Goal: Task Accomplishment & Management: Manage account settings

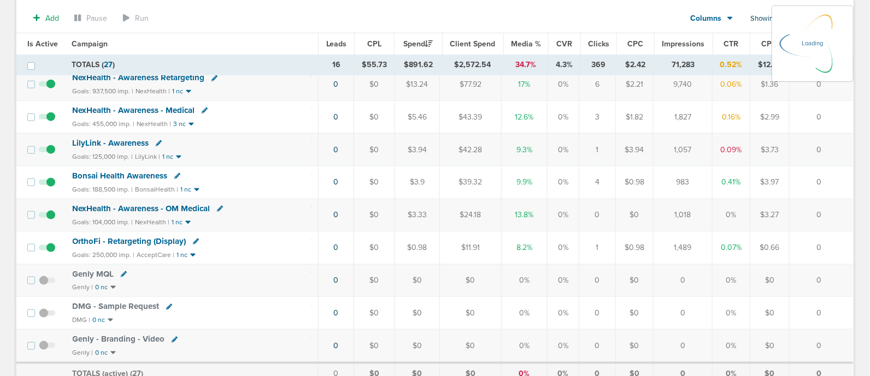
scroll to position [300, 0]
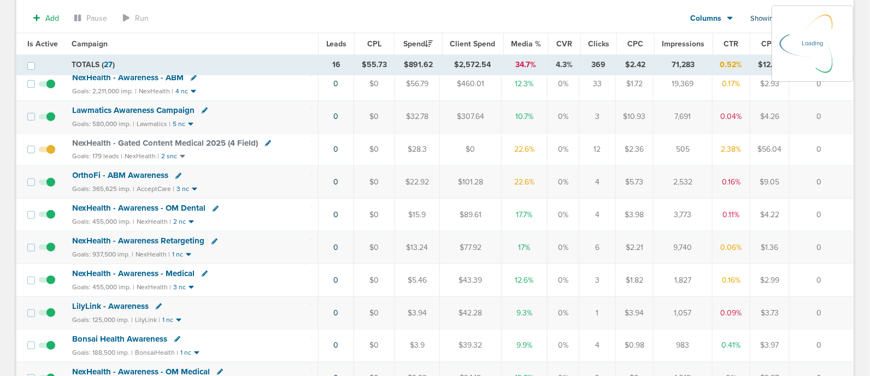
click at [164, 138] on span "NexHealth - Gated Content Medical 2025 (4 Field)" at bounding box center [166, 143] width 186 height 10
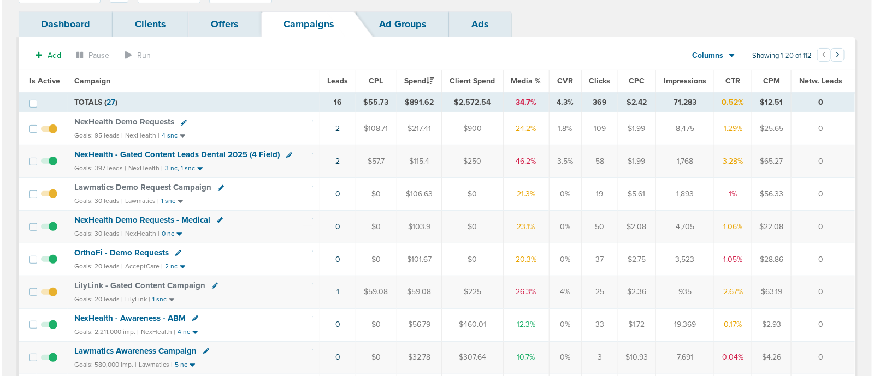
scroll to position [52, 0]
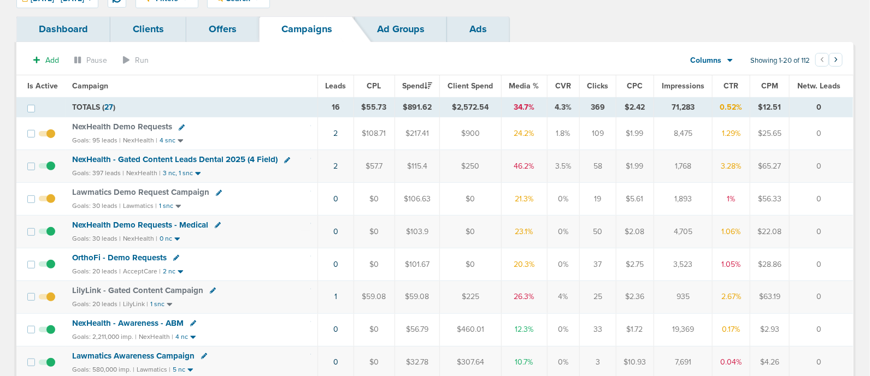
click at [333, 293] on td "1" at bounding box center [335, 297] width 36 height 33
click at [334, 293] on link "1" at bounding box center [335, 296] width 3 height 9
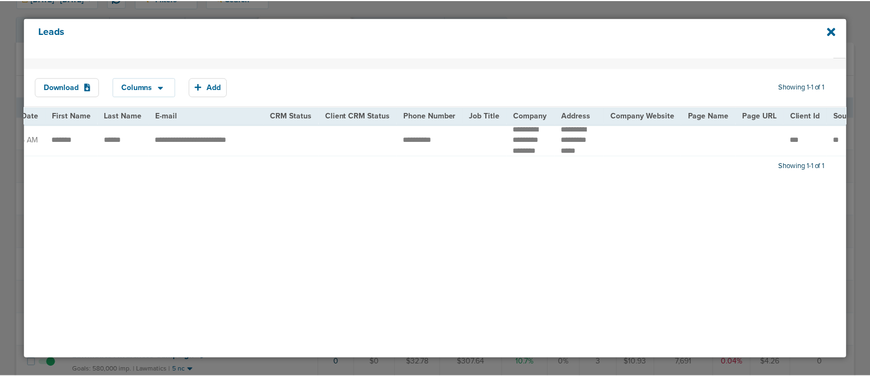
scroll to position [0, 0]
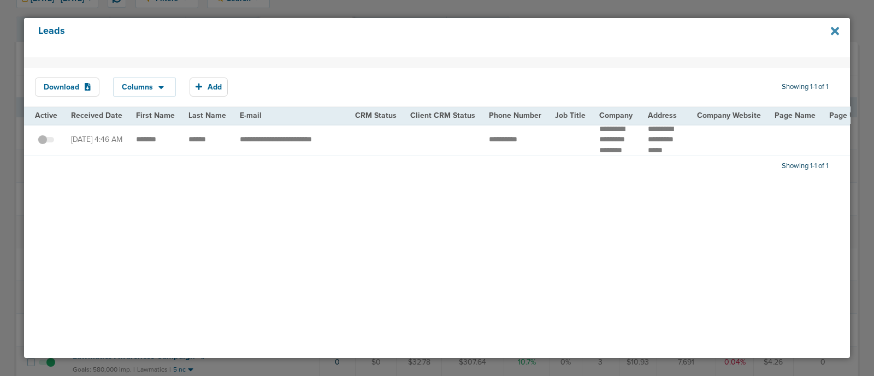
click at [835, 29] on icon at bounding box center [835, 31] width 8 height 8
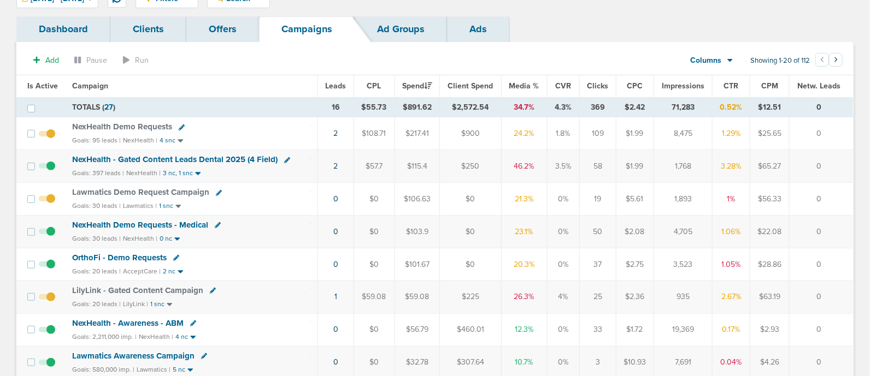
click at [524, 84] on span "Media %" at bounding box center [524, 85] width 30 height 9
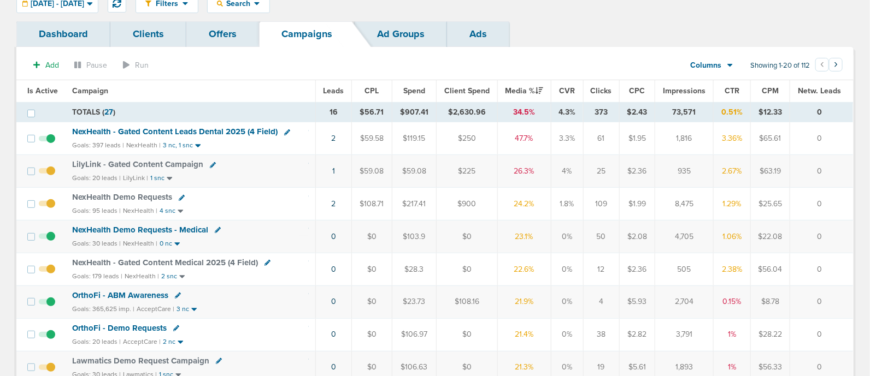
scroll to position [43, 0]
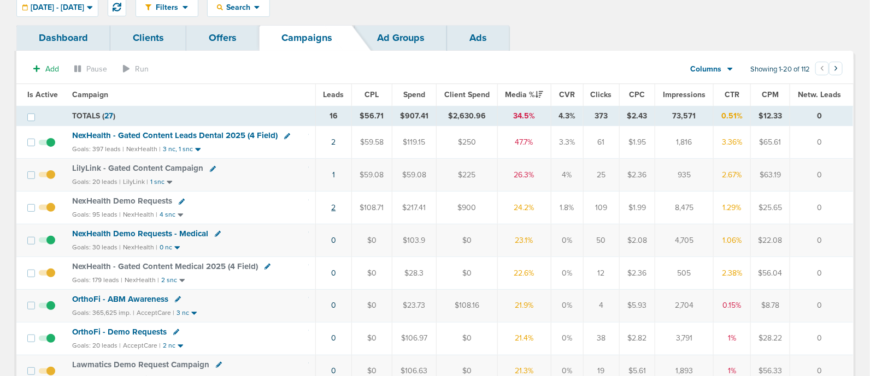
click at [333, 205] on link "2" at bounding box center [333, 207] width 4 height 9
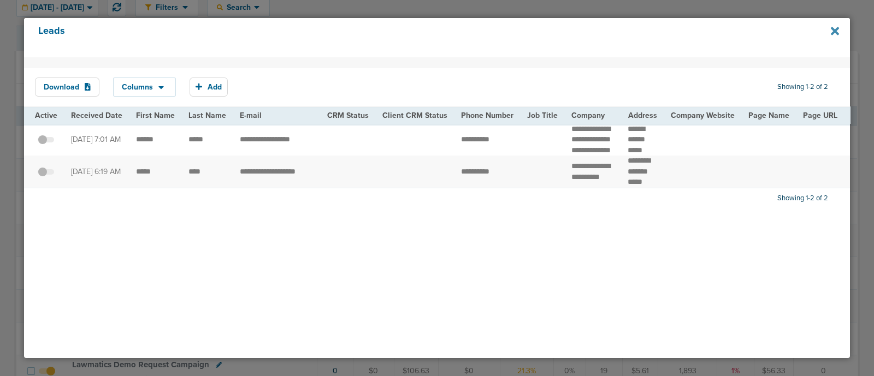
click at [836, 29] on icon at bounding box center [835, 31] width 8 height 8
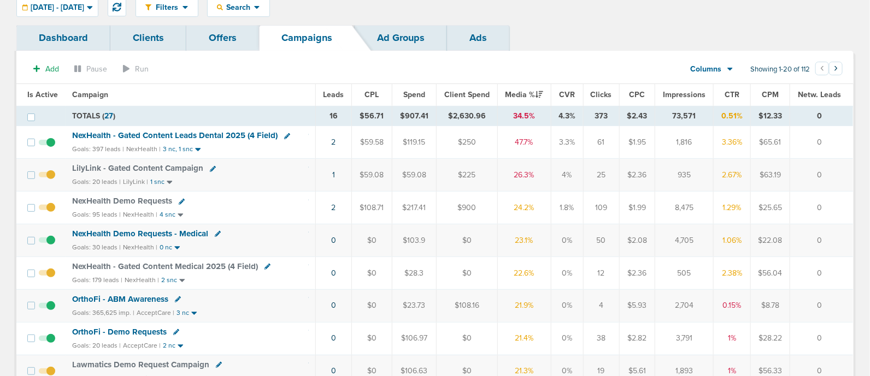
click at [142, 200] on span "NexHealth Demo Requests" at bounding box center [122, 201] width 100 height 10
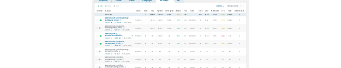
scroll to position [76, 0]
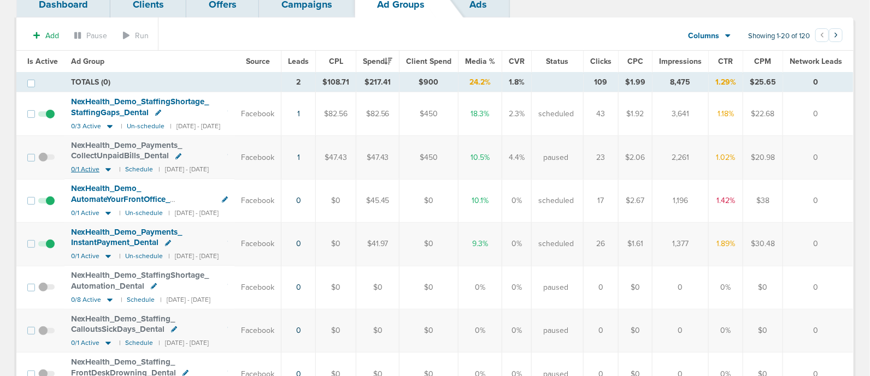
click at [105, 170] on icon at bounding box center [108, 169] width 11 height 9
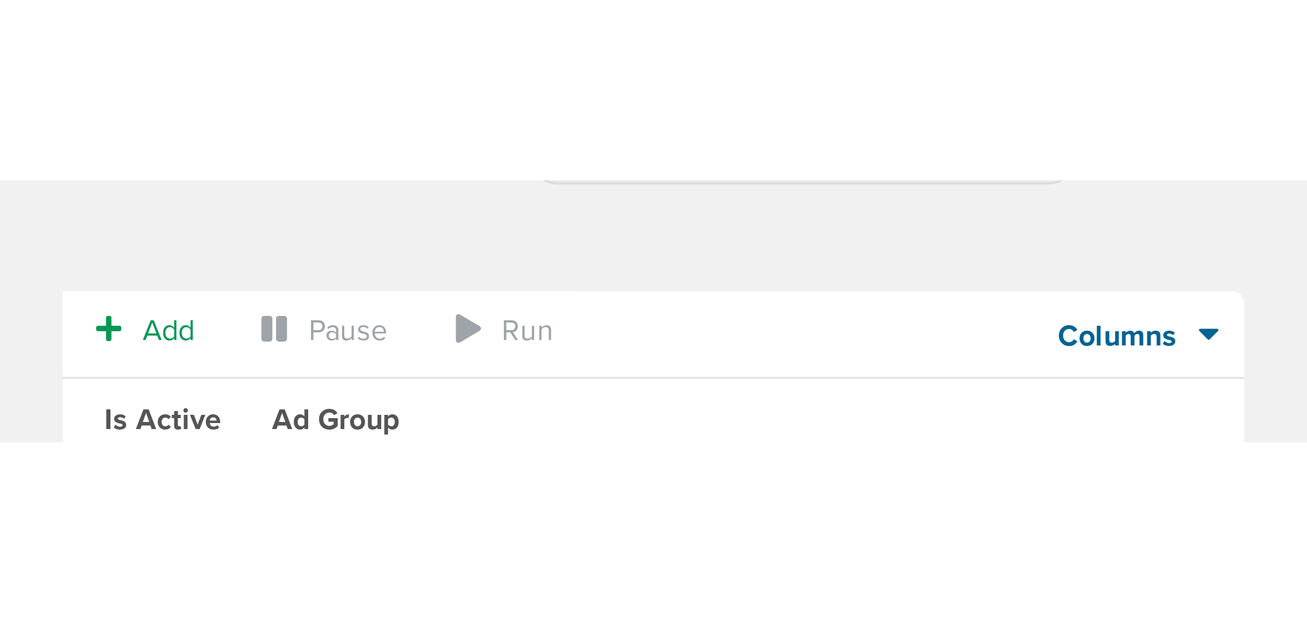
scroll to position [0, 0]
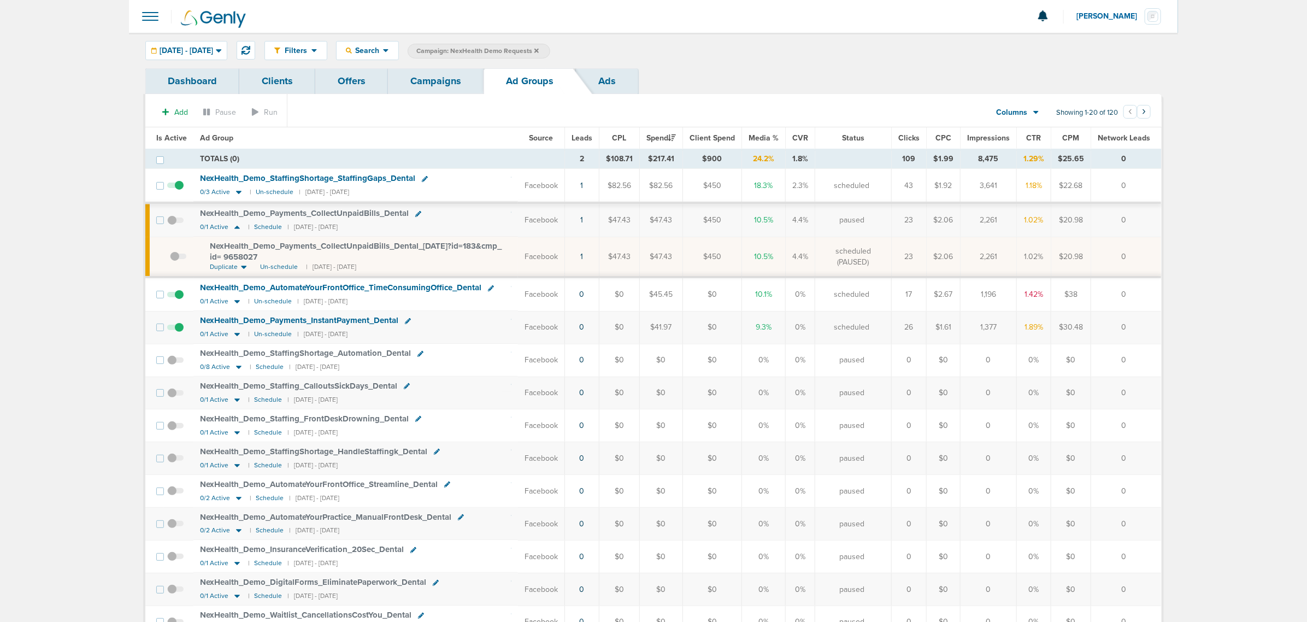
click at [539, 51] on icon at bounding box center [536, 50] width 4 height 4
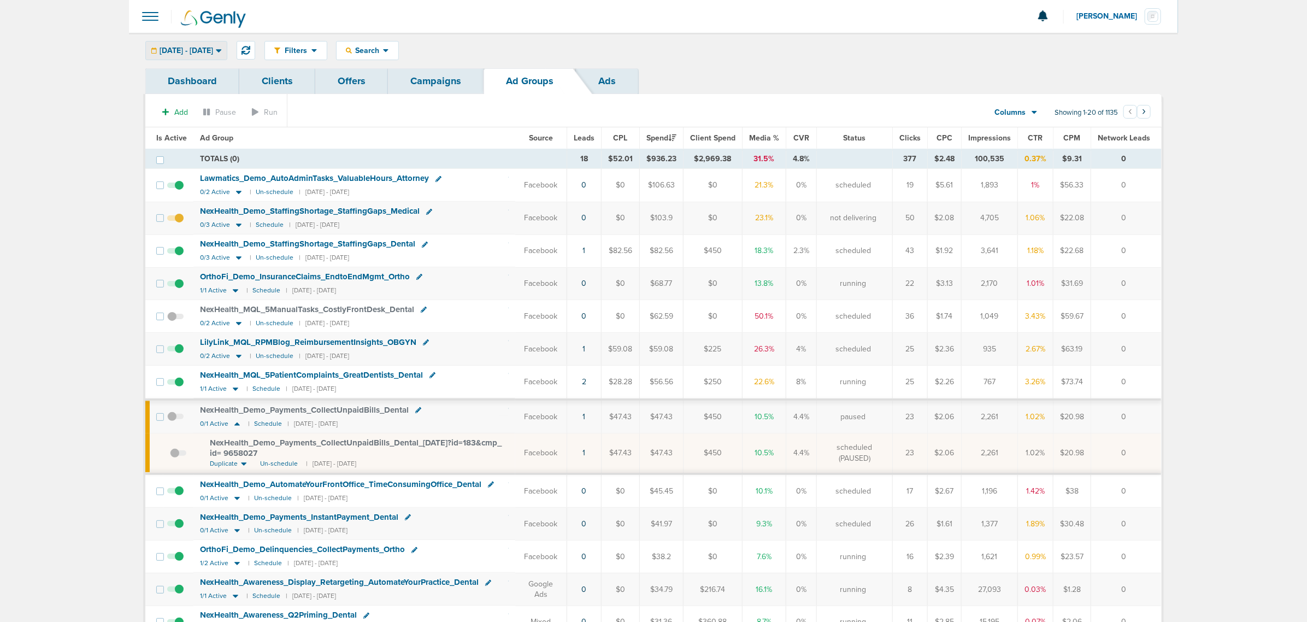
click at [213, 51] on span "09.19.2025 - 09.19.2025" at bounding box center [187, 51] width 54 height 8
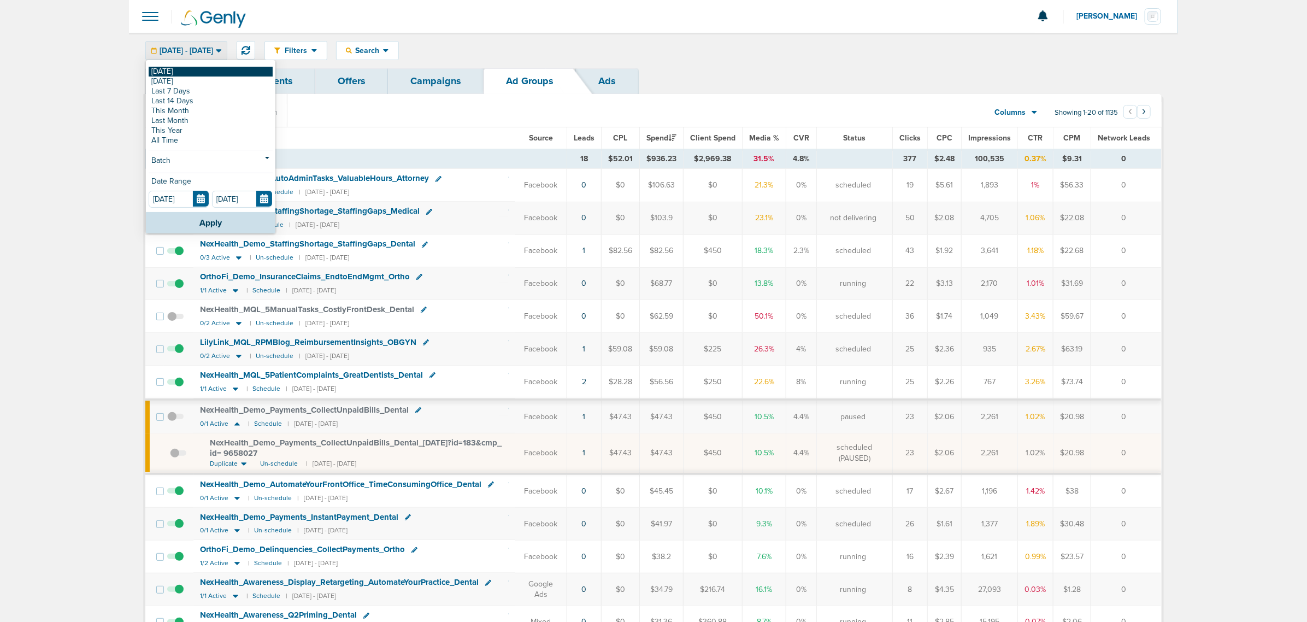
click at [193, 72] on link "[DATE]" at bounding box center [211, 72] width 124 height 10
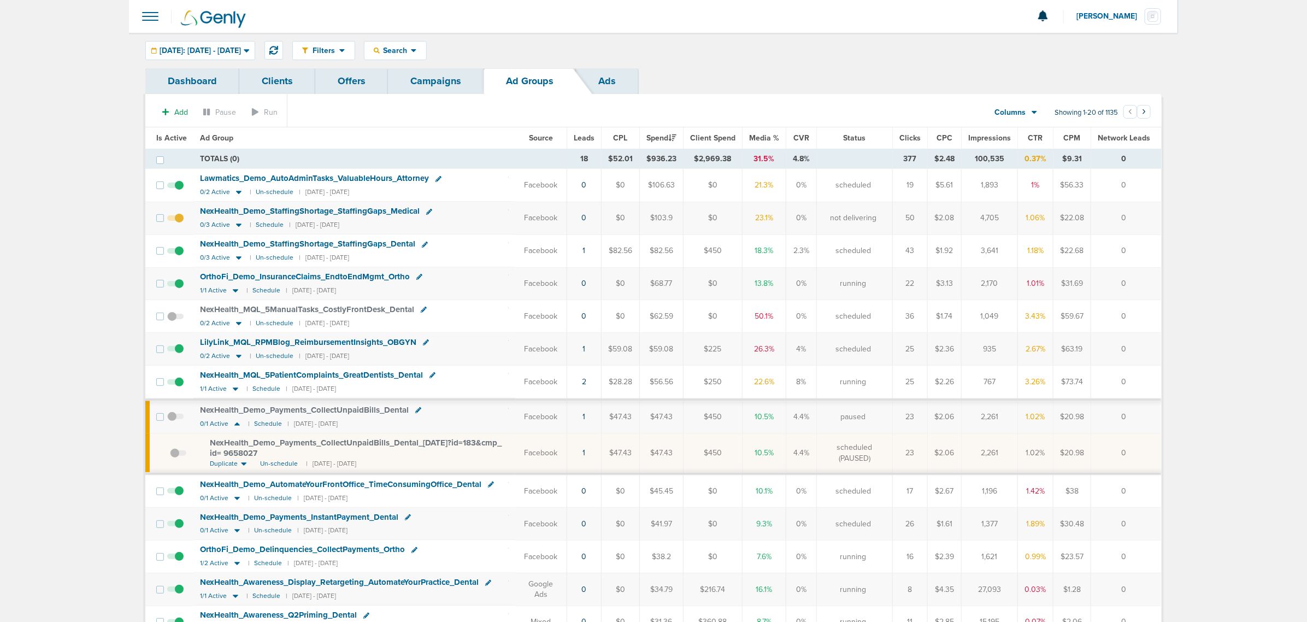
click at [769, 137] on span "Media %" at bounding box center [764, 137] width 30 height 9
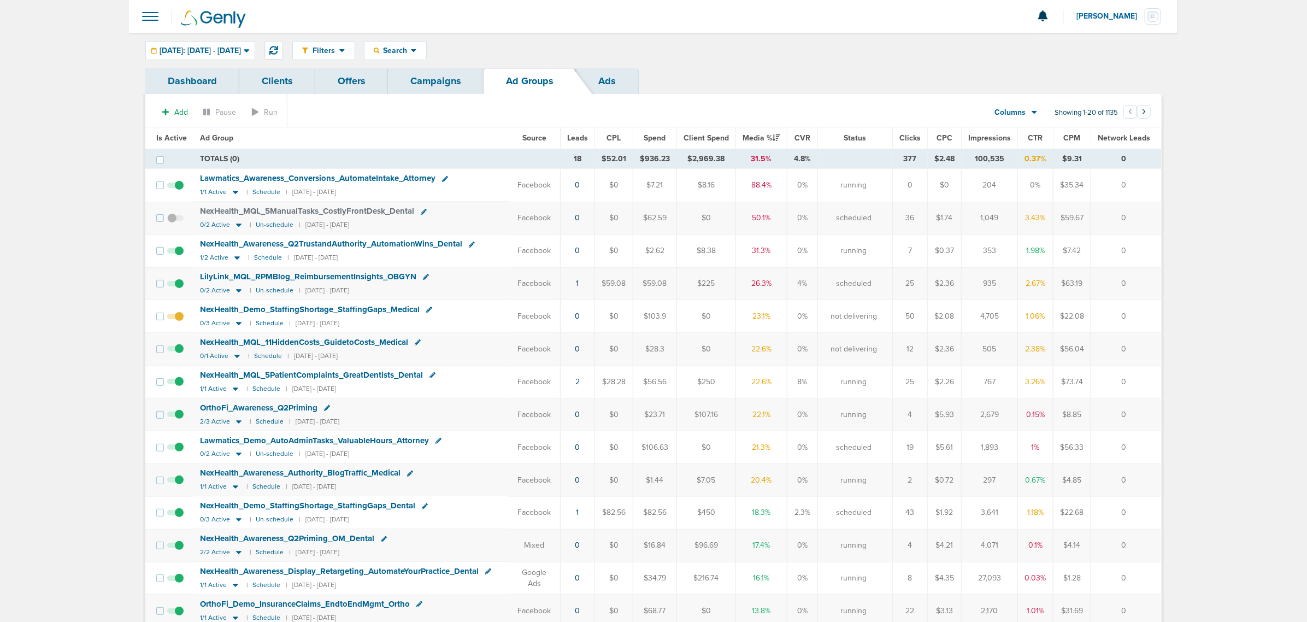
click at [457, 85] on link "Campaigns" at bounding box center [436, 81] width 96 height 26
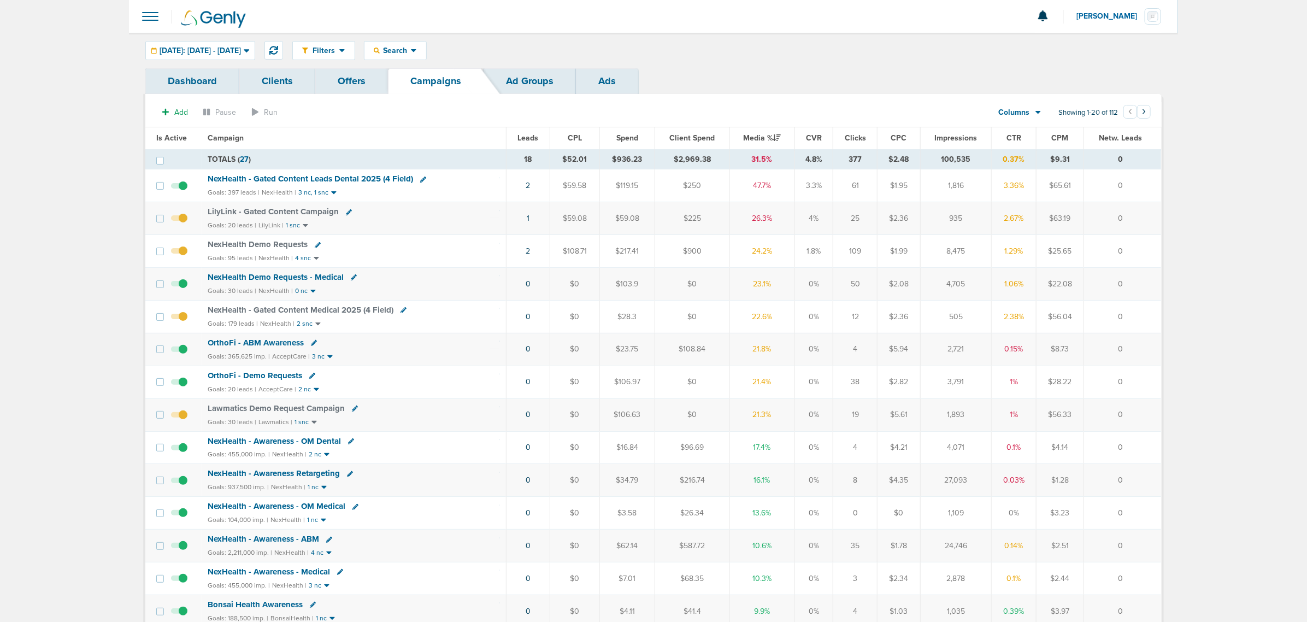
click at [305, 173] on td "NexHealth - Gated Content Leads Dental 2025 (4 Field) Goals: 397 leads | NexHea…" at bounding box center [354, 185] width 305 height 33
click at [302, 181] on span "NexHealth - Gated Content Leads Dental 2025 (4 Field)" at bounding box center [310, 179] width 205 height 10
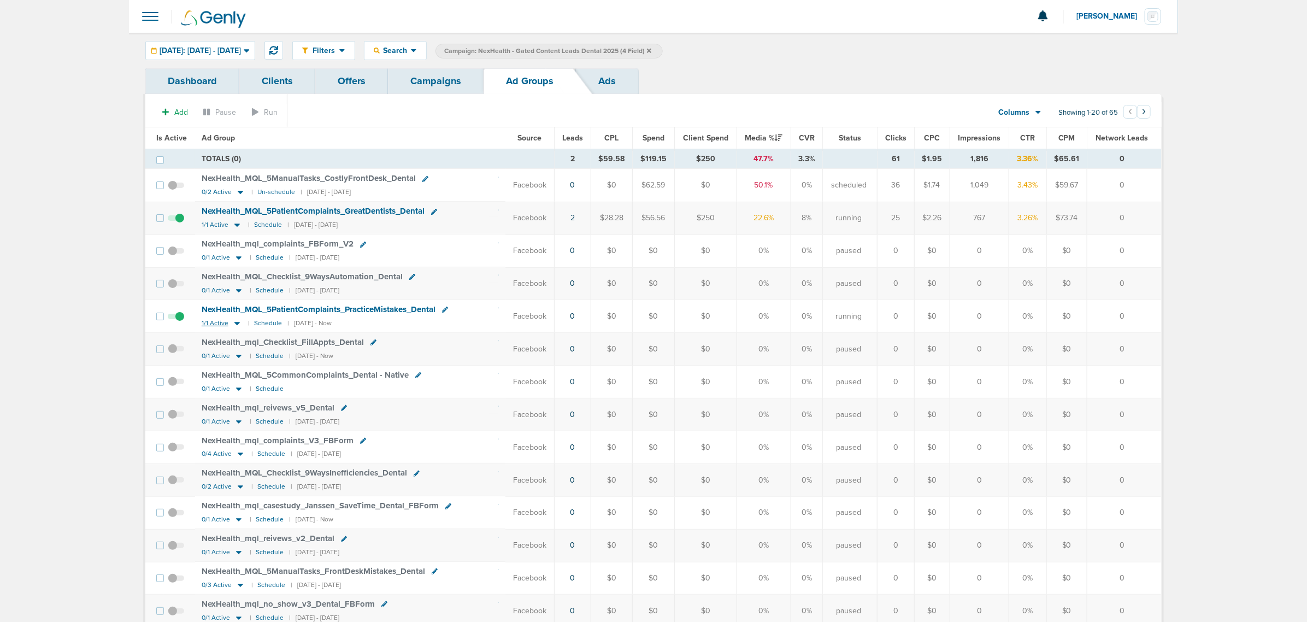
click at [237, 325] on icon at bounding box center [236, 323] width 5 height 3
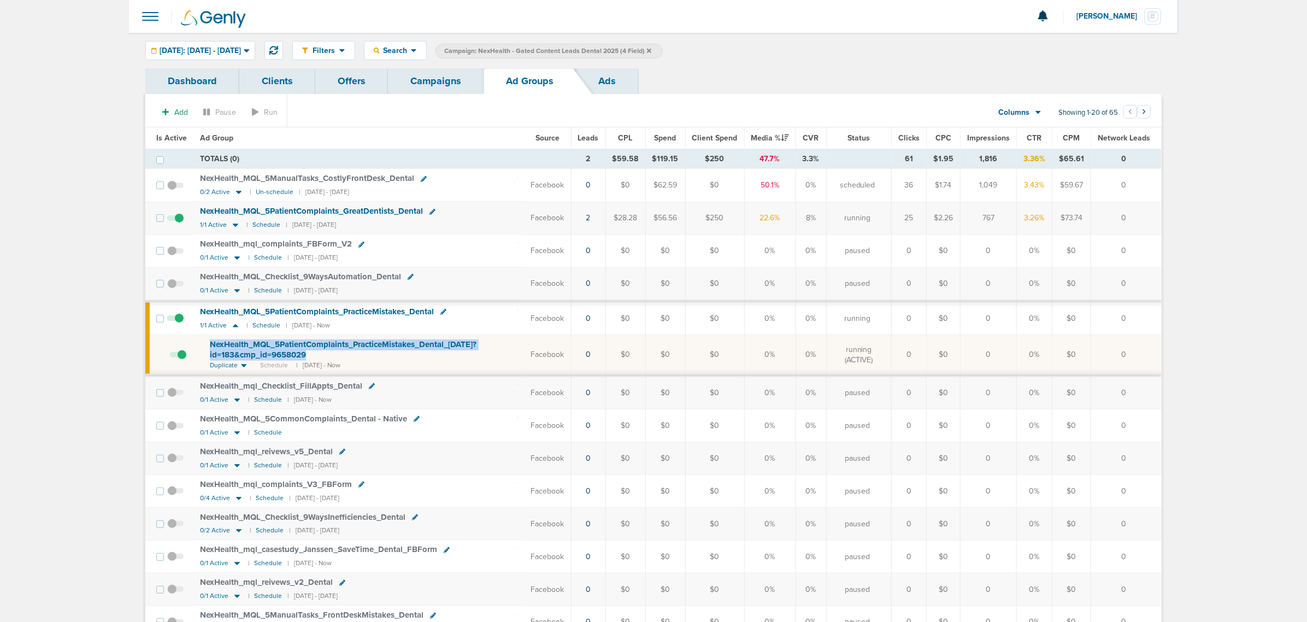
drag, startPoint x: 373, startPoint y: 353, endPoint x: 188, endPoint y: 344, distance: 184.9
click at [188, 344] on tr "NexHealth_ MQL_ 5PatientComplaints_ PracticeMistakes_ Dental_ 09.18.25?id=183&c…" at bounding box center [653, 355] width 1016 height 40
click at [538, 371] on td "Facebook" at bounding box center [547, 355] width 47 height 40
click at [236, 192] on icon at bounding box center [238, 192] width 5 height 3
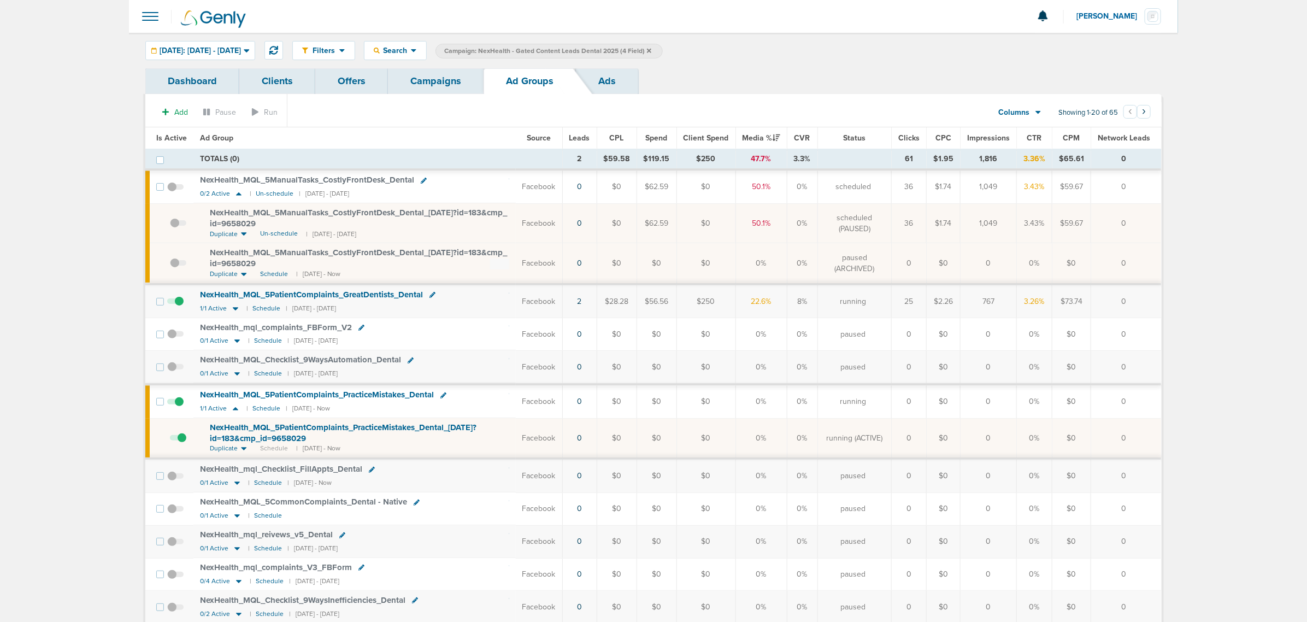
click at [400, 212] on span "NexHealth_ MQL_ 5ManualTasks_ CostlyFrontDesk_ Dental_ 09.17.25?id=183&cmp_ id=…" at bounding box center [358, 218] width 297 height 21
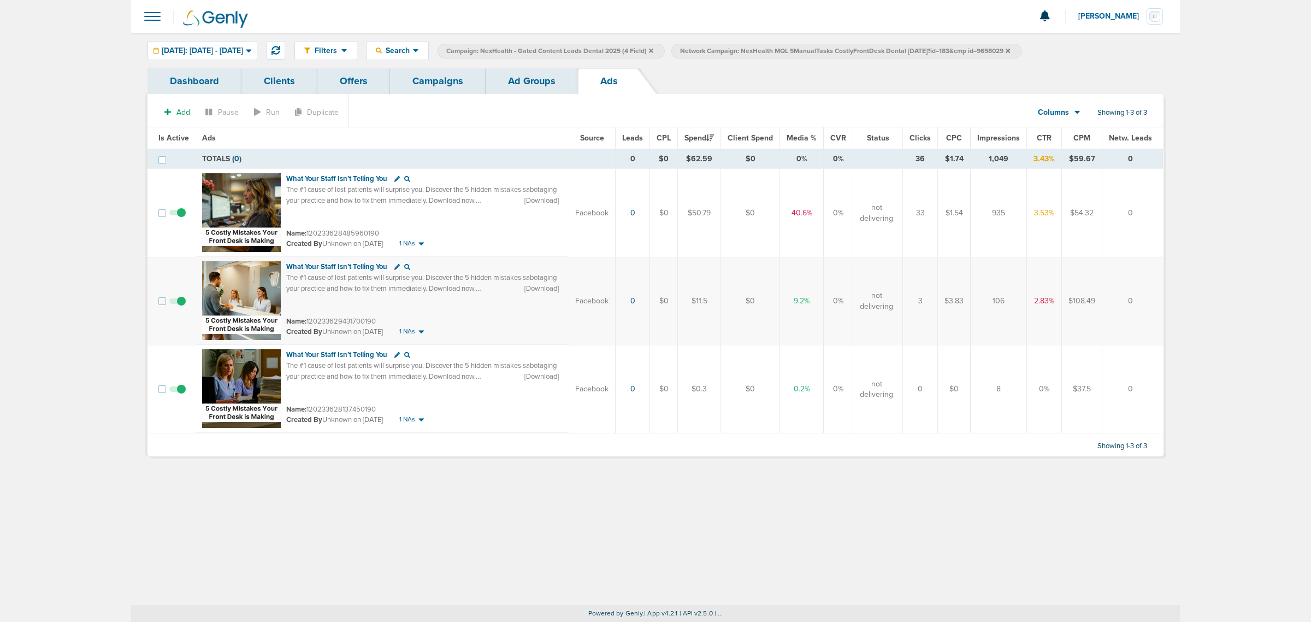
click at [518, 74] on link "Ad Groups" at bounding box center [532, 81] width 92 height 26
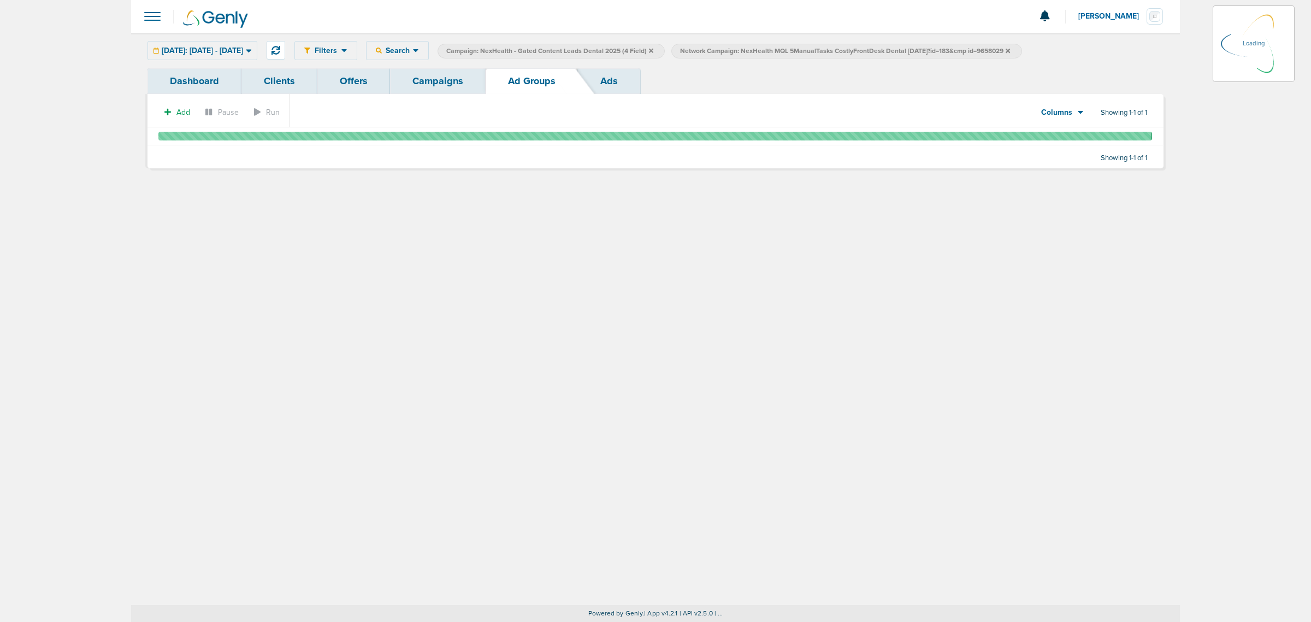
click at [427, 75] on link "Campaigns" at bounding box center [438, 81] width 96 height 26
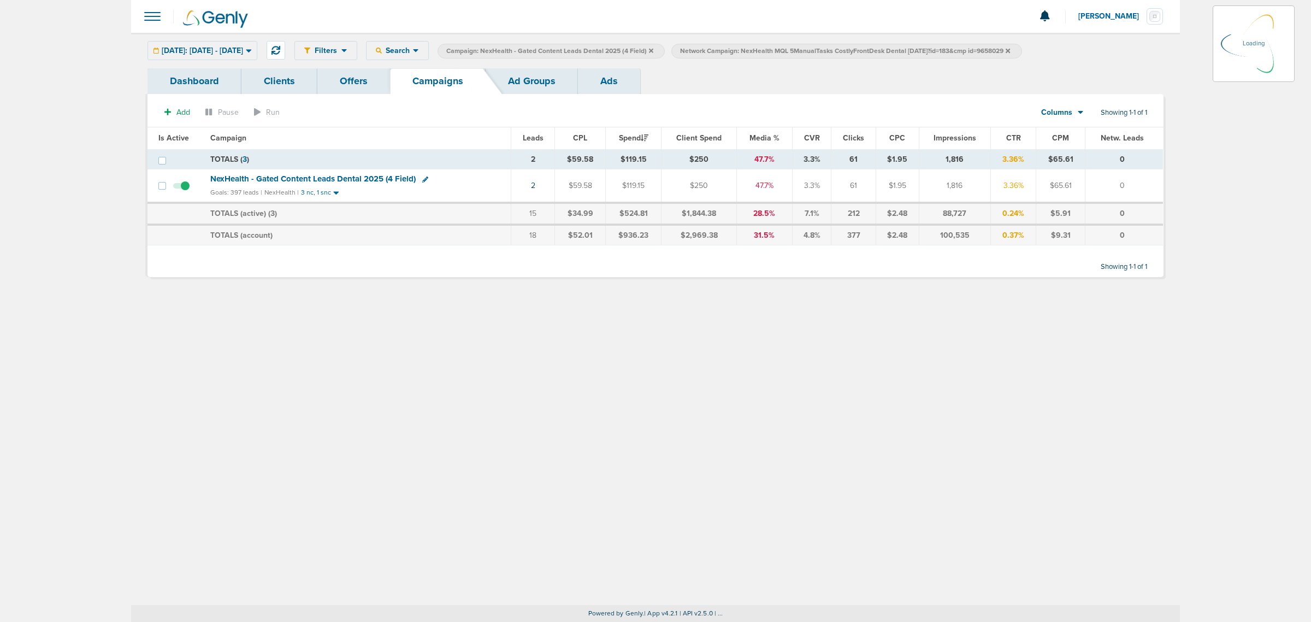
click at [653, 52] on icon at bounding box center [651, 51] width 4 height 7
click at [653, 48] on icon at bounding box center [651, 51] width 4 height 7
click at [776, 48] on icon at bounding box center [774, 51] width 4 height 7
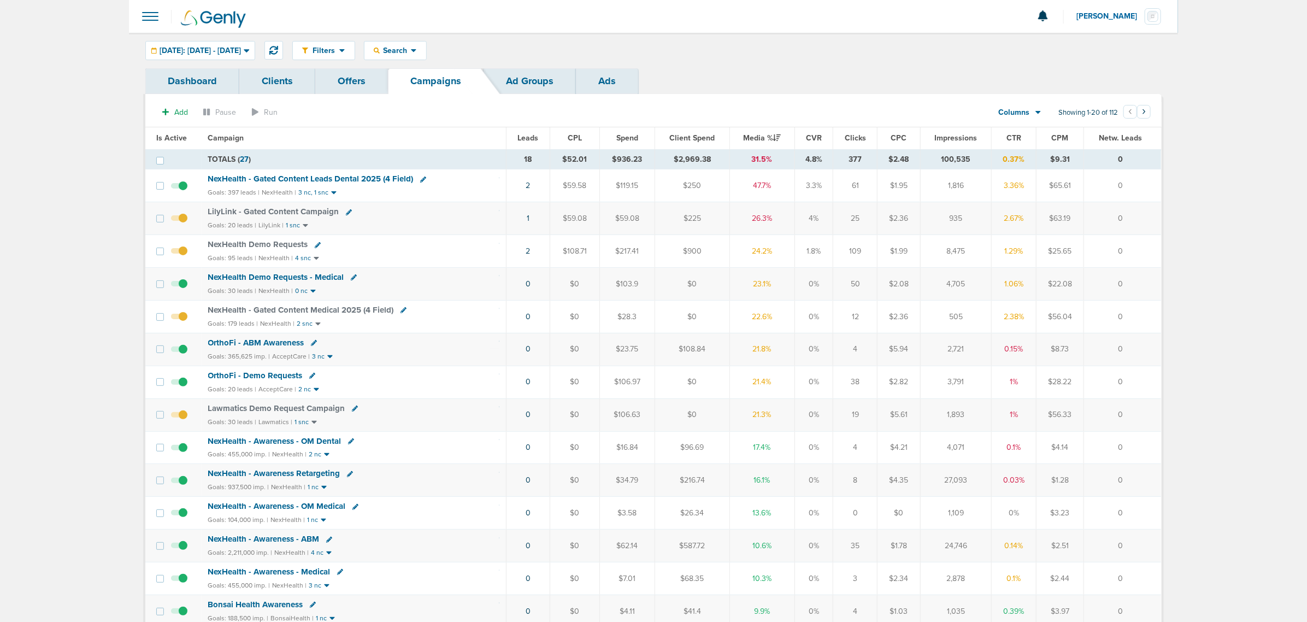
drag, startPoint x: 493, startPoint y: 184, endPoint x: 1141, endPoint y: 430, distance: 693.2
click at [874, 376] on tbody "TOTALS ( 27 ) 18 $52.01 $936.23 $2,969.38 31.5% 4.8% 377 $2.48 100,535 0.37% $9…" at bounding box center [653, 508] width 1016 height 718
click at [874, 376] on td "0" at bounding box center [1122, 414] width 77 height 33
click at [307, 277] on span "NexHealth Demo Requests - Medical" at bounding box center [276, 277] width 136 height 10
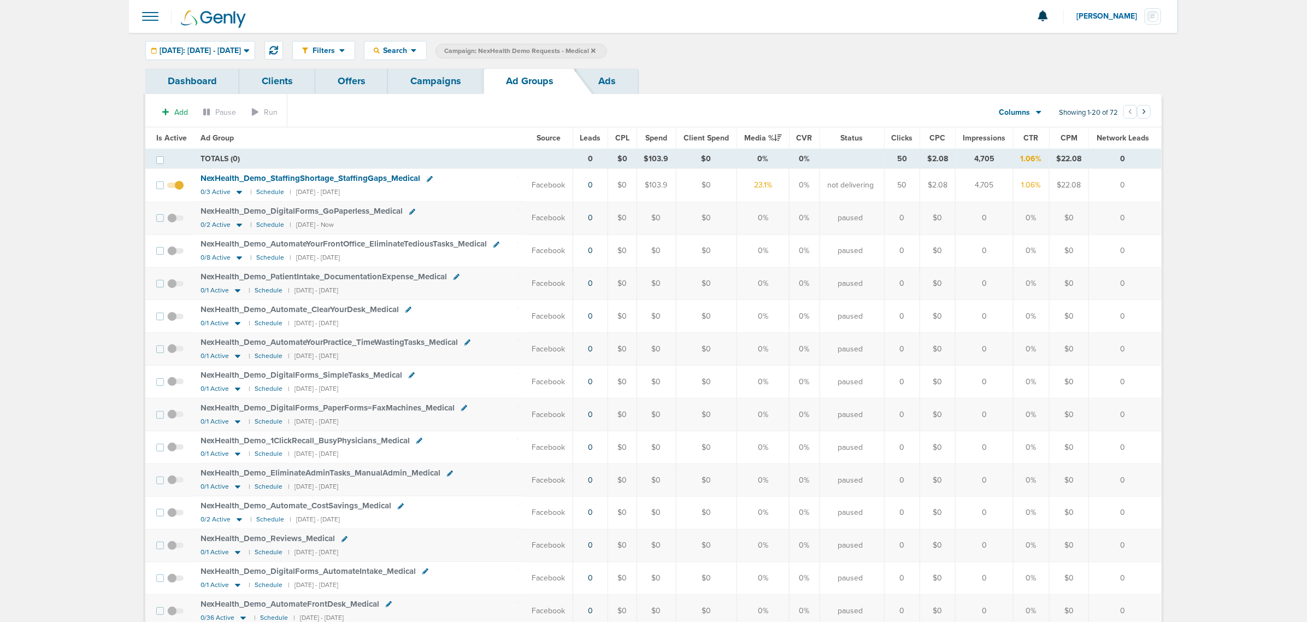
click at [440, 79] on link "Campaigns" at bounding box center [436, 81] width 96 height 26
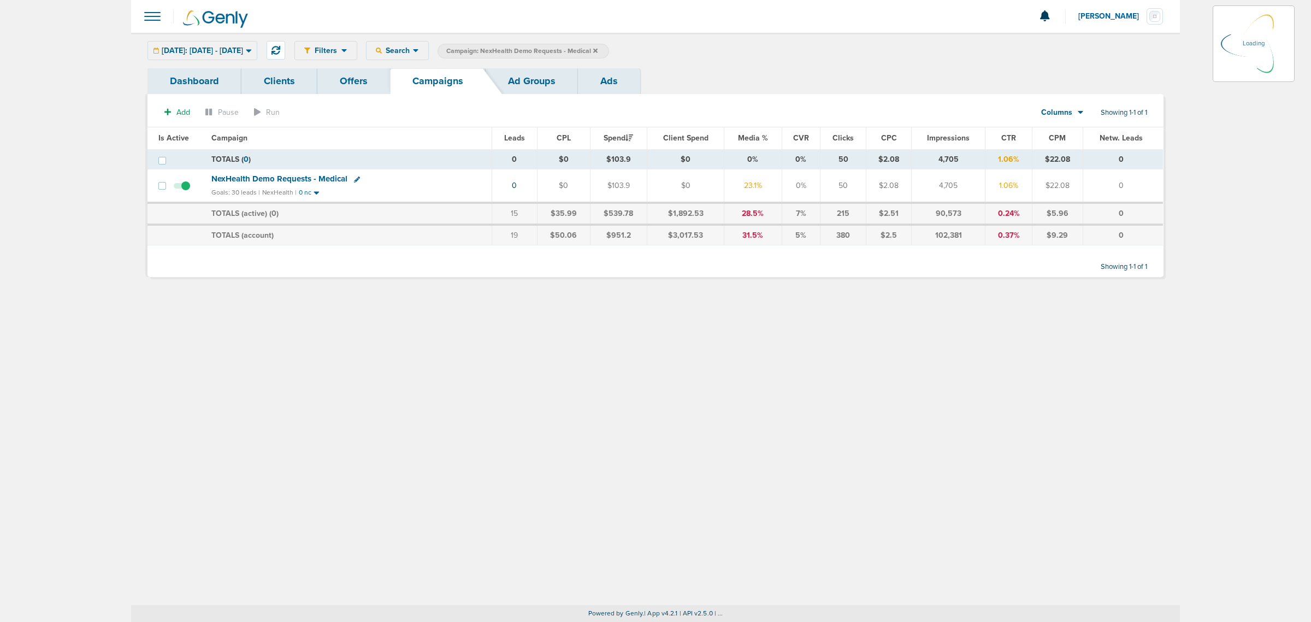
click at [598, 48] on icon at bounding box center [595, 51] width 4 height 7
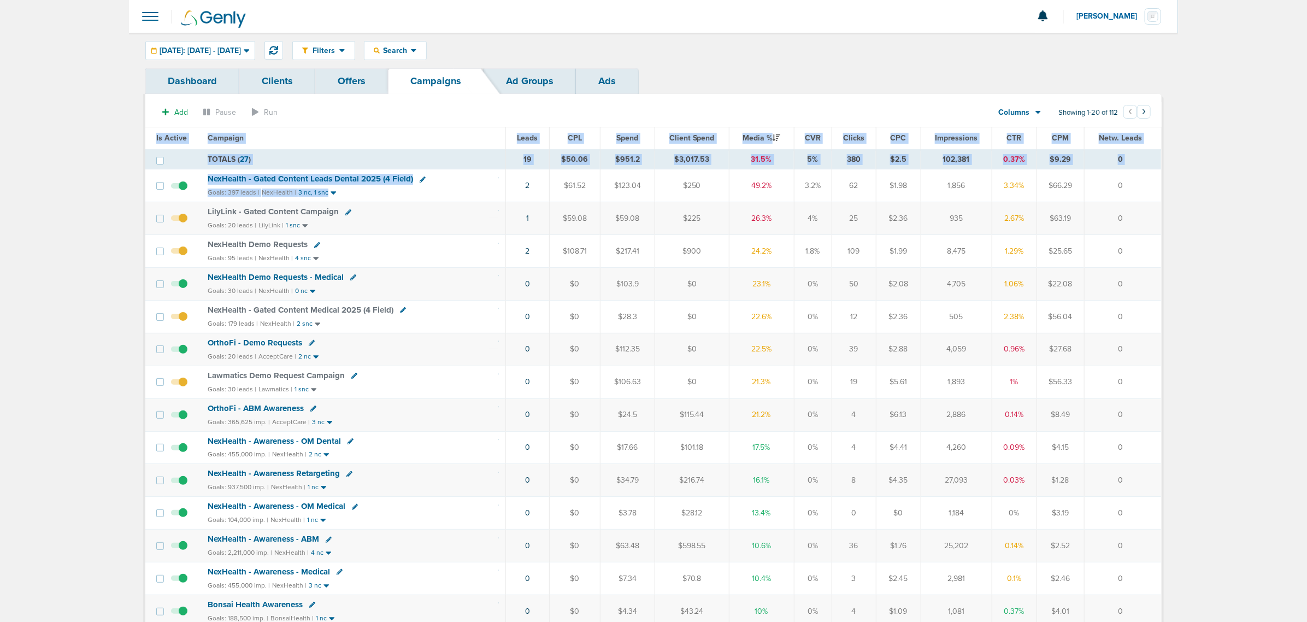
drag, startPoint x: 491, startPoint y: 191, endPoint x: 1310, endPoint y: 353, distance: 835.4
click at [874, 353] on html "Notifications You have no unread notifications Lauren Mericle Profile Sign Out …" at bounding box center [653, 311] width 1307 height 622
click at [874, 178] on main "Notifications You have no unread notifications Lauren Mericle Profile Sign Out …" at bounding box center [653, 465] width 1307 height 930
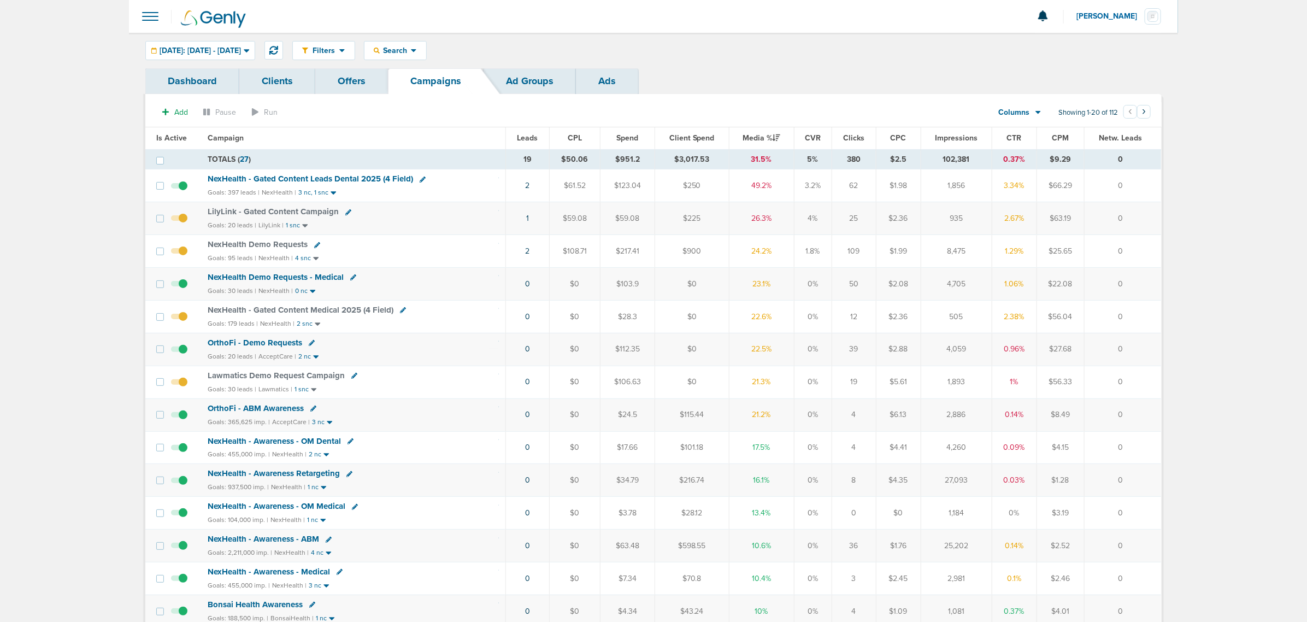
drag, startPoint x: 144, startPoint y: 134, endPoint x: 1265, endPoint y: 341, distance: 1140.1
click at [874, 341] on main "Notifications You have no unread notifications Lauren Mericle Profile Sign Out …" at bounding box center [653, 465] width 1307 height 930
click at [311, 279] on span "NexHealth Demo Requests - Medical" at bounding box center [276, 277] width 136 height 10
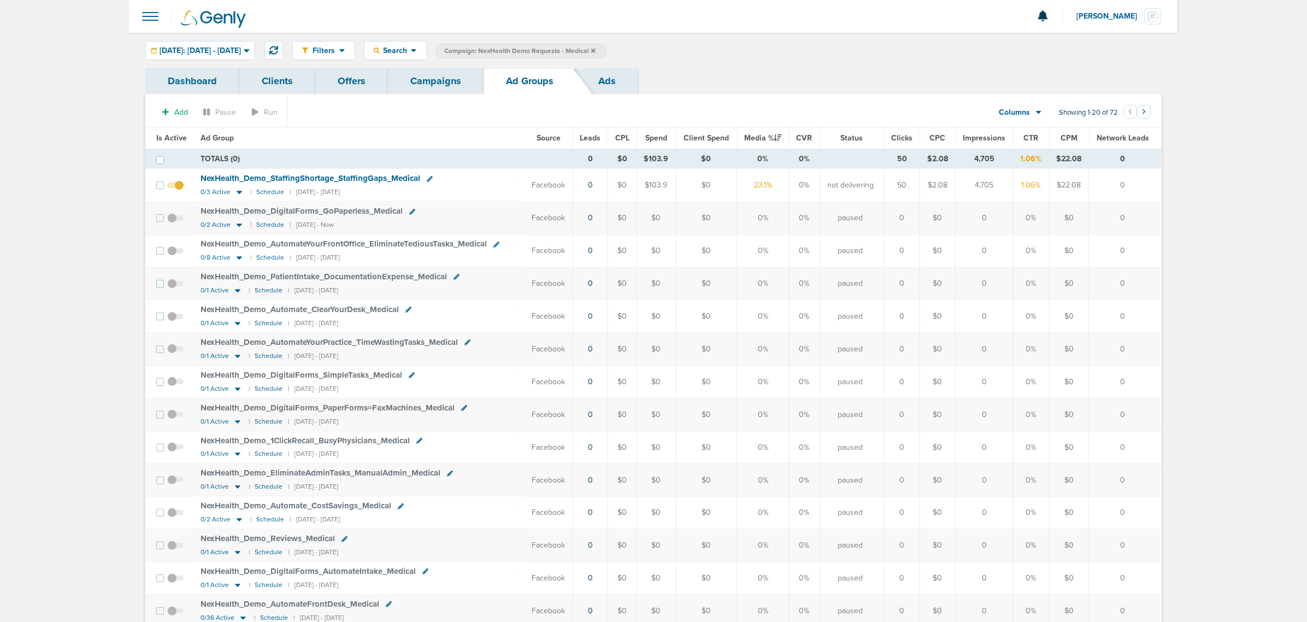
click at [595, 51] on icon at bounding box center [593, 50] width 4 height 4
click at [437, 79] on link "Campaigns" at bounding box center [436, 81] width 96 height 26
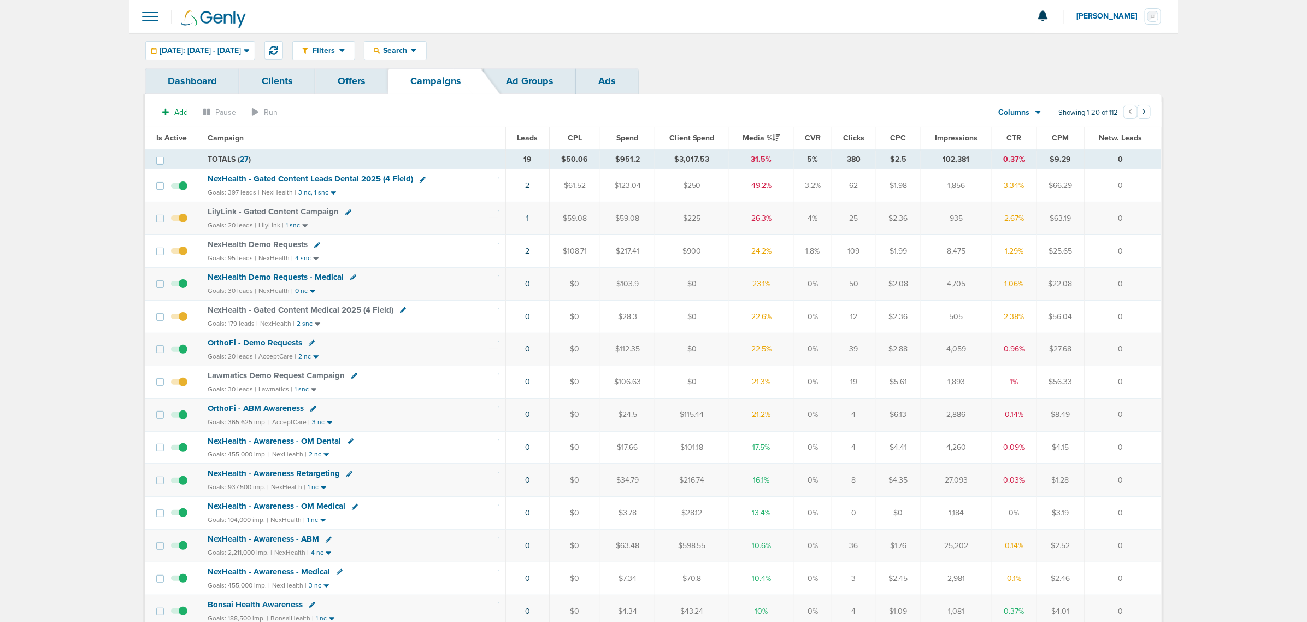
click at [314, 279] on span "NexHealth Demo Requests - Medical" at bounding box center [276, 277] width 136 height 10
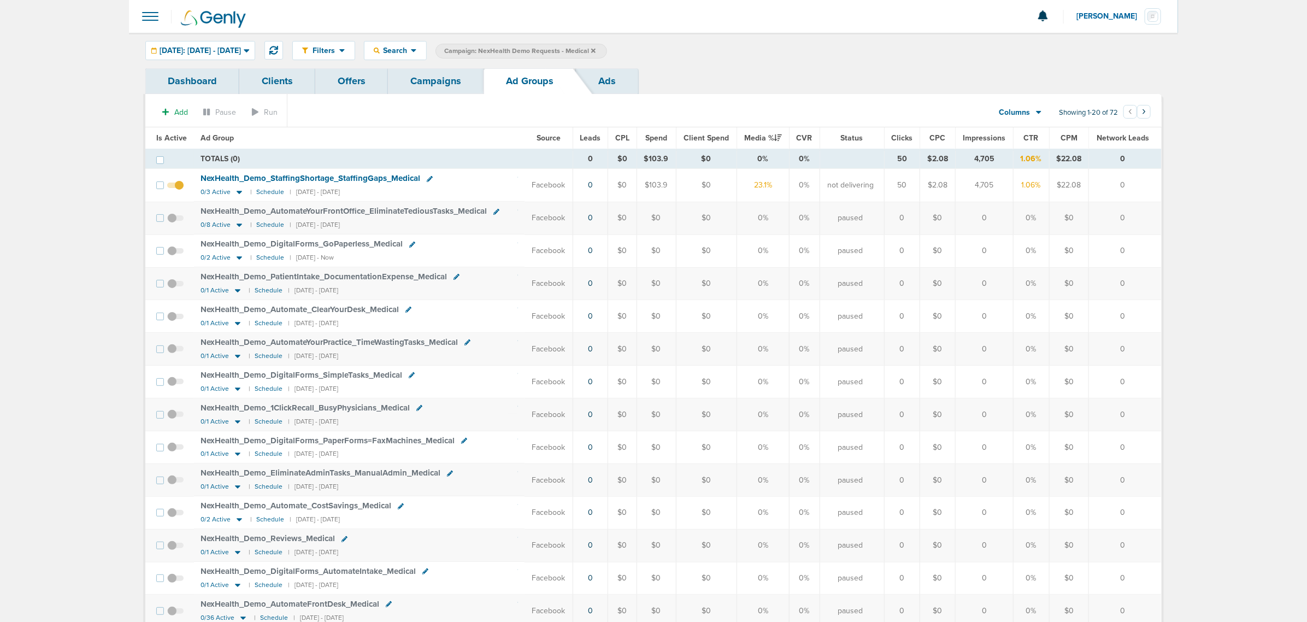
click at [435, 82] on link "Campaigns" at bounding box center [436, 81] width 96 height 26
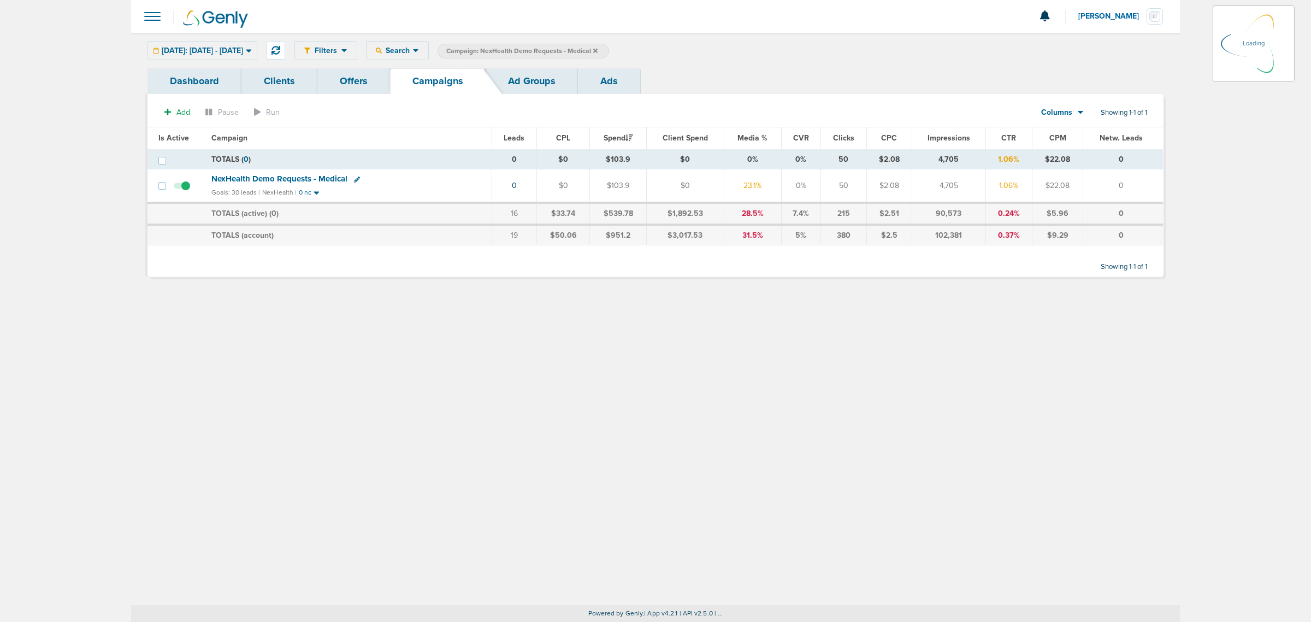
click at [257, 50] on div "[DATE]: [DATE] - [DATE]" at bounding box center [202, 51] width 109 height 18
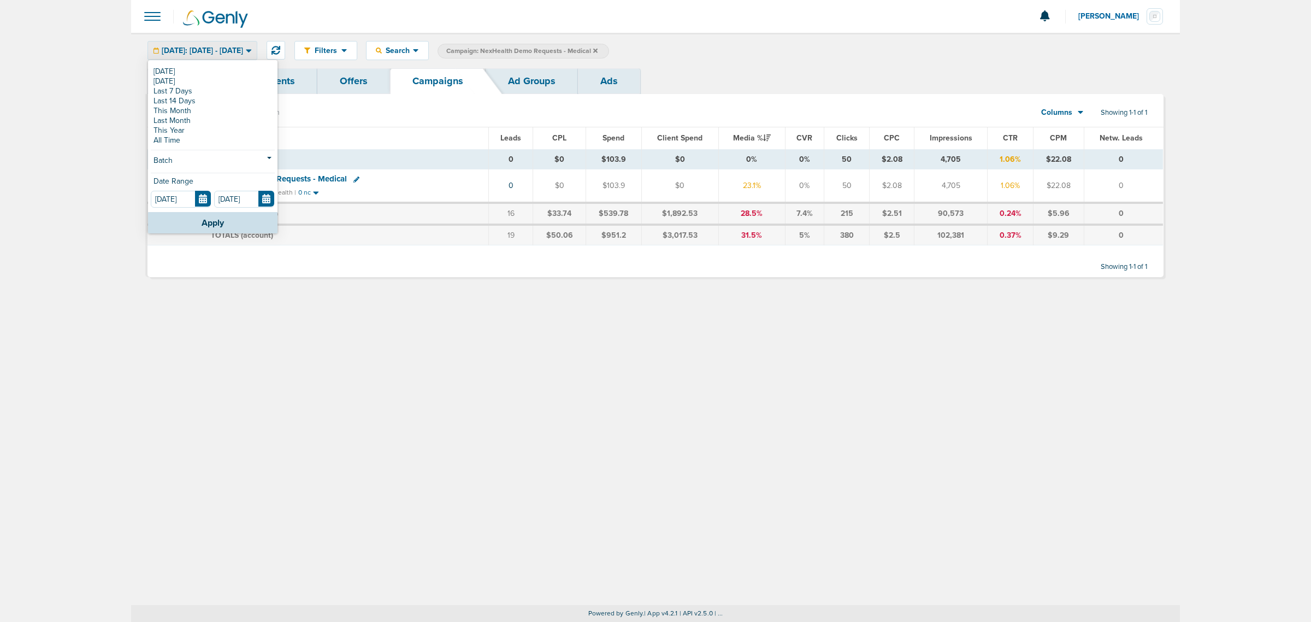
click at [369, 146] on th "Campaign" at bounding box center [346, 138] width 284 height 22
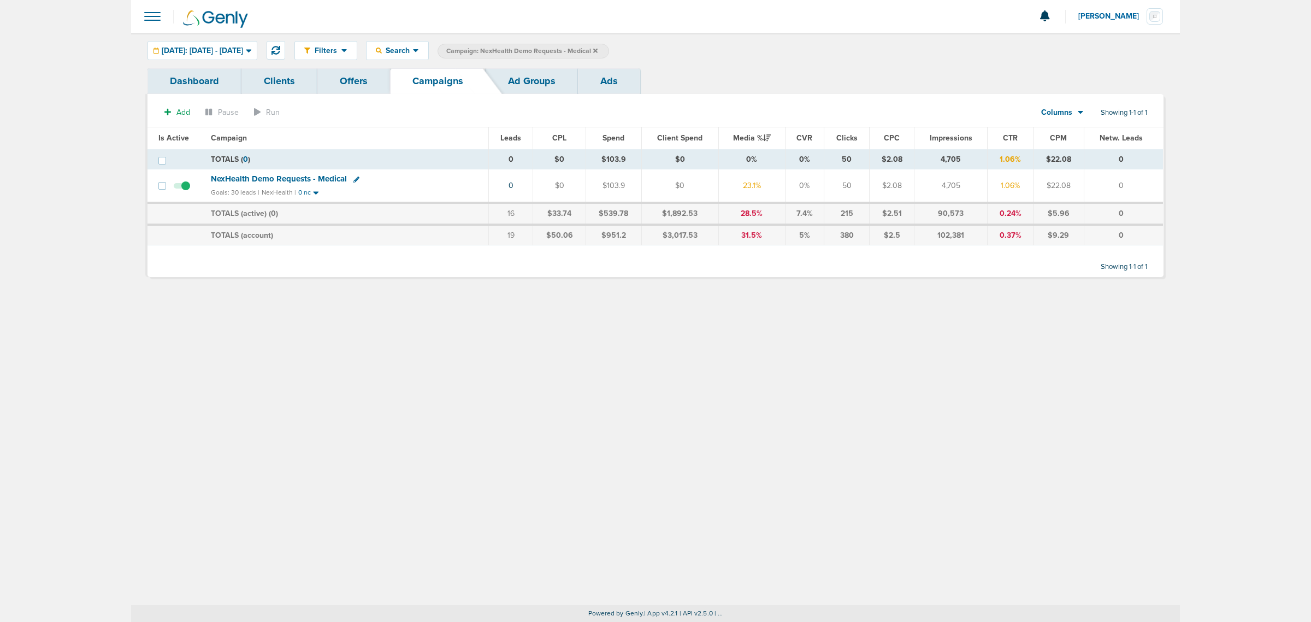
click at [326, 181] on span "NexHealth Demo Requests - Medical" at bounding box center [279, 179] width 136 height 10
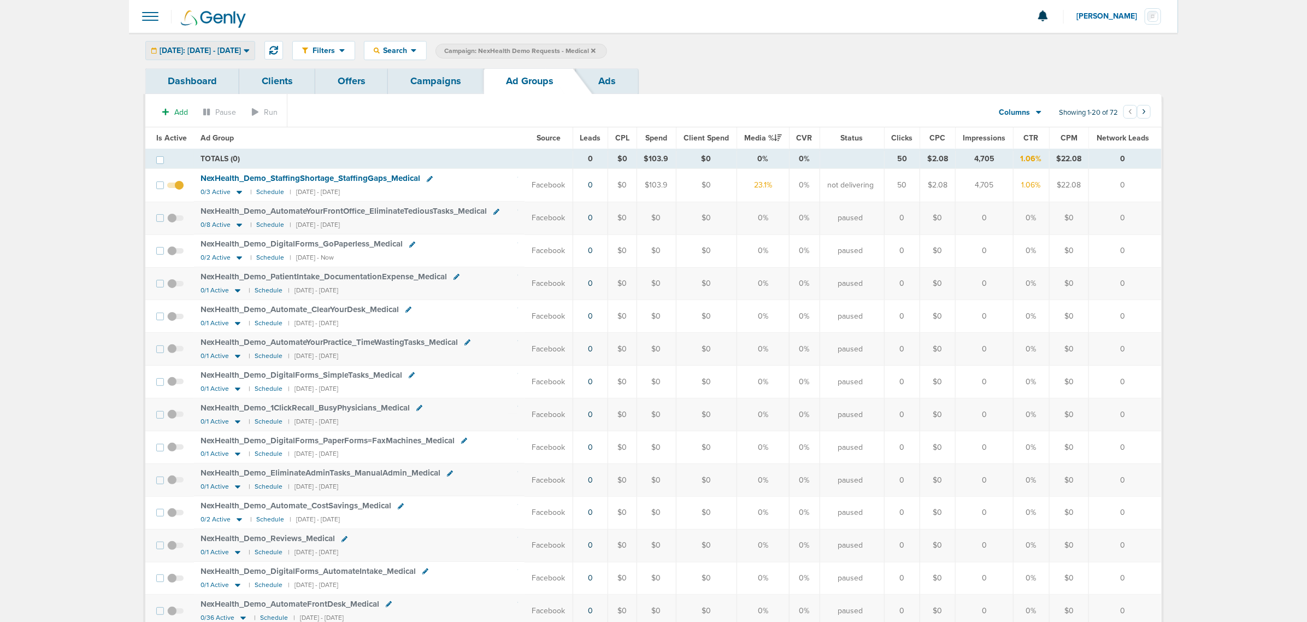
click at [214, 58] on div "[DATE]: [DATE] - [DATE]" at bounding box center [200, 51] width 109 height 18
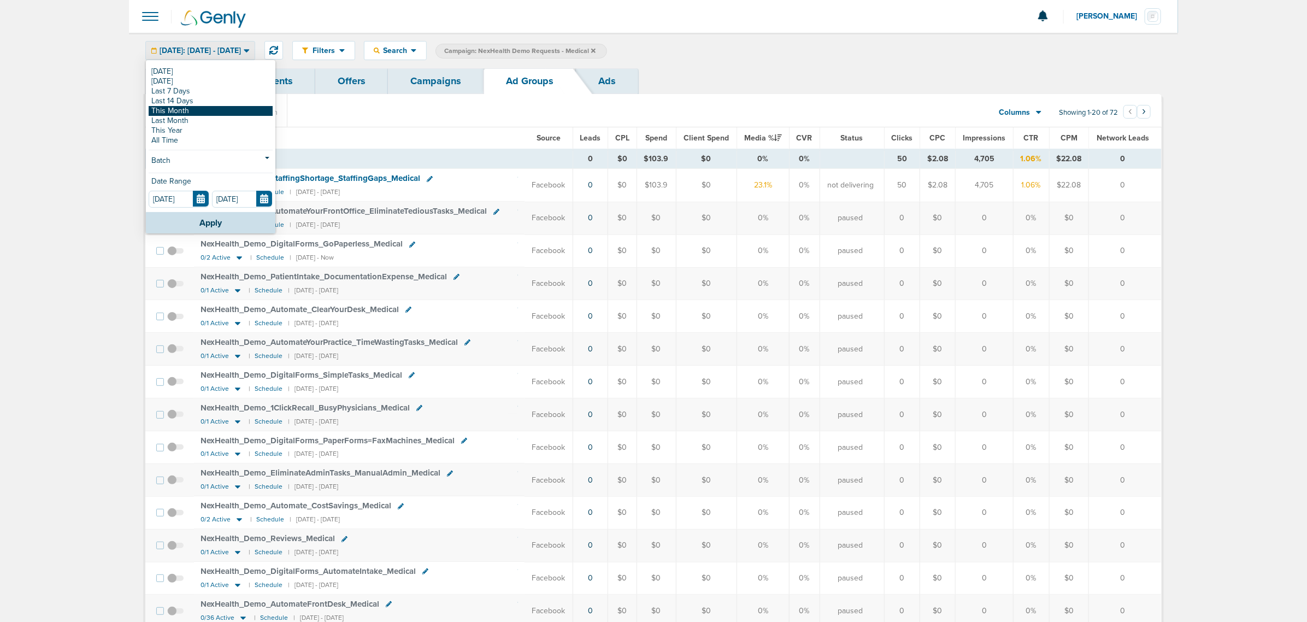
click at [192, 111] on link "This Month" at bounding box center [211, 111] width 124 height 10
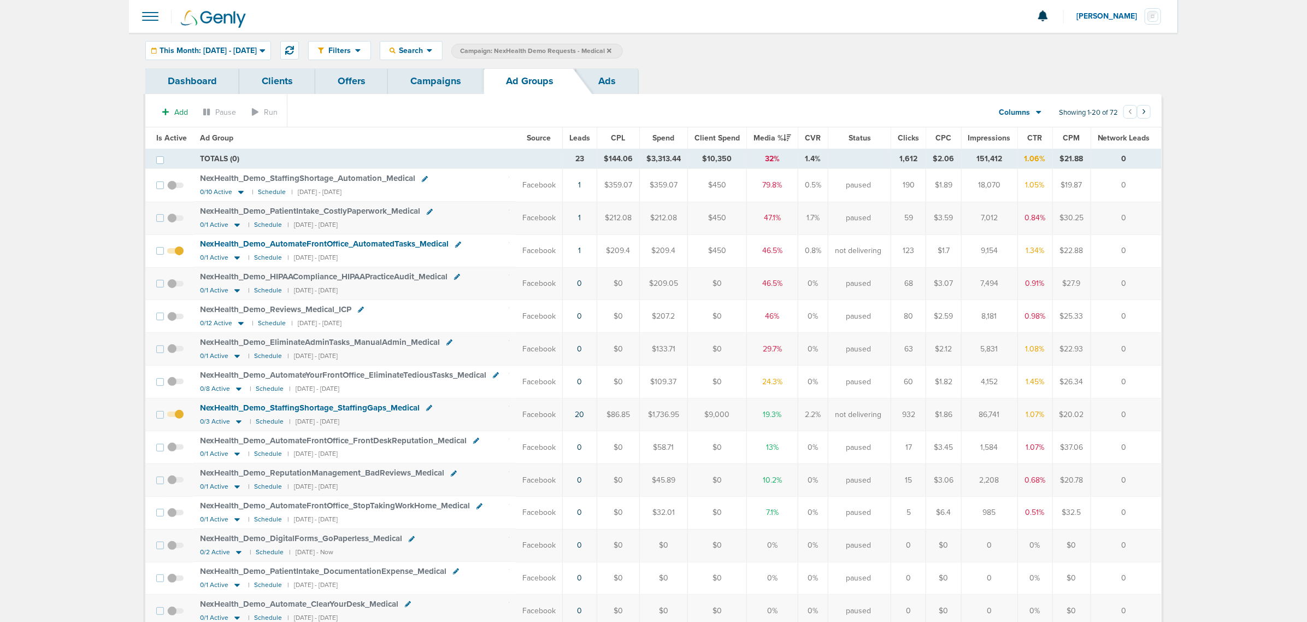
click at [576, 142] on span "Leads" at bounding box center [579, 137] width 21 height 9
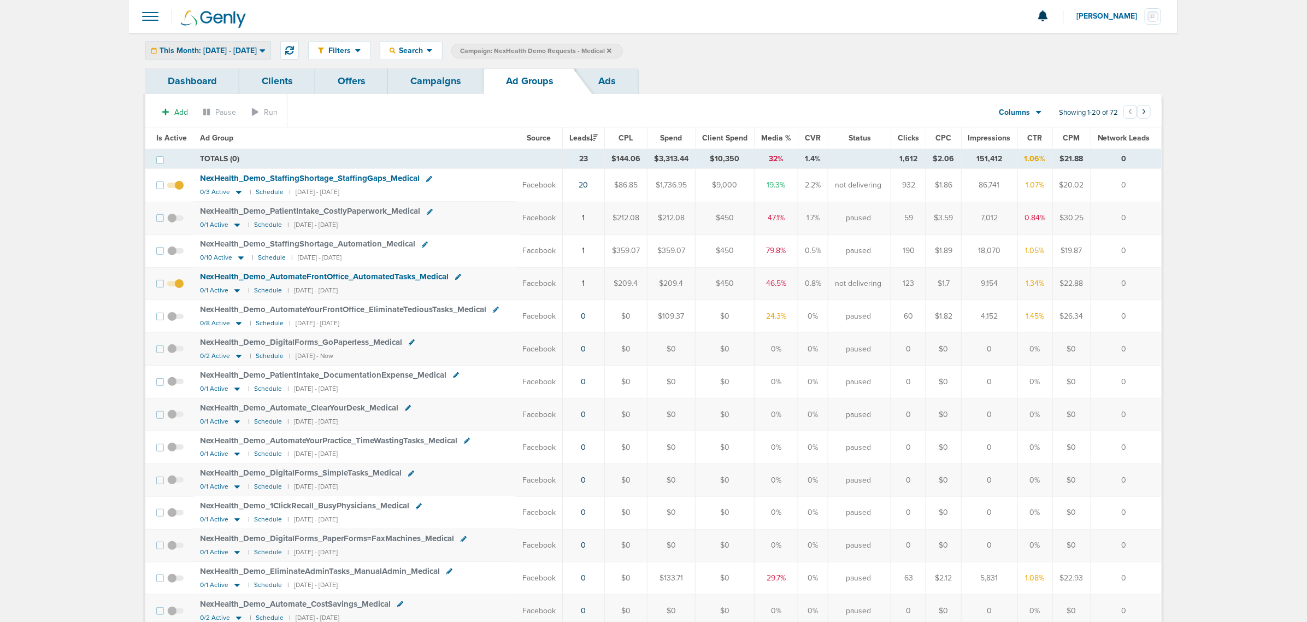
click at [257, 48] on span "This Month: 09.01.2025 - 09.30.2025" at bounding box center [208, 51] width 97 height 8
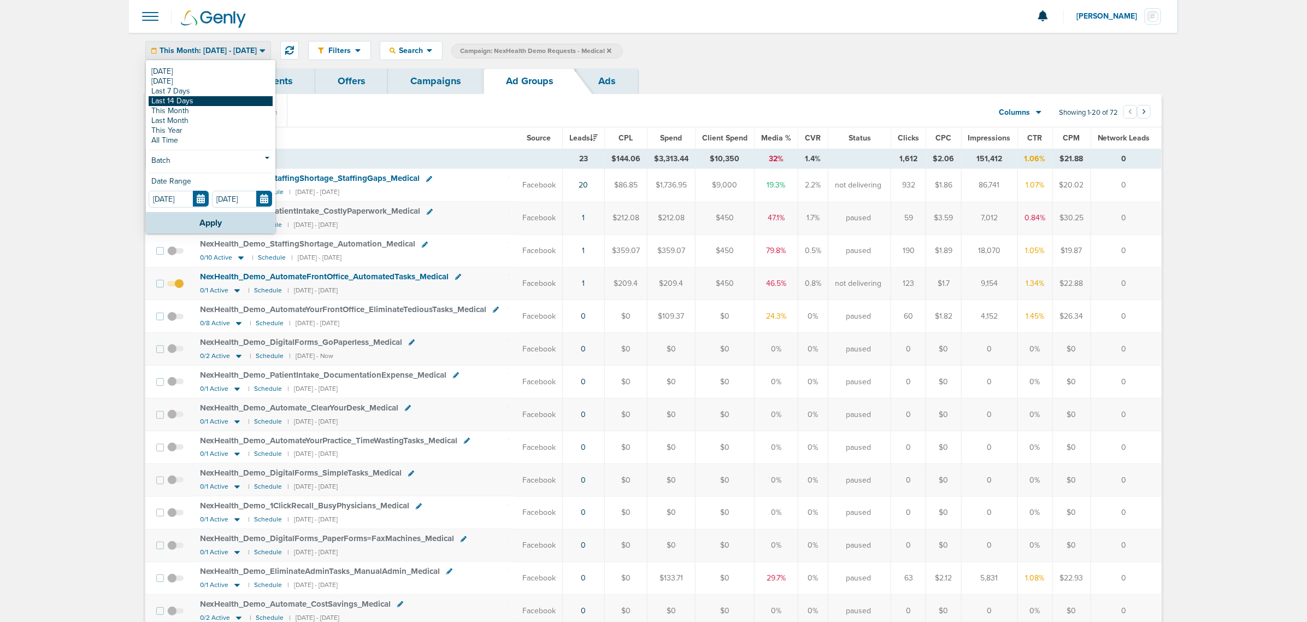
click at [186, 99] on link "Last 14 Days" at bounding box center [211, 101] width 124 height 10
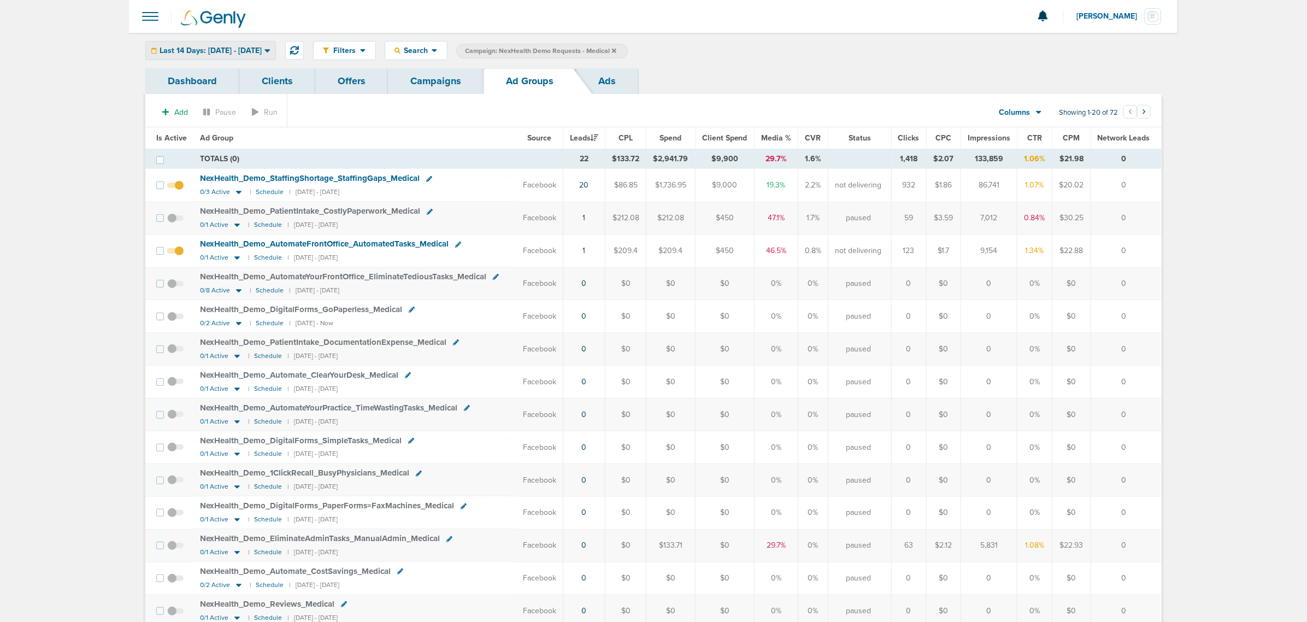
click at [200, 48] on span "Last 14 Days: 09.05.2025 - 09.19.2025" at bounding box center [211, 51] width 102 height 8
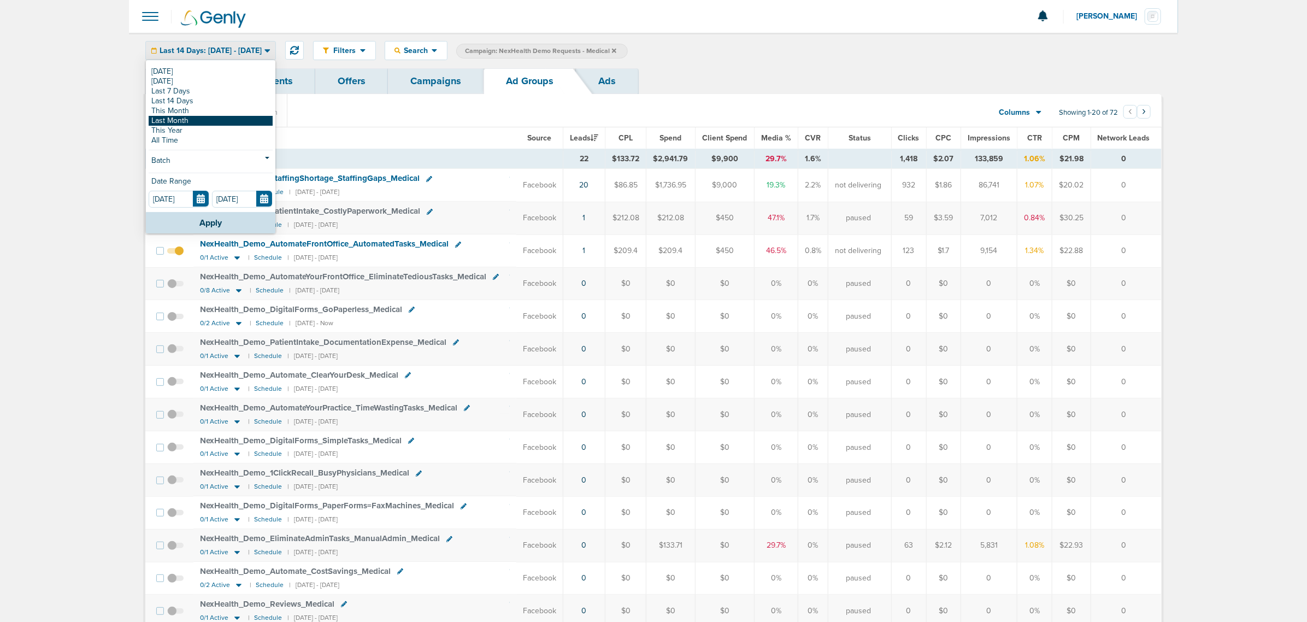
click at [192, 121] on link "Last Month" at bounding box center [211, 121] width 124 height 10
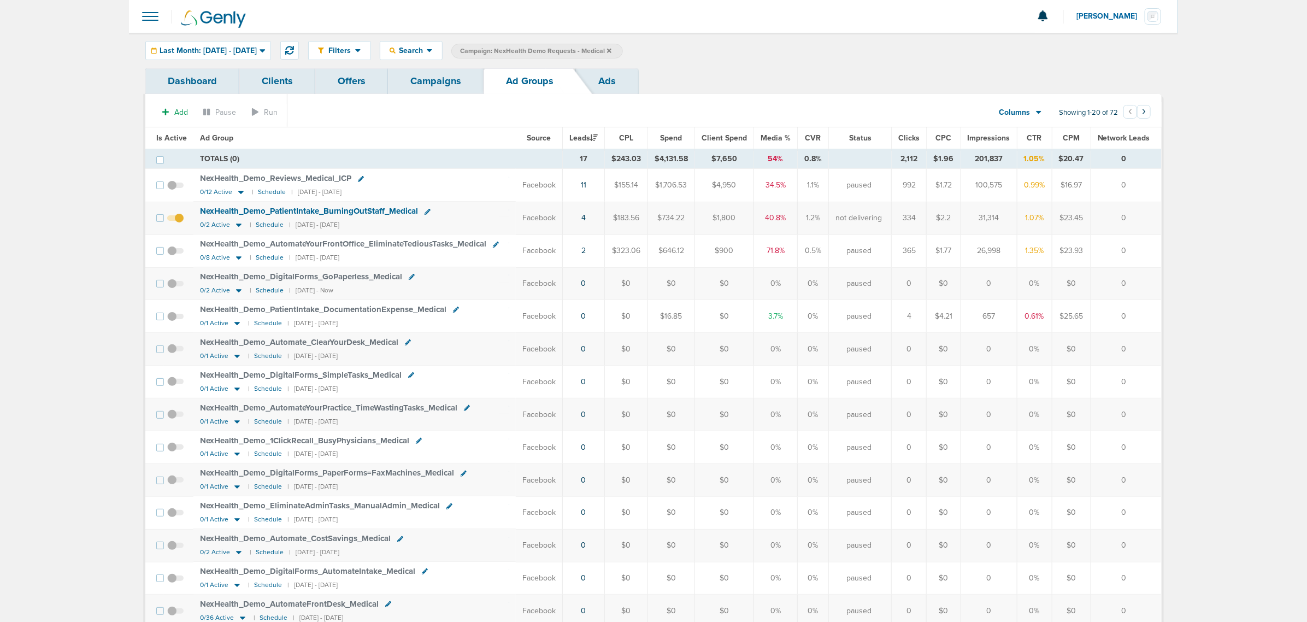
click at [434, 93] on link "Campaigns" at bounding box center [436, 81] width 96 height 26
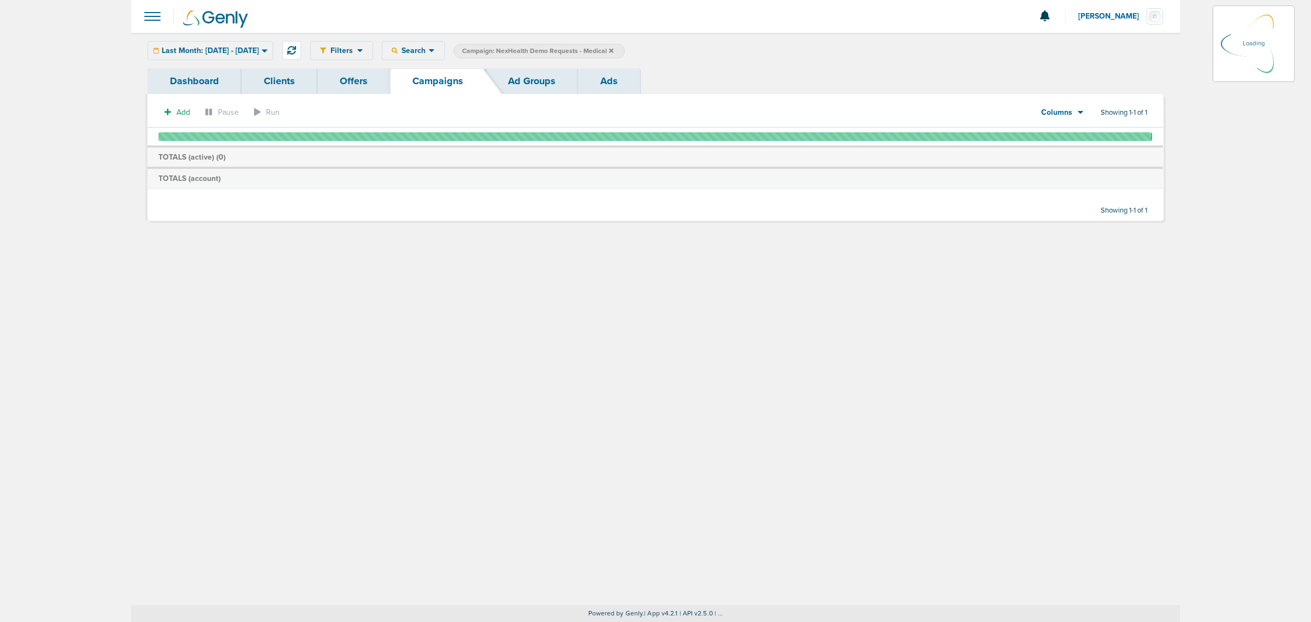
click at [613, 50] on icon at bounding box center [611, 51] width 4 height 7
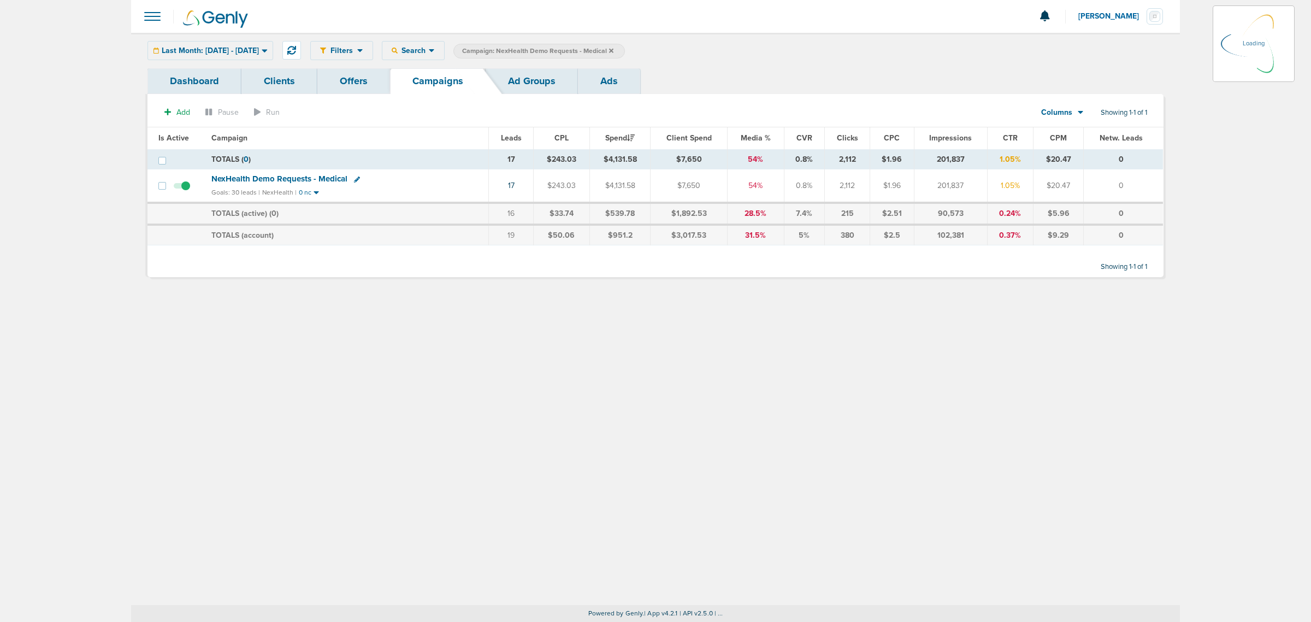
click at [613, 48] on icon at bounding box center [611, 51] width 4 height 7
click at [613, 51] on icon at bounding box center [611, 50] width 4 height 4
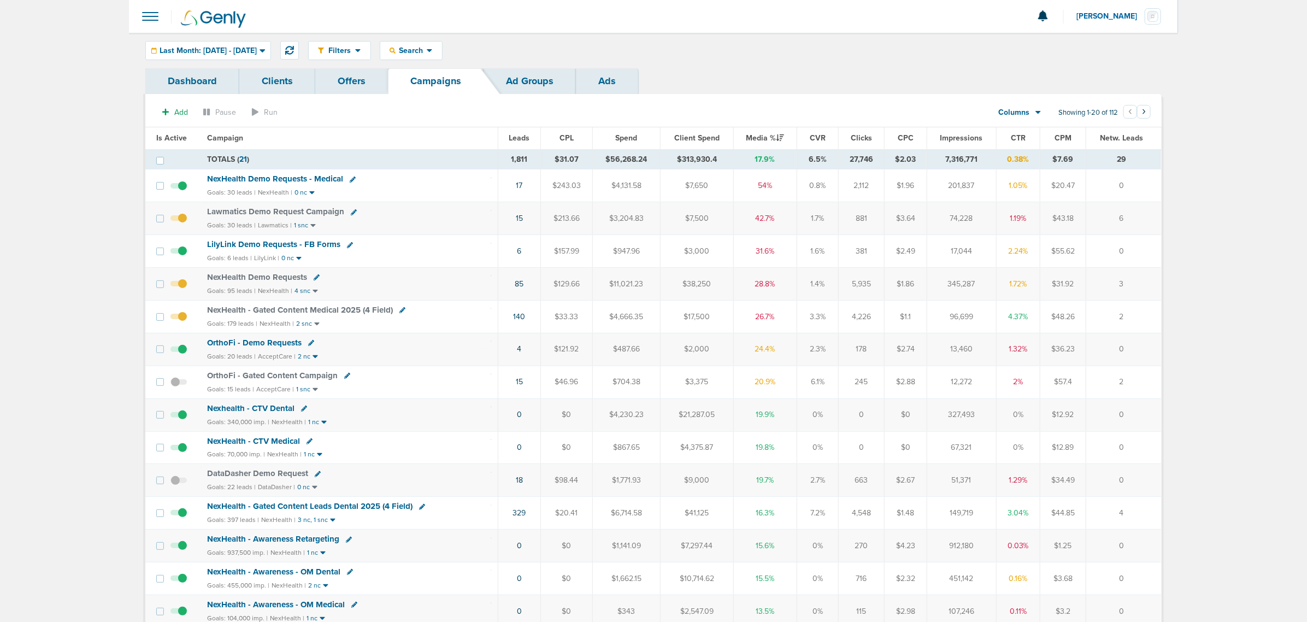
click at [265, 276] on span "NexHealth Demo Requests" at bounding box center [257, 277] width 100 height 10
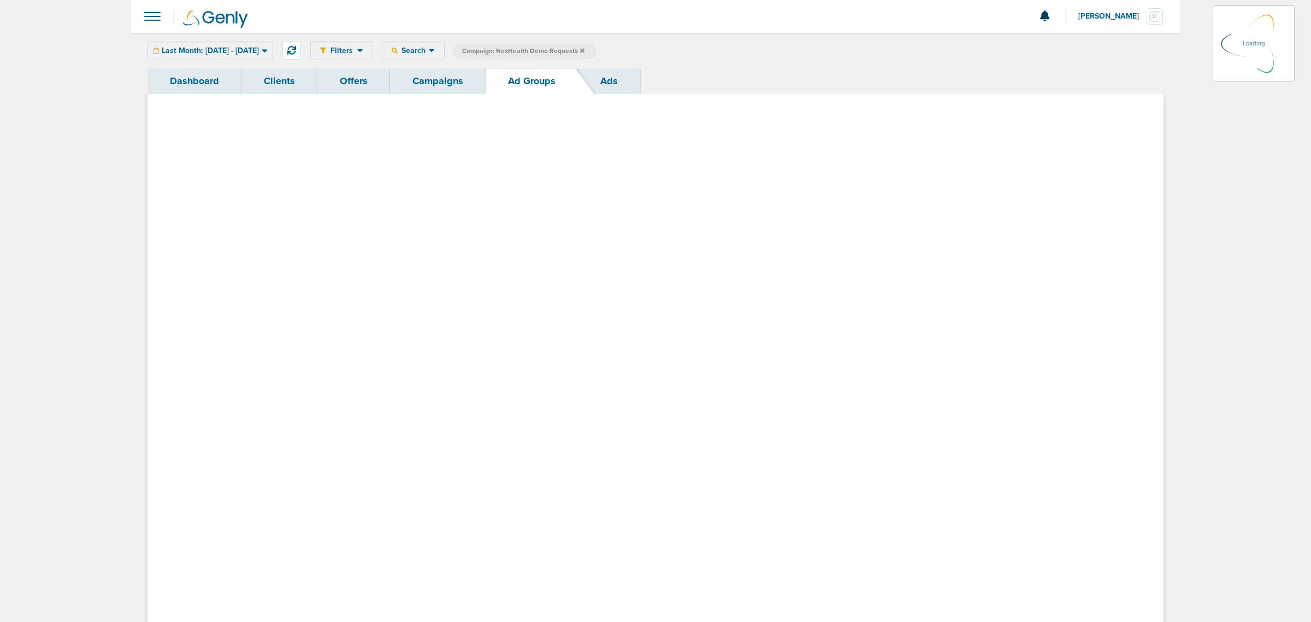
click at [247, 34] on div "Filters Active Only Settings Status Active Inactive Objectives MQL SQL Traffic …" at bounding box center [655, 51] width 1049 height 36
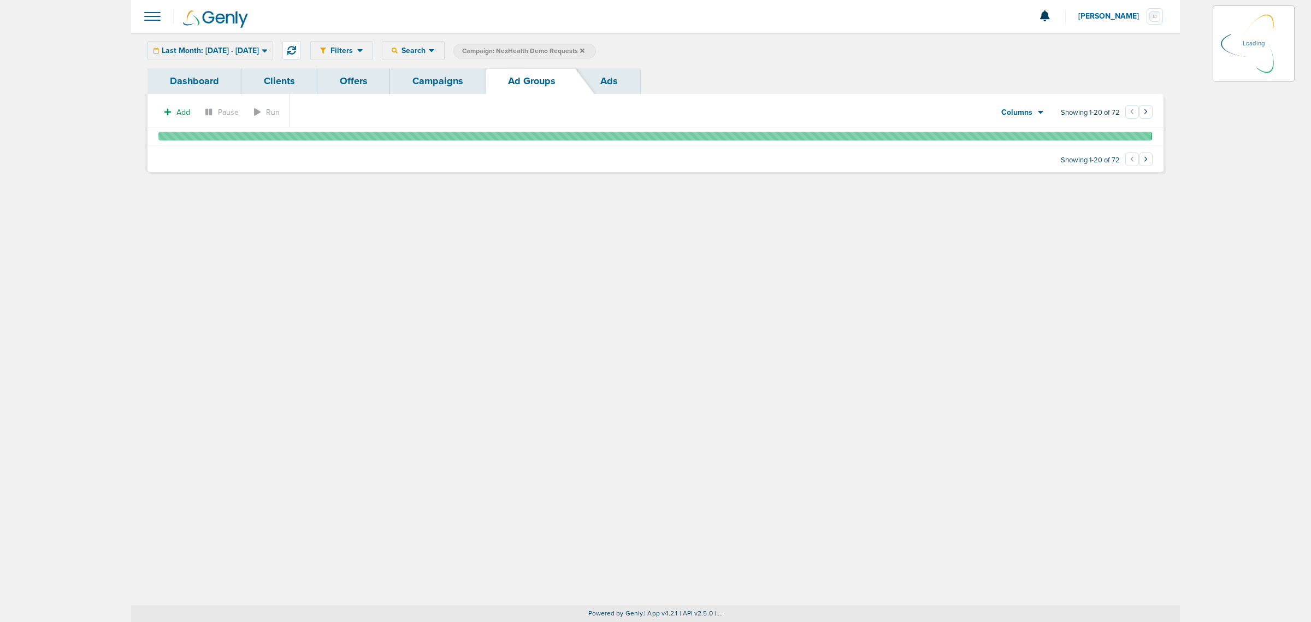
click at [273, 50] on div "Last Month: 08.01.2025 - 08.31.2025 Today Yesterday Last 7 Days Last 14 Days Th…" at bounding box center [211, 50] width 126 height 19
click at [273, 52] on div "Last Month: 08.01.2025 - 08.31.2025 Today Yesterday Last 7 Days Last 14 Days Th…" at bounding box center [211, 50] width 126 height 19
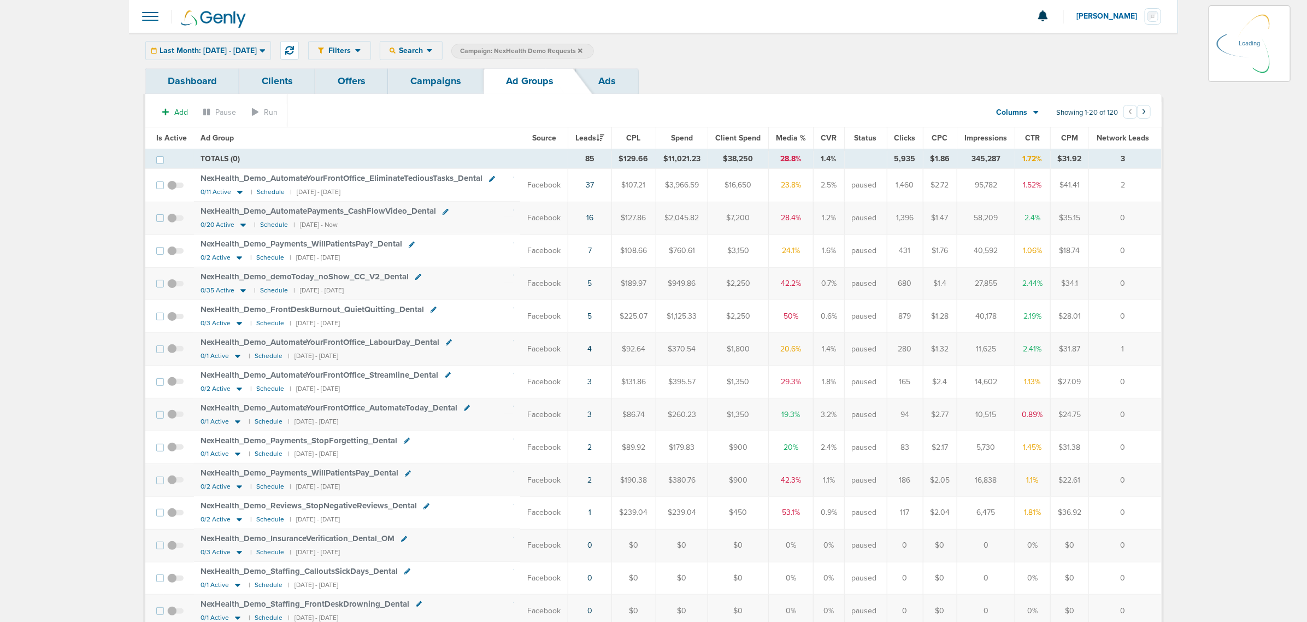
click at [265, 51] on icon at bounding box center [261, 50] width 5 height 3
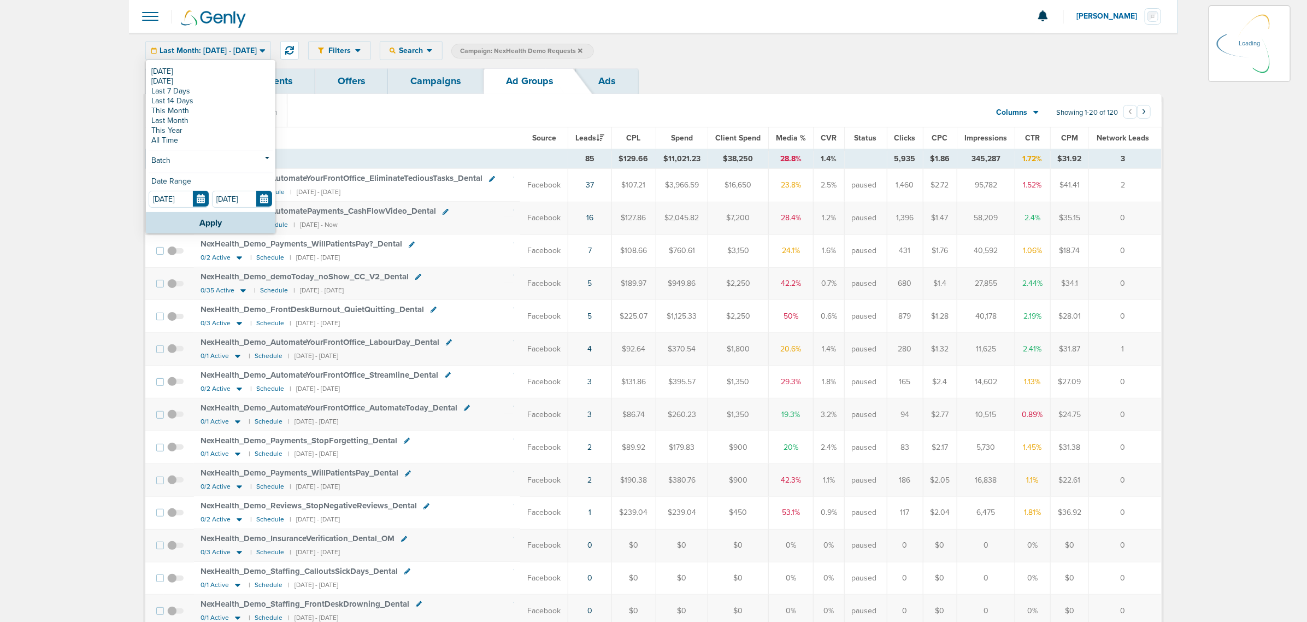
click at [231, 68] on link "Dashboard" at bounding box center [192, 81] width 94 height 26
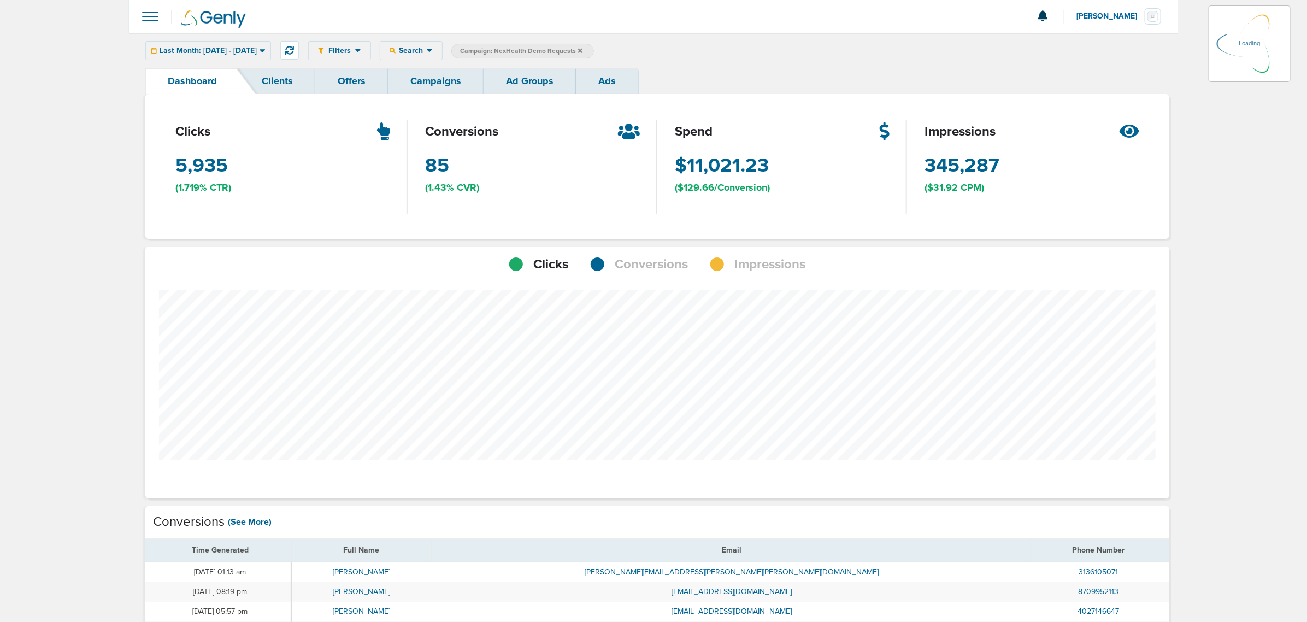
scroll to position [849, 1016]
click at [437, 76] on link "Campaigns" at bounding box center [436, 81] width 96 height 26
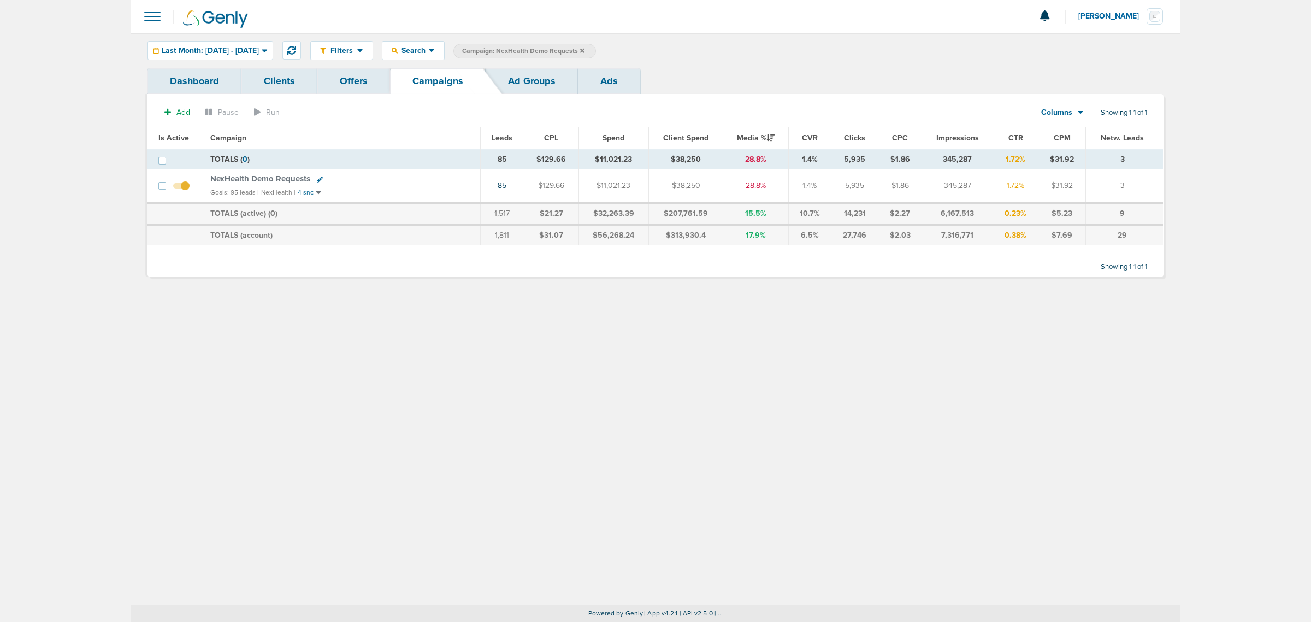
click at [261, 179] on span "NexHealth Demo Requests" at bounding box center [260, 179] width 100 height 10
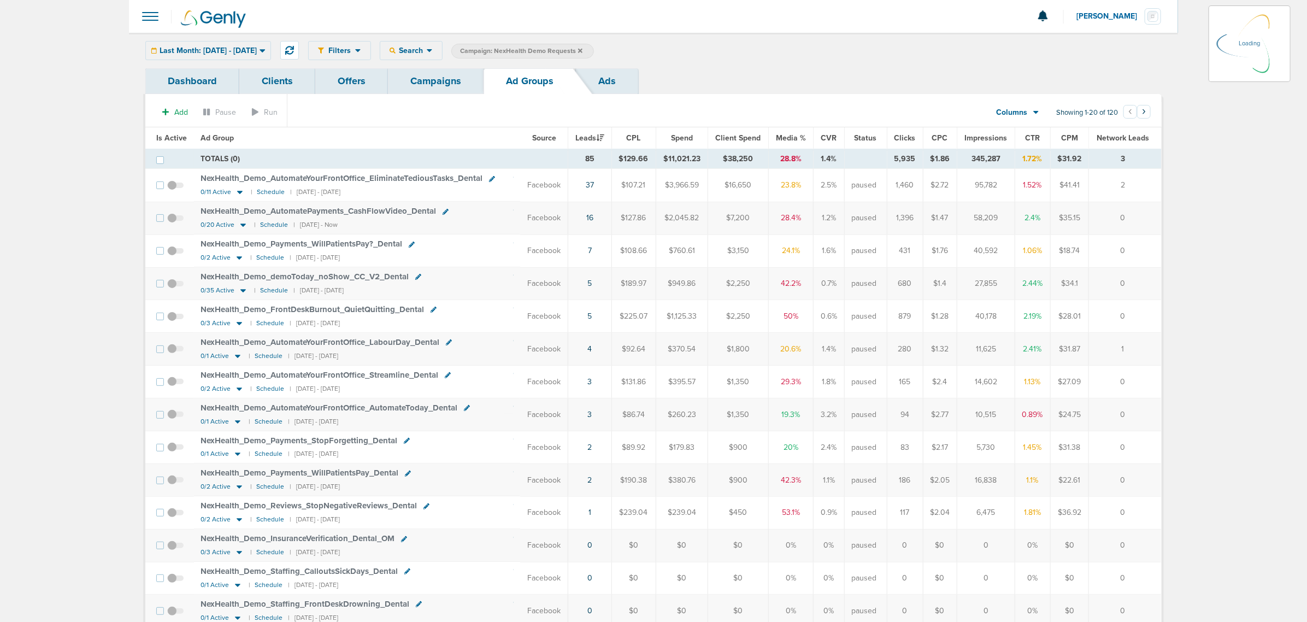
click at [260, 52] on div "Last Month: 08.01.2025 - 08.31.2025 Today Yesterday Last 7 Days Last 14 Days Th…" at bounding box center [208, 50] width 126 height 19
click at [270, 55] on div "Last Month: 08.01.2025 - 08.31.2025" at bounding box center [208, 51] width 125 height 18
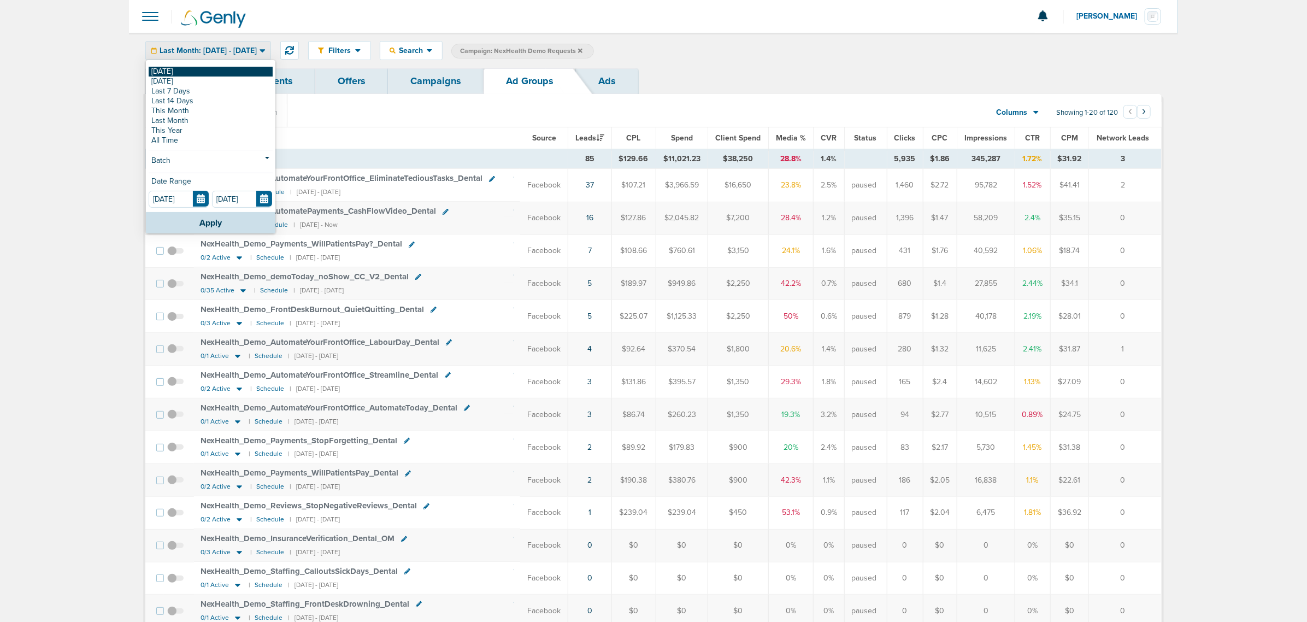
click at [157, 72] on link "[DATE]" at bounding box center [211, 72] width 124 height 10
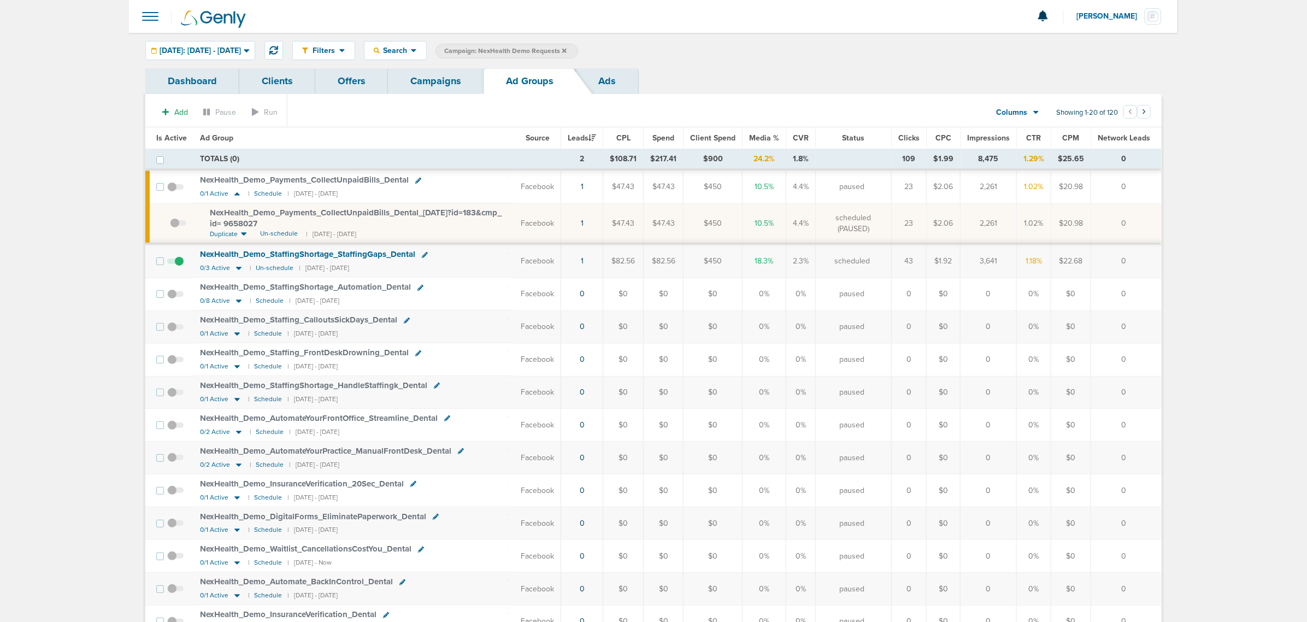
click at [765, 139] on span "Media %" at bounding box center [764, 137] width 30 height 9
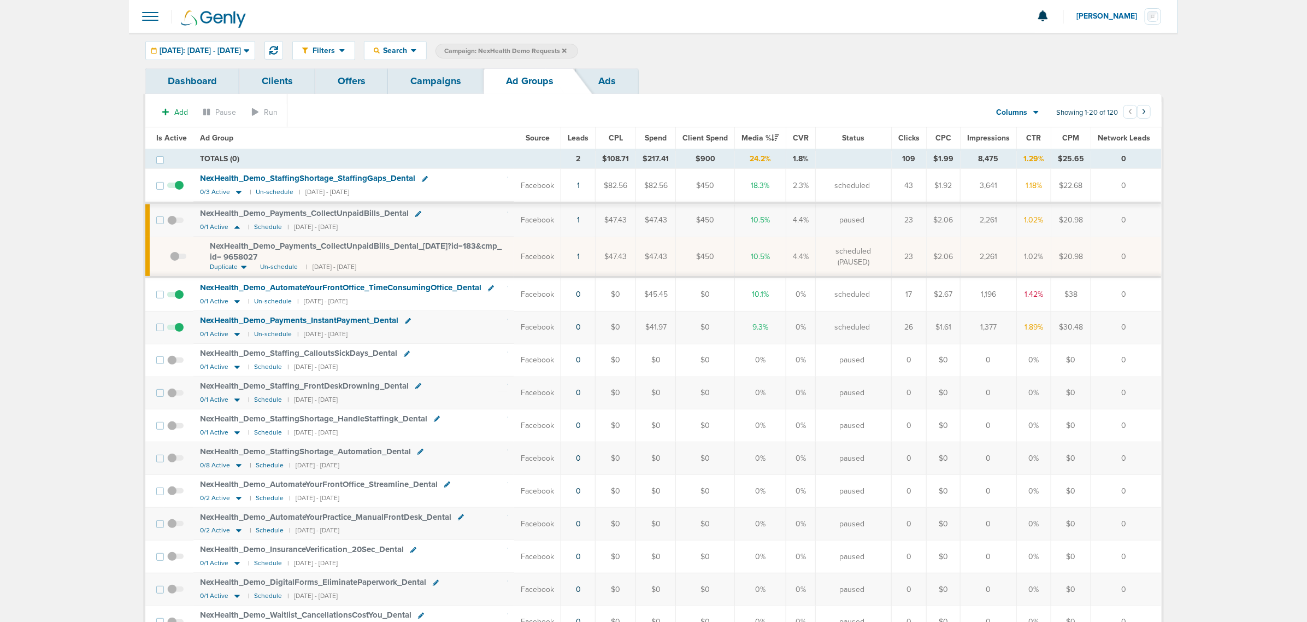
drag, startPoint x: 607, startPoint y: 297, endPoint x: 1148, endPoint y: 325, distance: 542.1
click at [874, 325] on tbody "TOTALS (0) 2 $108.71 $217.41 $900 24.2% 1.8% 109 $1.99 8,475 1.29% $25.65 0 TOT…" at bounding box center [653, 508] width 1016 height 718
click at [874, 326] on td "0" at bounding box center [1126, 327] width 70 height 33
drag, startPoint x: 750, startPoint y: 186, endPoint x: 1135, endPoint y: 317, distance: 406.3
click at [874, 320] on tbody "TOTALS (0) 2 $108.71 $217.41 $900 24.2% 1.8% 109 $1.99 8,475 1.29% $25.65 0 TOT…" at bounding box center [653, 508] width 1016 height 718
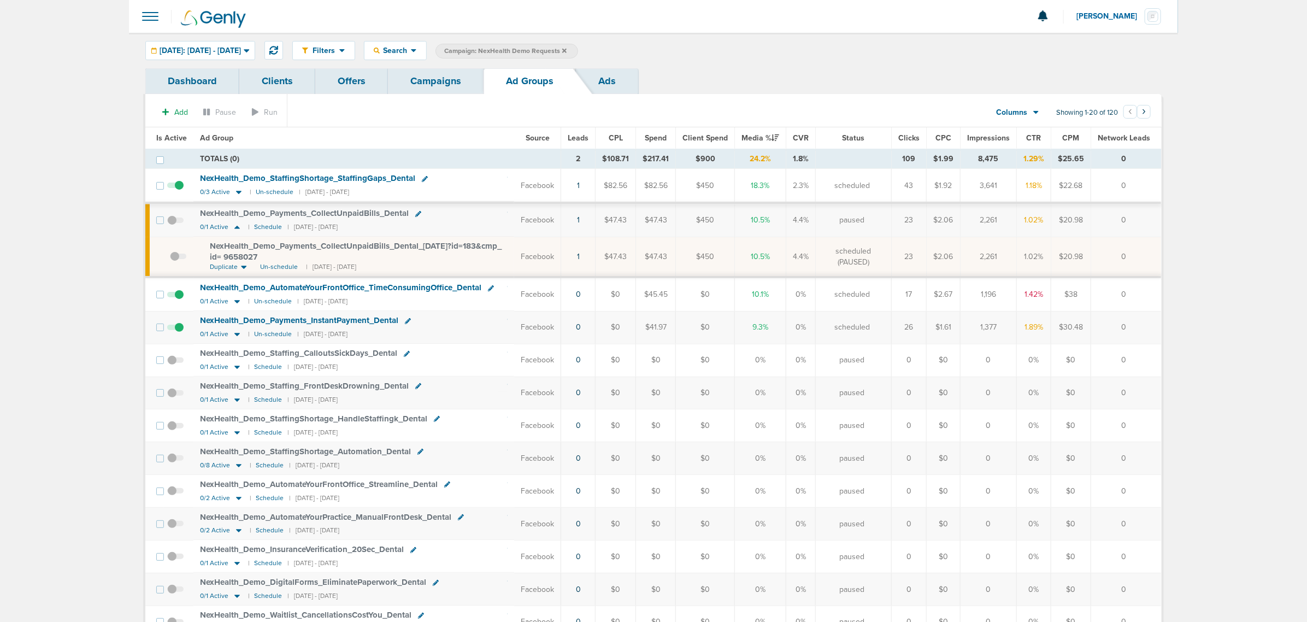
click at [874, 283] on td "0" at bounding box center [1126, 294] width 70 height 34
click at [236, 337] on icon at bounding box center [236, 334] width 5 height 3
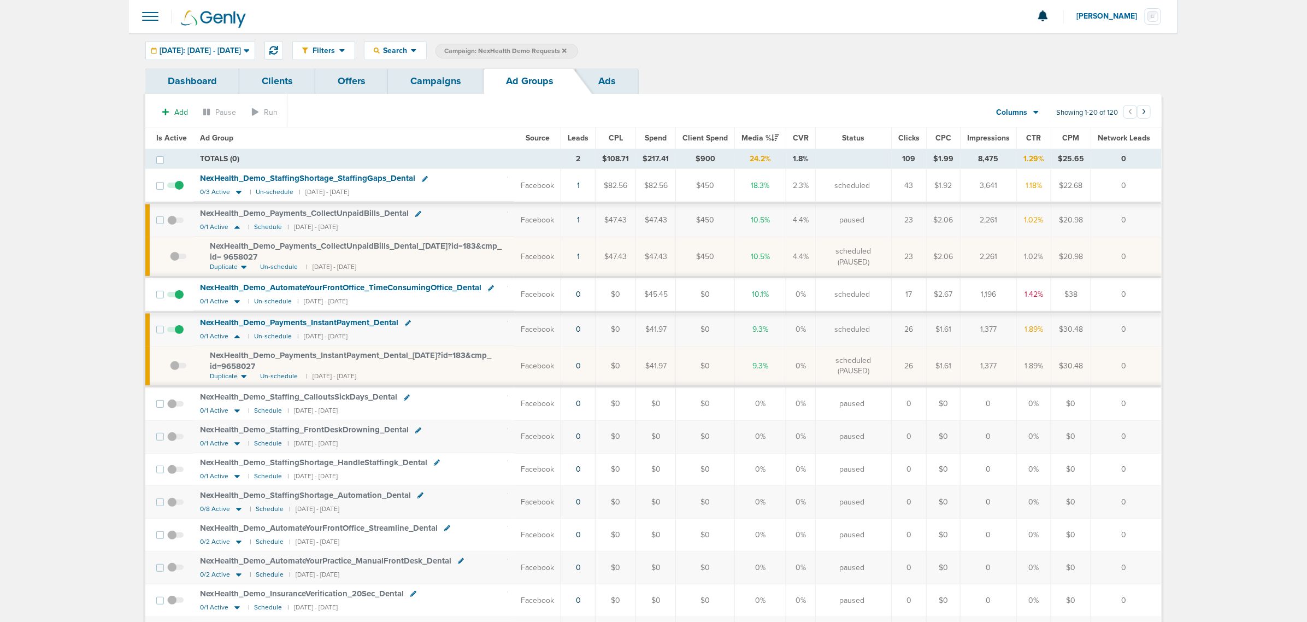
click at [433, 359] on span "NexHealth_ Demo_ Payments_ InstantPayment_ Dental_ 09.18.25?id=183&cmp_ id=9658…" at bounding box center [350, 360] width 281 height 21
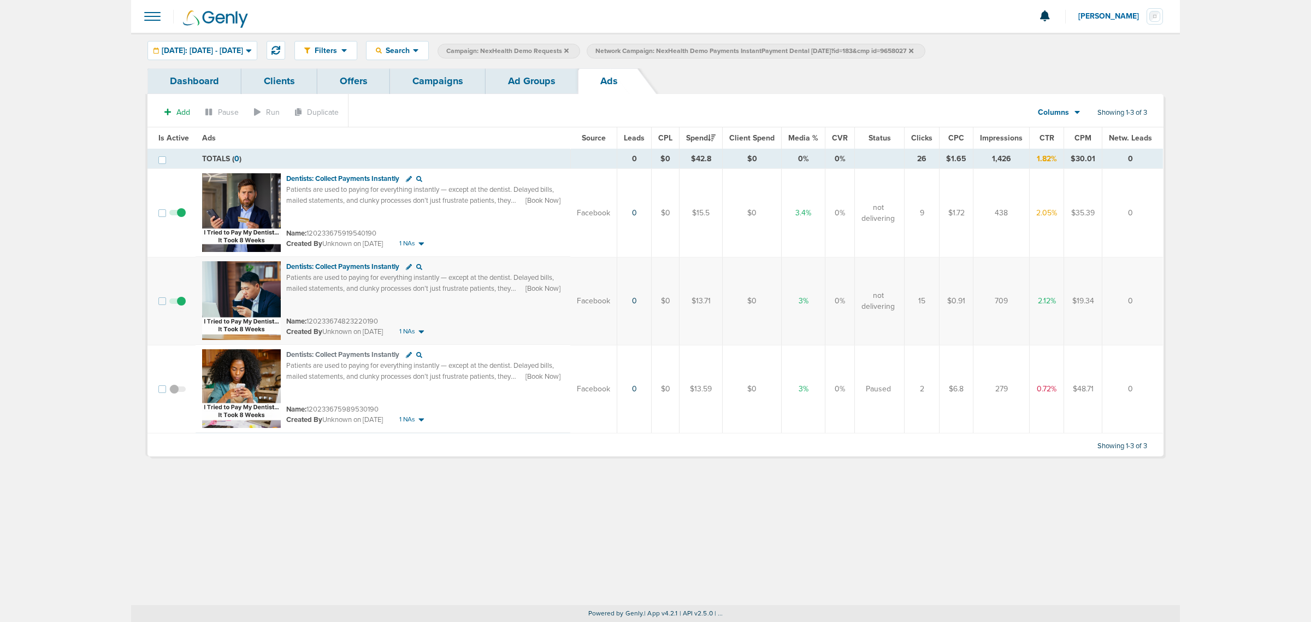
click at [441, 81] on link "Campaigns" at bounding box center [438, 81] width 96 height 26
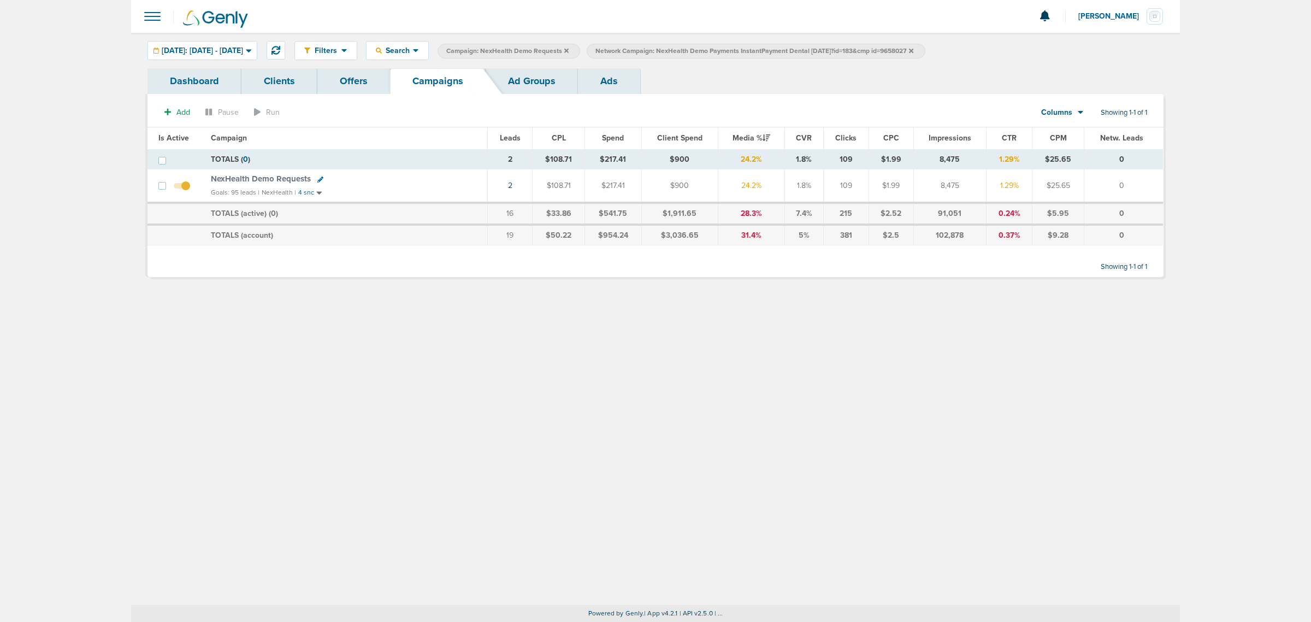
click at [874, 53] on icon at bounding box center [911, 51] width 4 height 7
click at [569, 49] on icon at bounding box center [566, 50] width 4 height 4
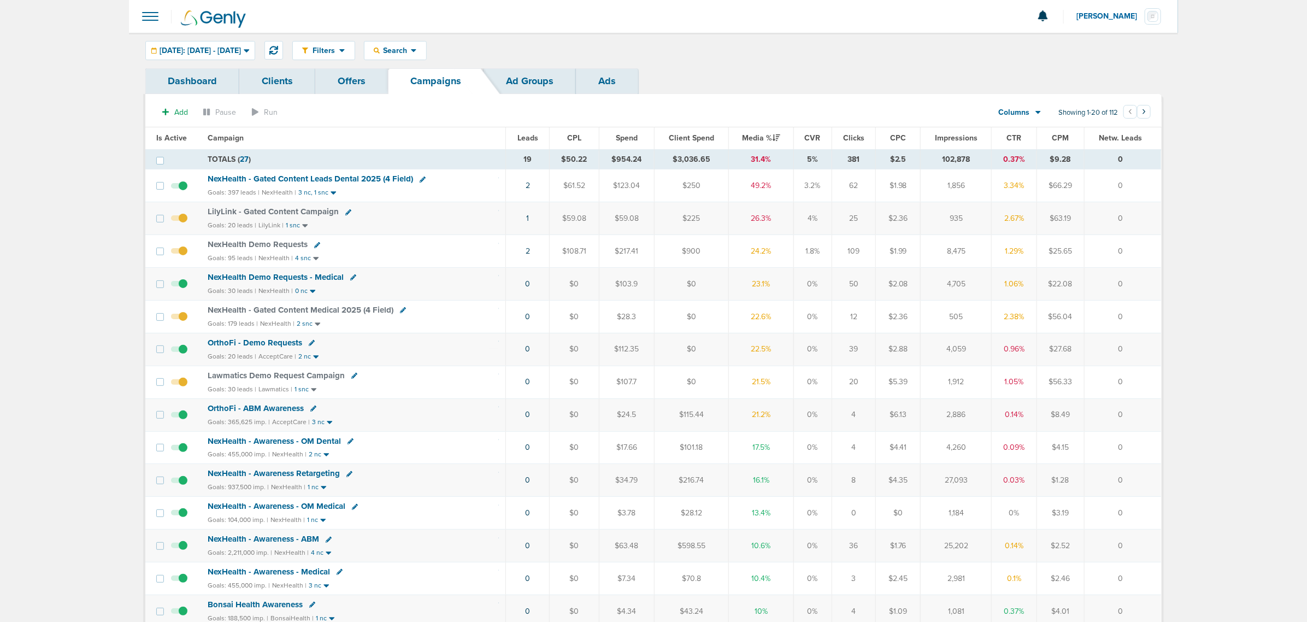
click at [287, 249] on span "NexHealth Demo Requests" at bounding box center [258, 244] width 100 height 10
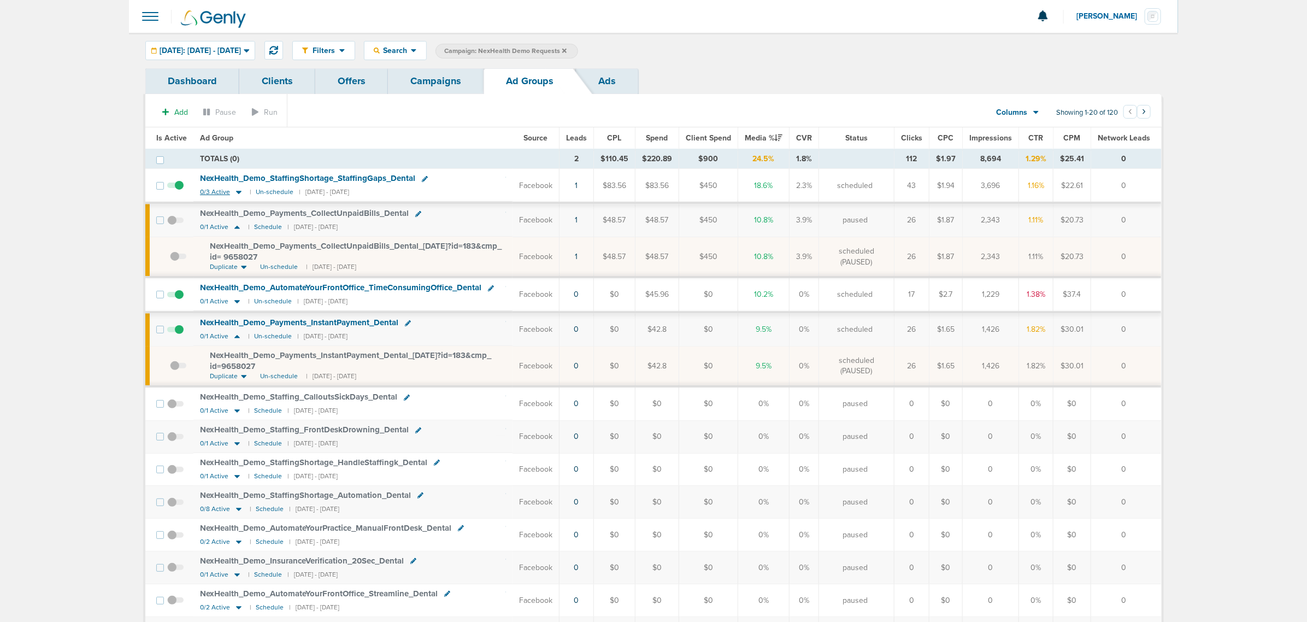
click at [237, 195] on icon at bounding box center [238, 191] width 11 height 9
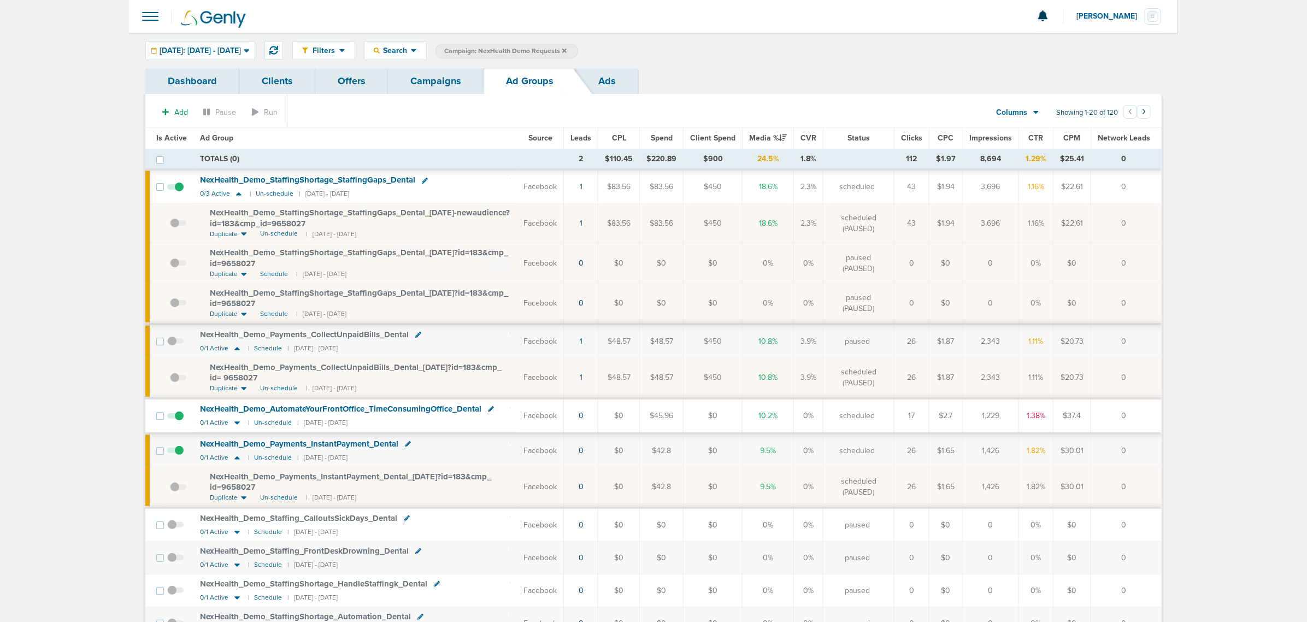
click at [322, 212] on span "NexHealth_ Demo_ StaffingShortage_ StaffingGaps_ Dental_ 09.11.25-newaudience?i…" at bounding box center [360, 218] width 300 height 21
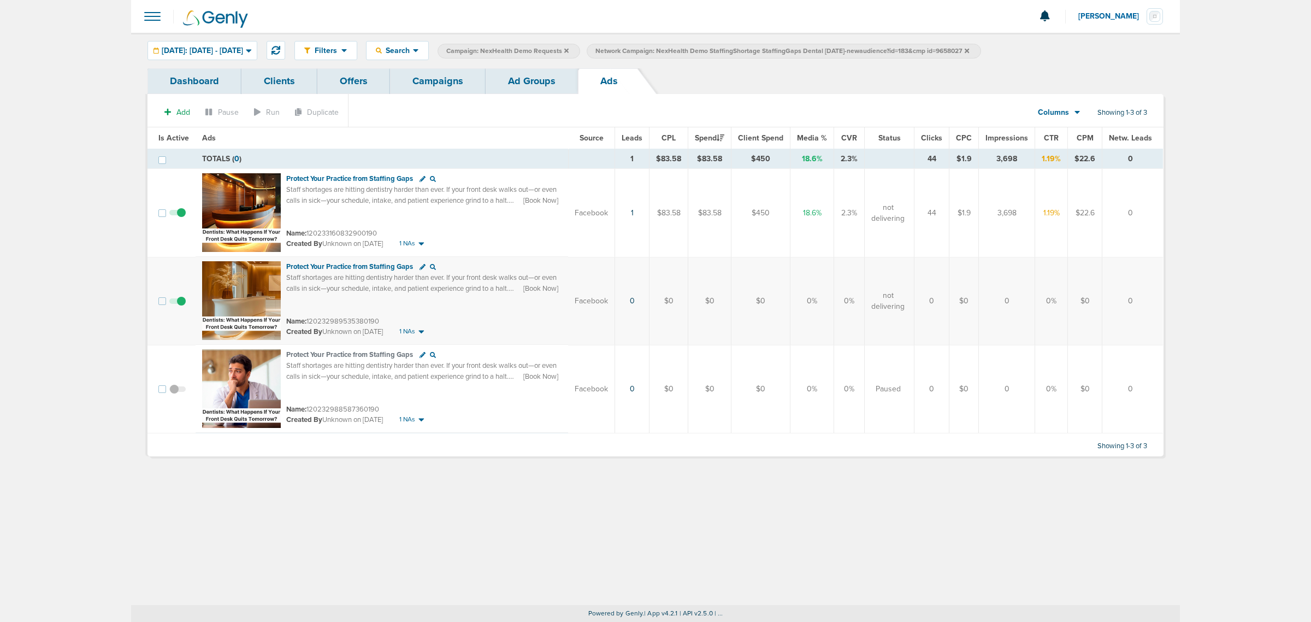
click at [424, 77] on link "Campaigns" at bounding box center [438, 81] width 96 height 26
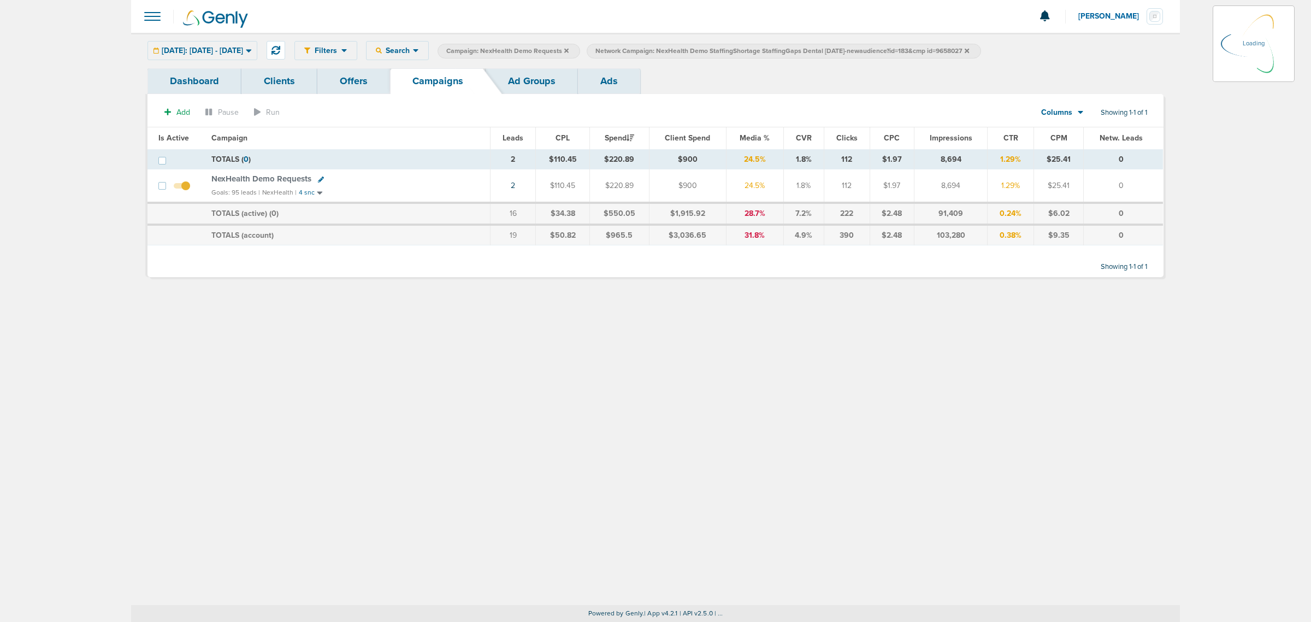
click at [539, 82] on link "Ad Groups" at bounding box center [532, 81] width 92 height 26
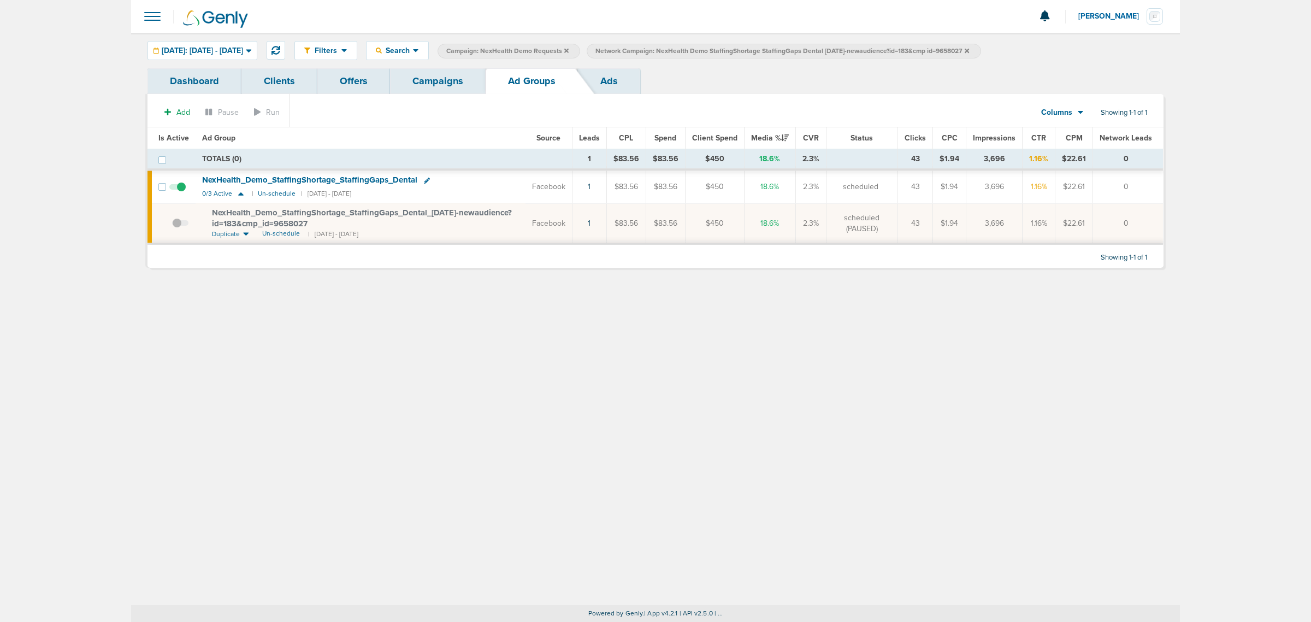
click at [874, 52] on icon at bounding box center [967, 51] width 4 height 7
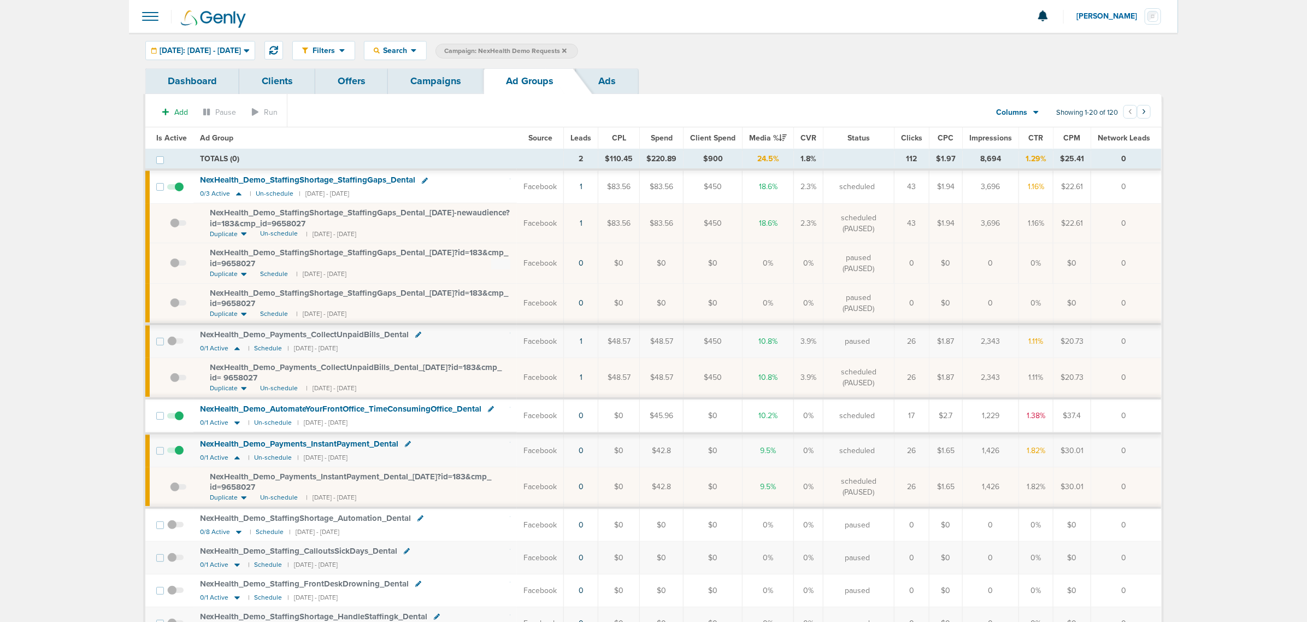
click at [567, 52] on span "Campaign: NexHealth Demo Requests" at bounding box center [505, 50] width 122 height 9
click at [578, 45] on label "Campaign: NexHealth Demo Requests" at bounding box center [506, 51] width 143 height 15
click at [567, 53] on icon at bounding box center [564, 51] width 4 height 7
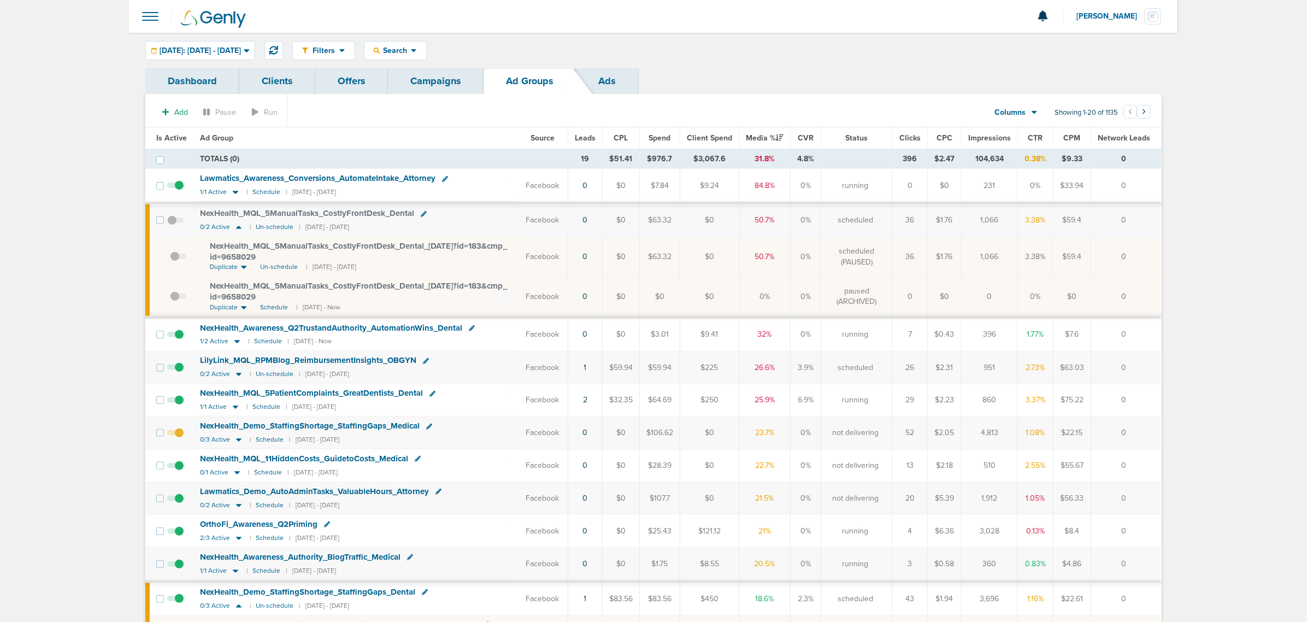
click at [433, 78] on link "Campaigns" at bounding box center [436, 81] width 96 height 26
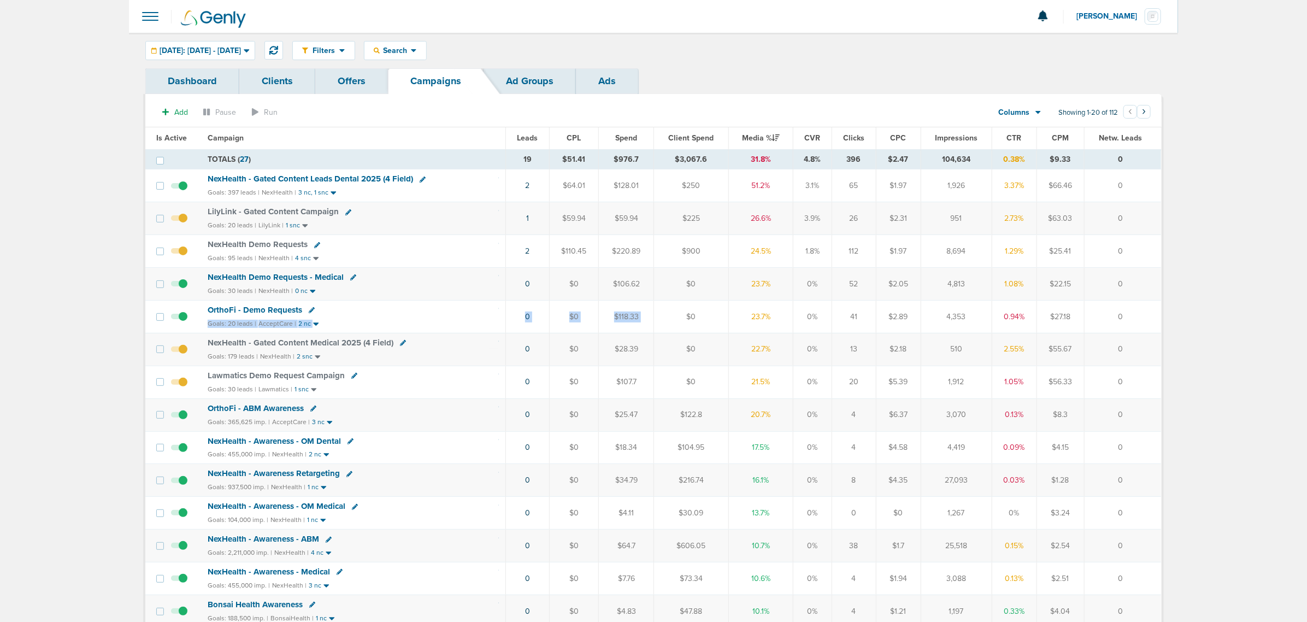
drag, startPoint x: 347, startPoint y: 313, endPoint x: 707, endPoint y: 306, distance: 360.1
click at [707, 306] on tr "OrthoFi - Demo Requests Goals: 20 leads | AcceptCare | 2 nc 0 $0 $118.33 $0 23.…" at bounding box center [653, 316] width 1016 height 33
click at [874, 306] on td "0" at bounding box center [1122, 316] width 77 height 33
click at [215, 312] on span "OrthoFi - Demo Requests" at bounding box center [255, 310] width 95 height 10
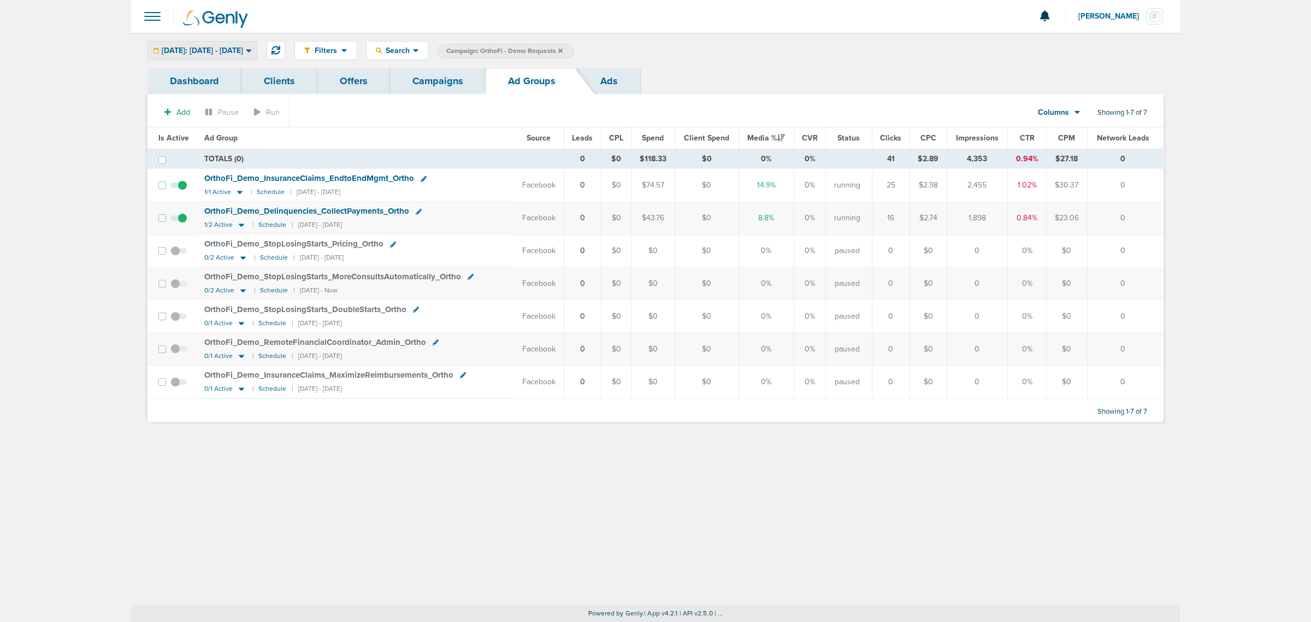
click at [236, 48] on span "[DATE]: [DATE] - [DATE]" at bounding box center [202, 51] width 81 height 8
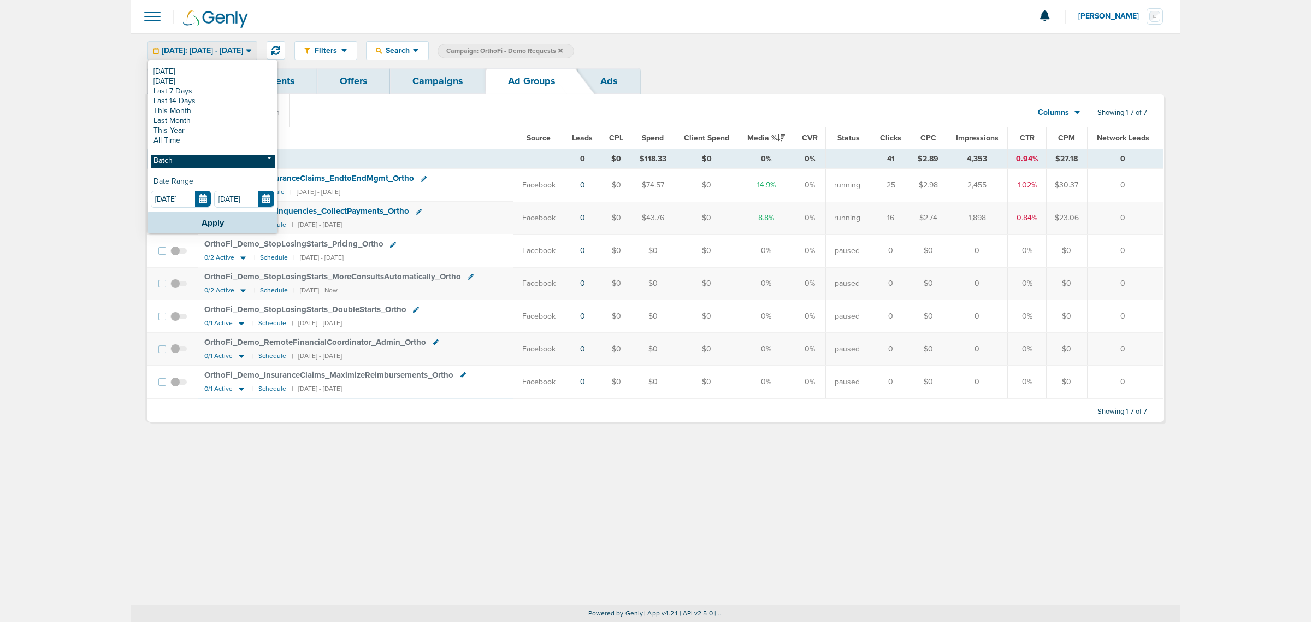
click at [178, 161] on link "Batch" at bounding box center [213, 162] width 124 height 14
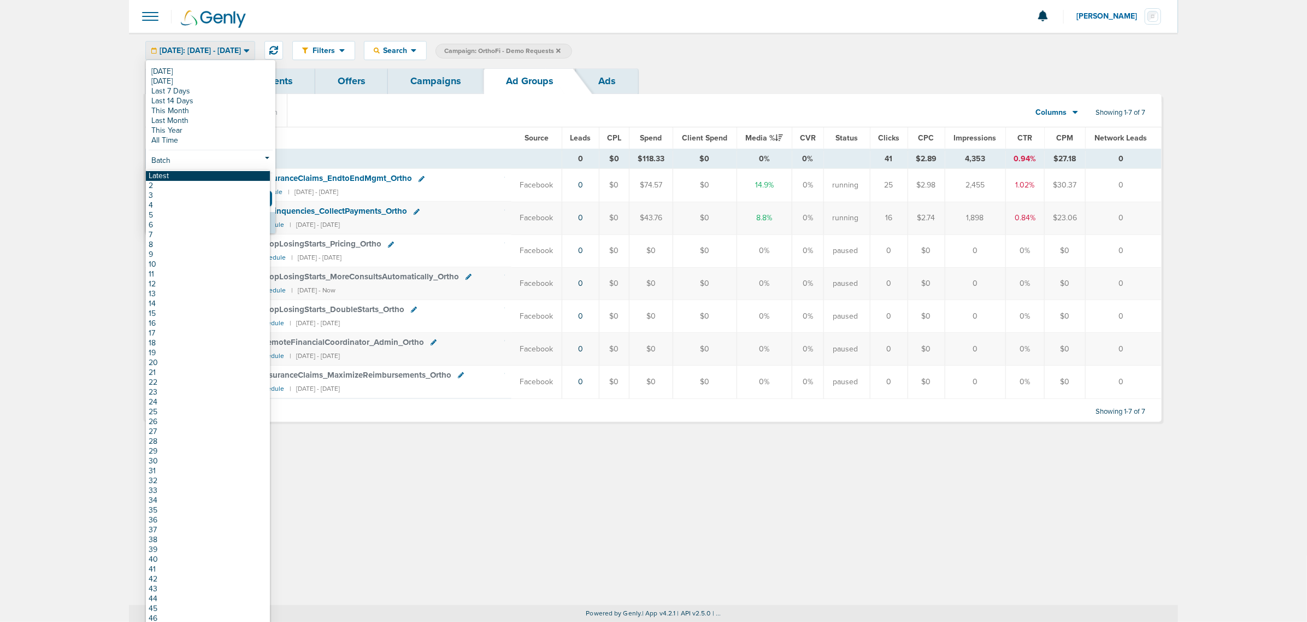
click at [179, 178] on link "Latest" at bounding box center [208, 176] width 124 height 10
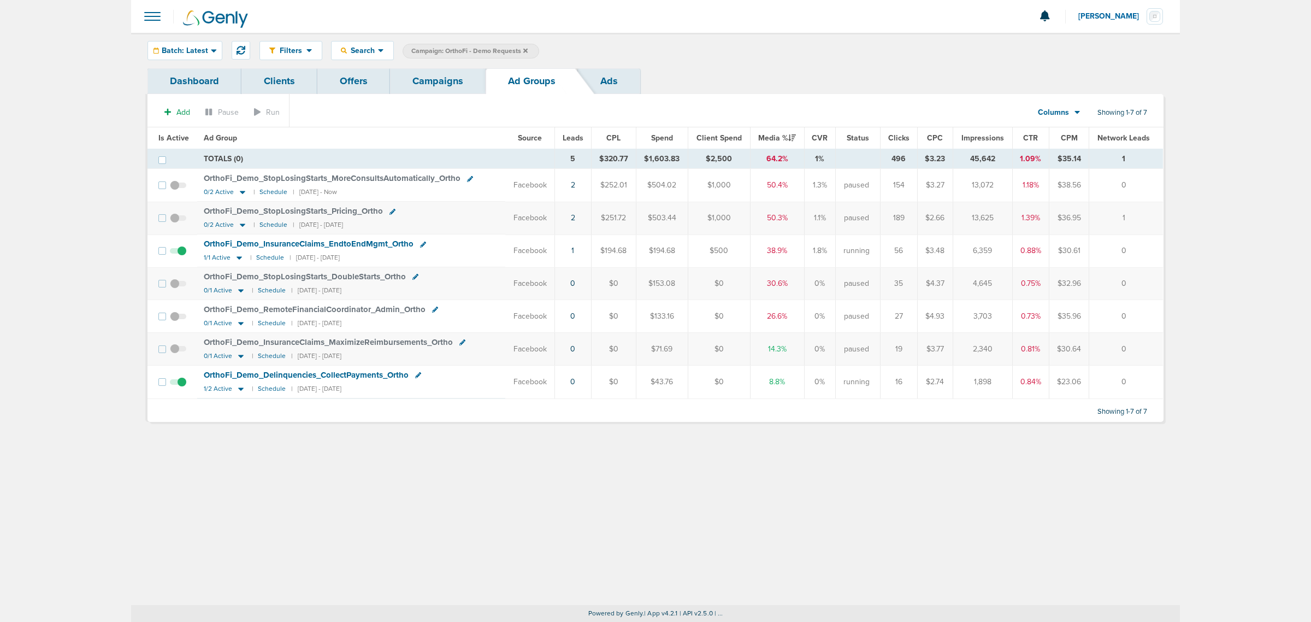
click at [446, 91] on link "Campaigns" at bounding box center [438, 81] width 96 height 26
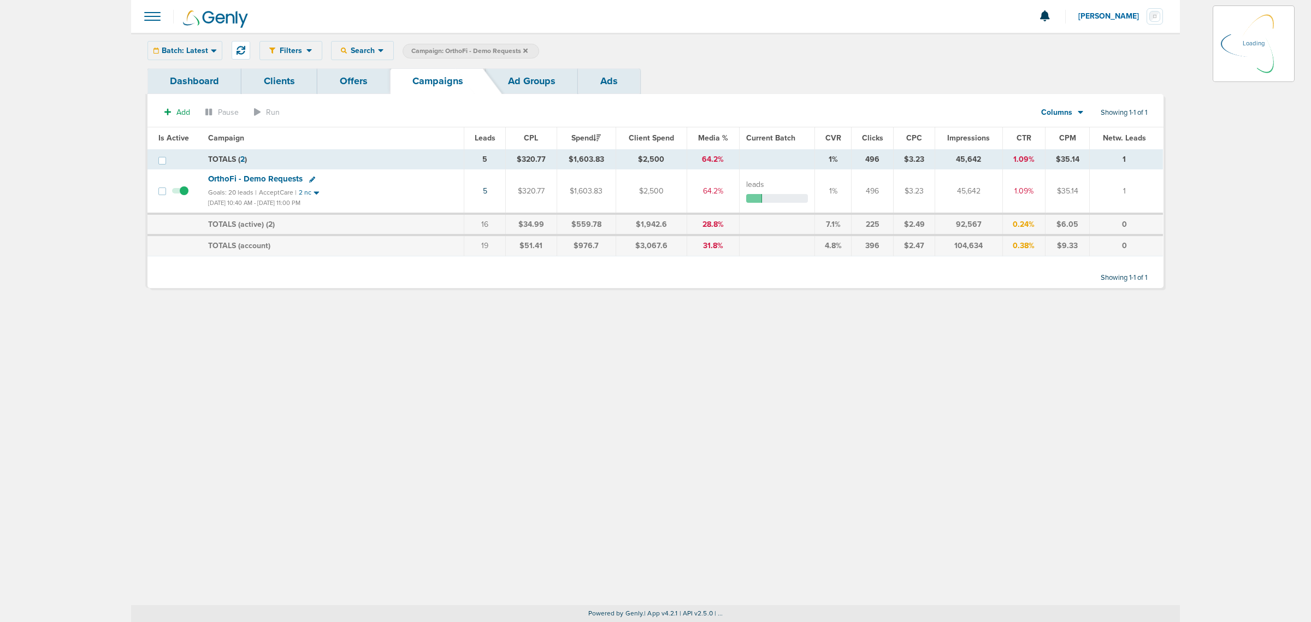
click at [524, 51] on icon at bounding box center [525, 50] width 4 height 4
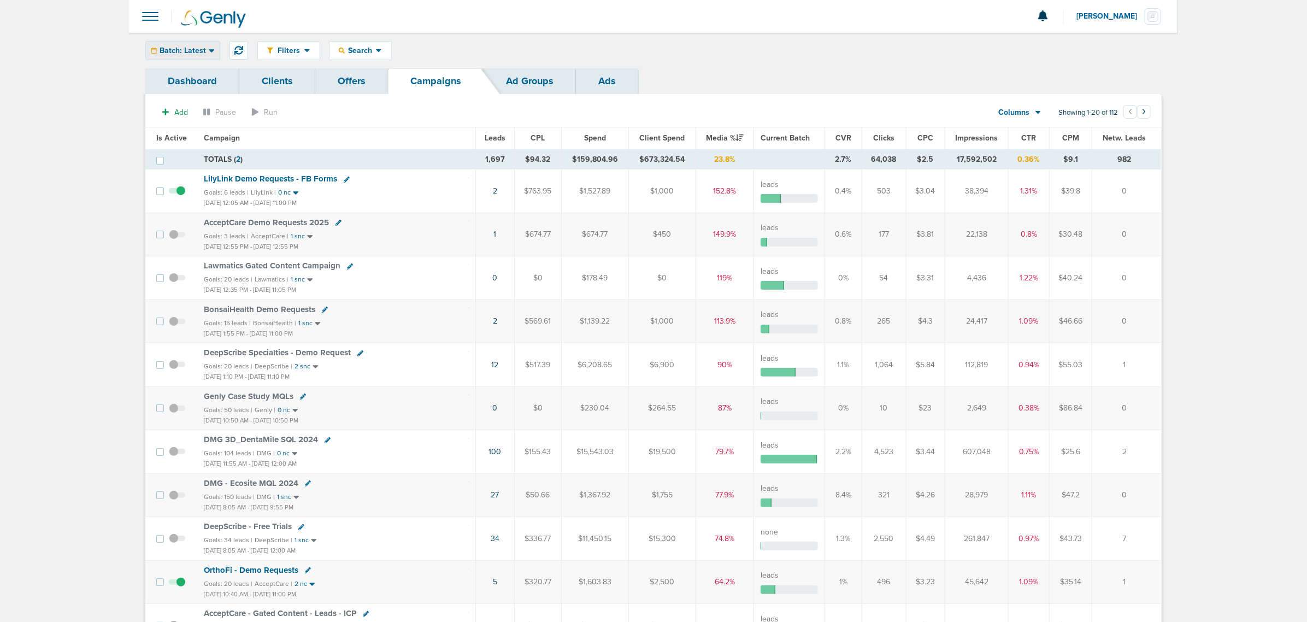
click at [164, 48] on span "Batch: Latest" at bounding box center [183, 51] width 46 height 8
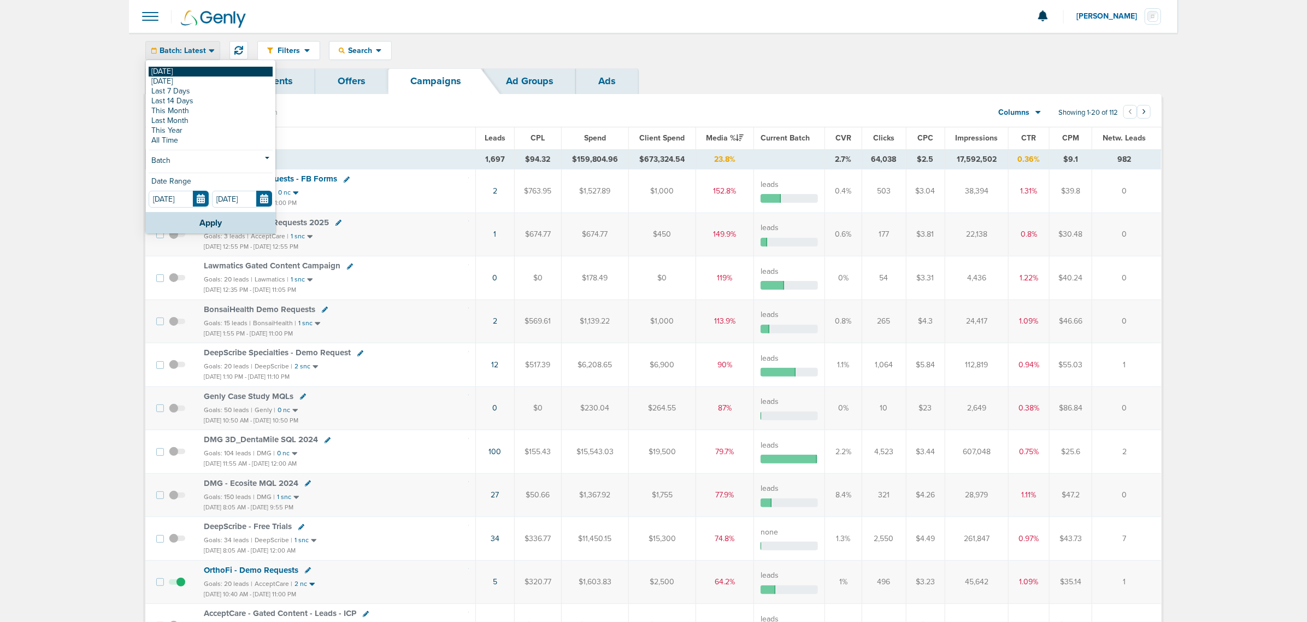
click at [169, 70] on link "[DATE]" at bounding box center [211, 72] width 124 height 10
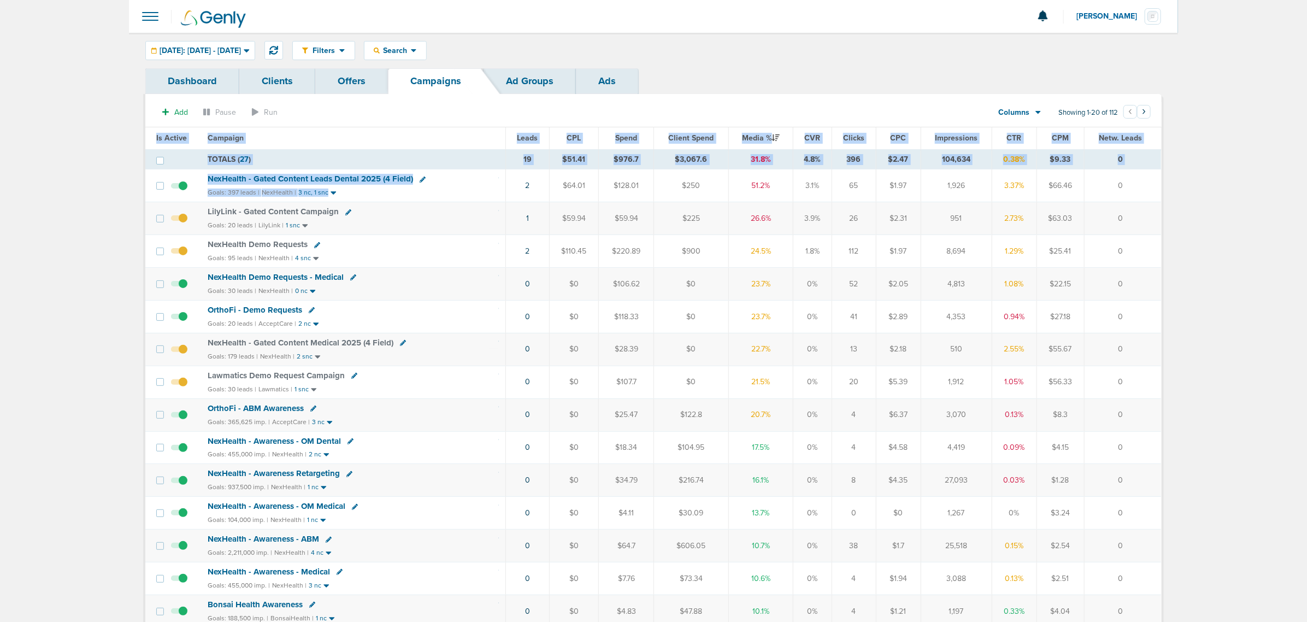
drag, startPoint x: 489, startPoint y: 190, endPoint x: 1151, endPoint y: 188, distance: 661.6
click at [874, 192] on tr "NexHealth - Gated Content Leads Dental 2025 (4 Field) Goals: 397 leads | NexHea…" at bounding box center [653, 185] width 1016 height 33
click at [874, 187] on td "0" at bounding box center [1122, 185] width 77 height 33
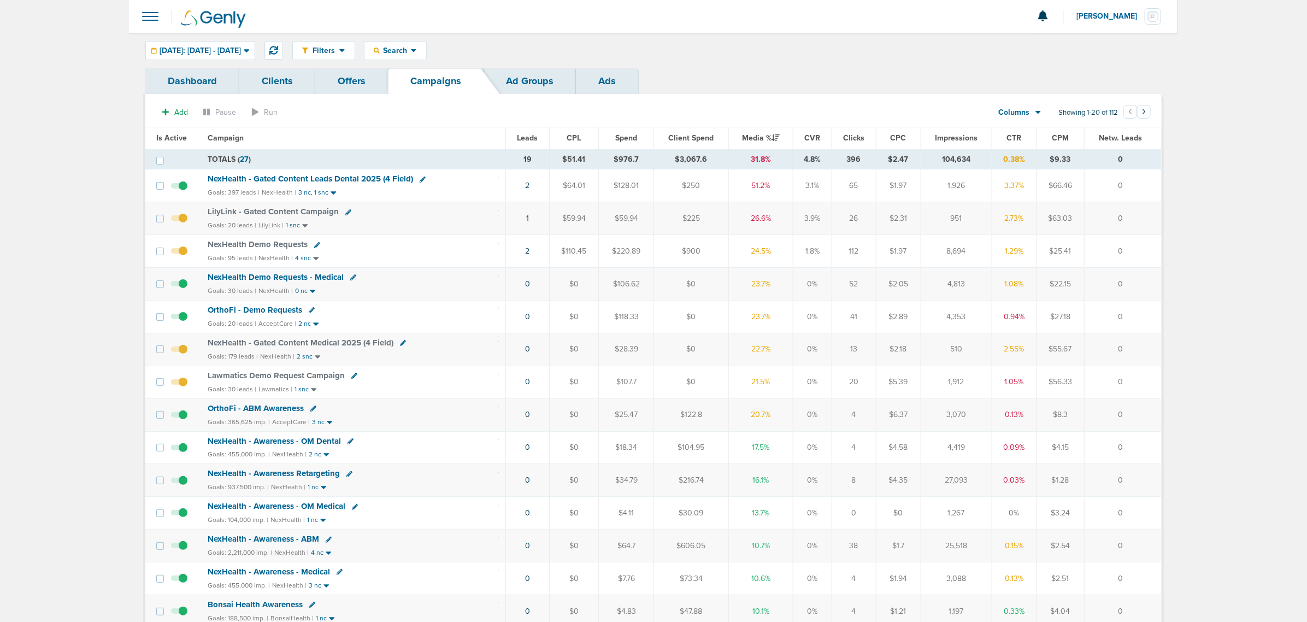
drag, startPoint x: 295, startPoint y: 178, endPoint x: 212, endPoint y: 258, distance: 115.9
click at [479, 148] on table "Is Active Campaign Leads CPL Spend Client Spend Media % CVR Clicks CPC Impressi…" at bounding box center [653, 497] width 1016 height 740
click at [423, 252] on td "NexHealth Demo Requests Goals: 95 leads | NexHealth | 4 snc" at bounding box center [353, 251] width 304 height 33
click at [285, 244] on span "NexHealth Demo Requests" at bounding box center [258, 244] width 100 height 10
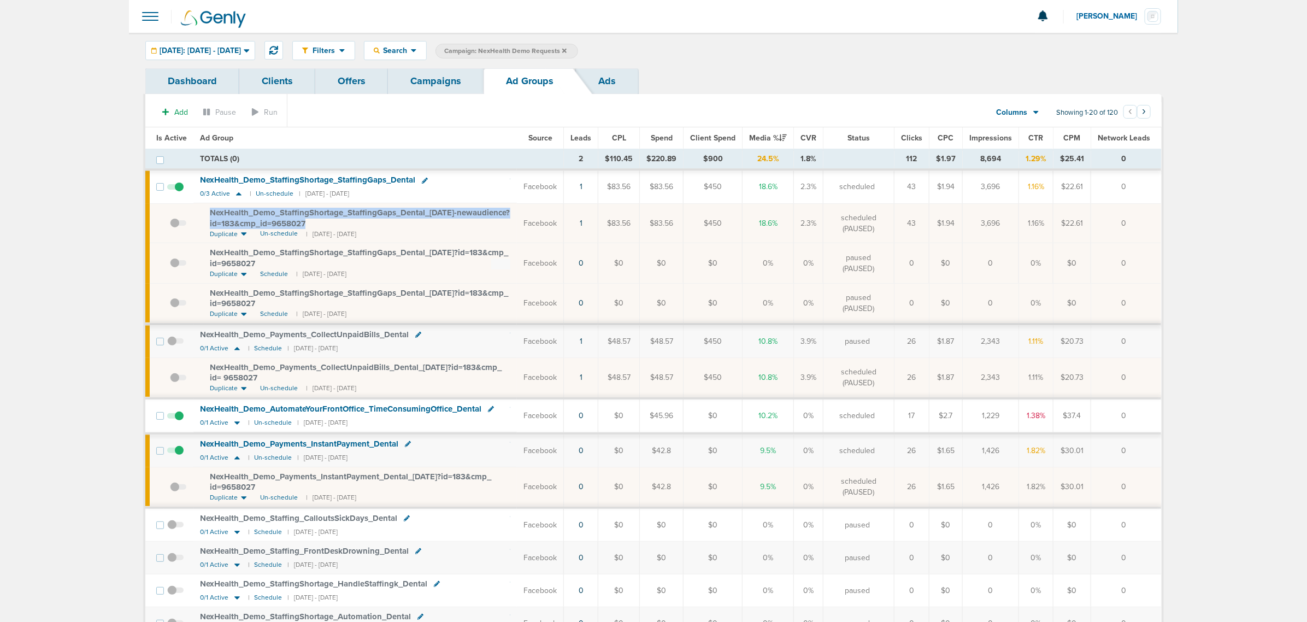
drag, startPoint x: 312, startPoint y: 219, endPoint x: 197, endPoint y: 212, distance: 115.5
click at [197, 212] on td "NexHealth_ Demo_ StaffingShortage_ StaffingGaps_ Dental_ 09.11.25-newaudience?i…" at bounding box center [354, 223] width 323 height 40
drag, startPoint x: 460, startPoint y: 214, endPoint x: 250, endPoint y: 129, distance: 226.0
click at [459, 214] on span "NexHealth_ Demo_ StaffingShortage_ StaffingGaps_ Dental_ 09.11.25-newaudience?i…" at bounding box center [360, 218] width 300 height 21
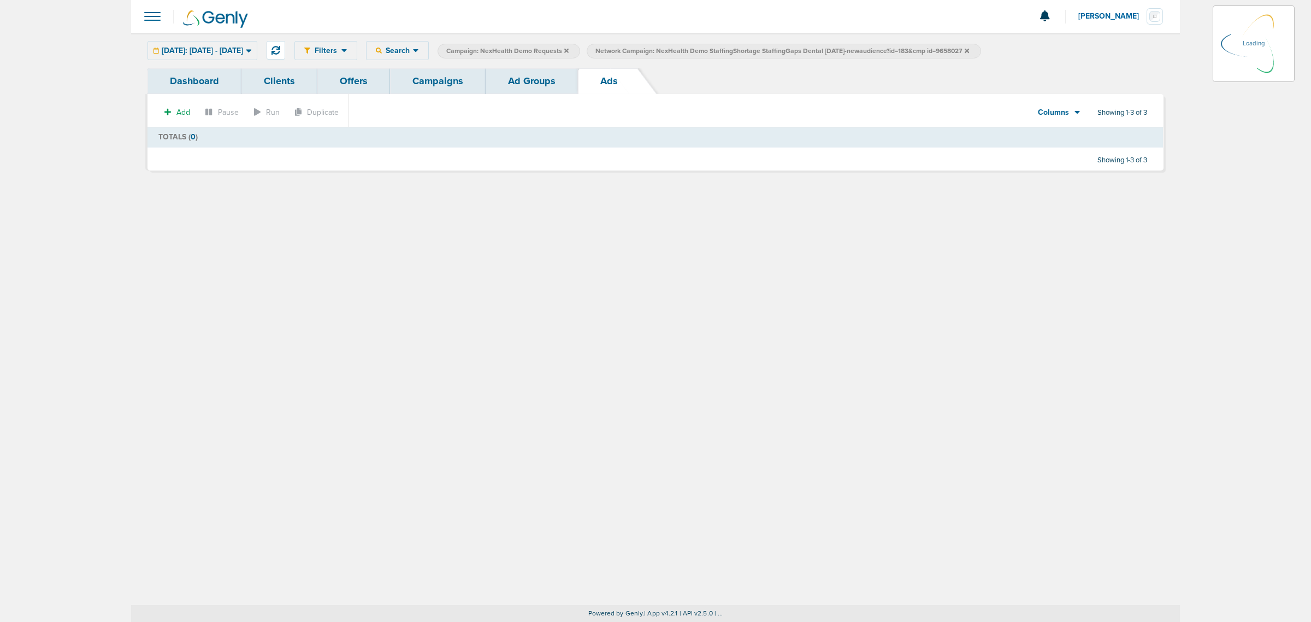
click at [214, 61] on div "Filters Active Only Settings Status Active Inactive Objectives MQL SQL Traffic …" at bounding box center [655, 51] width 1049 height 36
click at [495, 69] on link "Ad Groups" at bounding box center [532, 81] width 92 height 26
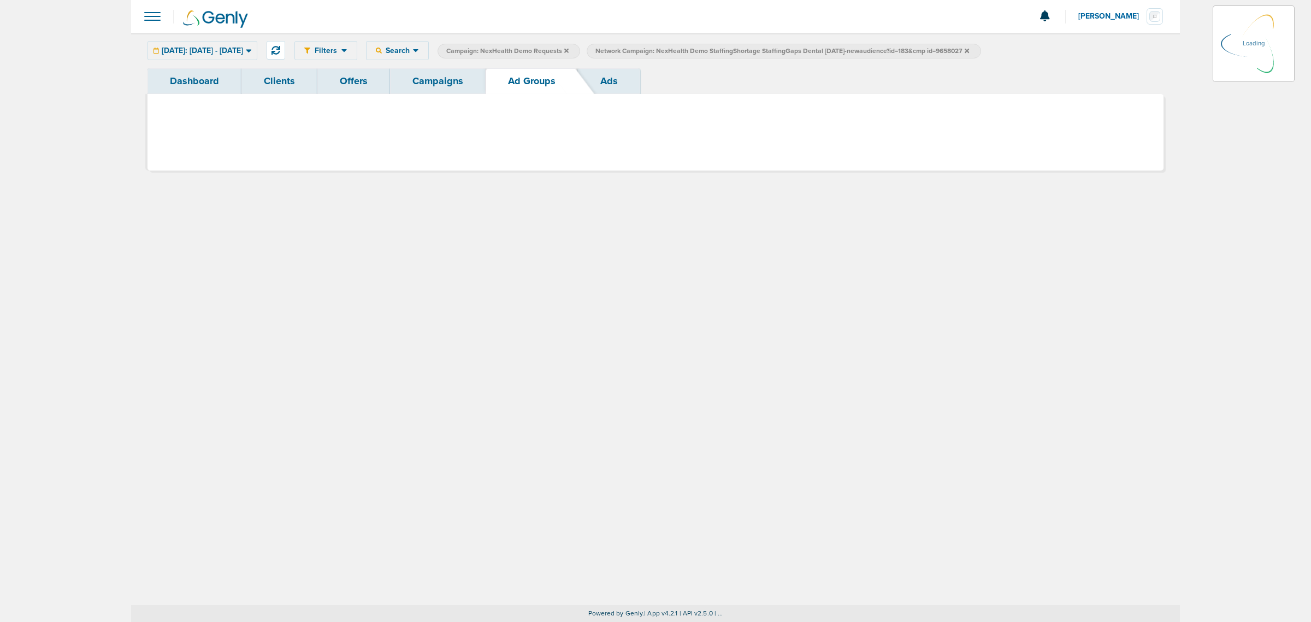
click at [503, 72] on link "Ad Groups" at bounding box center [532, 81] width 92 height 26
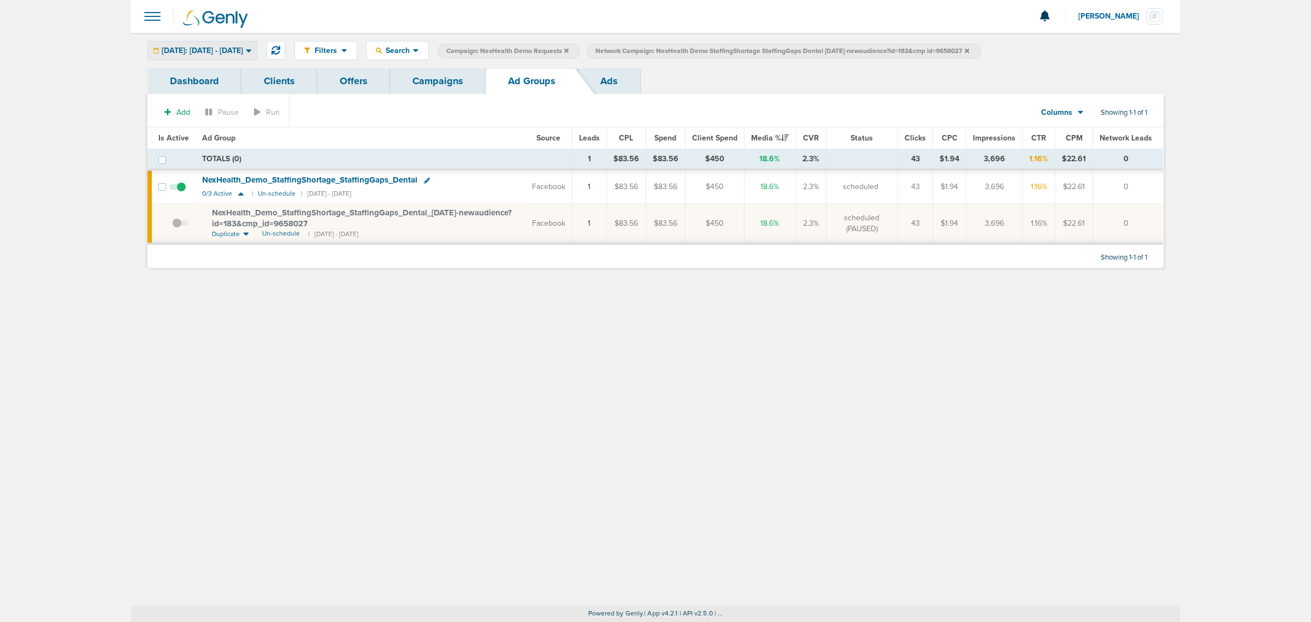
click at [243, 52] on span "[DATE]: [DATE] - [DATE]" at bounding box center [202, 51] width 81 height 8
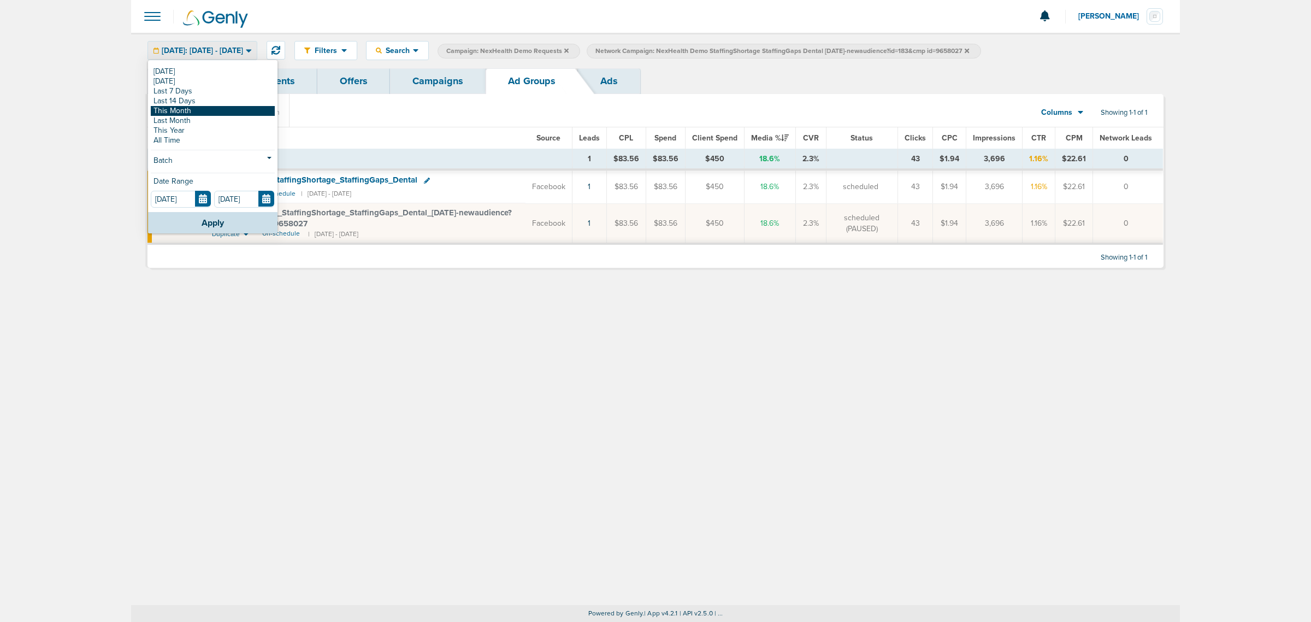
click at [208, 108] on link "This Month" at bounding box center [213, 111] width 124 height 10
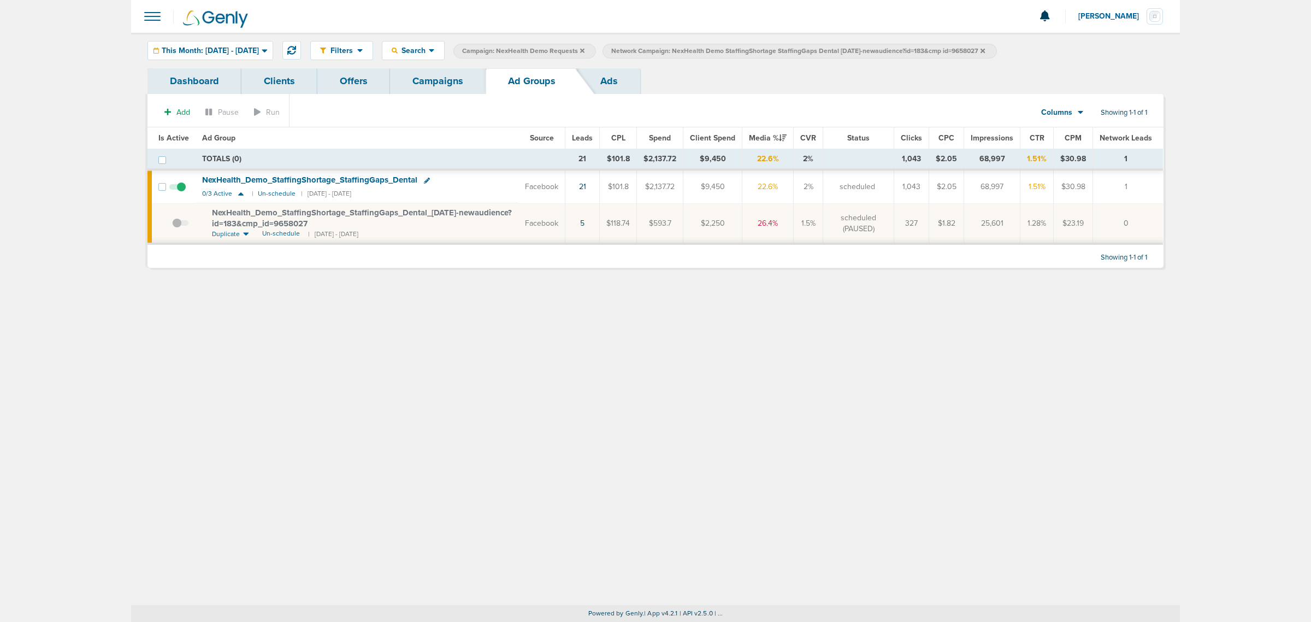
click at [874, 49] on icon at bounding box center [983, 50] width 4 height 4
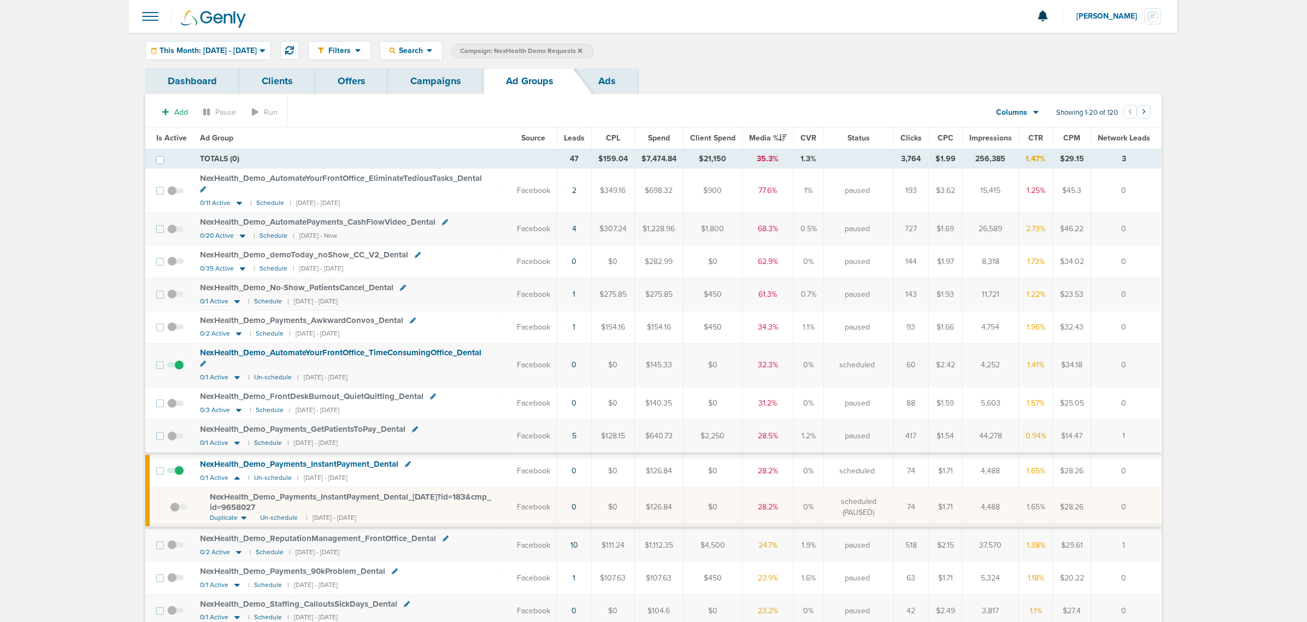
click at [580, 140] on span "Leads" at bounding box center [574, 137] width 21 height 9
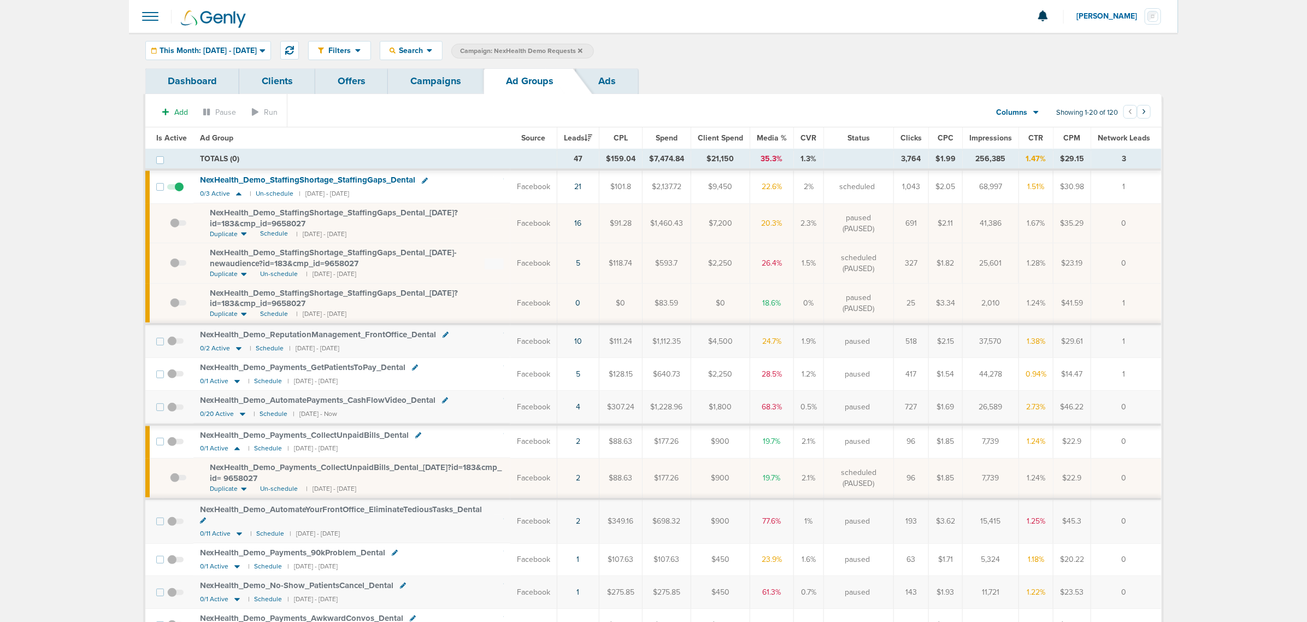
drag, startPoint x: 545, startPoint y: 214, endPoint x: 1154, endPoint y: 304, distance: 615.7
click at [874, 304] on tbody "TOTALS (0) 47 $159.04 $7,474.84 $21,150 35.3% 1.3% 3,764 $1.99 256,385 1.47% $2…" at bounding box center [653, 575] width 1016 height 852
click at [874, 306] on td "1" at bounding box center [1126, 303] width 70 height 41
drag, startPoint x: 1142, startPoint y: 306, endPoint x: 493, endPoint y: 230, distance: 653.5
click at [493, 230] on tbody "TOTALS (0) 47 $159.04 $7,474.84 $21,150 35.3% 1.3% 3,764 $1.99 256,385 1.47% $2…" at bounding box center [653, 575] width 1016 height 852
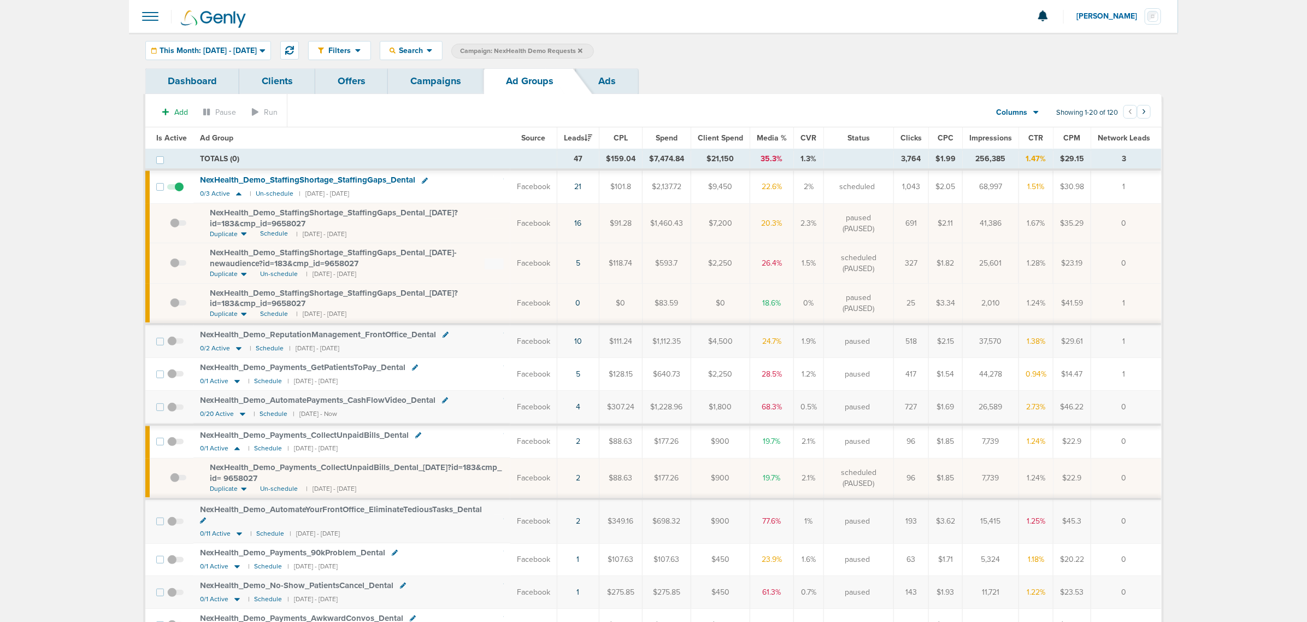
click at [493, 230] on td "NexHealth_ Demo_ StaffingShortage_ StaffingGaps_ Dental_ 09.04.25?id=183&cmp_ i…" at bounding box center [351, 223] width 317 height 40
click at [432, 88] on link "Campaigns" at bounding box center [436, 81] width 96 height 26
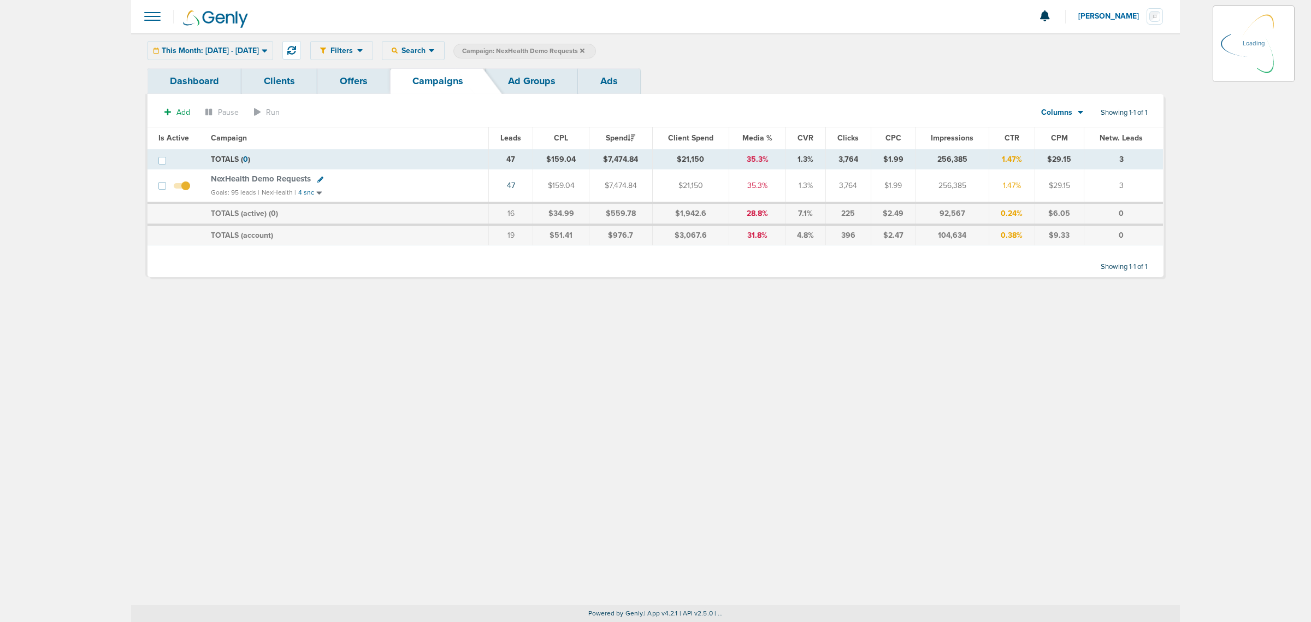
click at [585, 50] on icon at bounding box center [582, 50] width 4 height 4
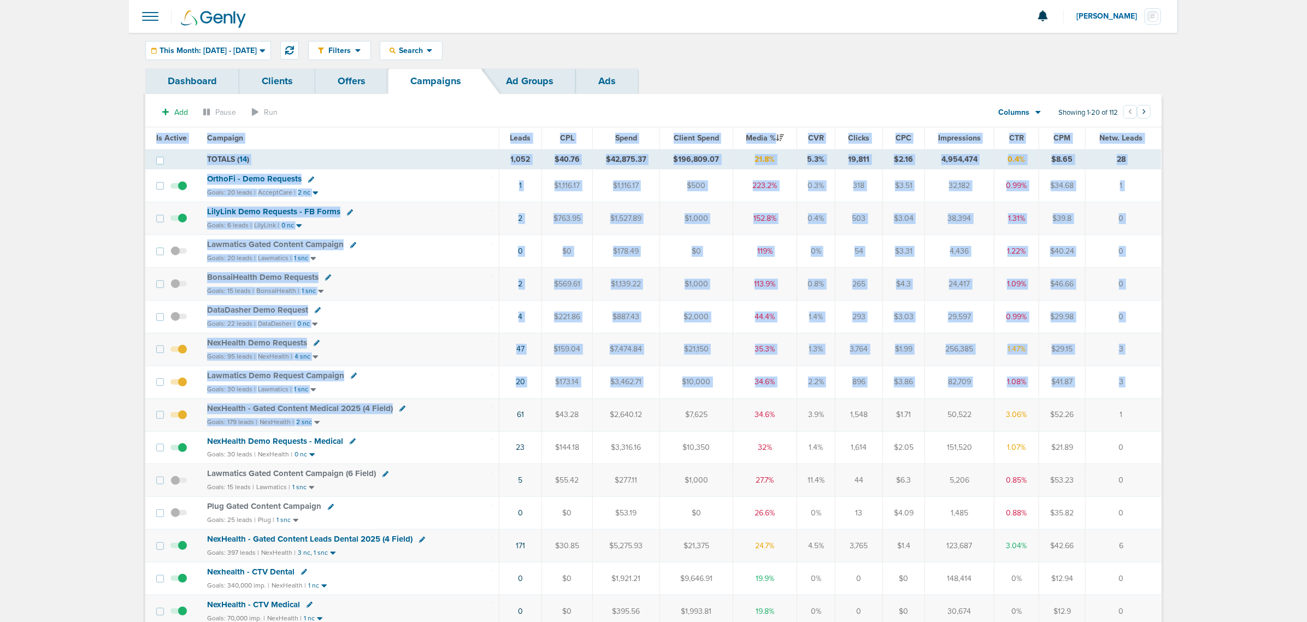
drag, startPoint x: 516, startPoint y: 433, endPoint x: 1161, endPoint y: 441, distance: 645.2
click at [874, 376] on div "Dashboard Clients Offers Campaigns Ad Groups Ads Add Pause Run Columns Media St…" at bounding box center [653, 490] width 1033 height 845
click at [440, 376] on td "NexHealth - Gated Content Medical 2025 (4 Field) Goals: 179 leads | NexHealth |…" at bounding box center [349, 414] width 299 height 33
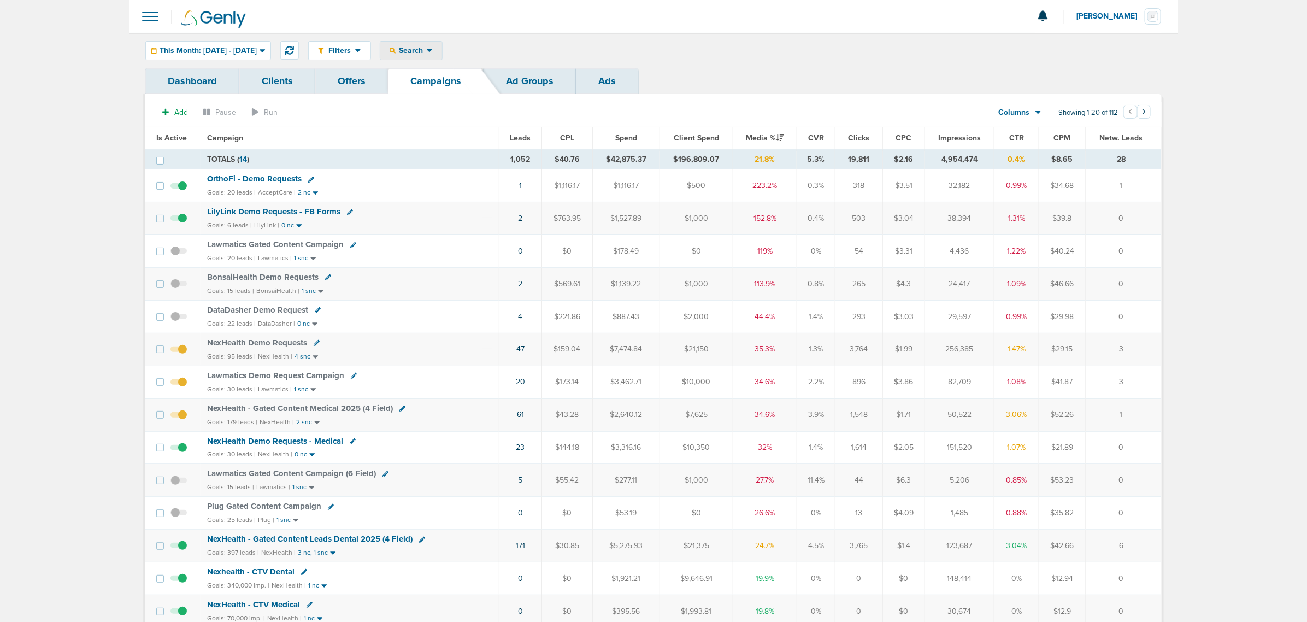
click at [427, 43] on div "Search" at bounding box center [411, 51] width 62 height 18
click at [787, 84] on div "Dashboard Clients Offers Campaigns Ad Groups Ads" at bounding box center [653, 81] width 1016 height 26
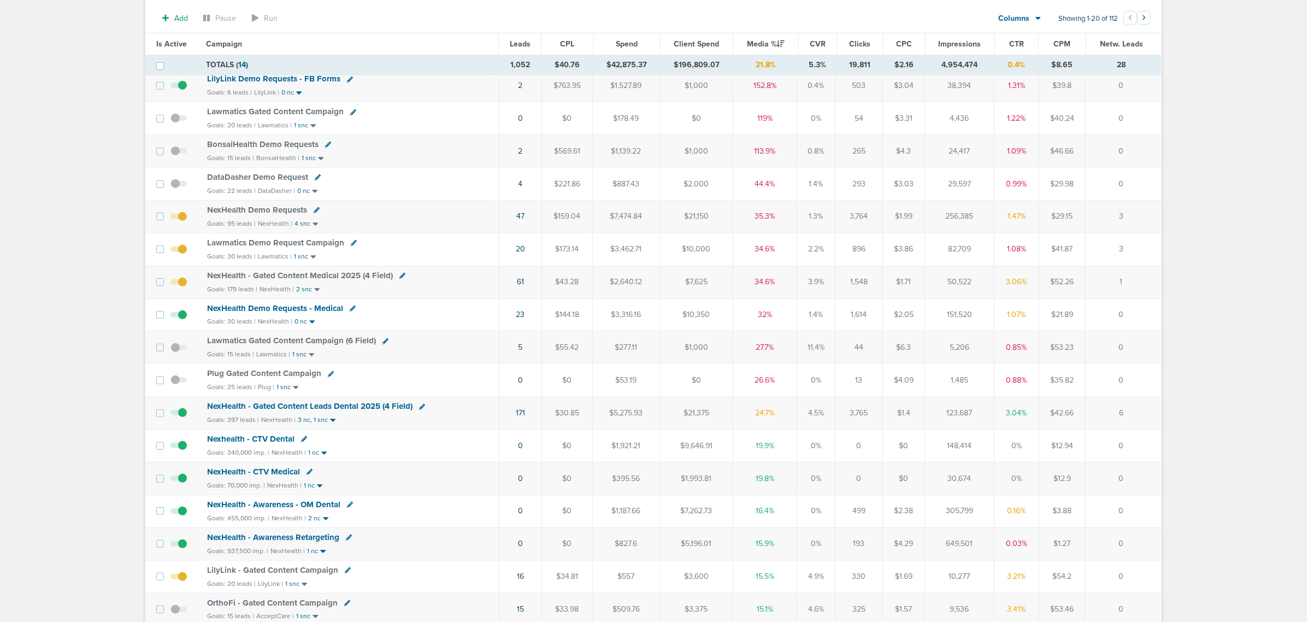
scroll to position [137, 0]
click at [291, 376] on span "LilyLink - Gated Content Campaign" at bounding box center [272, 569] width 131 height 10
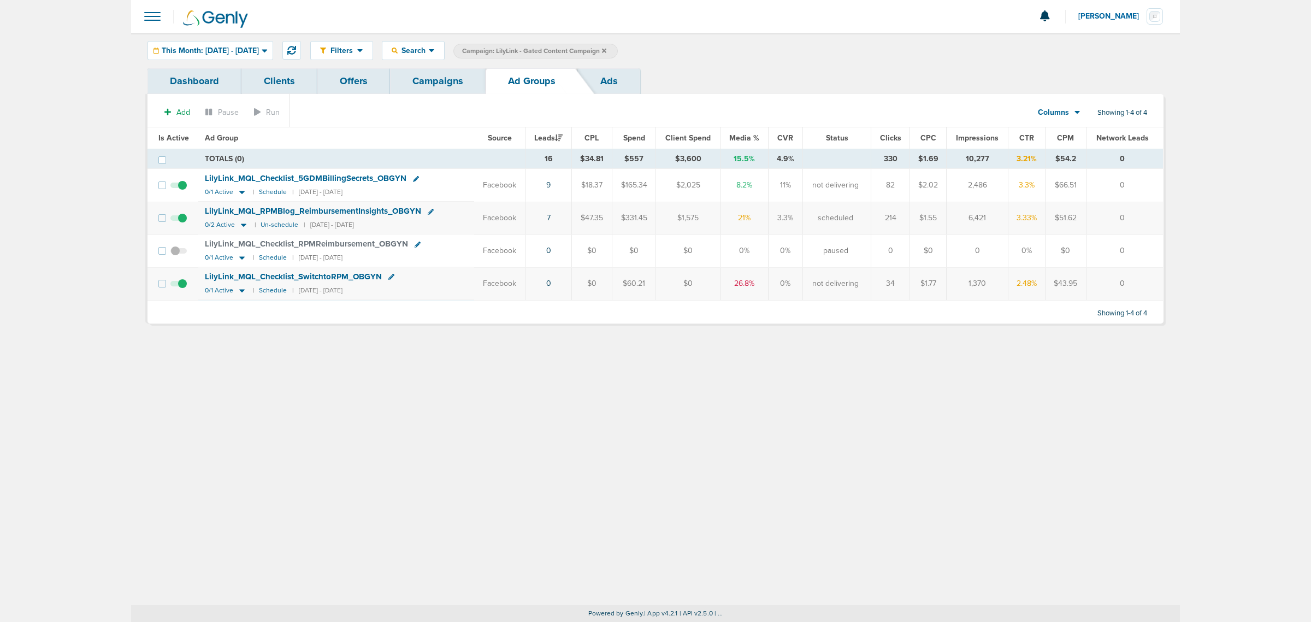
click at [458, 69] on link "Campaigns" at bounding box center [438, 81] width 96 height 26
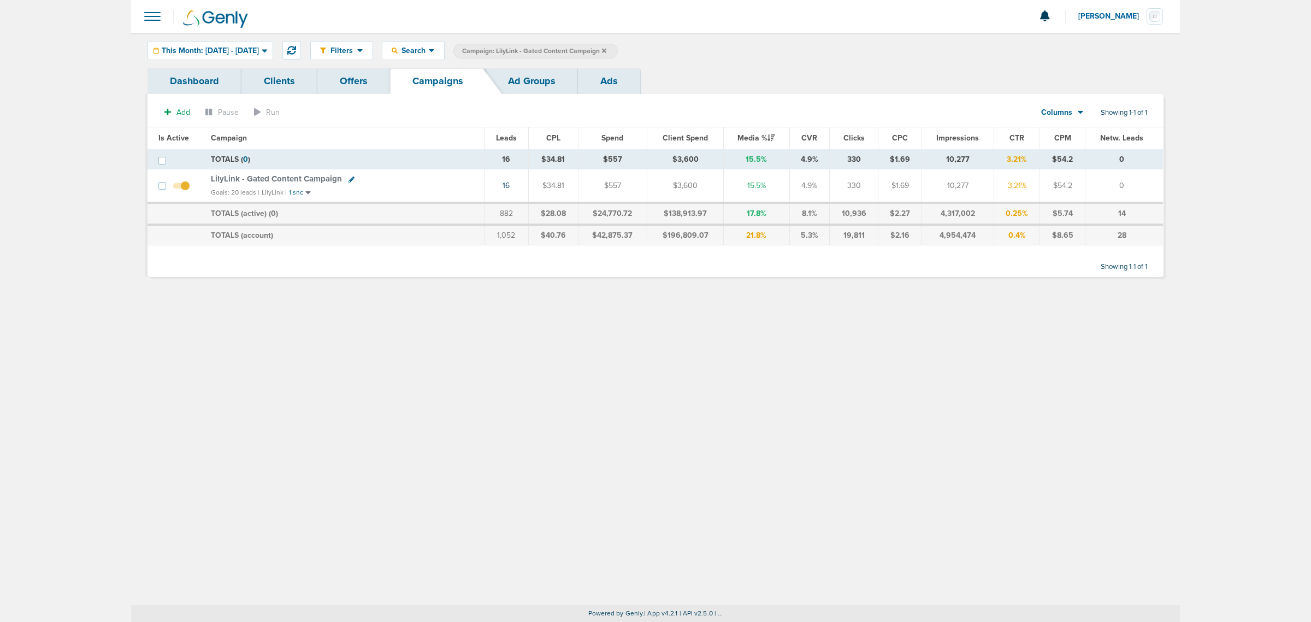
click at [606, 49] on icon at bounding box center [604, 50] width 4 height 4
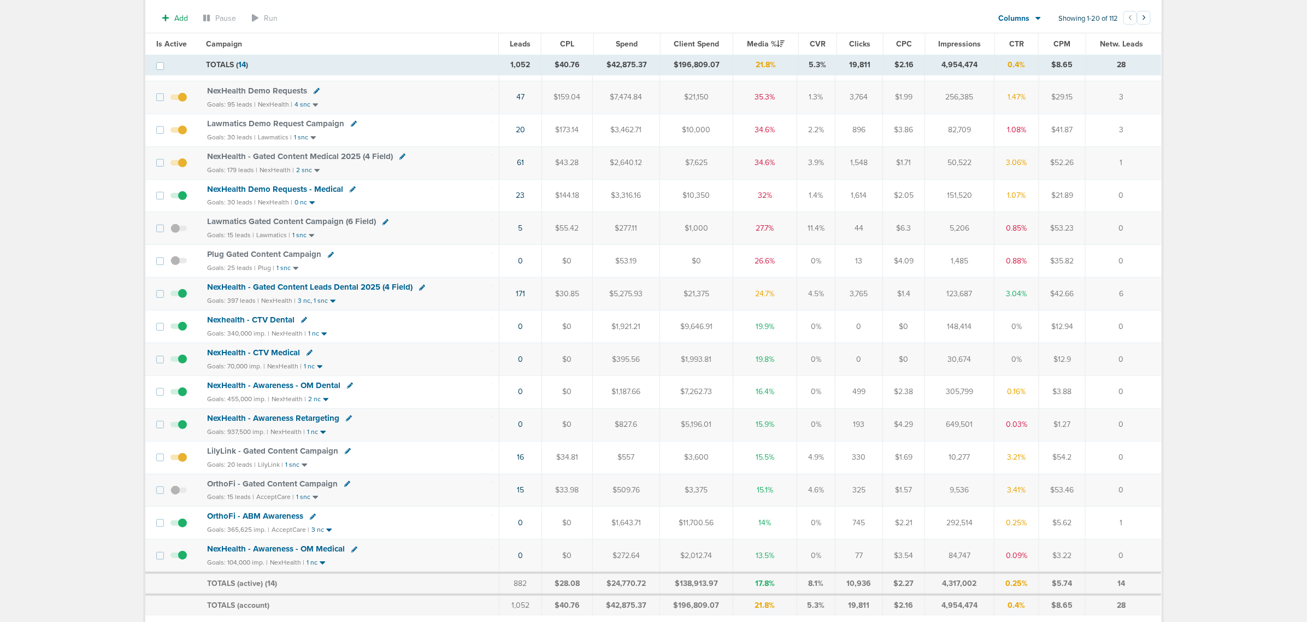
scroll to position [321, 0]
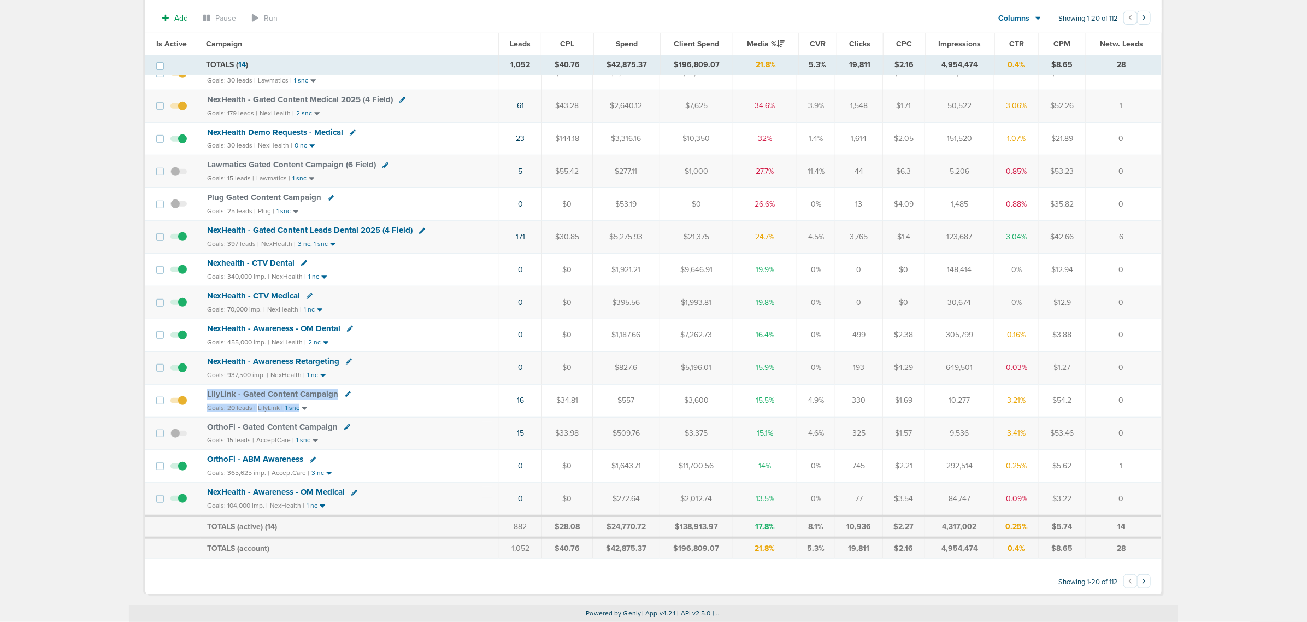
drag, startPoint x: 380, startPoint y: 404, endPoint x: 198, endPoint y: 390, distance: 182.0
click at [198, 376] on tr "LilyLink - Gated Content Campaign Goals: 20 leads | LilyLink | 1 snc 16 $34.81 …" at bounding box center [653, 400] width 1016 height 33
click at [198, 376] on td at bounding box center [181, 400] width 37 height 33
drag, startPoint x: 198, startPoint y: 390, endPoint x: 1143, endPoint y: 398, distance: 945.1
click at [874, 376] on tr "LilyLink - Gated Content Campaign Goals: 20 leads | LilyLink | 1 snc 16 $34.81 …" at bounding box center [653, 400] width 1016 height 33
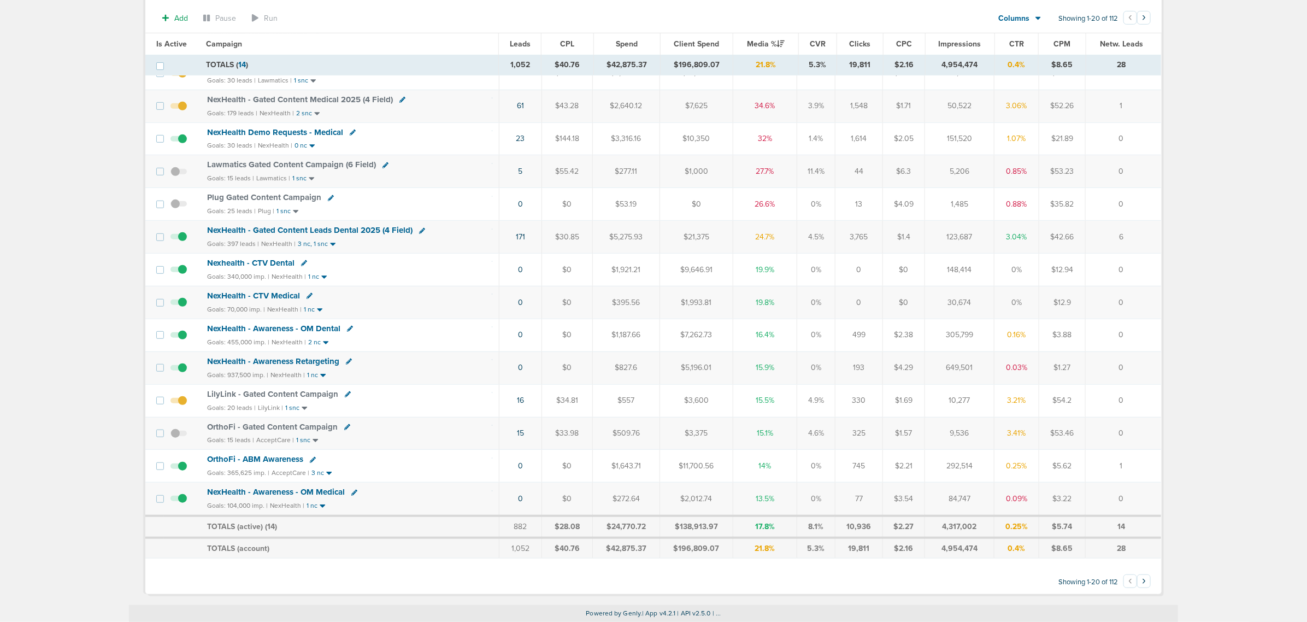
click at [874, 376] on td "0" at bounding box center [1122, 400] width 75 height 33
drag, startPoint x: 361, startPoint y: 433, endPoint x: 1157, endPoint y: 424, distance: 796.0
click at [874, 376] on tr "OrthoFi - Gated Content Campaign Goals: 15 leads | AcceptCare | 1 snc 15 $33.98…" at bounding box center [653, 433] width 1016 height 33
click at [874, 376] on td "0" at bounding box center [1122, 433] width 75 height 33
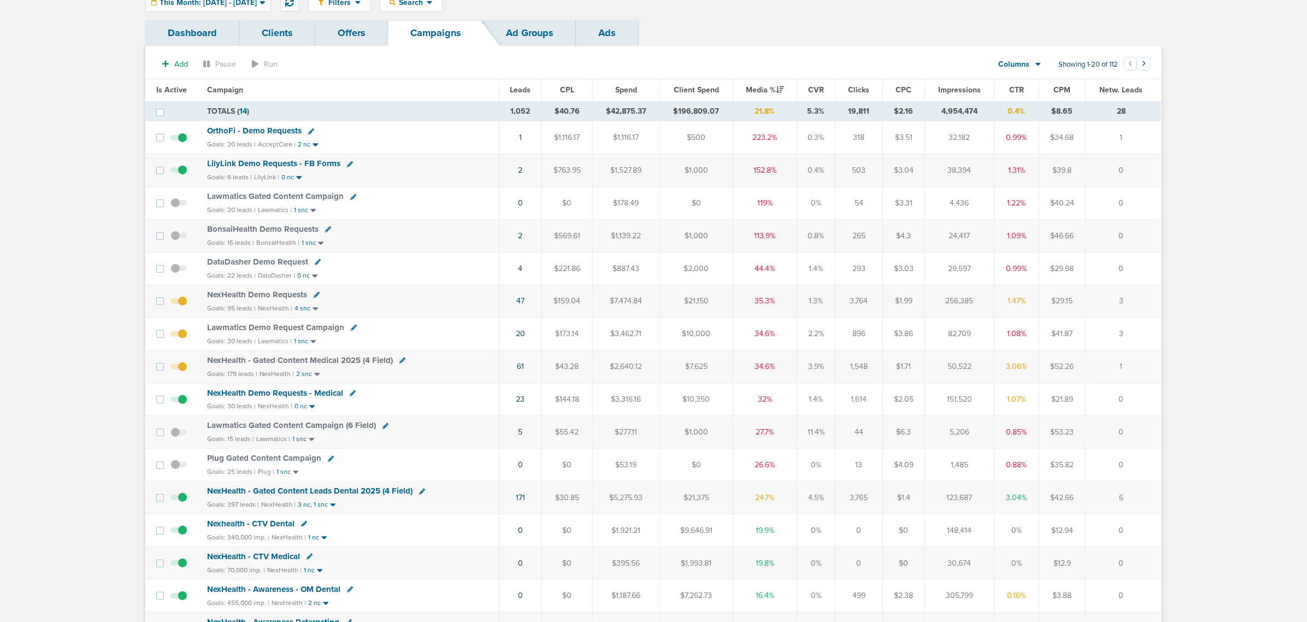
scroll to position [0, 0]
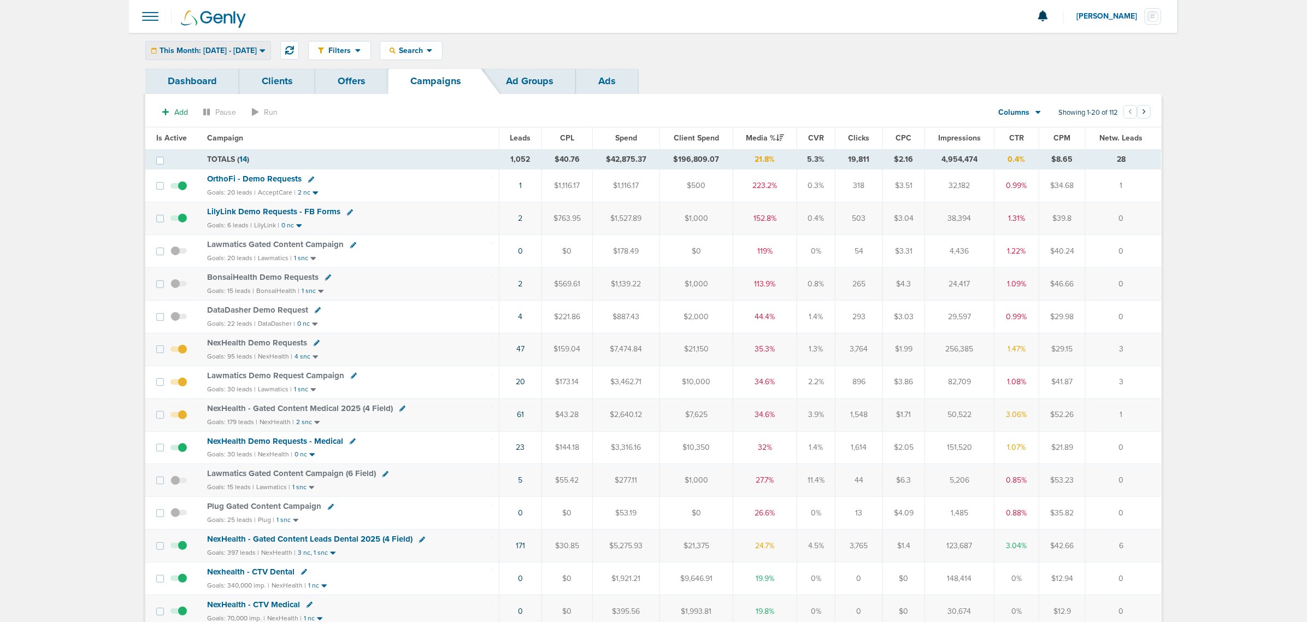
click at [244, 41] on div "This Month: 09.01.2025 - 09.30.2025 Today Yesterday Last 7 Days Last 14 Days Th…" at bounding box center [208, 50] width 126 height 19
click at [826, 4] on div at bounding box center [653, 16] width 1049 height 33
click at [257, 48] on span "This Month: [DATE] - [DATE]" at bounding box center [208, 51] width 97 height 8
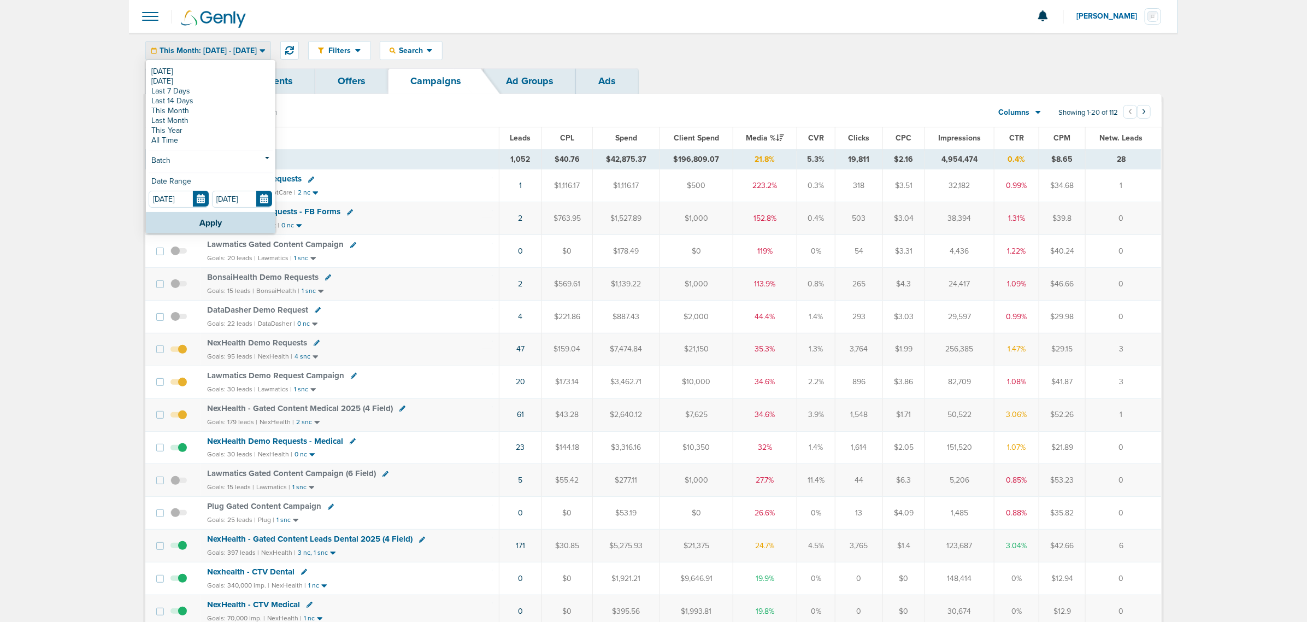
click at [55, 376] on main "Notifications You have no unread notifications Lauren Mericle Profile Sign Out …" at bounding box center [653, 465] width 1307 height 930
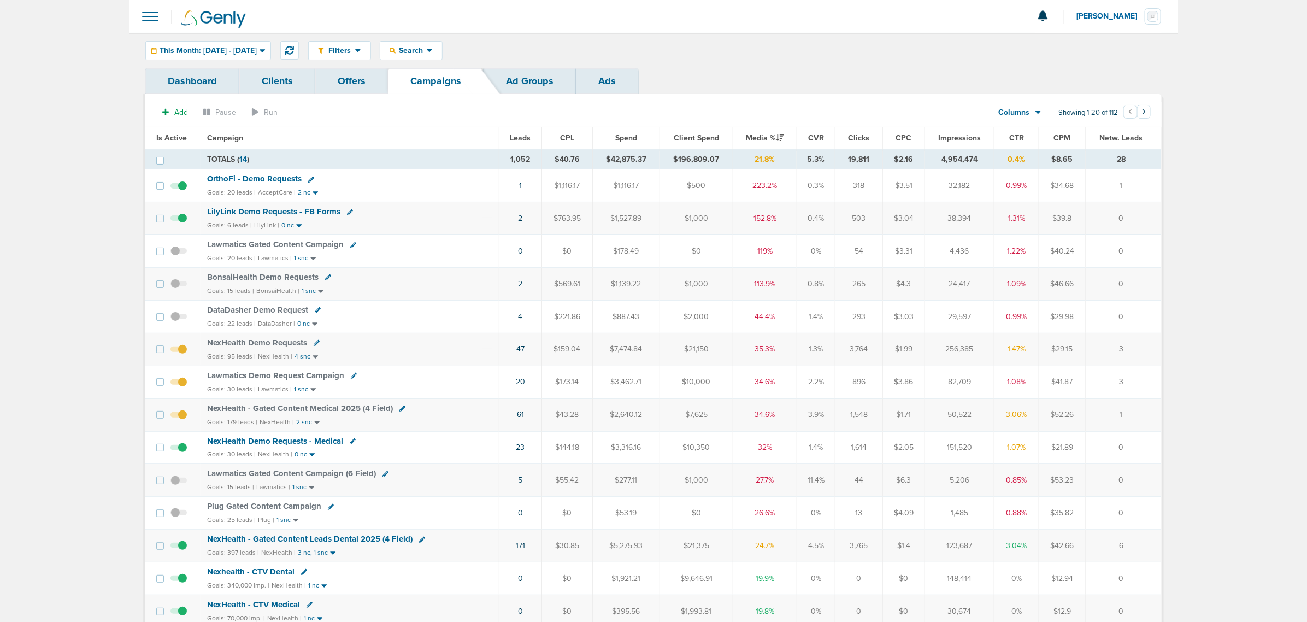
click at [268, 178] on span "OrthoFi - Demo Requests" at bounding box center [254, 179] width 95 height 10
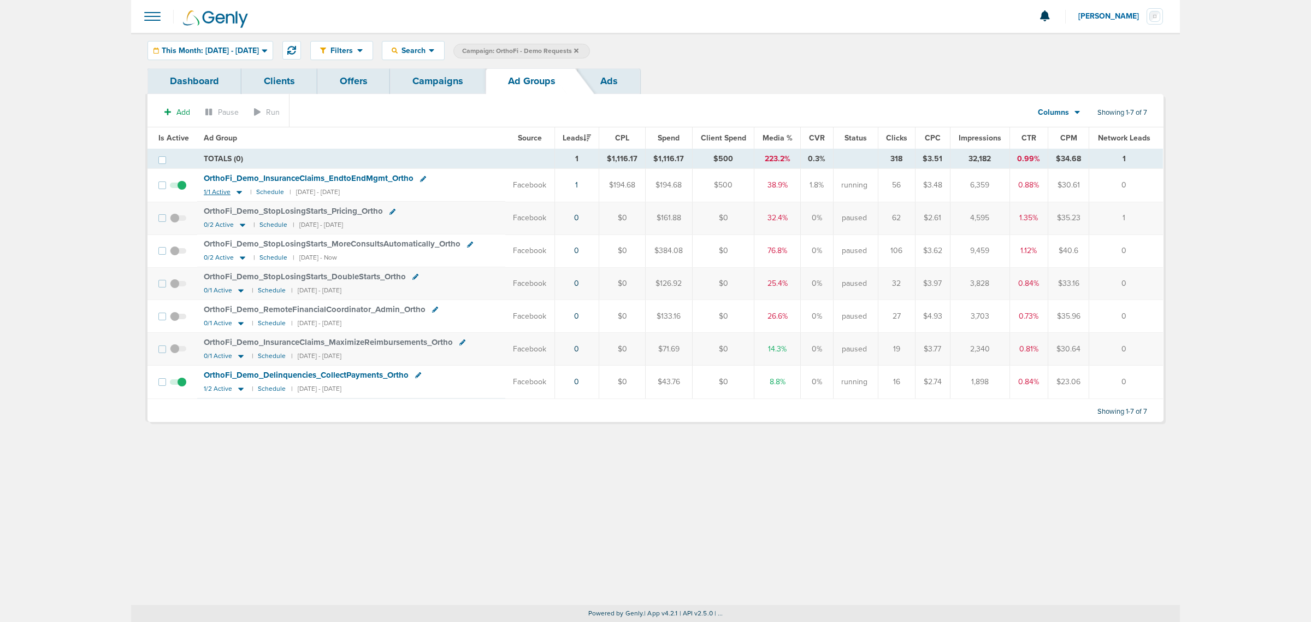
click at [239, 193] on icon at bounding box center [239, 192] width 5 height 3
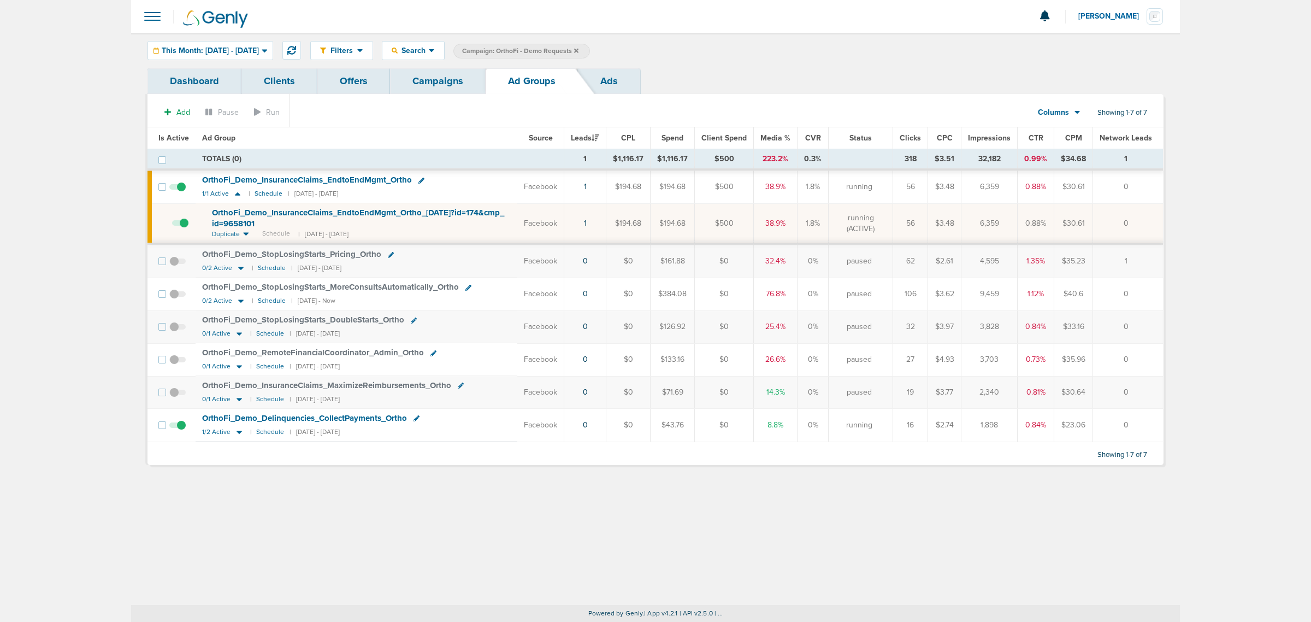
click at [247, 227] on span "OrthoFi_ Demo_ InsuranceClaims_ EndtoEndMgmt_ Ortho_ 09.17.25?id=174&cmp_ id=96…" at bounding box center [358, 218] width 292 height 21
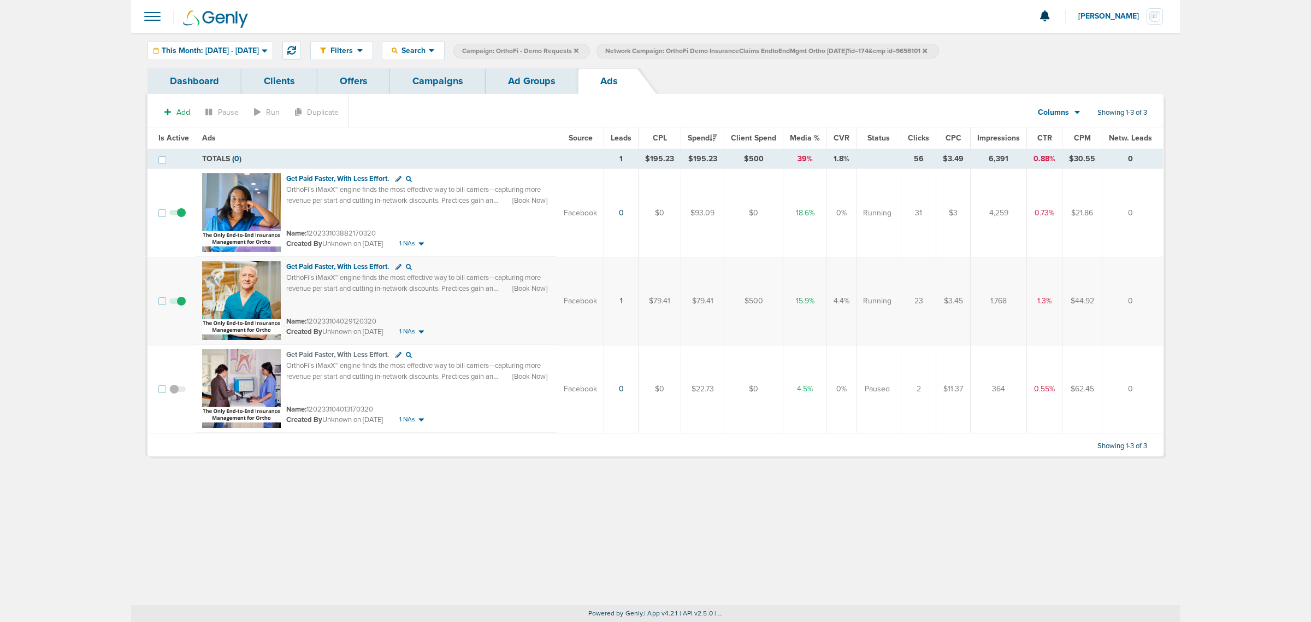
click at [463, 84] on link "Campaigns" at bounding box center [438, 81] width 96 height 26
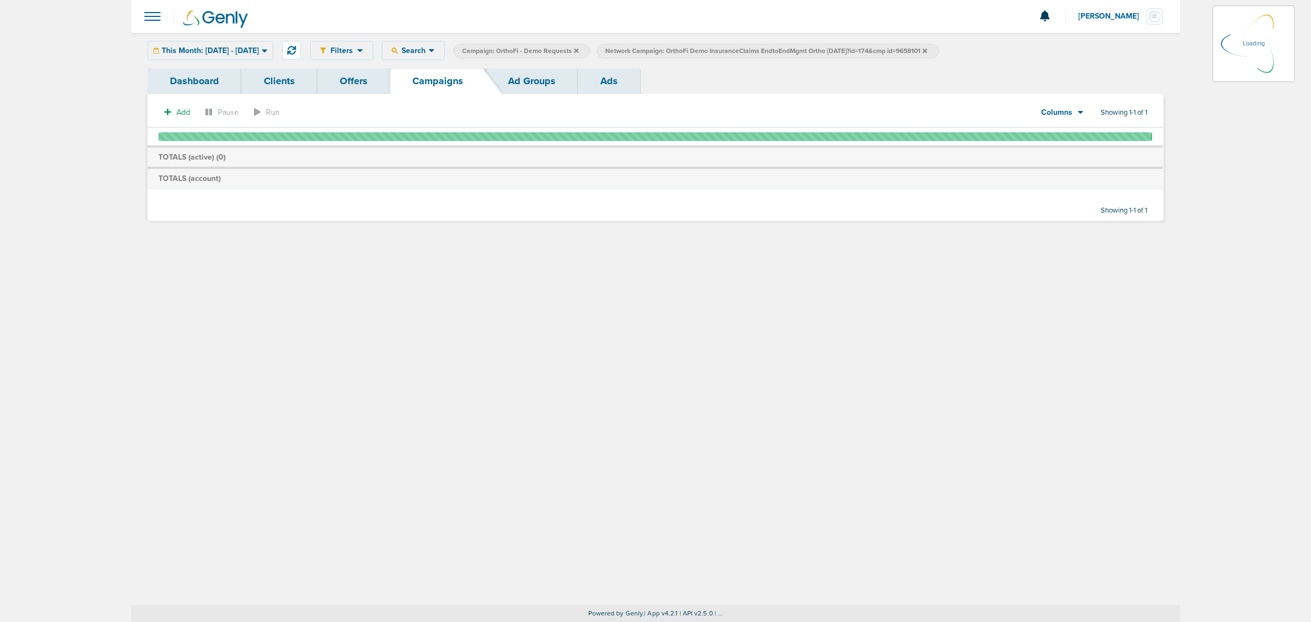
click at [521, 79] on link "Ad Groups" at bounding box center [532, 81] width 92 height 26
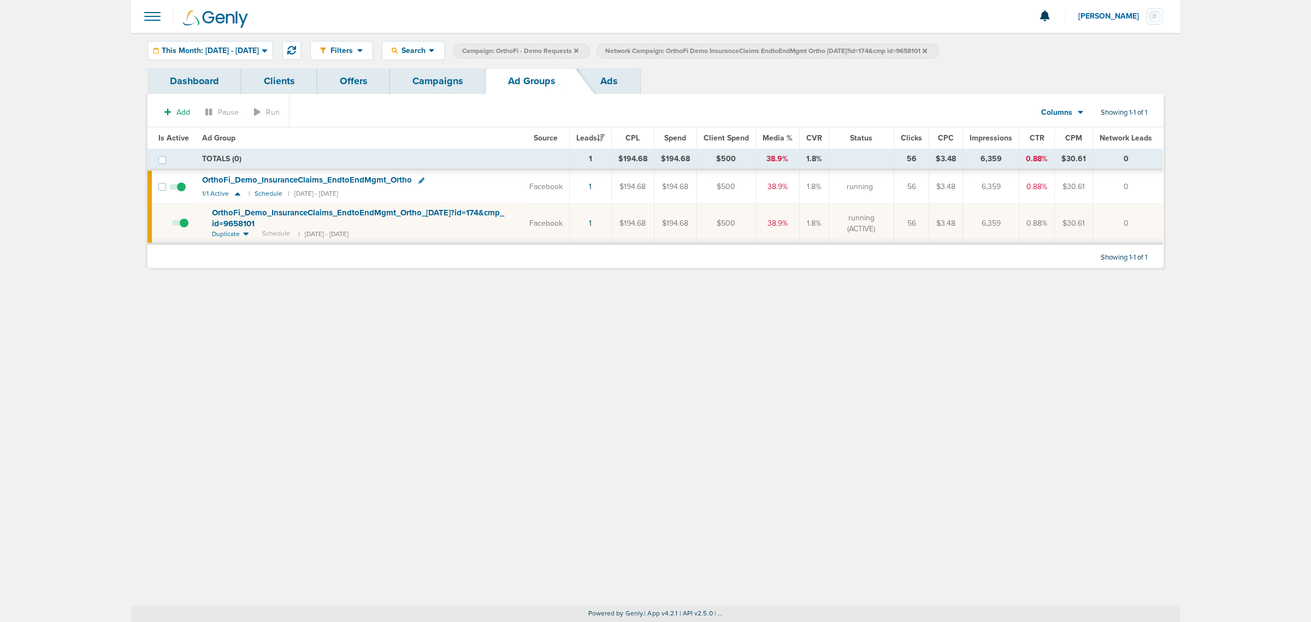
click at [579, 48] on icon at bounding box center [576, 51] width 4 height 7
click at [784, 52] on icon at bounding box center [782, 50] width 4 height 4
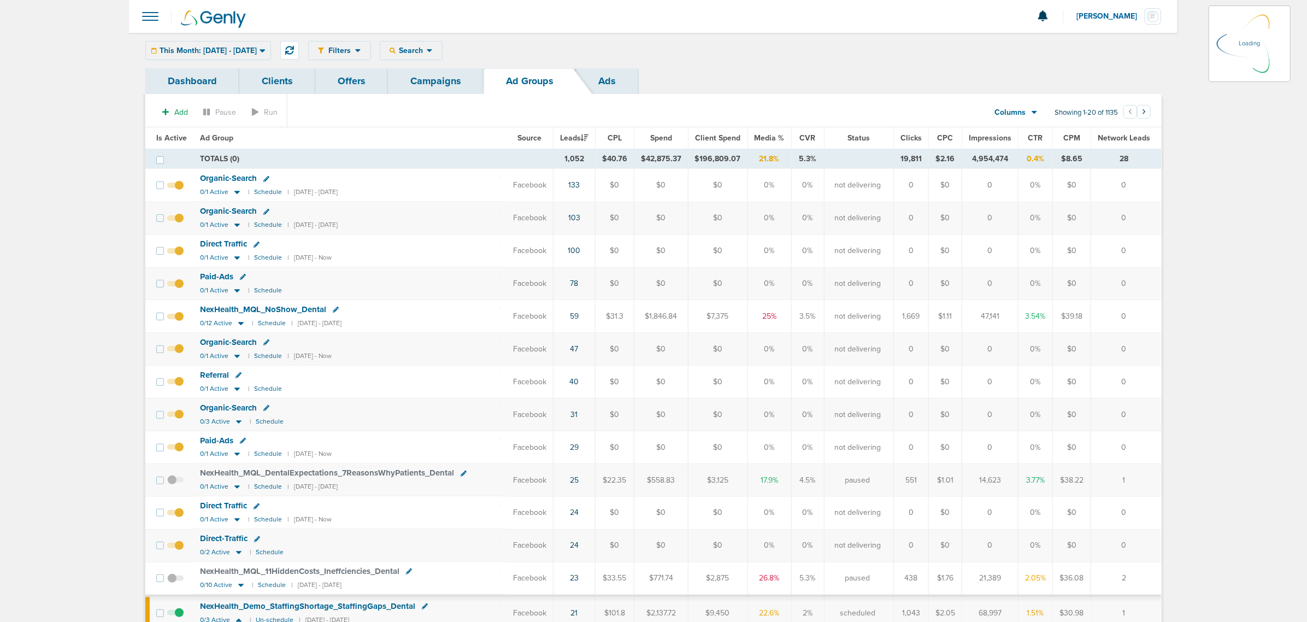
click at [445, 84] on link "Campaigns" at bounding box center [436, 81] width 96 height 26
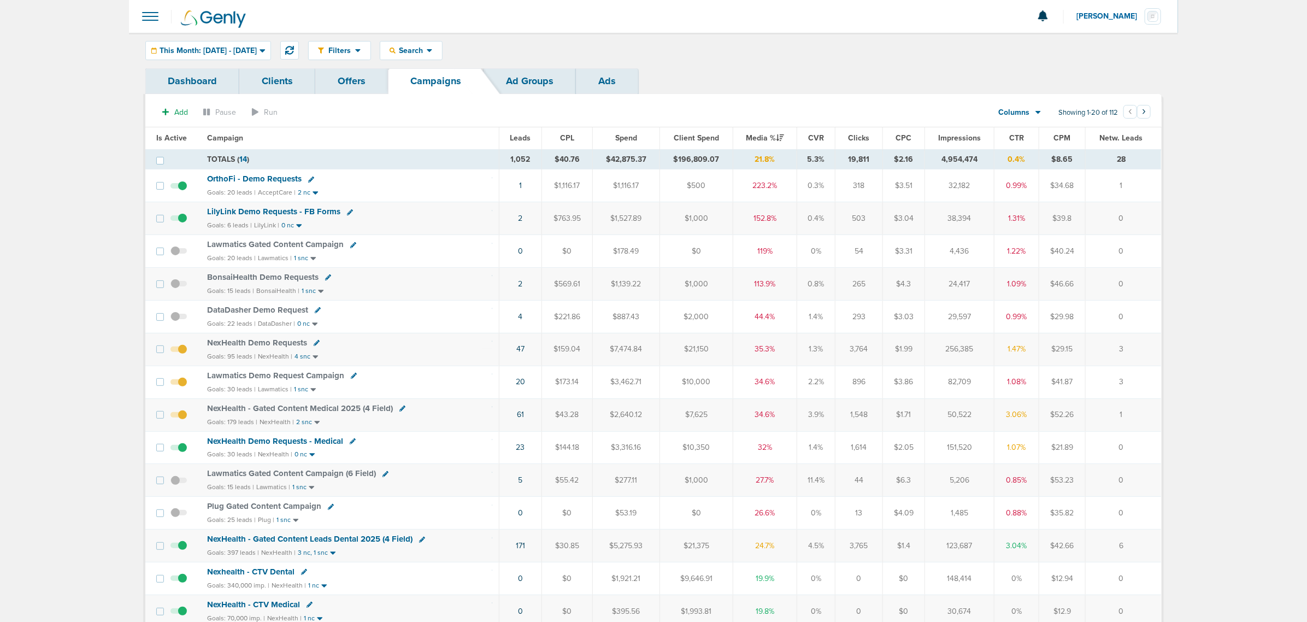
click at [304, 249] on span "Lawmatics Gated Content Campaign" at bounding box center [275, 244] width 137 height 10
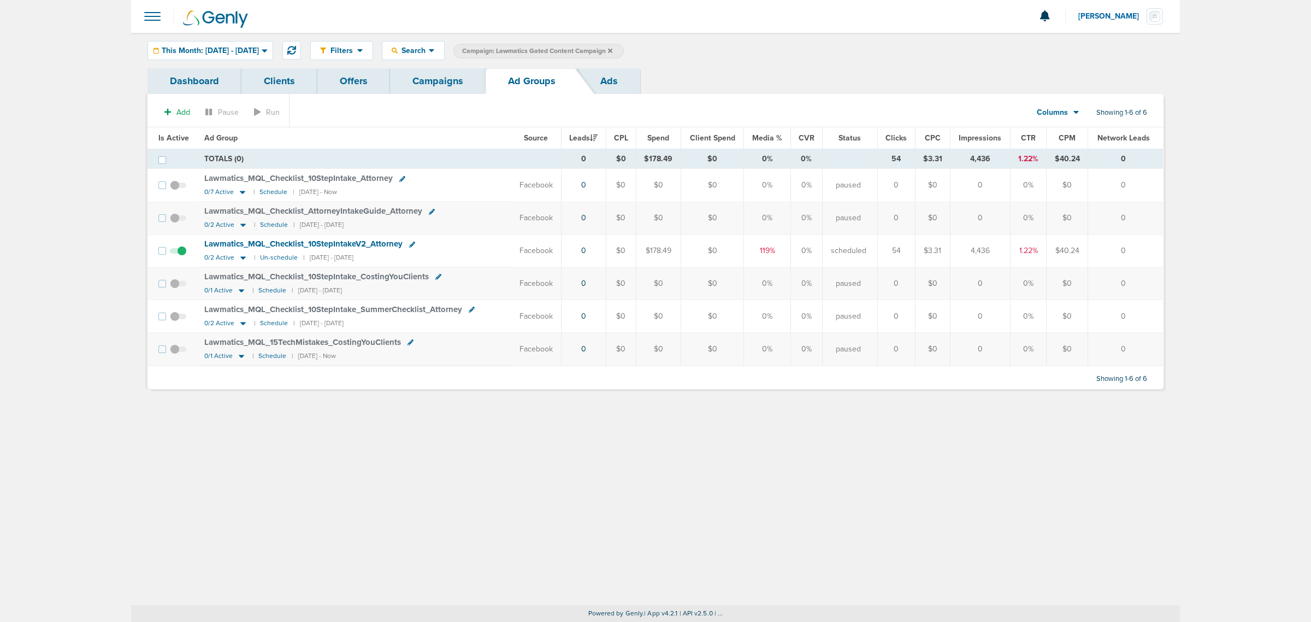
click at [422, 82] on link "Campaigns" at bounding box center [438, 81] width 96 height 26
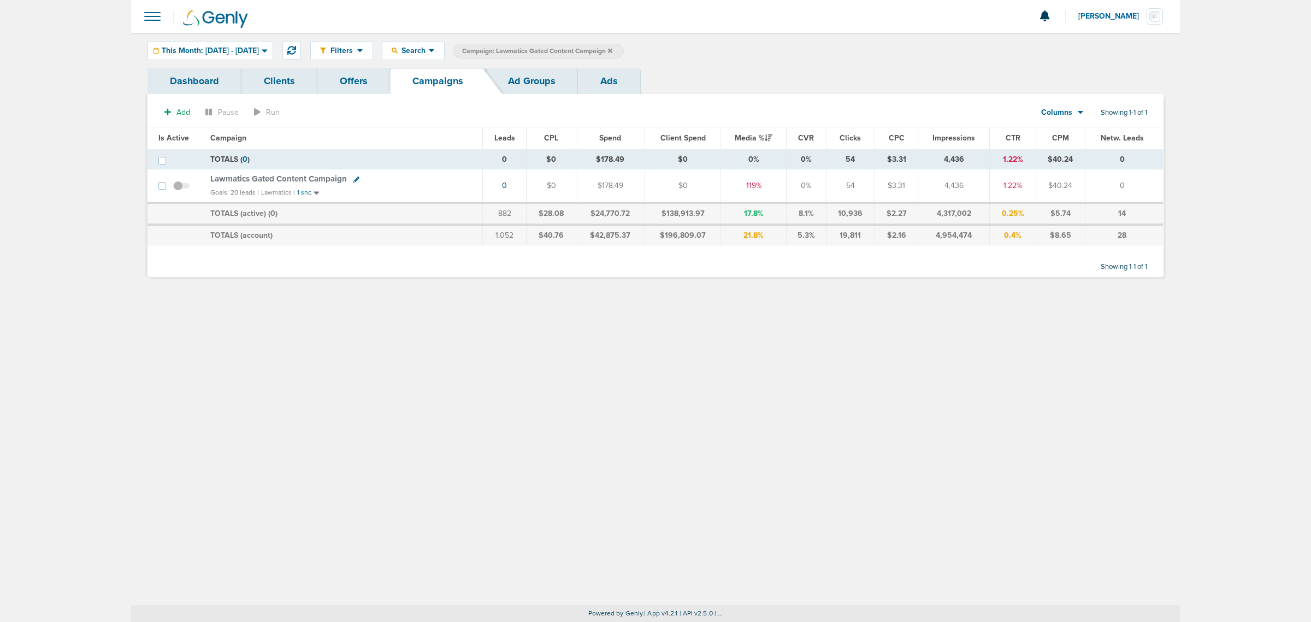
click at [612, 49] on icon at bounding box center [610, 51] width 4 height 7
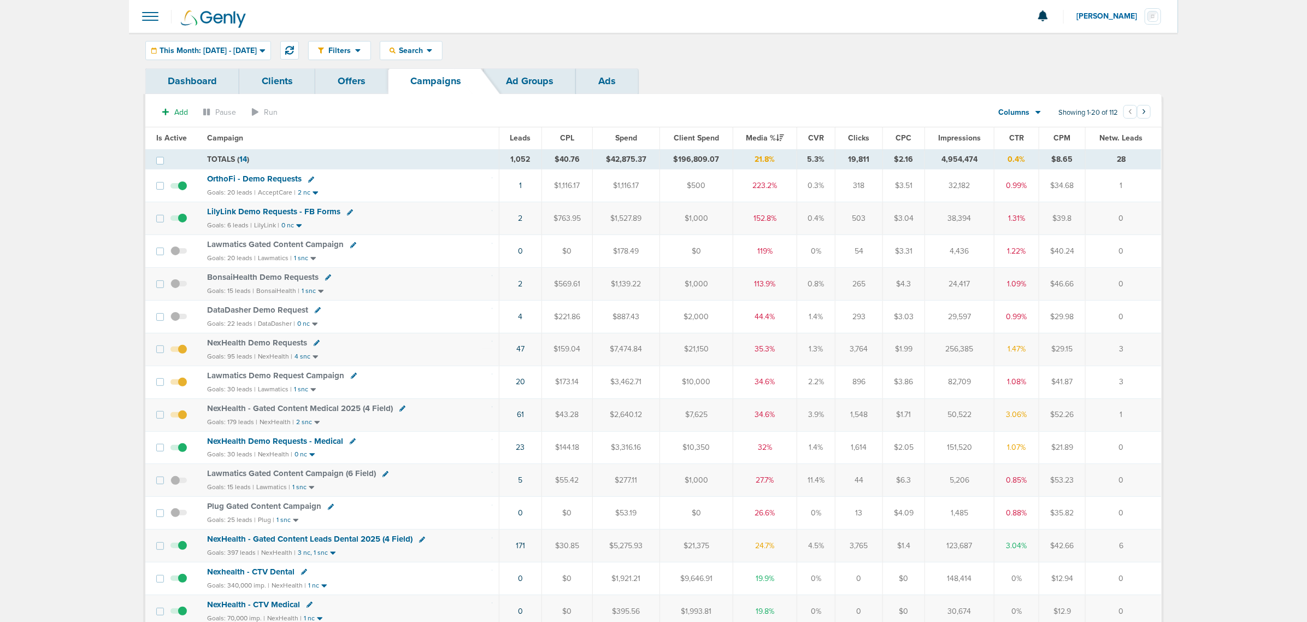
click at [254, 178] on span "OrthoFi - Demo Requests" at bounding box center [254, 179] width 95 height 10
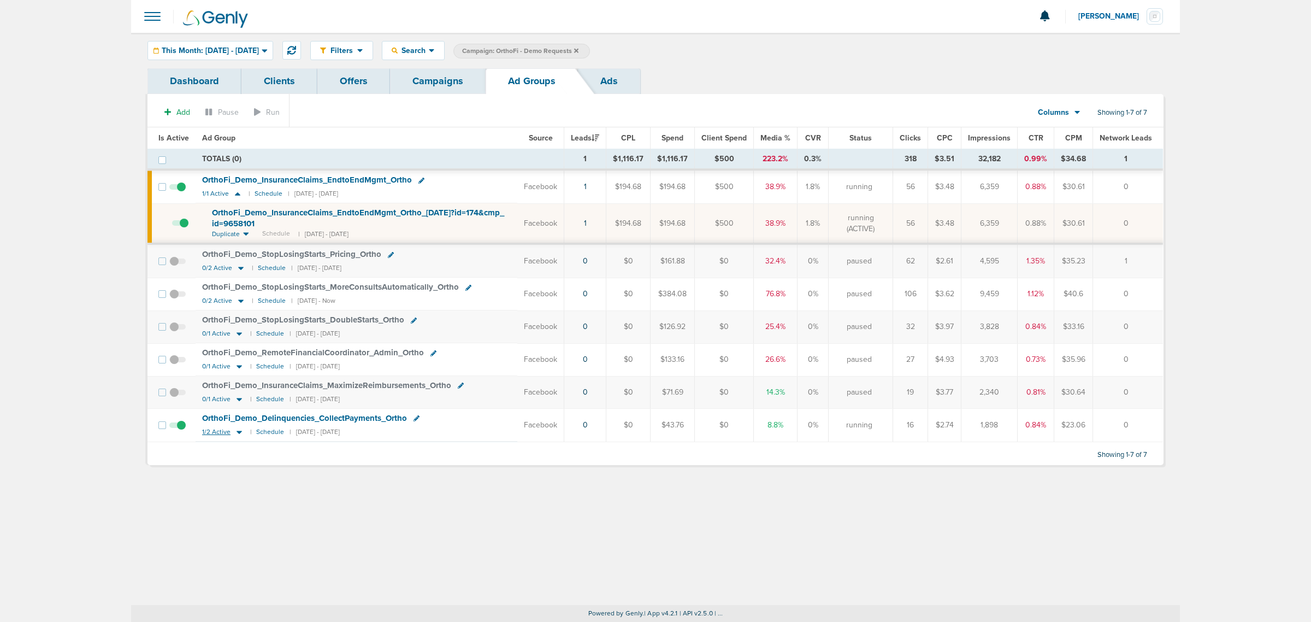
click at [235, 376] on icon at bounding box center [239, 431] width 11 height 9
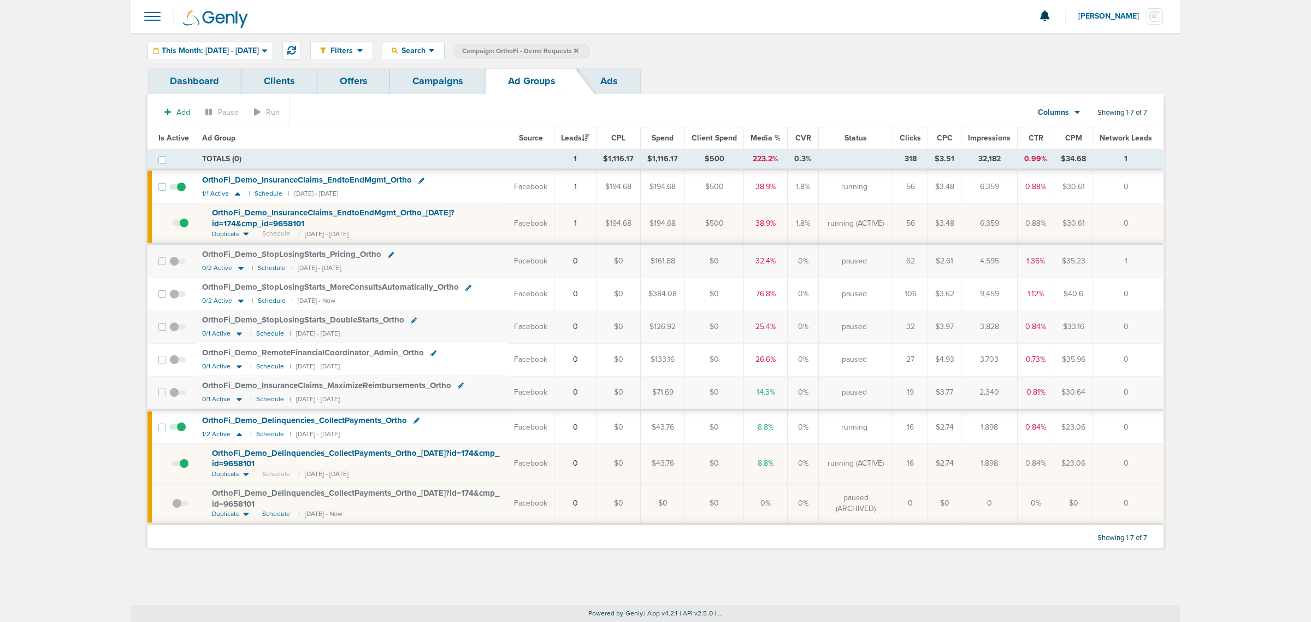
click at [273, 376] on span "OrthoFi_ Demo_ Delinquencies_ CollectPayments_ Ortho_ 09.18.25?id=174&cmp_ id=9…" at bounding box center [355, 458] width 287 height 21
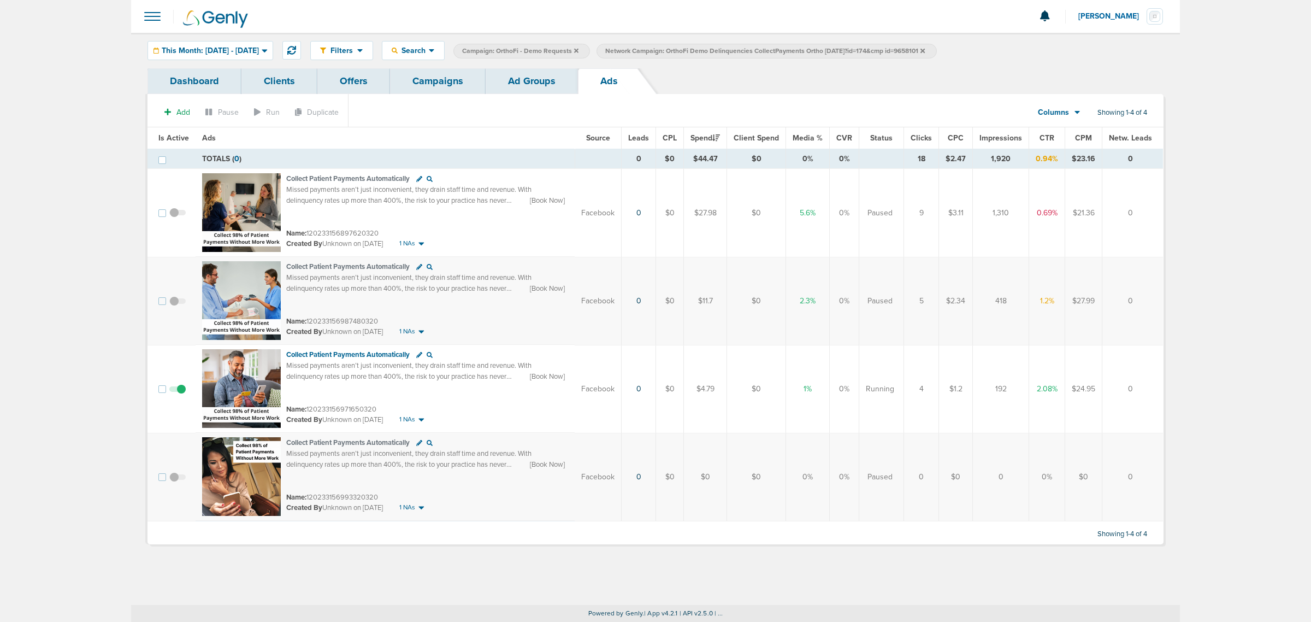
drag, startPoint x: 1132, startPoint y: 386, endPoint x: 541, endPoint y: 367, distance: 590.9
click at [541, 367] on tr "Collect Patient Payments Automatically Missed payments aren’t just inconvenient…" at bounding box center [656, 389] width 1016 height 88
click at [635, 376] on td "0" at bounding box center [639, 389] width 34 height 88
click at [518, 86] on link "Ad Groups" at bounding box center [532, 81] width 92 height 26
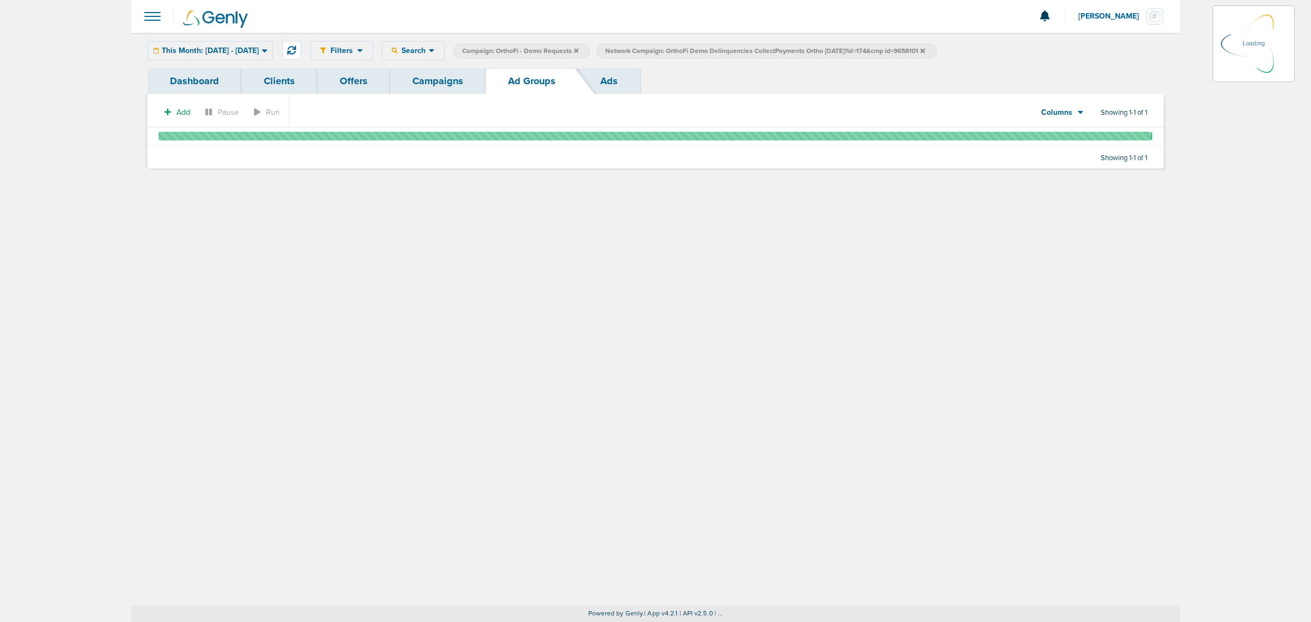
click at [443, 80] on link "Campaigns" at bounding box center [438, 81] width 96 height 26
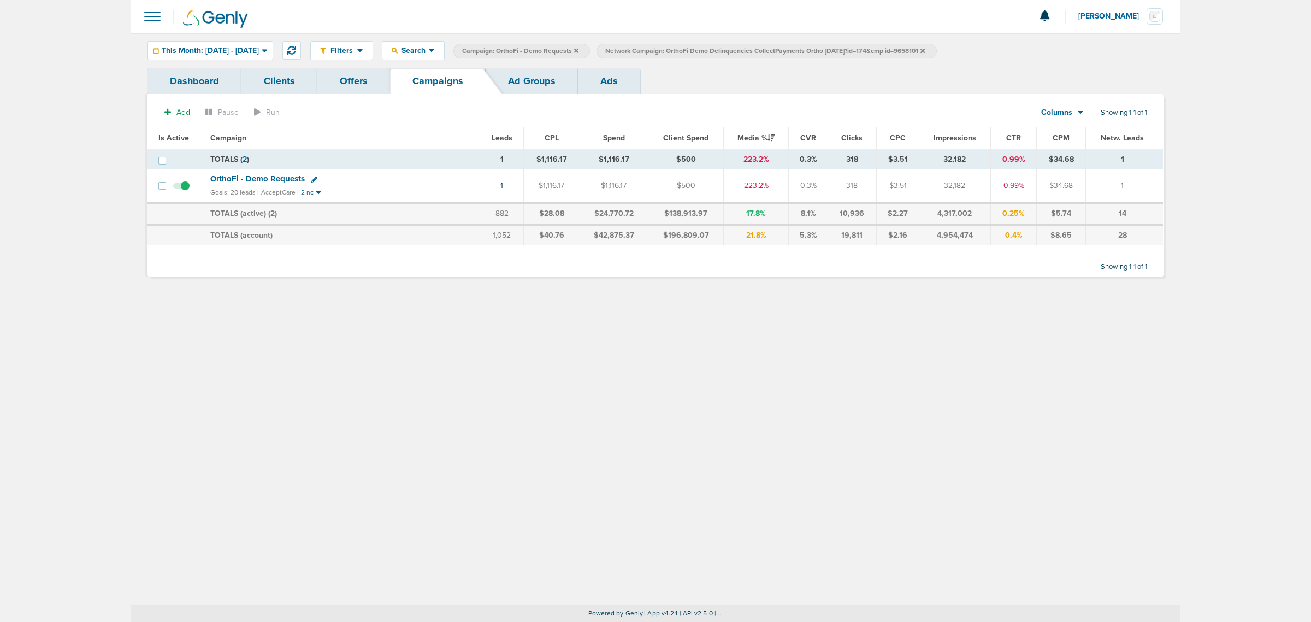
click at [536, 74] on link "Ad Groups" at bounding box center [532, 81] width 92 height 26
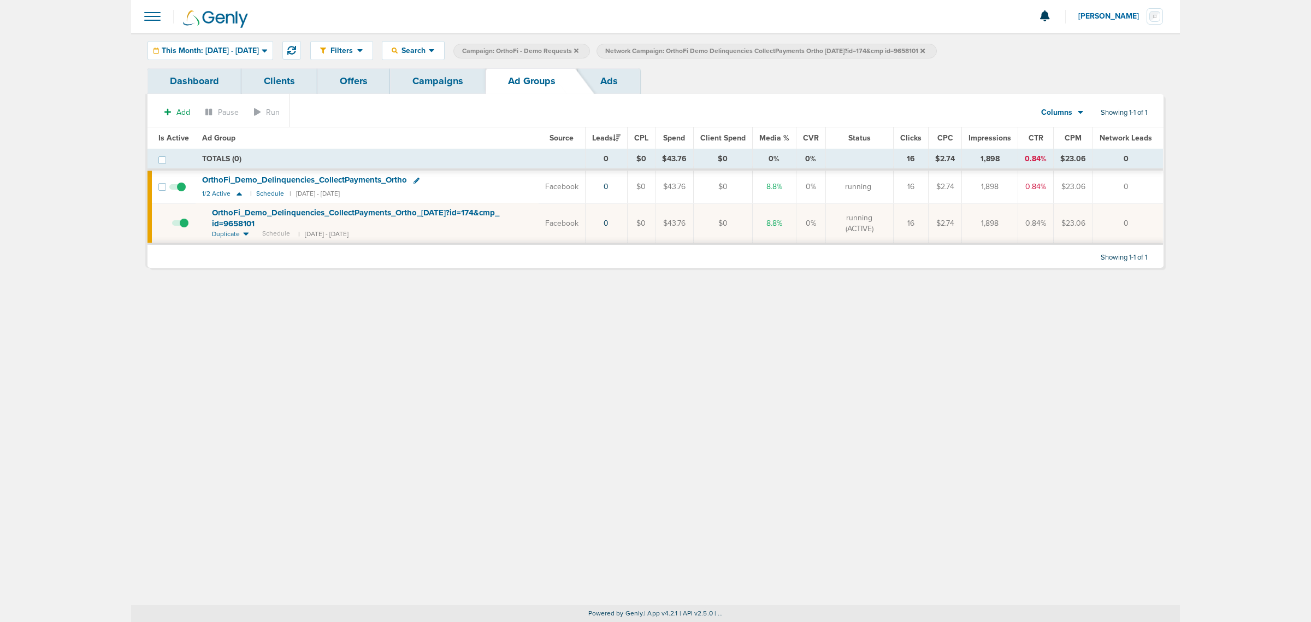
click at [874, 49] on icon at bounding box center [923, 50] width 4 height 4
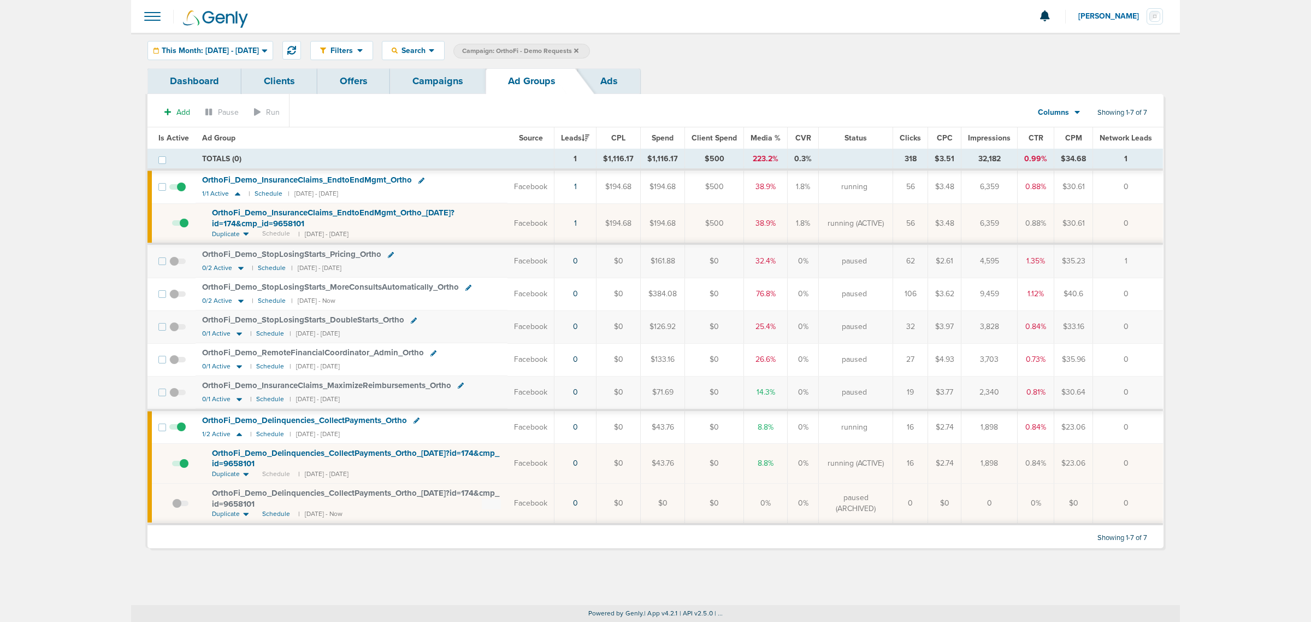
click at [249, 376] on span "OrthoFi_ Demo_ Delinquencies_ CollectPayments_ Ortho_ 09.18.25?id=174&cmp_ id=9…" at bounding box center [355, 498] width 287 height 21
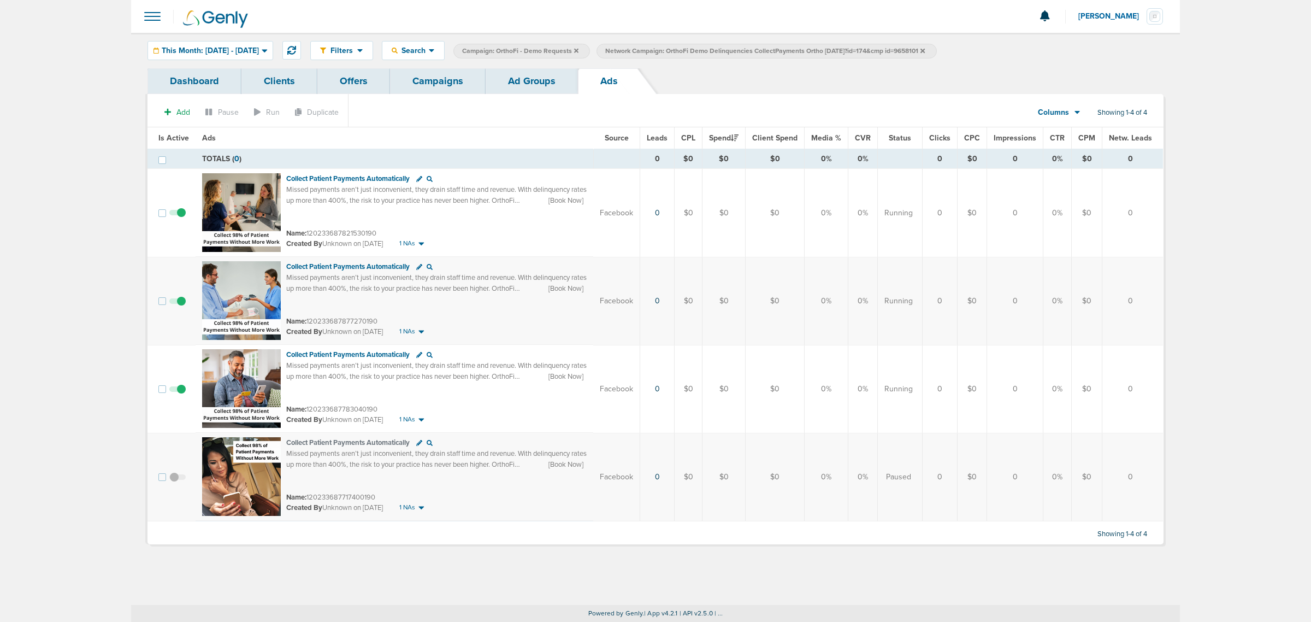
click at [536, 64] on div "Filters Active Only Settings Status Active Inactive Objectives MQL SQL Traffic …" at bounding box center [655, 51] width 1049 height 36
click at [523, 82] on link "Ad Groups" at bounding box center [532, 81] width 92 height 26
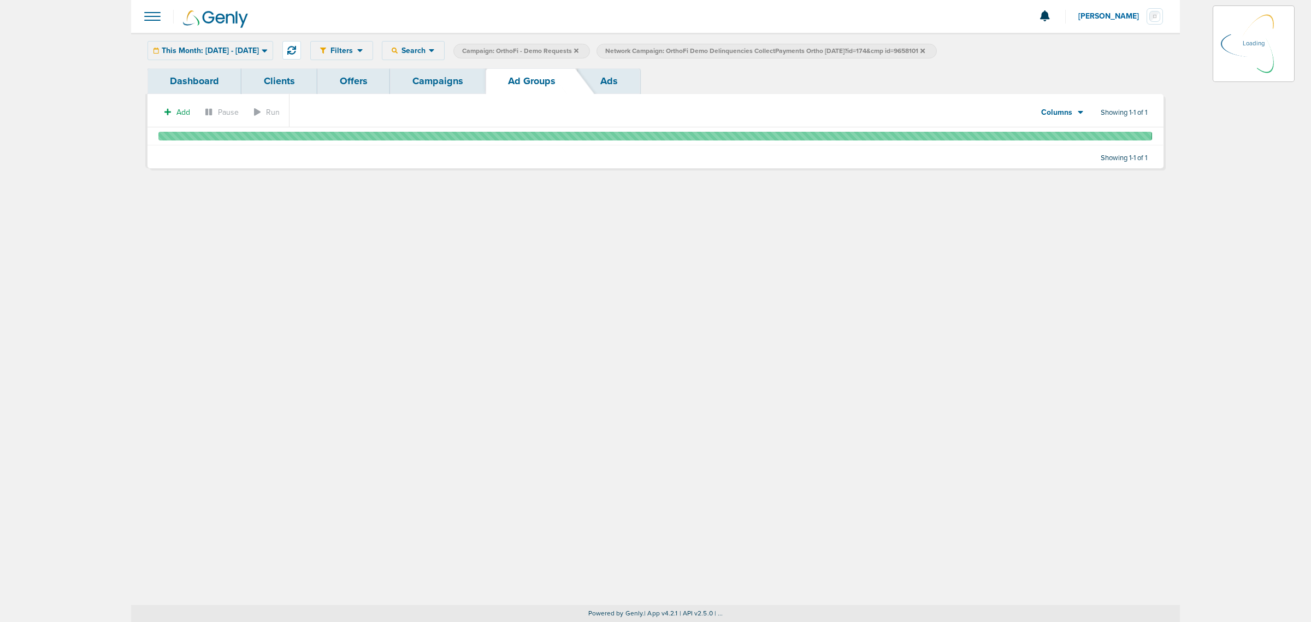
click at [433, 85] on link "Campaigns" at bounding box center [438, 81] width 96 height 26
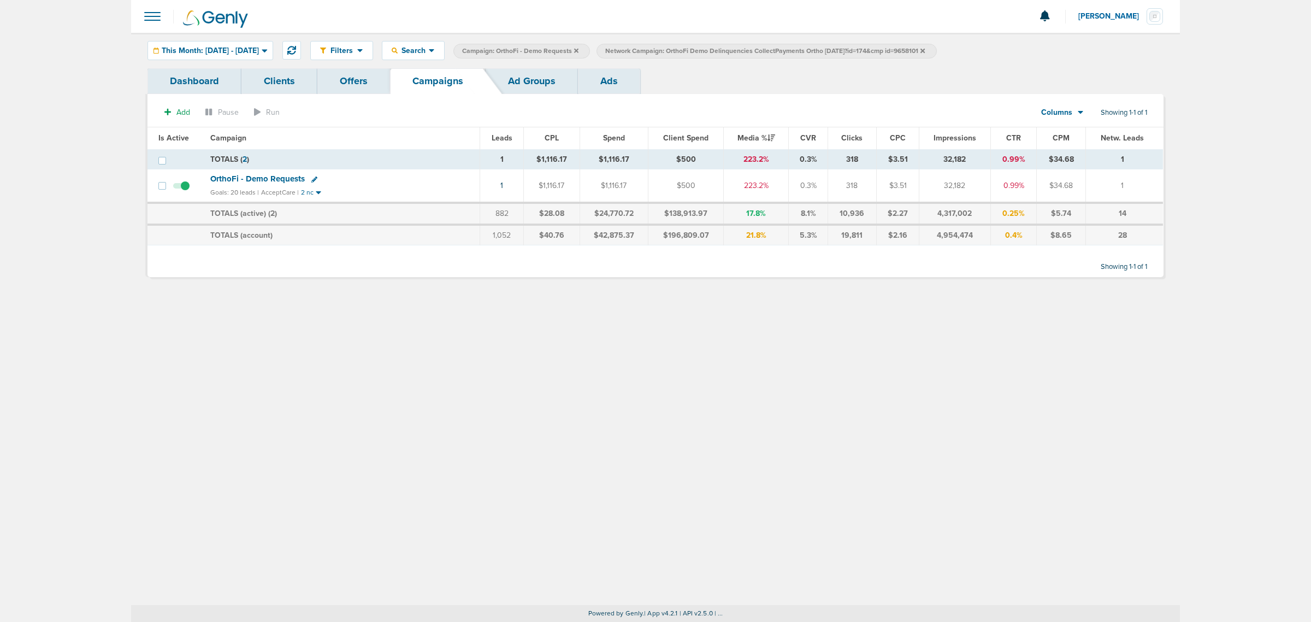
click at [522, 121] on section "Add Pause Run Columns Media Stats Sales Performance Custom Showing 1-1 of 1" at bounding box center [656, 114] width 1016 height 25
click at [874, 48] on icon at bounding box center [923, 50] width 4 height 4
click at [733, 89] on div "Dashboard Clients Offers Campaigns Ad Groups Ads" at bounding box center [656, 81] width 1016 height 26
drag, startPoint x: 697, startPoint y: 312, endPoint x: 637, endPoint y: 292, distance: 62.9
click at [694, 312] on div "Filters Active Only Settings Status Active Inactive Objectives MQL SQL Traffic …" at bounding box center [655, 319] width 1049 height 572
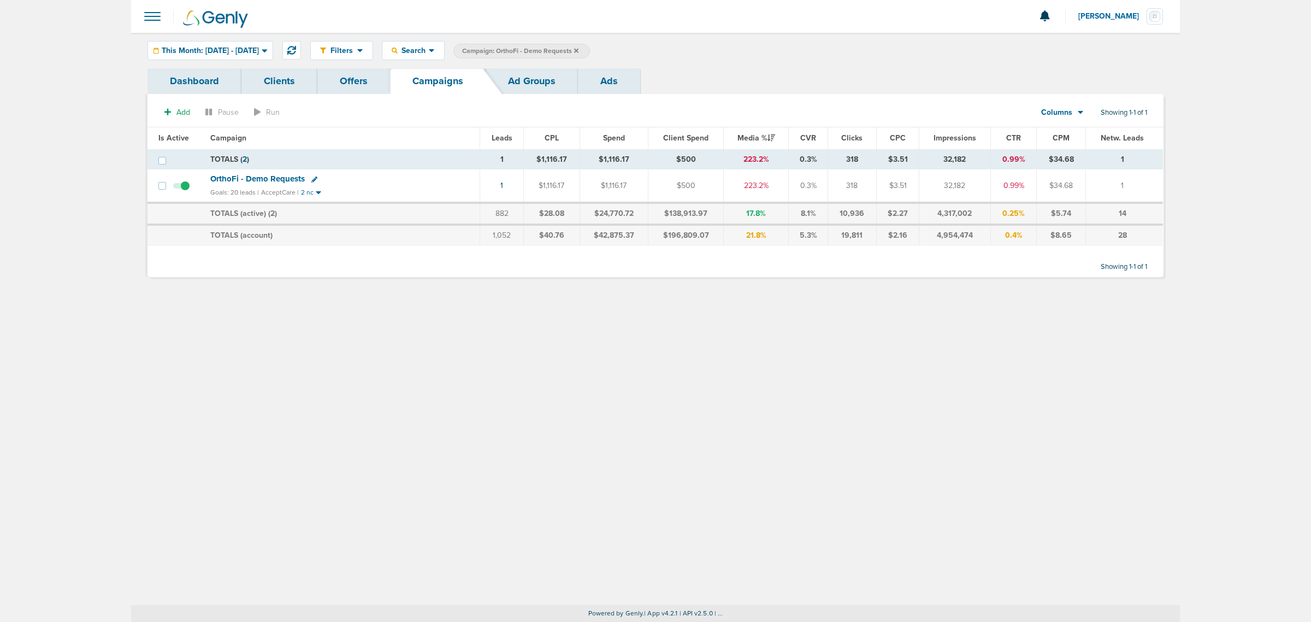
click at [412, 80] on link "Campaigns" at bounding box center [438, 81] width 96 height 26
click at [579, 48] on icon at bounding box center [576, 50] width 4 height 4
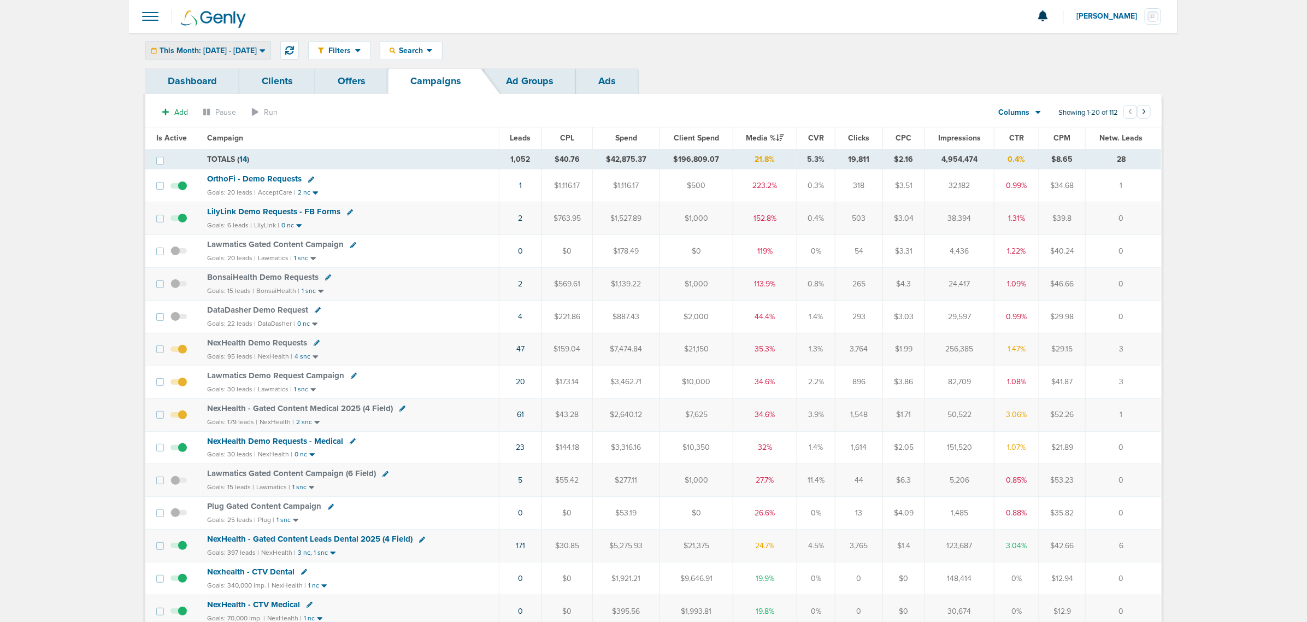
click at [234, 49] on span "This Month: [DATE] - [DATE]" at bounding box center [208, 51] width 97 height 8
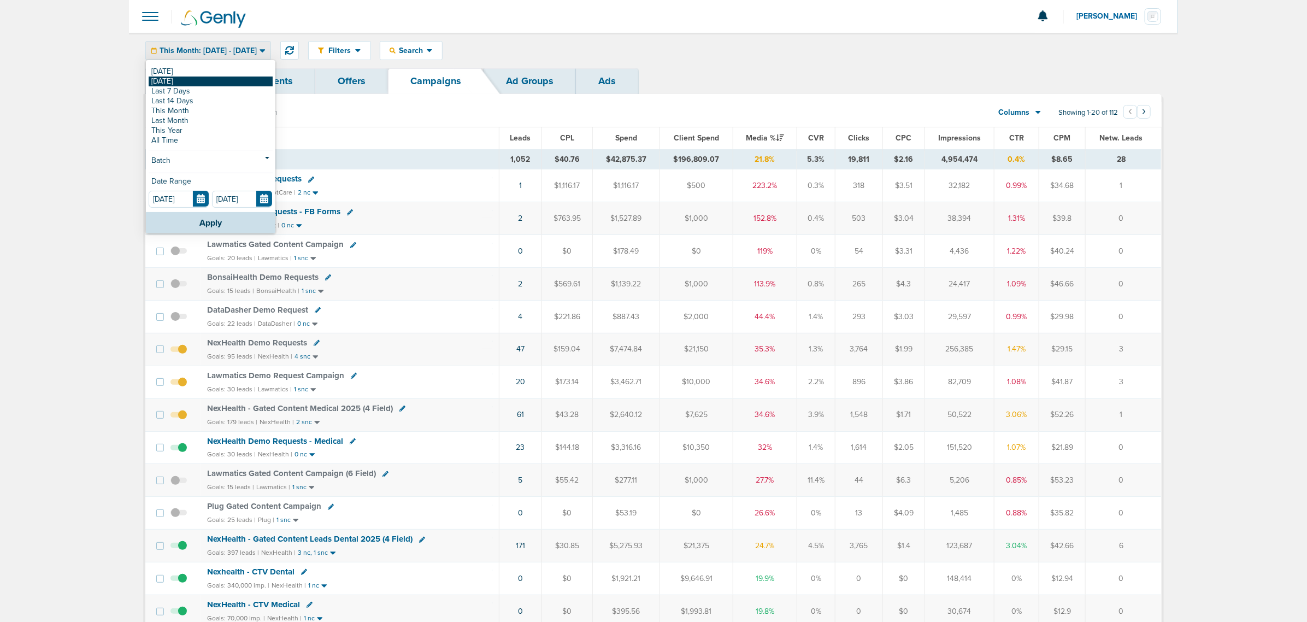
click at [207, 76] on link "[DATE]" at bounding box center [211, 81] width 124 height 10
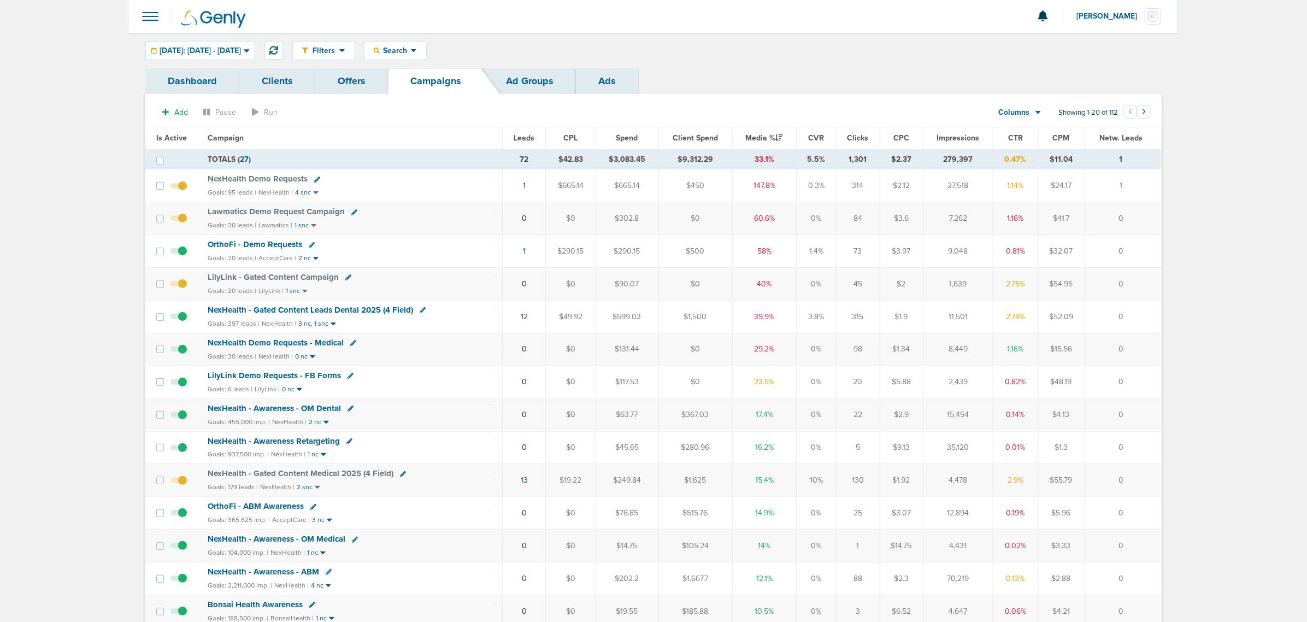
click at [470, 376] on div "LilyLink Demo Requests - FB Forms" at bounding box center [352, 375] width 288 height 11
click at [347, 376] on icon at bounding box center [350, 376] width 6 height 6
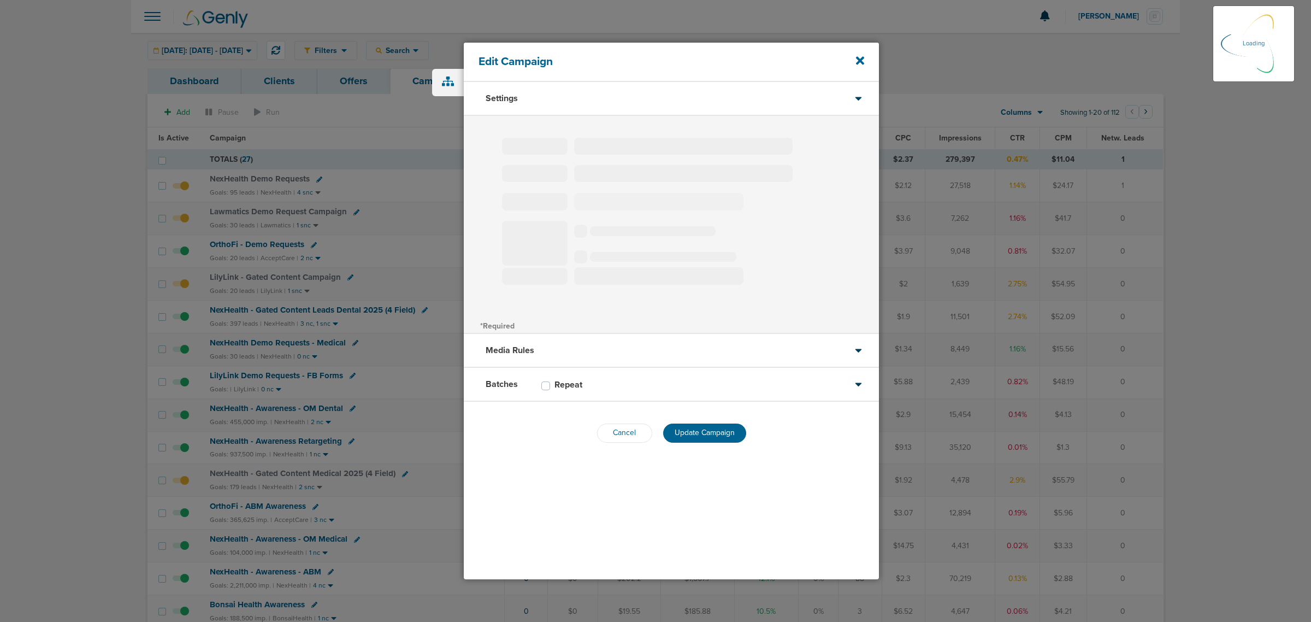
type input "LilyLink Demo Requests - FB Forms"
select select "Leads"
radio input "true"
select select "readOnly"
select select "1"
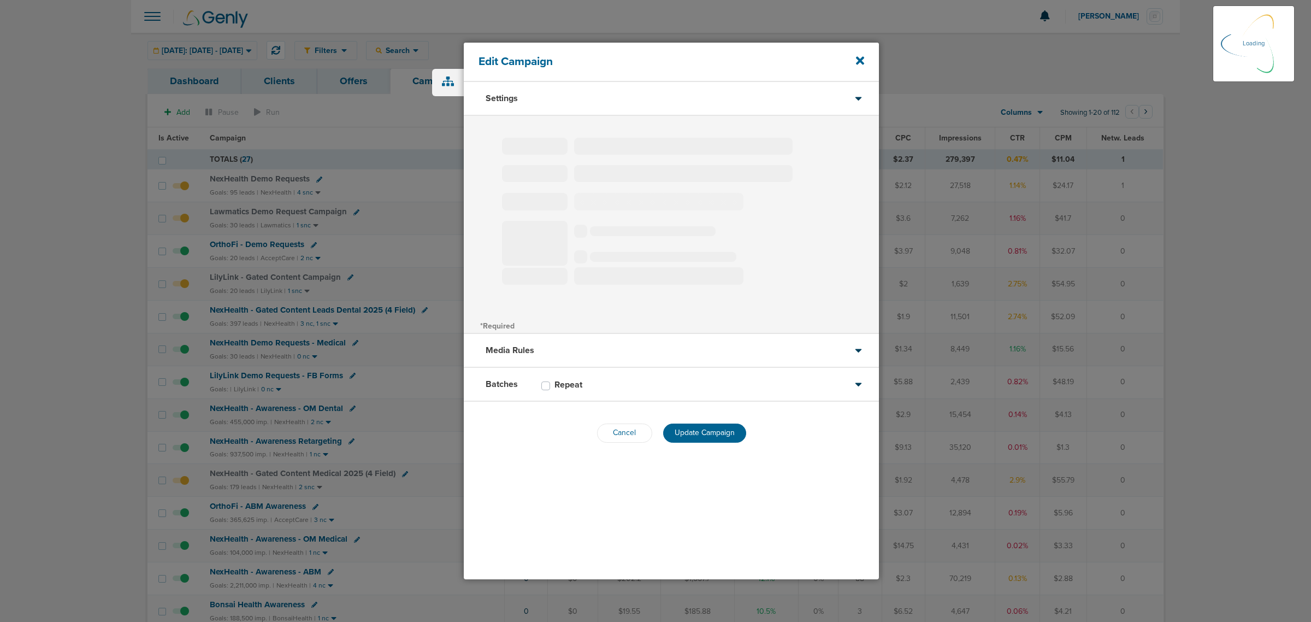
select select "2"
select select "3"
select select "4"
select select "6"
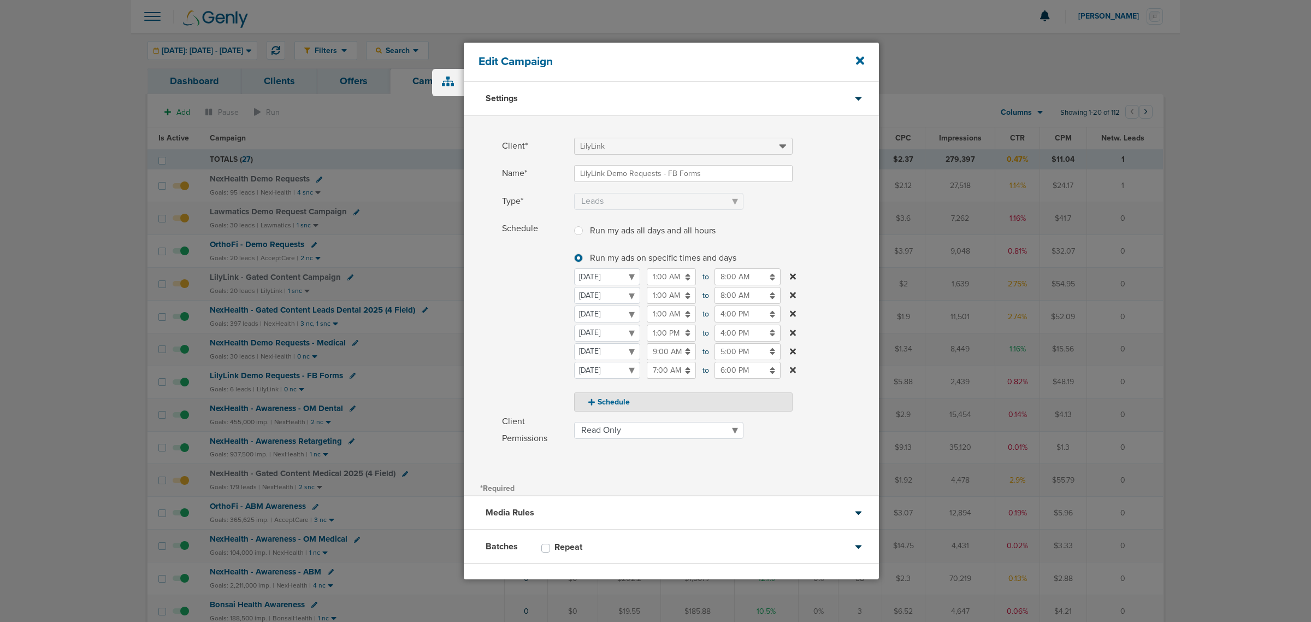
click at [793, 348] on icon at bounding box center [793, 351] width 6 height 9
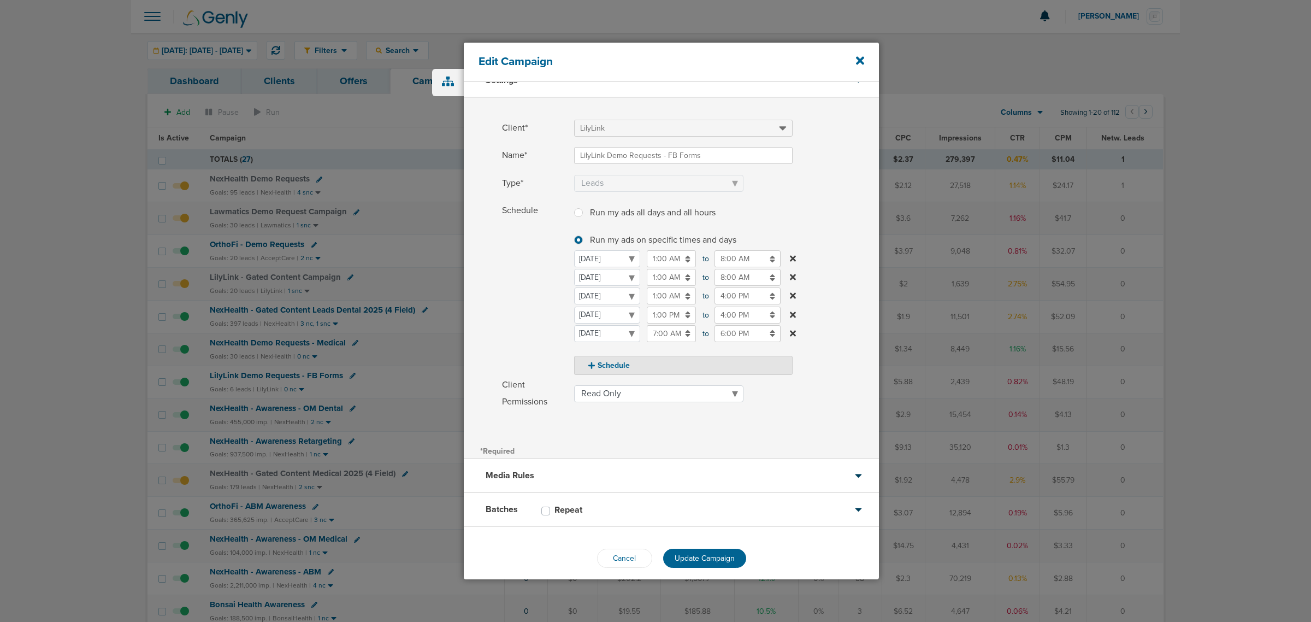
scroll to position [27, 0]
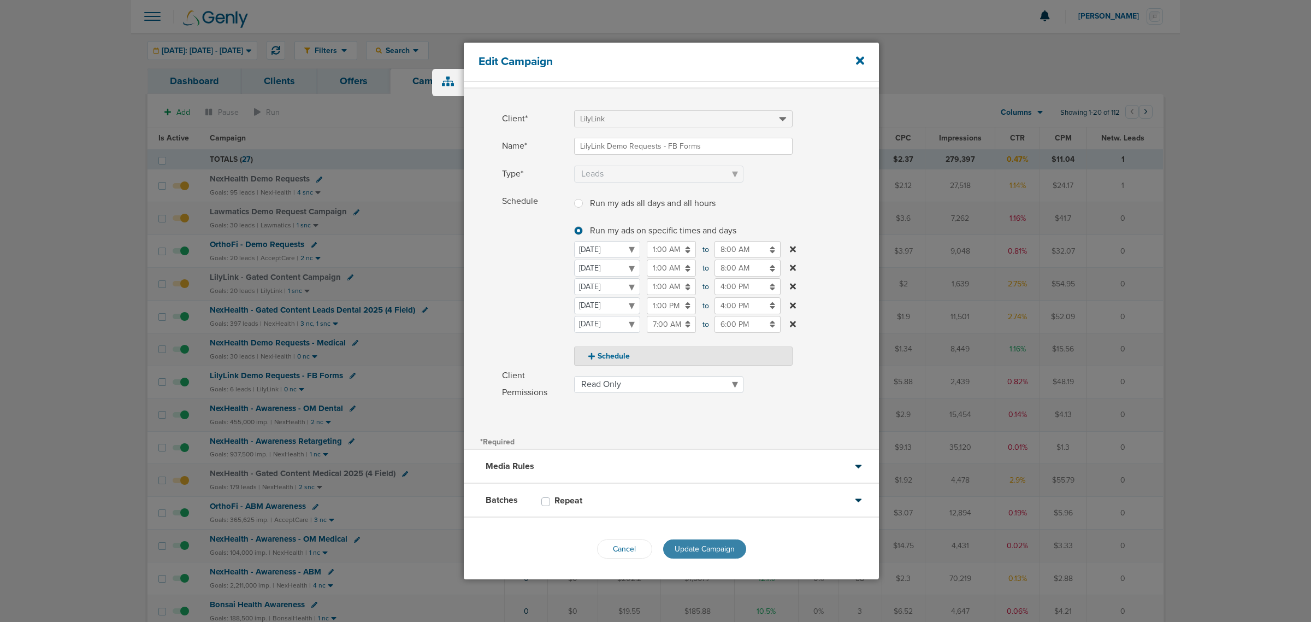
click at [702, 376] on span "Update Campaign" at bounding box center [705, 548] width 60 height 9
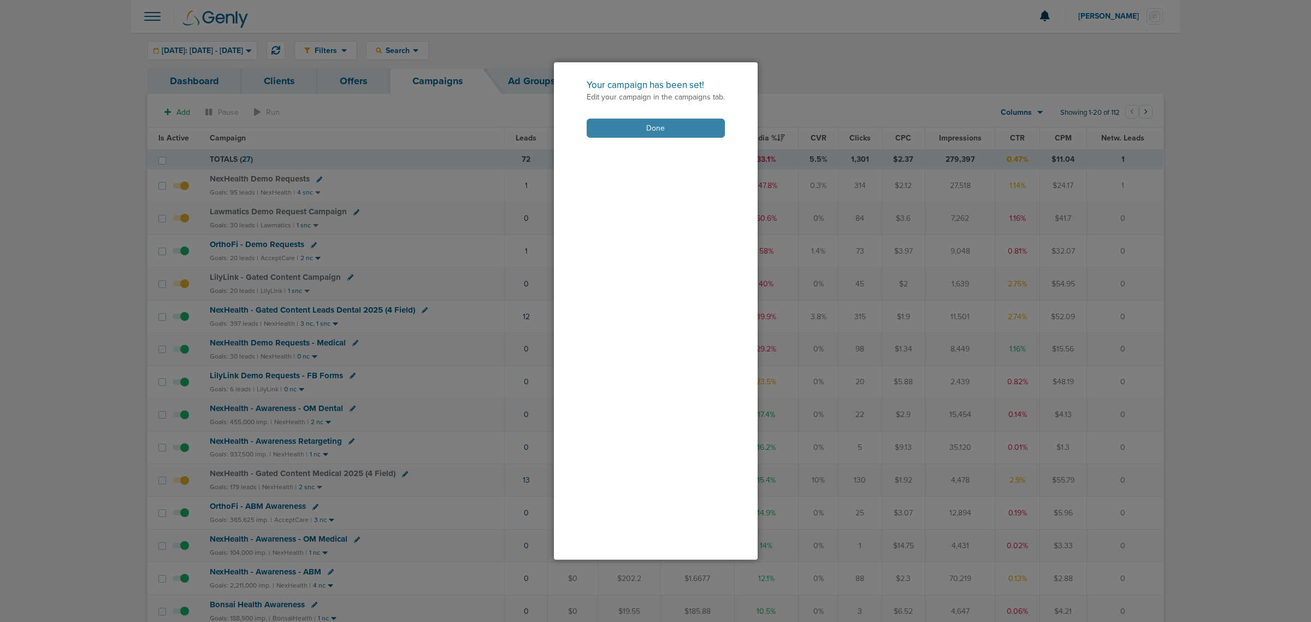
click at [678, 126] on button "Done" at bounding box center [656, 128] width 138 height 19
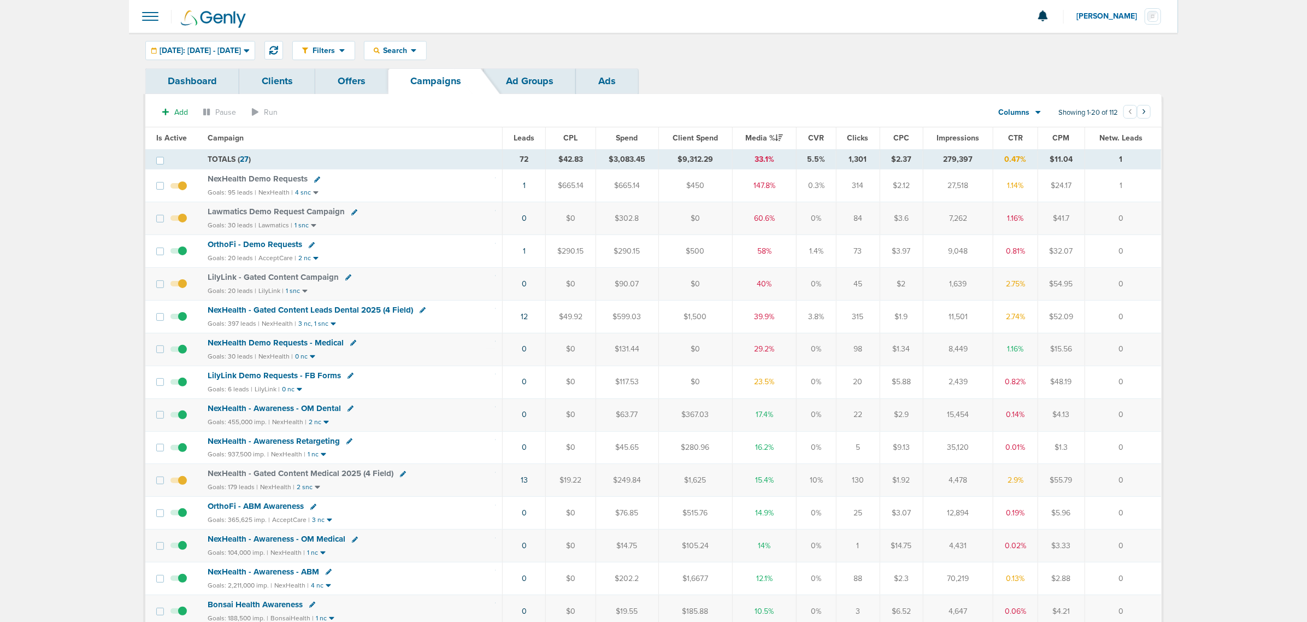
click at [274, 214] on span "Lawmatics Demo Request Campaign" at bounding box center [276, 212] width 137 height 10
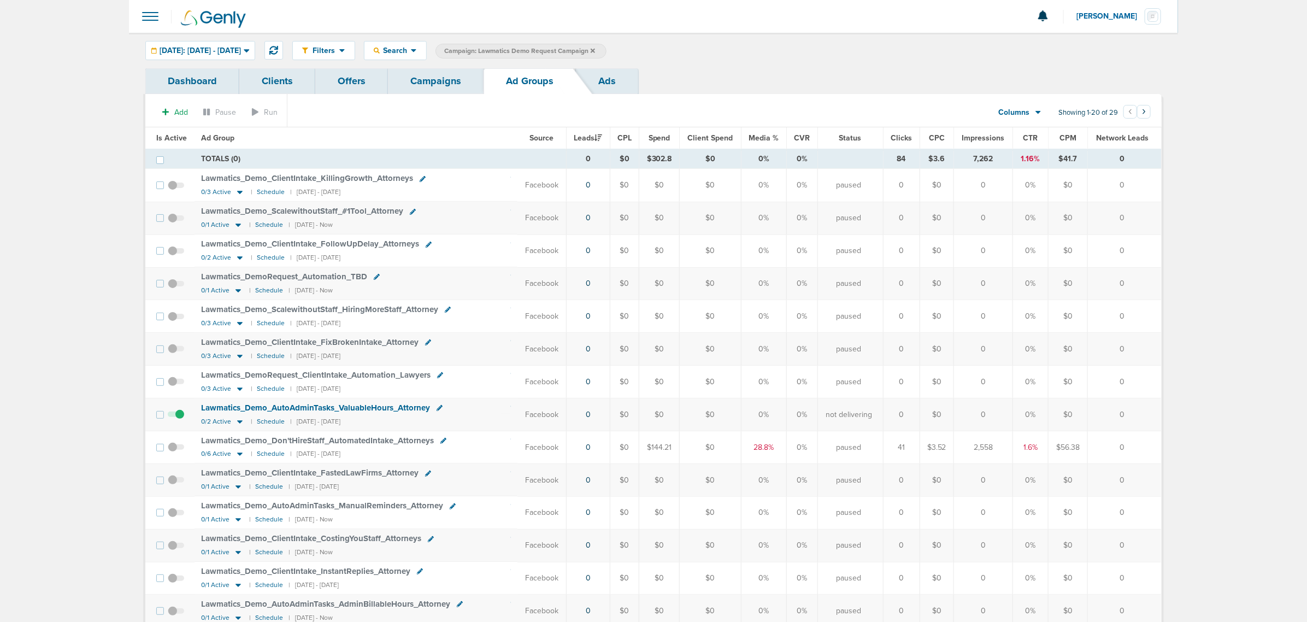
click at [766, 138] on span "Media %" at bounding box center [764, 137] width 30 height 9
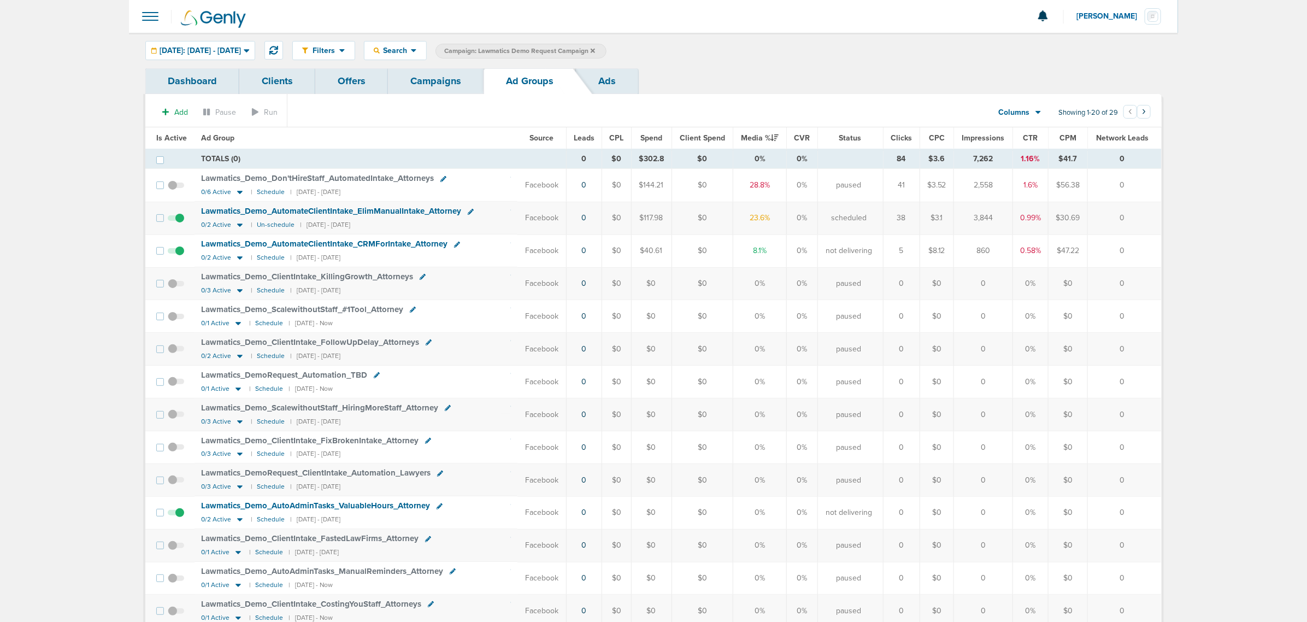
click at [269, 77] on link "Clients" at bounding box center [277, 81] width 76 height 26
click at [255, 55] on div "Yesterday: 09.18.2025 - 09.18.2025" at bounding box center [200, 51] width 109 height 18
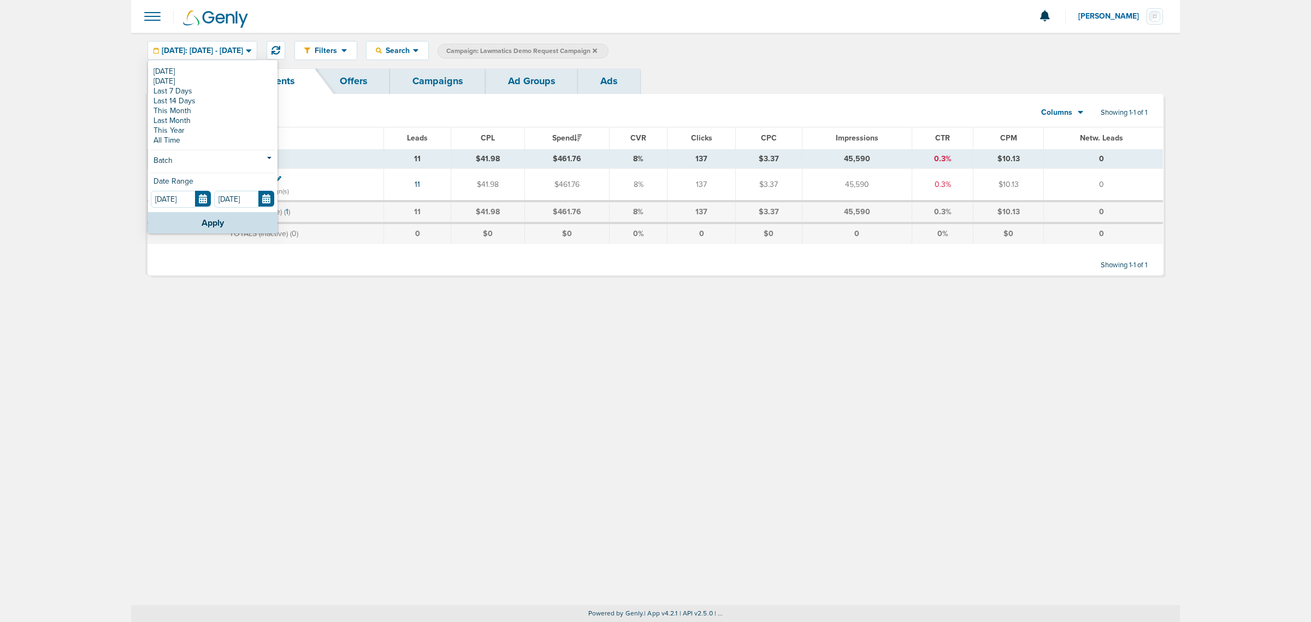
click at [479, 82] on link "Campaigns" at bounding box center [438, 81] width 96 height 26
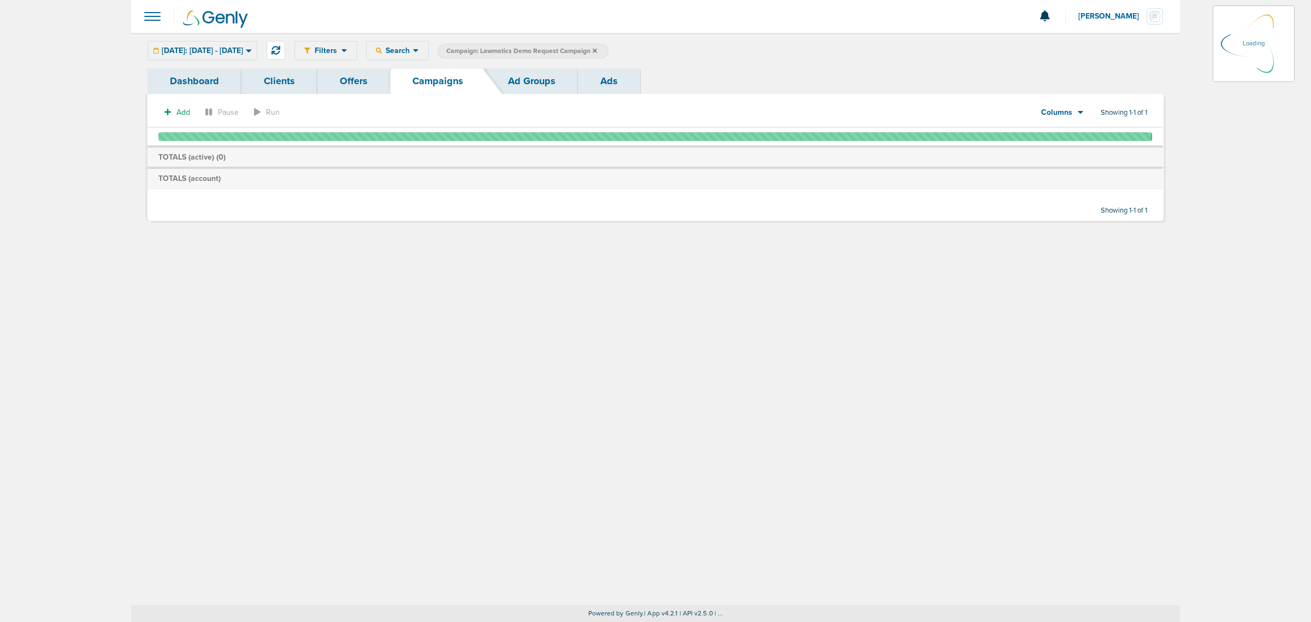
click at [224, 47] on div "Yesterday: 09.18.2025 - 09.18.2025 Today Yesterday Last 7 Days Last 14 Days Thi…" at bounding box center [203, 50] width 110 height 19
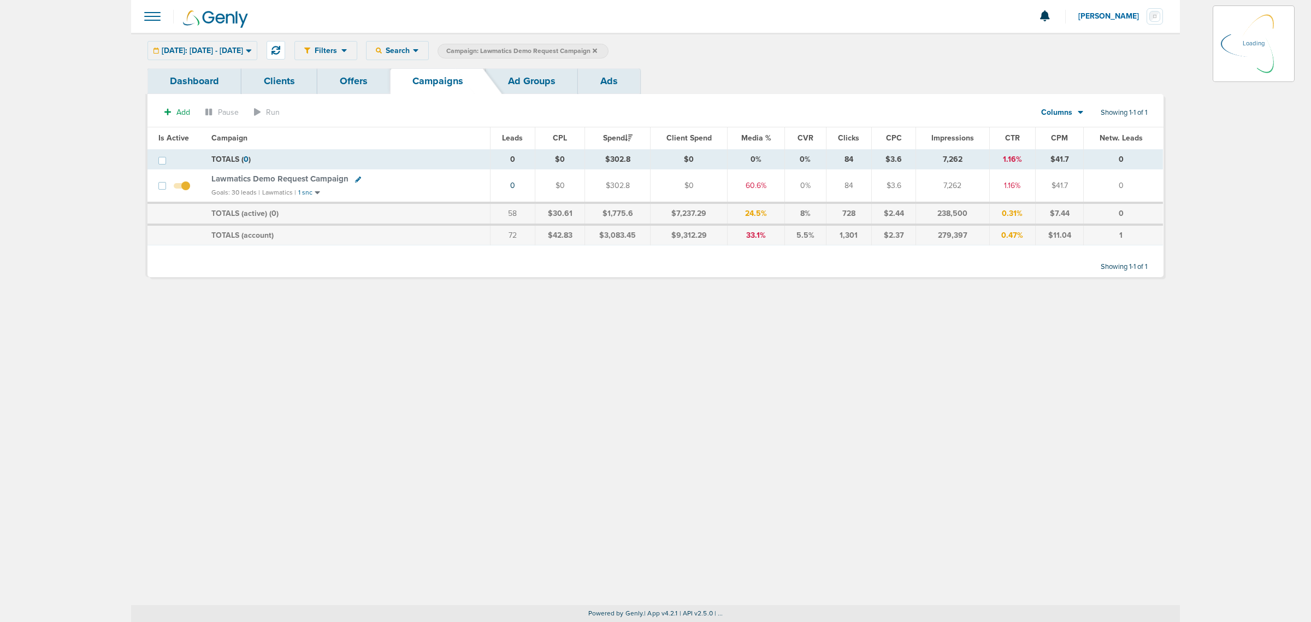
click at [233, 46] on div "Yesterday: 09.18.2025 - 09.18.2025 Today Yesterday Last 7 Days Last 14 Days Thi…" at bounding box center [203, 50] width 110 height 19
click at [257, 55] on div "Yesterday: 09.18.2025 - 09.18.2025" at bounding box center [202, 51] width 109 height 18
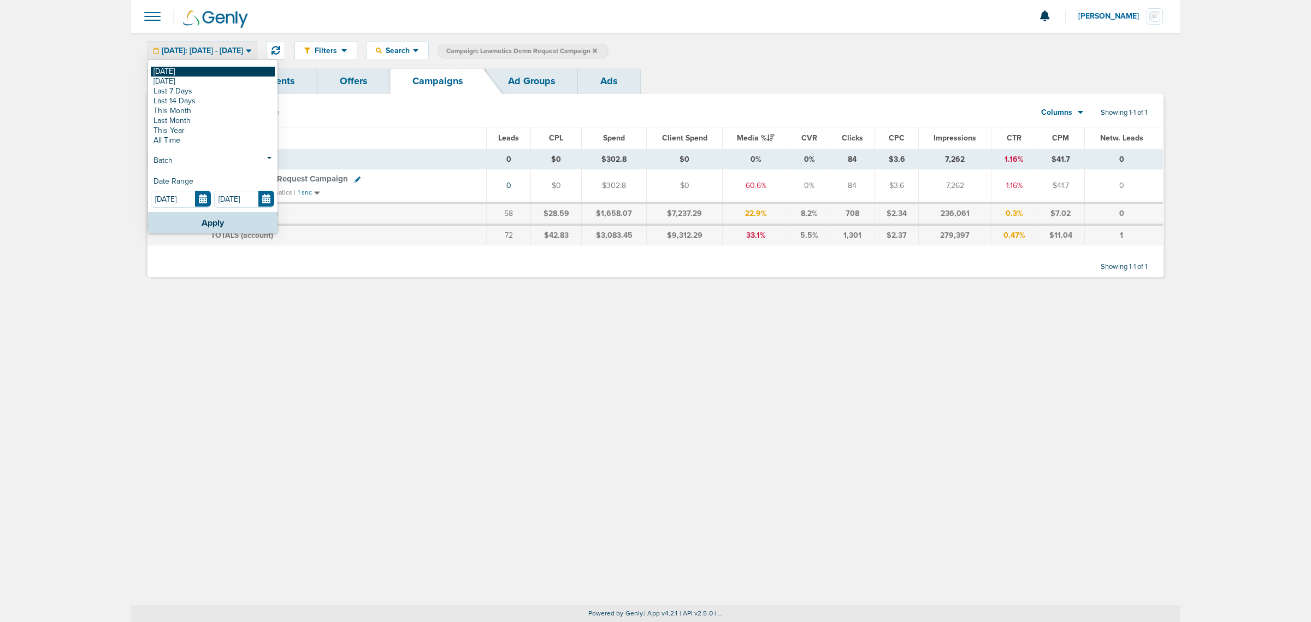
click at [164, 75] on link "[DATE]" at bounding box center [213, 72] width 124 height 10
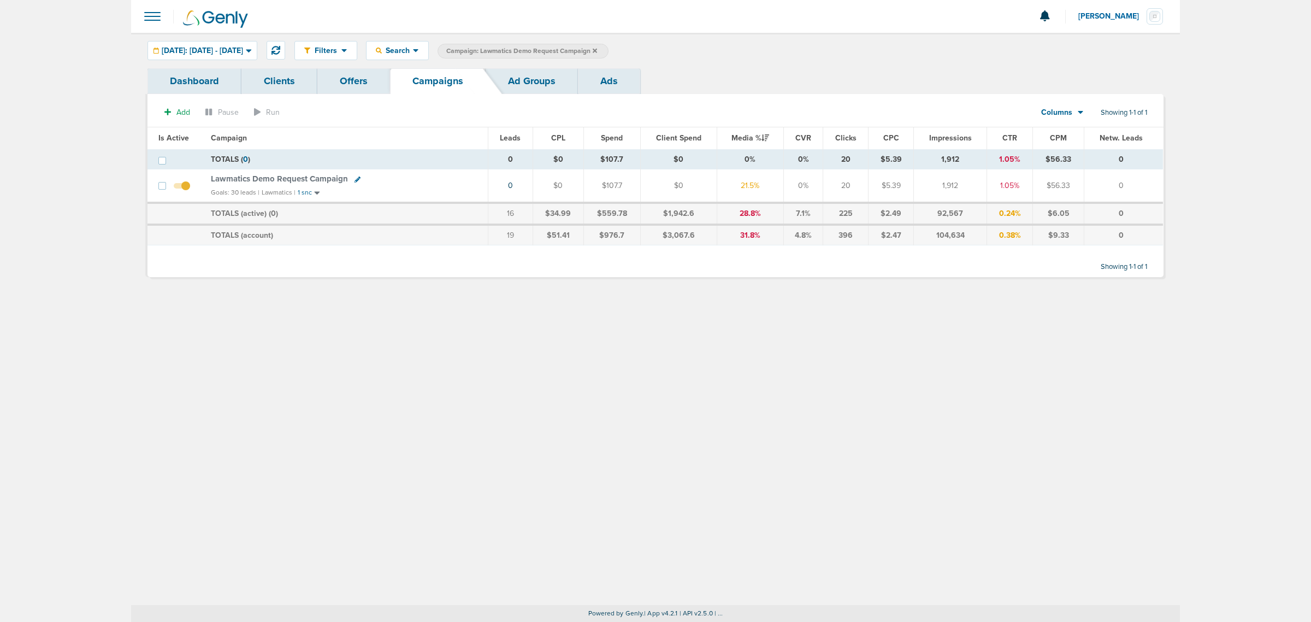
click at [258, 176] on span "Lawmatics Demo Request Campaign" at bounding box center [279, 179] width 137 height 10
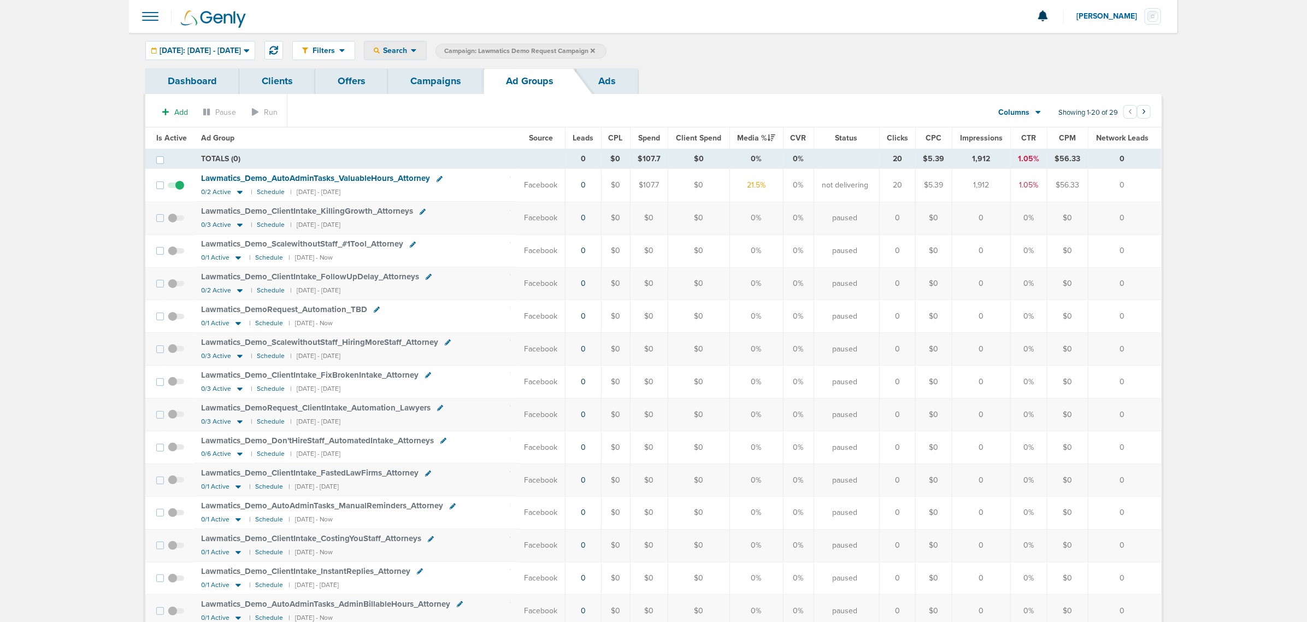
click at [416, 50] on icon at bounding box center [413, 50] width 5 height 3
click at [453, 156] on link "Network Campaign" at bounding box center [420, 155] width 113 height 14
select select "netCmpName"
type input "09.18\"
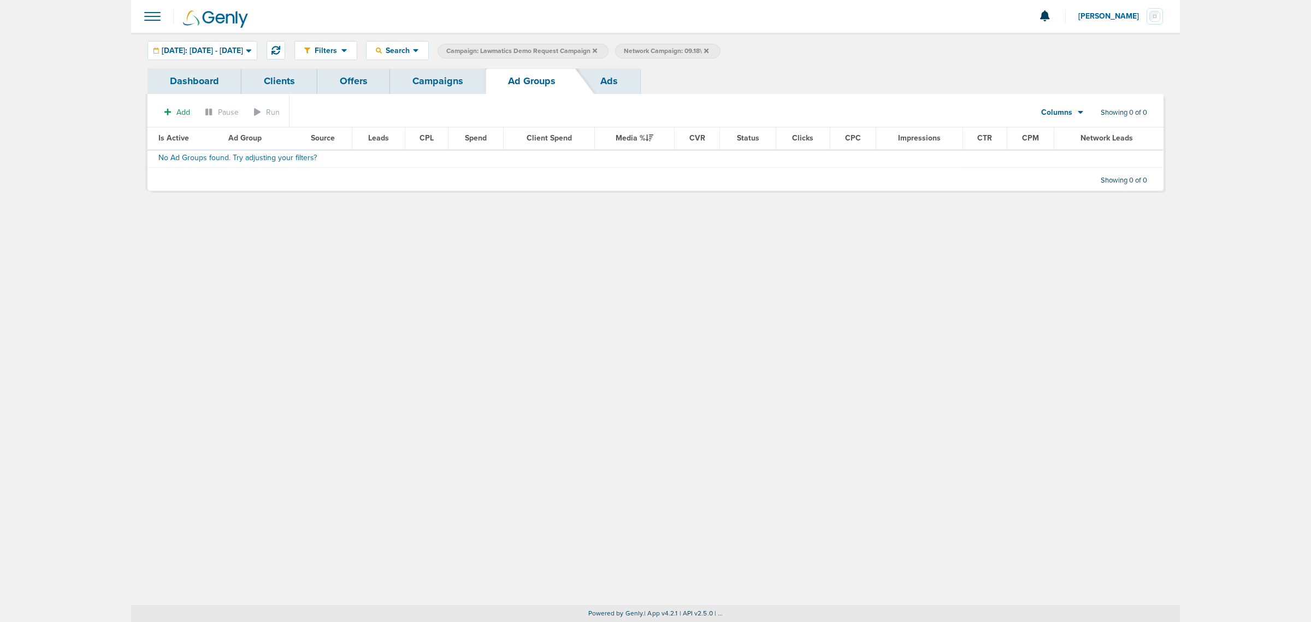
click at [681, 52] on span "Network Campaign: 09.18\" at bounding box center [666, 50] width 85 height 9
select select "netCmpName"
type input "09.18"
click at [405, 80] on link "Campaigns" at bounding box center [438, 81] width 96 height 26
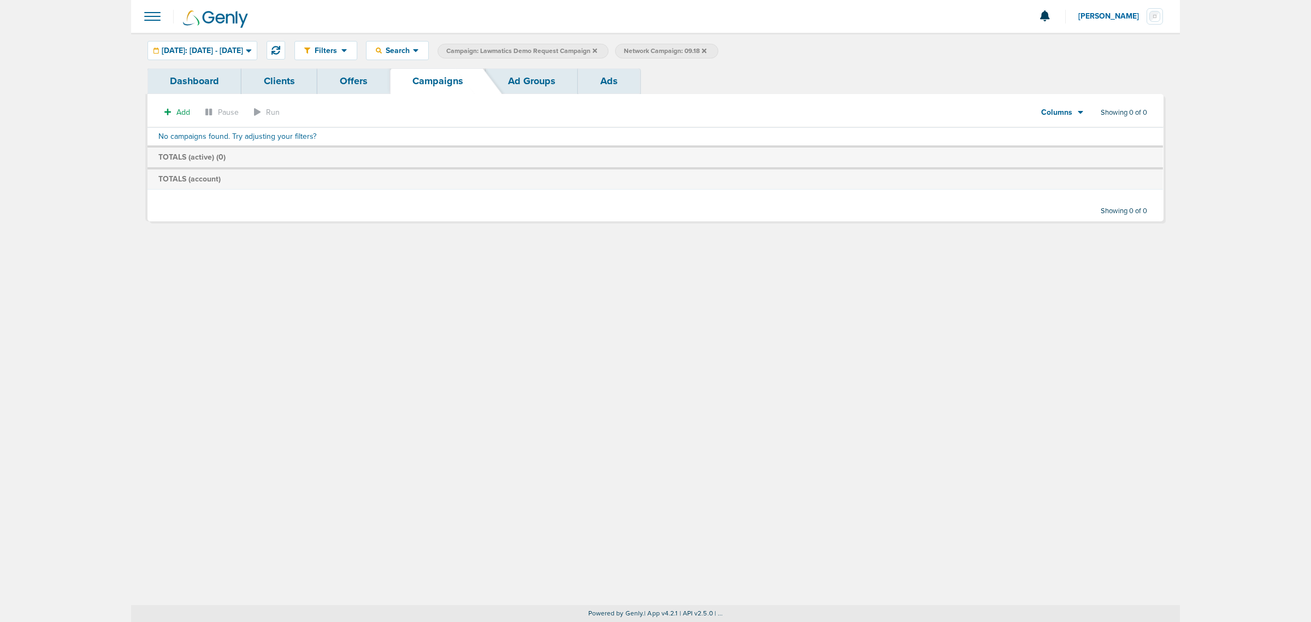
click at [706, 50] on icon at bounding box center [704, 51] width 4 height 7
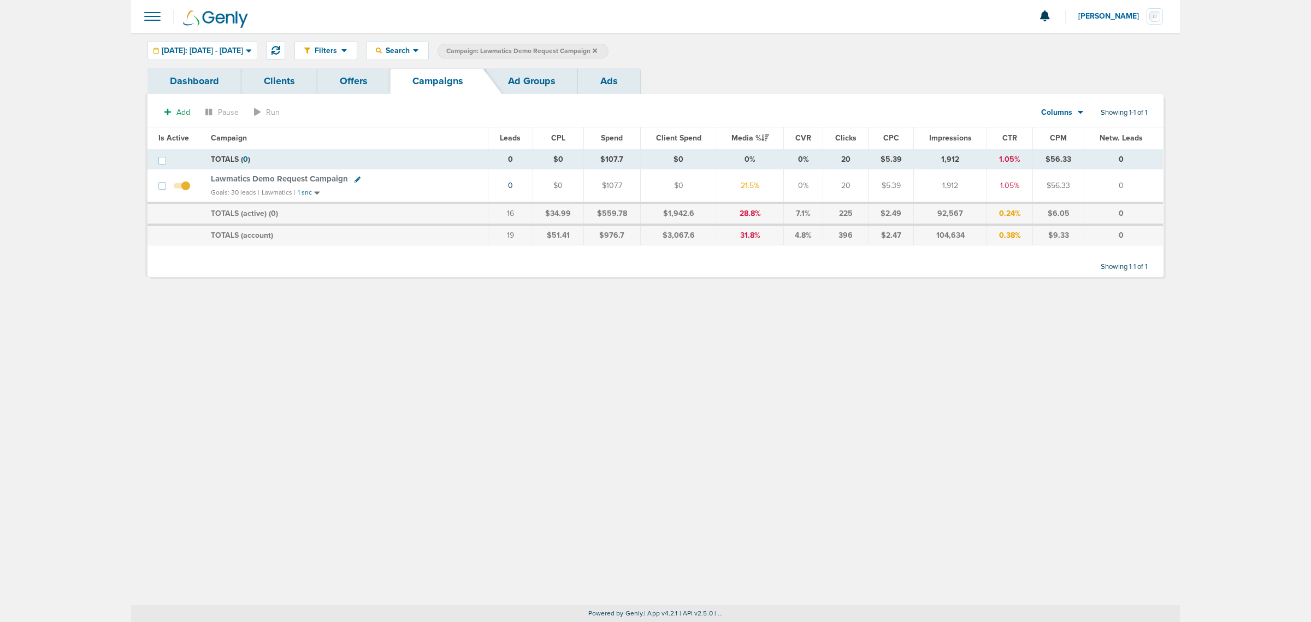
click at [597, 50] on icon at bounding box center [595, 50] width 4 height 4
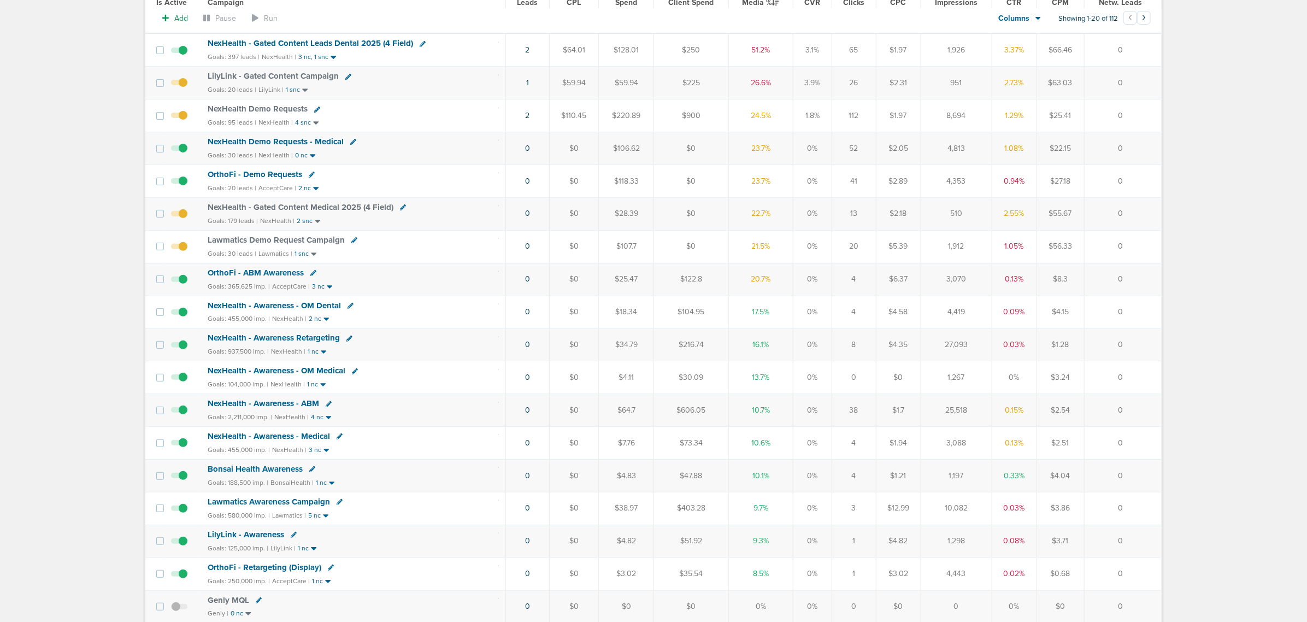
scroll to position [137, 0]
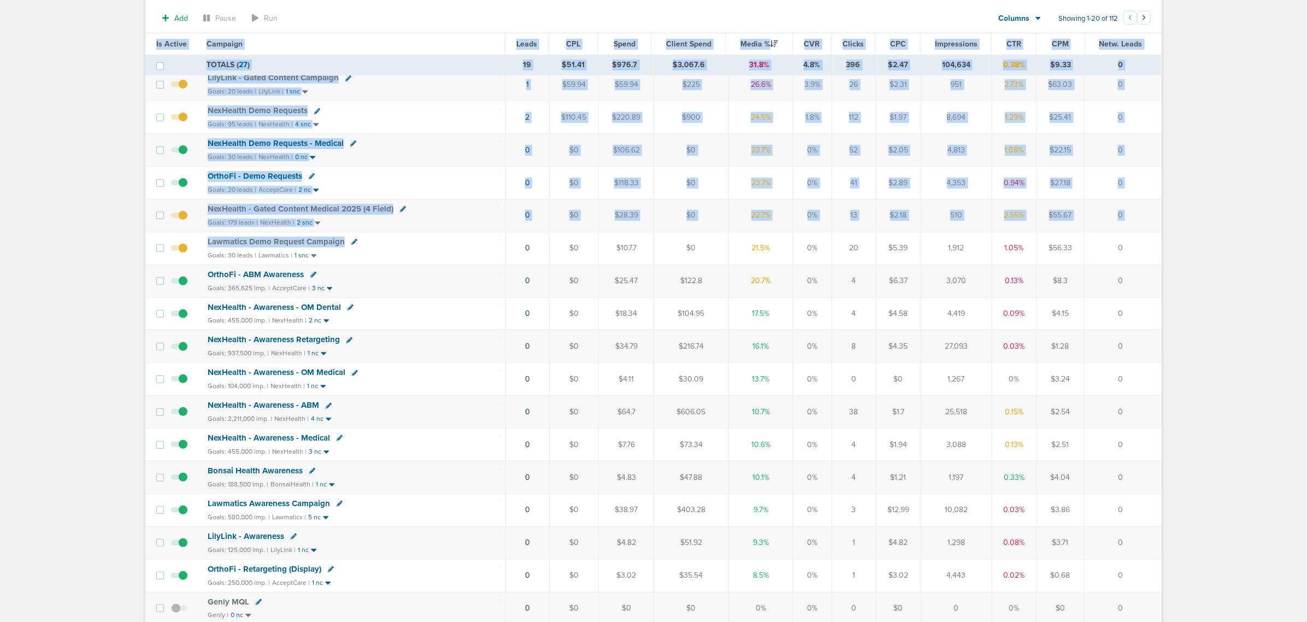
drag, startPoint x: 448, startPoint y: 250, endPoint x: 1164, endPoint y: 287, distance: 717.2
click at [874, 287] on div "Dashboard Clients Offers Campaigns Ad Groups Ads Add Pause Run Columns Media St…" at bounding box center [653, 356] width 1033 height 848
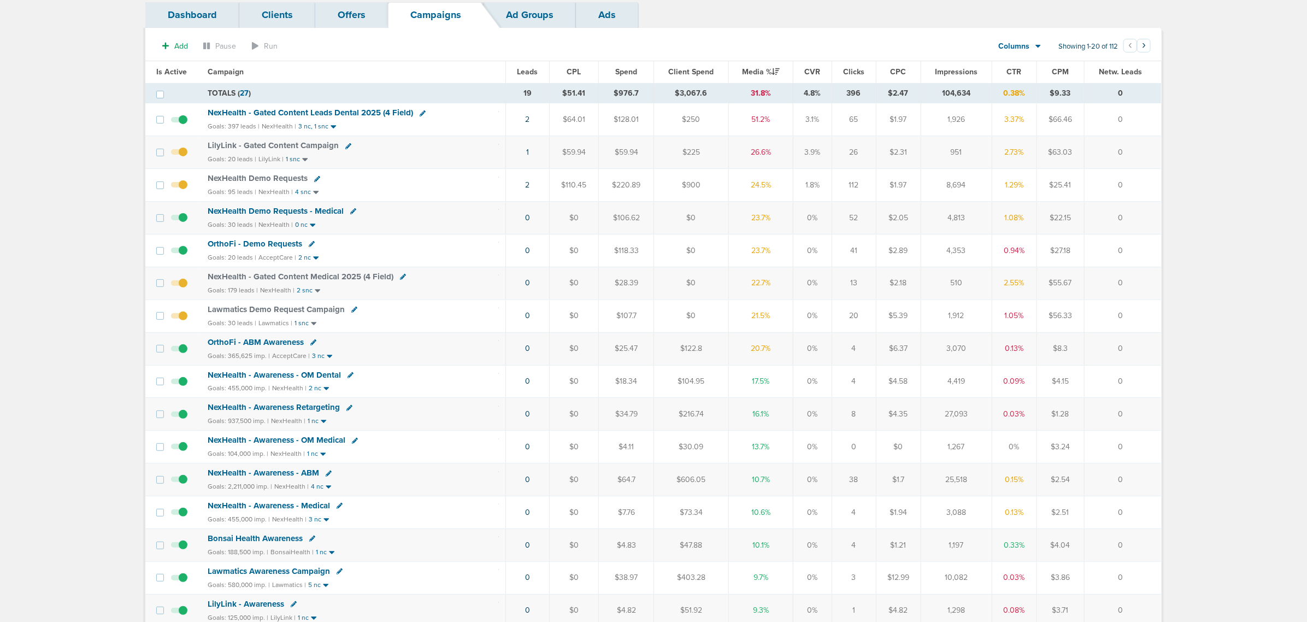
scroll to position [0, 0]
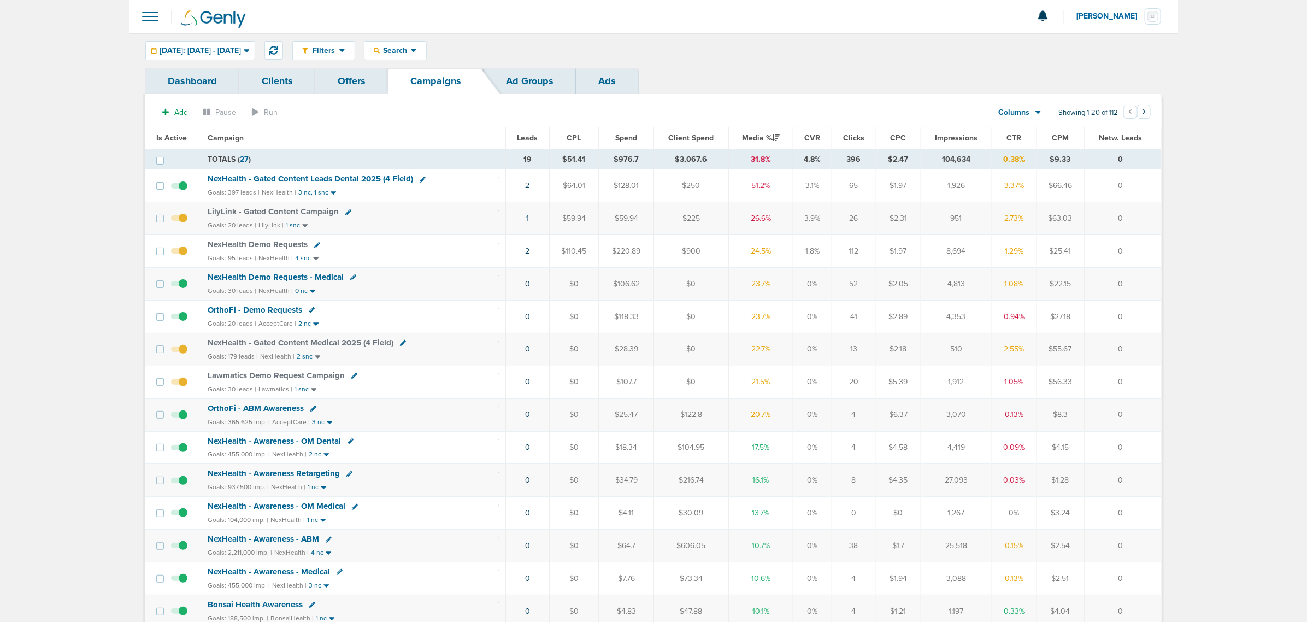
drag, startPoint x: 423, startPoint y: 393, endPoint x: 1144, endPoint y: 469, distance: 725.0
click at [874, 376] on tbody "TOTALS ( 27 ) 19 $51.41 $976.7 $3,067.6 31.8% 4.8% 396 $2.47 104,634 0.38% $9.3…" at bounding box center [653, 508] width 1016 height 718
click at [430, 376] on div "NexHealth - Awareness - OM Dental" at bounding box center [353, 441] width 291 height 11
click at [333, 176] on span "NexHealth - Gated Content Leads Dental 2025 (4 Field)" at bounding box center [310, 179] width 205 height 10
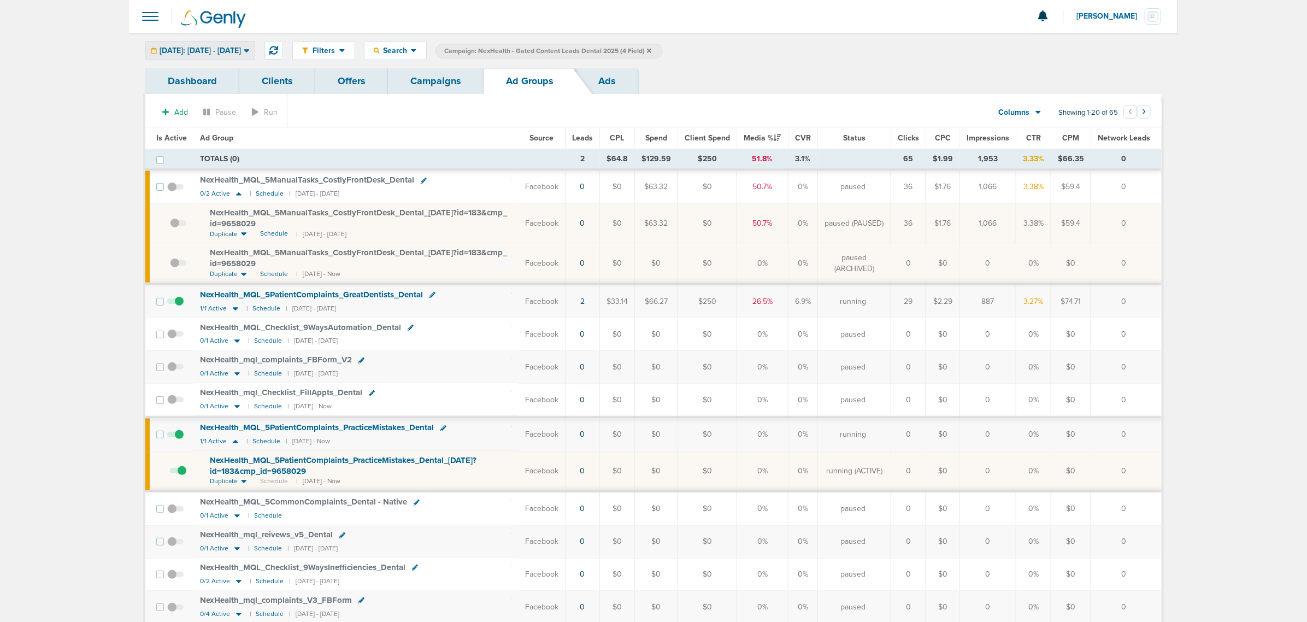
click at [246, 58] on div "[DATE]: [DATE] - [DATE]" at bounding box center [200, 51] width 109 height 18
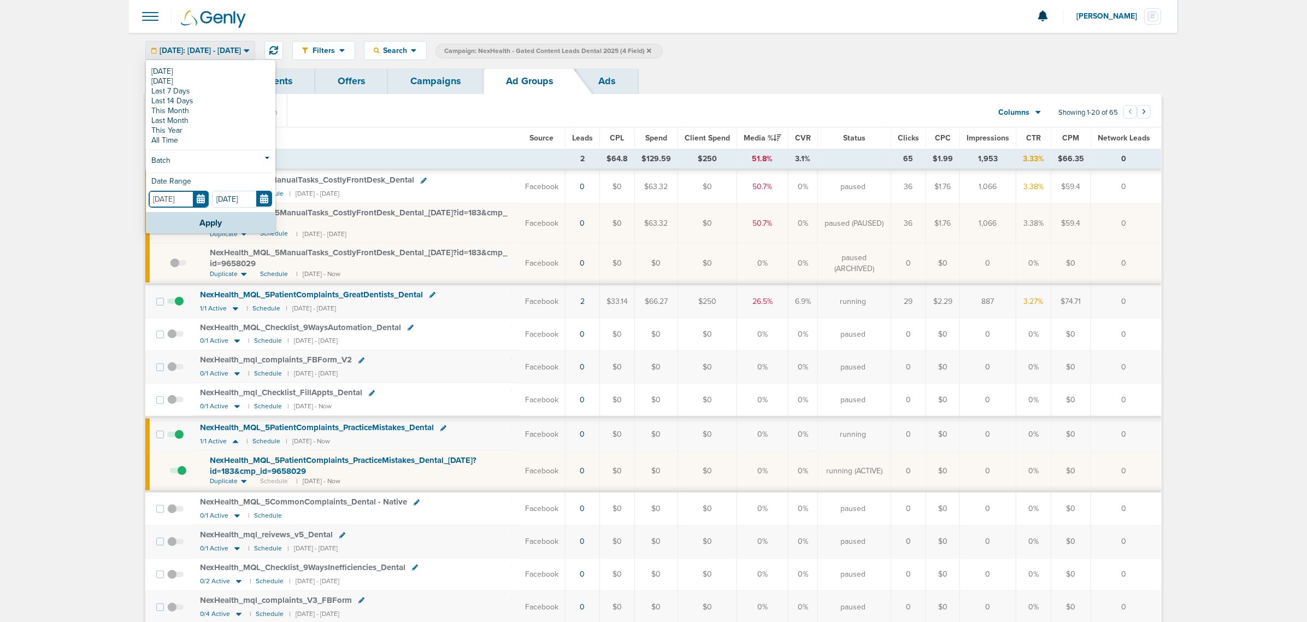
click at [201, 200] on input "[DATE]" at bounding box center [179, 199] width 60 height 17
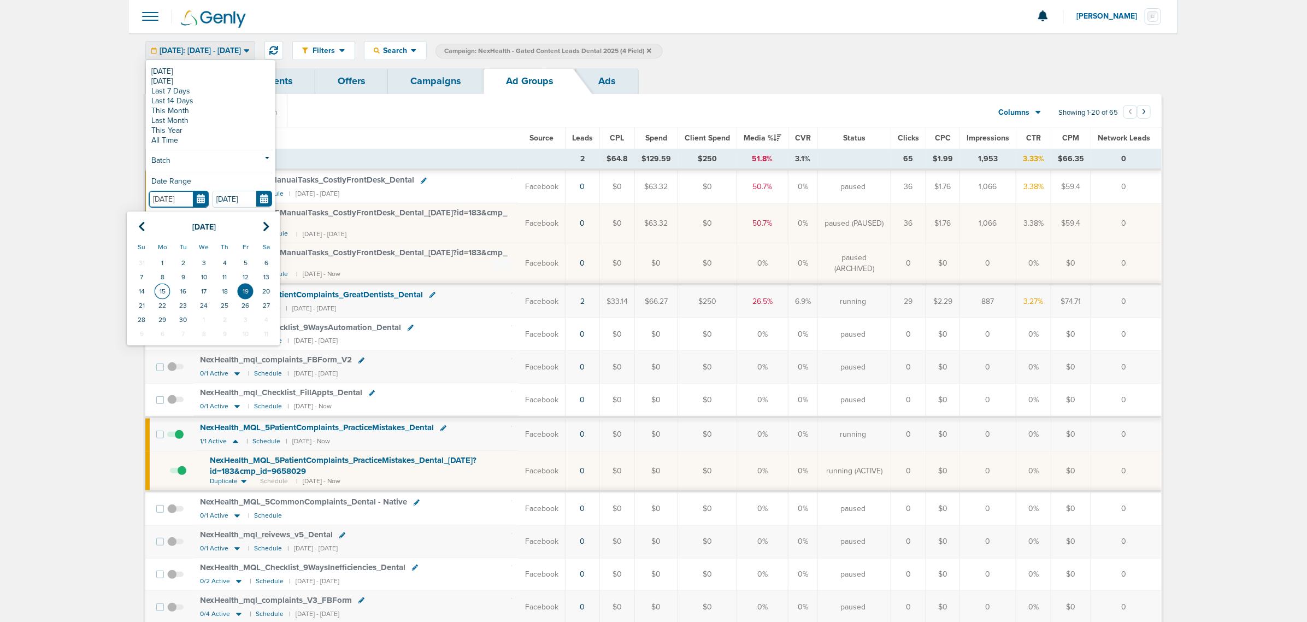
click at [162, 293] on td "15" at bounding box center [162, 291] width 21 height 14
type input "09.15.2025"
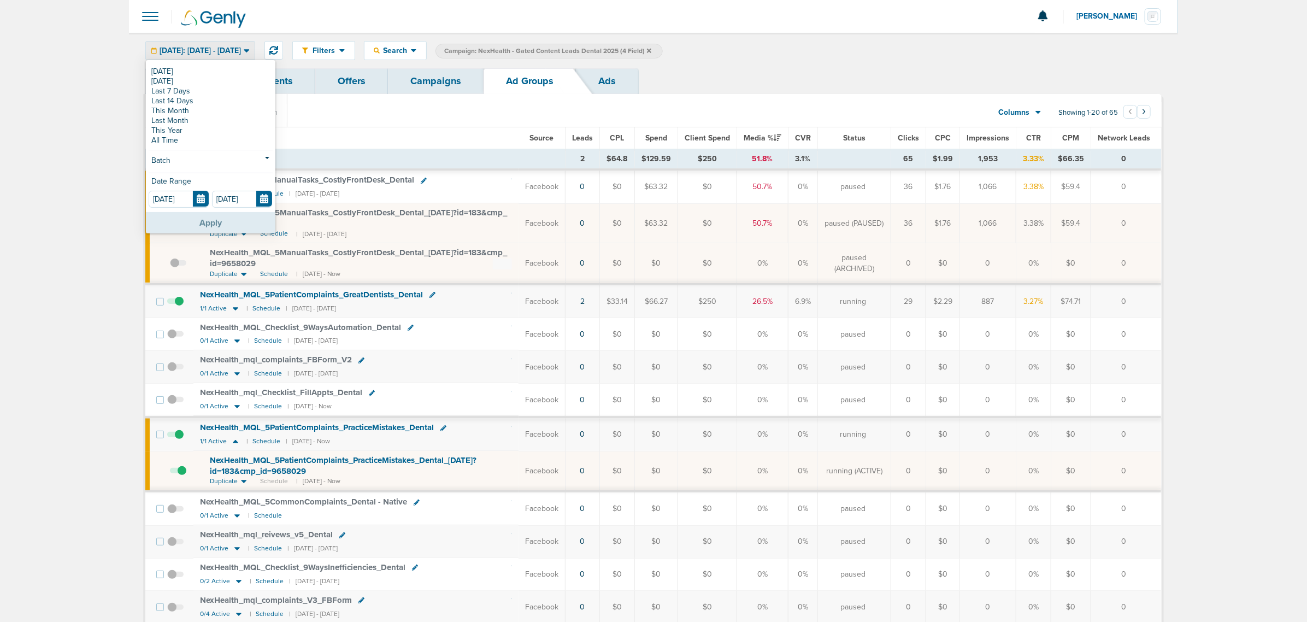
click at [227, 222] on button "Apply" at bounding box center [210, 222] width 129 height 21
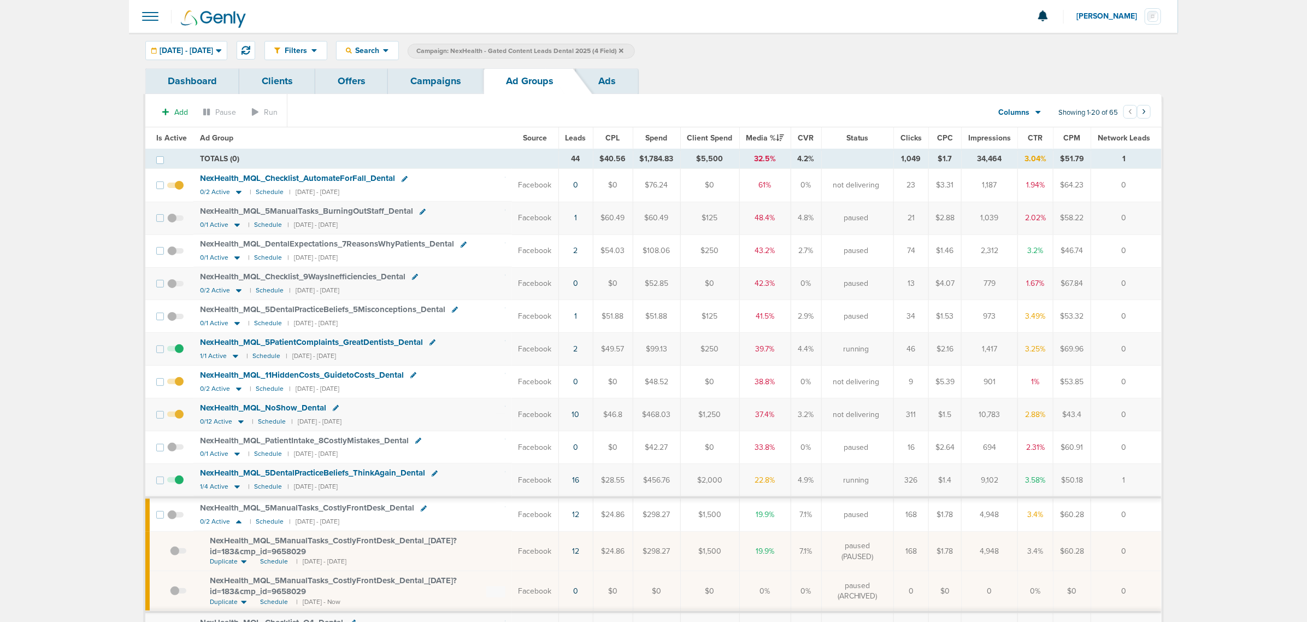
click at [574, 138] on span "Leads" at bounding box center [575, 137] width 21 height 9
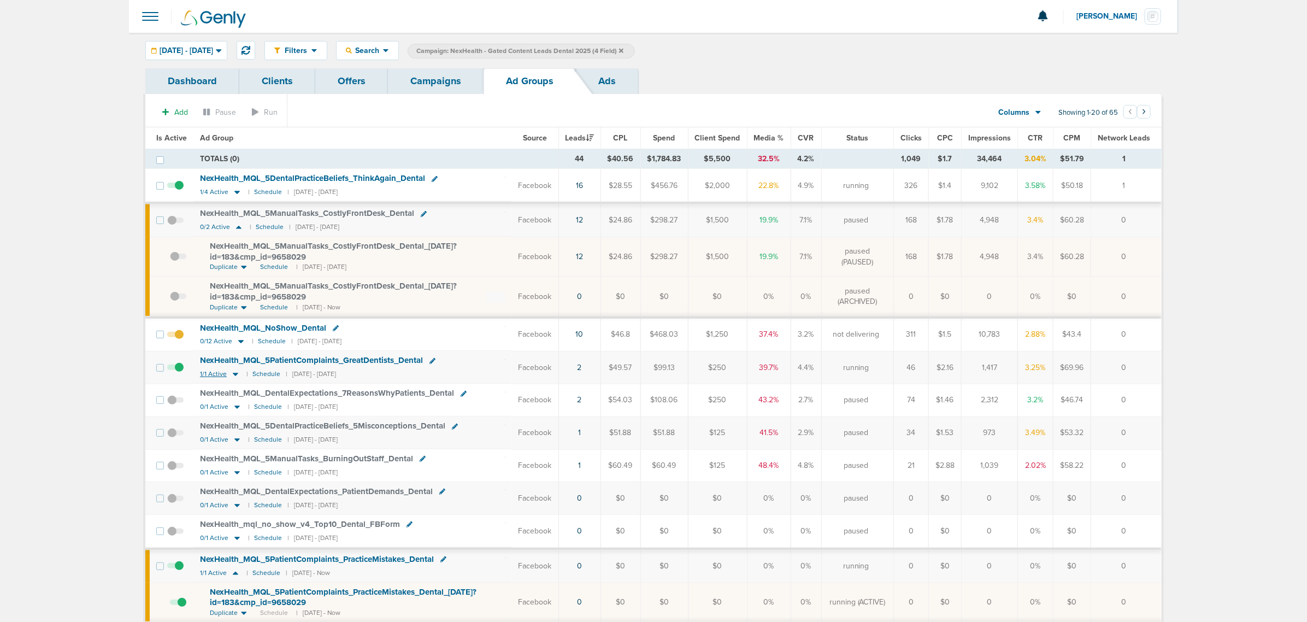
click at [235, 376] on icon at bounding box center [235, 373] width 11 height 9
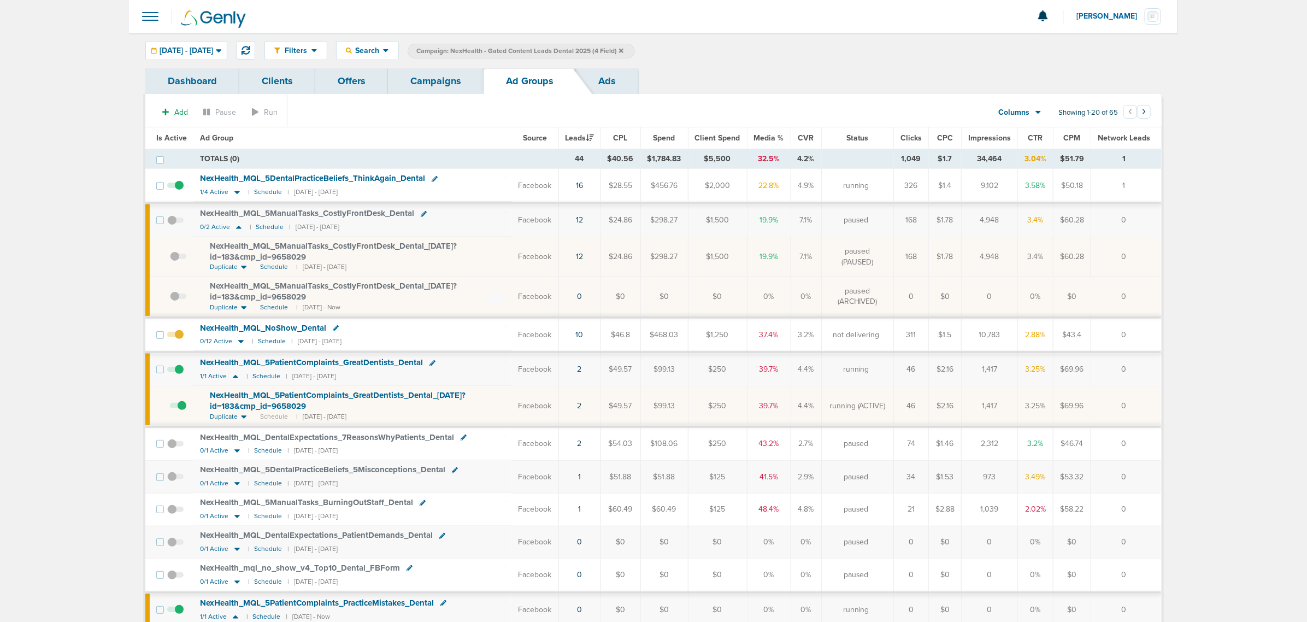
click at [255, 376] on span "NexHealth_ MQL_ 5PatientComplaints_ GreatDentists_ Dental_ 09.18.25?id=183&cmp_…" at bounding box center [338, 400] width 256 height 21
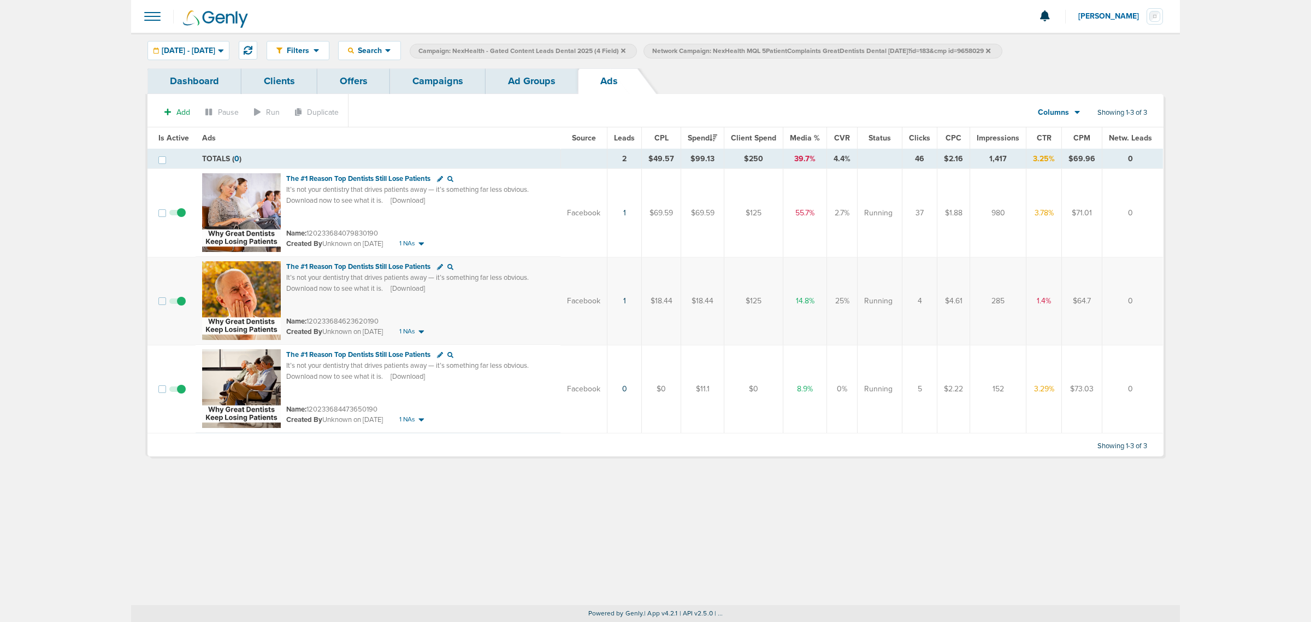
click at [552, 69] on link "Ad Groups" at bounding box center [532, 81] width 92 height 26
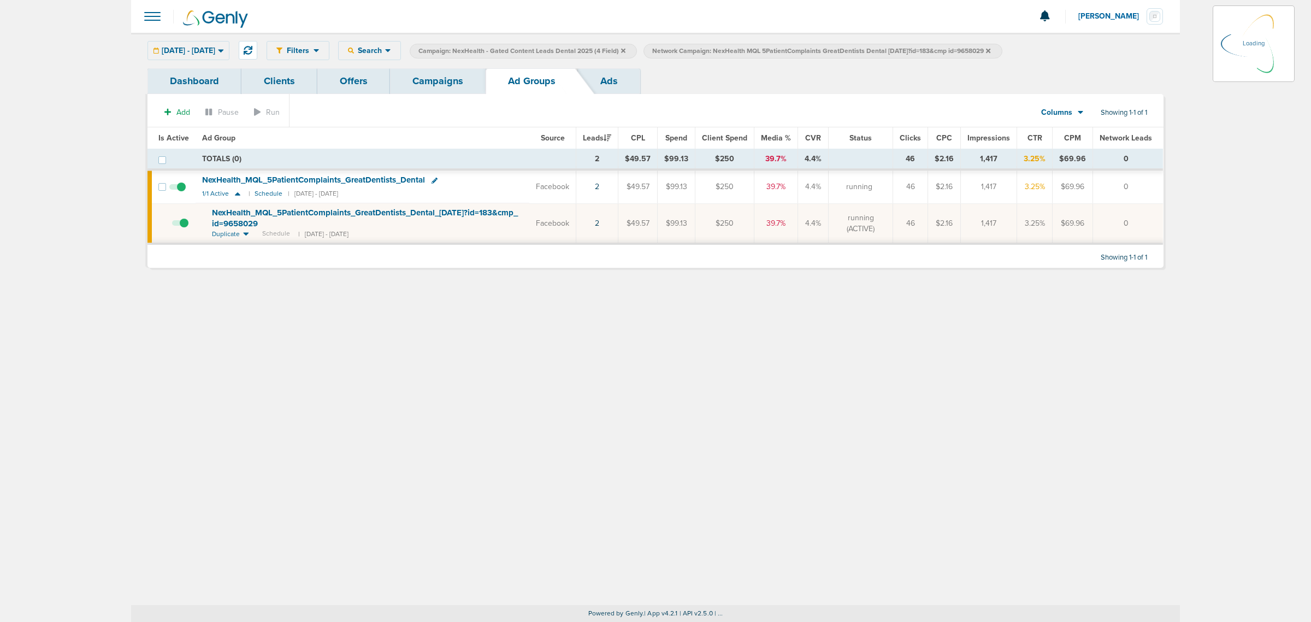
click at [427, 78] on link "Campaigns" at bounding box center [438, 81] width 96 height 26
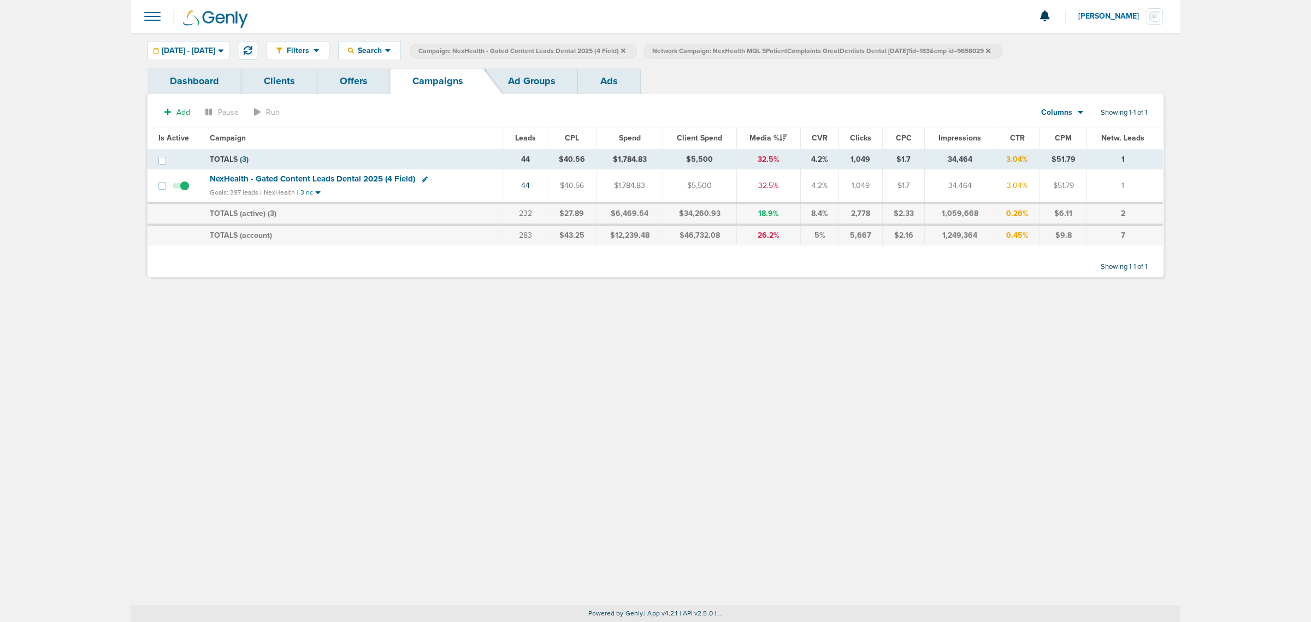
click at [874, 51] on icon at bounding box center [988, 50] width 4 height 4
click at [637, 49] on label "Campaign: NexHealth - Gated Content Leads Dental 2025 (4 Field)" at bounding box center [523, 51] width 227 height 15
click at [626, 49] on icon at bounding box center [623, 51] width 4 height 7
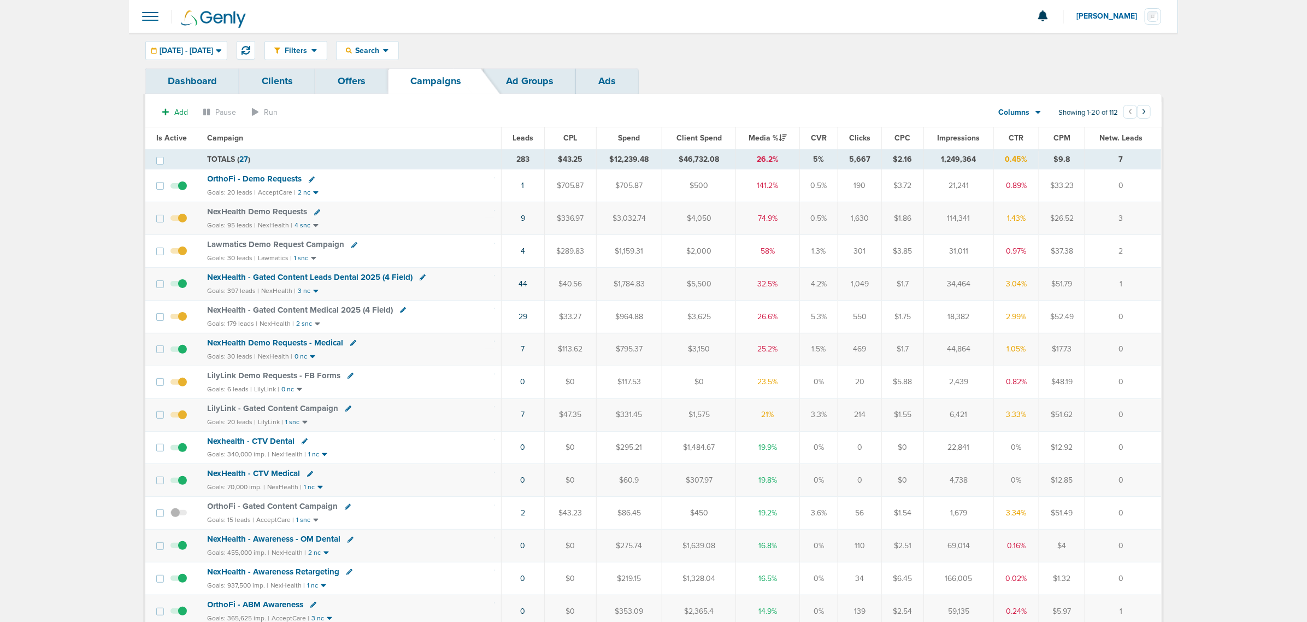
click at [318, 277] on span "NexHealth - Gated Content Leads Dental 2025 (4 Field)" at bounding box center [310, 277] width 205 height 10
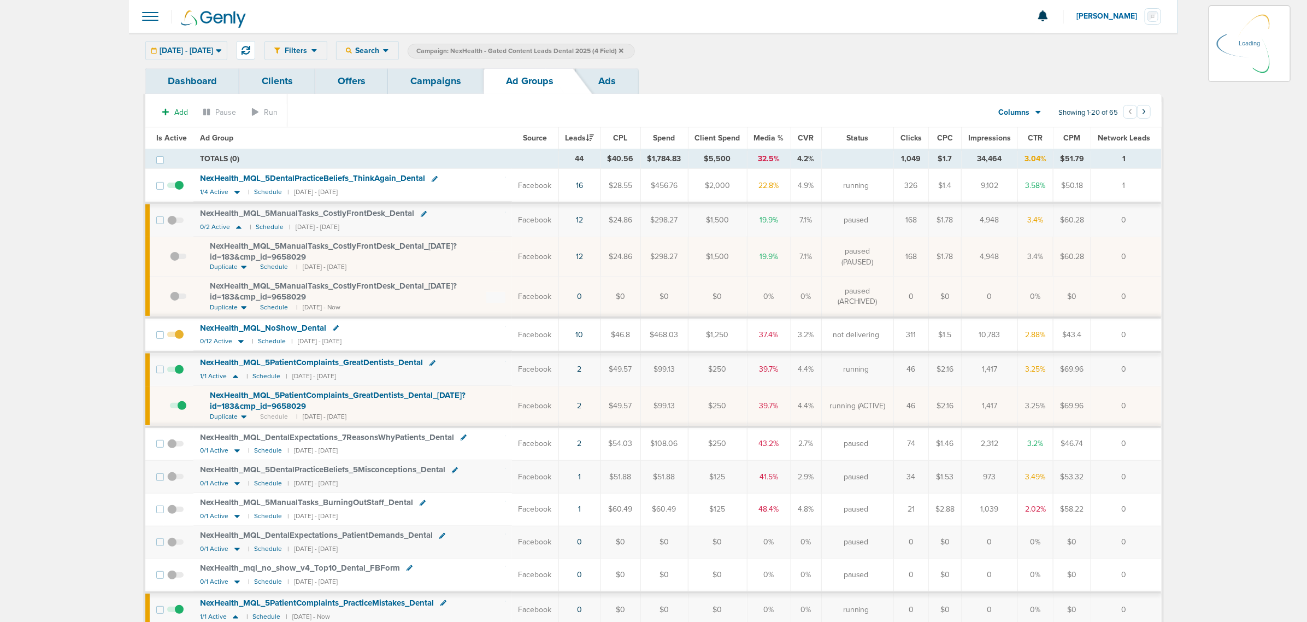
click at [874, 138] on span "CTR" at bounding box center [1035, 137] width 15 height 9
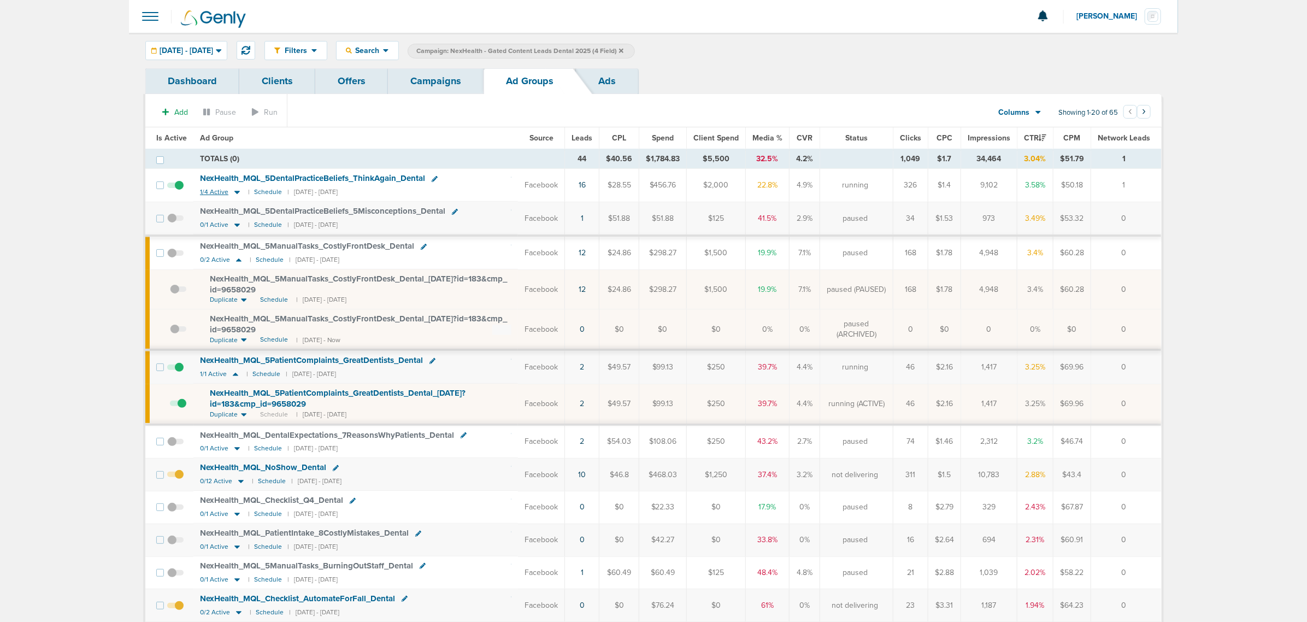
click at [235, 194] on icon at bounding box center [237, 191] width 11 height 9
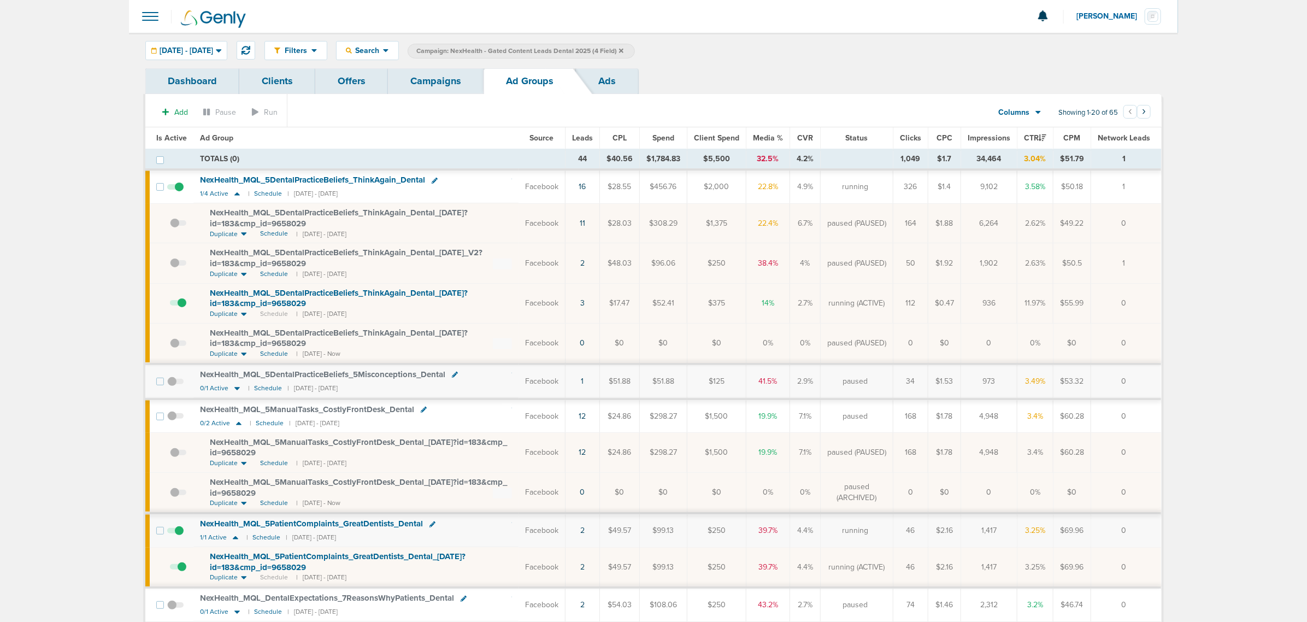
click at [418, 296] on span "NexHealth_ MQL_ 5DentalPracticeBeliefs_ ThinkAgain_ Dental_ 09.12.25?id=183&cmp…" at bounding box center [339, 298] width 258 height 21
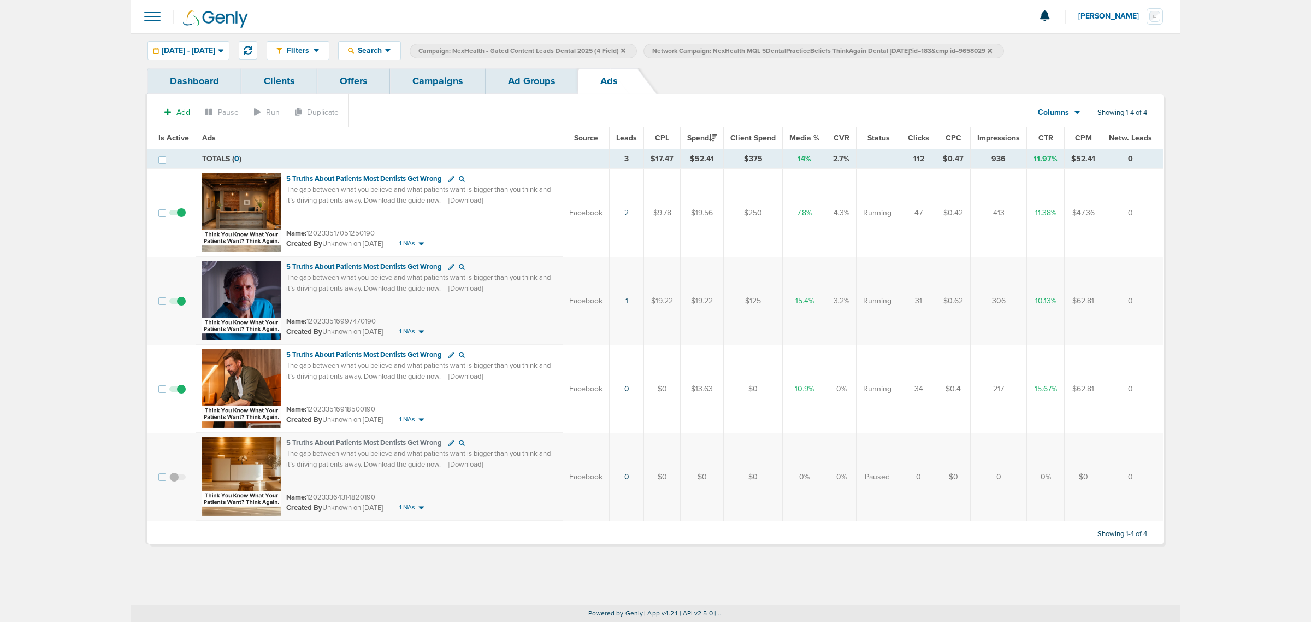
click at [519, 80] on link "Ad Groups" at bounding box center [532, 81] width 92 height 26
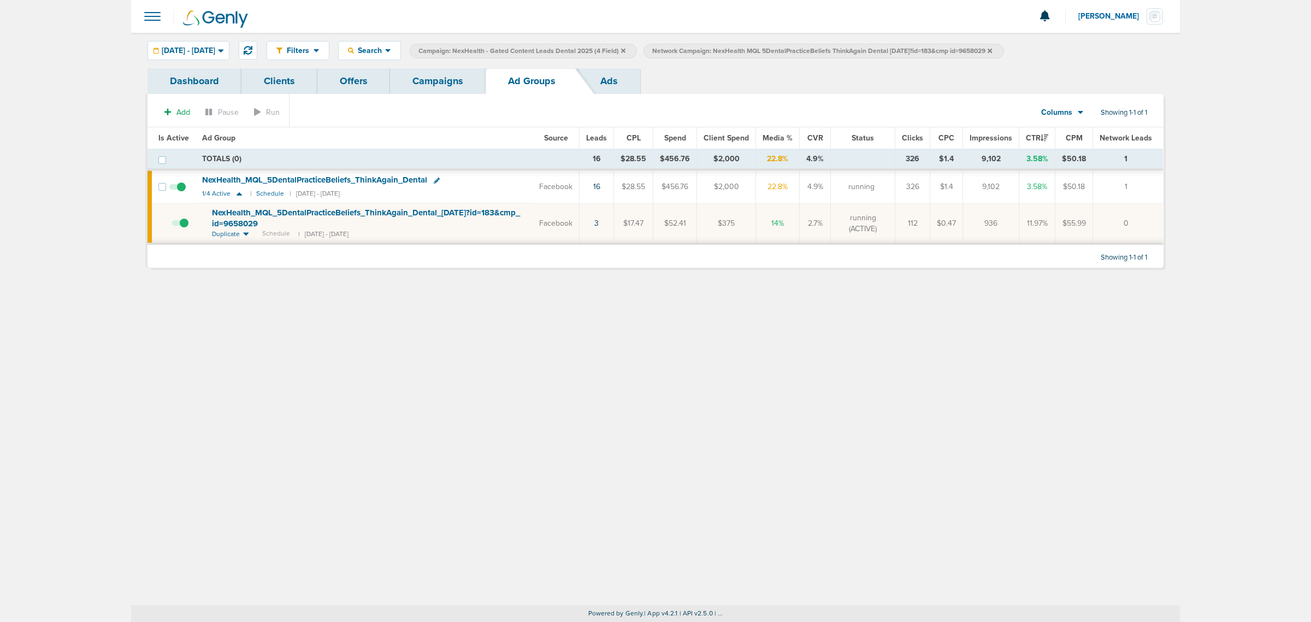
click at [413, 74] on link "Campaigns" at bounding box center [438, 81] width 96 height 26
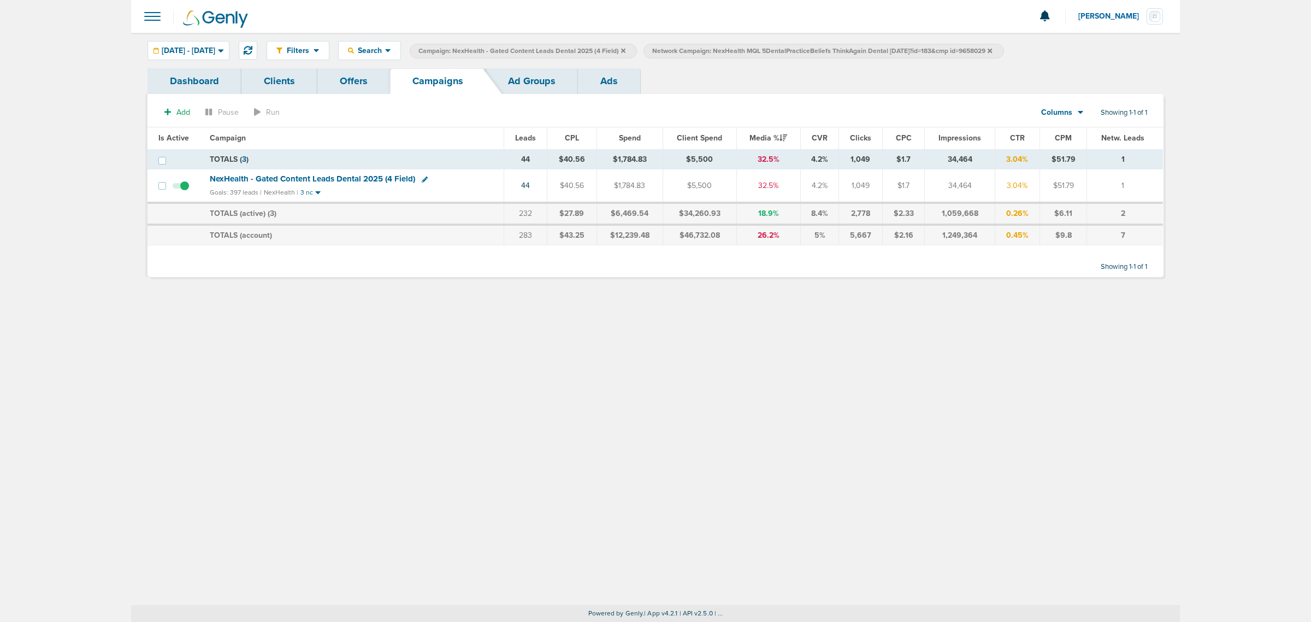
click at [874, 50] on icon at bounding box center [990, 50] width 4 height 4
click at [327, 182] on span "NexHealth - Gated Content Leads Dental 2025 (4 Field)" at bounding box center [312, 179] width 205 height 10
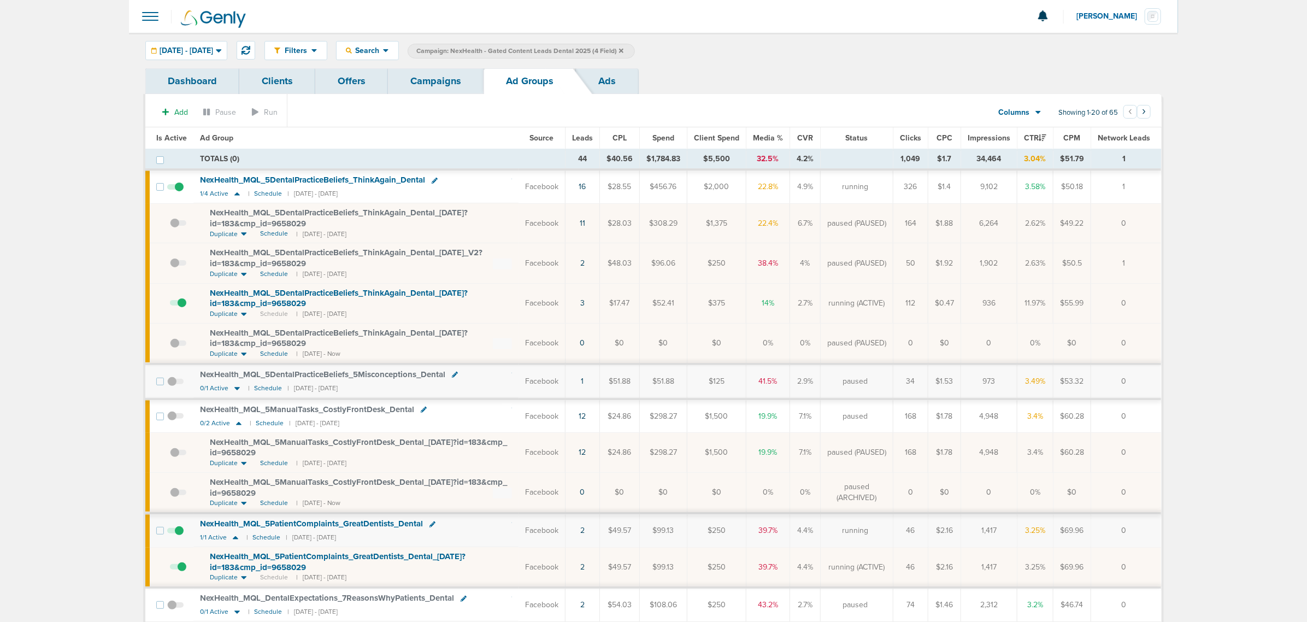
click at [612, 79] on link "Ads" at bounding box center [607, 81] width 62 height 26
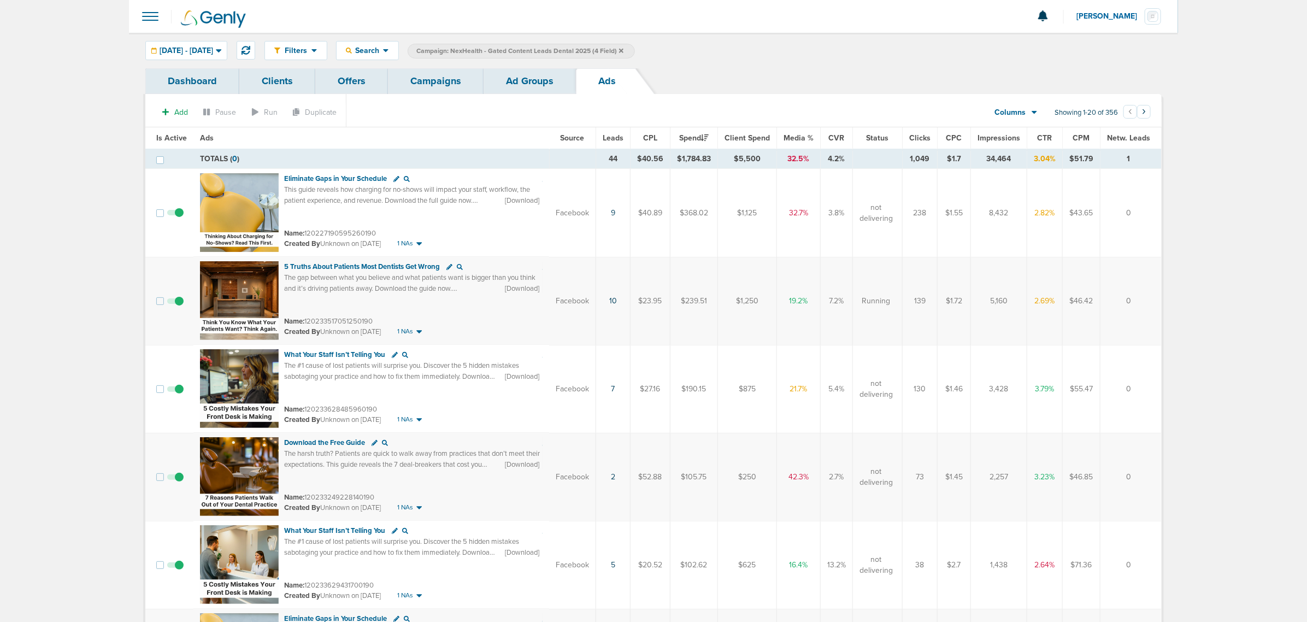
click at [874, 138] on span "CTR" at bounding box center [1044, 137] width 15 height 9
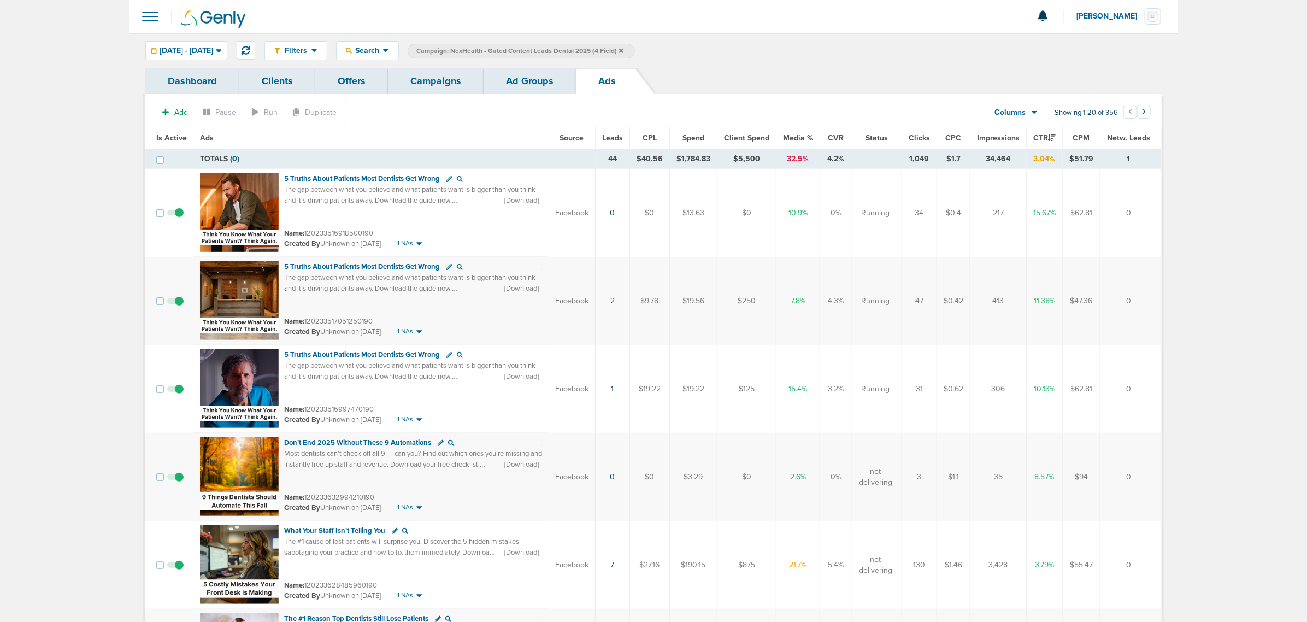
scroll to position [68, 0]
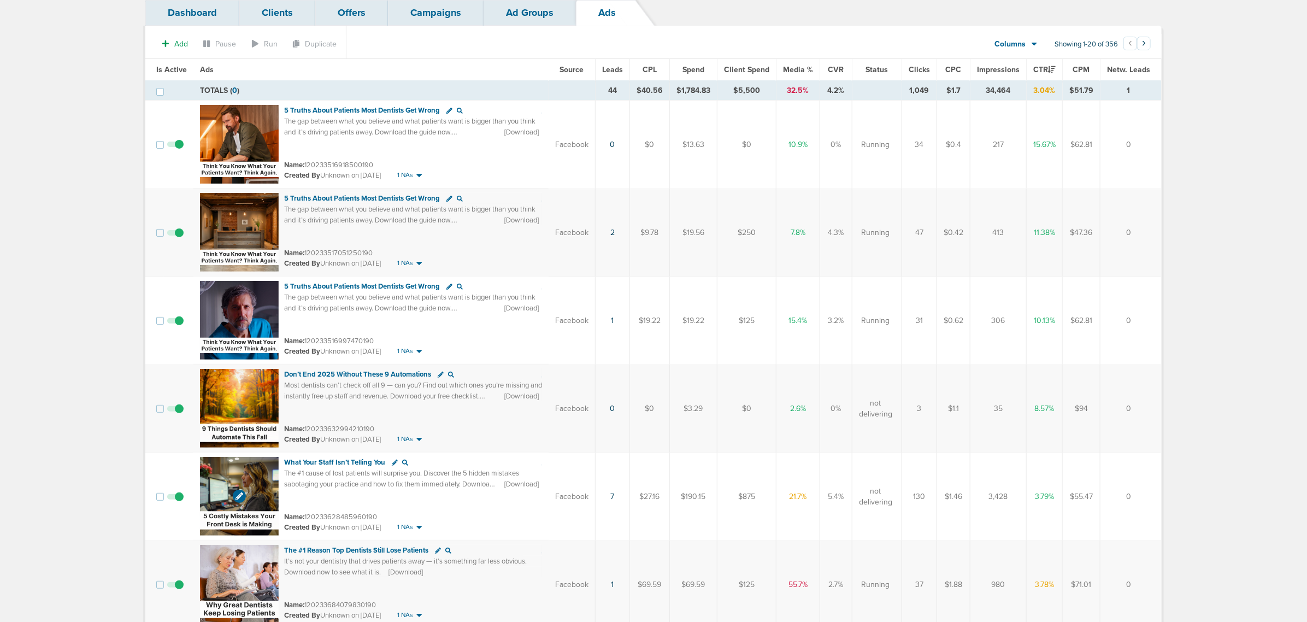
click at [251, 376] on img at bounding box center [239, 496] width 79 height 79
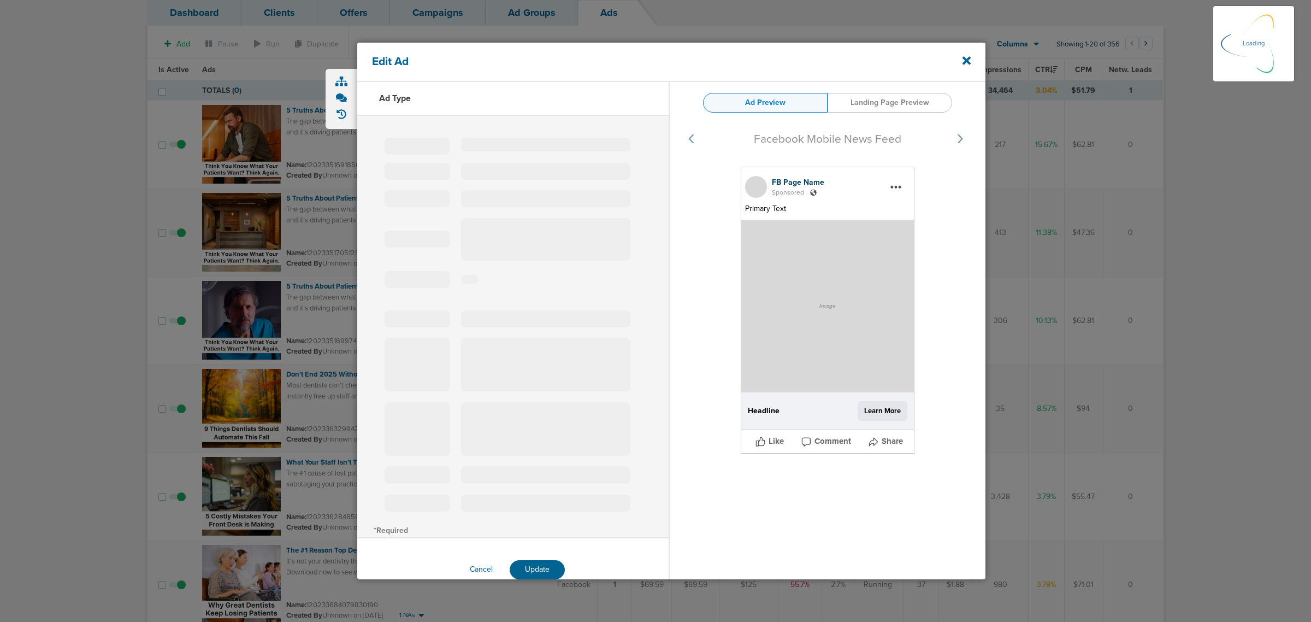
select select "learn_more"
type input "120233628485960190"
type input "What Your Staff Isn’t Telling You"
type textarea "The #1 cause of lost patients will surprise you. Discover the 5 hidden mistakes…"
select select "download"
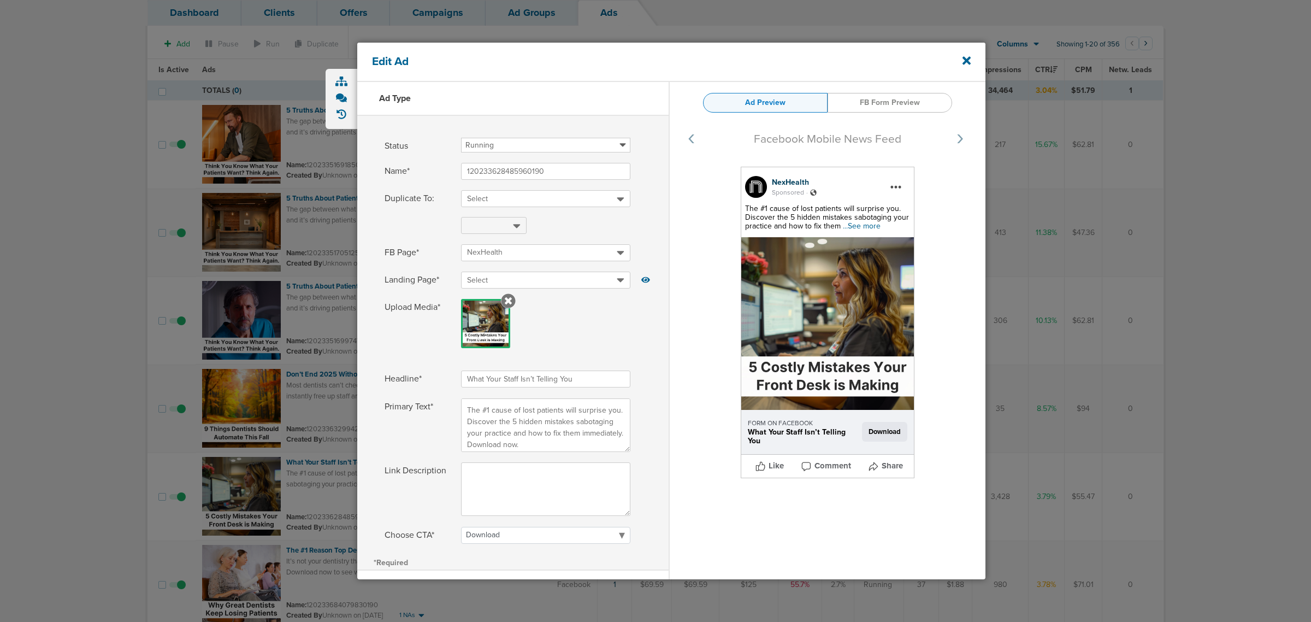
click at [873, 225] on span "...See more" at bounding box center [862, 225] width 38 height 9
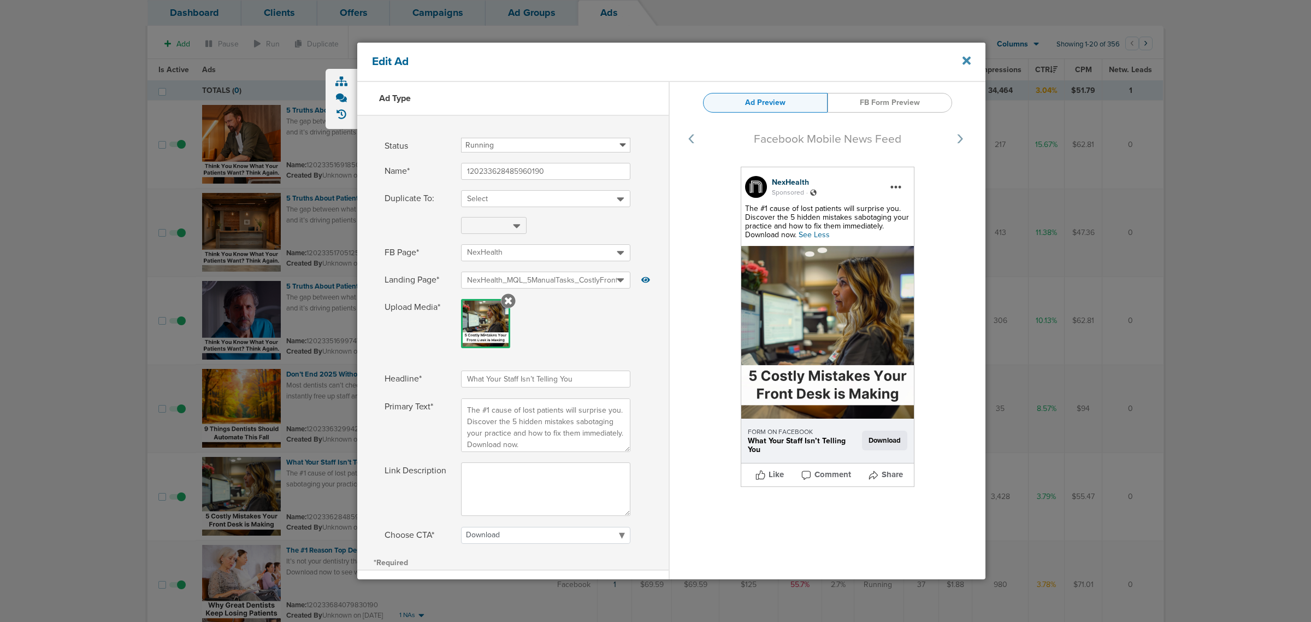
click at [874, 62] on icon at bounding box center [967, 61] width 8 height 8
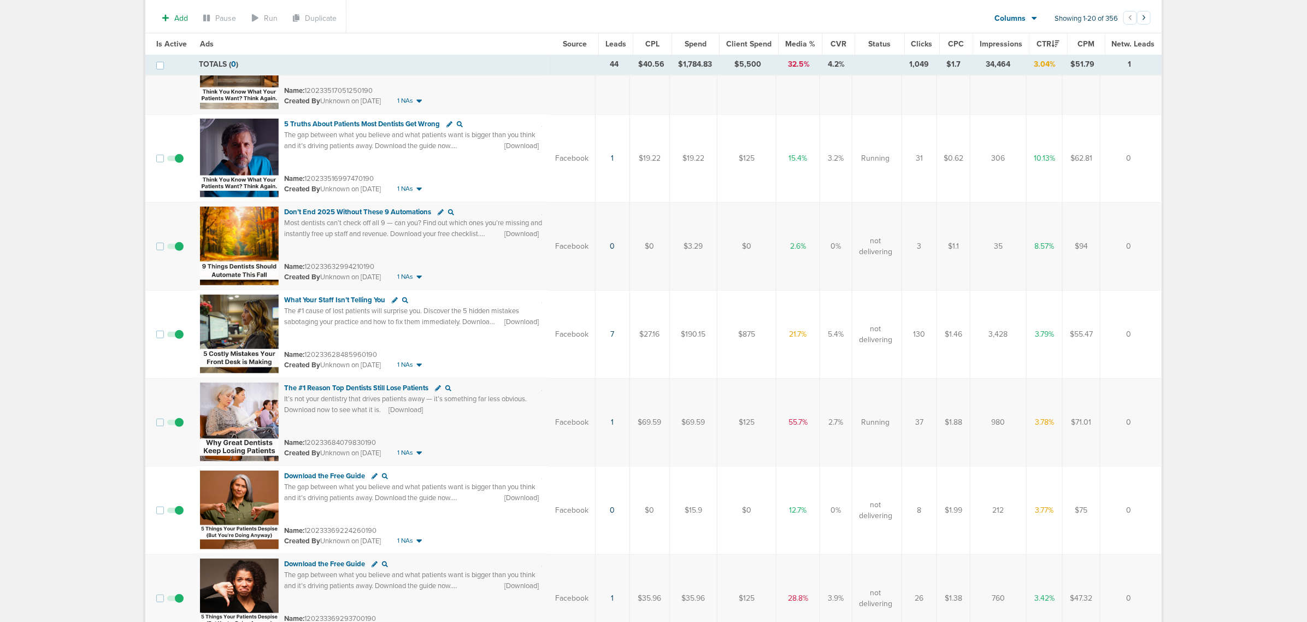
scroll to position [273, 0]
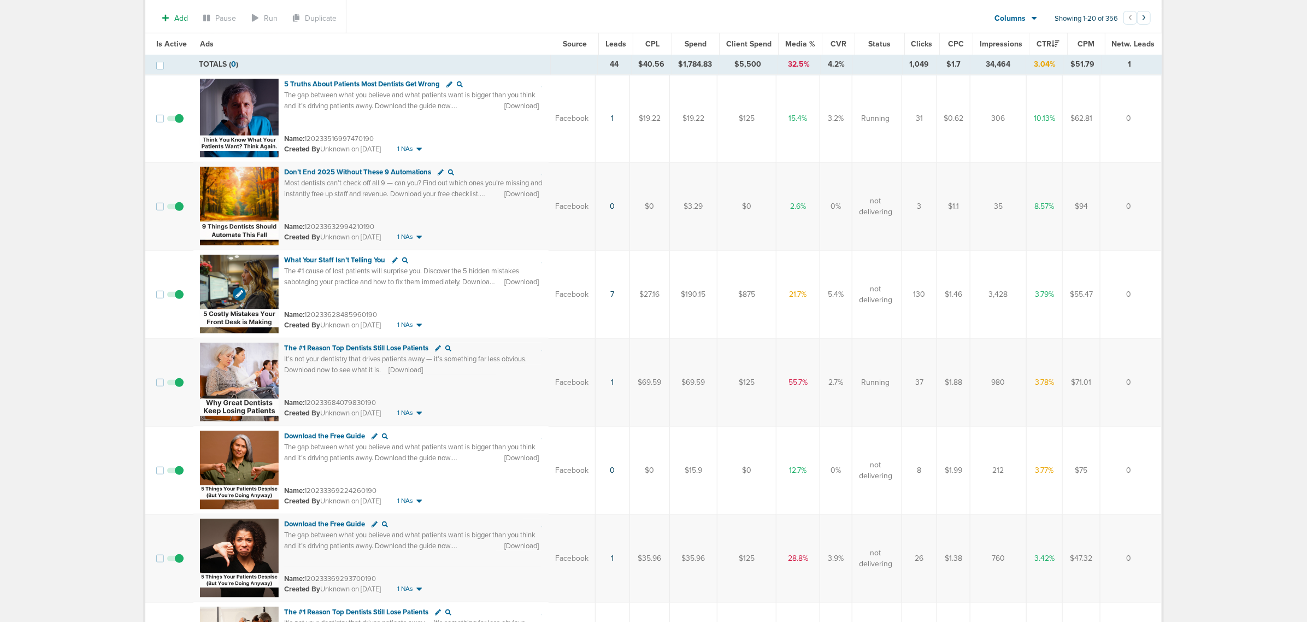
click at [212, 274] on img at bounding box center [239, 294] width 79 height 79
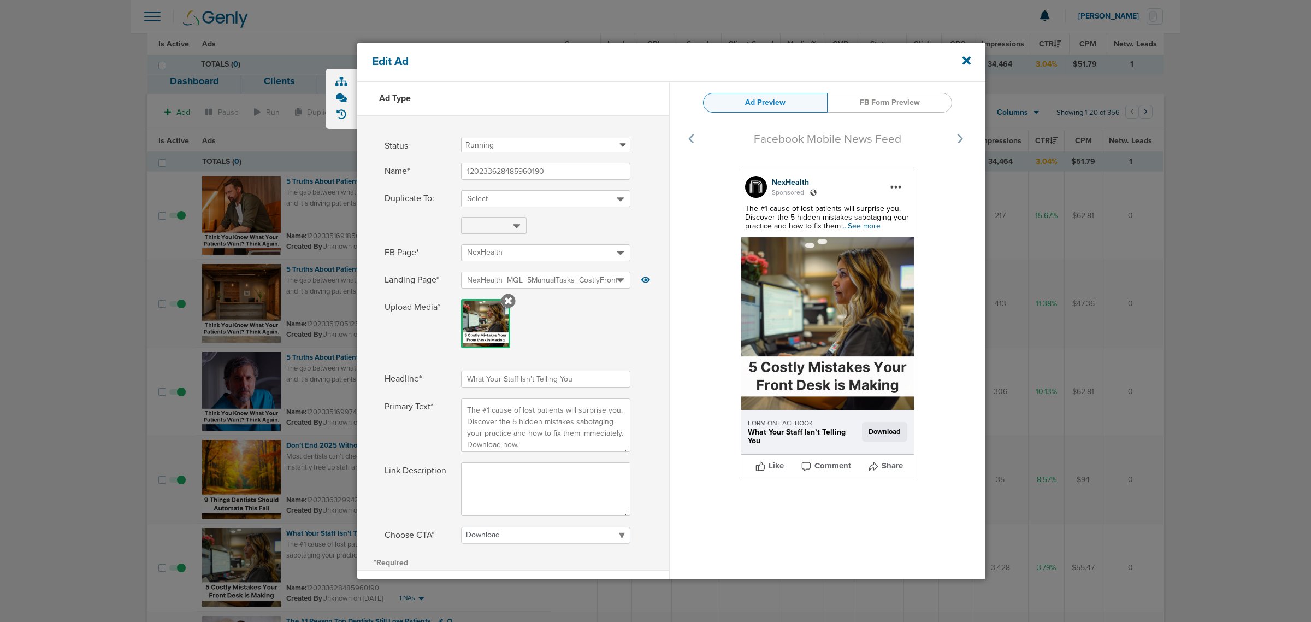
select select "download"
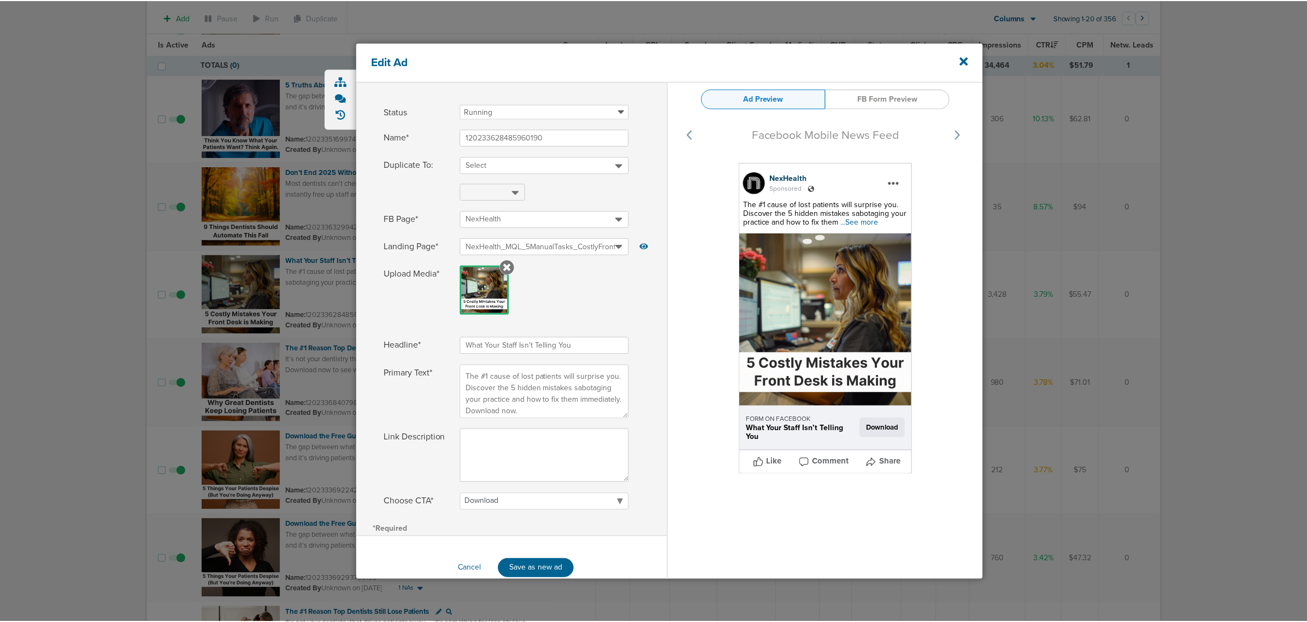
scroll to position [52, 0]
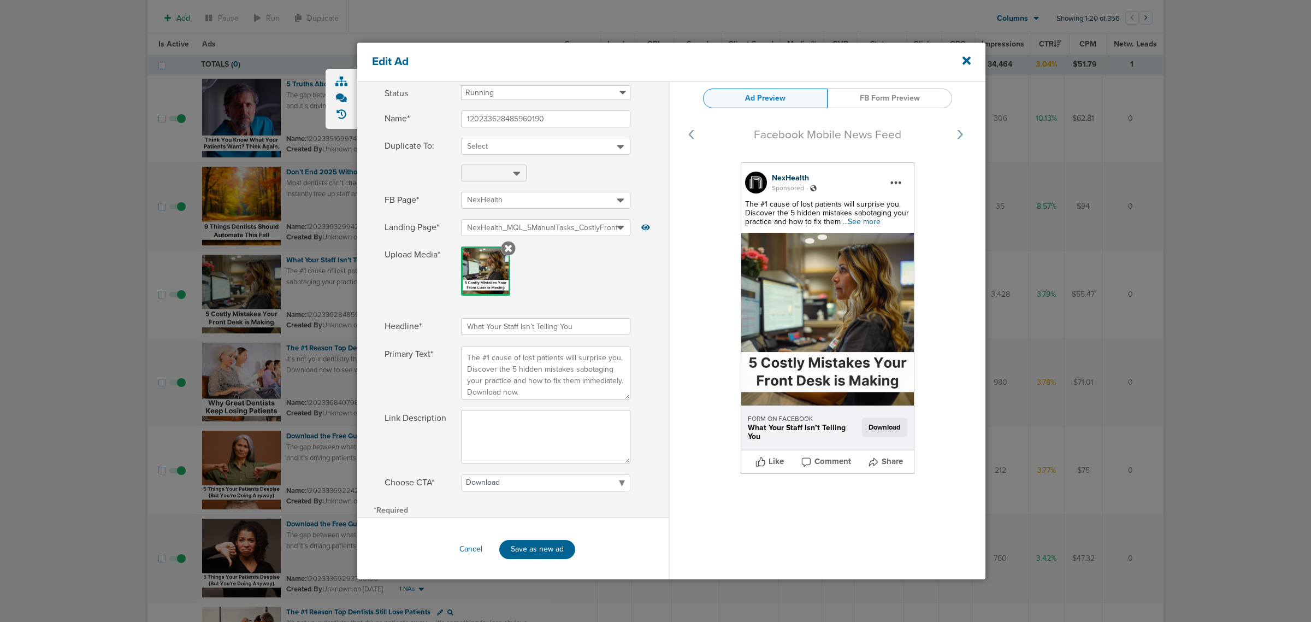
click at [959, 61] on div "Edit Ad" at bounding box center [671, 62] width 628 height 39
click at [967, 63] on icon at bounding box center [967, 61] width 8 height 12
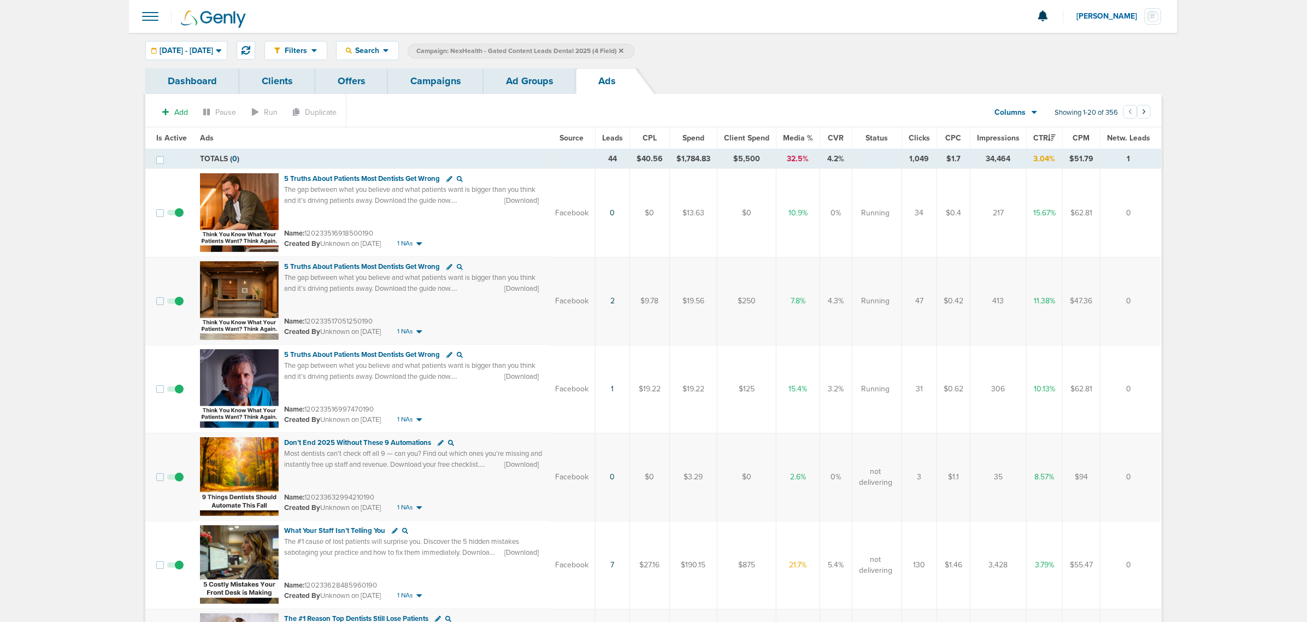
click at [451, 85] on link "Campaigns" at bounding box center [436, 81] width 96 height 26
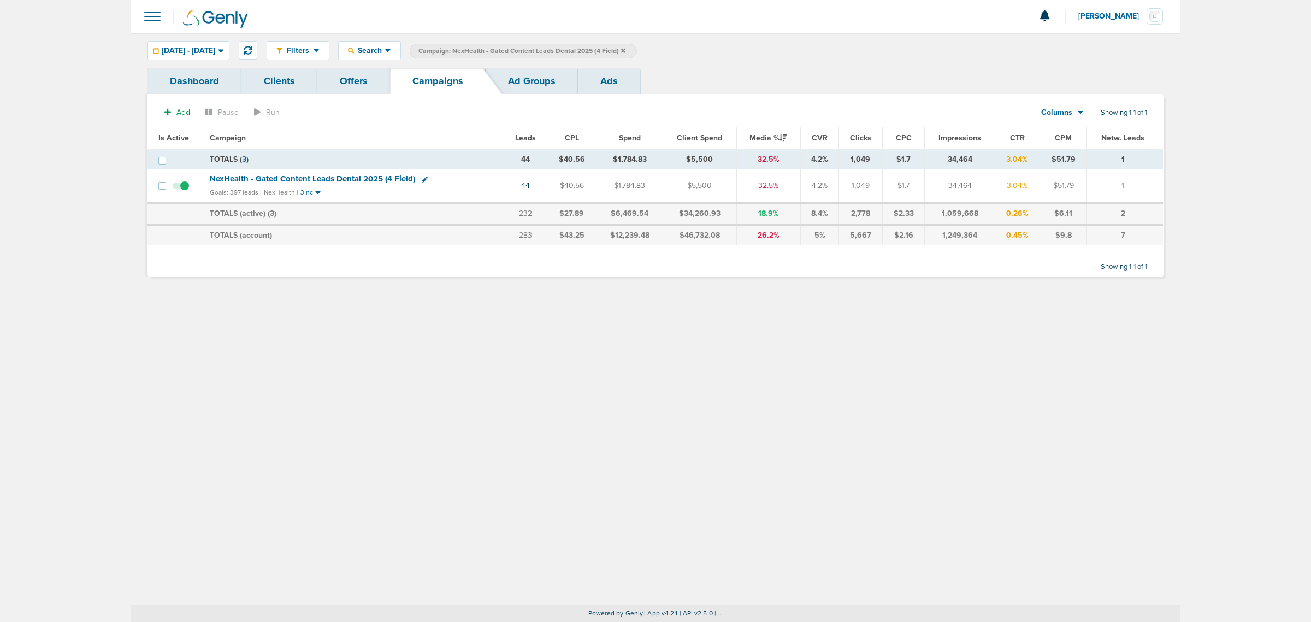
click at [626, 48] on icon at bounding box center [623, 51] width 4 height 7
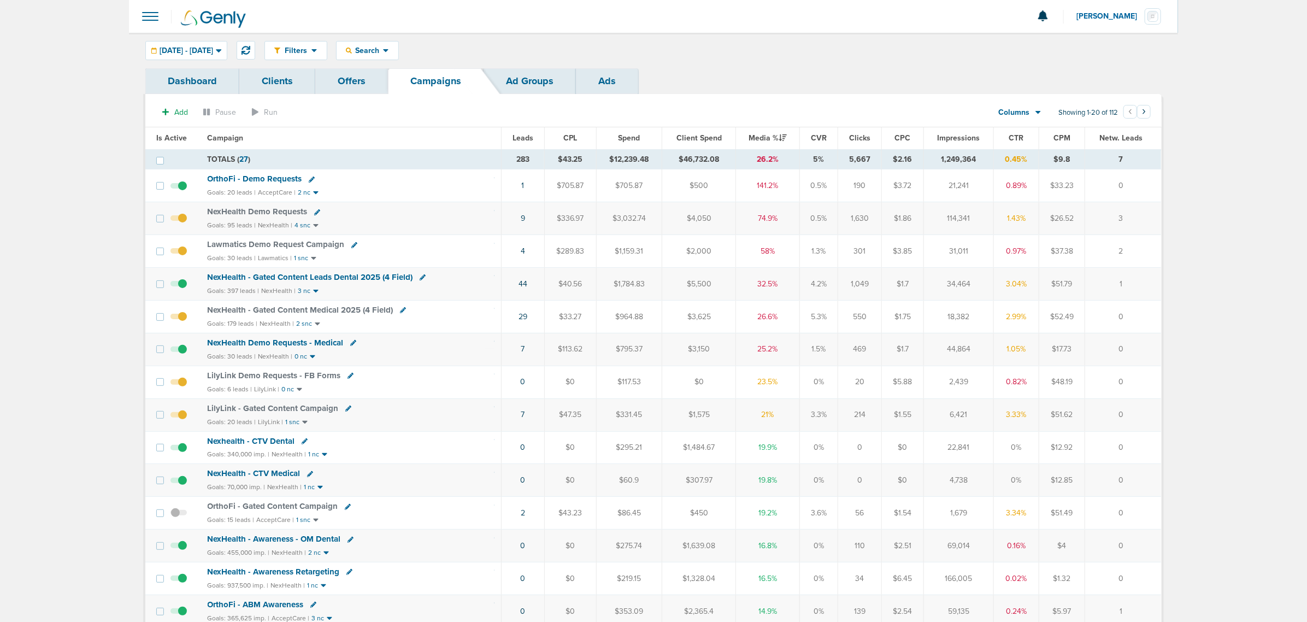
drag, startPoint x: 101, startPoint y: 129, endPoint x: 1186, endPoint y: 302, distance: 1098.6
click at [1148, 313] on main "Notifications You have no unread notifications Lauren Mericle Profile Sign Out …" at bounding box center [653, 465] width 1307 height 930
click at [1225, 287] on main "Notifications You have no unread notifications Lauren Mericle Profile Sign Out …" at bounding box center [653, 465] width 1307 height 930
drag, startPoint x: 463, startPoint y: 181, endPoint x: 438, endPoint y: 183, distance: 25.2
click at [463, 181] on div "OrthoFi - Demo Requests" at bounding box center [351, 179] width 287 height 11
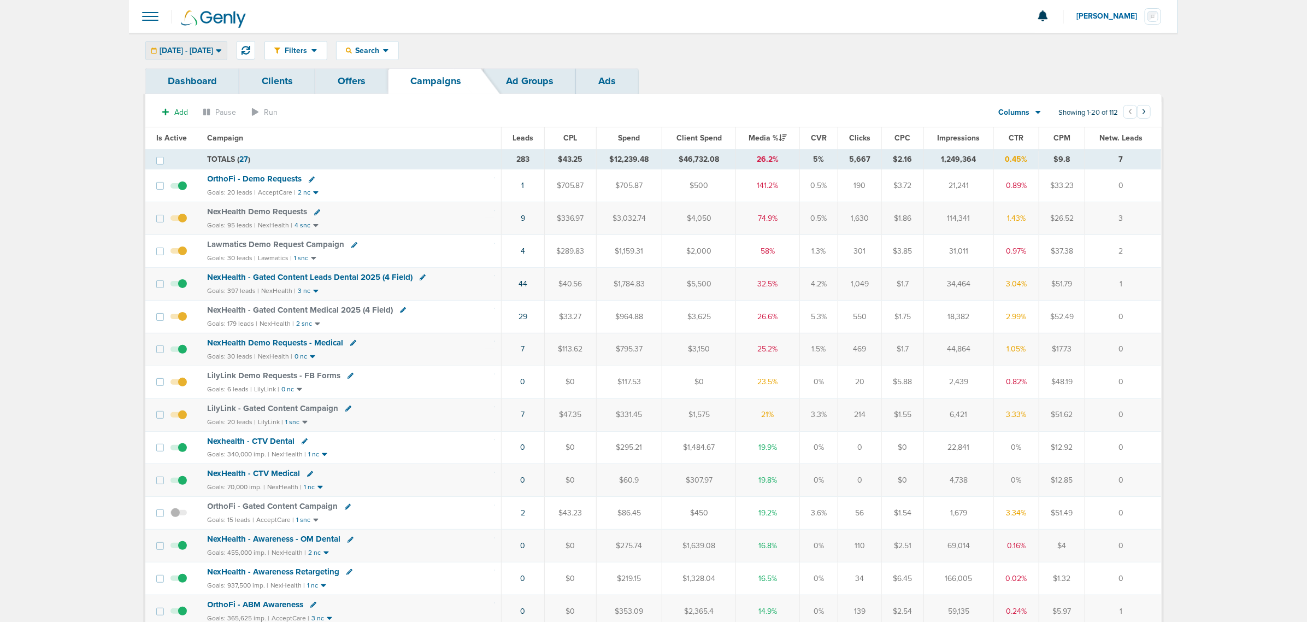
click at [227, 59] on div "[DATE] - [DATE] [DATE] [DATE] Last 7 Days Last 14 Days This Month Last Month Th…" at bounding box center [186, 50] width 82 height 19
click at [187, 49] on span "[DATE] - [DATE]" at bounding box center [187, 51] width 54 height 8
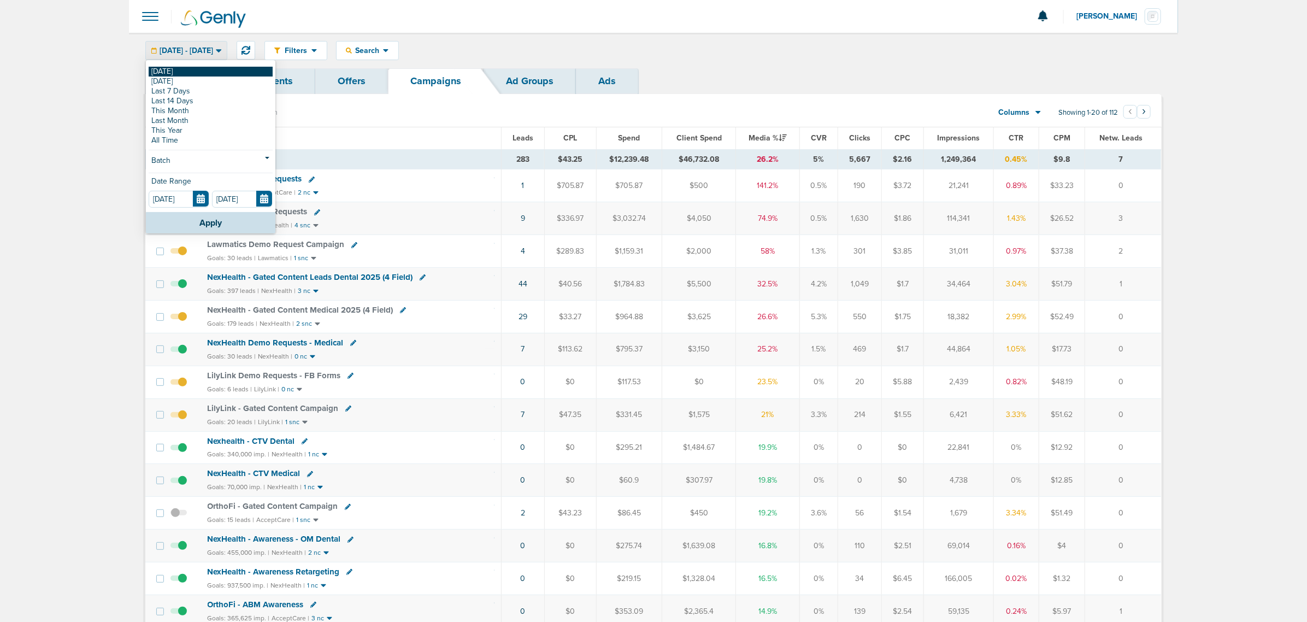
click at [154, 71] on link "[DATE]" at bounding box center [211, 72] width 124 height 10
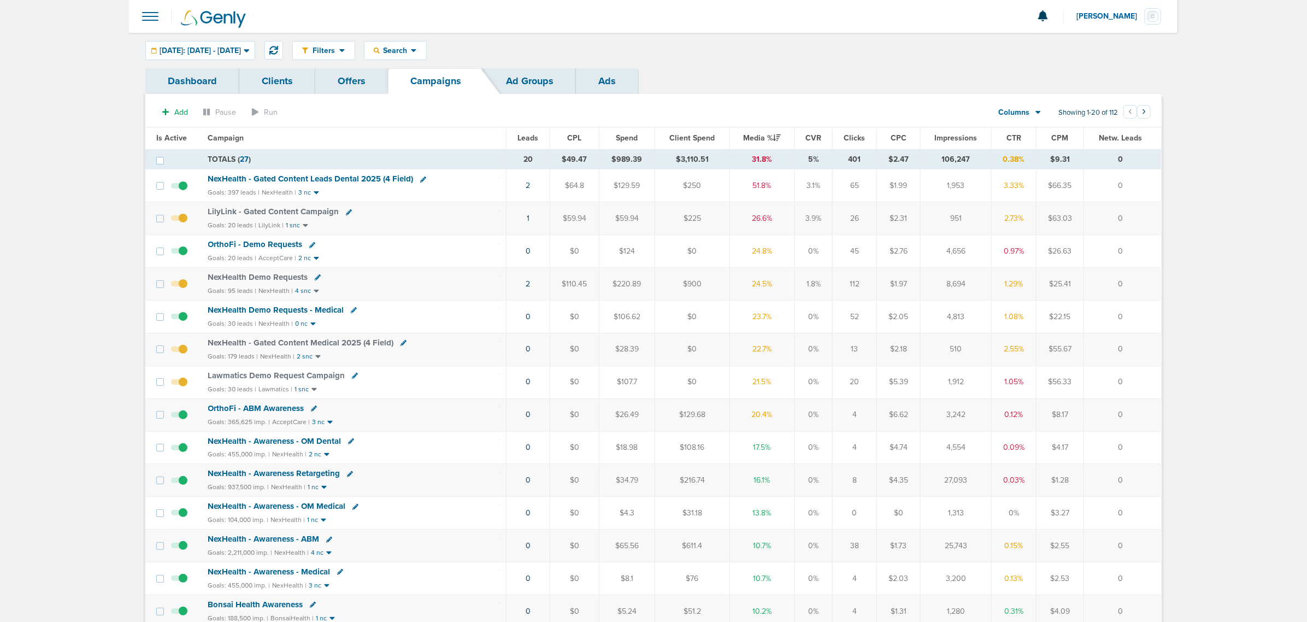
click at [249, 246] on span "OrthoFi - Demo Requests" at bounding box center [255, 244] width 95 height 10
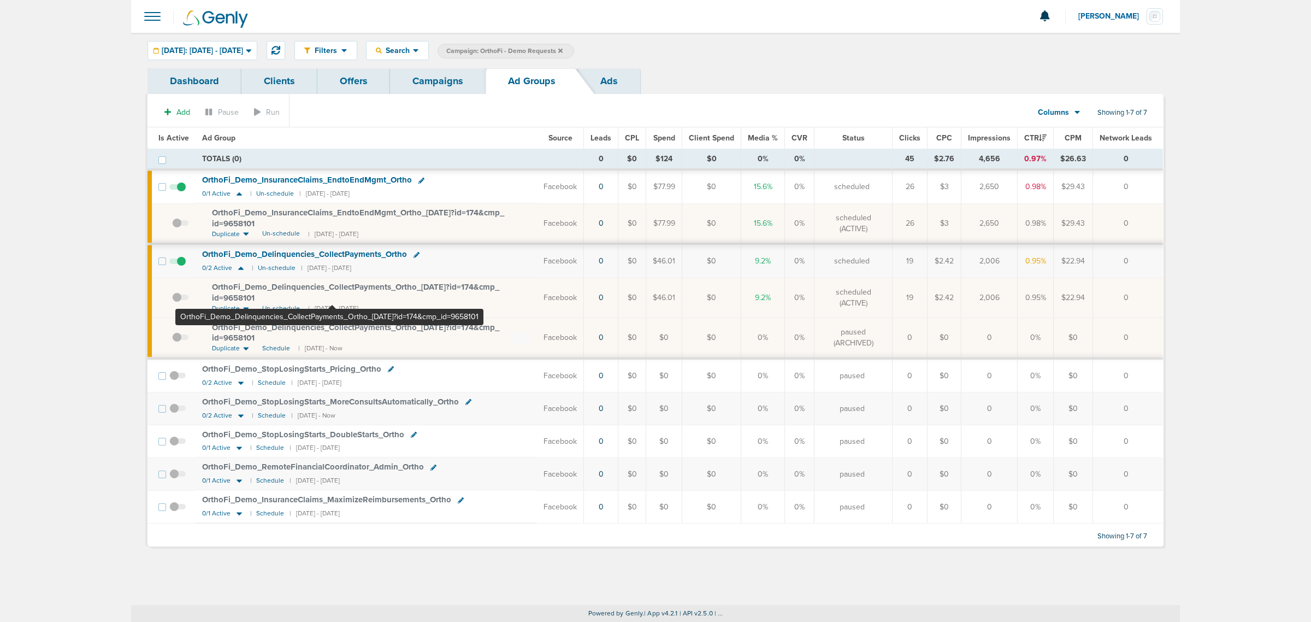
click at [332, 285] on span "OrthoFi_ Demo_ Delinquencies_ CollectPayments_ Ortho_ 09.18.25?id=174&cmp_ id=9…" at bounding box center [355, 292] width 287 height 21
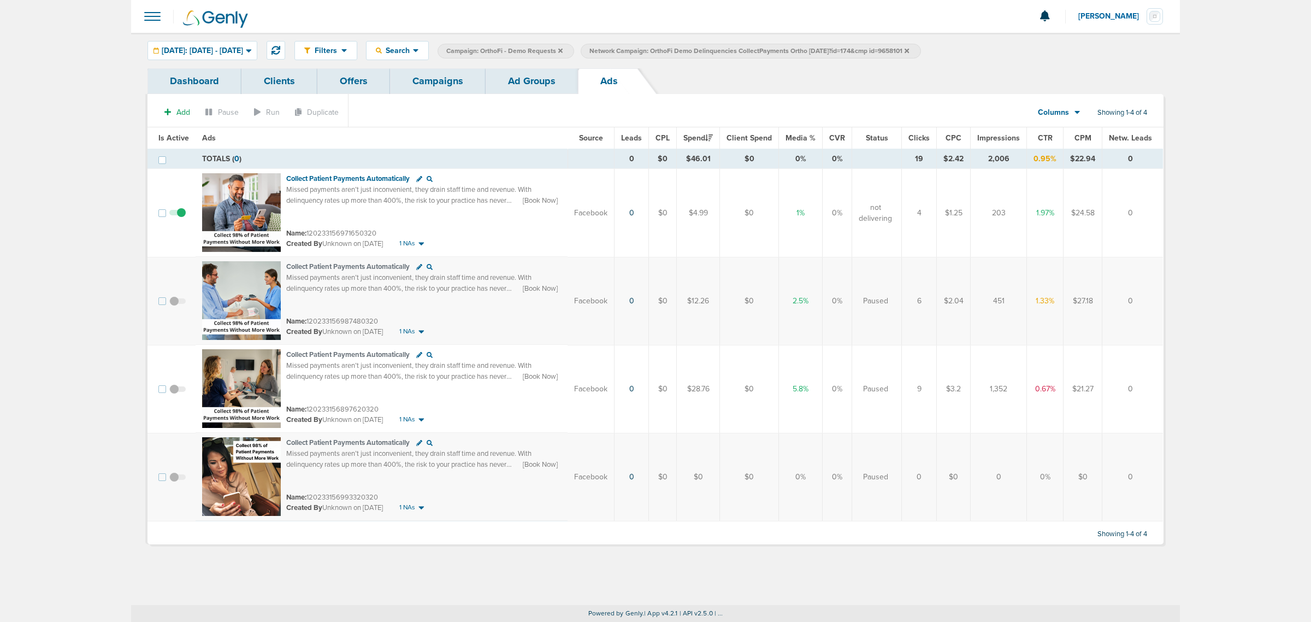
click at [444, 85] on link "Campaigns" at bounding box center [438, 81] width 96 height 26
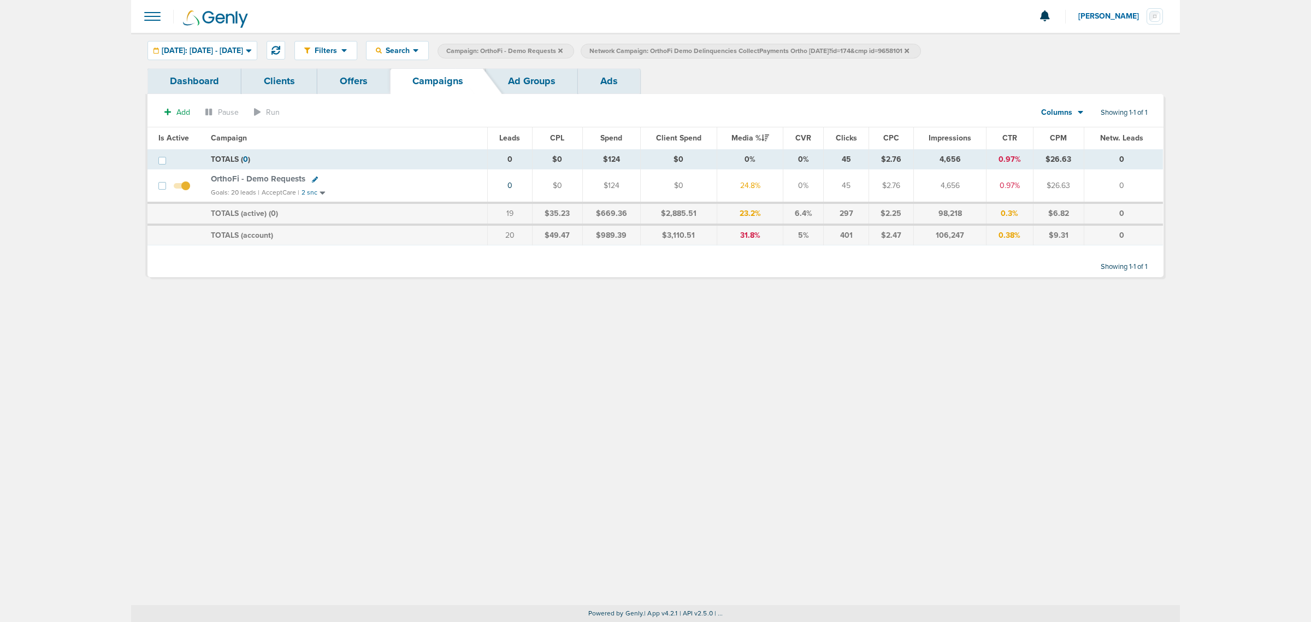
click at [909, 52] on icon at bounding box center [907, 51] width 4 height 7
click at [563, 51] on icon at bounding box center [560, 50] width 4 height 4
click at [563, 48] on icon at bounding box center [560, 51] width 4 height 7
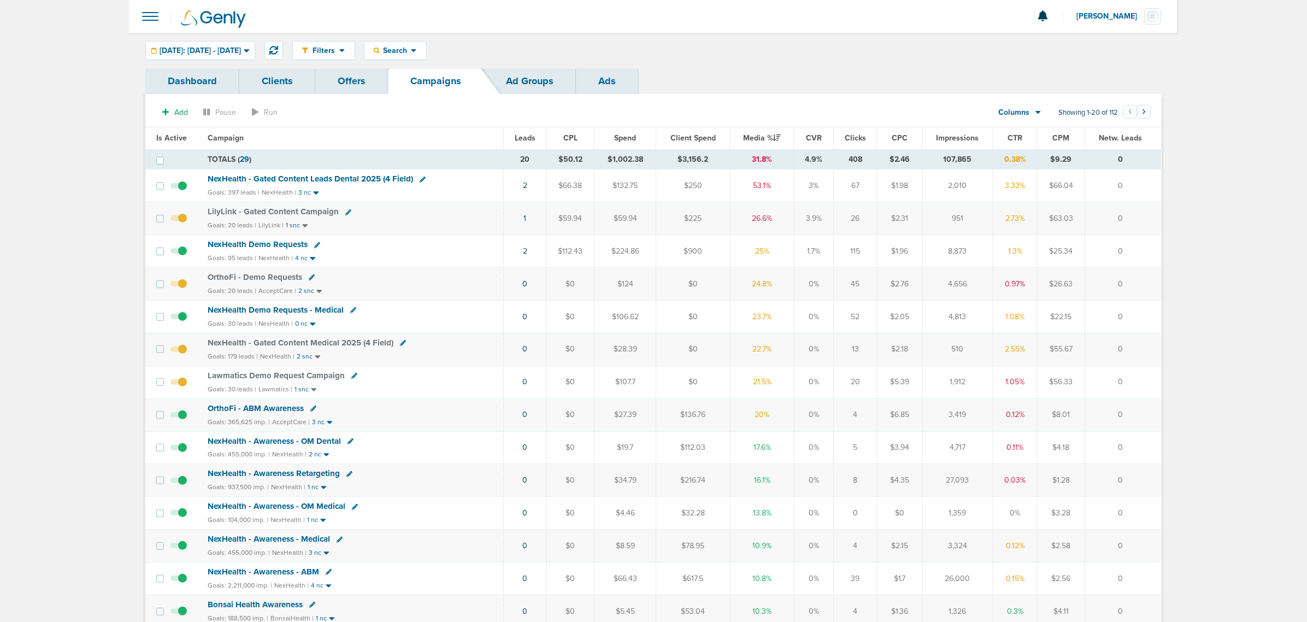
click at [331, 178] on span "NexHealth - Gated Content Leads Dental 2025 (4 Field)" at bounding box center [310, 179] width 205 height 10
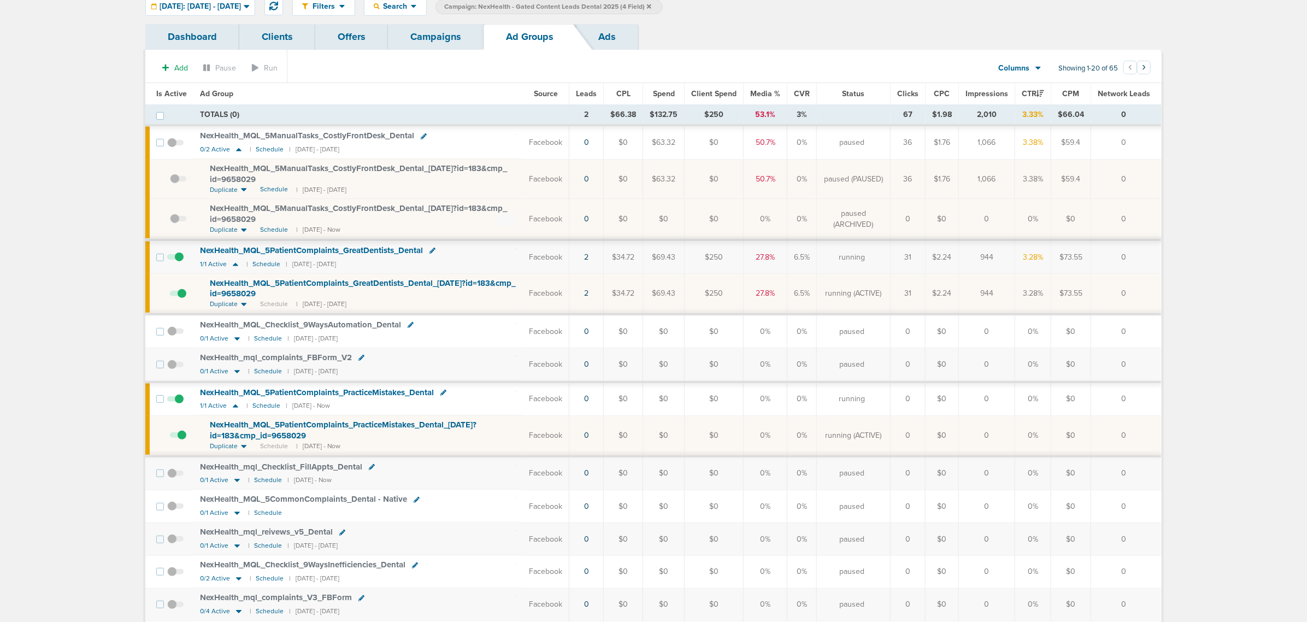
scroll to position [68, 0]
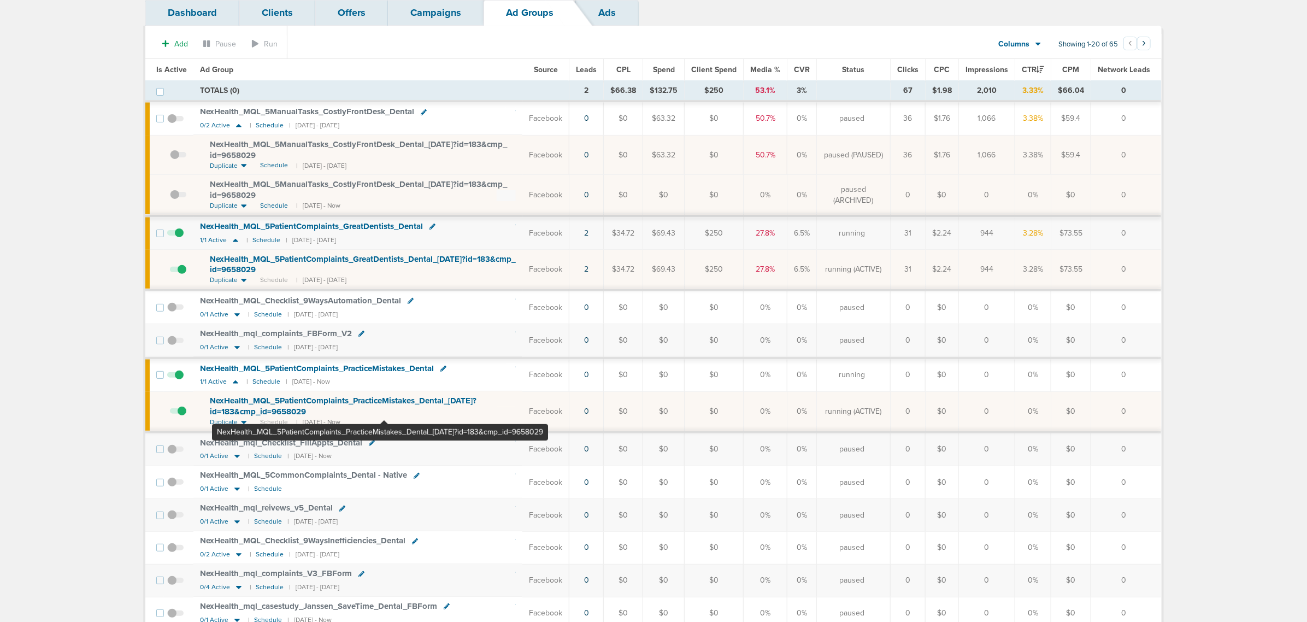
click at [384, 400] on span "NexHealth_ MQL_ 5PatientComplaints_ PracticeMistakes_ Dental_ 09.18.25?id=183&c…" at bounding box center [343, 406] width 267 height 21
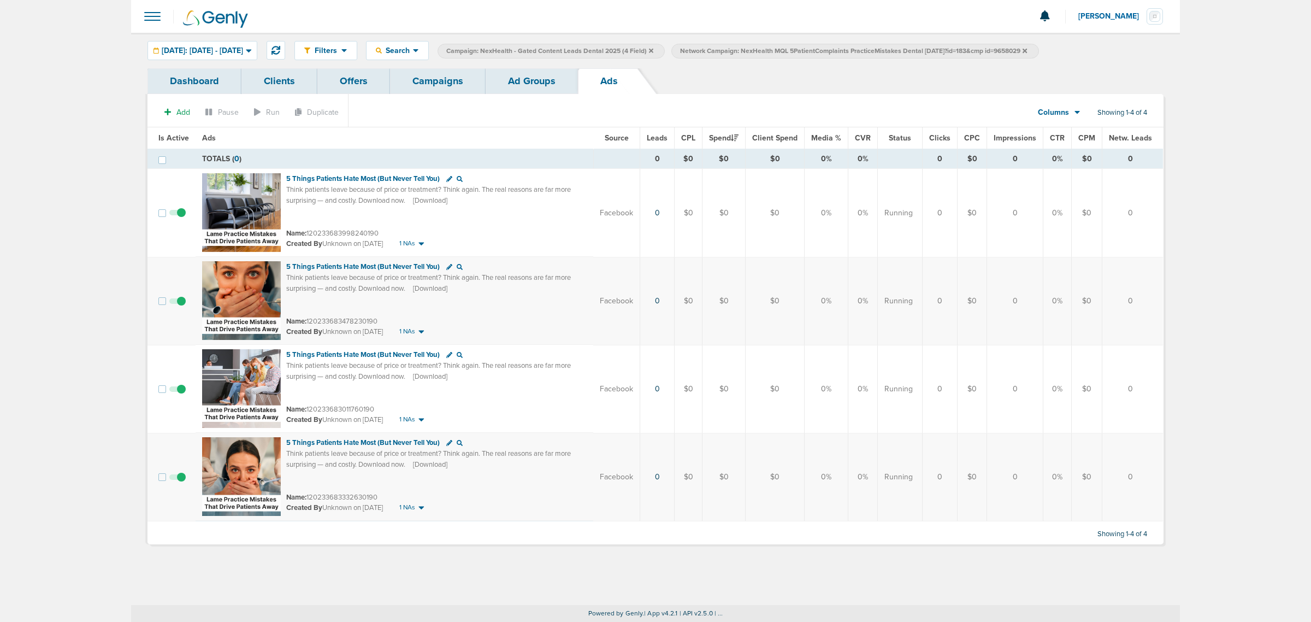
click at [184, 306] on span at bounding box center [177, 306] width 16 height 0
click at [178, 303] on input "checkbox" at bounding box center [178, 303] width 0 height 0
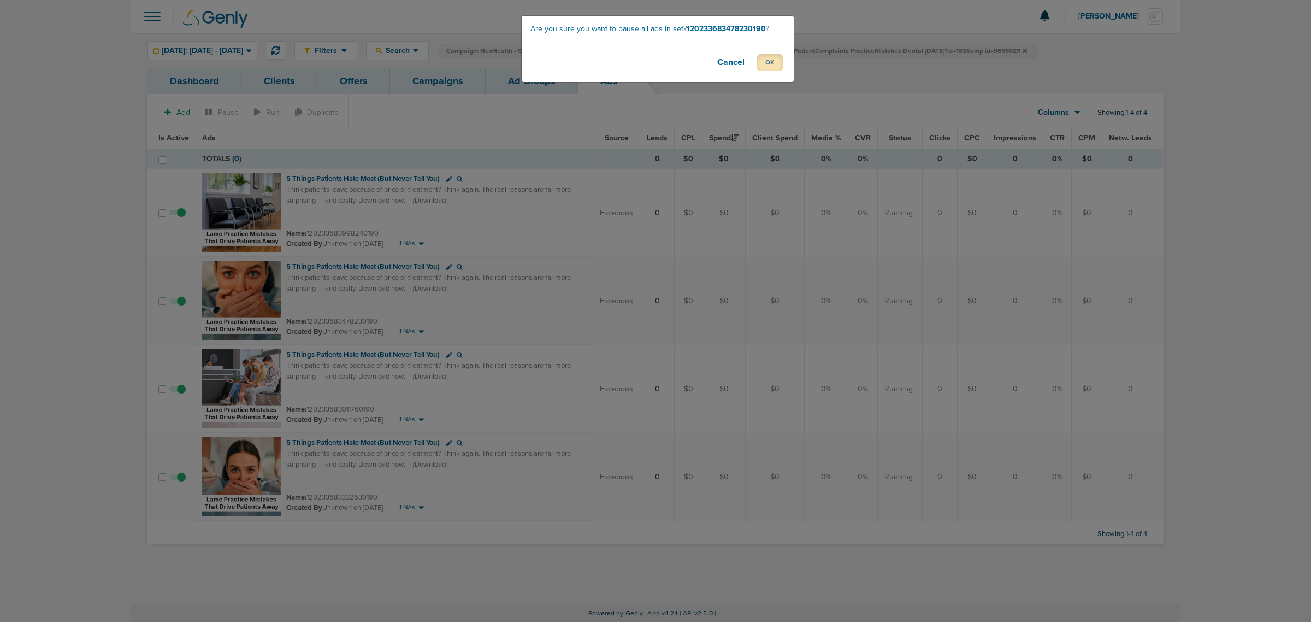
click at [761, 63] on button "OK" at bounding box center [770, 62] width 26 height 17
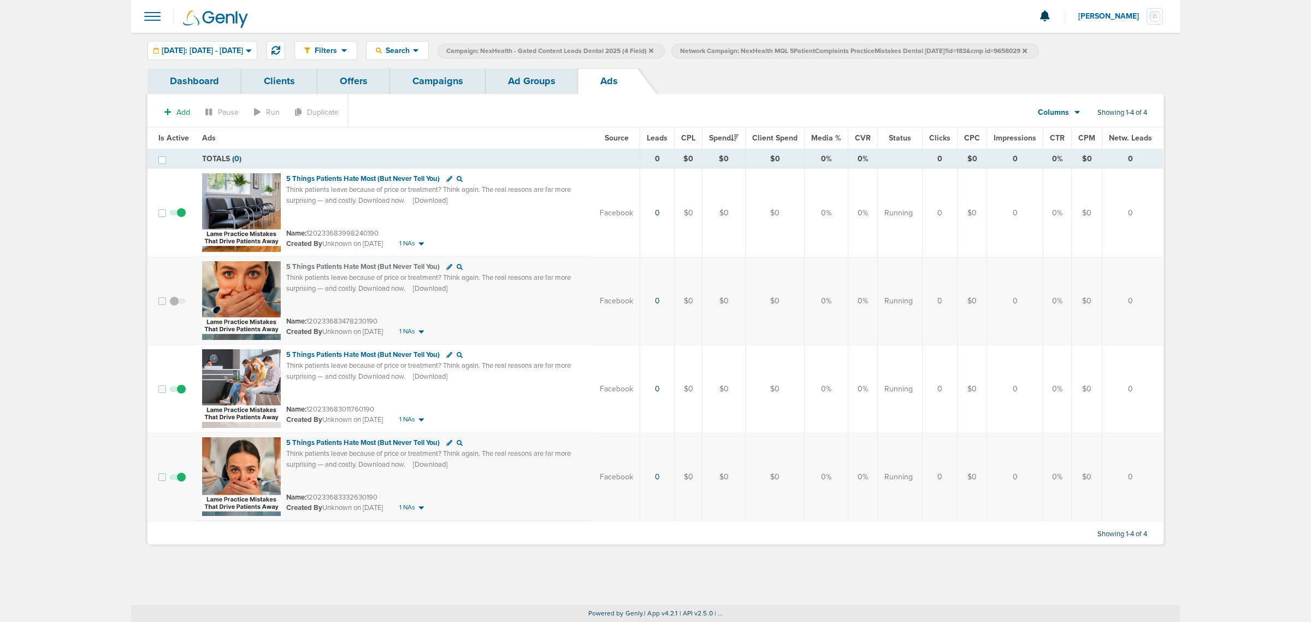
click at [443, 84] on link "Campaigns" at bounding box center [438, 81] width 96 height 26
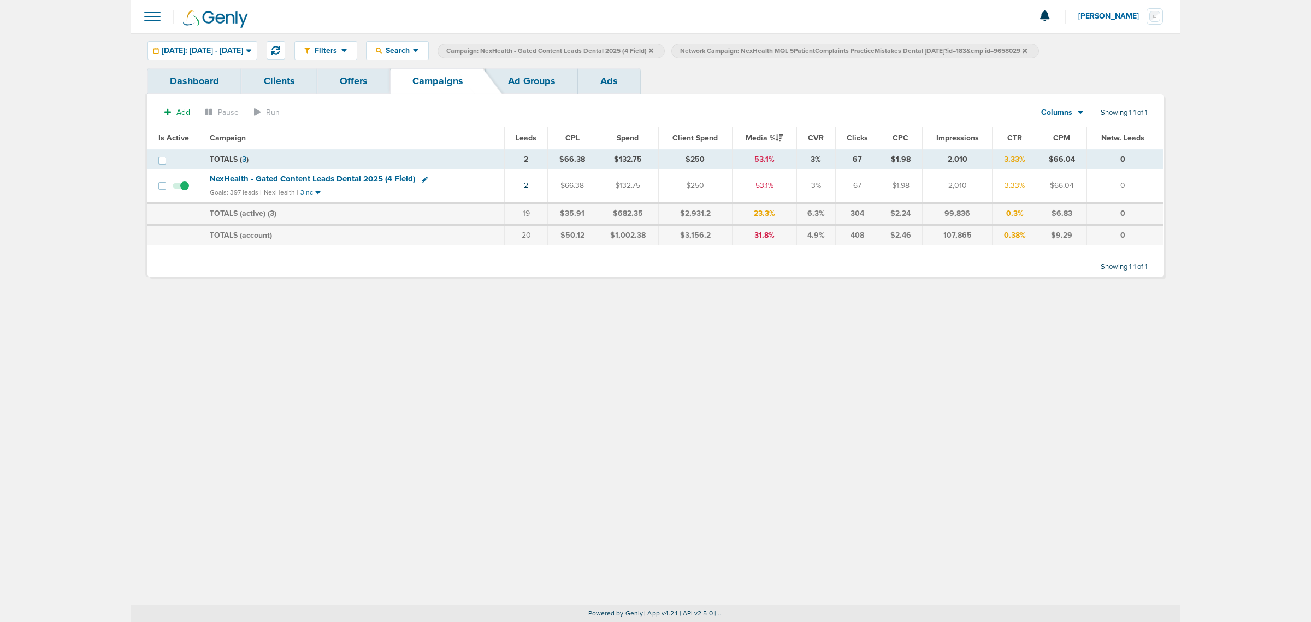
click at [653, 51] on icon at bounding box center [651, 50] width 4 height 4
click at [793, 52] on icon at bounding box center [791, 50] width 4 height 4
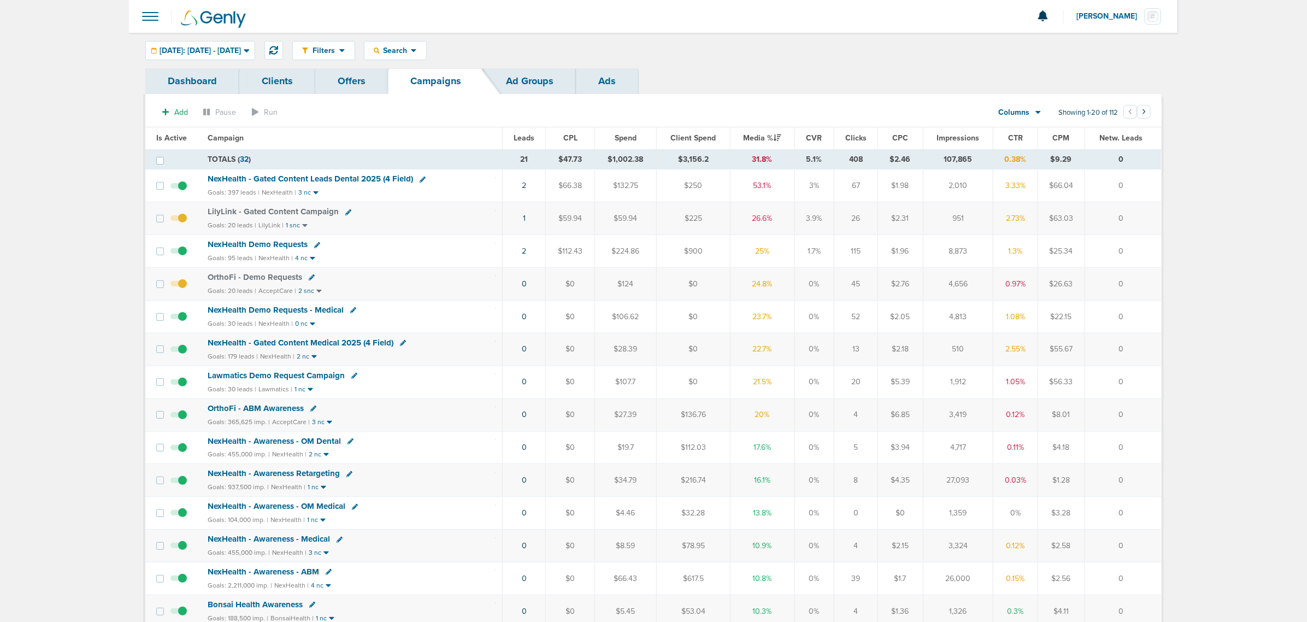
click at [329, 344] on span "NexHealth - Gated Content Medical 2025 (4 Field)" at bounding box center [301, 343] width 186 height 10
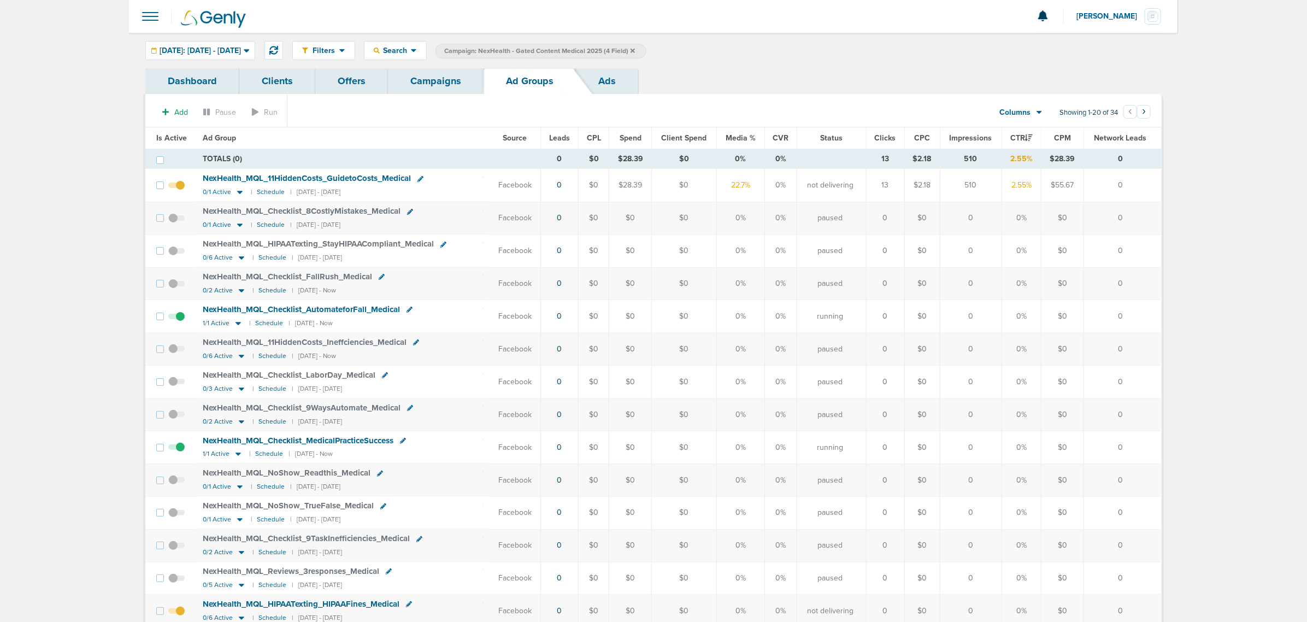
click at [167, 137] on span "Is Active" at bounding box center [171, 137] width 31 height 9
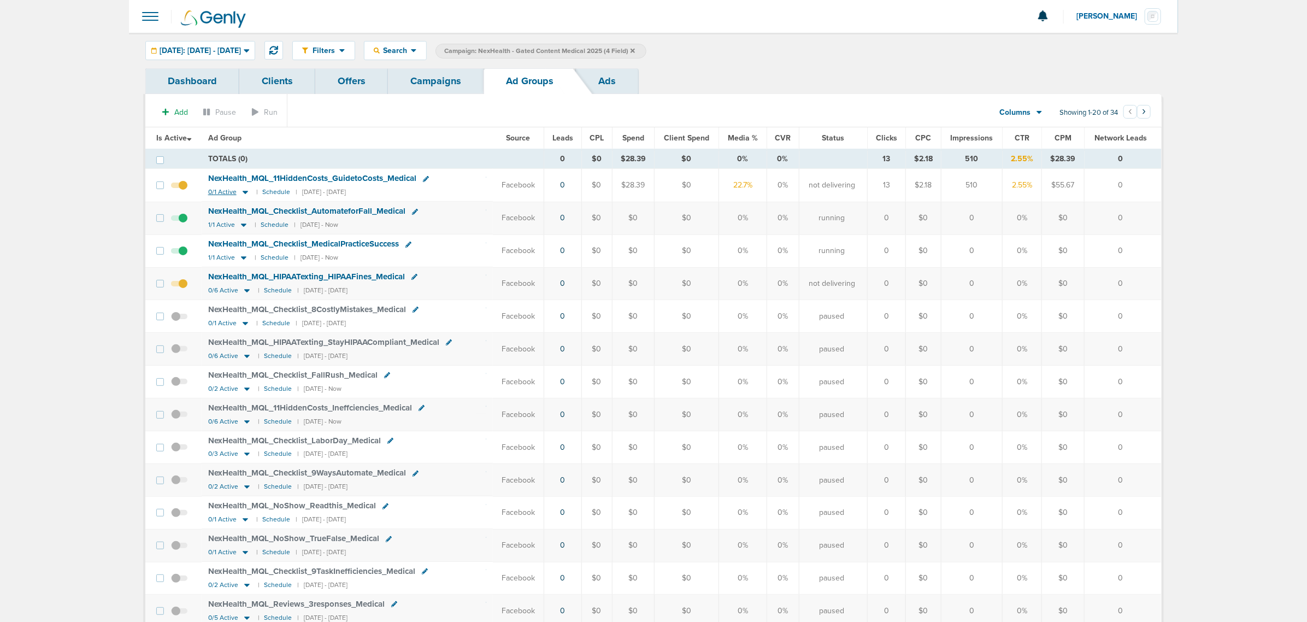
click at [246, 195] on icon at bounding box center [245, 191] width 11 height 9
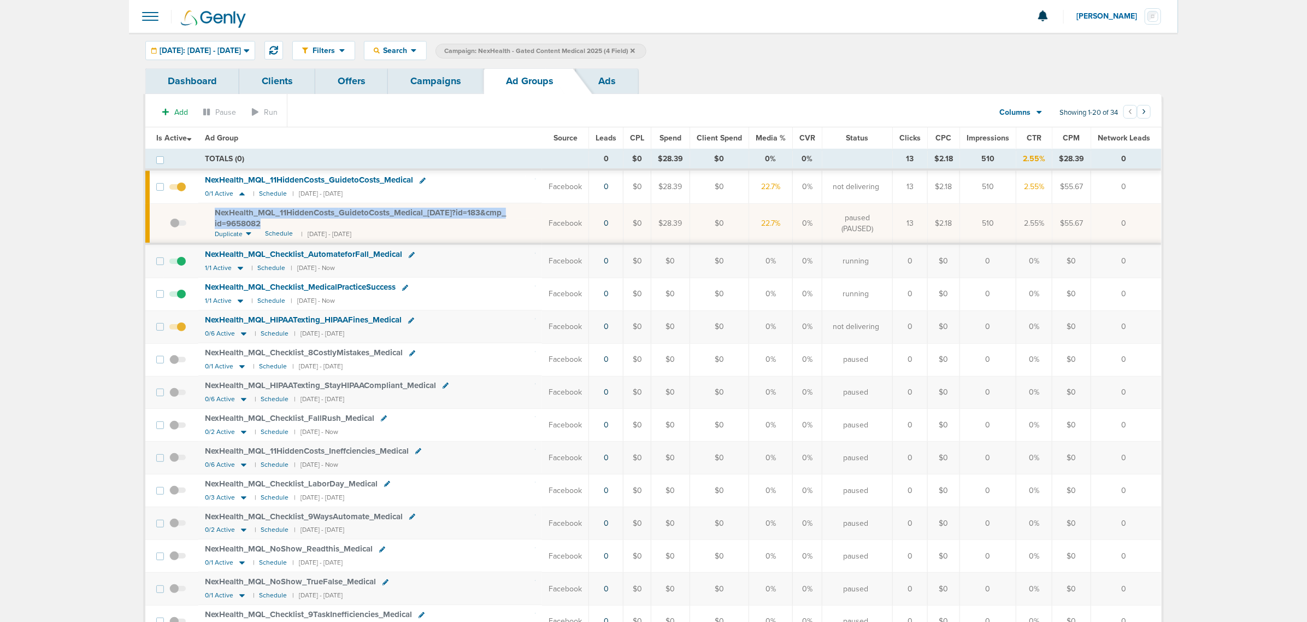
drag, startPoint x: 277, startPoint y: 226, endPoint x: 209, endPoint y: 214, distance: 68.8
click at [209, 214] on td "NexHealth_ MQL_ 11HiddenCosts_ GuidetoCosts_ Medical_ 09.17.25?id=183&cmp_ id=9…" at bounding box center [370, 223] width 344 height 40
copy span "NexHealth_ MQL_ 11HiddenCosts_ GuidetoCosts_ Medical_ 09.17.25?id=183&cmp_ id=9…"
click at [478, 138] on th "Ad Group" at bounding box center [370, 138] width 344 height 22
click at [441, 86] on link "Campaigns" at bounding box center [436, 81] width 96 height 26
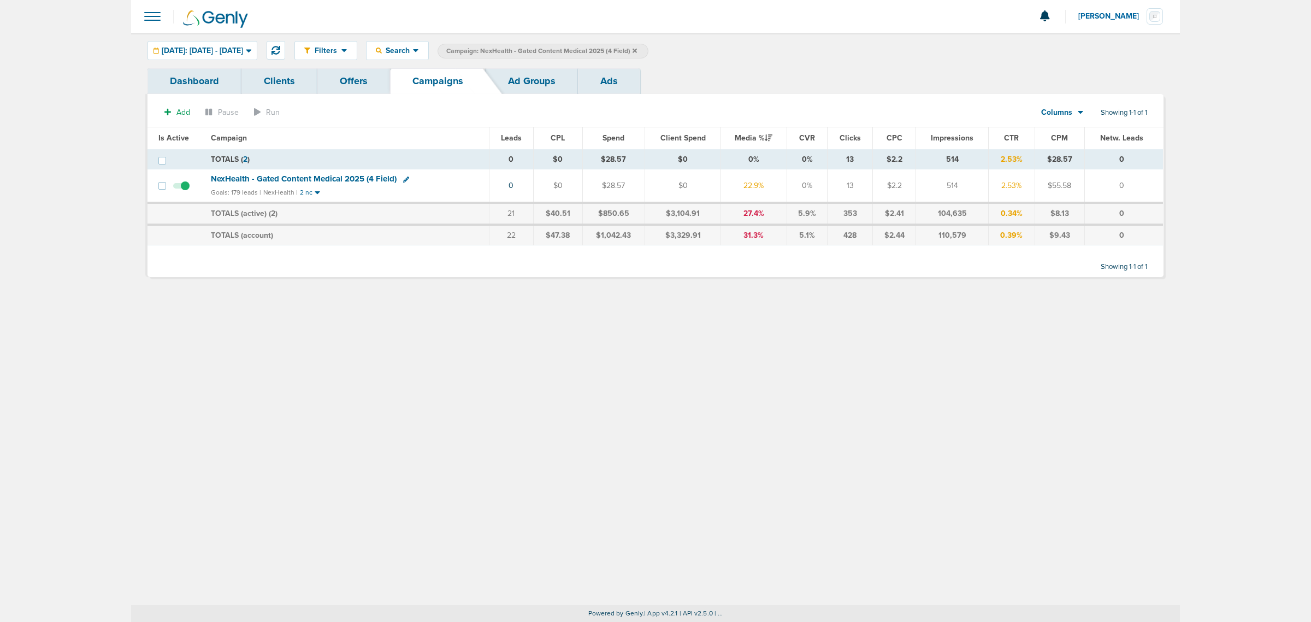
click at [637, 48] on icon at bounding box center [635, 51] width 4 height 7
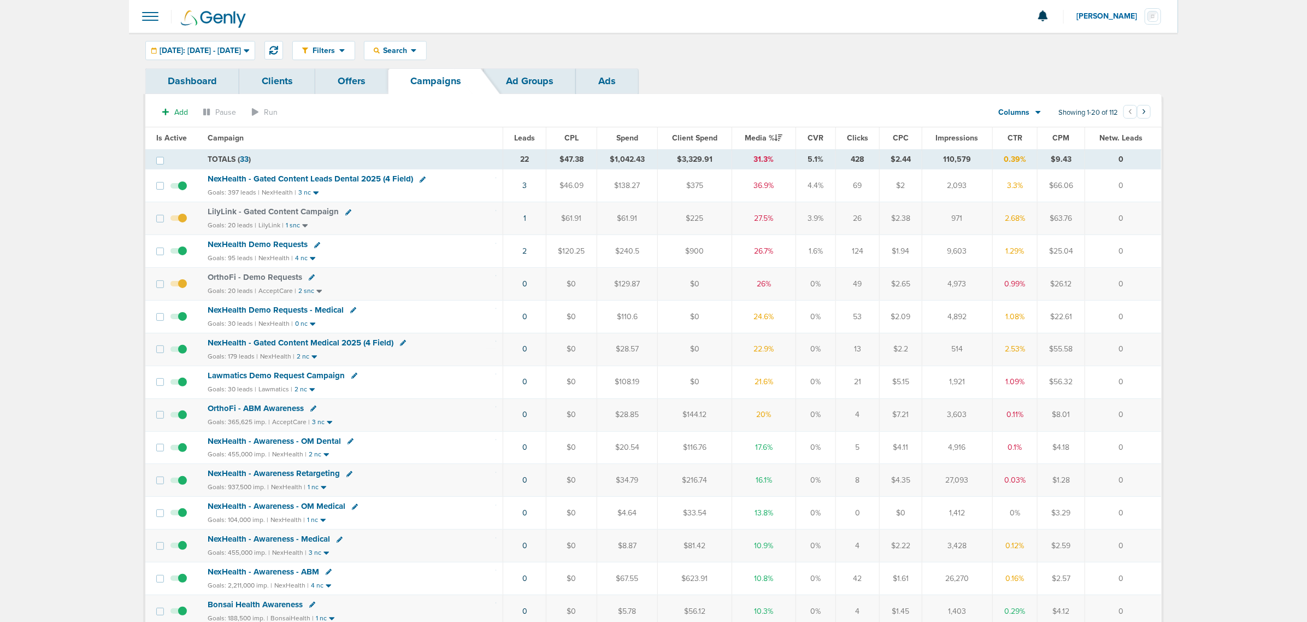
click at [326, 181] on span "NexHealth - Gated Content Leads Dental 2025 (4 Field)" at bounding box center [310, 179] width 205 height 10
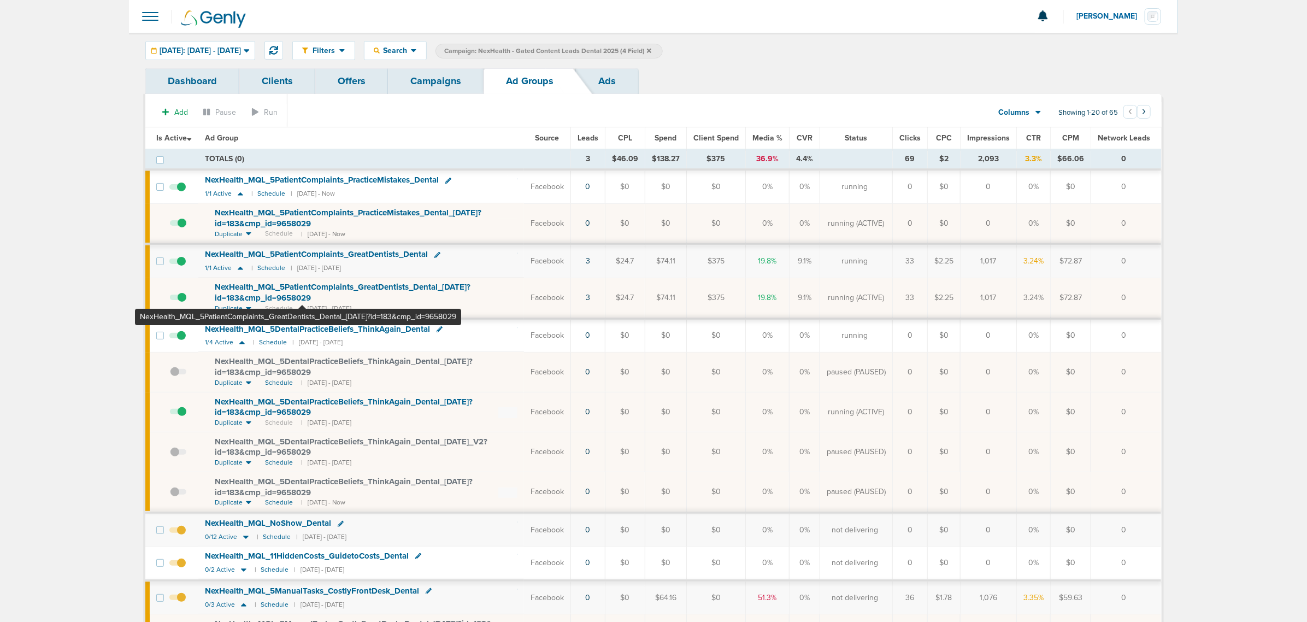
click at [302, 288] on span "NexHealth_ MQL_ 5PatientComplaints_ GreatDentists_ Dental_ 09.18.25?id=183&cmp_…" at bounding box center [343, 292] width 256 height 21
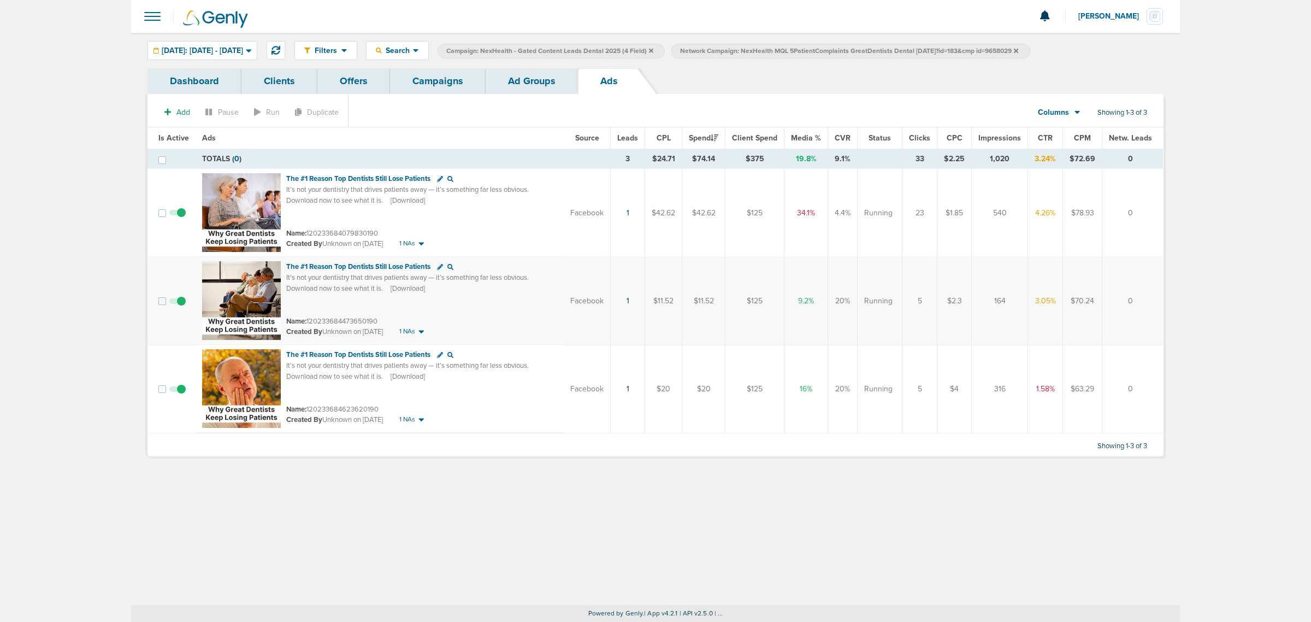
click at [504, 78] on link "Ad Groups" at bounding box center [532, 81] width 92 height 26
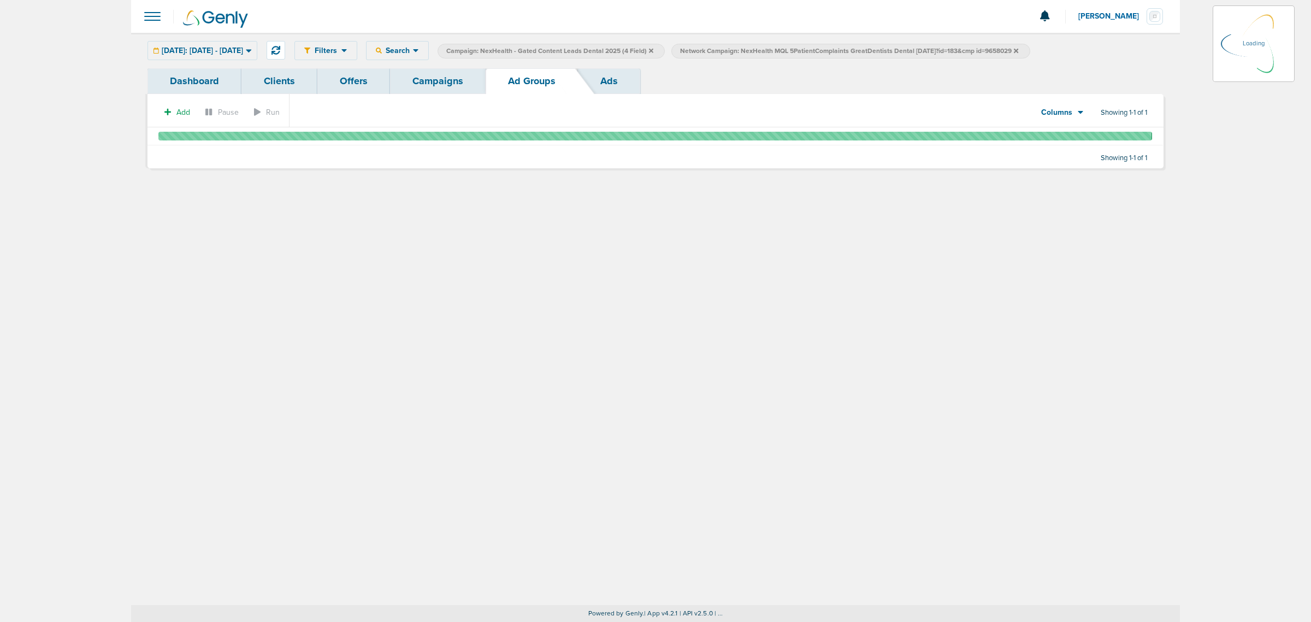
click at [446, 81] on link "Campaigns" at bounding box center [438, 81] width 96 height 26
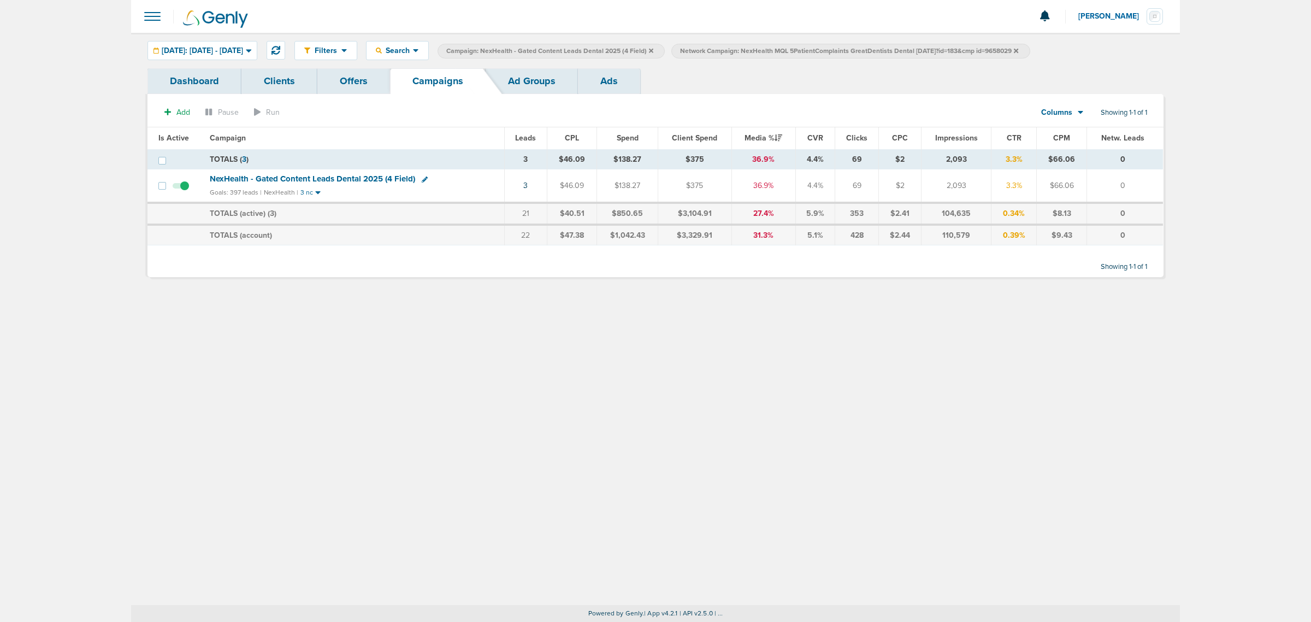
click at [1018, 51] on icon at bounding box center [1016, 50] width 4 height 4
click at [653, 50] on icon at bounding box center [651, 50] width 4 height 4
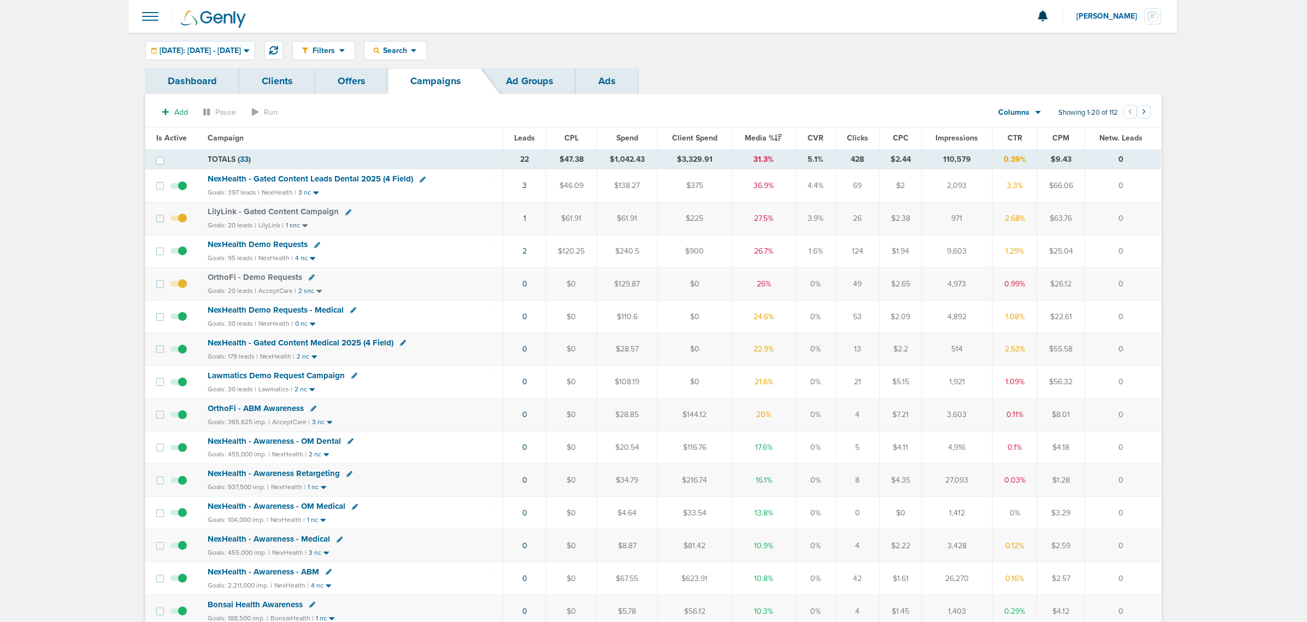
click at [356, 179] on span "NexHealth - Gated Content Leads Dental 2025 (4 Field)" at bounding box center [310, 179] width 205 height 10
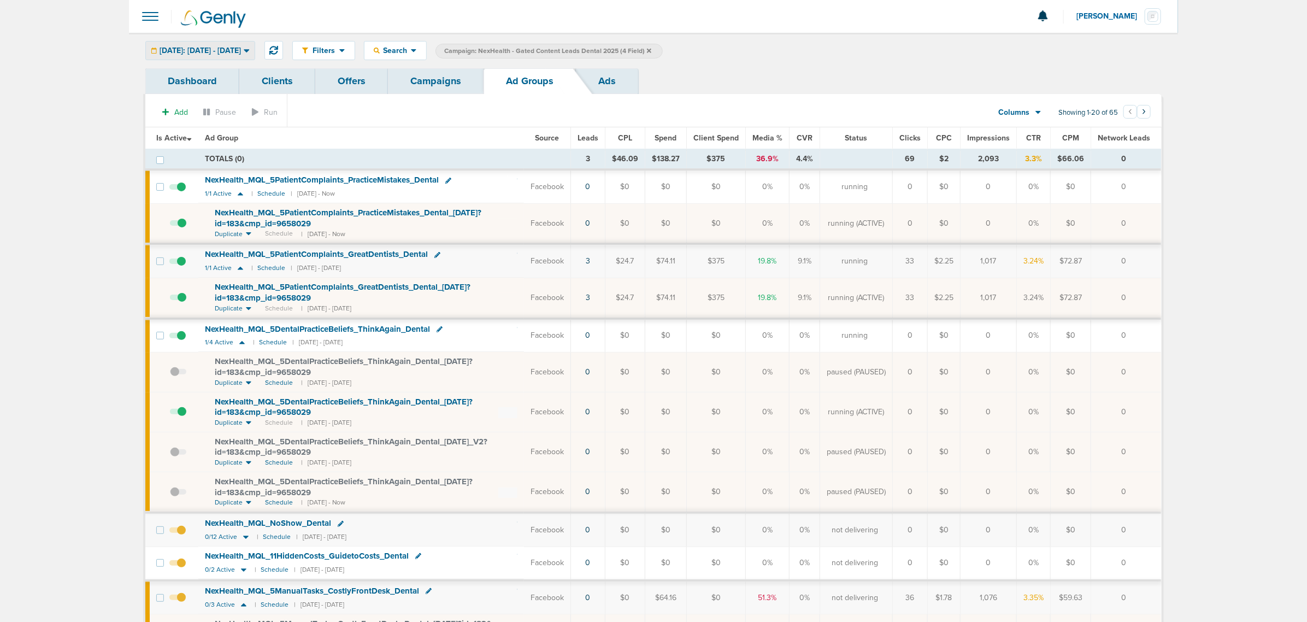
click at [245, 55] on div "Today: 09.19.2025 - 09.19.2025" at bounding box center [200, 51] width 109 height 18
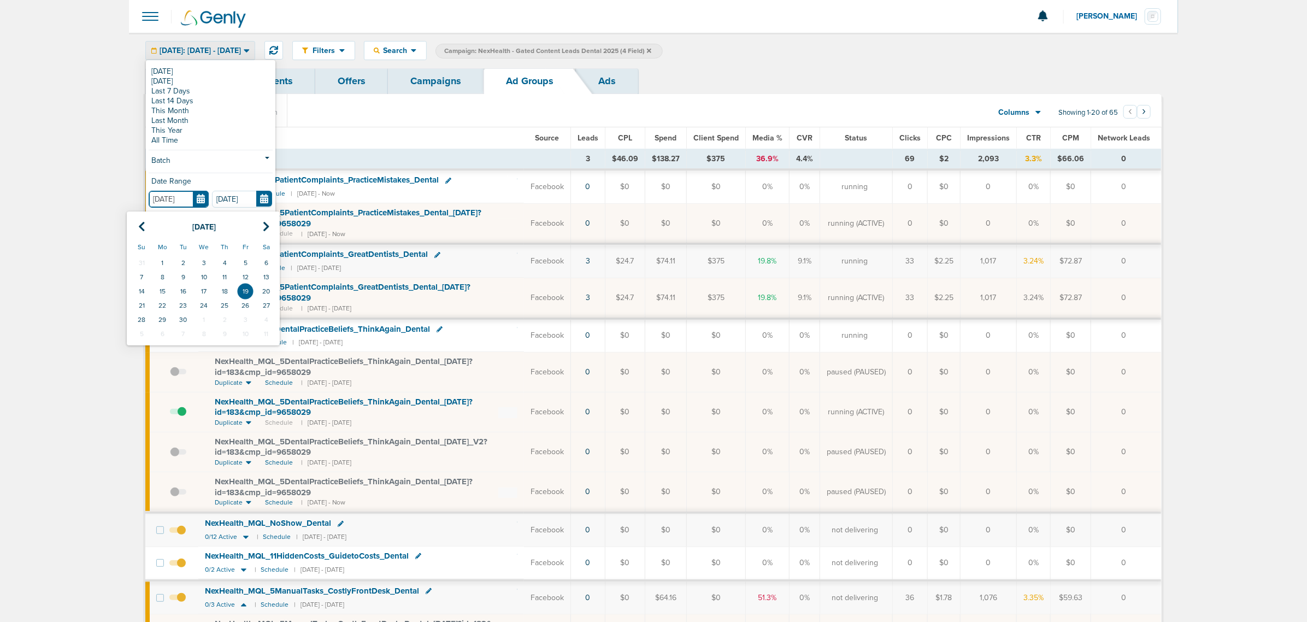
click at [202, 198] on input "[DATE]" at bounding box center [179, 199] width 60 height 17
click at [162, 304] on td "22" at bounding box center [162, 305] width 21 height 14
type input "09.22.2025"
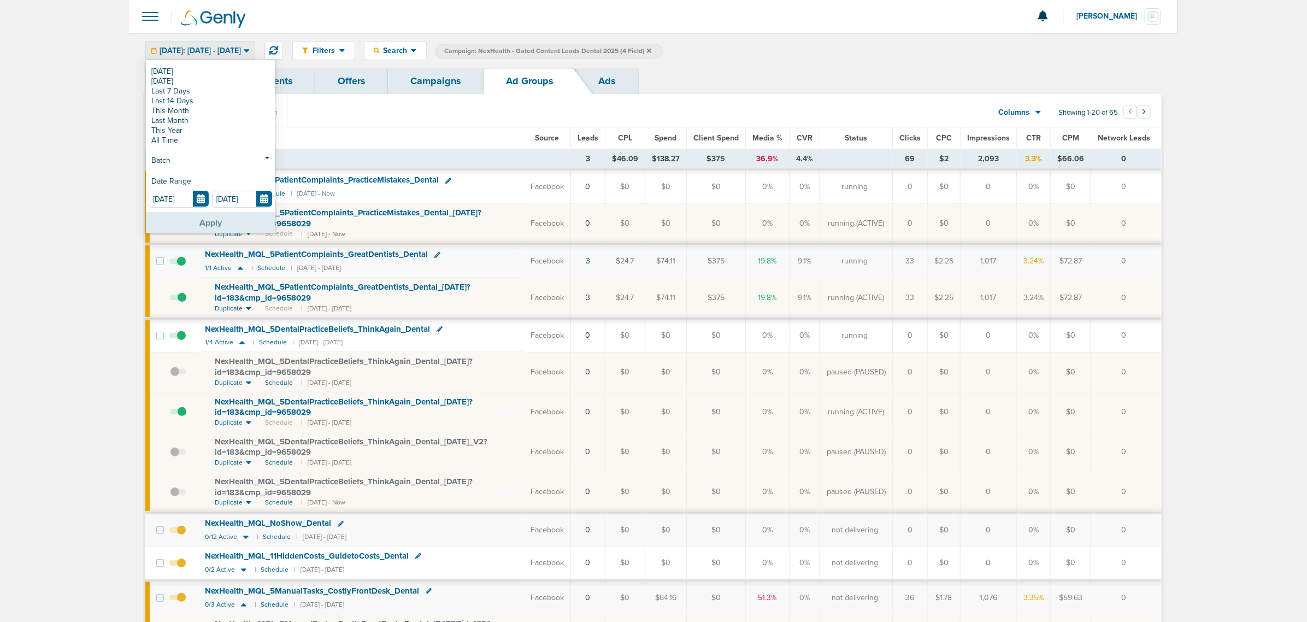
click at [225, 227] on button "Apply" at bounding box center [210, 222] width 129 height 21
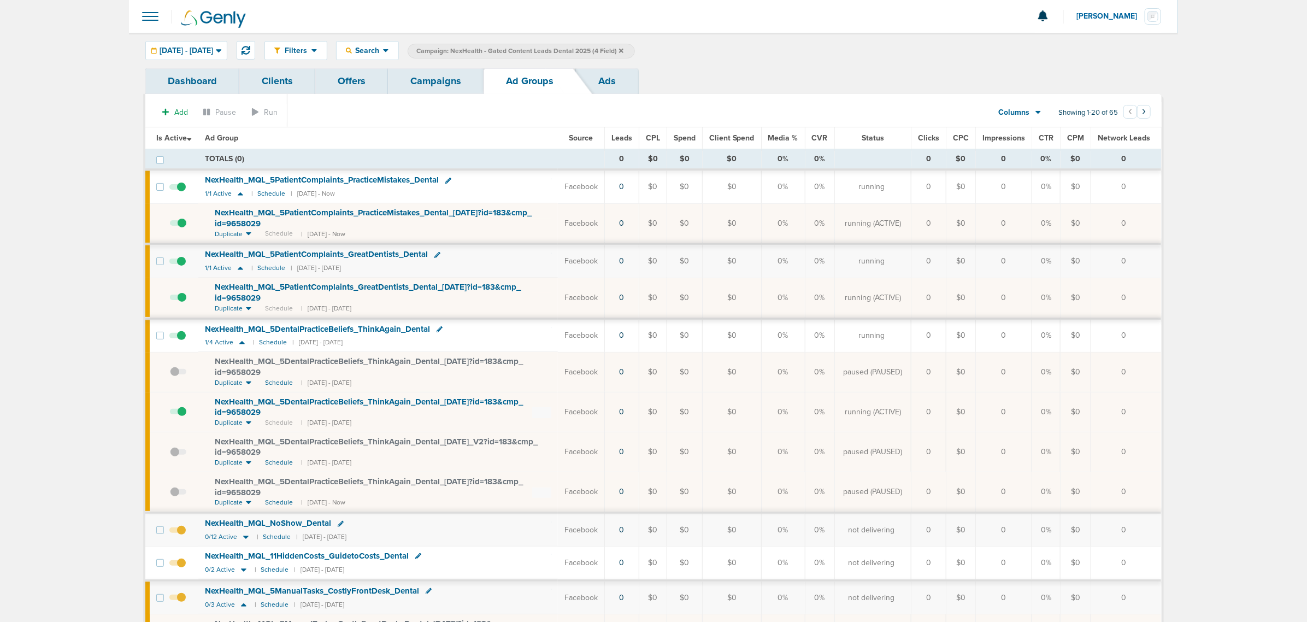
click at [798, 70] on div "Dashboard Clients Offers Campaigns Ad Groups Ads" at bounding box center [653, 81] width 1016 height 26
click at [384, 123] on section "Add Pause Run Columns Media Stats Sales Performance Custom Showing 1-20 of 65 ‹…" at bounding box center [653, 114] width 1016 height 25
click at [249, 234] on icon at bounding box center [248, 234] width 5 height 3
click at [96, 226] on main "Notifications You have no unread notifications Lauren Mericle Profile Sign Out …" at bounding box center [653, 624] width 1307 height 1249
click at [239, 195] on icon at bounding box center [240, 193] width 5 height 3
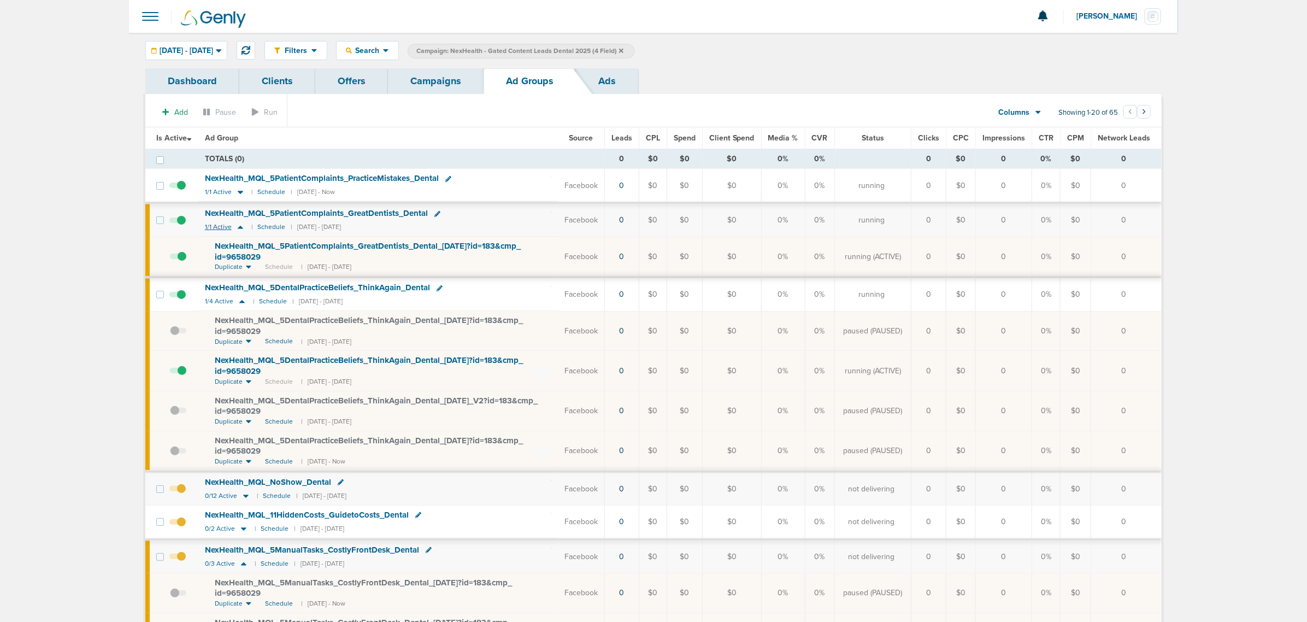
click at [238, 228] on icon at bounding box center [240, 226] width 11 height 9
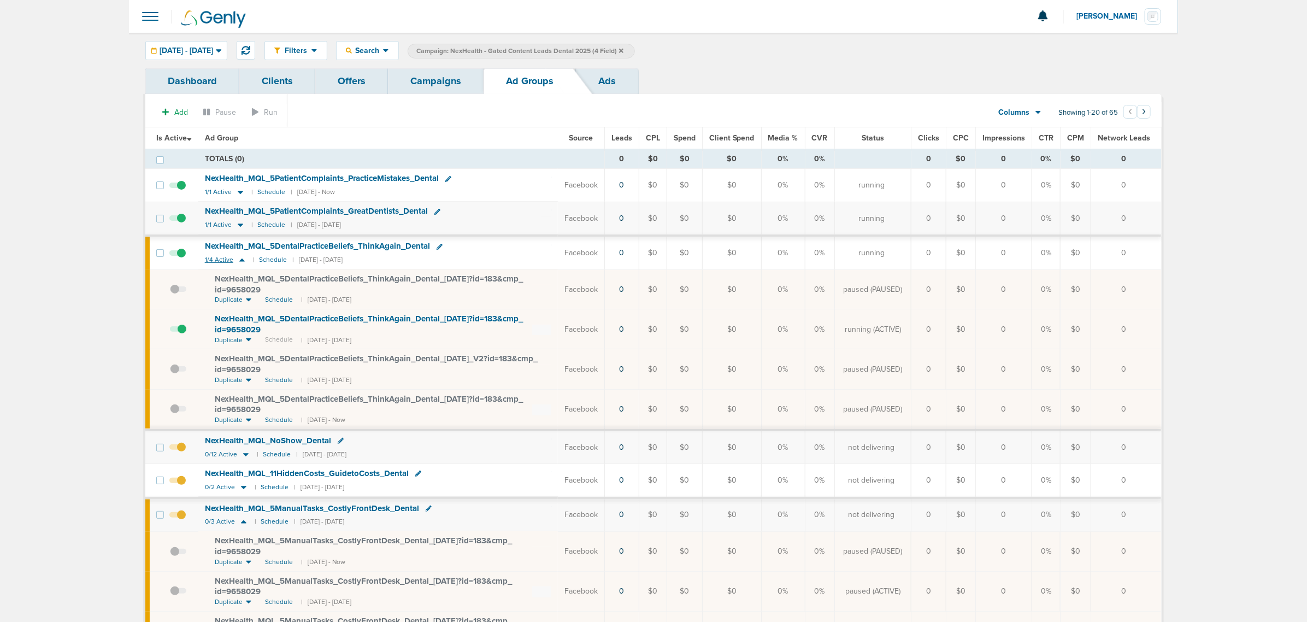
click at [241, 261] on icon at bounding box center [241, 259] width 5 height 3
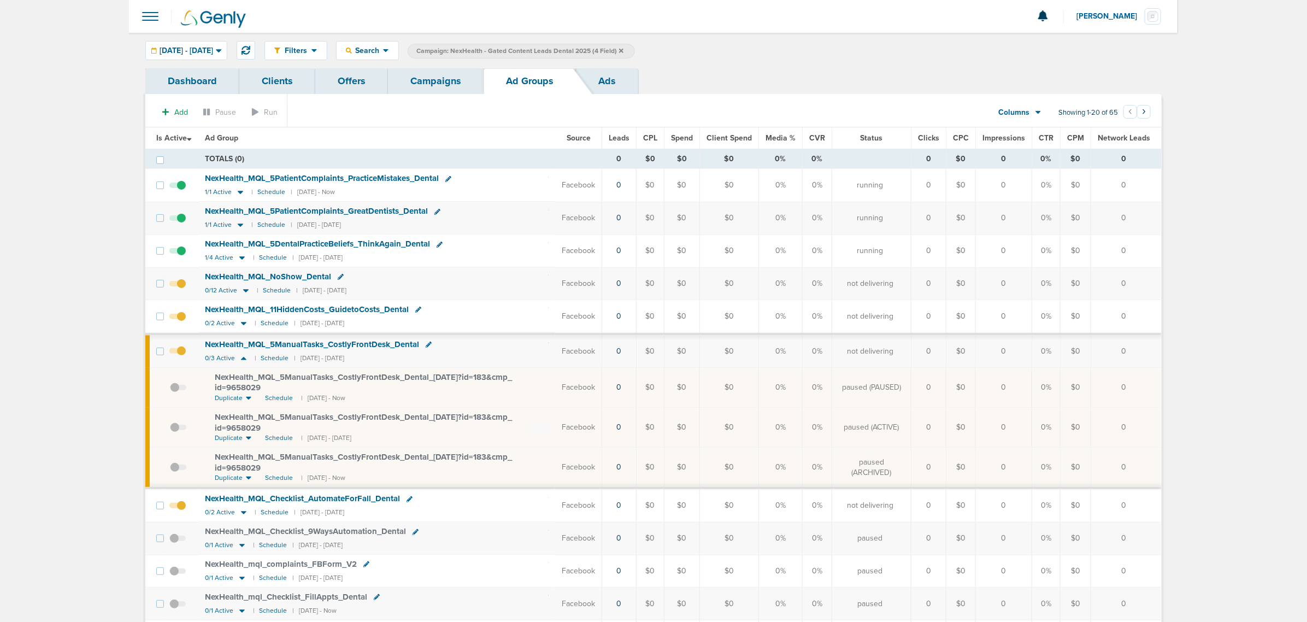
click at [200, 61] on div "Filters Active Only Settings Status Active Inactive Objectives MQL SQL Traffic …" at bounding box center [653, 51] width 1049 height 36
drag, startPoint x: 831, startPoint y: 17, endPoint x: 535, endPoint y: 33, distance: 296.0
click at [821, 21] on div at bounding box center [653, 16] width 1049 height 33
click at [617, 132] on th "Leads" at bounding box center [619, 138] width 34 height 22
click at [620, 137] on span "Leads" at bounding box center [619, 137] width 21 height 9
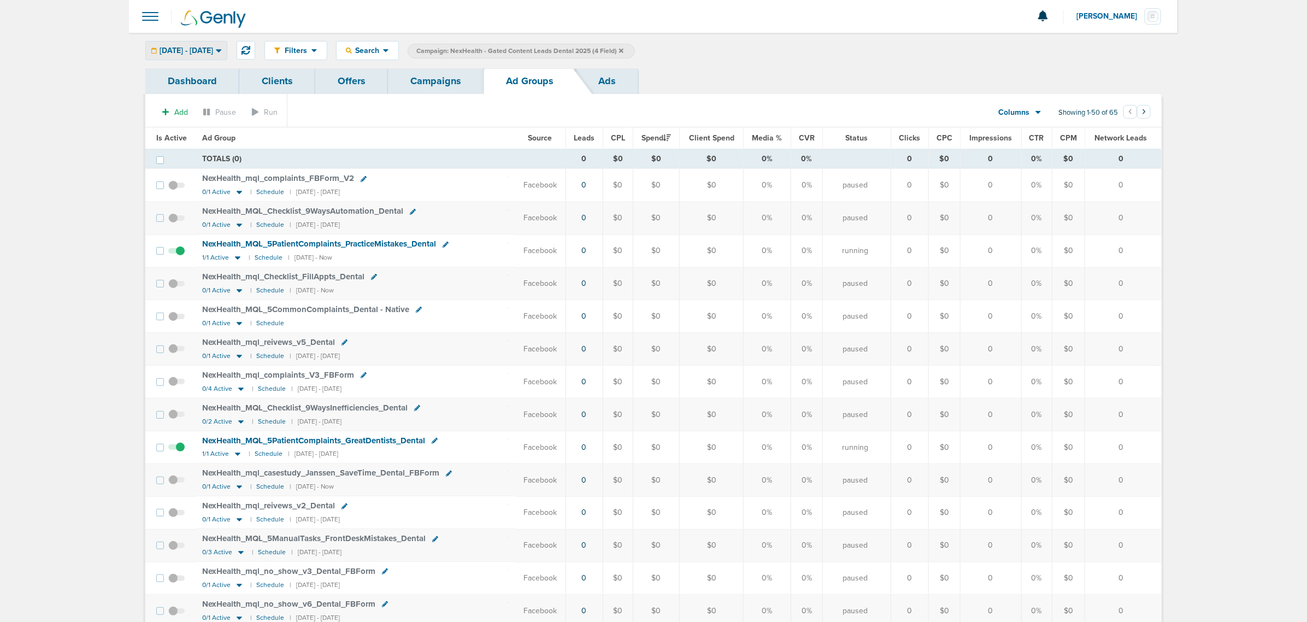
click at [195, 47] on span "09.22.2025 - 09.19.2025" at bounding box center [187, 51] width 54 height 8
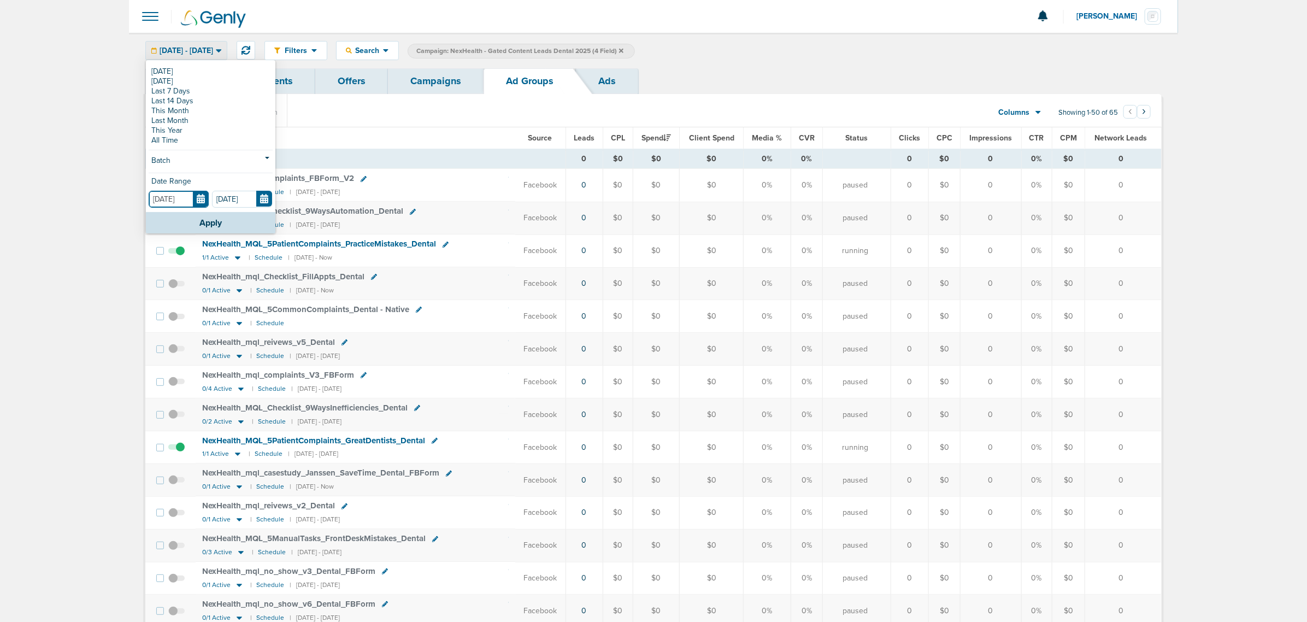
click at [198, 197] on input "09.22.2025" at bounding box center [179, 199] width 60 height 17
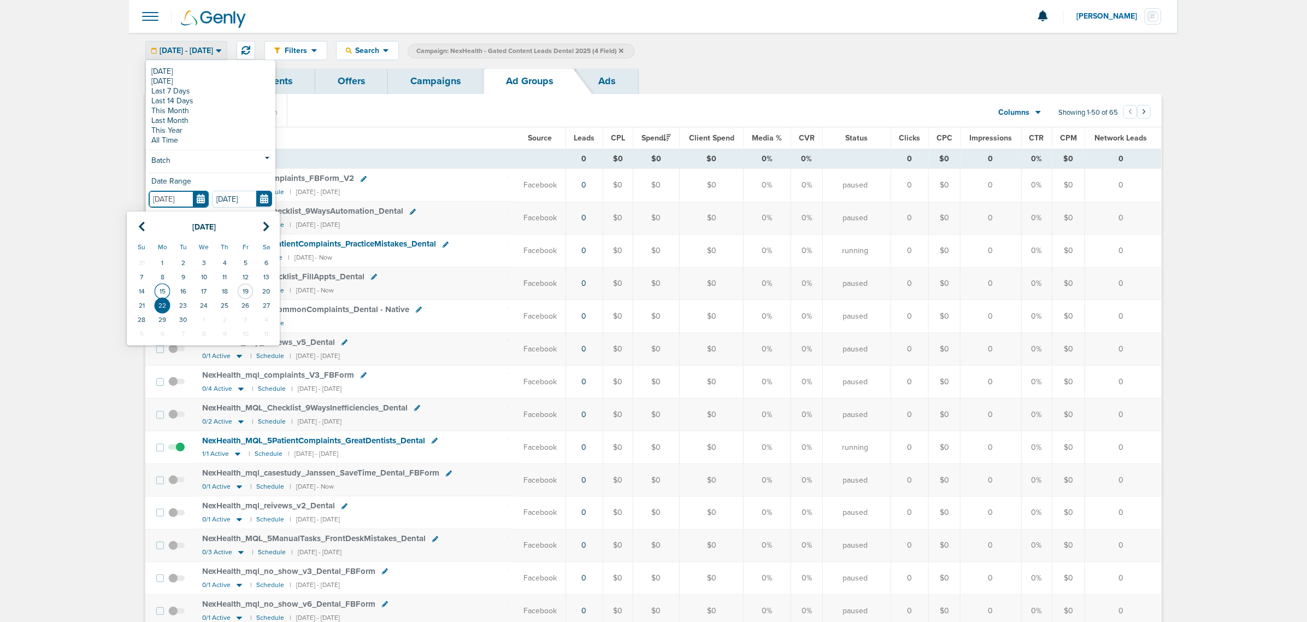
click at [162, 288] on td "15" at bounding box center [162, 291] width 21 height 14
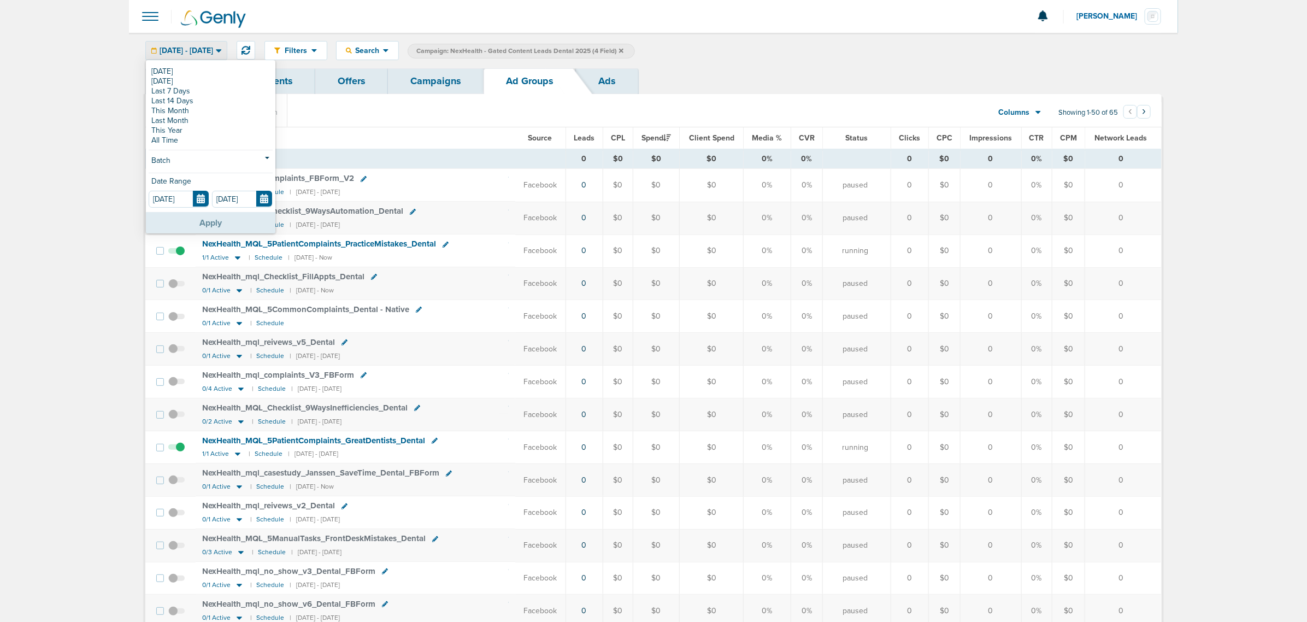
click at [230, 222] on button "Apply" at bounding box center [210, 222] width 129 height 21
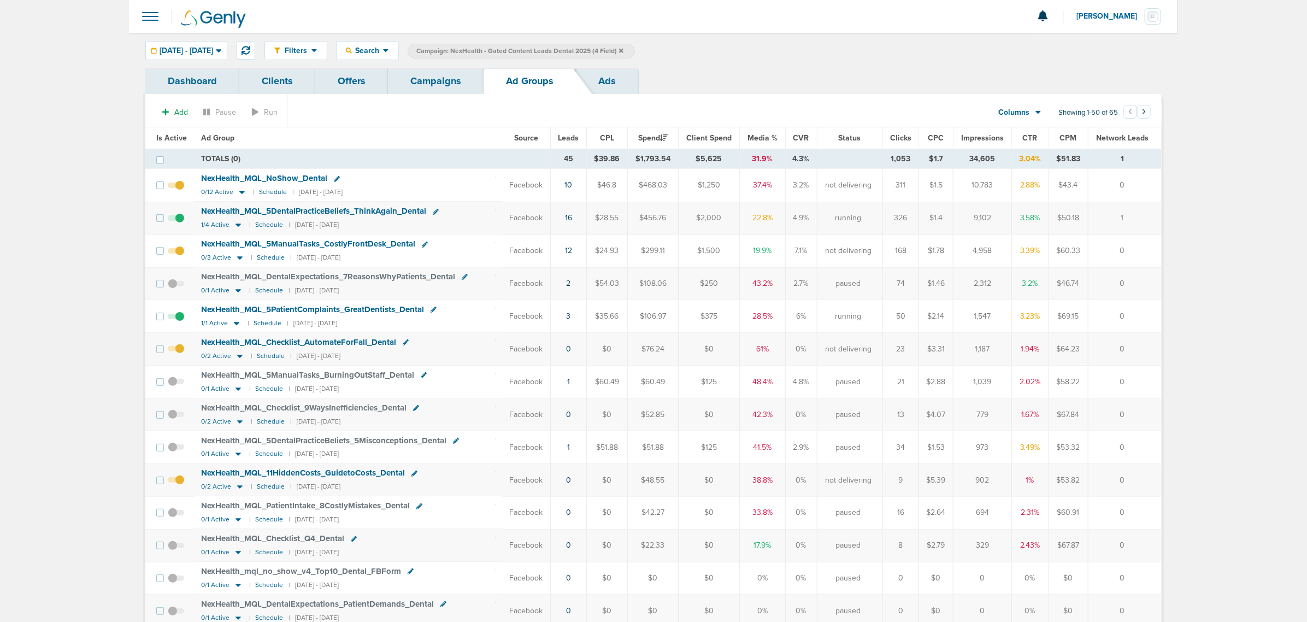
click at [573, 134] on span "Leads" at bounding box center [568, 137] width 21 height 9
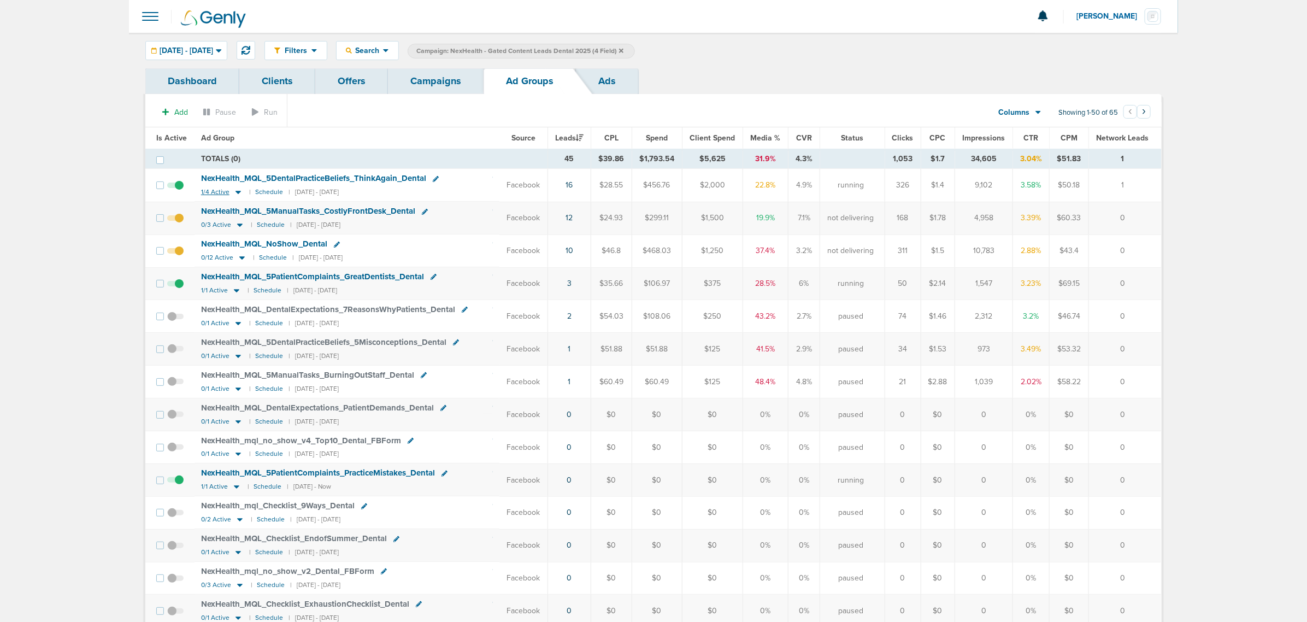
click at [238, 193] on icon at bounding box center [237, 192] width 5 height 3
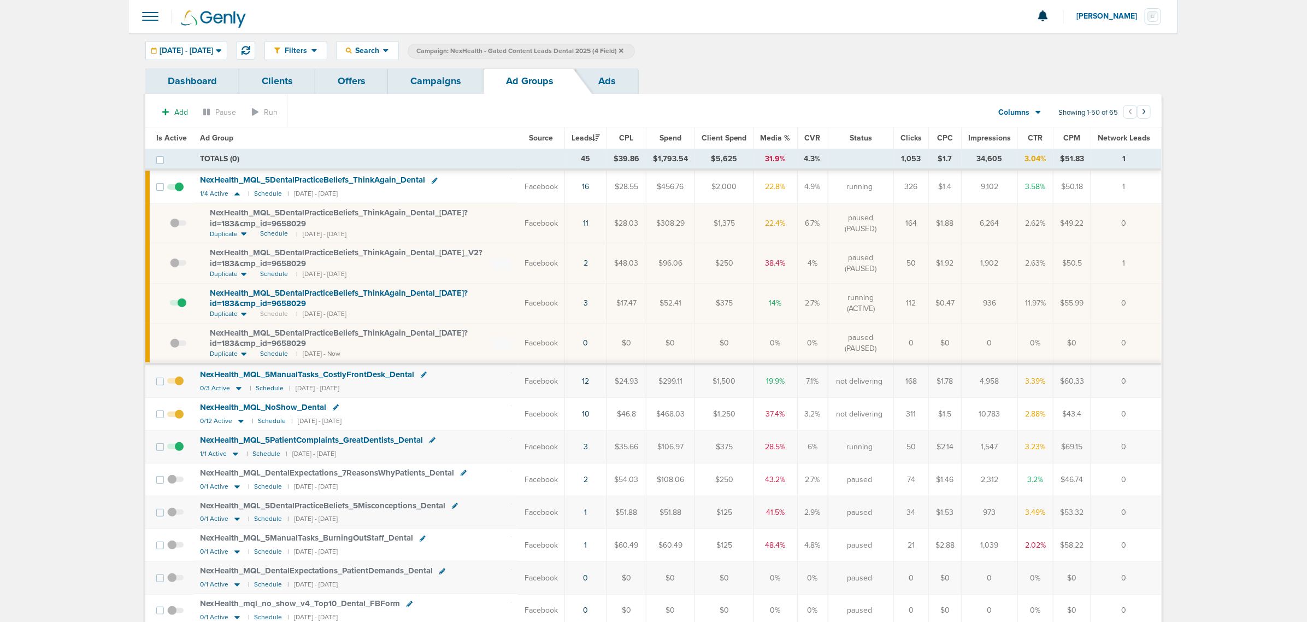
click at [379, 296] on span "NexHealth_ MQL_ 5DentalPracticeBeliefs_ ThinkAgain_ Dental_ 09.12.25?id=183&cmp…" at bounding box center [339, 298] width 258 height 21
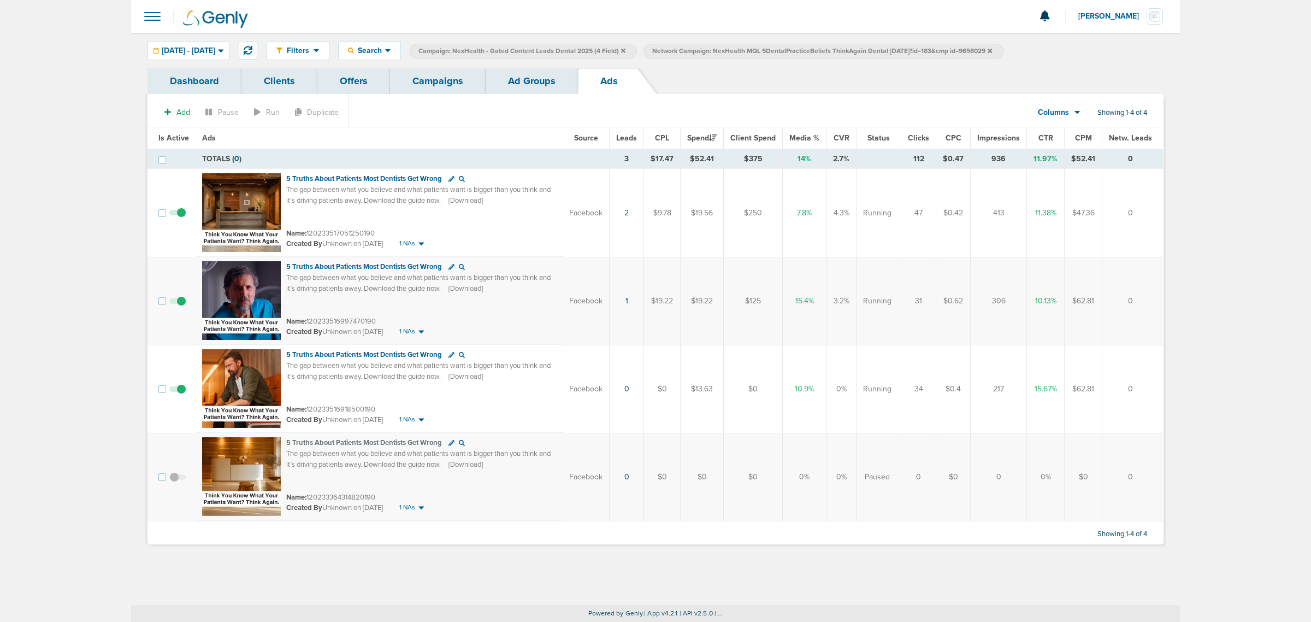
click at [438, 69] on link "Campaigns" at bounding box center [438, 81] width 96 height 26
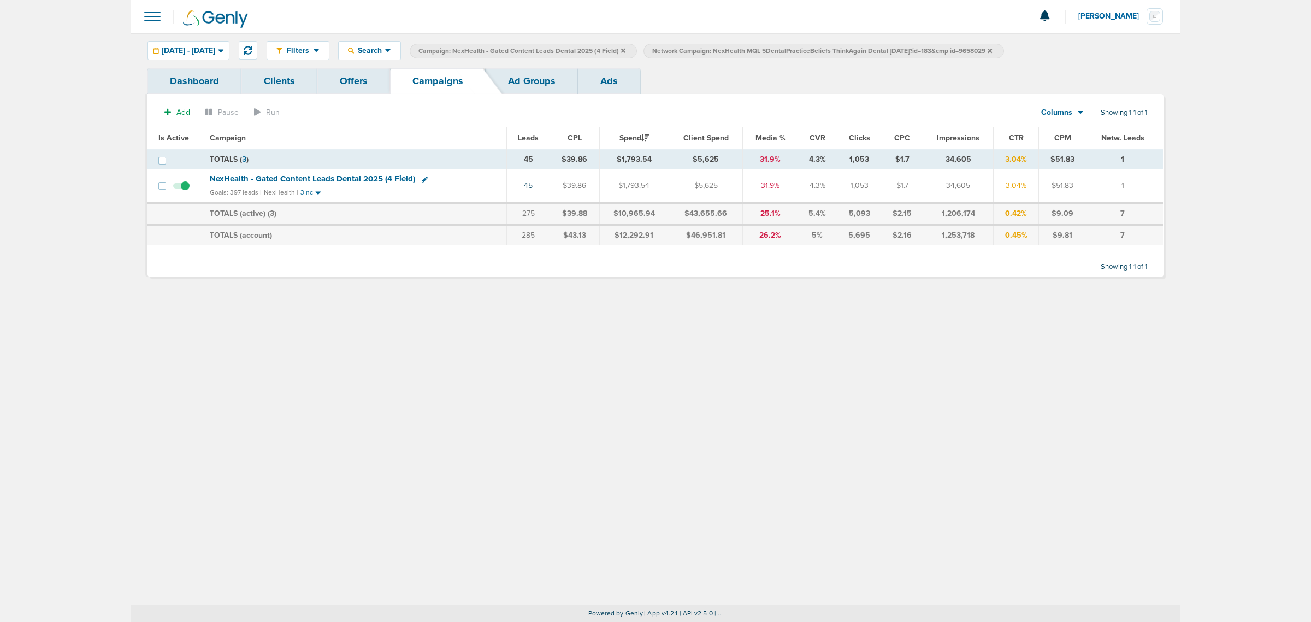
click at [992, 48] on icon at bounding box center [990, 50] width 4 height 4
click at [355, 179] on span "NexHealth - Gated Content Leads Dental 2025 (4 Field)" at bounding box center [312, 179] width 205 height 10
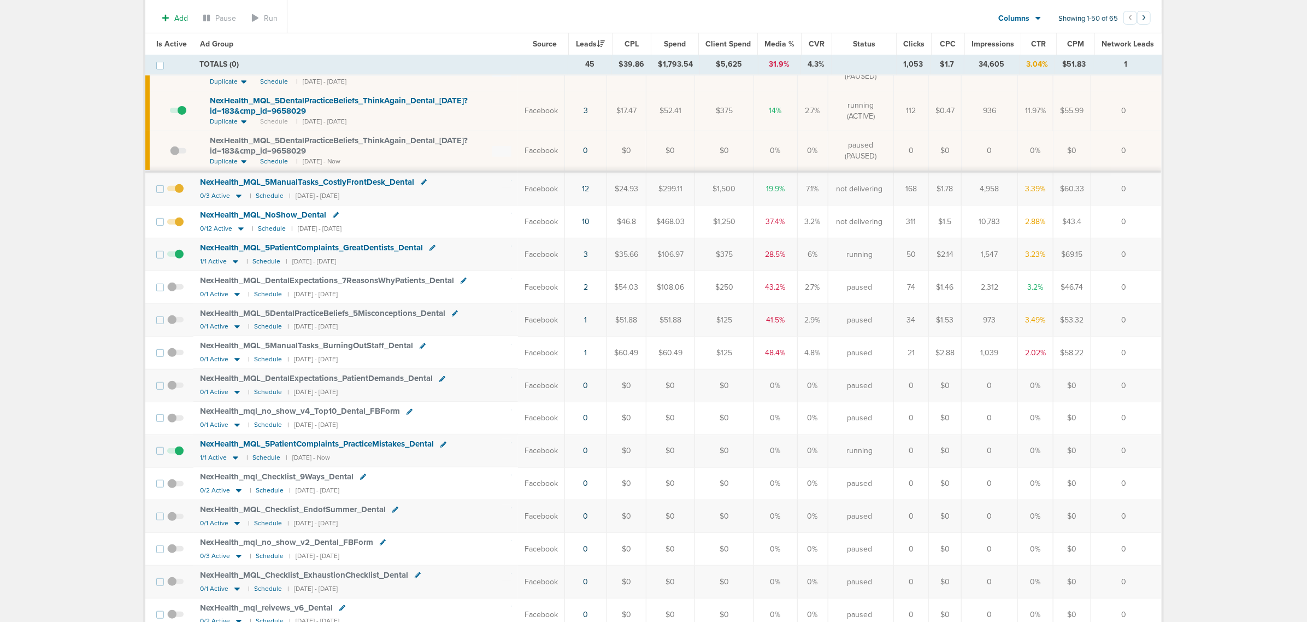
scroll to position [273, 0]
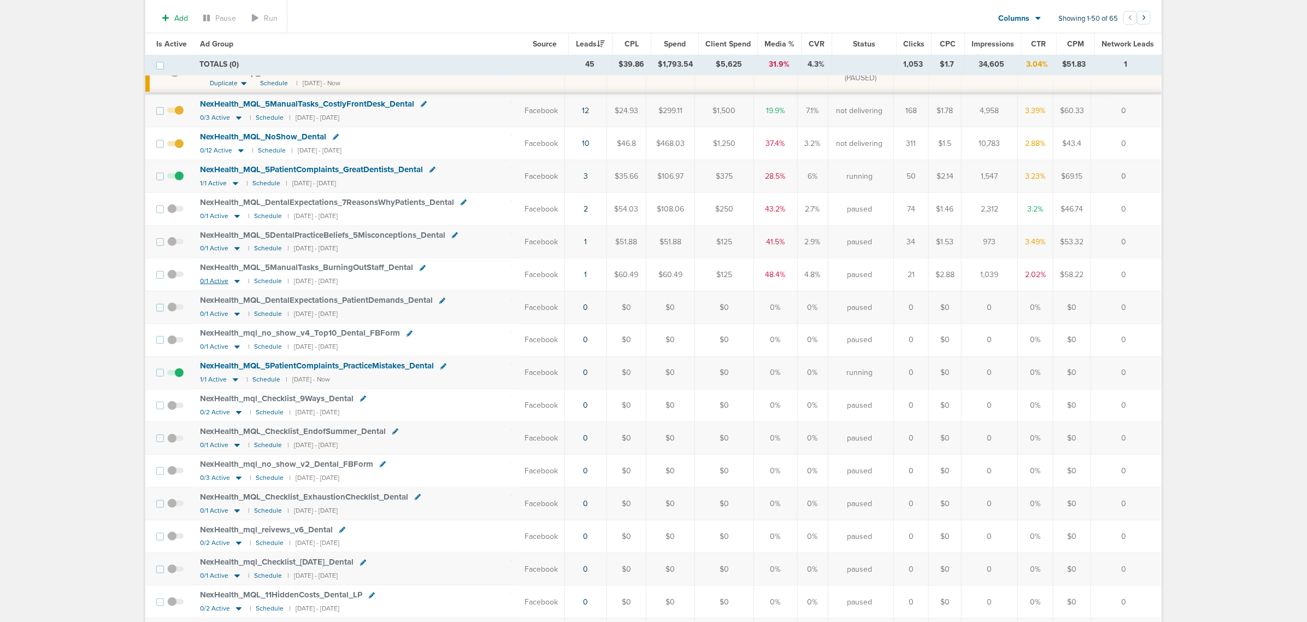
click at [236, 284] on icon at bounding box center [236, 281] width 5 height 3
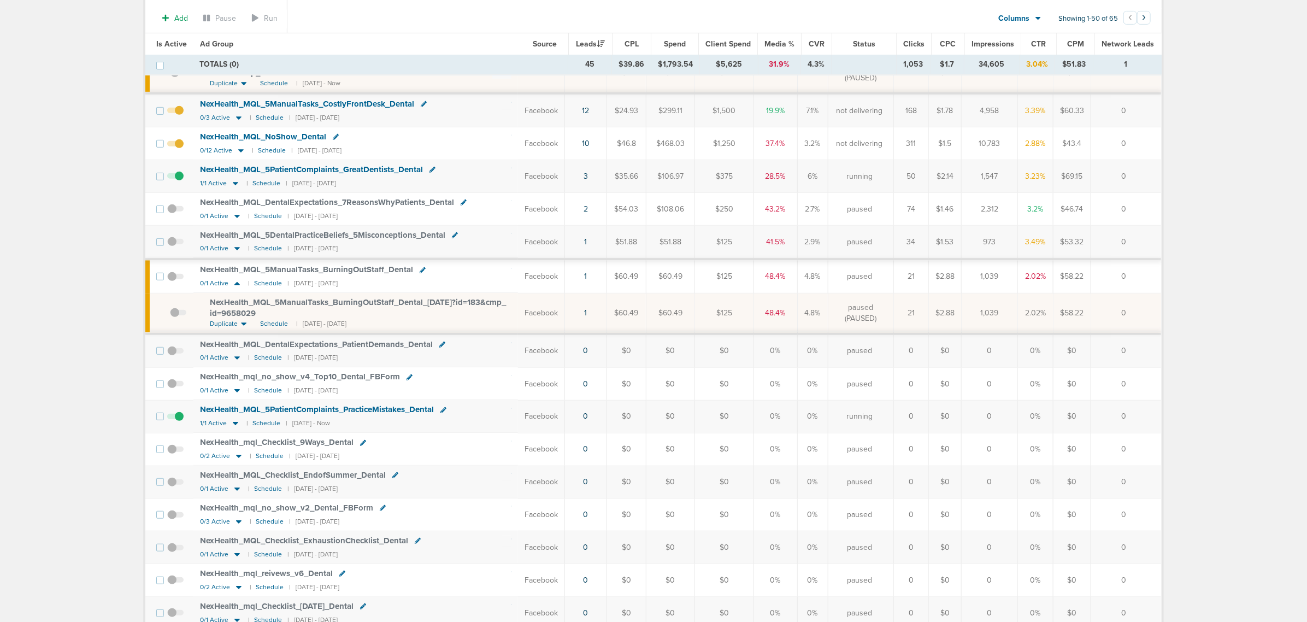
click at [249, 311] on div "NexHealth_ MQL_ 5ManualTasks_ BurningOutStaff_ Dental_ 09.17.25?id=183&cmp_ id=…" at bounding box center [361, 307] width 302 height 21
click at [254, 304] on span "NexHealth_ MQL_ 5ManualTasks_ BurningOutStaff_ Dental_ 09.17.25?id=183&cmp_ id=…" at bounding box center [358, 307] width 296 height 21
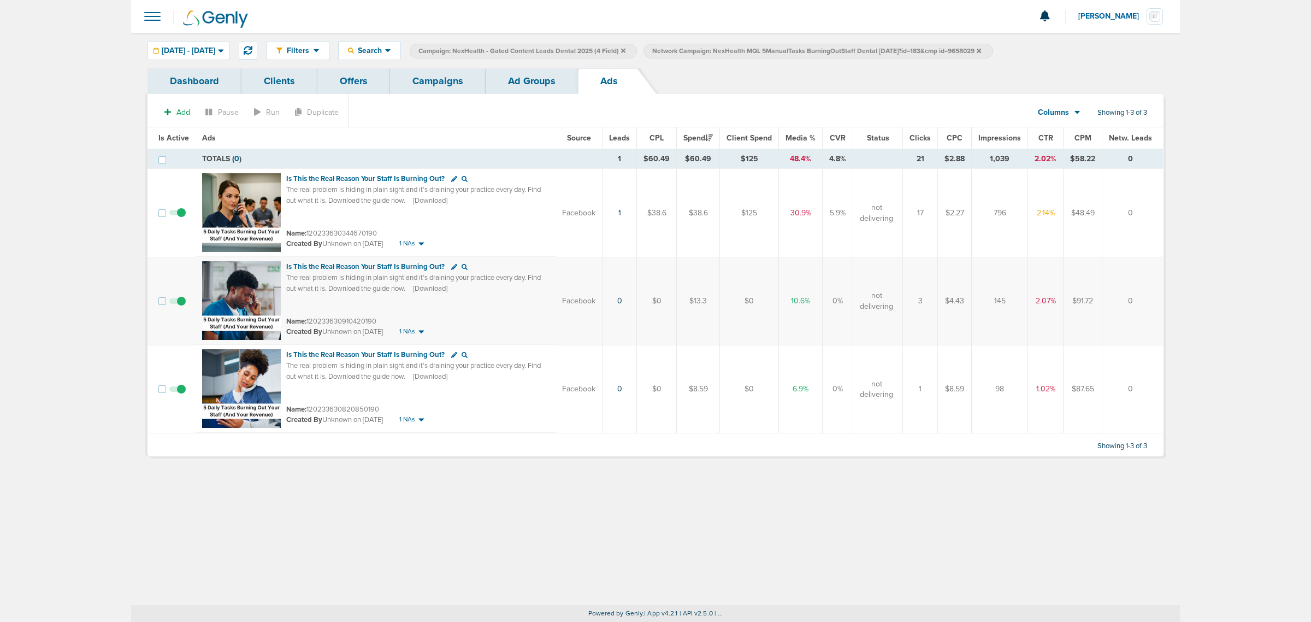
click at [517, 77] on link "Ad Groups" at bounding box center [532, 81] width 92 height 26
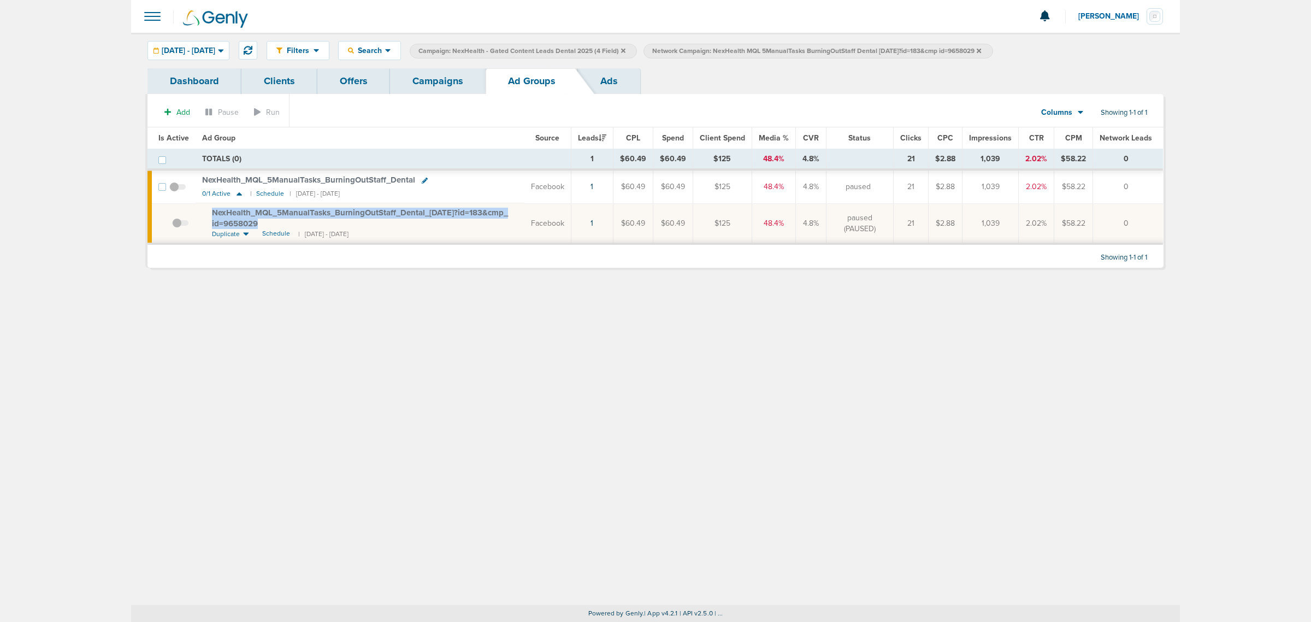
drag, startPoint x: 267, startPoint y: 222, endPoint x: 202, endPoint y: 214, distance: 64.9
click at [202, 214] on td "NexHealth_ MQL_ 5ManualTasks_ BurningOutStaff_ Dental_ 09.17.25?id=183&cmp_ id=…" at bounding box center [360, 223] width 329 height 40
copy span "NexHealth_ MQL_ 5ManualTasks_ BurningOutStaff_ Dental_ 09.17.25?id=183&cmp_ id=…"
click at [433, 80] on link "Campaigns" at bounding box center [438, 81] width 96 height 26
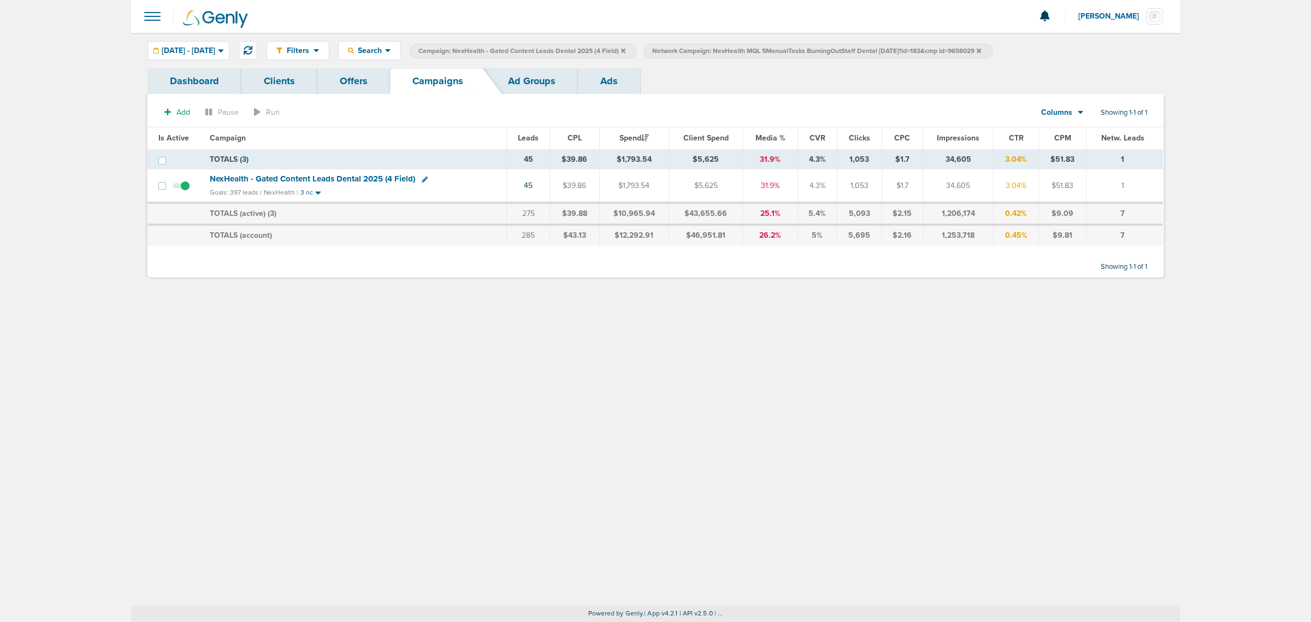
click at [981, 51] on icon at bounding box center [979, 51] width 4 height 7
click at [285, 179] on span "NexHealth - Gated Content Leads Dental 2025 (4 Field)" at bounding box center [312, 179] width 205 height 10
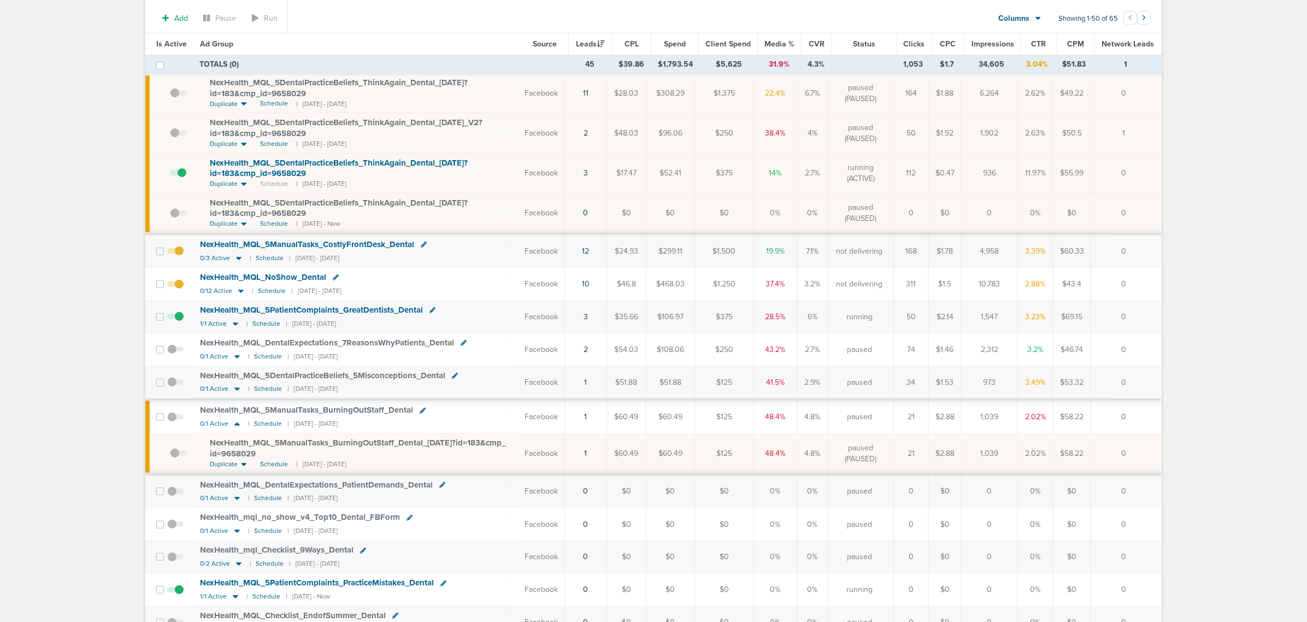
scroll to position [137, 0]
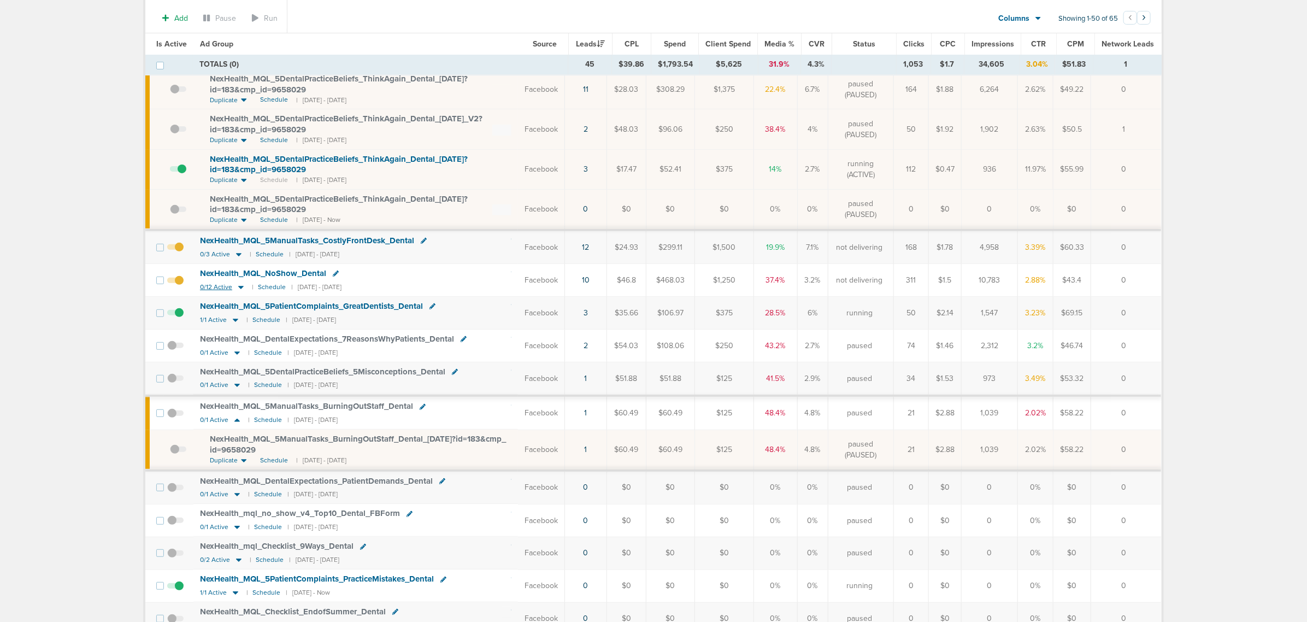
click at [240, 288] on icon at bounding box center [240, 287] width 5 height 3
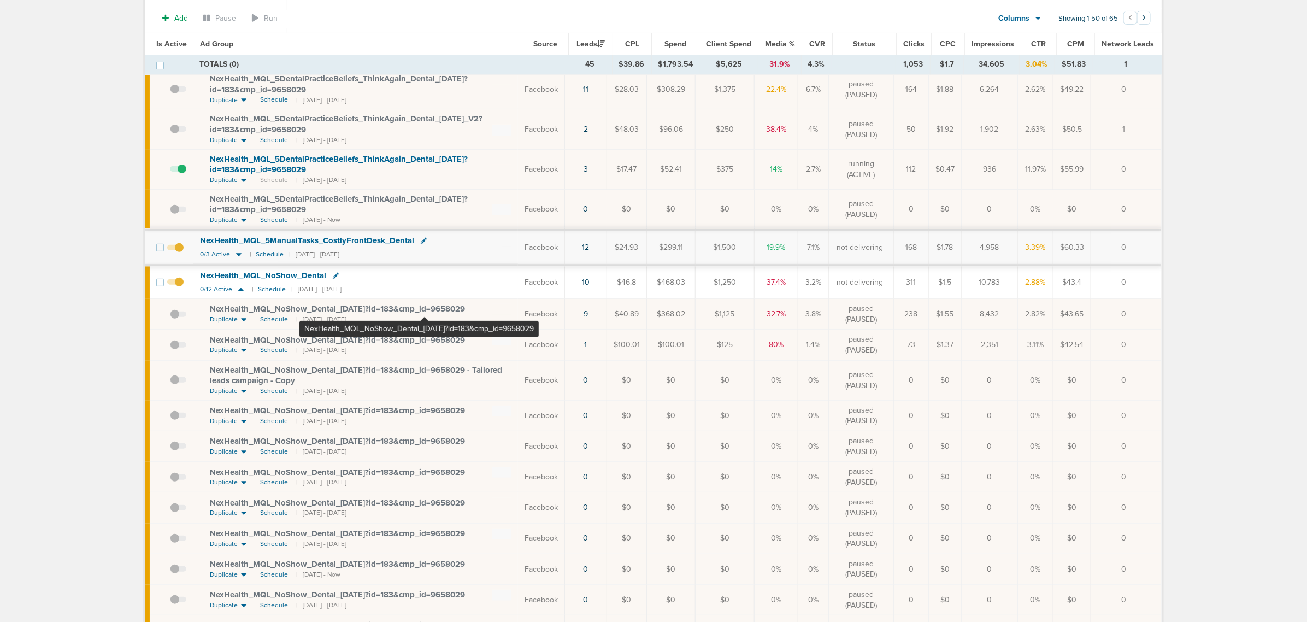
click at [424, 311] on span "NexHealth_ MQL_ NoShow_ Dental_ 06.02.25?id=183&cmp_ id=9658029" at bounding box center [337, 309] width 255 height 10
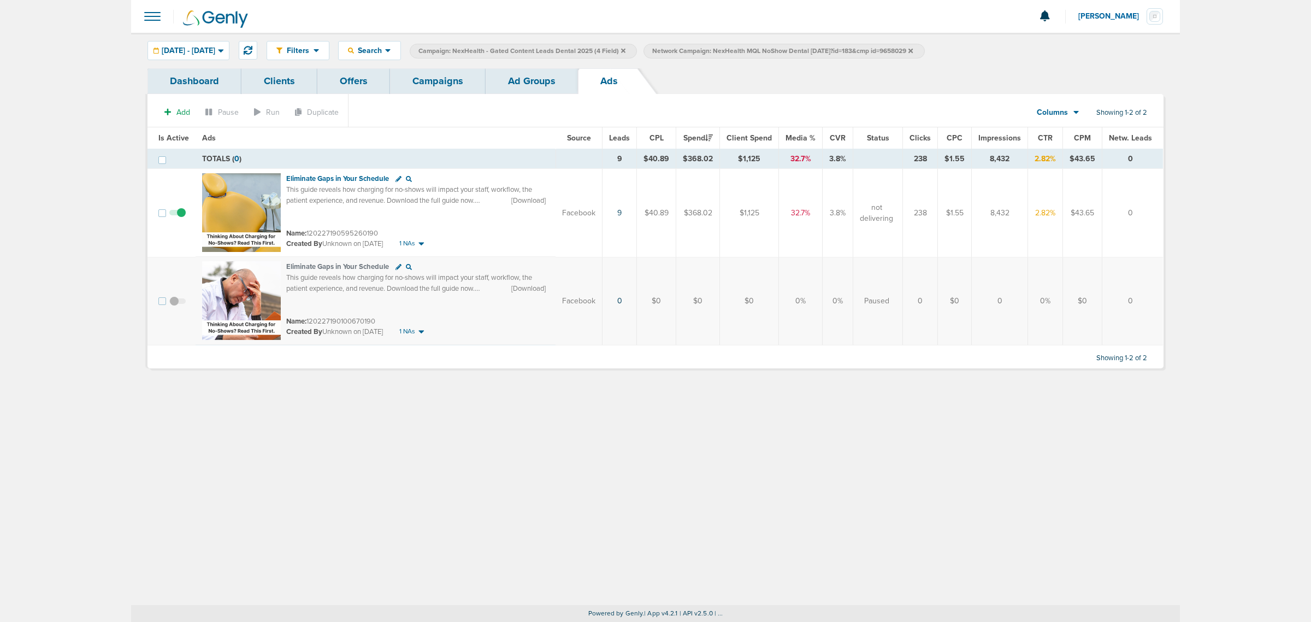
click at [523, 74] on link "Ad Groups" at bounding box center [532, 81] width 92 height 26
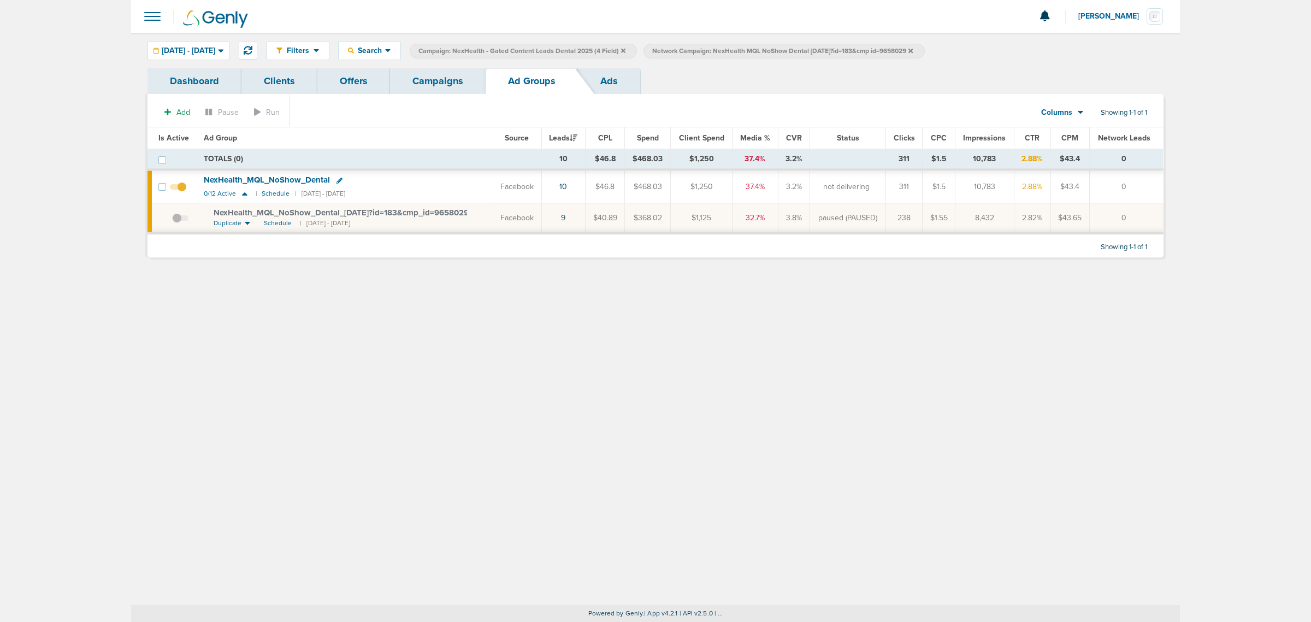
click at [445, 77] on link "Campaigns" at bounding box center [438, 81] width 96 height 26
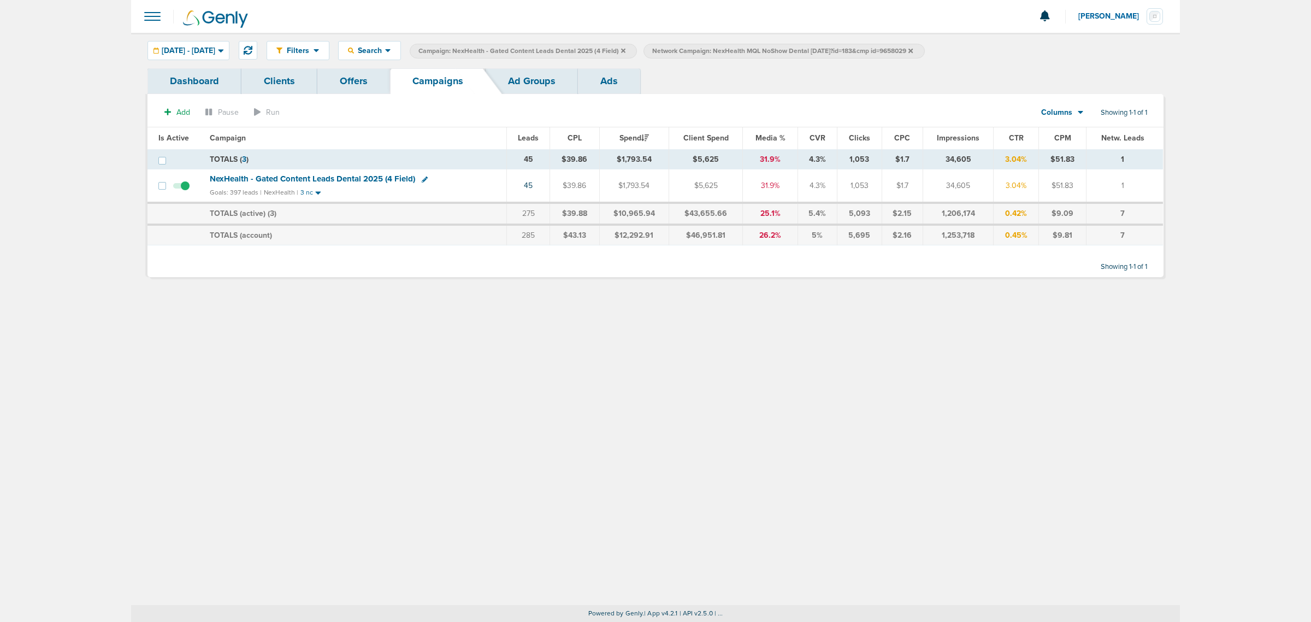
drag, startPoint x: 719, startPoint y: 74, endPoint x: 705, endPoint y: 71, distance: 15.0
click at [719, 74] on div "Dashboard Clients Offers Campaigns Ad Groups Ads" at bounding box center [656, 81] width 1016 height 26
click at [526, 72] on link "Ad Groups" at bounding box center [532, 81] width 92 height 26
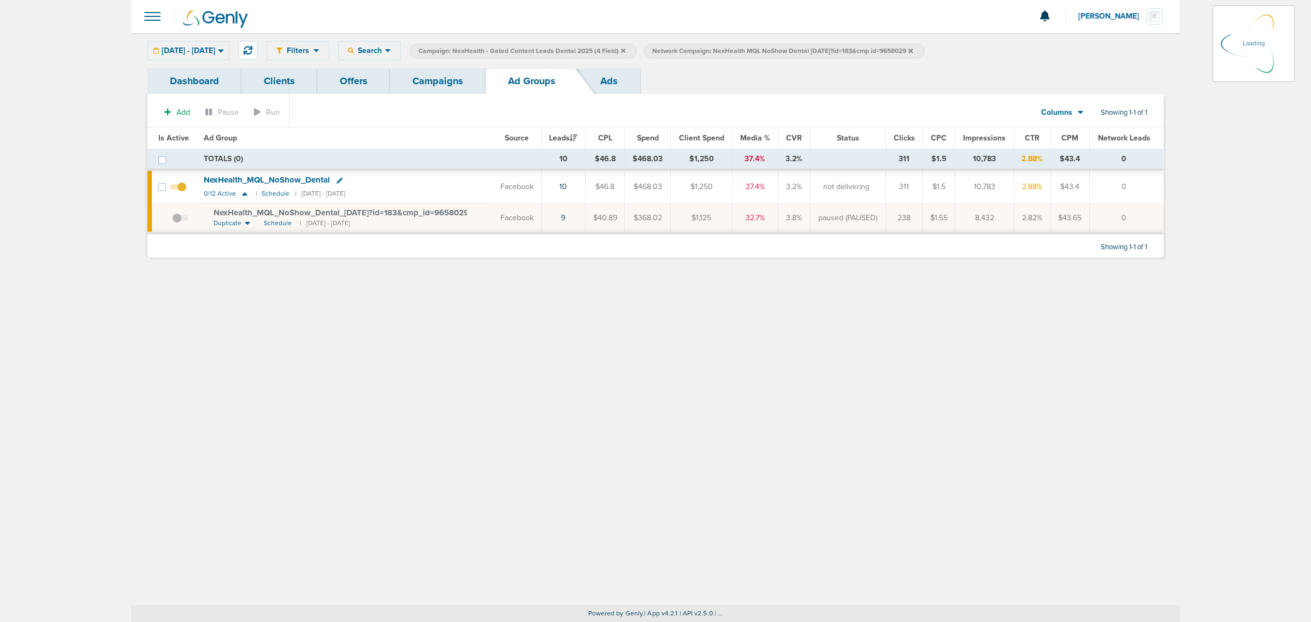
click at [913, 50] on span "Network Campaign: NexHealth MQL NoShow Dental 06.02.25?id=183&cmp id=9658029" at bounding box center [782, 50] width 261 height 9
click at [913, 50] on icon at bounding box center [910, 51] width 4 height 7
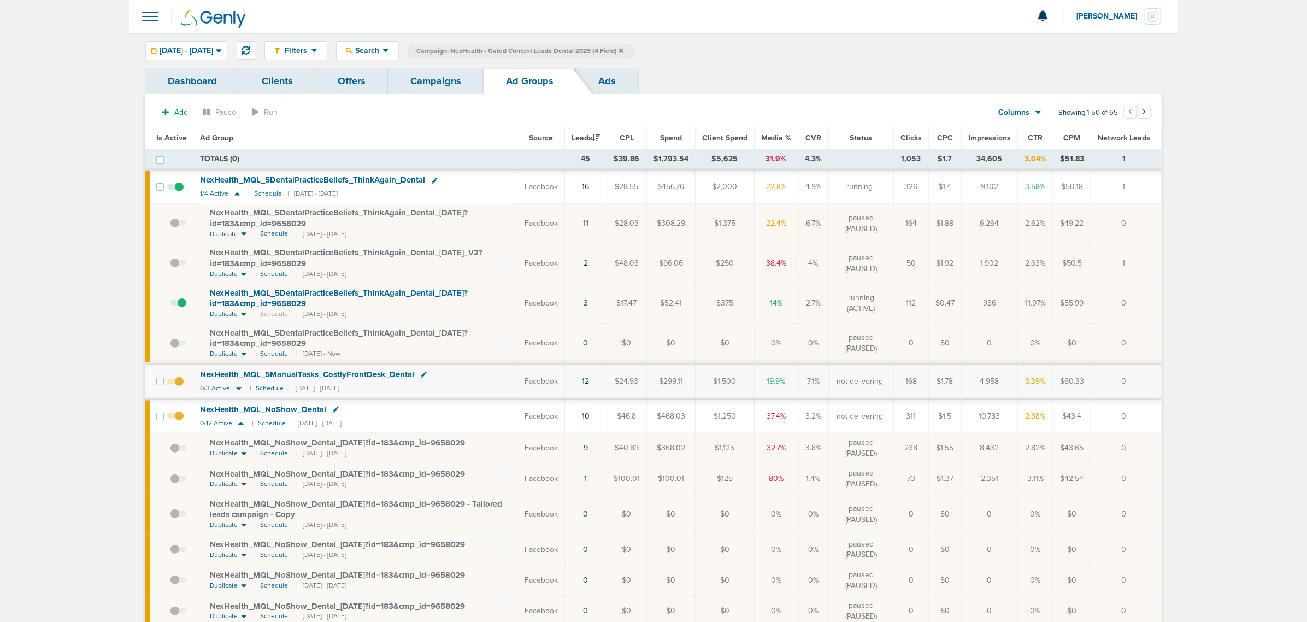
scroll to position [68, 0]
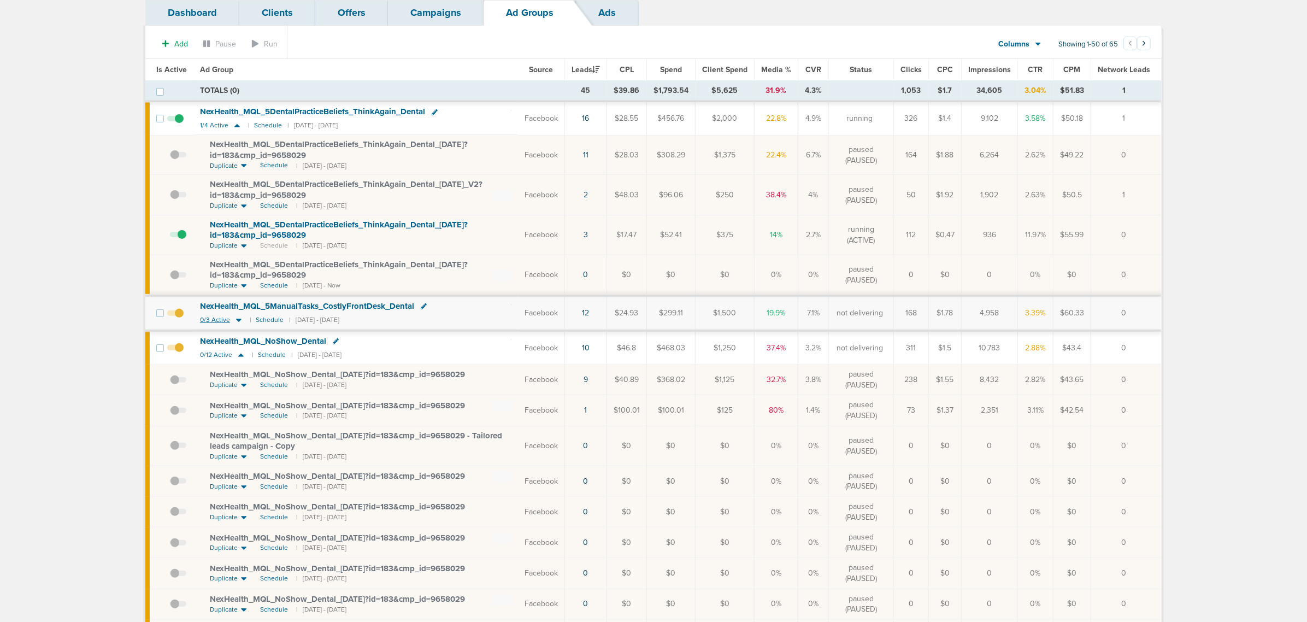
click at [238, 320] on icon at bounding box center [238, 319] width 11 height 9
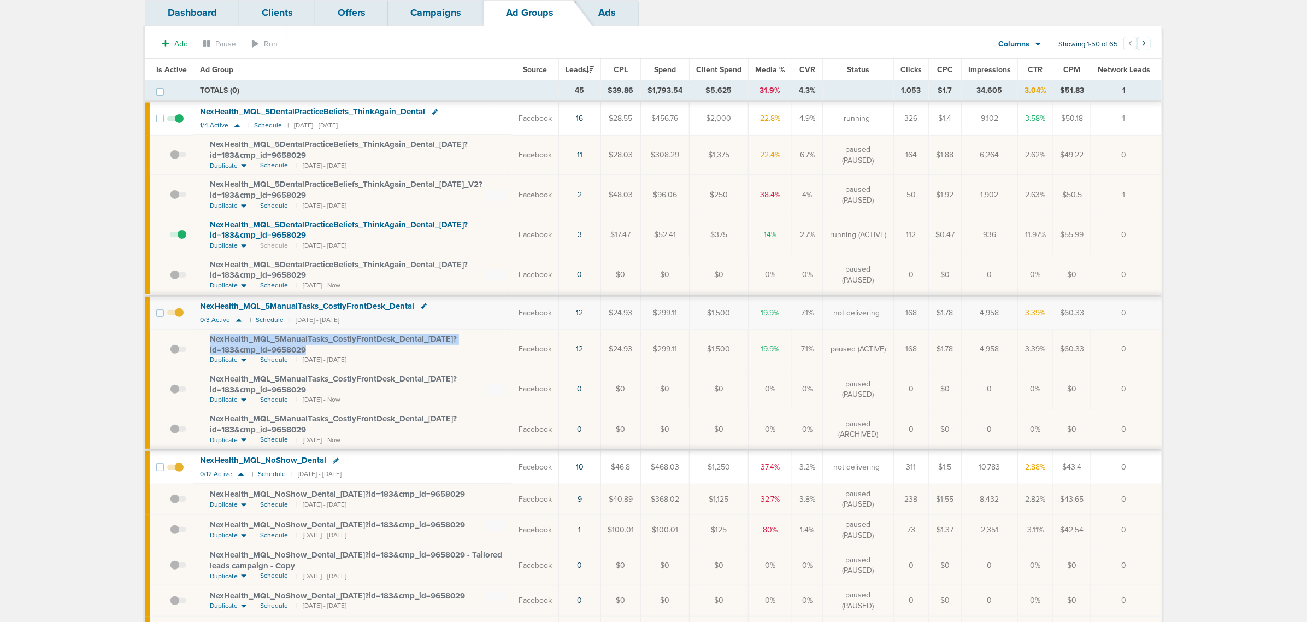
drag, startPoint x: 338, startPoint y: 355, endPoint x: 200, endPoint y: 340, distance: 138.5
click at [200, 340] on td "NexHealth_ MQL_ 5ManualTasks_ CostlyFrontDesk_ Dental_ 09.17.25?id=183&cmp_ id=…" at bounding box center [352, 349] width 318 height 40
copy span "NexHealth_ MQL_ 5ManualTasks_ CostlyFrontDesk_ Dental_ 09.17.25?id=183&cmp_ id=…"
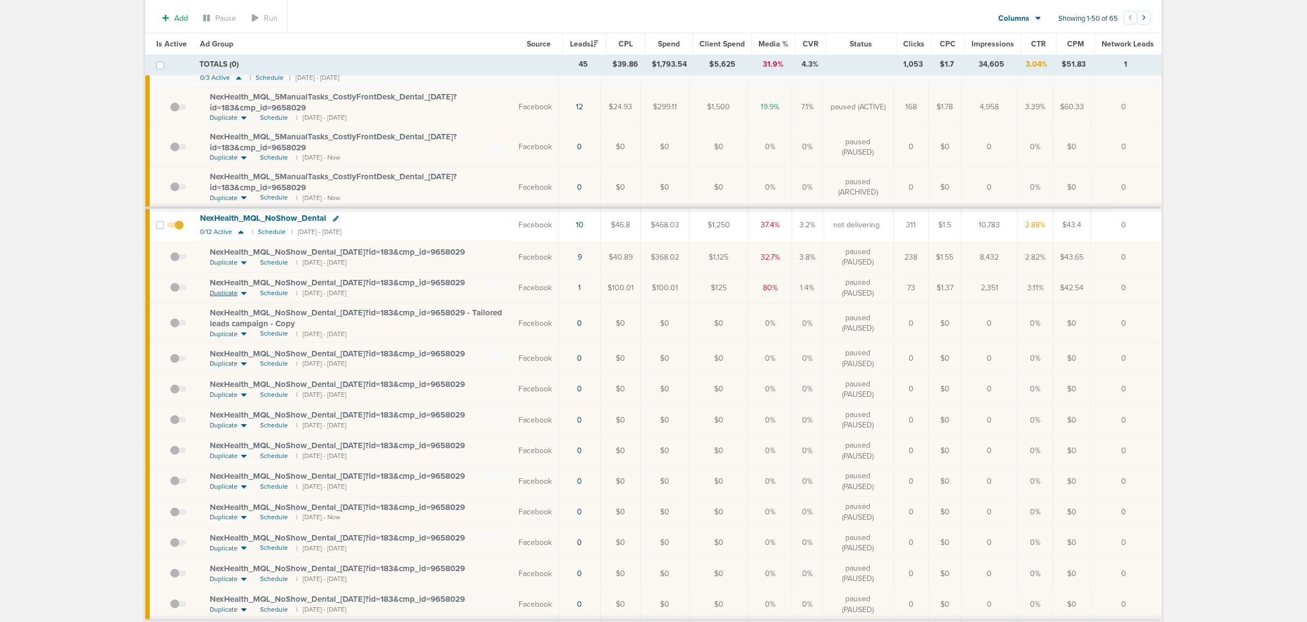
scroll to position [341, 0]
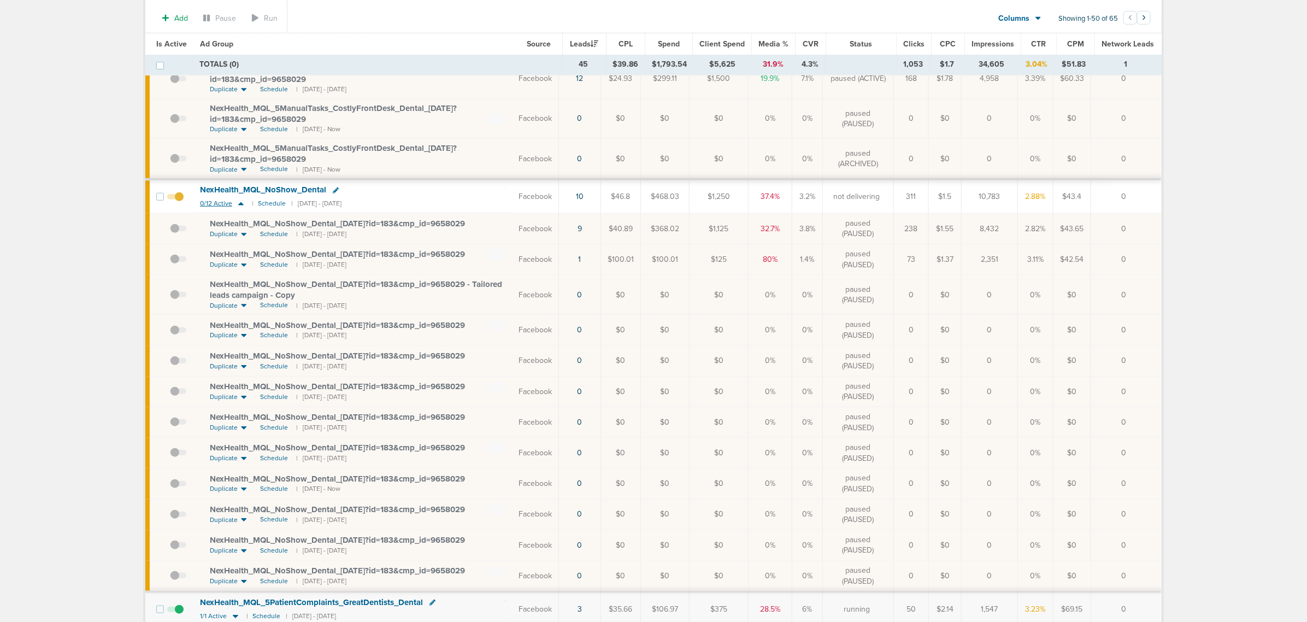
click at [240, 205] on icon at bounding box center [240, 203] width 5 height 3
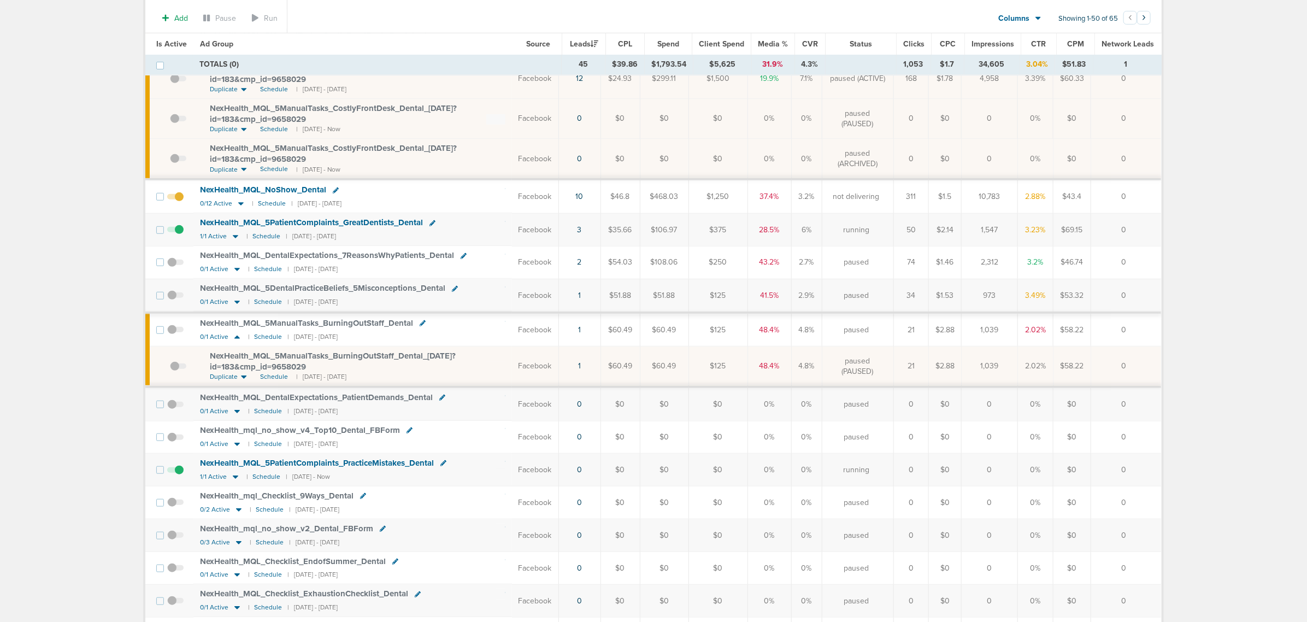
click at [246, 361] on span "NexHealth_ MQL_ 5ManualTasks_ BurningOutStaff_ Dental_ 09.17.25?id=183&cmp_ id=…" at bounding box center [333, 361] width 246 height 21
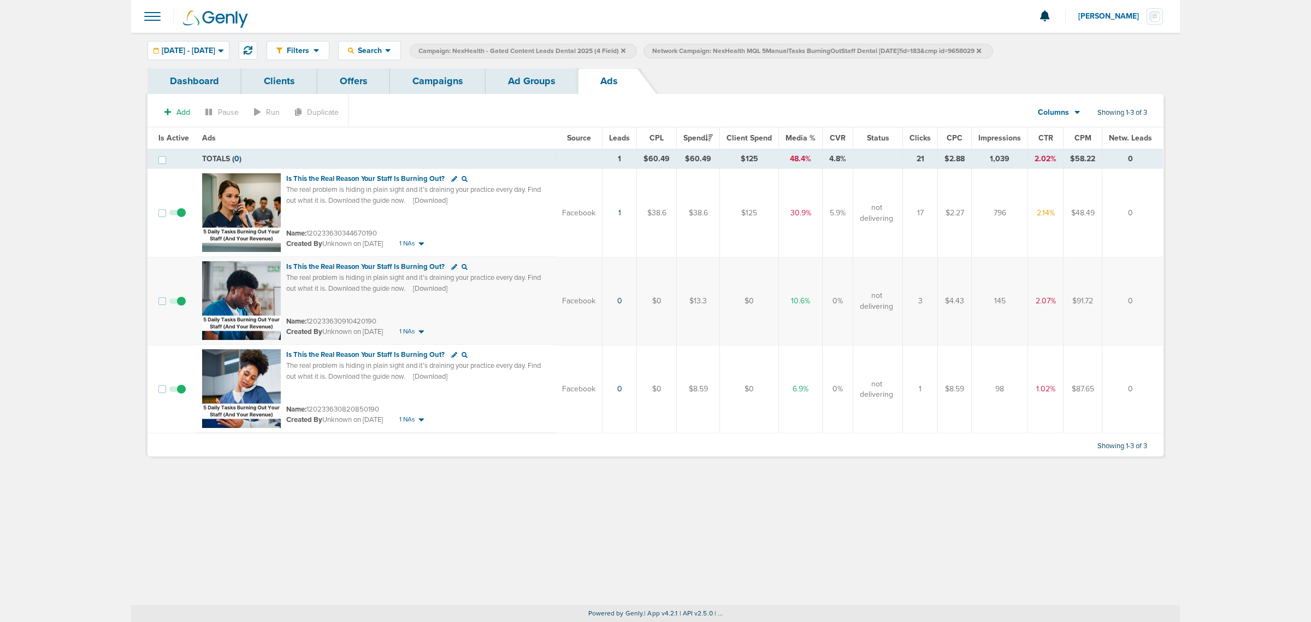
click at [505, 105] on section "Add Pause Run Duplicate Columns Media Stats Sales Performance Custom Showing 1-…" at bounding box center [656, 114] width 1016 height 25
click at [528, 74] on link "Ad Groups" at bounding box center [532, 81] width 92 height 26
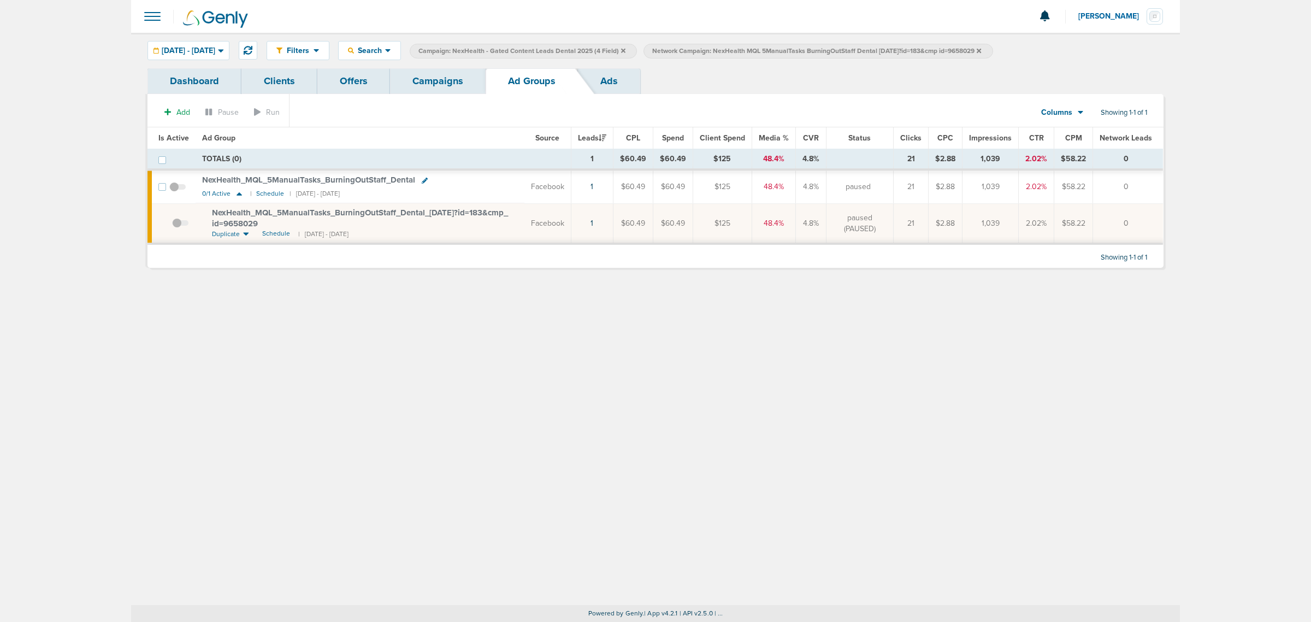
click at [462, 67] on div "Filters Active Only Settings Status Active Inactive Objectives MQL SQL Traffic …" at bounding box center [655, 51] width 1049 height 36
click at [452, 82] on link "Campaigns" at bounding box center [438, 81] width 96 height 26
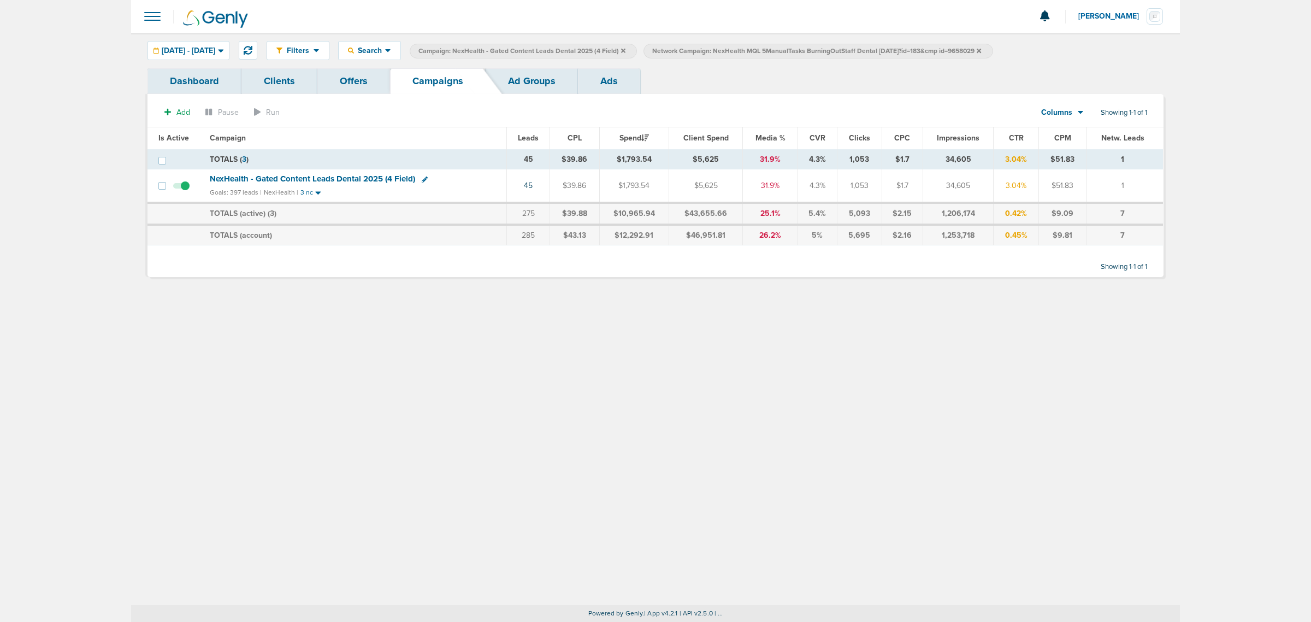
click at [981, 51] on icon at bounding box center [979, 50] width 4 height 4
click at [626, 49] on icon at bounding box center [623, 51] width 4 height 7
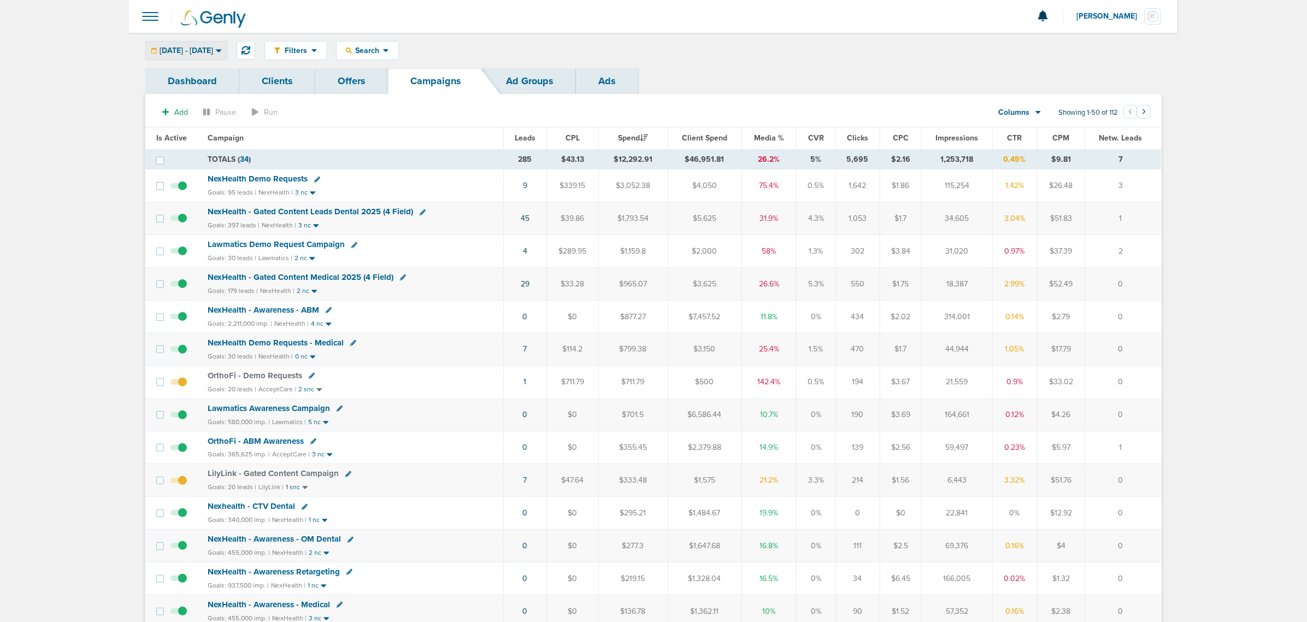
click at [213, 47] on span "09.15.2025 - 09.19.2025" at bounding box center [187, 51] width 54 height 8
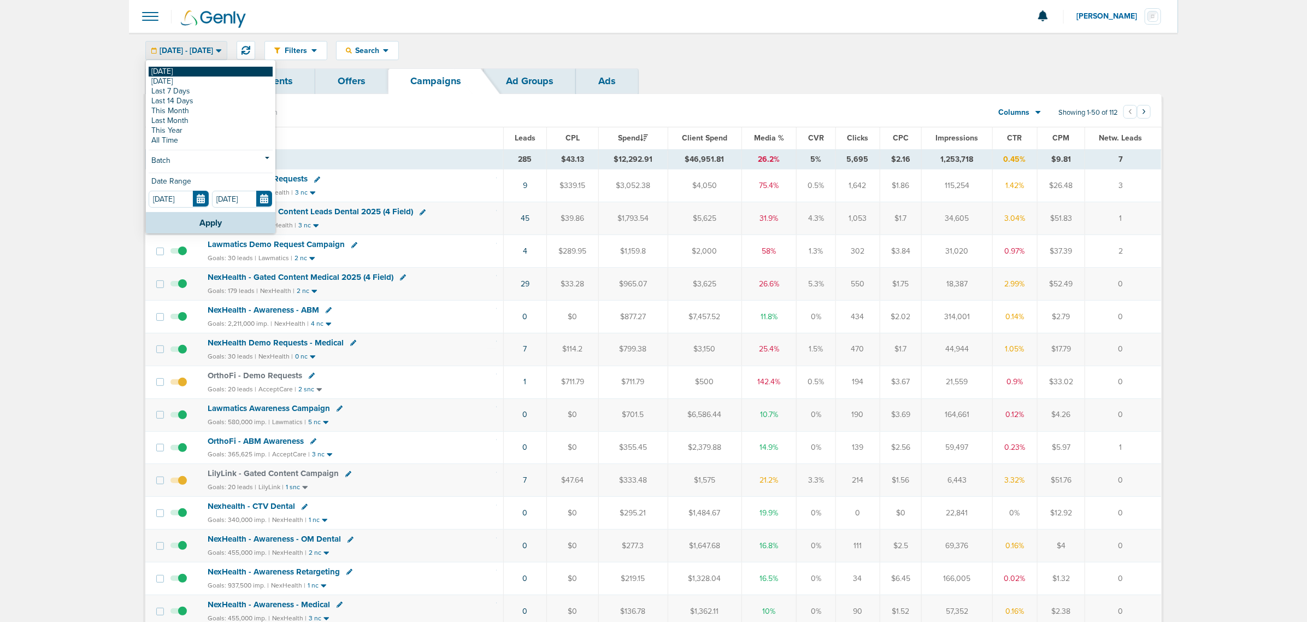
click at [192, 72] on link "[DATE]" at bounding box center [211, 72] width 124 height 10
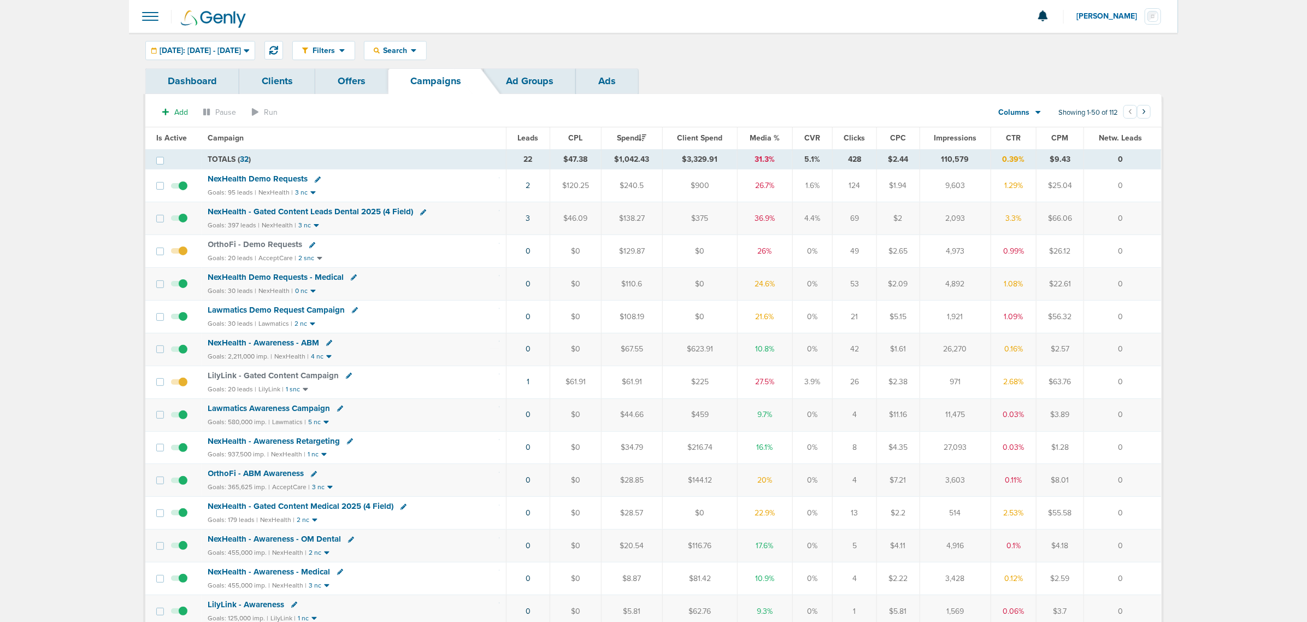
click at [332, 510] on span "NexHealth - Gated Content Medical 2025 (4 Field)" at bounding box center [301, 506] width 186 height 10
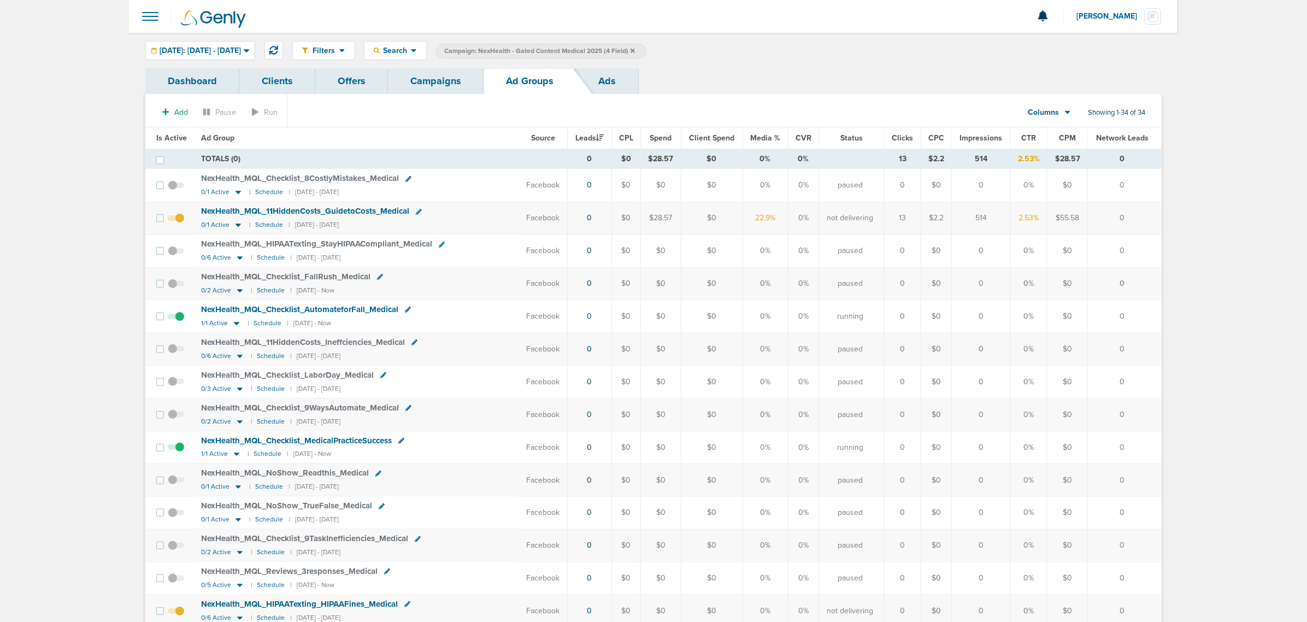
click at [646, 48] on label "Campaign: NexHealth - Gated Content Medical 2025 (4 Field)" at bounding box center [540, 51] width 211 height 15
click at [635, 49] on icon at bounding box center [632, 50] width 4 height 4
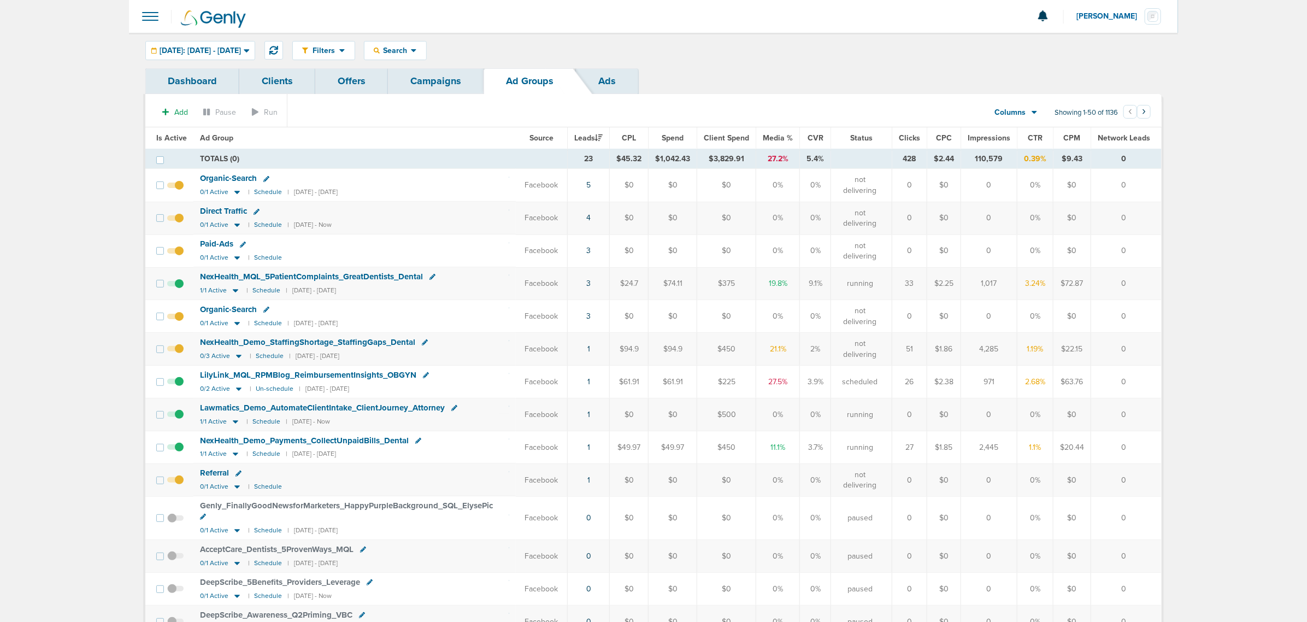
click at [450, 85] on link "Campaigns" at bounding box center [436, 81] width 96 height 26
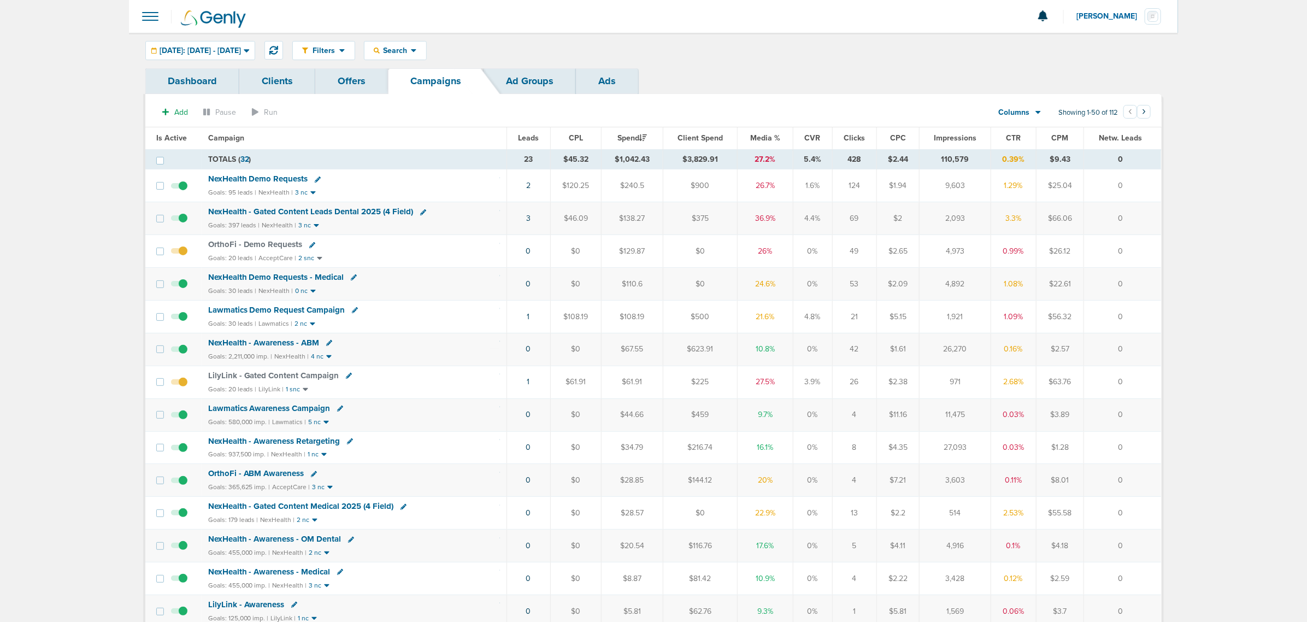
click at [315, 213] on span "NexHealth - Gated Content Leads Dental 2025 (4 Field)" at bounding box center [310, 212] width 205 height 10
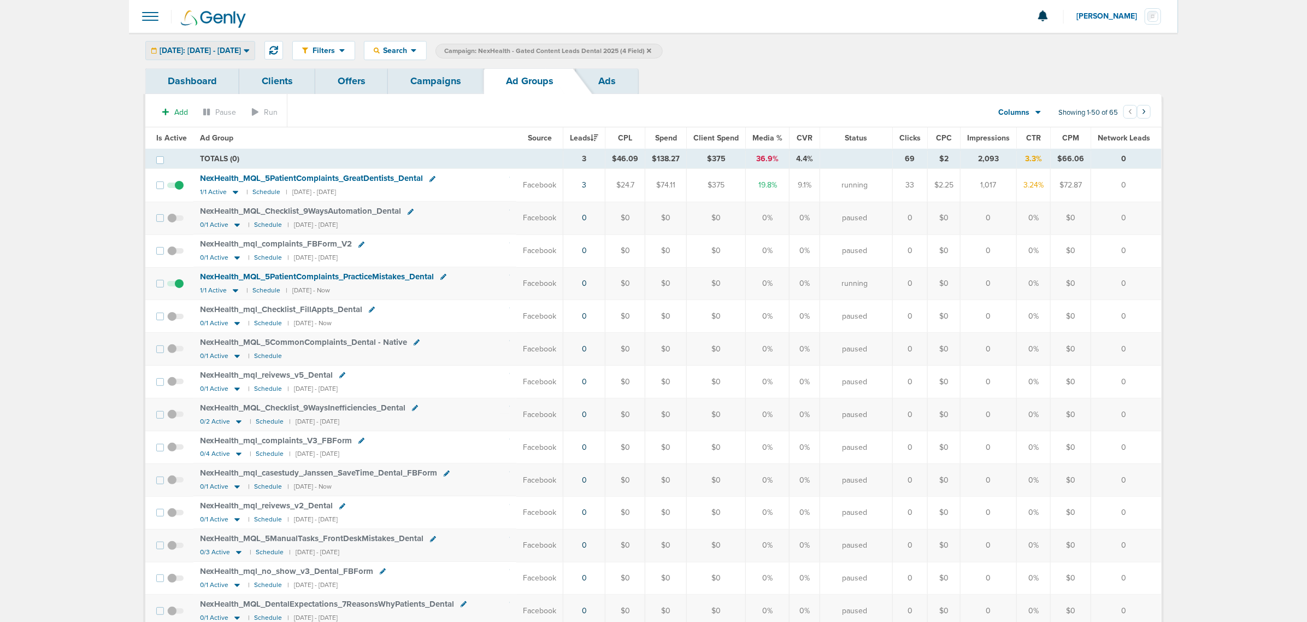
click at [241, 53] on span "[DATE]: [DATE] - [DATE]" at bounding box center [200, 51] width 81 height 8
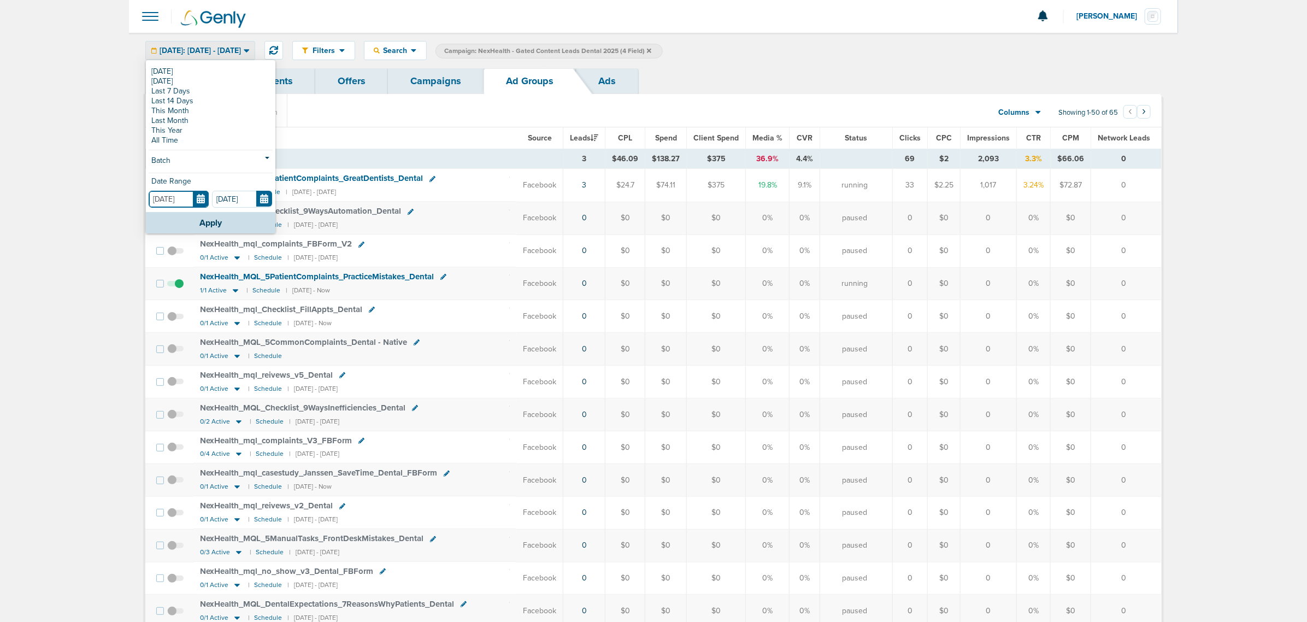
click at [202, 201] on input "[DATE]" at bounding box center [179, 199] width 60 height 17
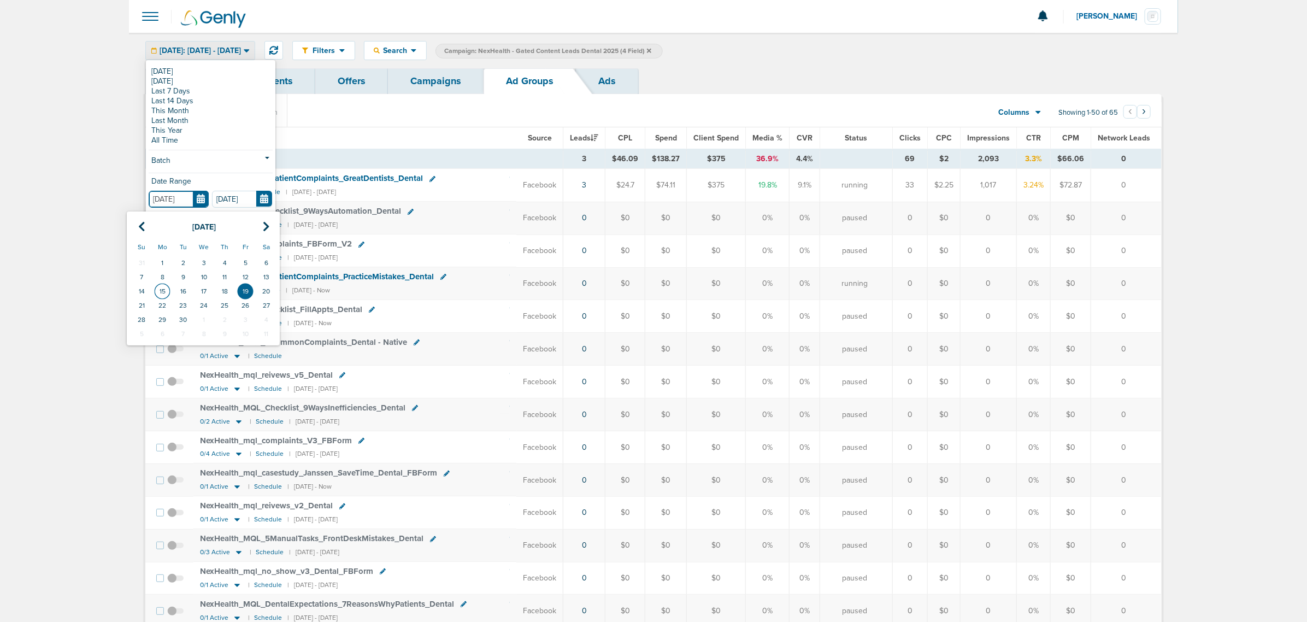
click at [166, 296] on td "15" at bounding box center [162, 291] width 21 height 14
type input "09.15.2025"
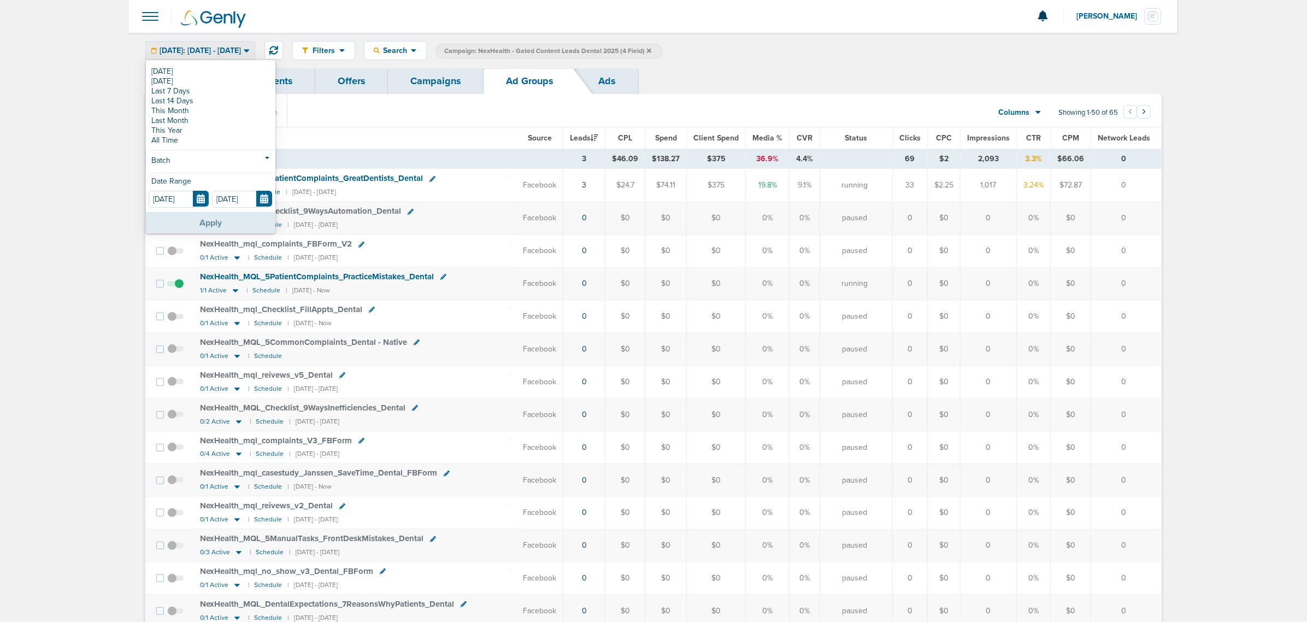
click at [223, 229] on button "Apply" at bounding box center [210, 222] width 129 height 21
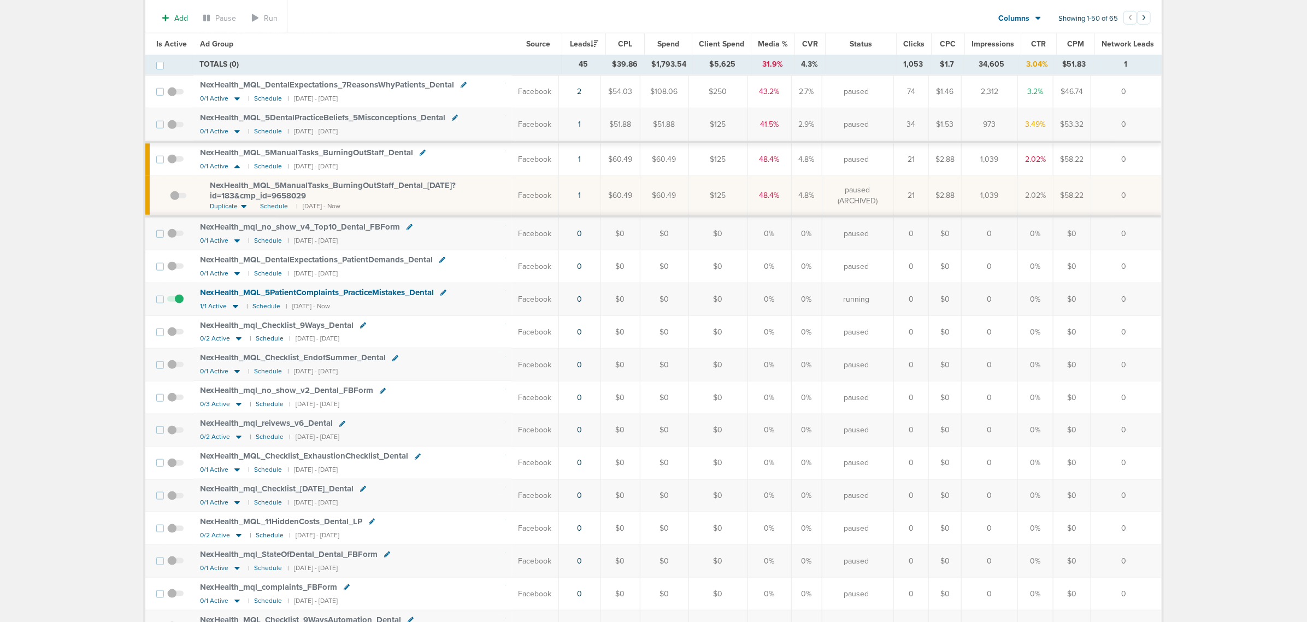
scroll to position [341, 0]
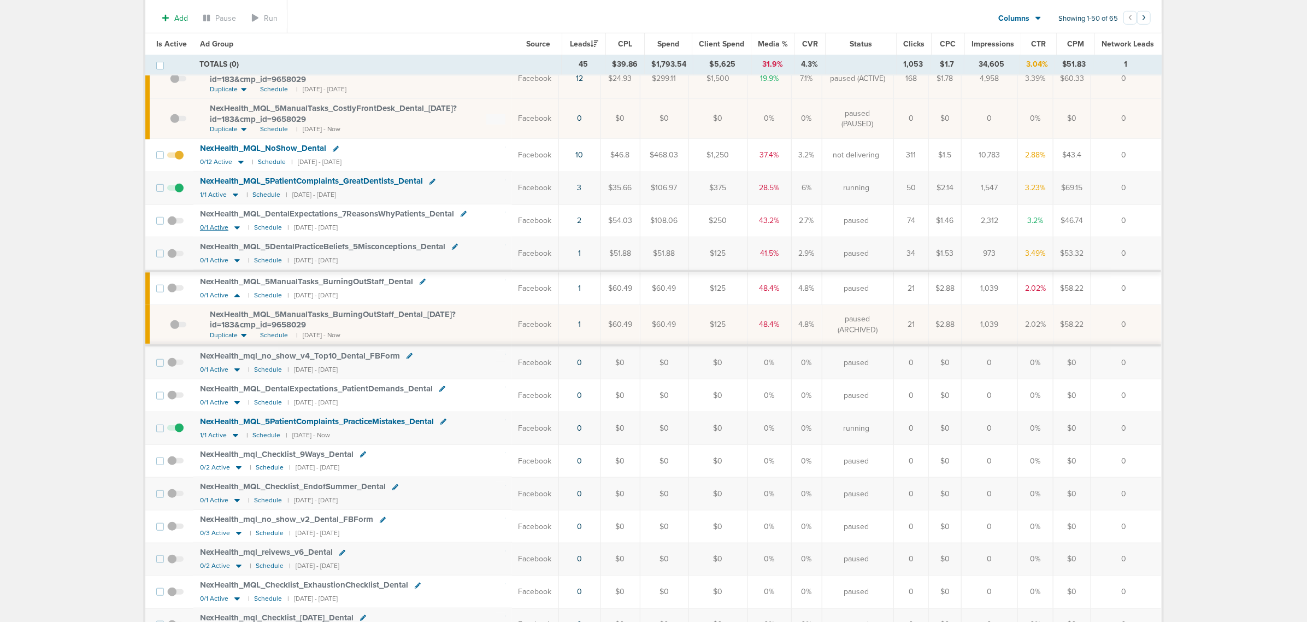
click at [238, 232] on icon at bounding box center [237, 227] width 11 height 9
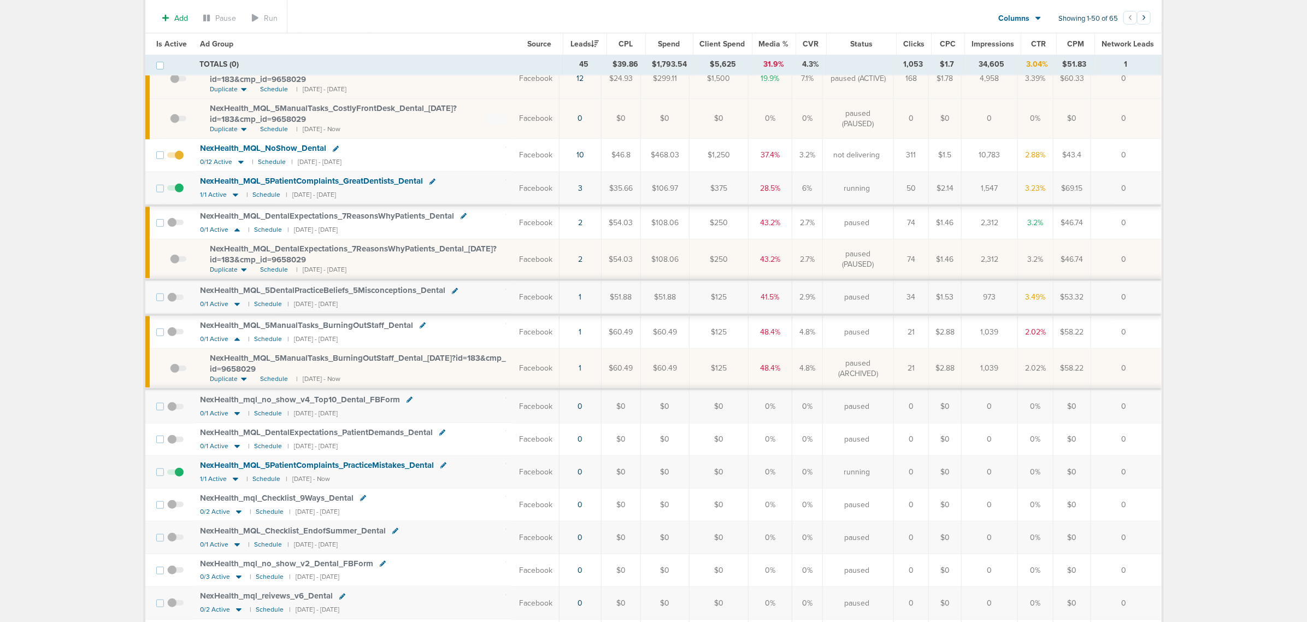
click at [276, 258] on span "NexHealth_ MQL_ DentalExpectations_ 7ReasonsWhyPatients_ Dental_ 09.10.25?id=18…" at bounding box center [353, 254] width 287 height 21
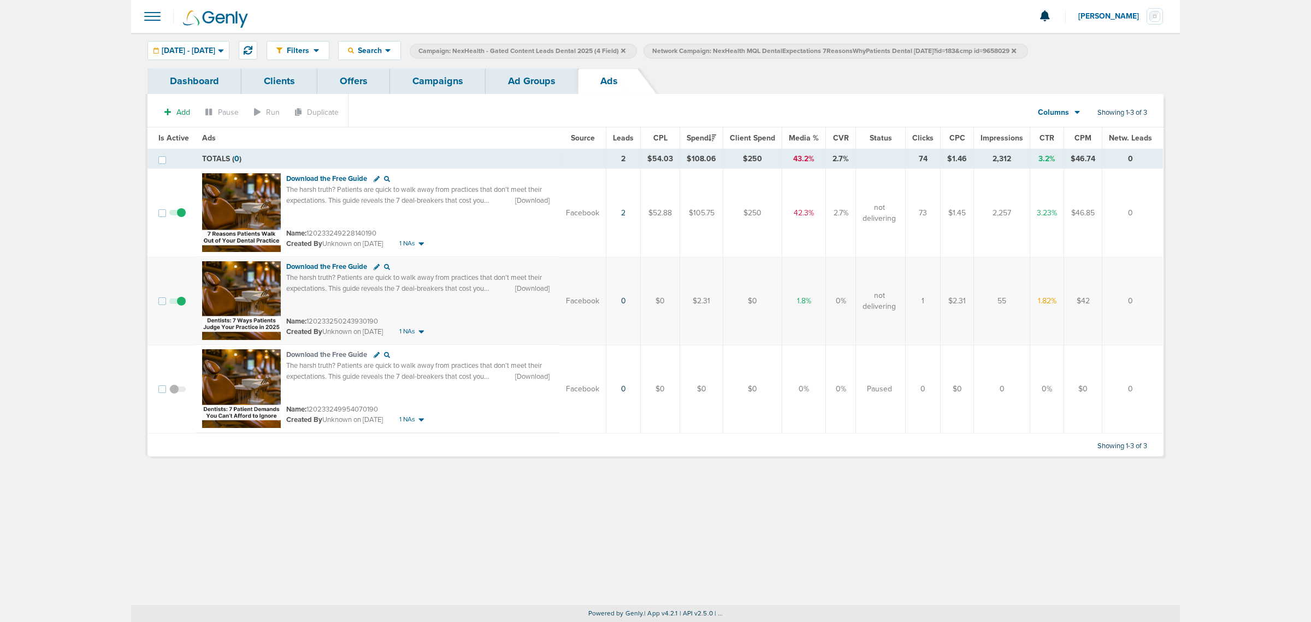
click at [595, 76] on link "Ads" at bounding box center [609, 81] width 62 height 26
click at [546, 75] on link "Ad Groups" at bounding box center [532, 81] width 92 height 26
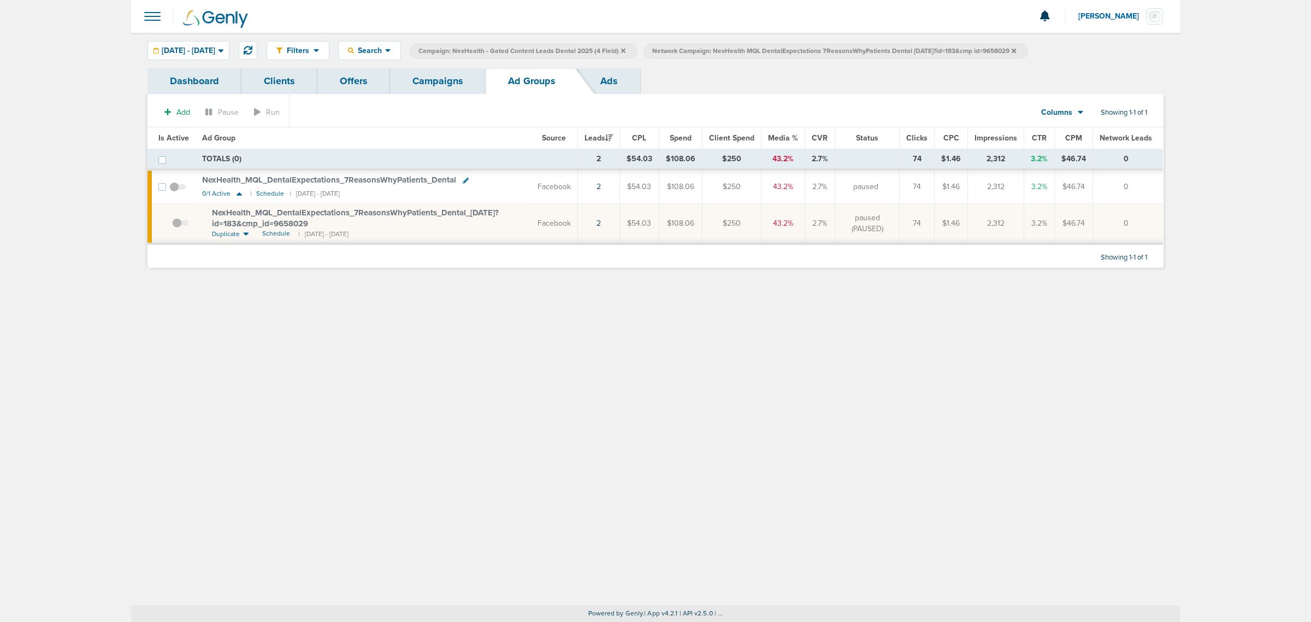
click at [441, 82] on link "Campaigns" at bounding box center [438, 81] width 96 height 26
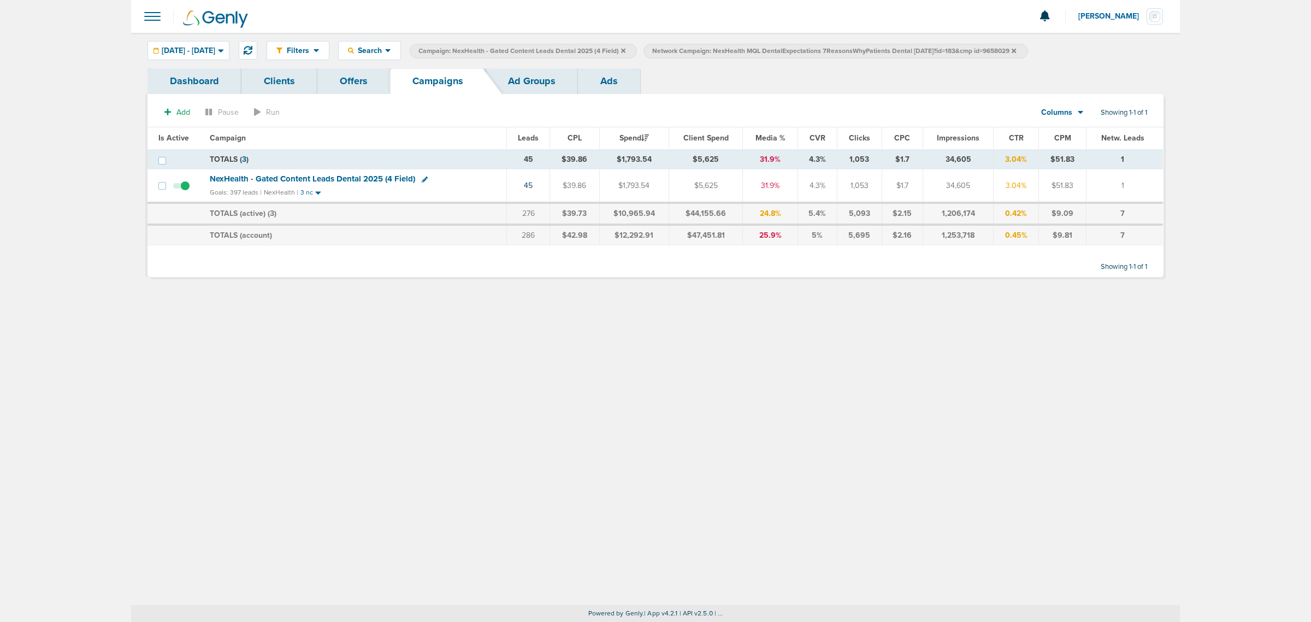
click at [566, 75] on link "Ad Groups" at bounding box center [532, 81] width 92 height 26
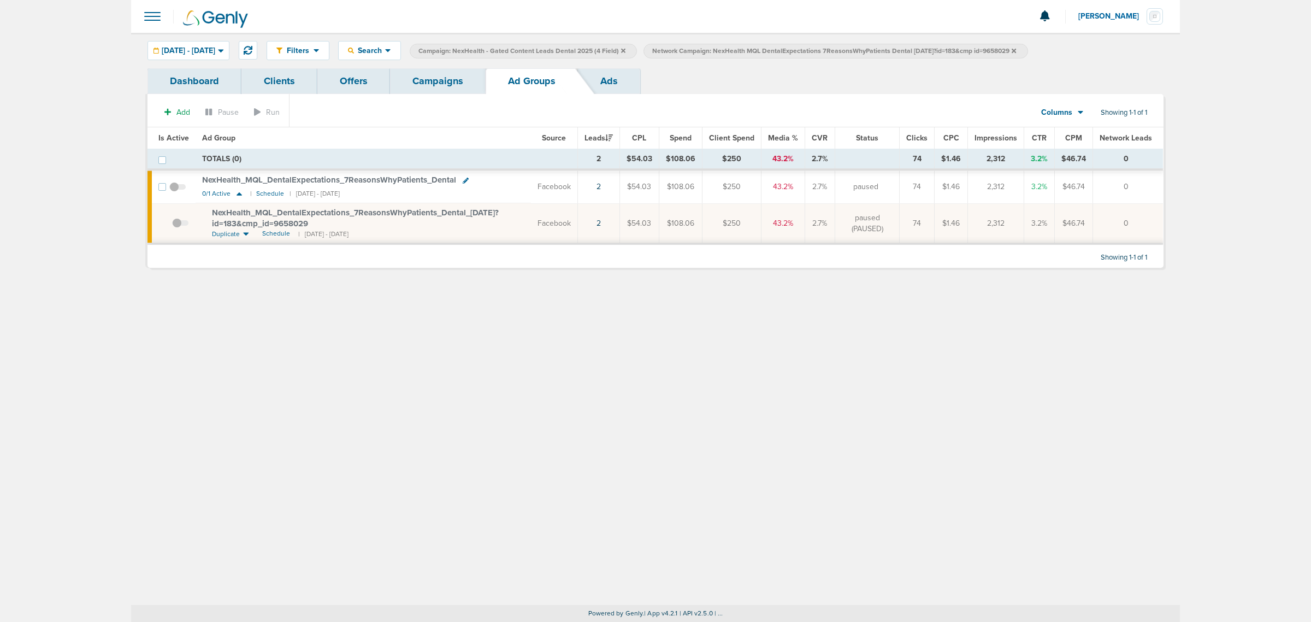
click at [1016, 51] on icon at bounding box center [1014, 50] width 4 height 4
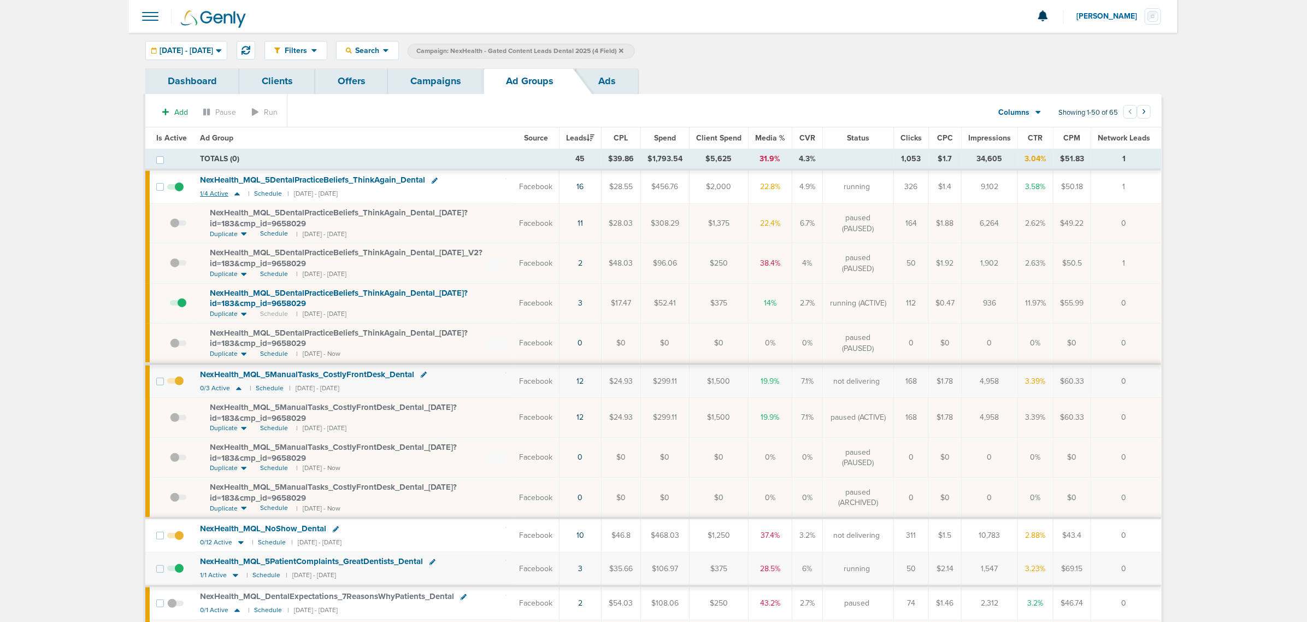
click at [234, 196] on icon at bounding box center [236, 193] width 5 height 3
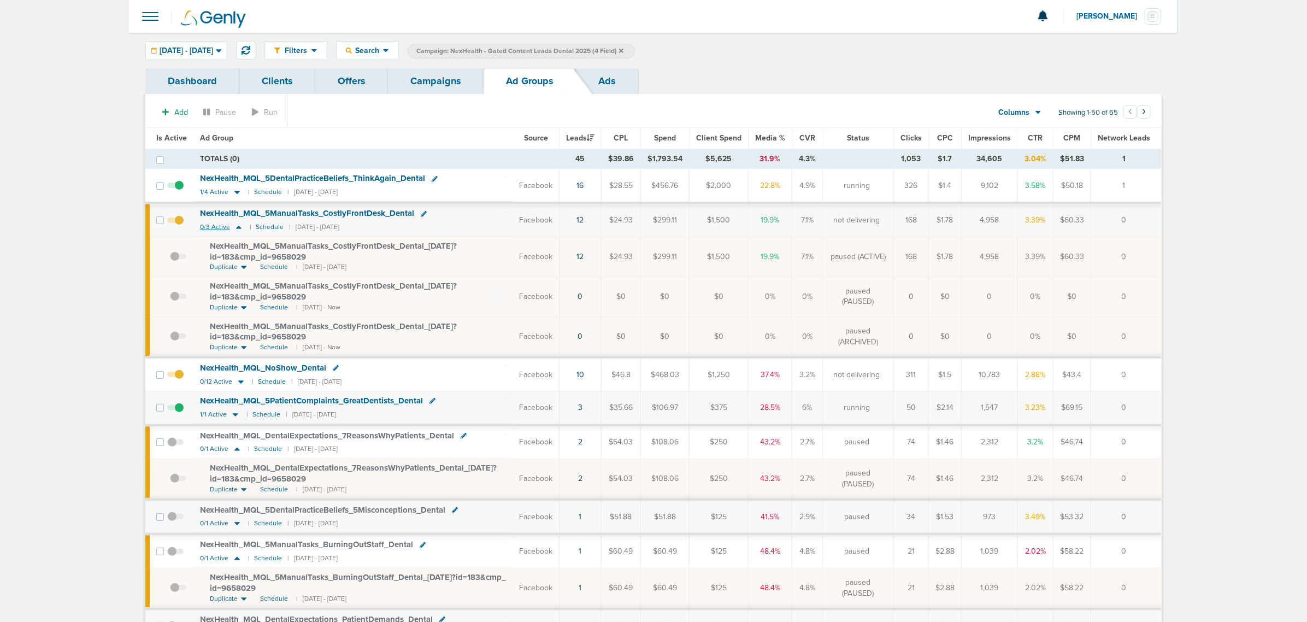
click at [237, 227] on icon at bounding box center [238, 226] width 11 height 9
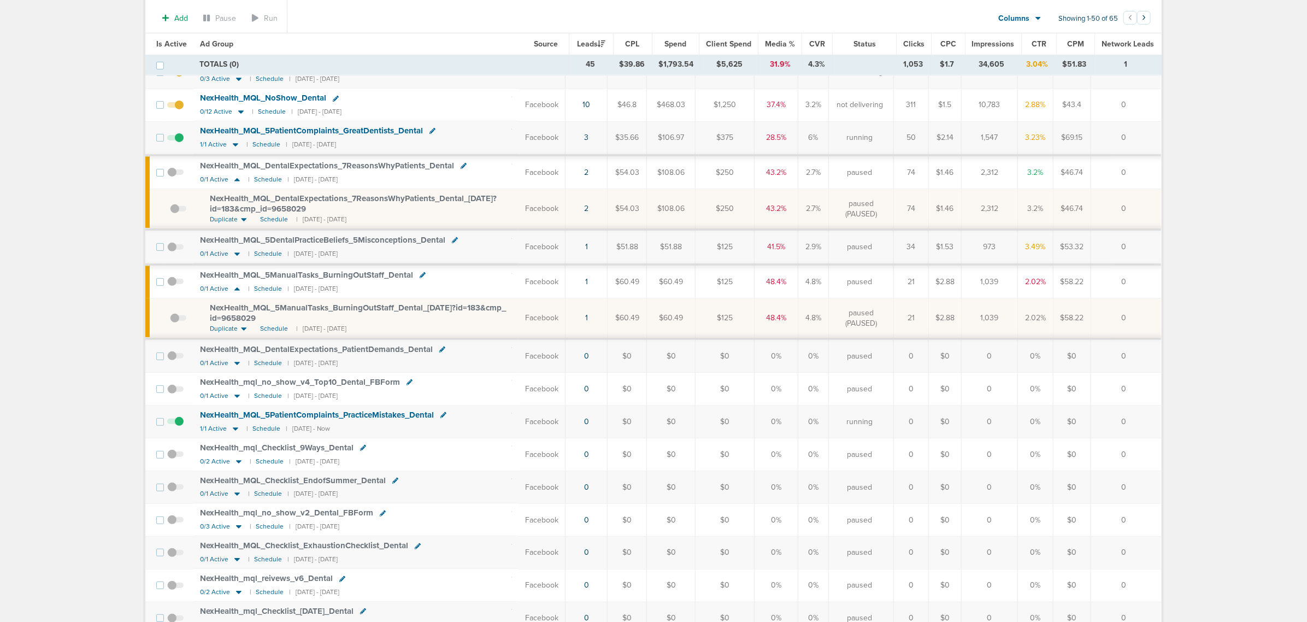
scroll to position [273, 0]
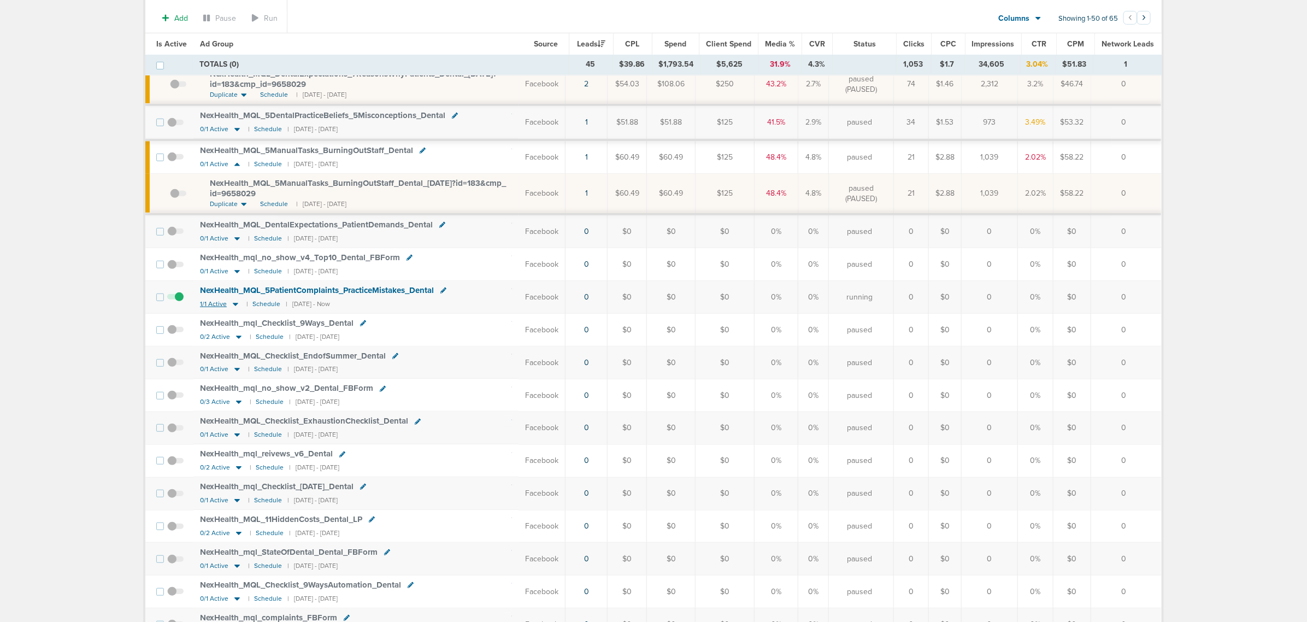
click at [231, 306] on icon at bounding box center [235, 303] width 11 height 9
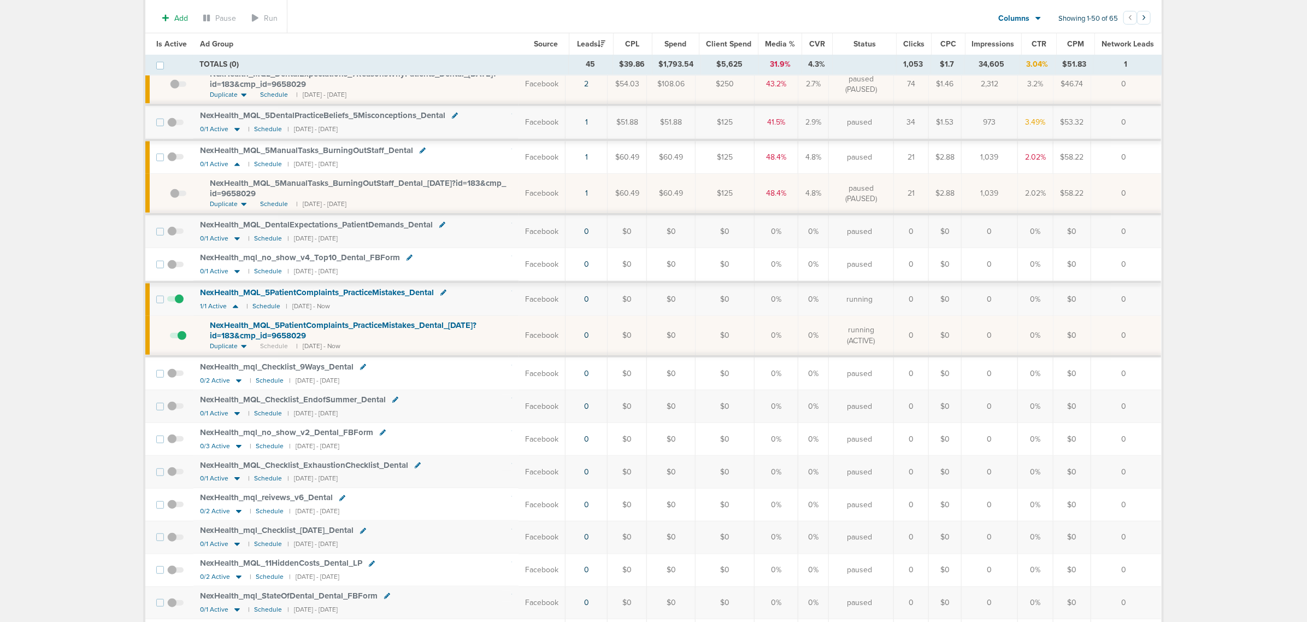
click at [290, 338] on span "NexHealth_ MQL_ 5PatientComplaints_ PracticeMistakes_ Dental_ [DATE]?id=183&cmp…" at bounding box center [343, 330] width 267 height 21
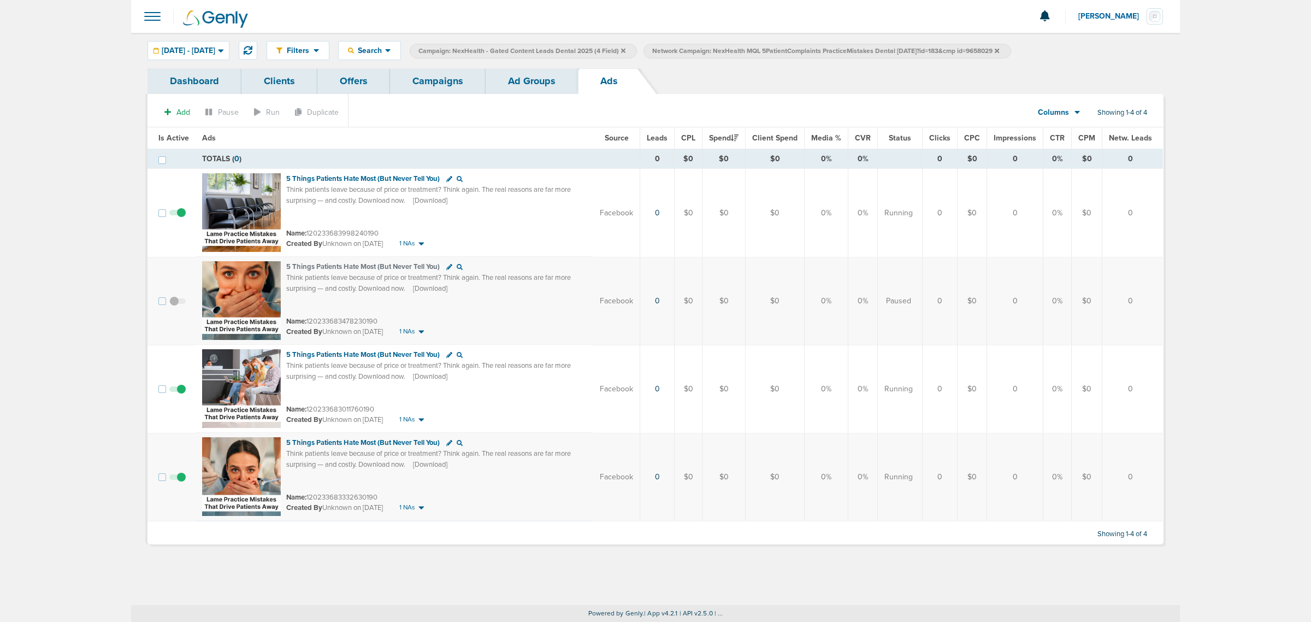
click at [533, 78] on link "Ad Groups" at bounding box center [532, 81] width 92 height 26
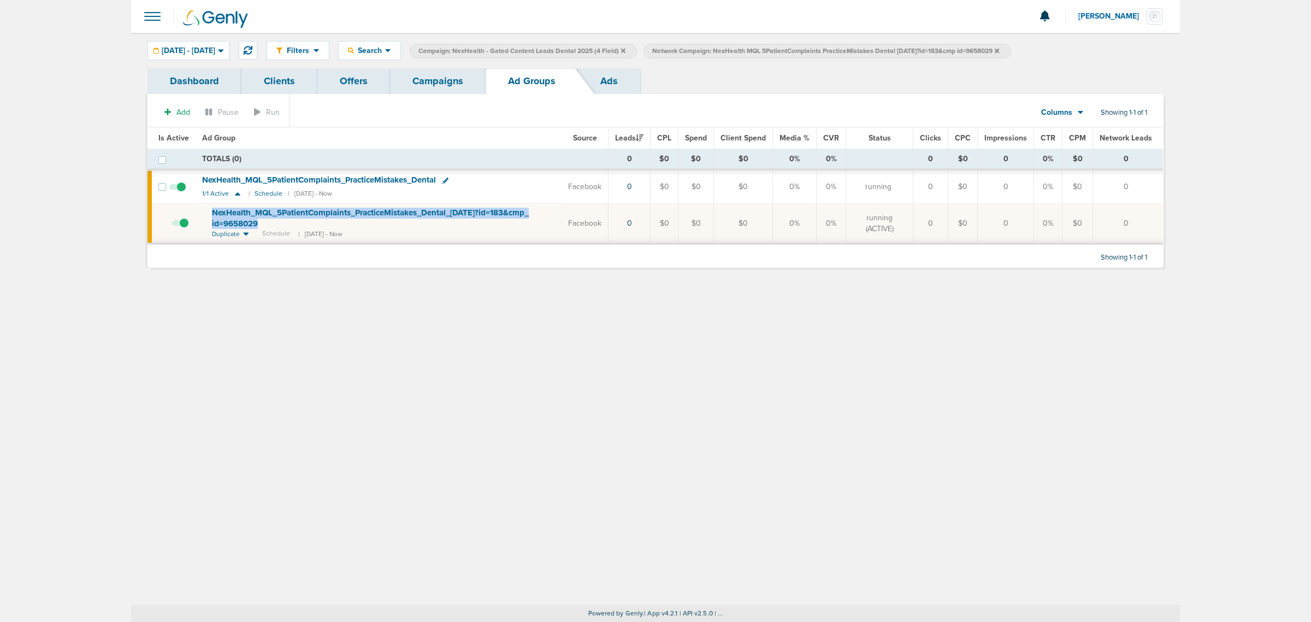
drag, startPoint x: 273, startPoint y: 222, endPoint x: 190, endPoint y: 214, distance: 83.4
click at [190, 214] on tr "NexHealth_ MQL_ 5PatientComplaints_ PracticeMistakes_ Dental_ 09.18.25?id=183&c…" at bounding box center [656, 223] width 1016 height 40
copy tr "NexHealth_ MQL_ 5PatientComplaints_ PracticeMistakes_ Dental_ [DATE]?id=183&cmp…"
click at [613, 75] on link "Ads" at bounding box center [609, 81] width 62 height 26
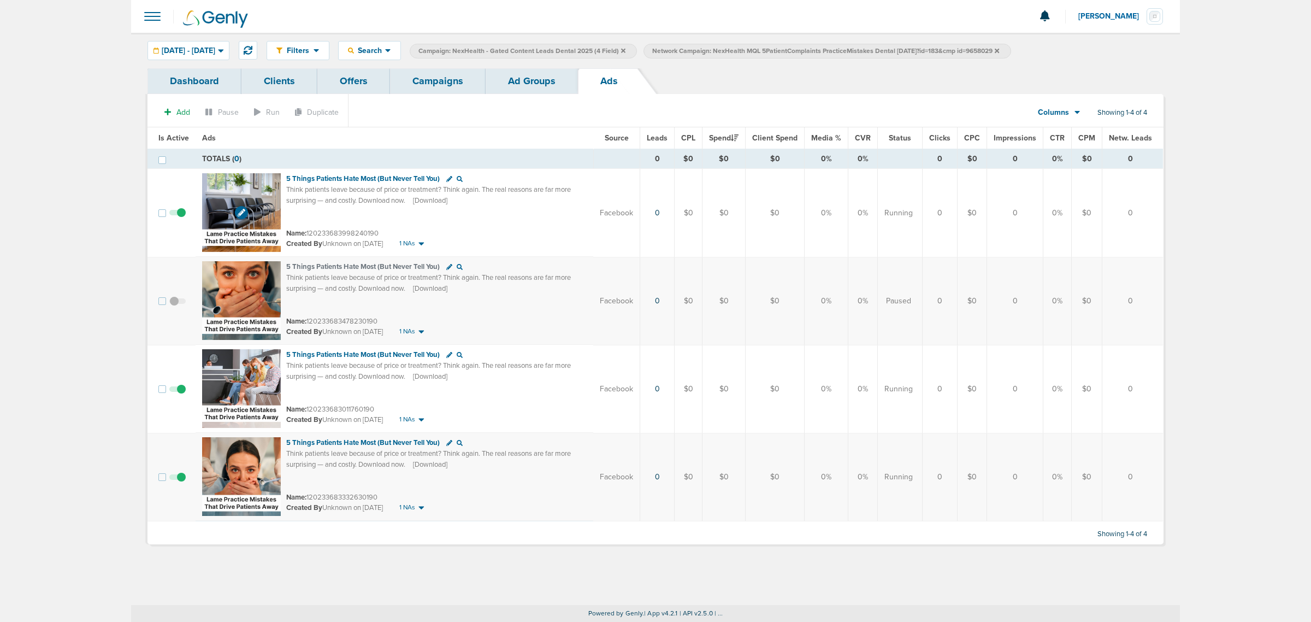
click at [236, 182] on img at bounding box center [241, 212] width 79 height 79
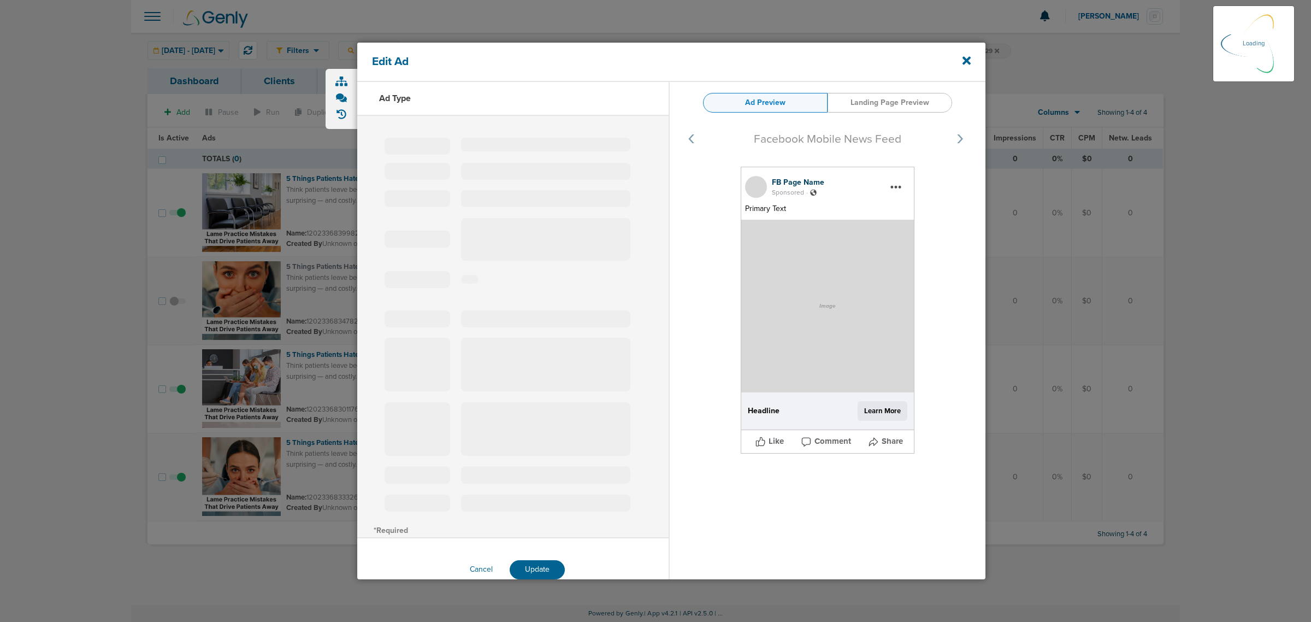
select select "learn_more"
type input "120233683998240190"
type input "5 Things Patients Hate Most (But Never Tell You)"
type textarea "Think patients leave because of price or treatment? Think again. The real reaso…"
select select "download"
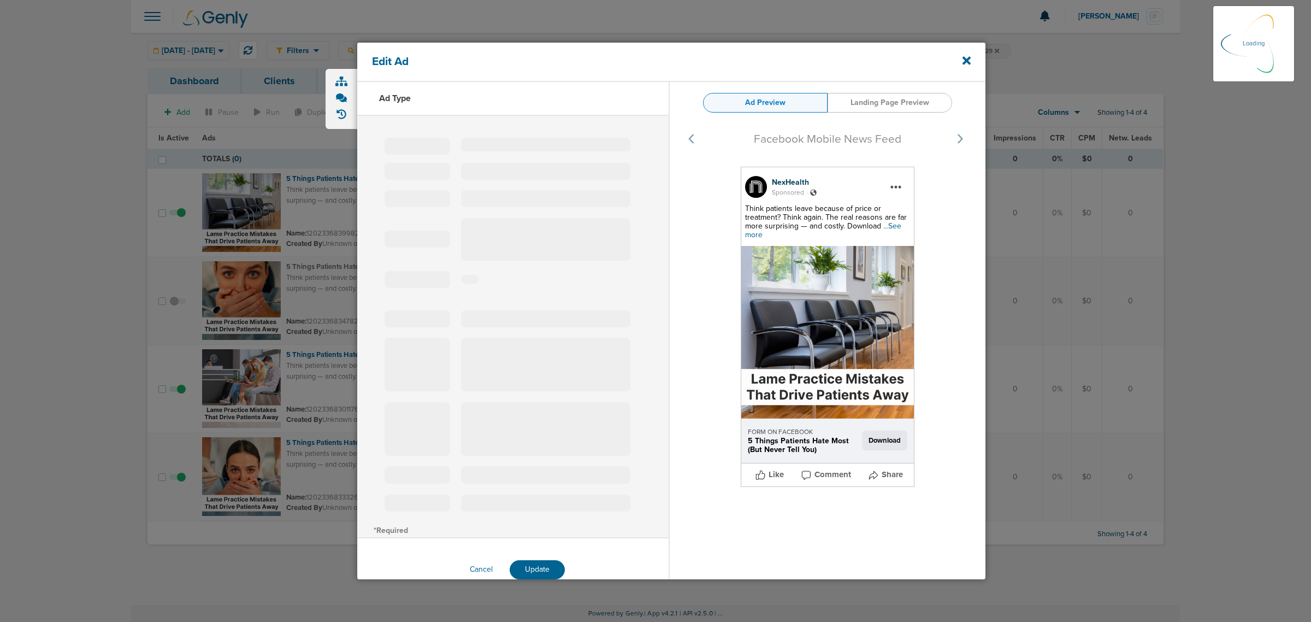
click at [892, 224] on span "...See more" at bounding box center [823, 230] width 156 height 18
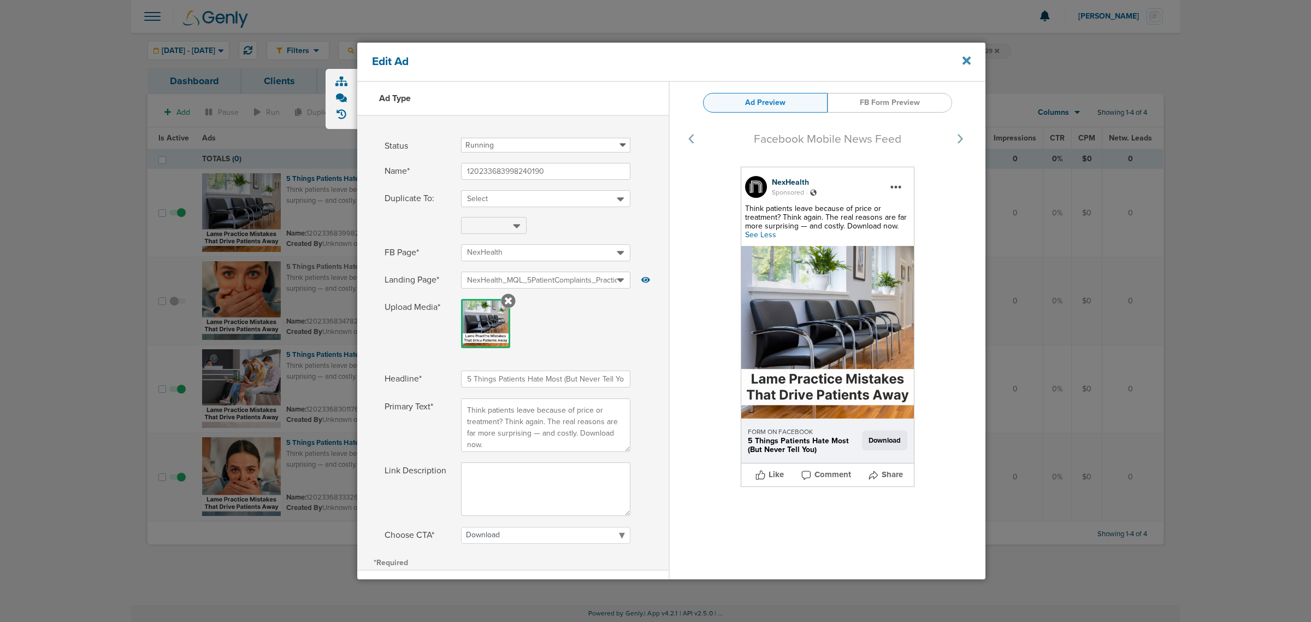
click at [970, 64] on icon at bounding box center [967, 61] width 8 height 8
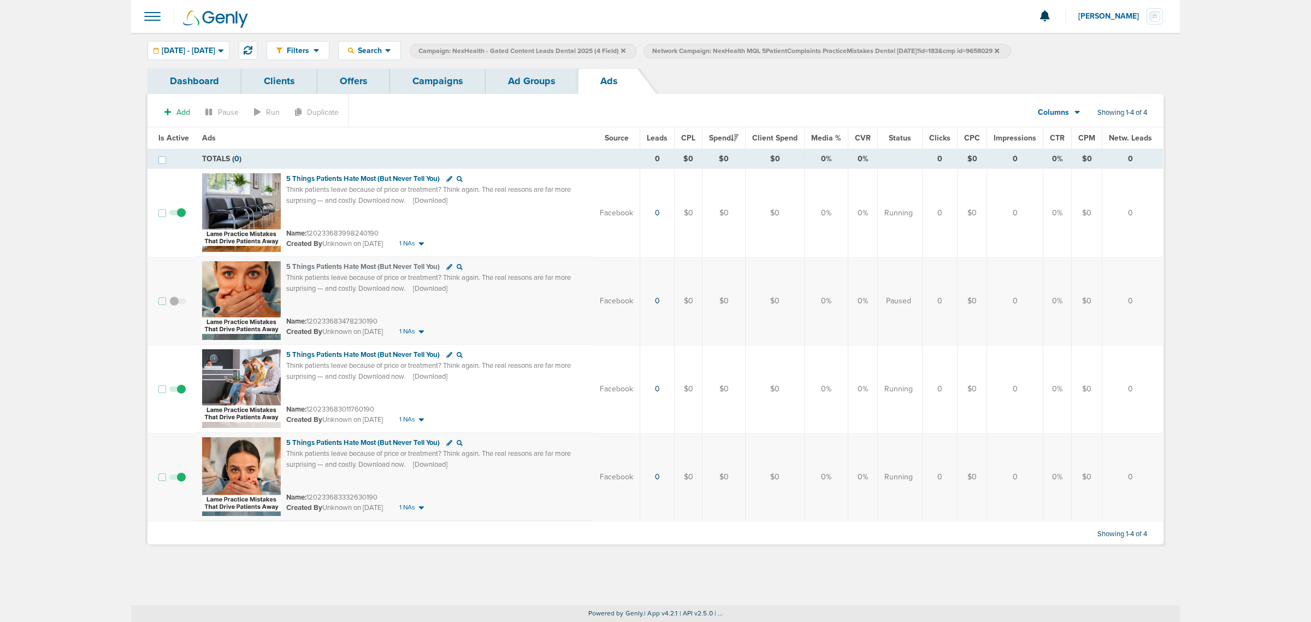
click at [427, 88] on link "Campaigns" at bounding box center [438, 81] width 96 height 26
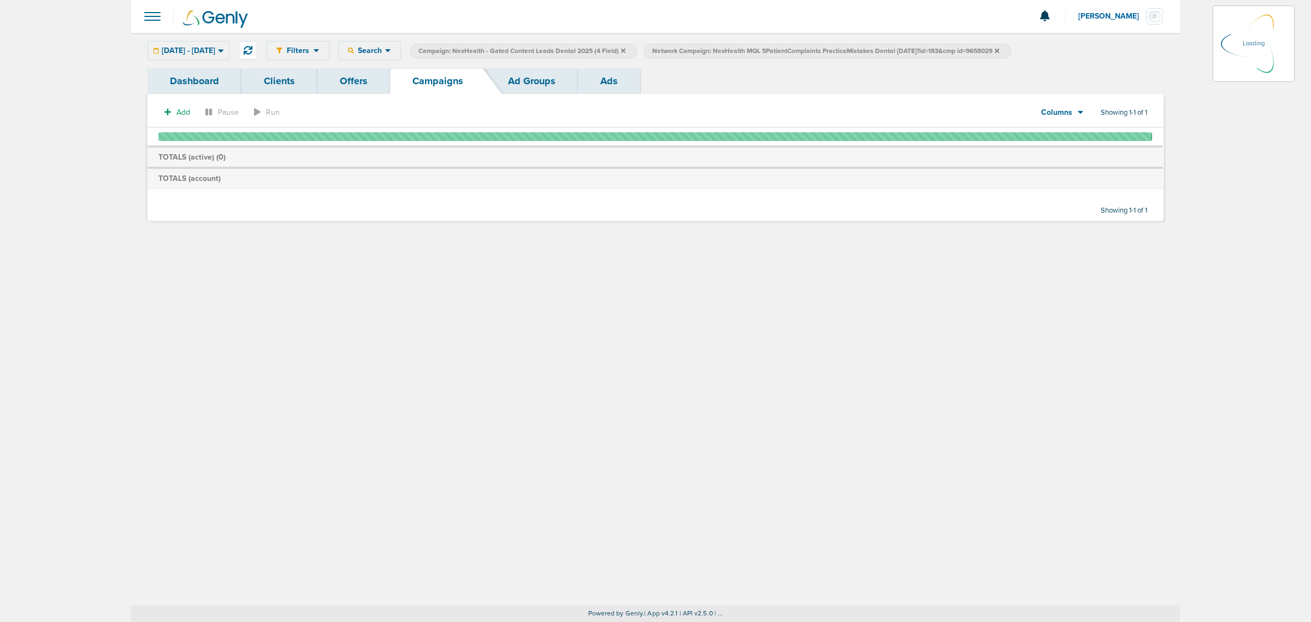
click at [558, 85] on link "Ad Groups" at bounding box center [532, 81] width 92 height 26
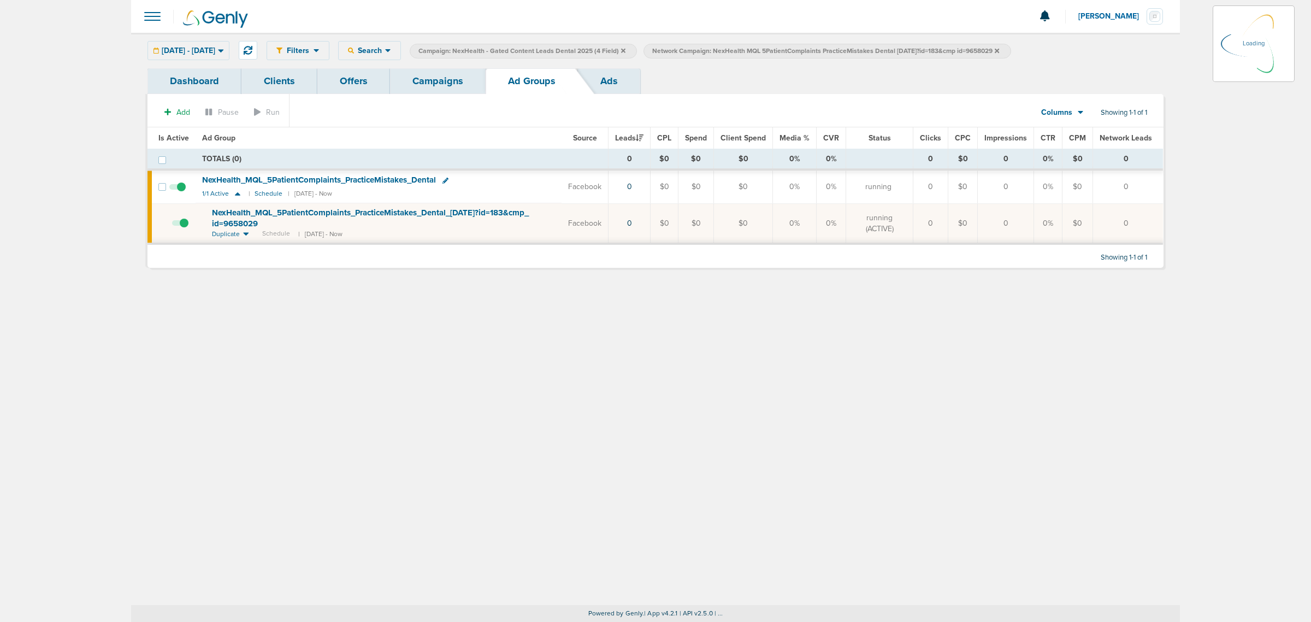
click at [999, 48] on icon at bounding box center [997, 51] width 4 height 7
click at [999, 49] on icon at bounding box center [997, 50] width 4 height 4
click at [999, 50] on icon at bounding box center [997, 50] width 4 height 4
click at [446, 82] on link "Campaigns" at bounding box center [438, 81] width 96 height 26
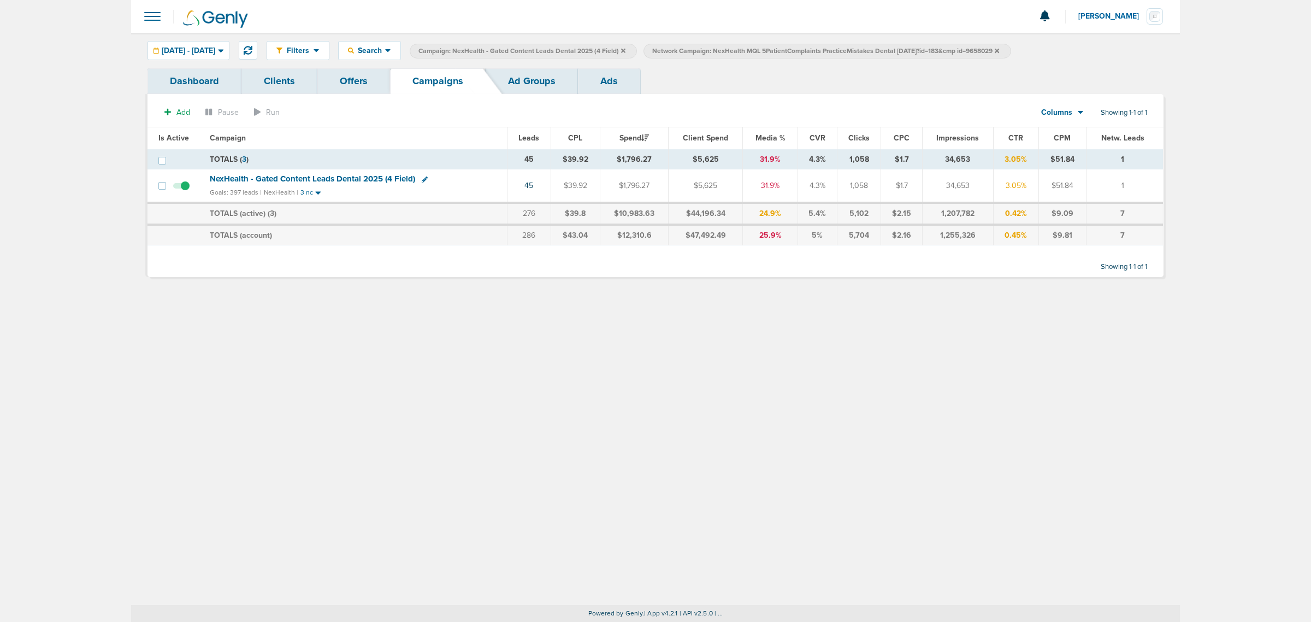
click at [509, 81] on link "Ad Groups" at bounding box center [532, 81] width 92 height 26
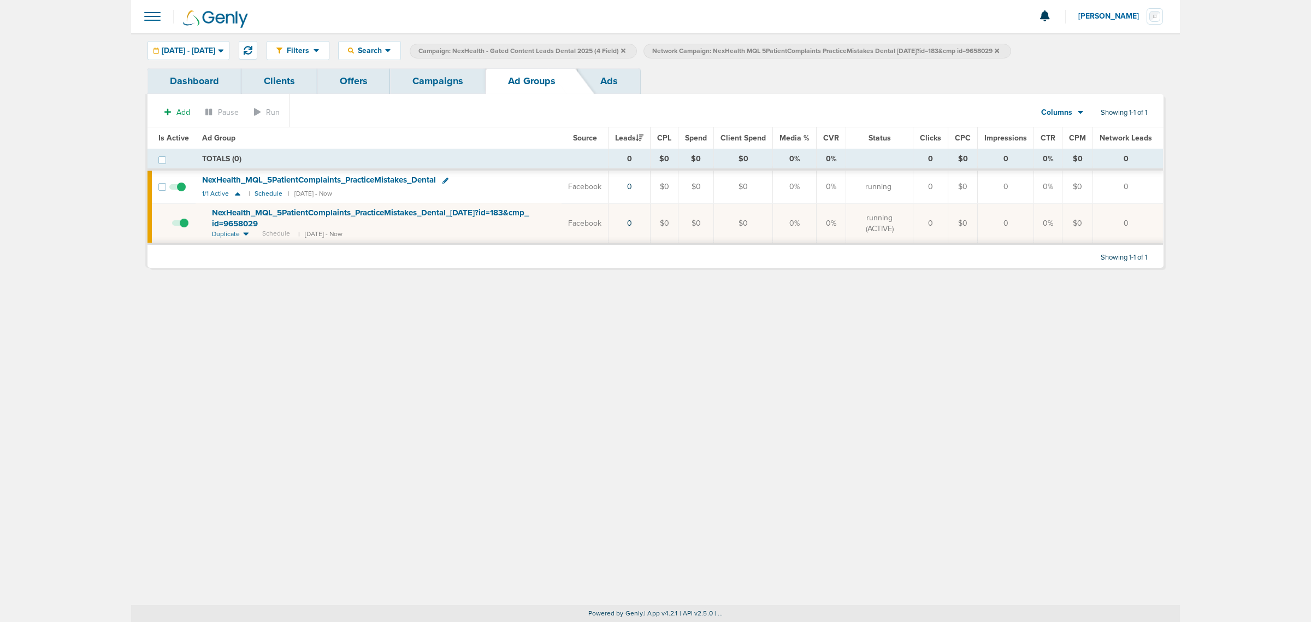
click at [611, 84] on link "Ads" at bounding box center [609, 81] width 62 height 26
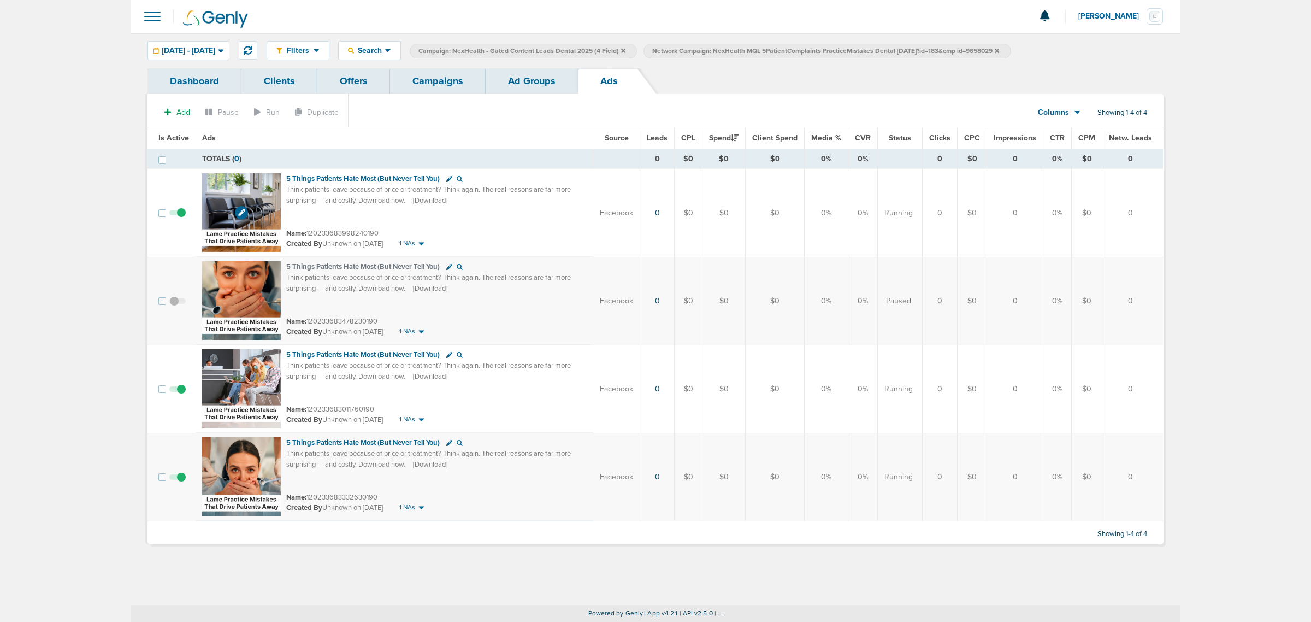
click at [257, 182] on img at bounding box center [241, 212] width 79 height 79
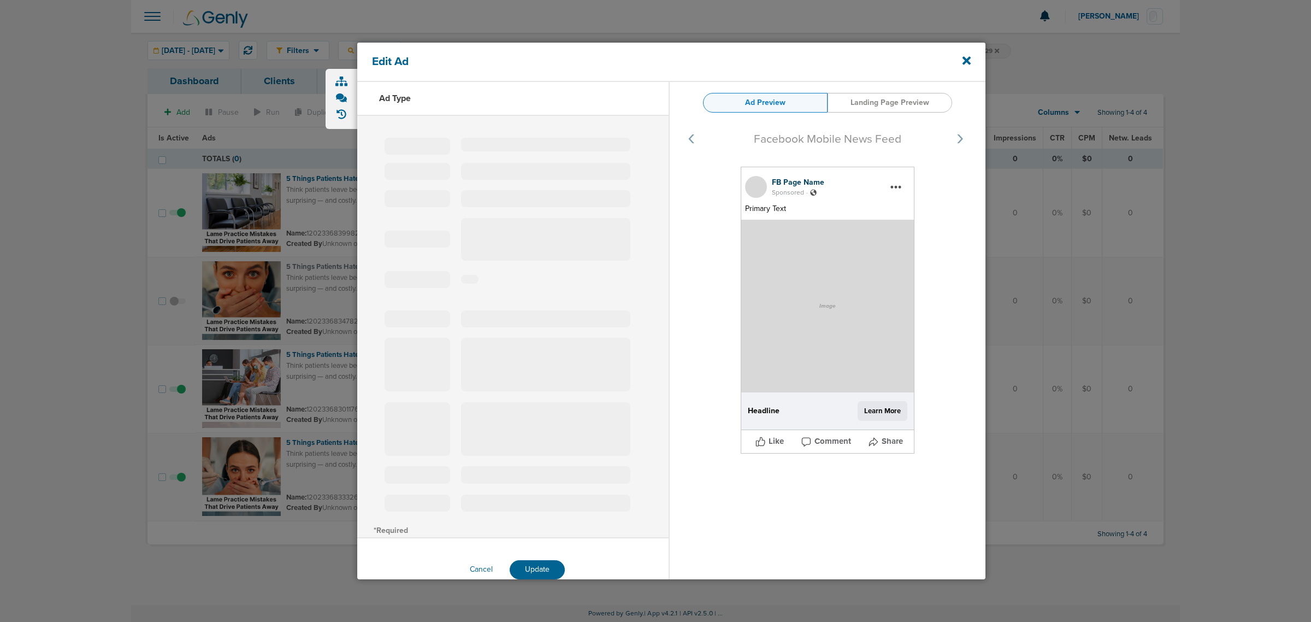
select select "learn_more"
click at [776, 213] on span "Primary Text" at bounding box center [765, 208] width 41 height 9
type input "120233683998240190"
type input "5 Things Patients Hate Most (But Never Tell You)"
type textarea "Think patients leave because of price or treatment? Think again. The real reaso…"
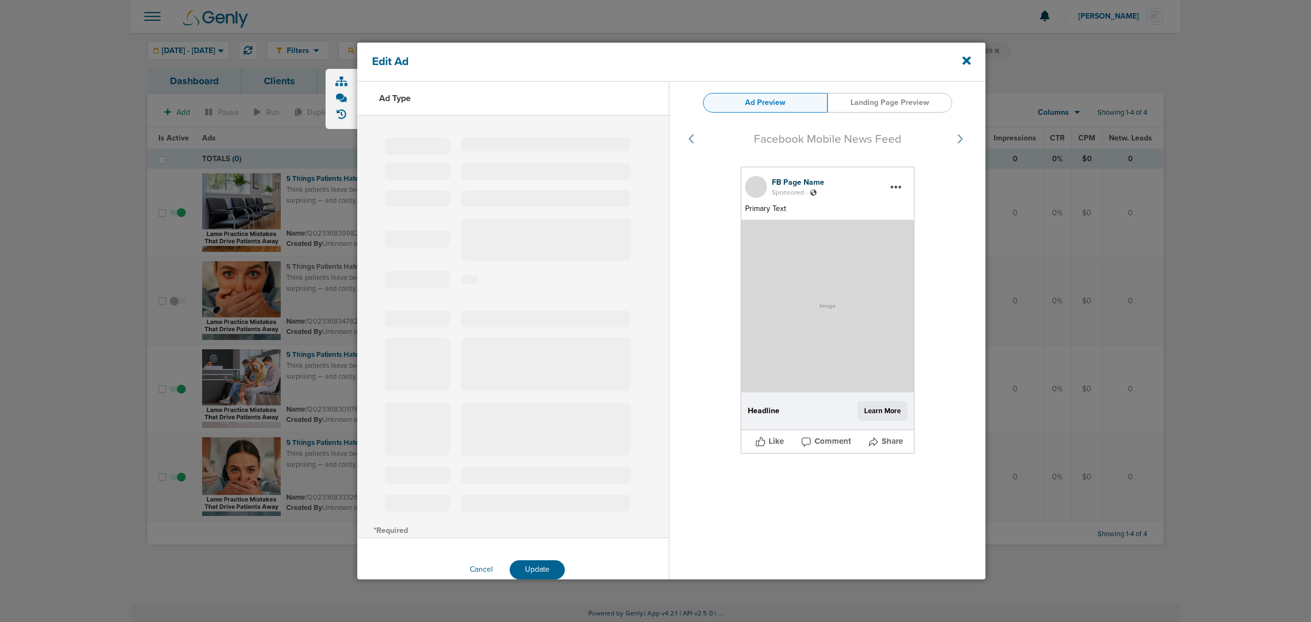
select select "download"
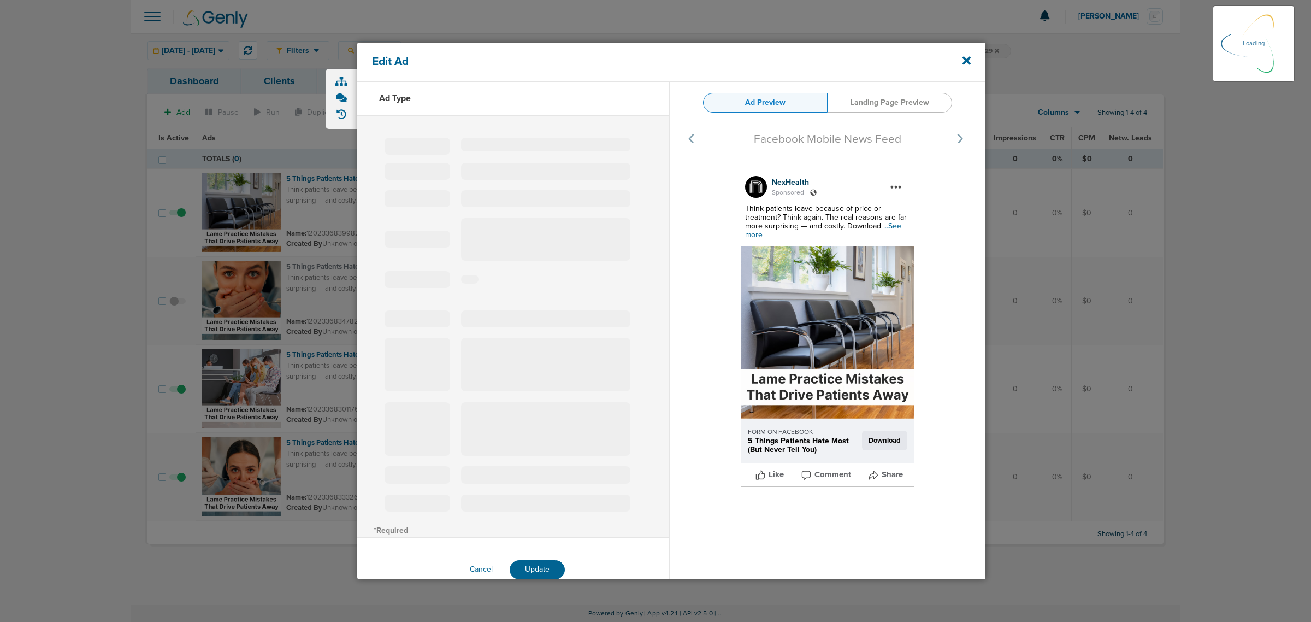
click at [886, 227] on span "...See more" at bounding box center [823, 230] width 156 height 18
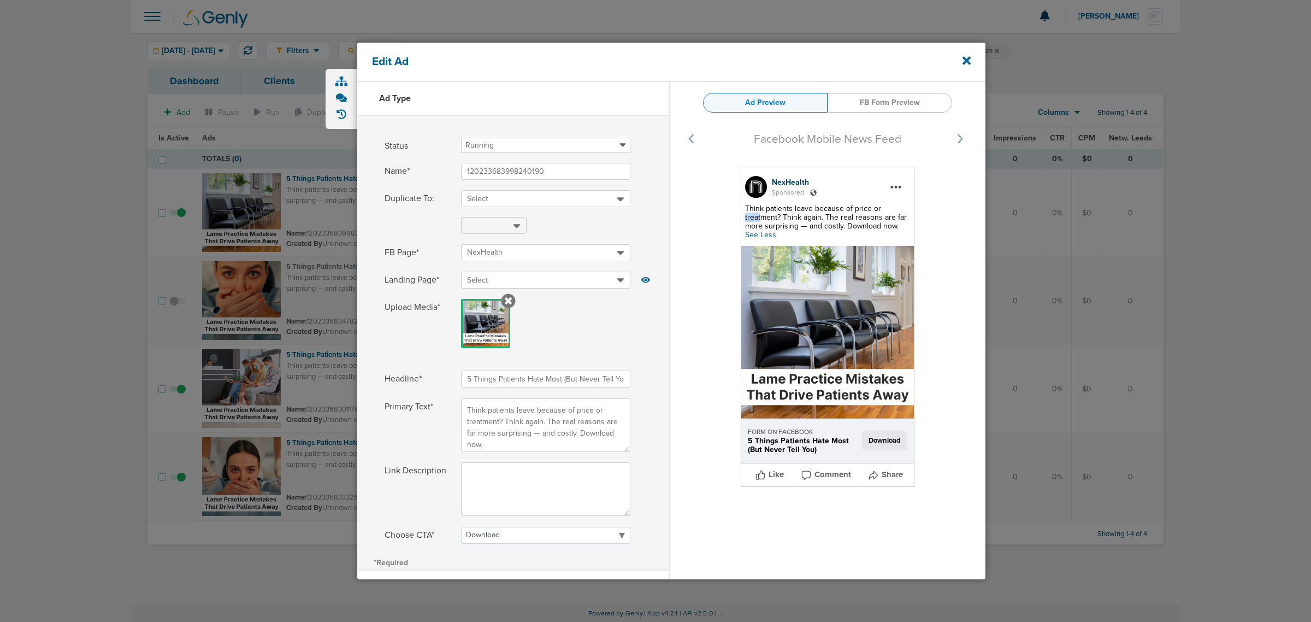
drag, startPoint x: 761, startPoint y: 217, endPoint x: 738, endPoint y: 216, distance: 23.5
click at [738, 216] on div "NexHealth Sponsored . Think patients leave because of price or treatment? Think…" at bounding box center [828, 333] width 316 height 333
click at [745, 204] on span "Think patients leave because of price or treatment? Think again. The real reaso…" at bounding box center [826, 217] width 162 height 27
drag, startPoint x: 742, startPoint y: 208, endPoint x: 899, endPoint y: 231, distance: 159.0
click at [899, 231] on div "NexHealth Sponsored . Think patients leave because of price or treatment? Think…" at bounding box center [828, 327] width 174 height 320
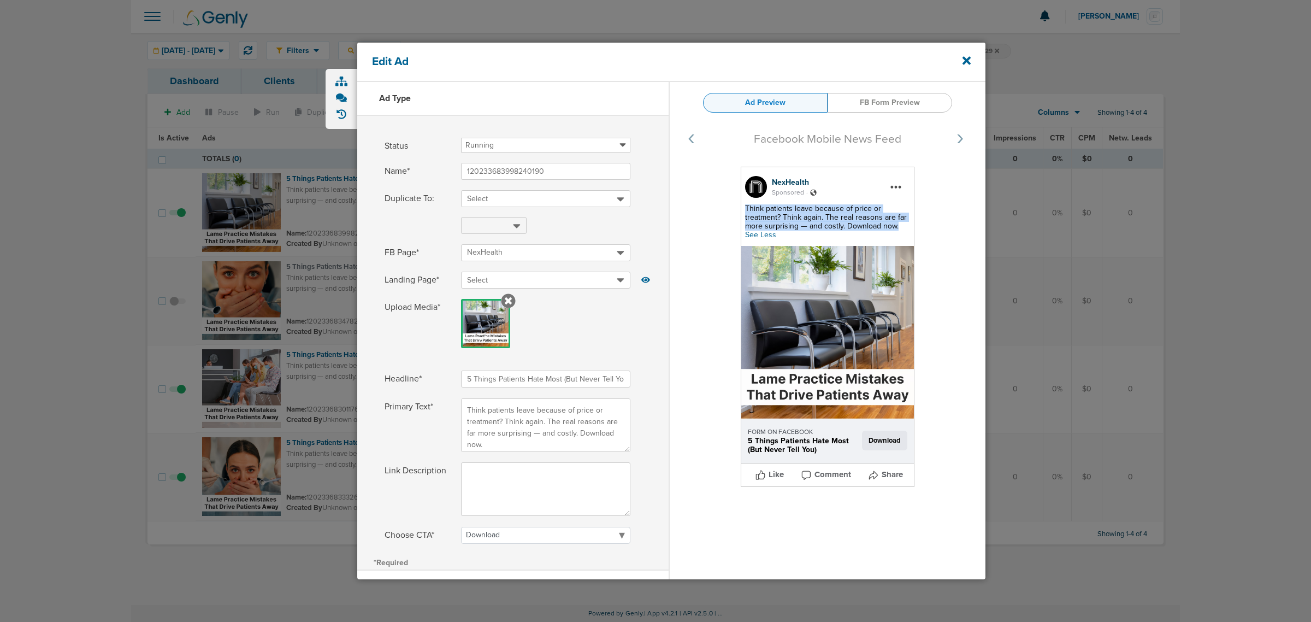
copy span "Think patients leave because of price or treatment? Think again. The real reaso…"
click at [974, 56] on div "Edit Ad" at bounding box center [671, 62] width 628 height 39
click at [965, 58] on icon at bounding box center [967, 61] width 8 height 8
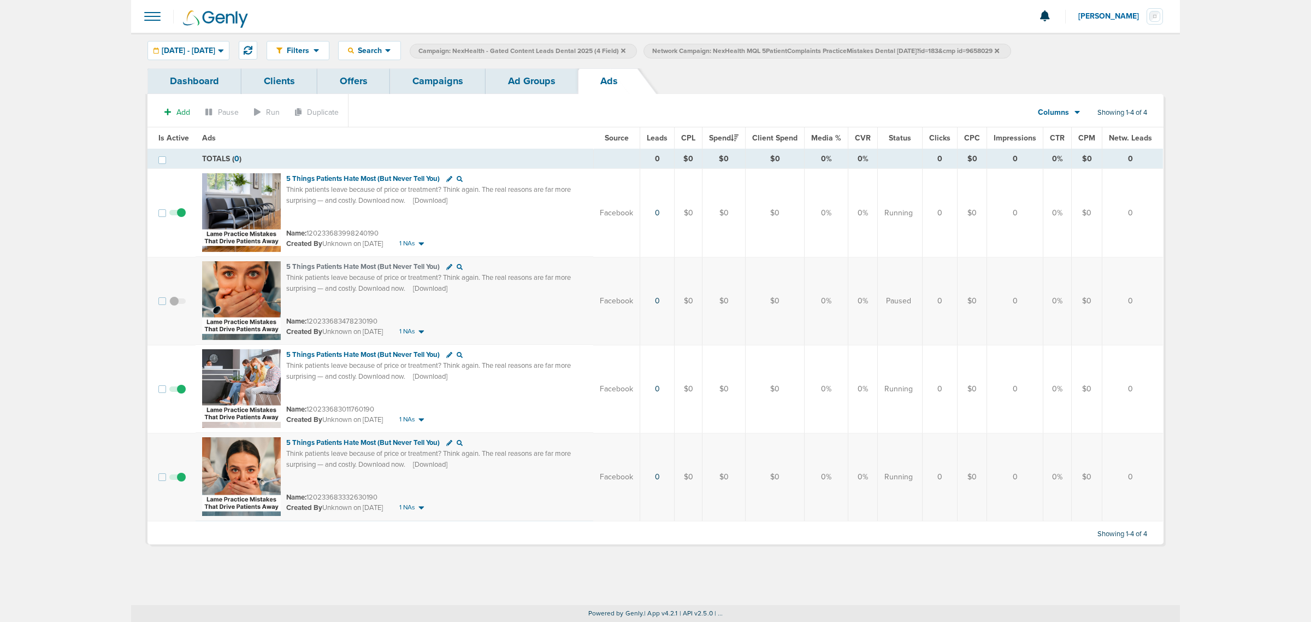
click at [435, 91] on link "Campaigns" at bounding box center [438, 81] width 96 height 26
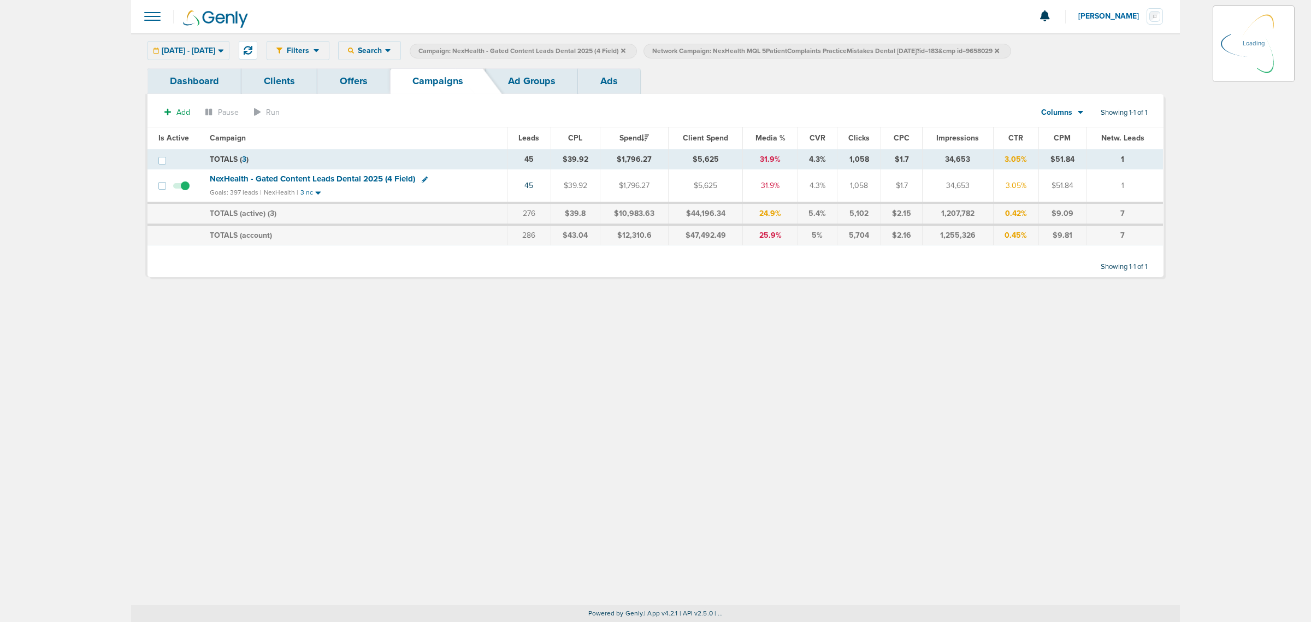
click at [999, 49] on icon at bounding box center [997, 50] width 4 height 4
click at [535, 72] on link "Ad Groups" at bounding box center [532, 81] width 92 height 26
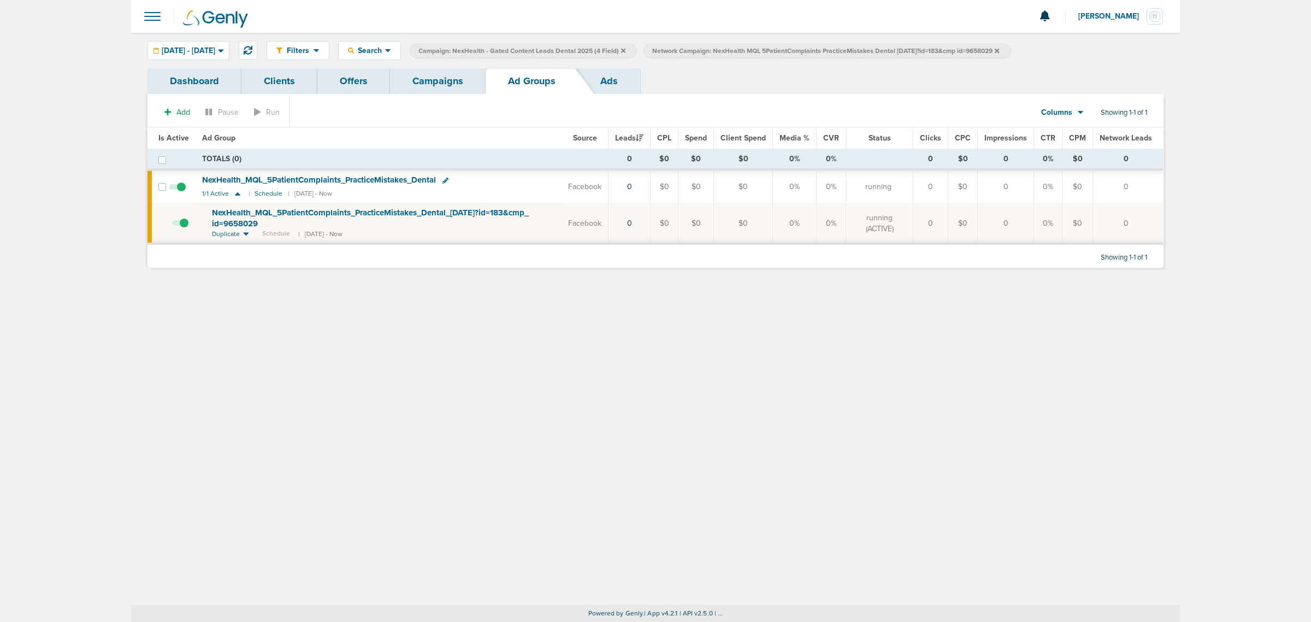
click at [436, 81] on link "Campaigns" at bounding box center [438, 81] width 96 height 26
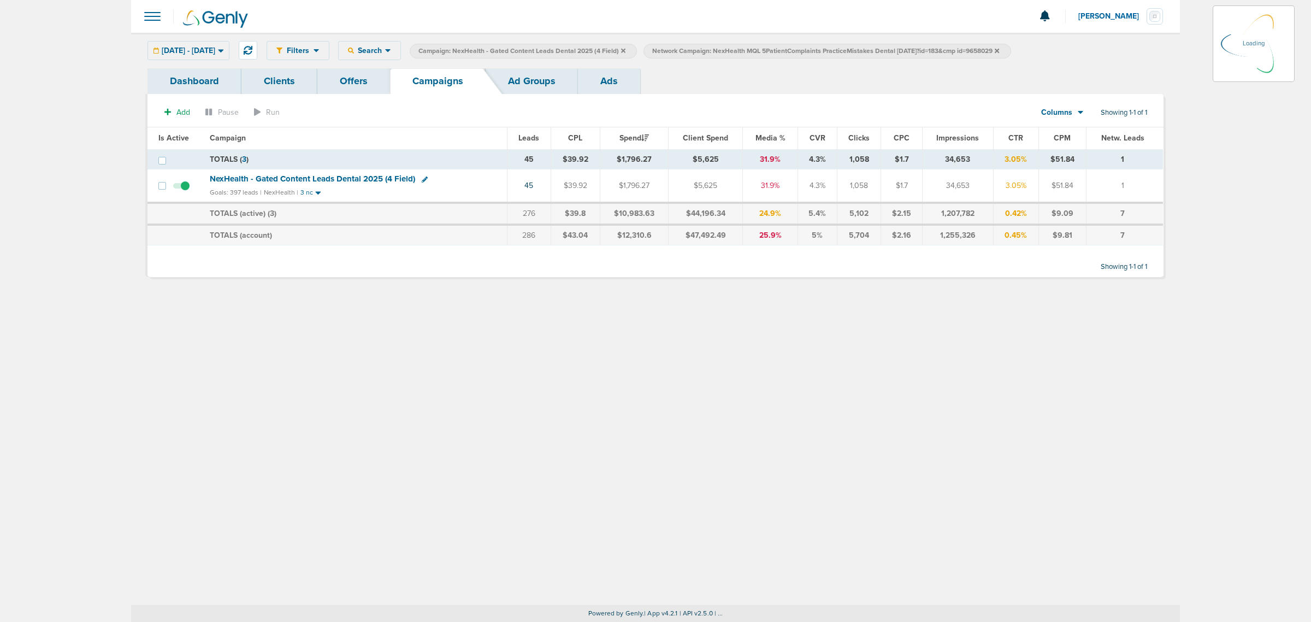
click at [999, 48] on icon at bounding box center [997, 50] width 4 height 4
click at [999, 49] on icon at bounding box center [997, 50] width 4 height 4
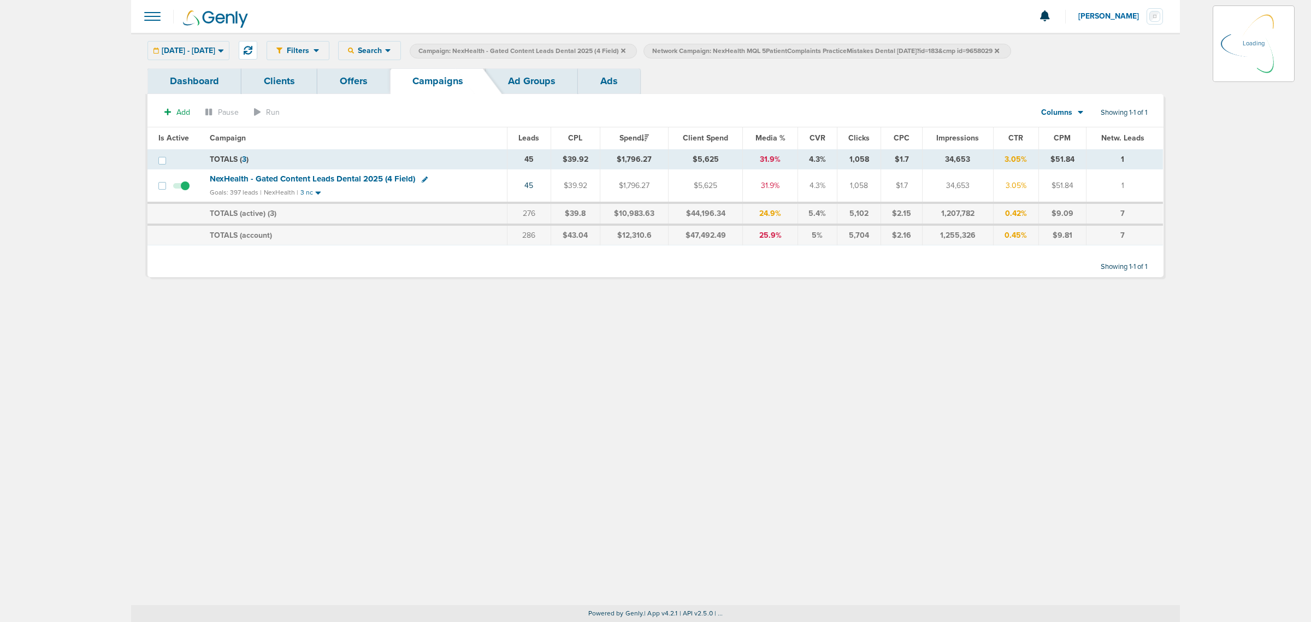
click at [999, 49] on icon at bounding box center [997, 50] width 4 height 4
click at [626, 48] on icon at bounding box center [623, 50] width 4 height 4
click at [765, 50] on icon at bounding box center [763, 50] width 4 height 4
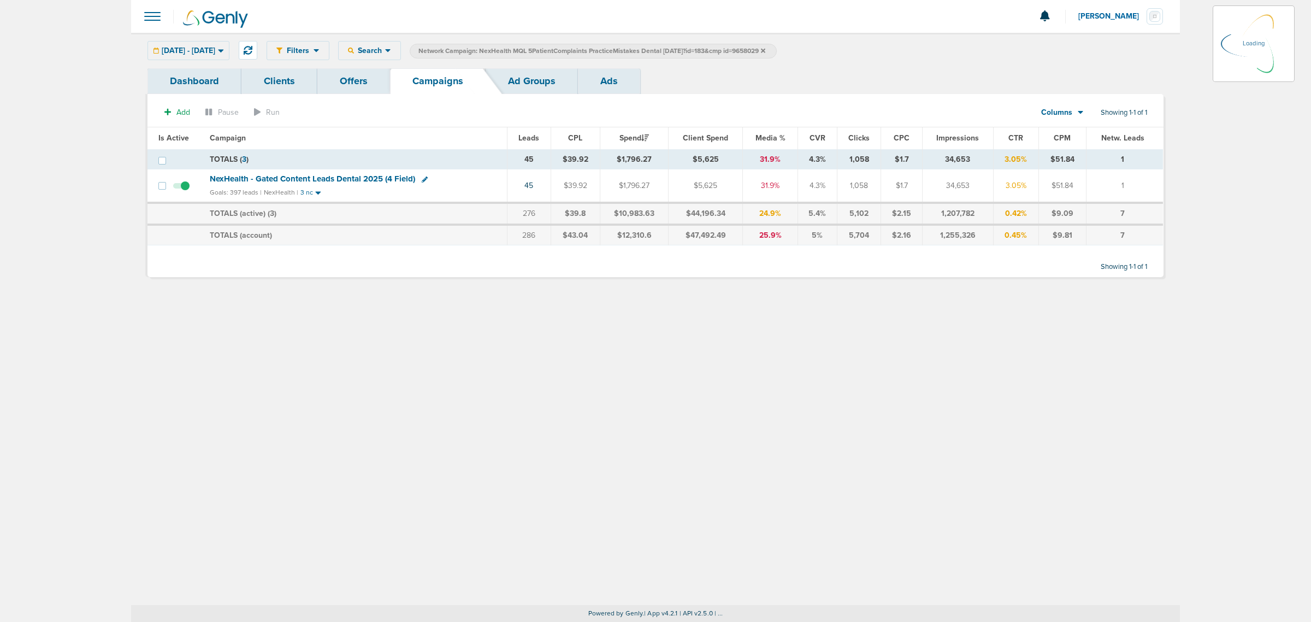
click at [765, 50] on icon at bounding box center [763, 50] width 4 height 4
click at [947, 58] on div "Filters Active Only Settings Status Active Inactive Objectives MQL SQL Traffic …" at bounding box center [715, 50] width 897 height 19
click at [765, 48] on icon at bounding box center [763, 50] width 4 height 4
click at [765, 50] on icon at bounding box center [763, 50] width 4 height 4
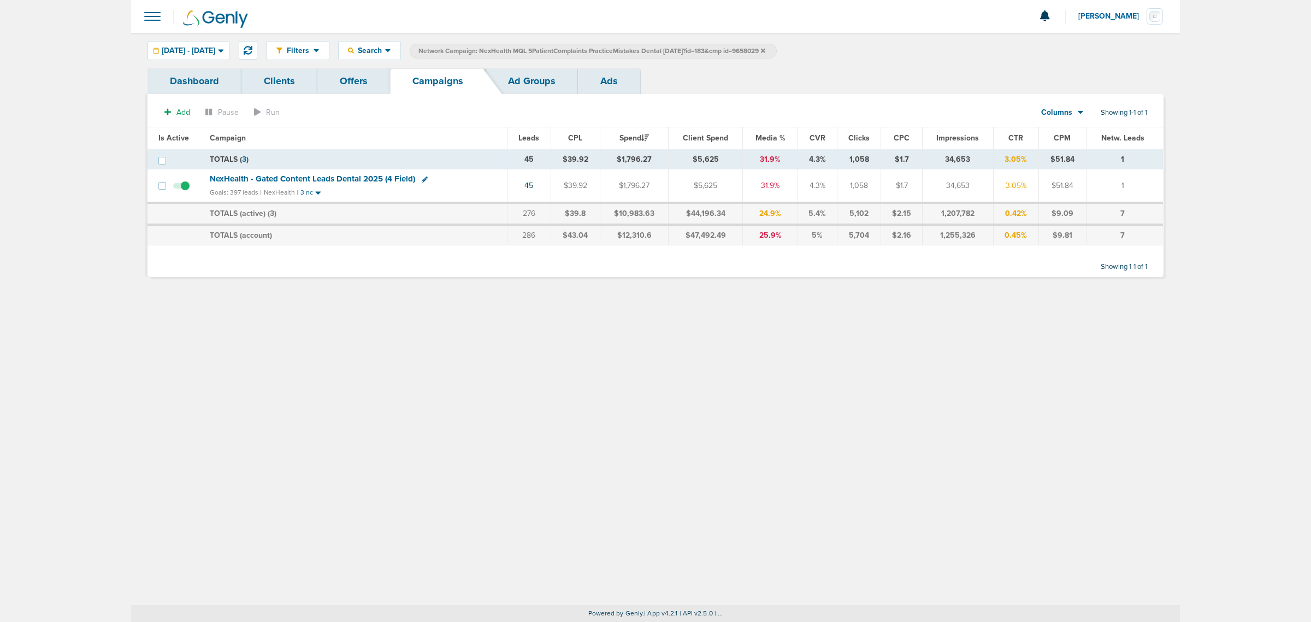
click at [765, 50] on icon at bounding box center [763, 50] width 4 height 4
click at [654, 22] on div at bounding box center [655, 16] width 1049 height 33
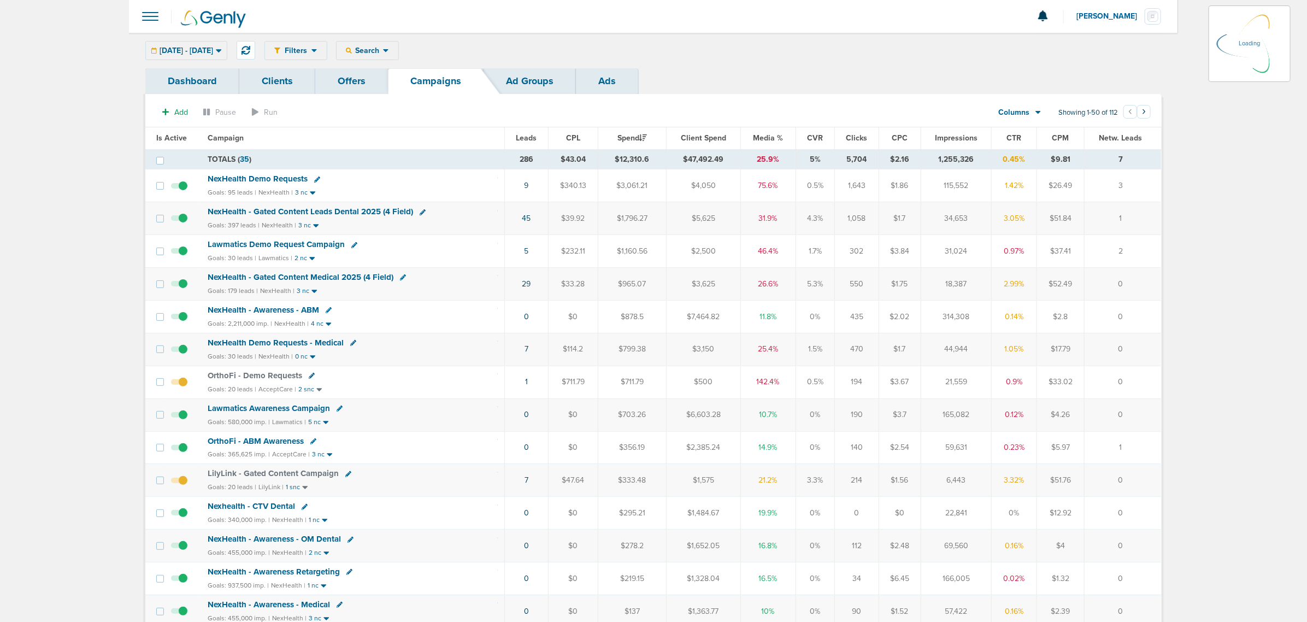
click at [1017, 49] on div "Filters Active Only Settings Status Active Inactive Objectives MQL SQL Traffic …" at bounding box center [712, 50] width 897 height 19
click at [227, 52] on div "09.15.2025 - 09.19.2025 Today Yesterday Last 7 Days Last 14 Days This Month Las…" at bounding box center [186, 50] width 82 height 19
click at [221, 52] on icon at bounding box center [218, 50] width 5 height 3
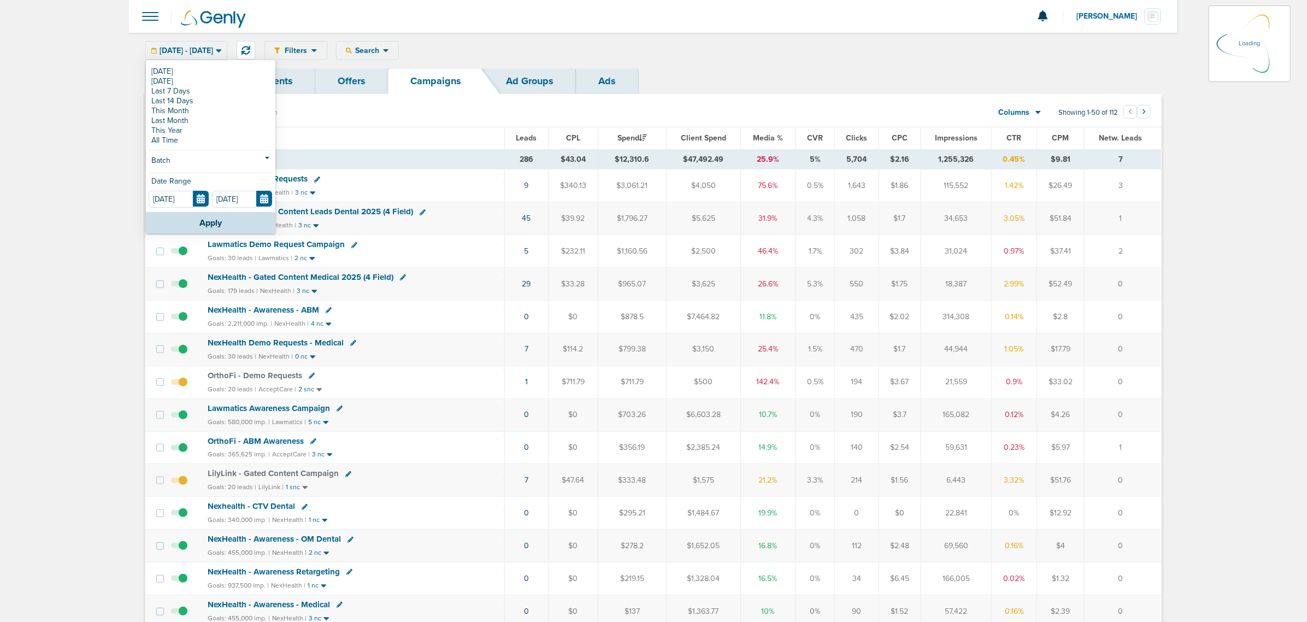
click at [220, 72] on link "Dashboard" at bounding box center [192, 81] width 94 height 26
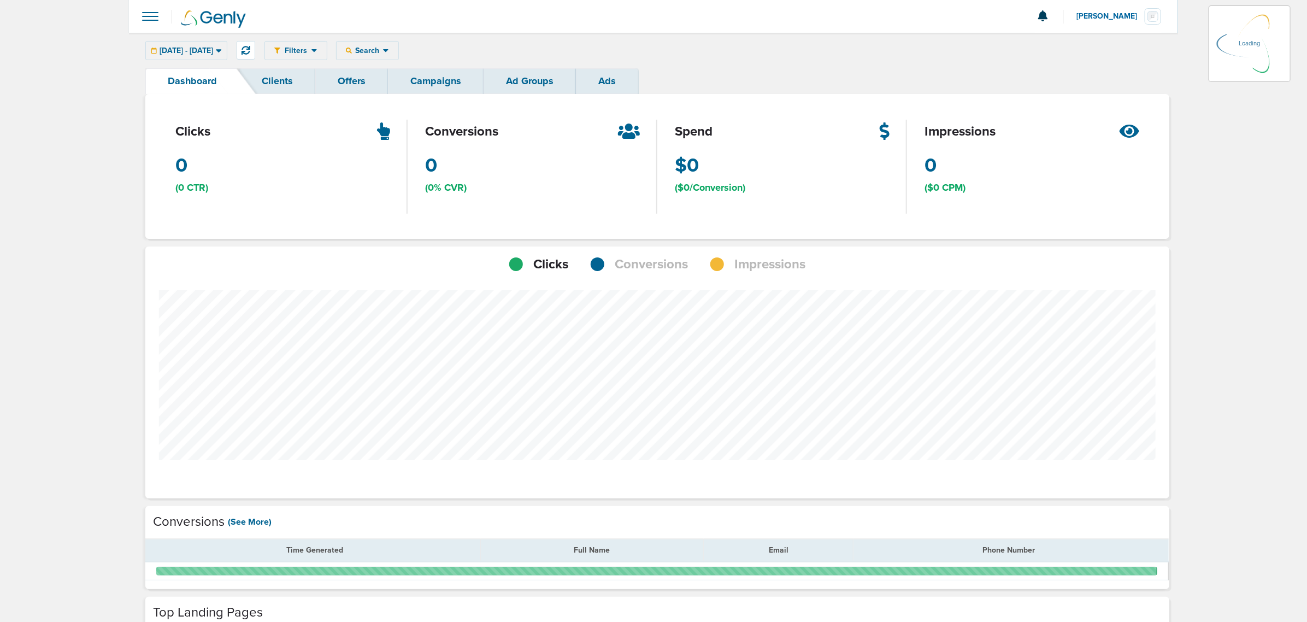
scroll to position [770, 1016]
click at [424, 85] on link "Campaigns" at bounding box center [436, 81] width 96 height 26
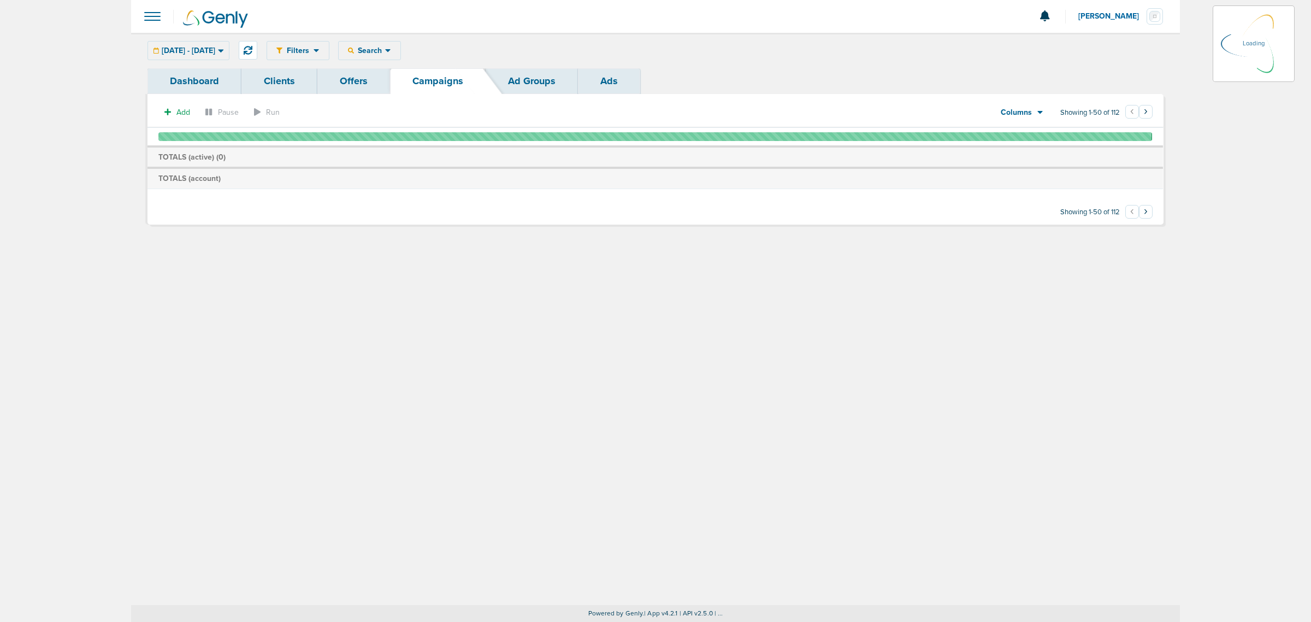
click at [229, 50] on div "09.15.2025 - 09.19.2025 Today Yesterday Last 7 Days Last 14 Days This Month Las…" at bounding box center [189, 50] width 82 height 19
click at [229, 49] on div "09.15.2025 - 09.19.2025 Today Yesterday Last 7 Days Last 14 Days This Month Las…" at bounding box center [189, 50] width 82 height 19
click at [224, 49] on icon at bounding box center [221, 50] width 6 height 9
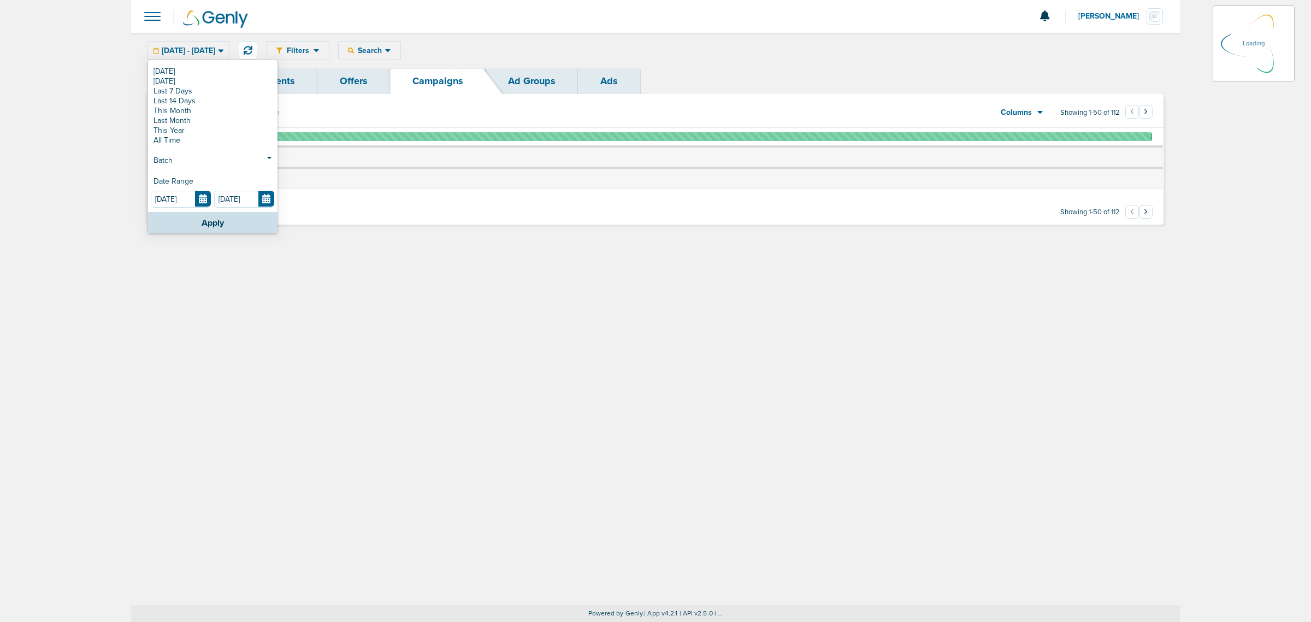
click at [169, 71] on link "Dashboard" at bounding box center [195, 81] width 94 height 26
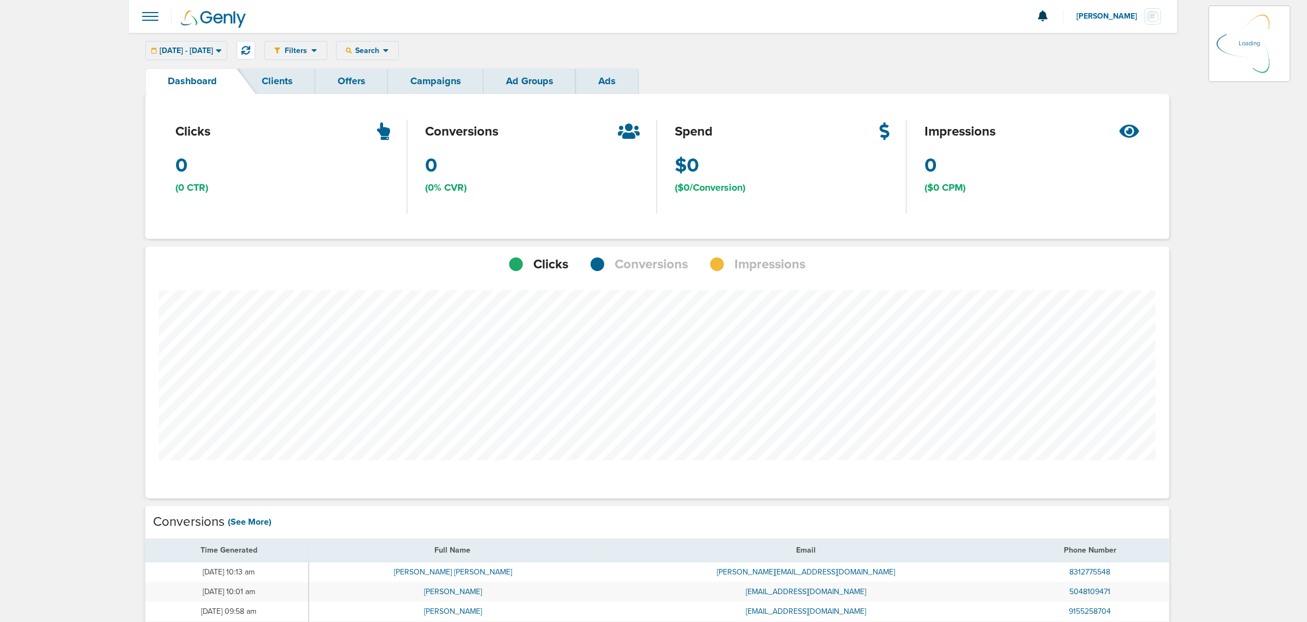
scroll to position [849, 1016]
click at [449, 79] on link "Campaigns" at bounding box center [436, 81] width 96 height 26
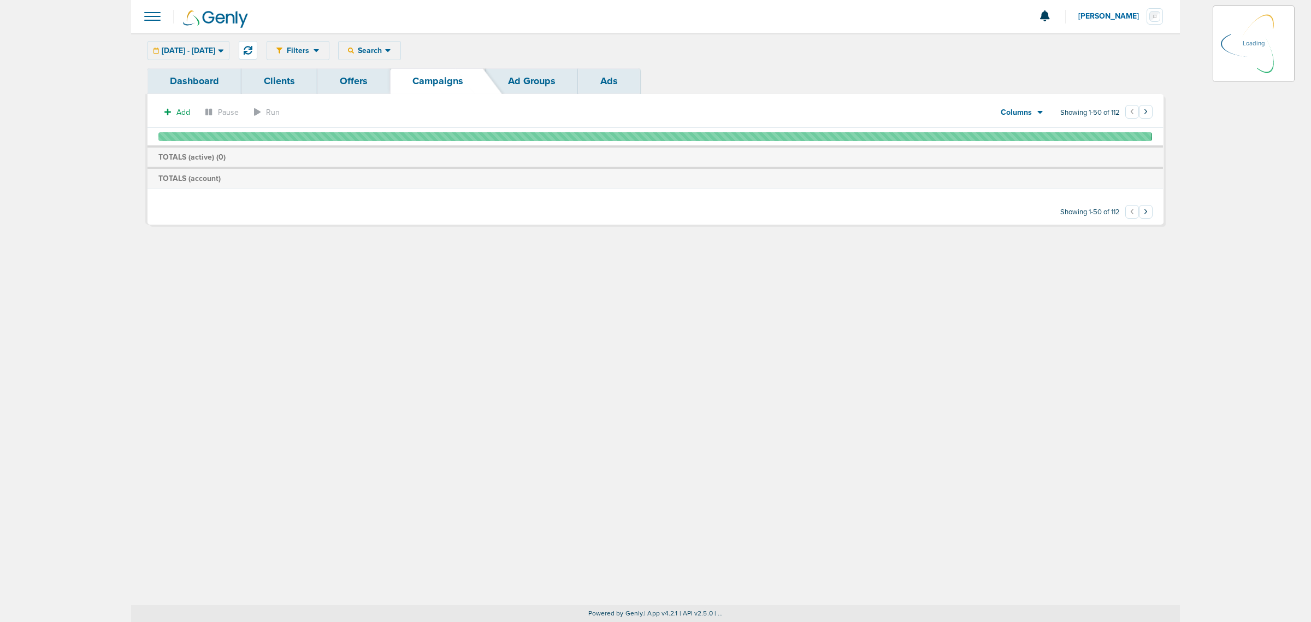
click at [224, 52] on icon at bounding box center [221, 50] width 6 height 9
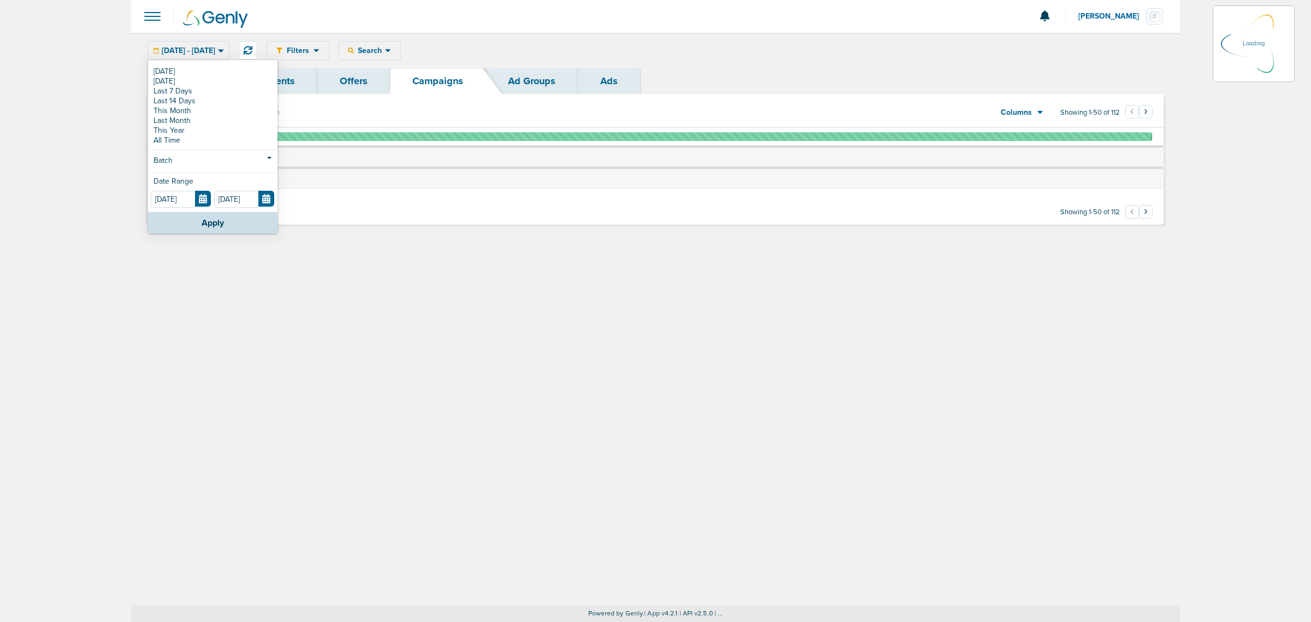
click at [168, 73] on link "Dashboard" at bounding box center [195, 81] width 94 height 26
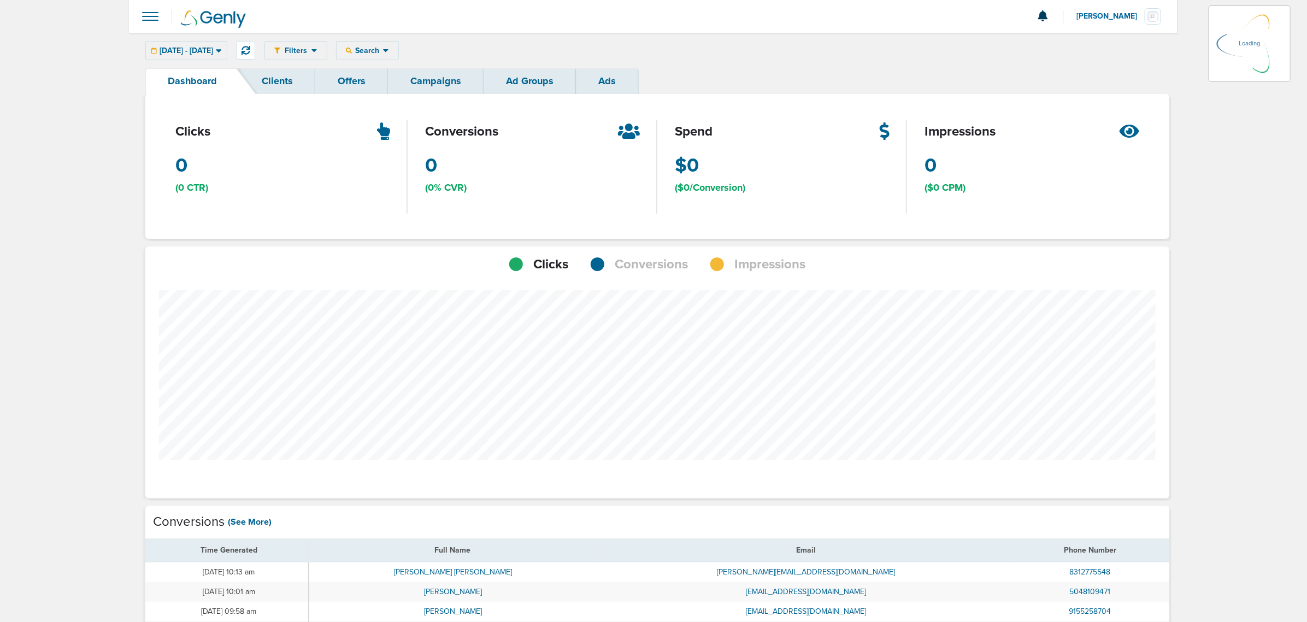
scroll to position [849, 1016]
click at [441, 85] on link "Campaigns" at bounding box center [436, 81] width 96 height 26
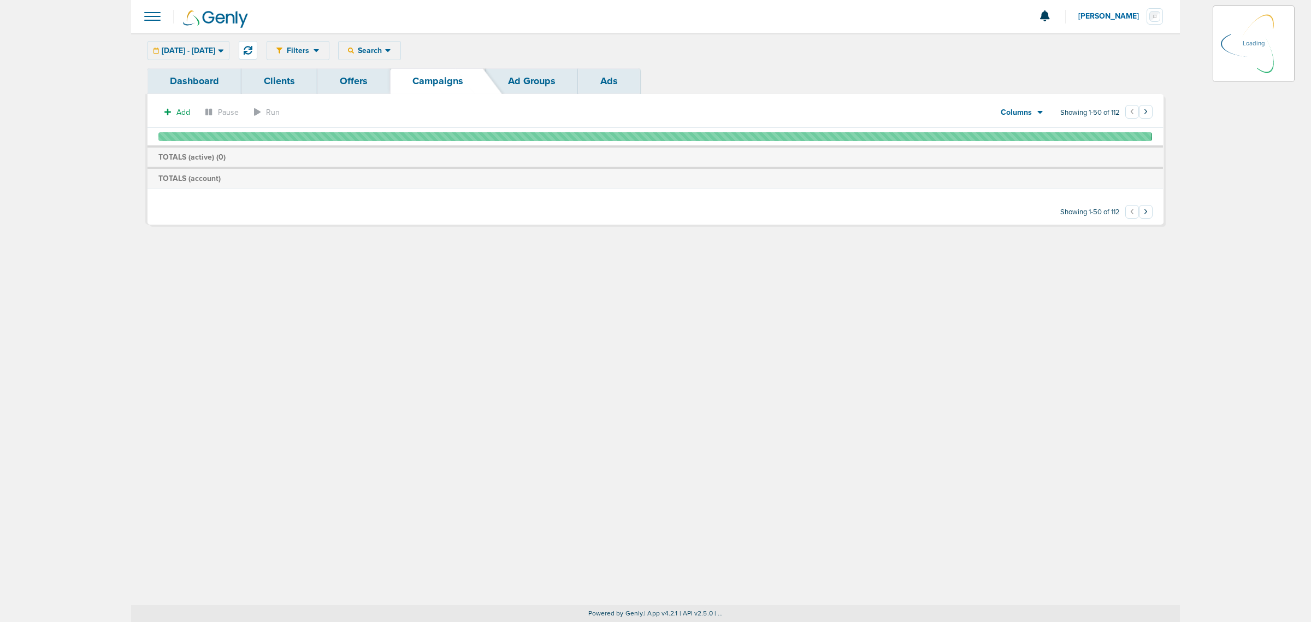
click at [222, 52] on div "09.15.2025 - 09.19.2025 Today Yesterday Last 7 Days Last 14 Days This Month Las…" at bounding box center [189, 50] width 82 height 19
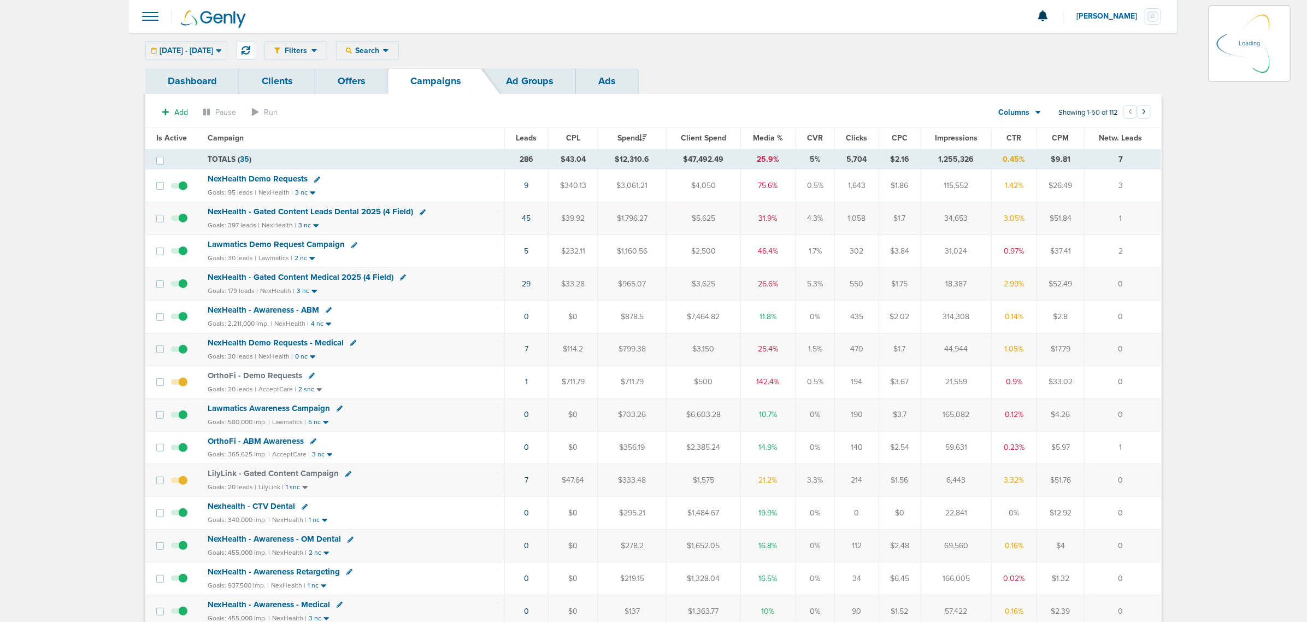
click at [222, 48] on icon at bounding box center [219, 50] width 6 height 9
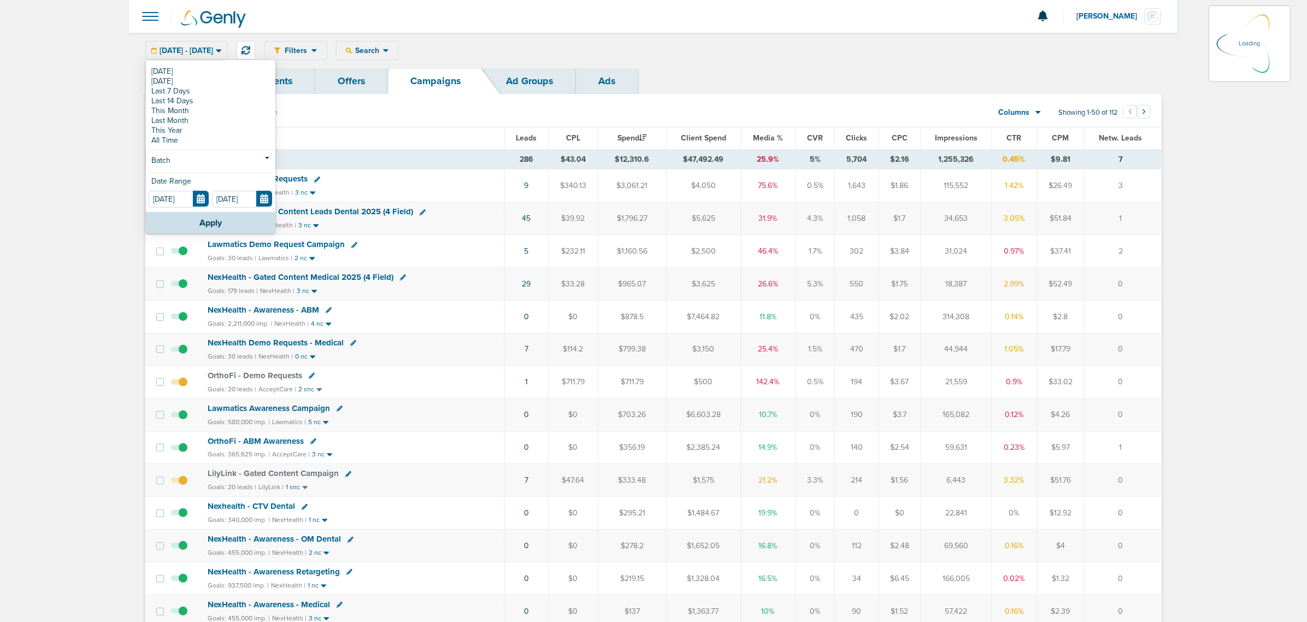
click at [869, 45] on div "Filters Active Only Settings Status Active Inactive Objectives MQL SQL Traffic …" at bounding box center [712, 50] width 897 height 19
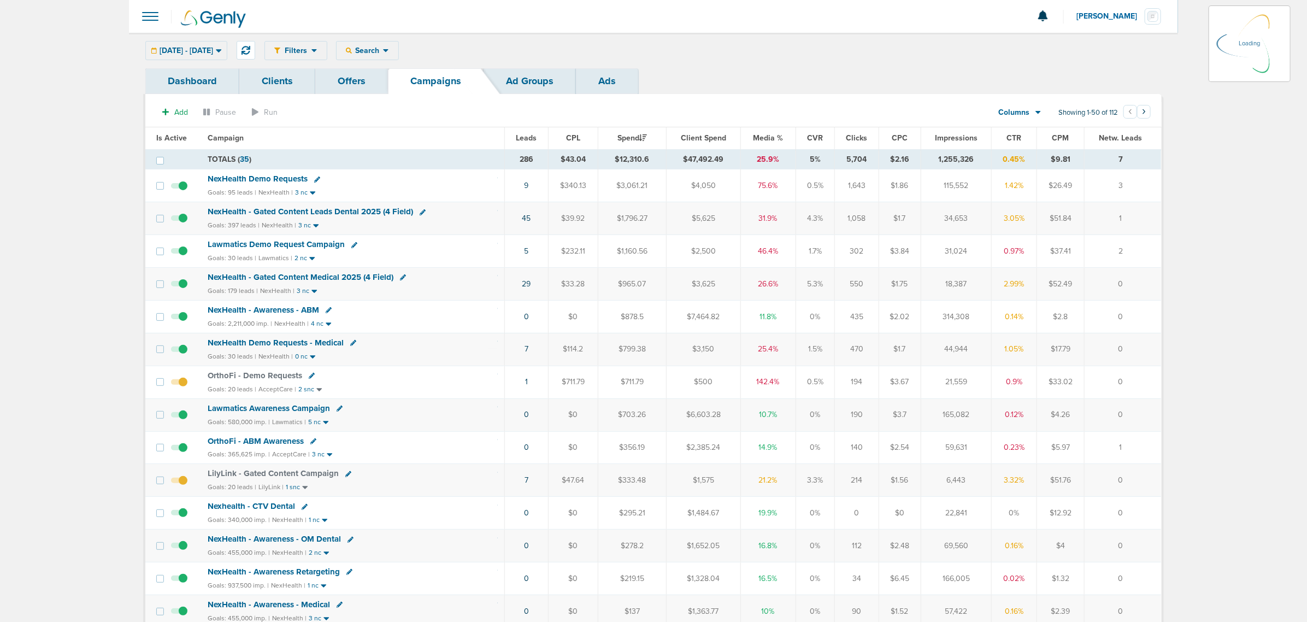
click at [227, 52] on div "09.15.2025 - 09.19.2025 Today Yesterday Last 7 Days Last 14 Days This Month Las…" at bounding box center [186, 50] width 82 height 19
click at [760, 141] on span "Media %" at bounding box center [766, 137] width 30 height 9
click at [763, 59] on div "Filters Active Only Settings Status Active Inactive Objectives MQL SQL Traffic …" at bounding box center [712, 50] width 897 height 19
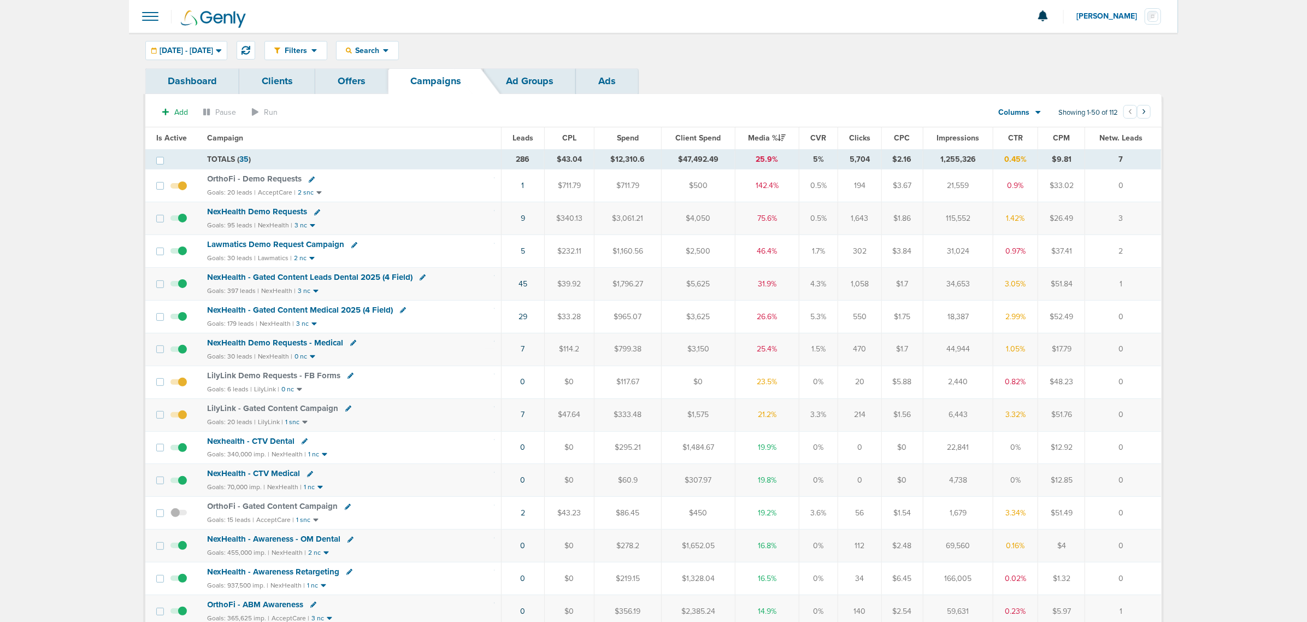
click at [801, 89] on div "Dashboard Clients Offers Campaigns Ad Groups Ads" at bounding box center [653, 81] width 1016 height 26
click at [234, 61] on div "Last updated: a few seconds ago" at bounding box center [275, 76] width 109 height 34
click at [227, 44] on div "[DATE] - [DATE]" at bounding box center [186, 51] width 81 height 18
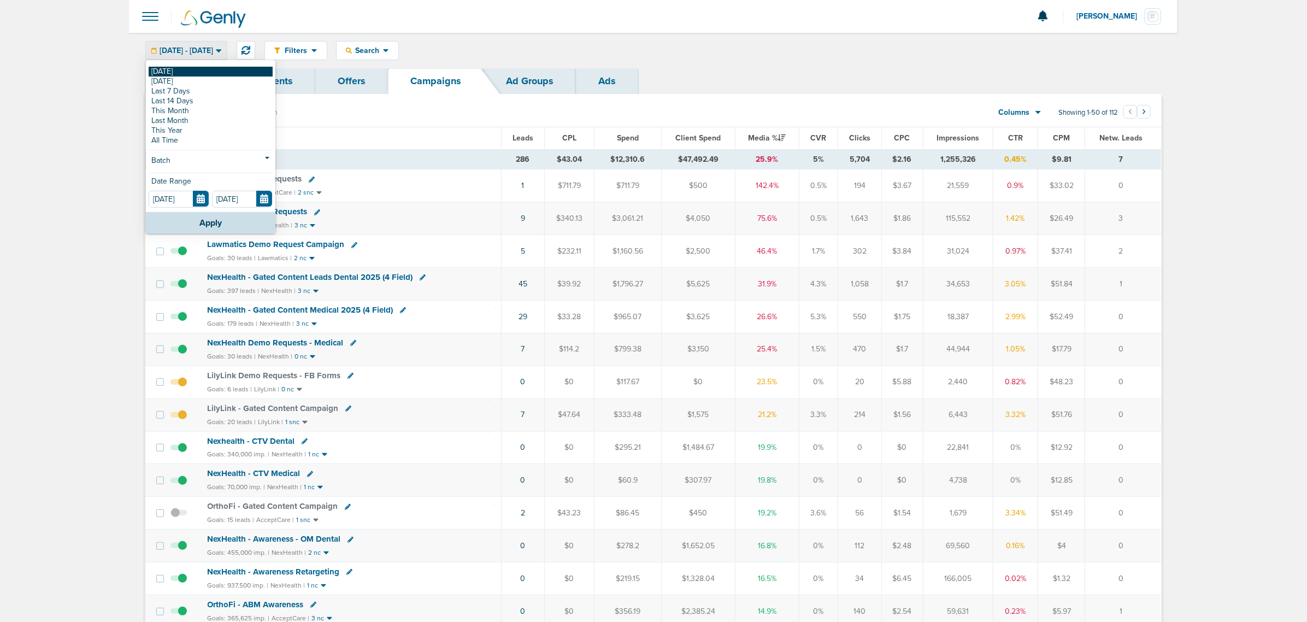
click at [156, 72] on link "[DATE]" at bounding box center [211, 72] width 124 height 10
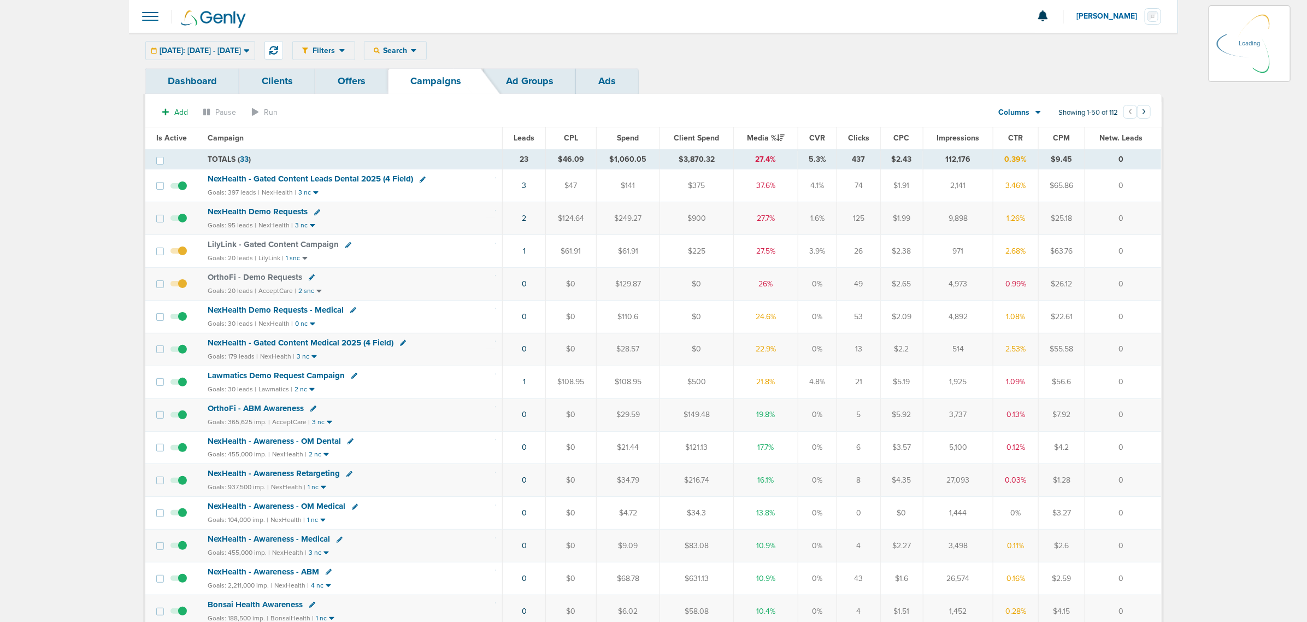
click at [832, 66] on div "Filters Active Only Settings Status Active Inactive Objectives MQL SQL Traffic …" at bounding box center [653, 51] width 1049 height 36
drag, startPoint x: 433, startPoint y: 349, endPoint x: 1147, endPoint y: 338, distance: 714.1
click at [1147, 338] on tr "NexHealth - Gated Content Medical 2025 (4 Field) Goals: 179 leads | NexHealth |…" at bounding box center [653, 349] width 1016 height 33
click at [1147, 338] on td "0" at bounding box center [1123, 349] width 76 height 33
drag, startPoint x: 480, startPoint y: 189, endPoint x: 1147, endPoint y: 337, distance: 683.8
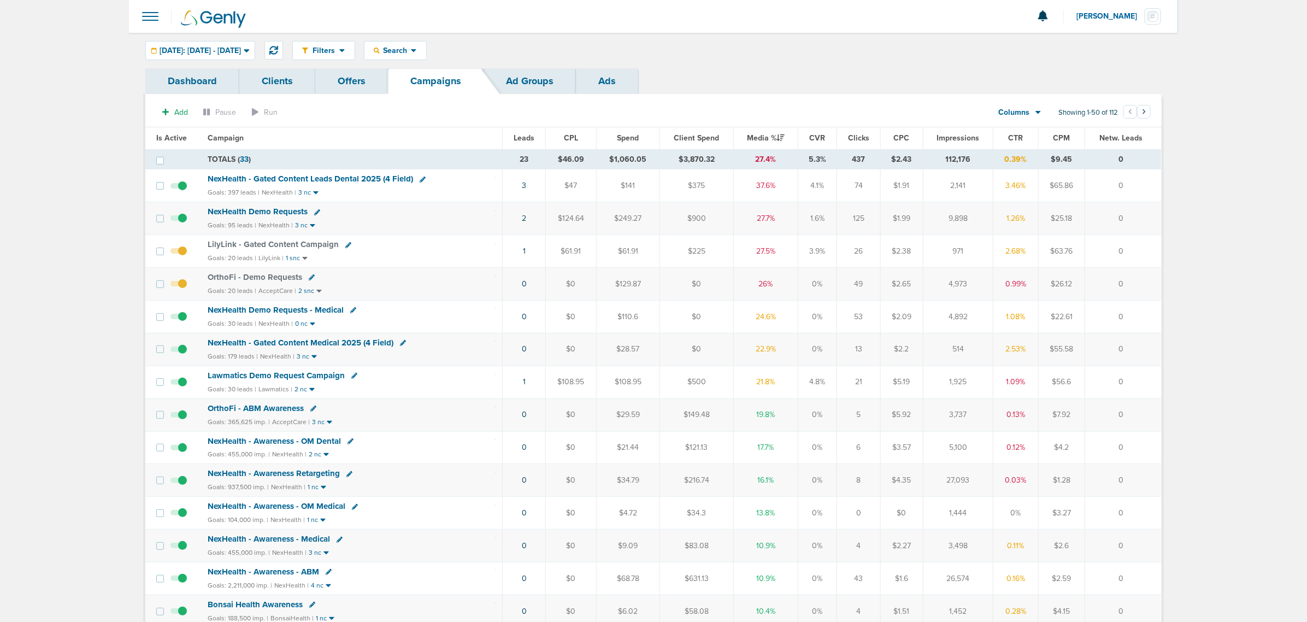
click at [1150, 339] on td "0" at bounding box center [1123, 349] width 76 height 33
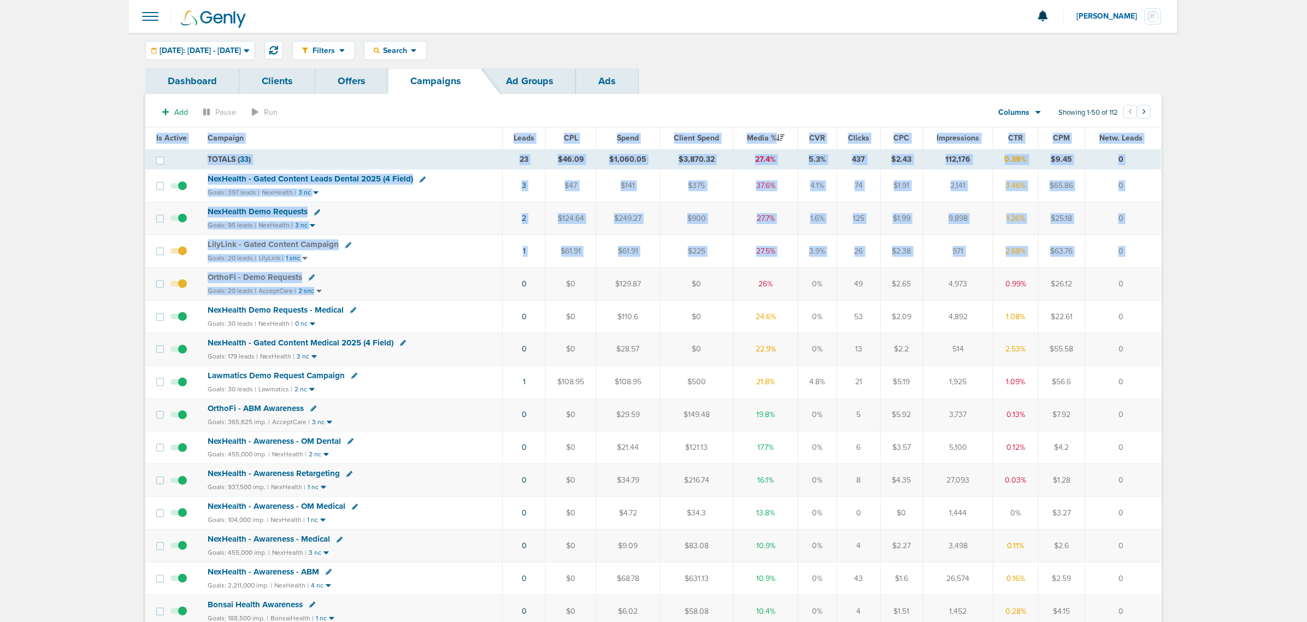
drag, startPoint x: 467, startPoint y: 286, endPoint x: 1188, endPoint y: 263, distance: 721.5
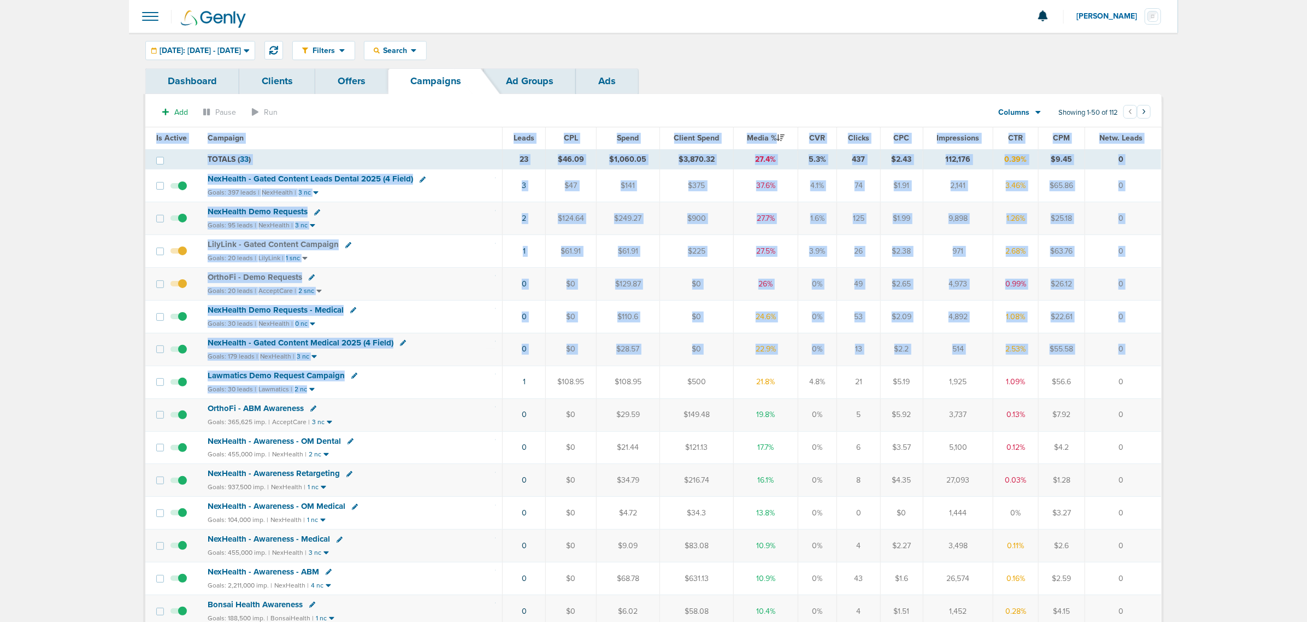
drag, startPoint x: 471, startPoint y: 386, endPoint x: 1271, endPoint y: 384, distance: 800.3
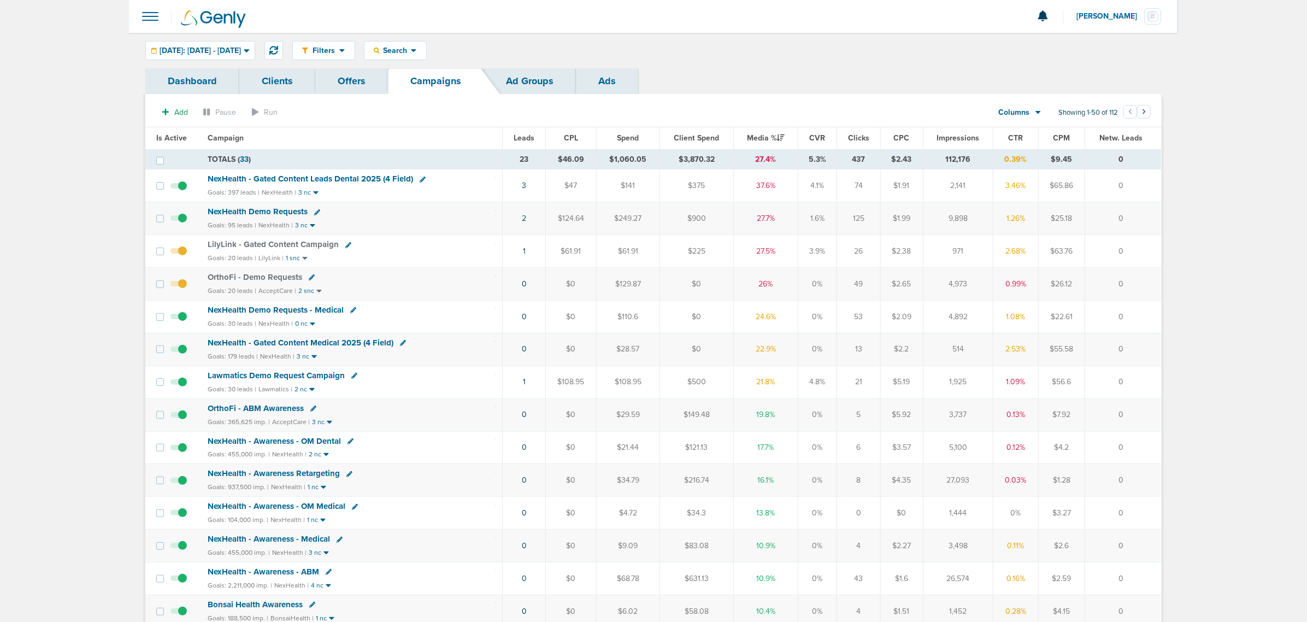
drag, startPoint x: 1060, startPoint y: 388, endPoint x: 86, endPoint y: 27, distance: 1038.6
drag, startPoint x: 135, startPoint y: 48, endPoint x: 1200, endPoint y: 410, distance: 1124.5
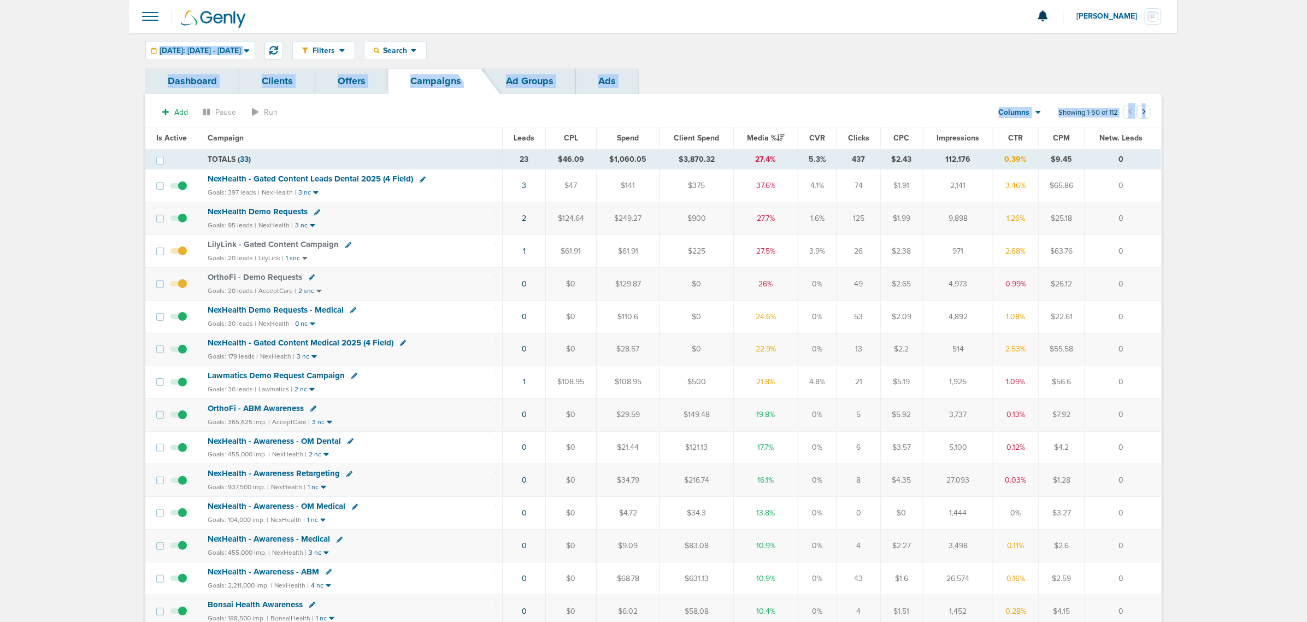
drag, startPoint x: 588, startPoint y: 283, endPoint x: 1152, endPoint y: 275, distance: 563.3
click at [1152, 275] on tr "OrthoFi - Demo Requests Goals: 20 leads | AcceptCare | 2 snc 0 $0 $129.87 $0 26…" at bounding box center [653, 284] width 1016 height 33
click at [1153, 274] on td "0" at bounding box center [1123, 284] width 76 height 33
drag, startPoint x: 1131, startPoint y: 293, endPoint x: 76, endPoint y: 275, distance: 1055.1
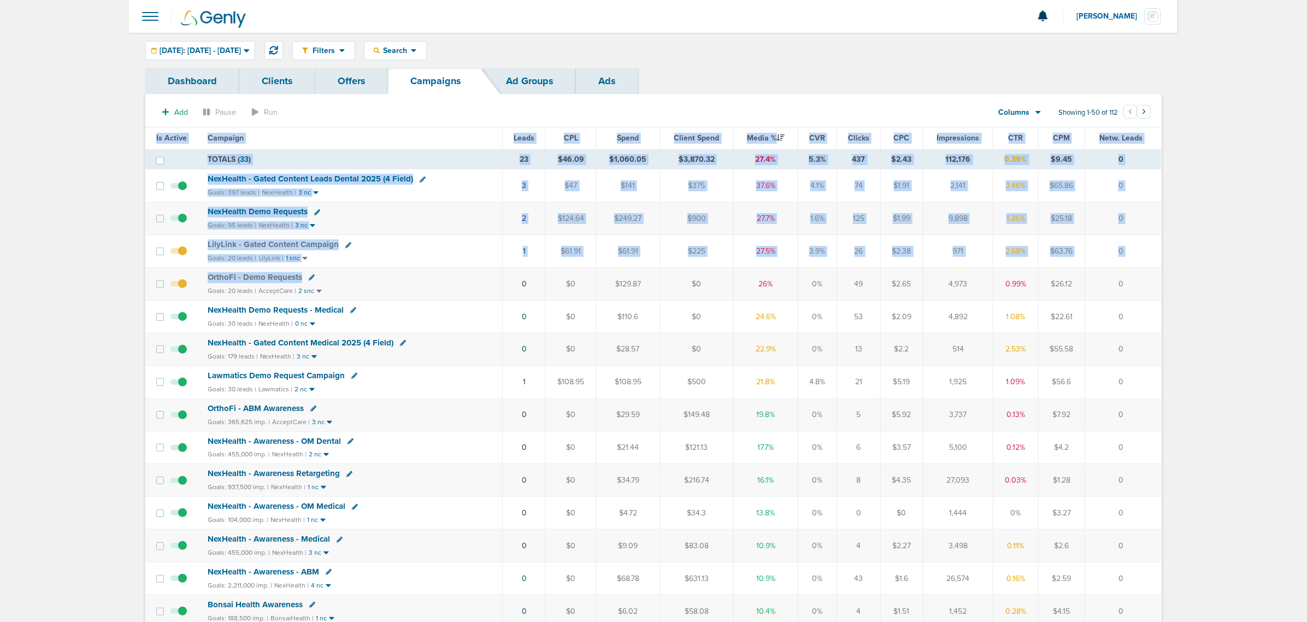
drag, startPoint x: 540, startPoint y: 295, endPoint x: 1210, endPoint y: 290, distance: 670.3
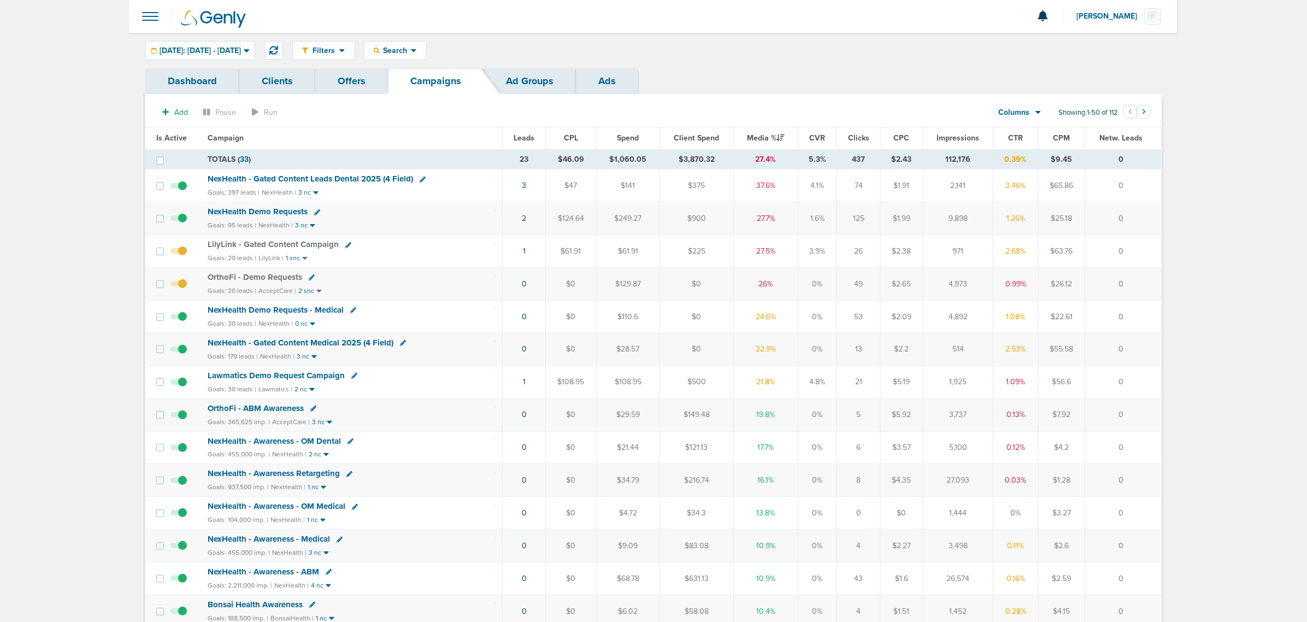
click at [234, 274] on span "OrthoFi - Demo Requests" at bounding box center [255, 277] width 95 height 10
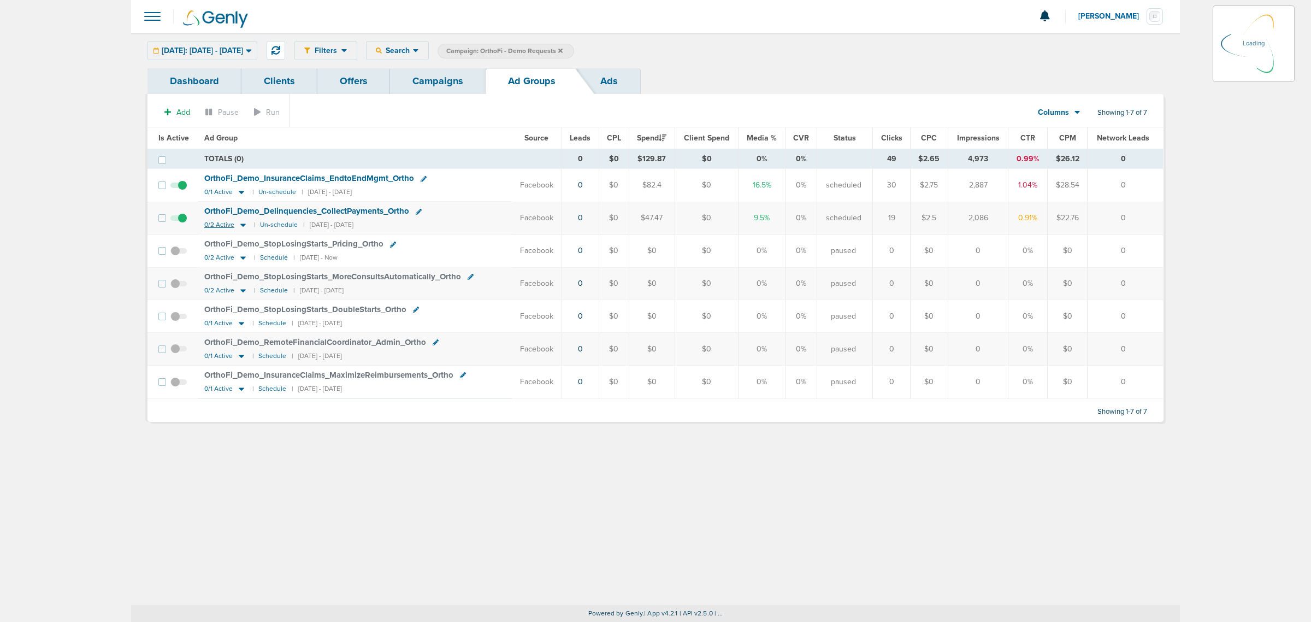
click at [242, 222] on icon at bounding box center [243, 224] width 11 height 9
click at [241, 228] on icon at bounding box center [243, 224] width 11 height 9
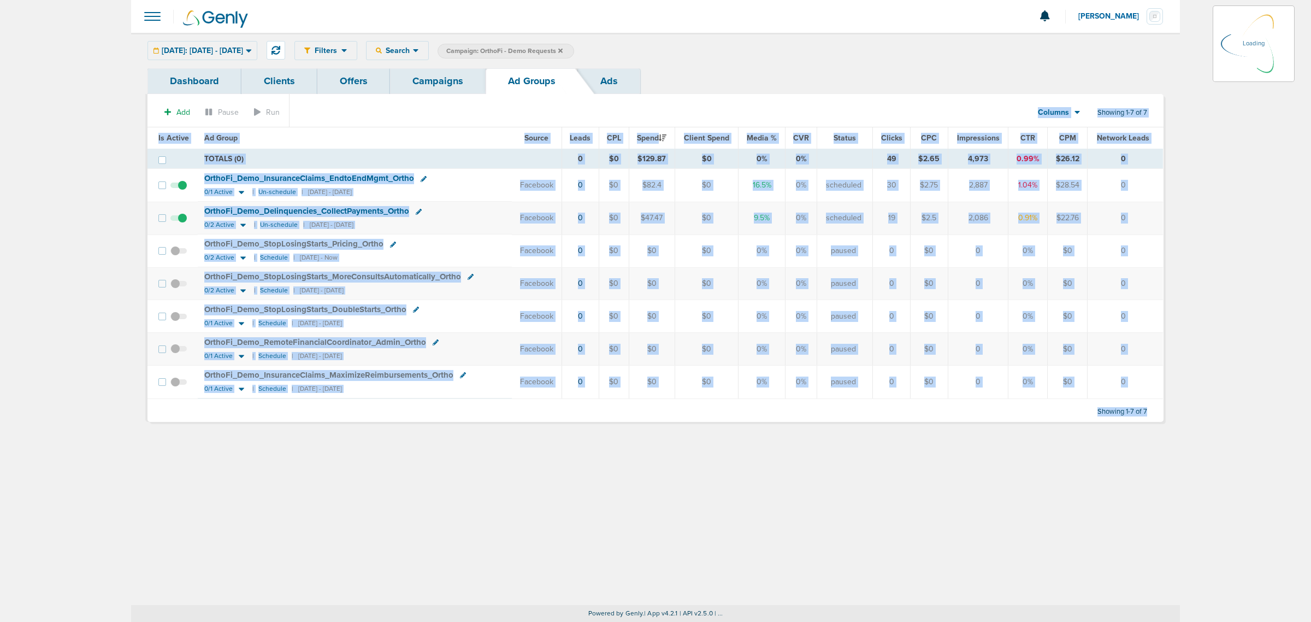
drag, startPoint x: 167, startPoint y: 133, endPoint x: 1239, endPoint y: 410, distance: 1107.6
click at [1239, 410] on main "Notifications You have no unread notifications [PERSON_NAME] Profile Sign Out C…" at bounding box center [655, 311] width 1311 height 622
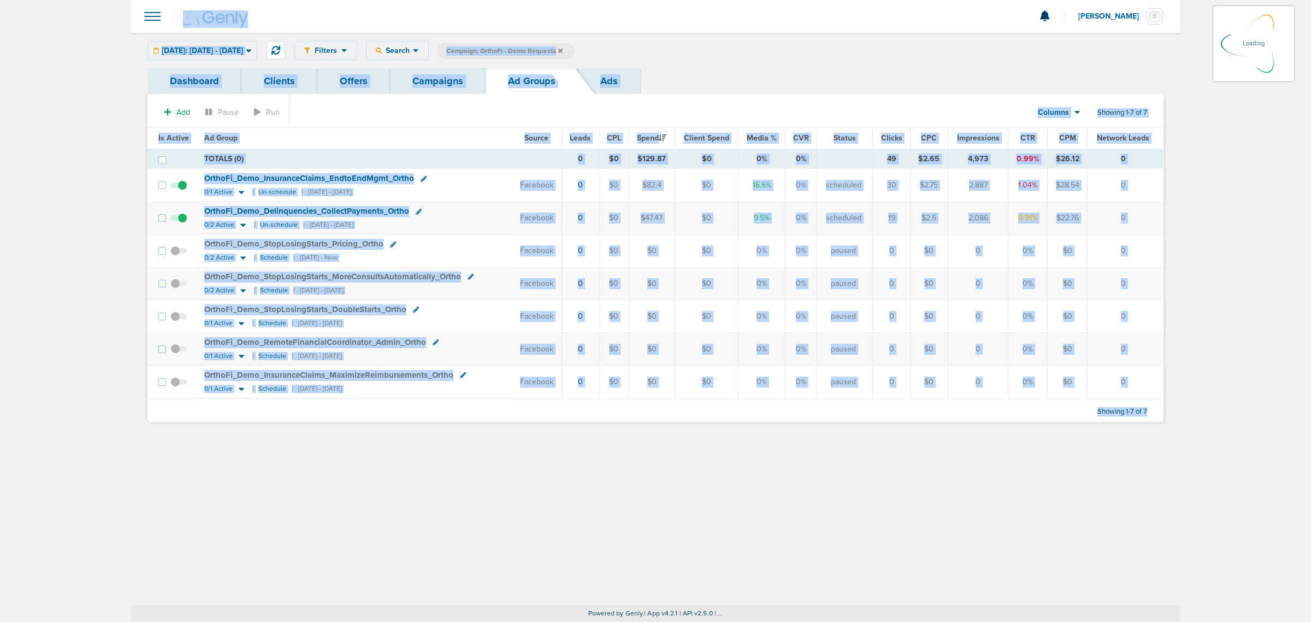
drag, startPoint x: 1185, startPoint y: 443, endPoint x: 49, endPoint y: 29, distance: 1209.2
click at [49, 29] on main "Notifications You have no unread notifications [PERSON_NAME] Profile Sign Out C…" at bounding box center [655, 311] width 1311 height 622
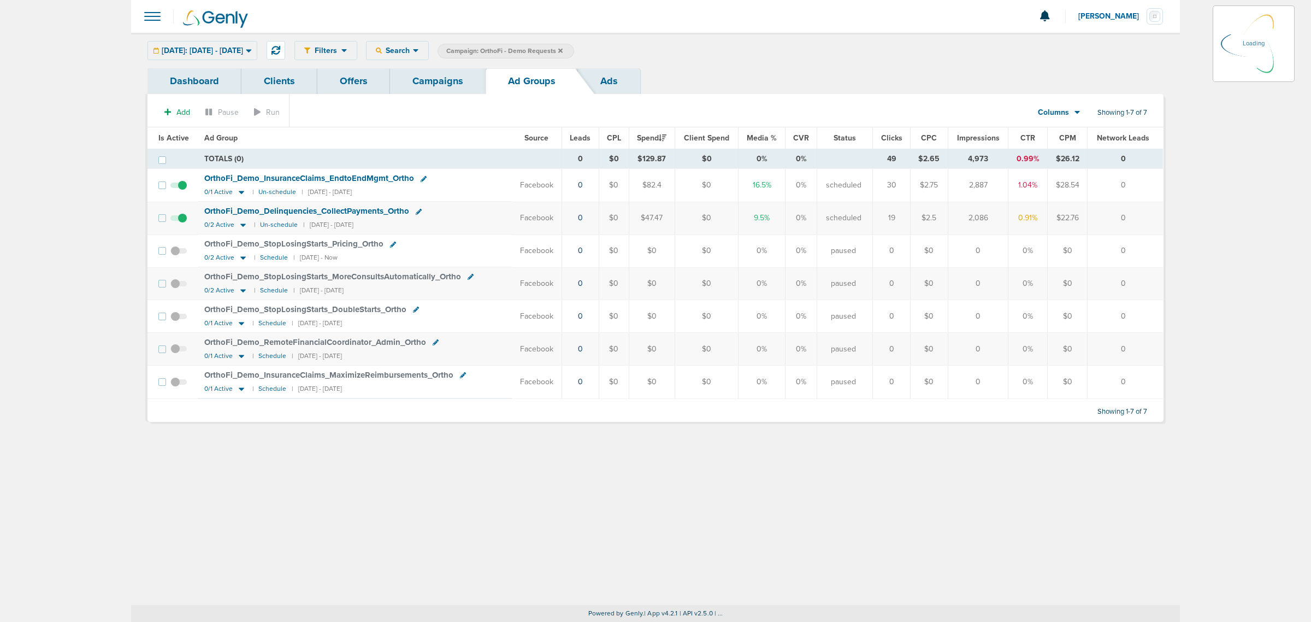
click at [63, 26] on main "Notifications You have no unread notifications [PERSON_NAME] Profile Sign Out C…" at bounding box center [655, 311] width 1311 height 622
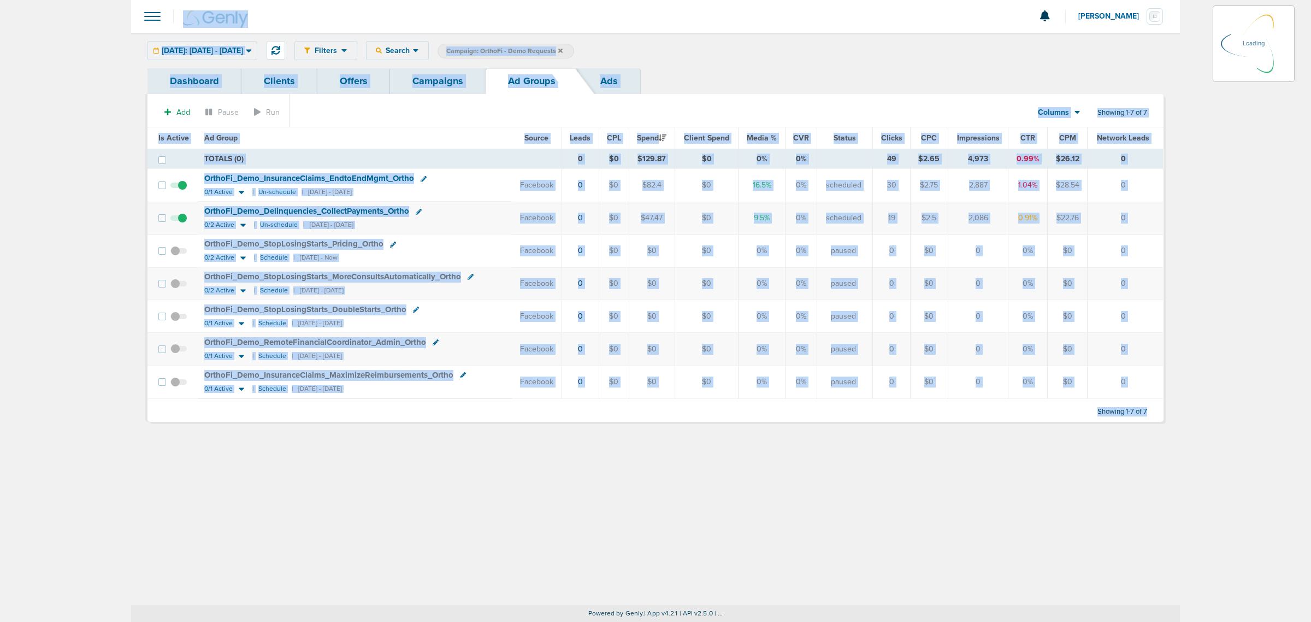
drag, startPoint x: 76, startPoint y: 13, endPoint x: 1214, endPoint y: 493, distance: 1235.3
click at [1214, 493] on main "Notifications You have no unread notifications [PERSON_NAME] Profile Sign Out C…" at bounding box center [655, 311] width 1311 height 622
click at [484, 495] on div "Filters Active Only Settings Status Active Inactive Objectives MQL SQL Traffic …" at bounding box center [655, 319] width 1049 height 572
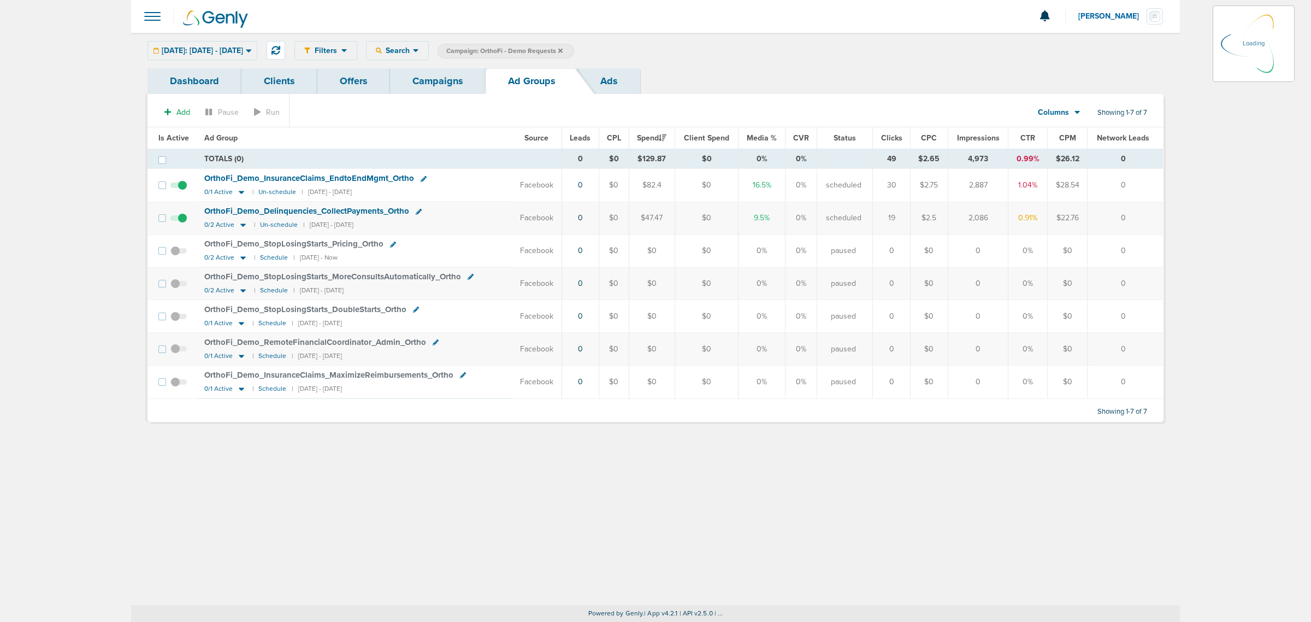
click at [439, 80] on link "Campaigns" at bounding box center [438, 81] width 96 height 26
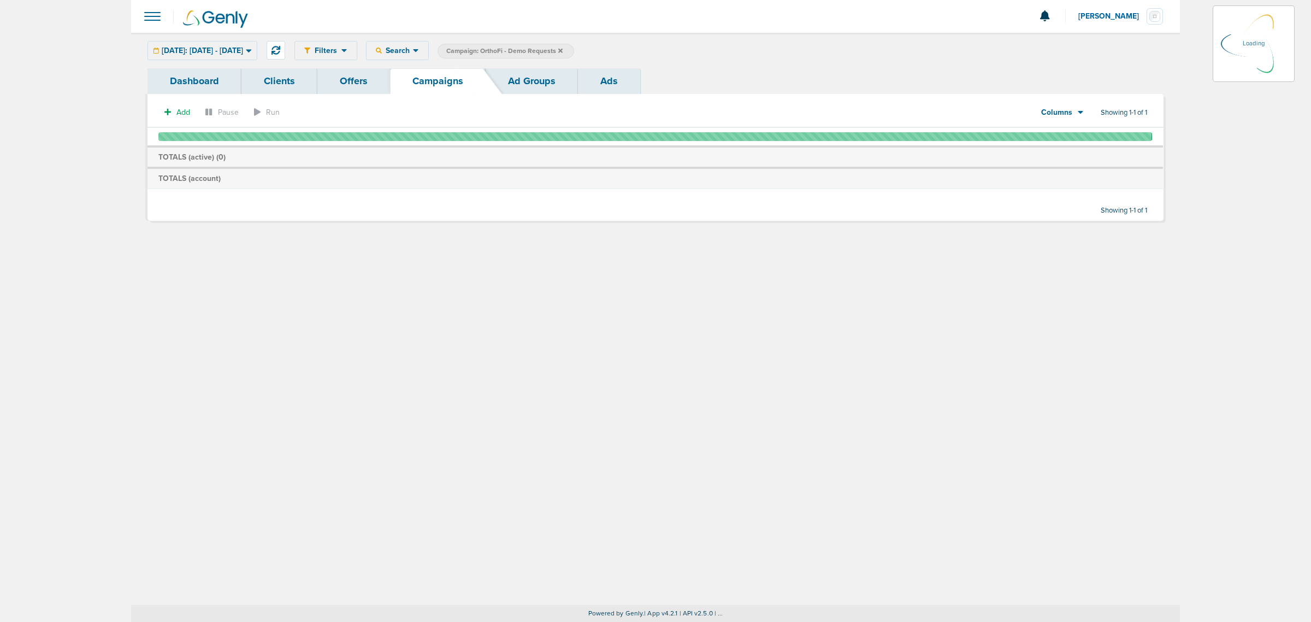
click at [563, 51] on icon at bounding box center [560, 50] width 4 height 4
click at [563, 48] on icon at bounding box center [560, 51] width 4 height 7
click at [664, 34] on div "Filters Active Only Settings Status Active Inactive Objectives MQL SQL Traffic …" at bounding box center [655, 51] width 1049 height 36
click at [1223, 132] on main "Notifications You have no unread notifications [PERSON_NAME] Profile Sign Out C…" at bounding box center [655, 311] width 1311 height 622
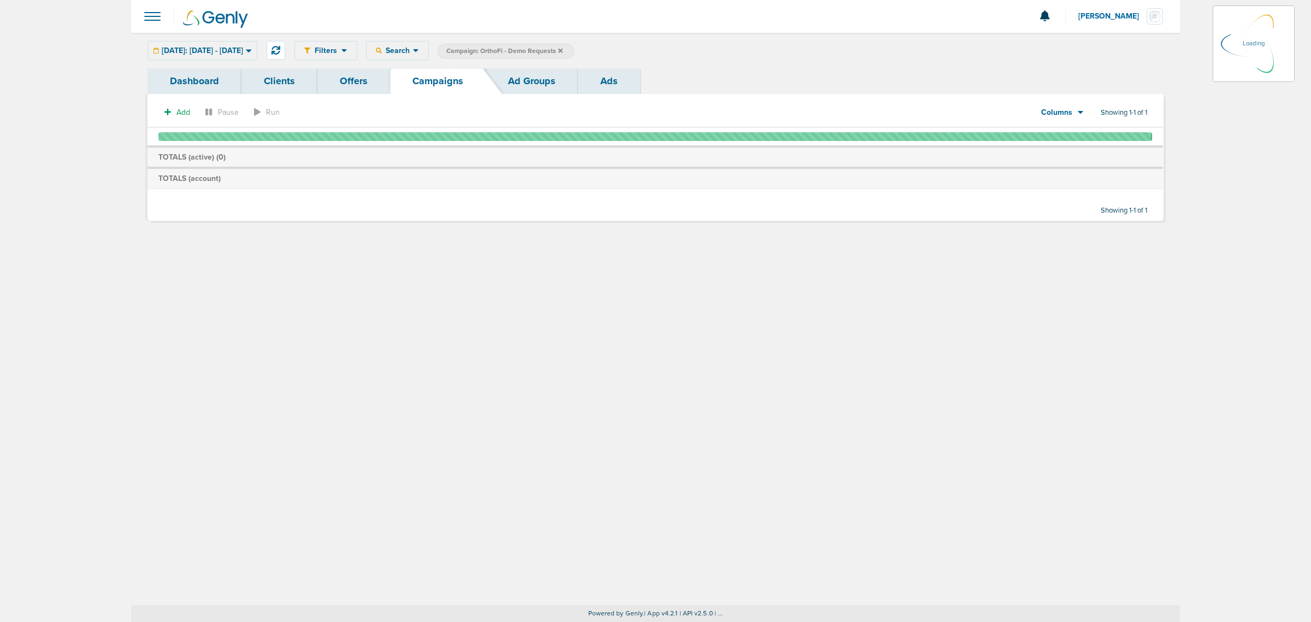
drag, startPoint x: 1176, startPoint y: 208, endPoint x: 1209, endPoint y: 213, distance: 33.1
click at [1209, 213] on main "Notifications You have no unread notifications [PERSON_NAME] Profile Sign Out C…" at bounding box center [655, 311] width 1311 height 622
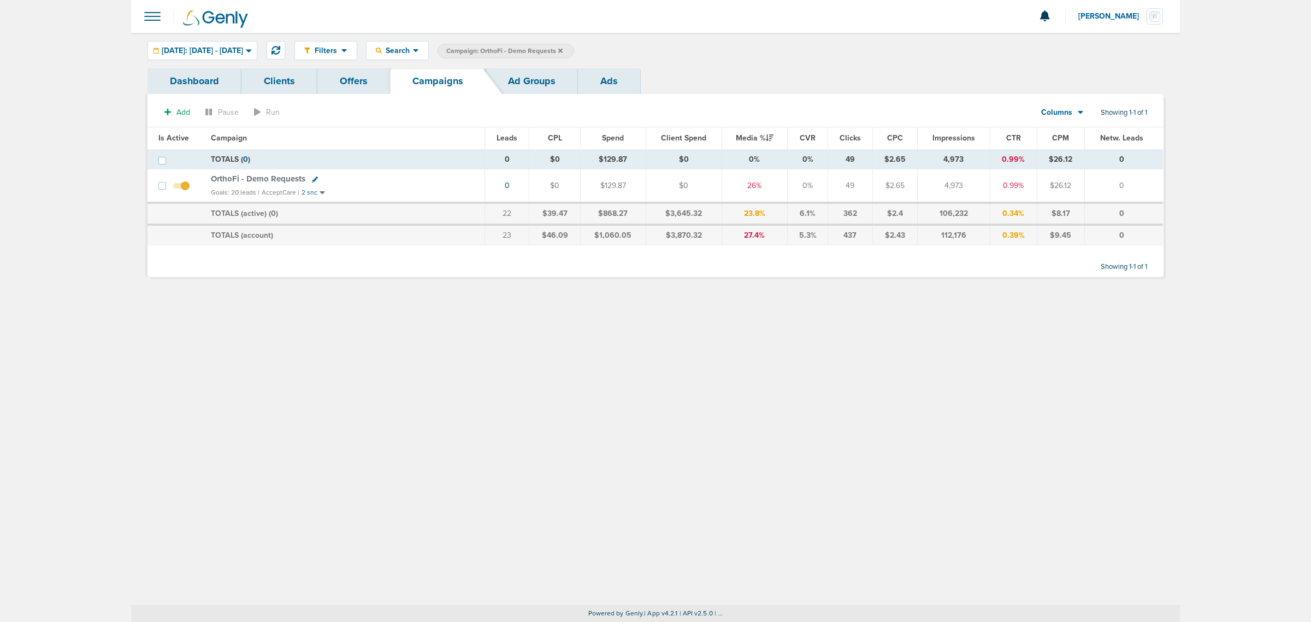
click at [563, 51] on icon at bounding box center [560, 50] width 4 height 4
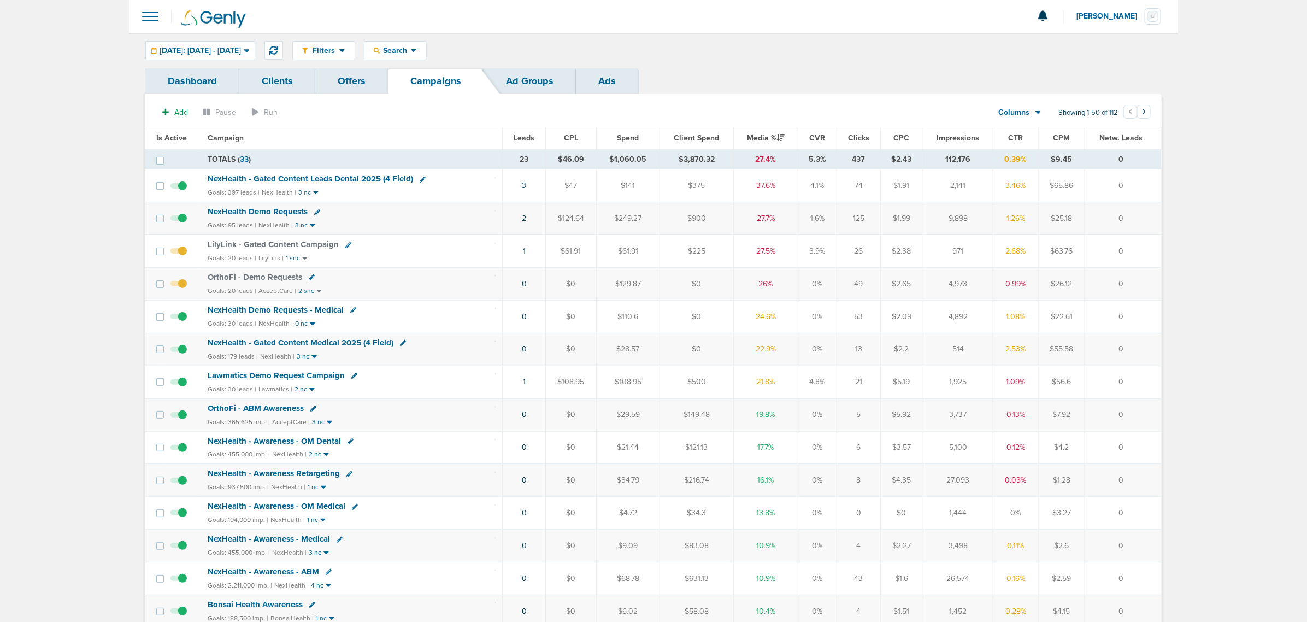
click at [265, 279] on span "OrthoFi - Demo Requests" at bounding box center [255, 277] width 95 height 10
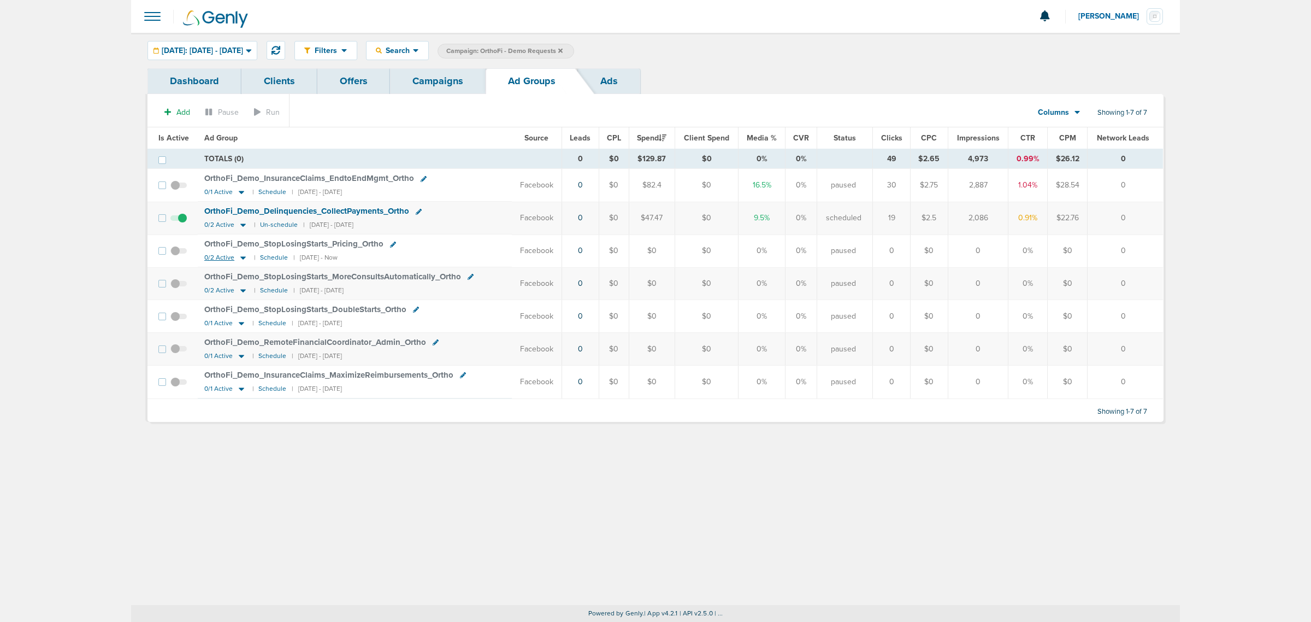
click at [241, 258] on icon at bounding box center [243, 257] width 11 height 9
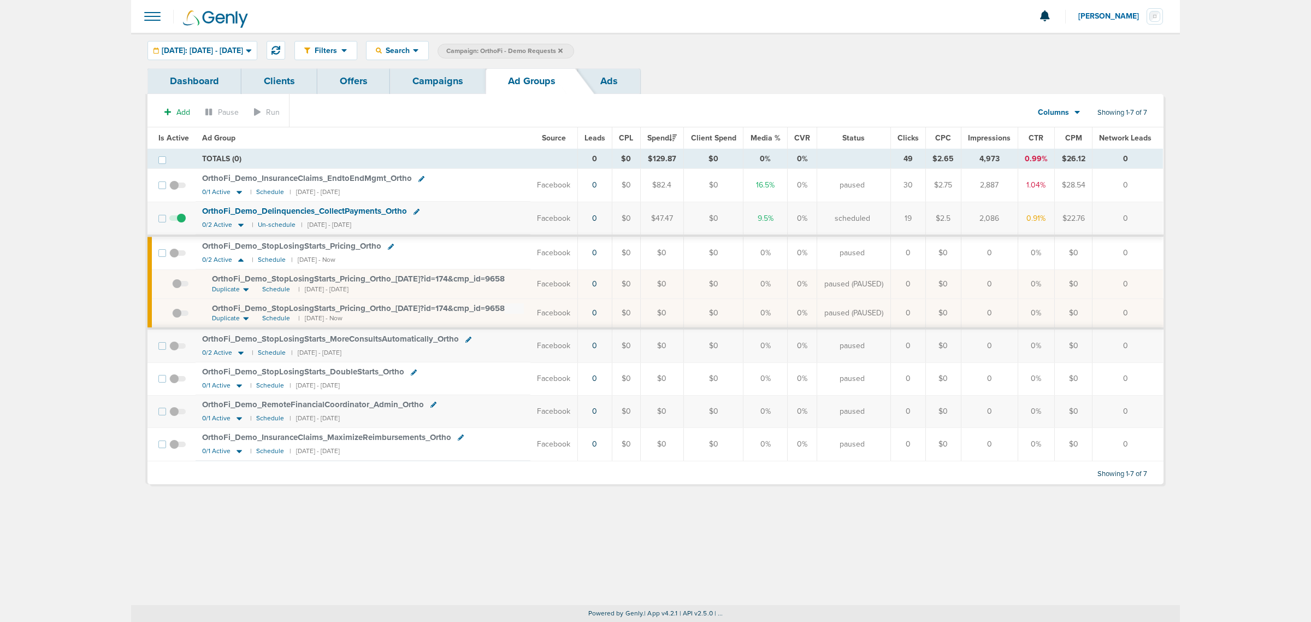
click at [451, 79] on link "Campaigns" at bounding box center [438, 81] width 96 height 26
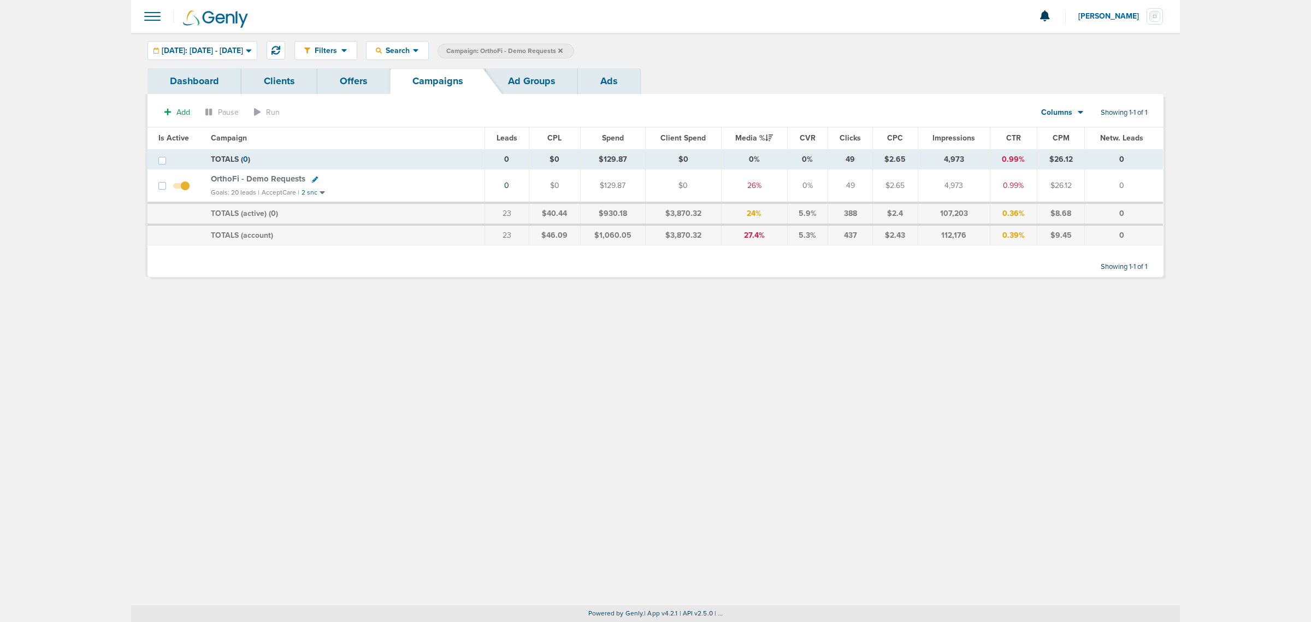
drag, startPoint x: 284, startPoint y: 375, endPoint x: 290, endPoint y: 368, distance: 9.4
click at [285, 375] on div "Filters Active Only Settings Status Active Inactive Objectives MQL SQL Traffic …" at bounding box center [655, 319] width 1049 height 572
click at [418, 173] on td "OrthoFi - Demo Requests Goals: 20 leads | AcceptCare | 2 snc" at bounding box center [344, 185] width 281 height 33
click at [563, 49] on icon at bounding box center [560, 50] width 4 height 4
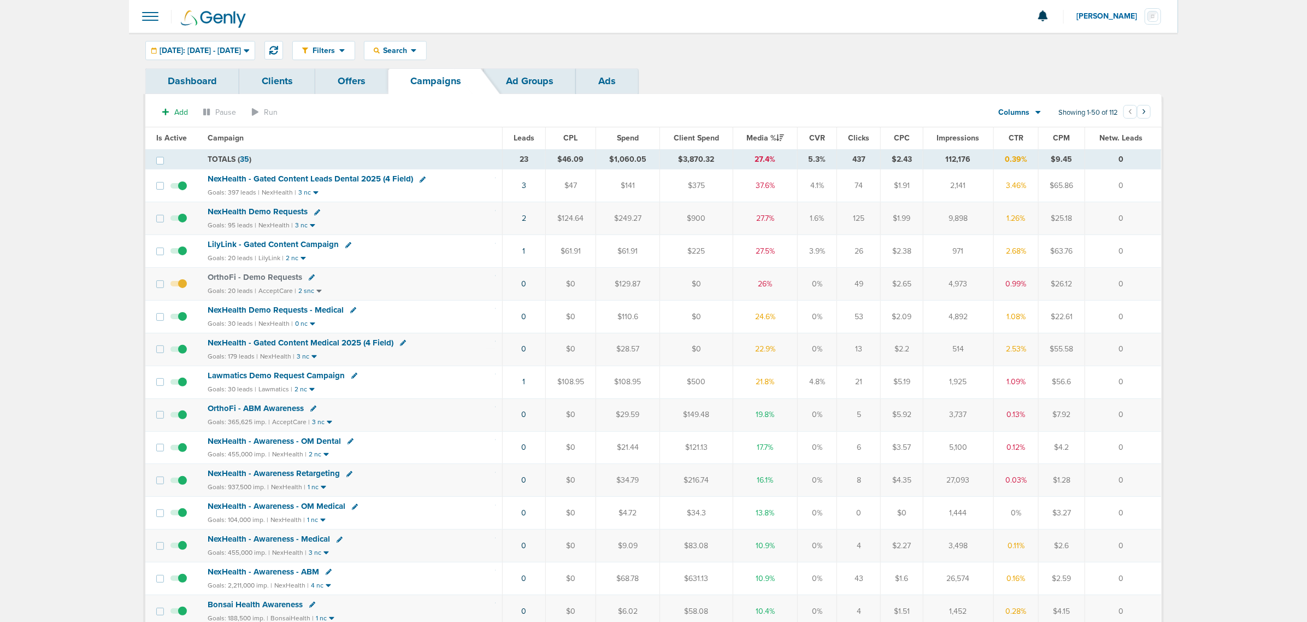
click at [274, 277] on span "OrthoFi - Demo Requests" at bounding box center [255, 277] width 95 height 10
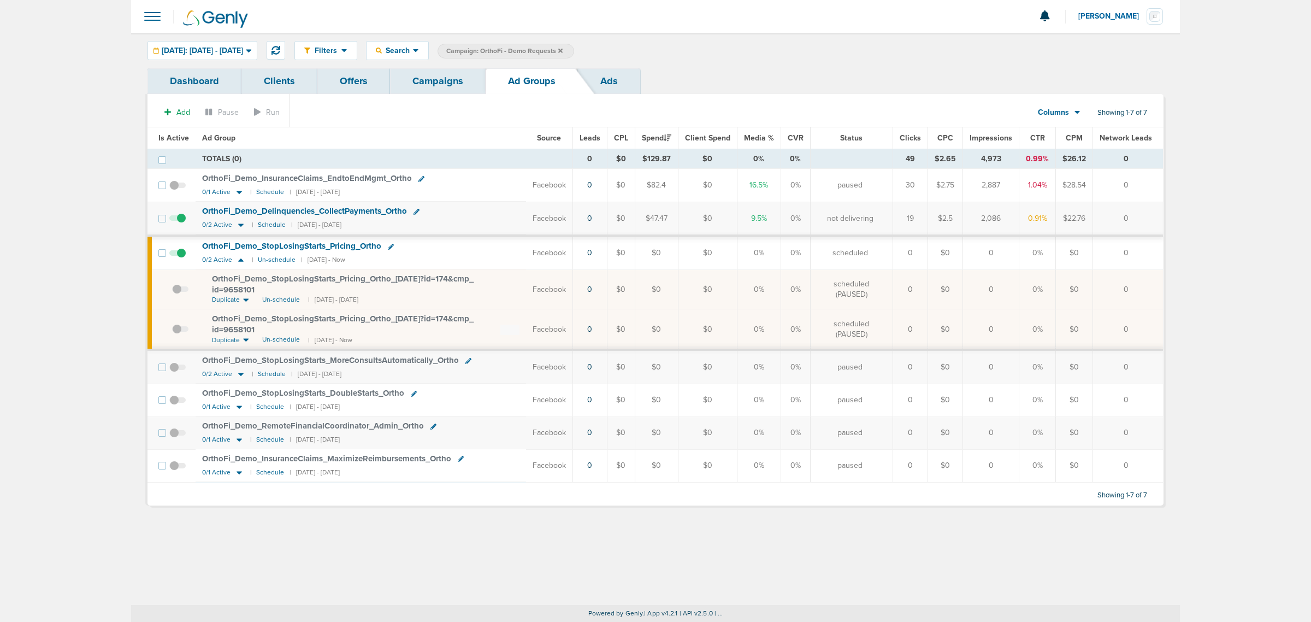
click at [455, 74] on link "Campaigns" at bounding box center [438, 81] width 96 height 26
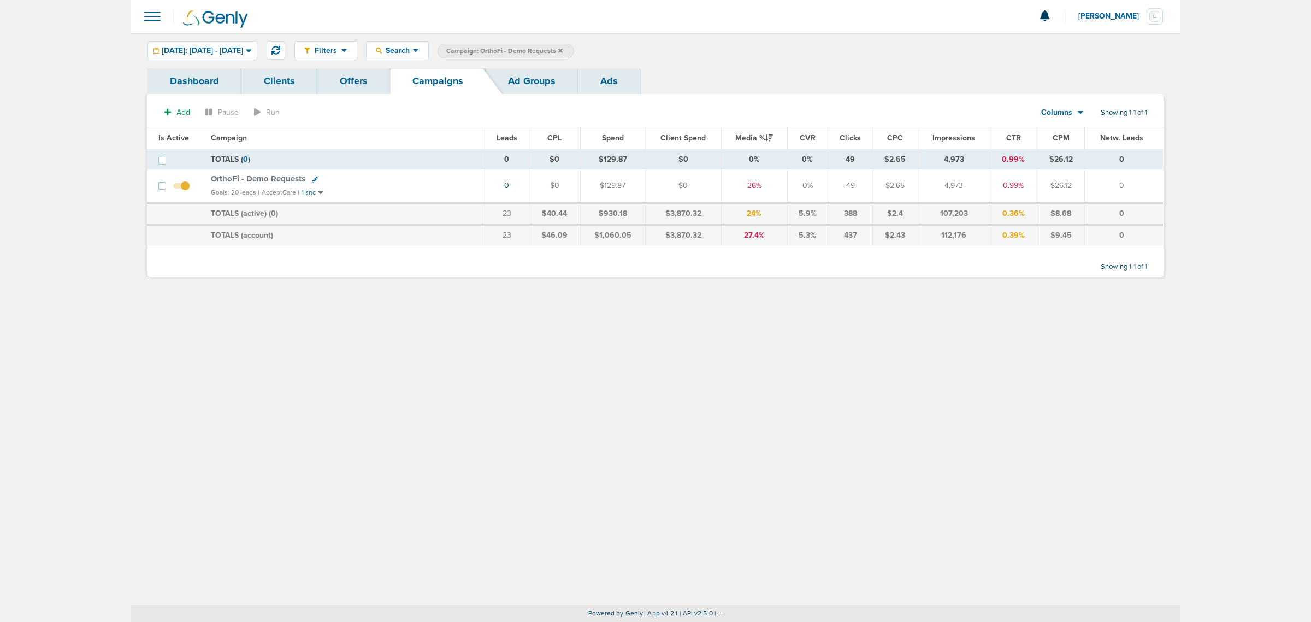
click at [563, 51] on icon at bounding box center [560, 50] width 4 height 4
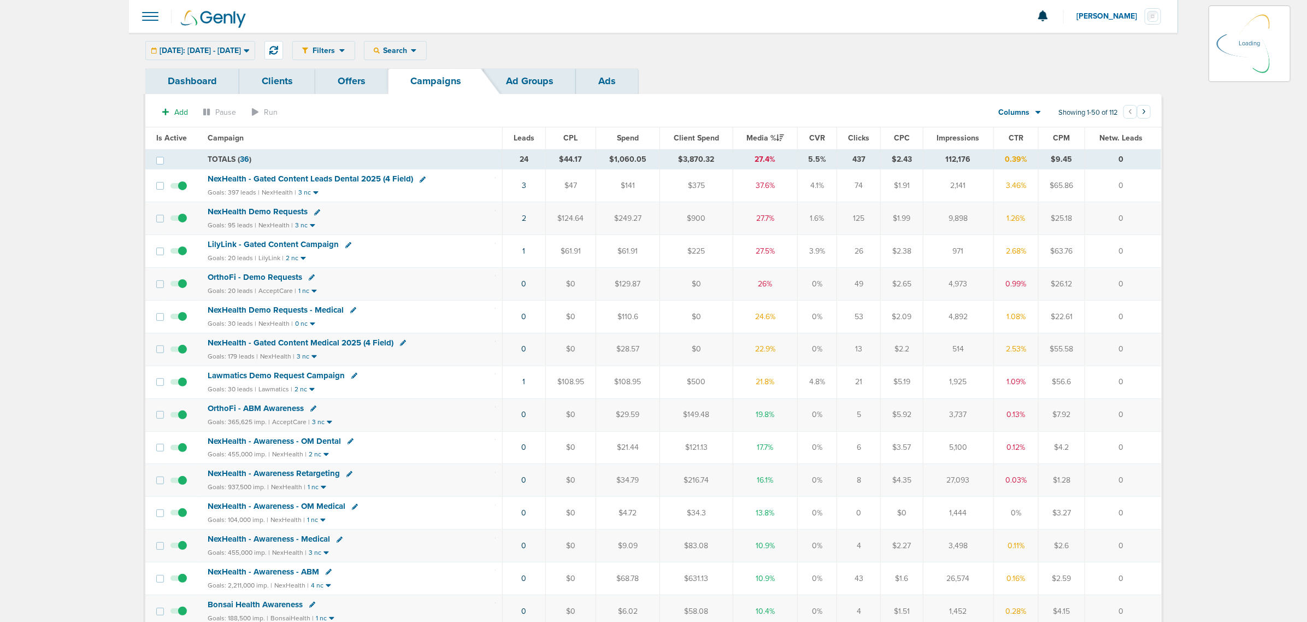
click at [317, 345] on span "NexHealth - Gated Content Medical 2025 (4 Field)" at bounding box center [301, 343] width 186 height 10
click at [356, 344] on span "NexHealth - Gated Content Medical 2025 (4 Field)" at bounding box center [301, 343] width 186 height 10
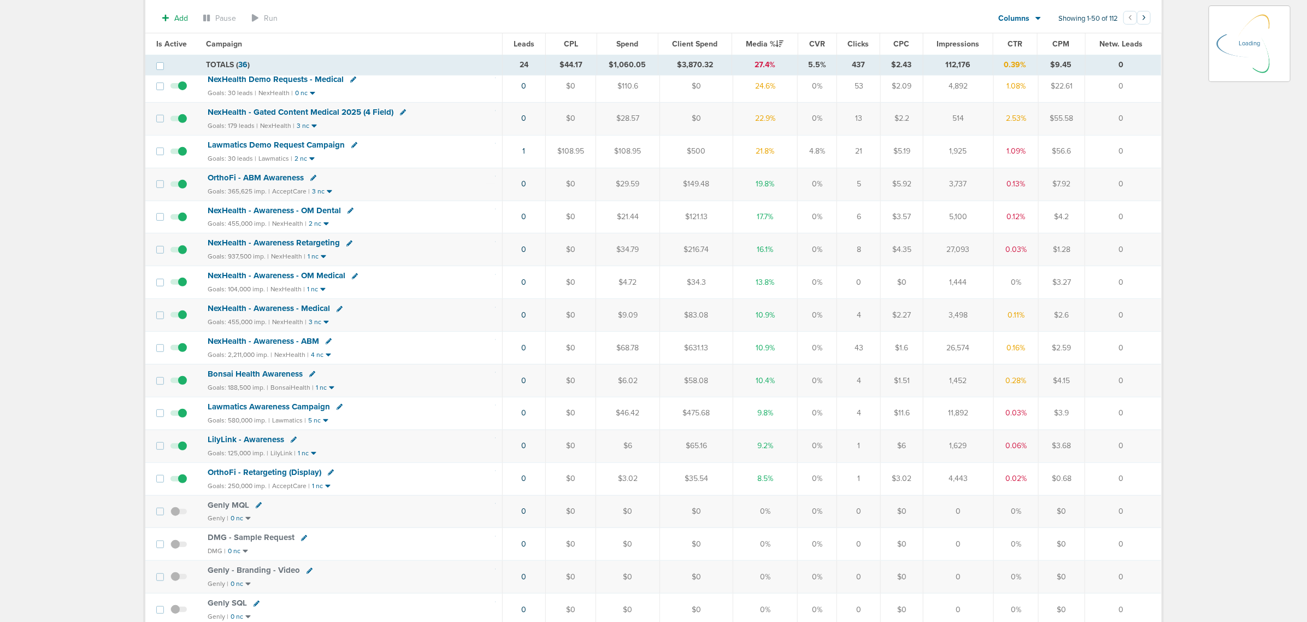
scroll to position [68, 0]
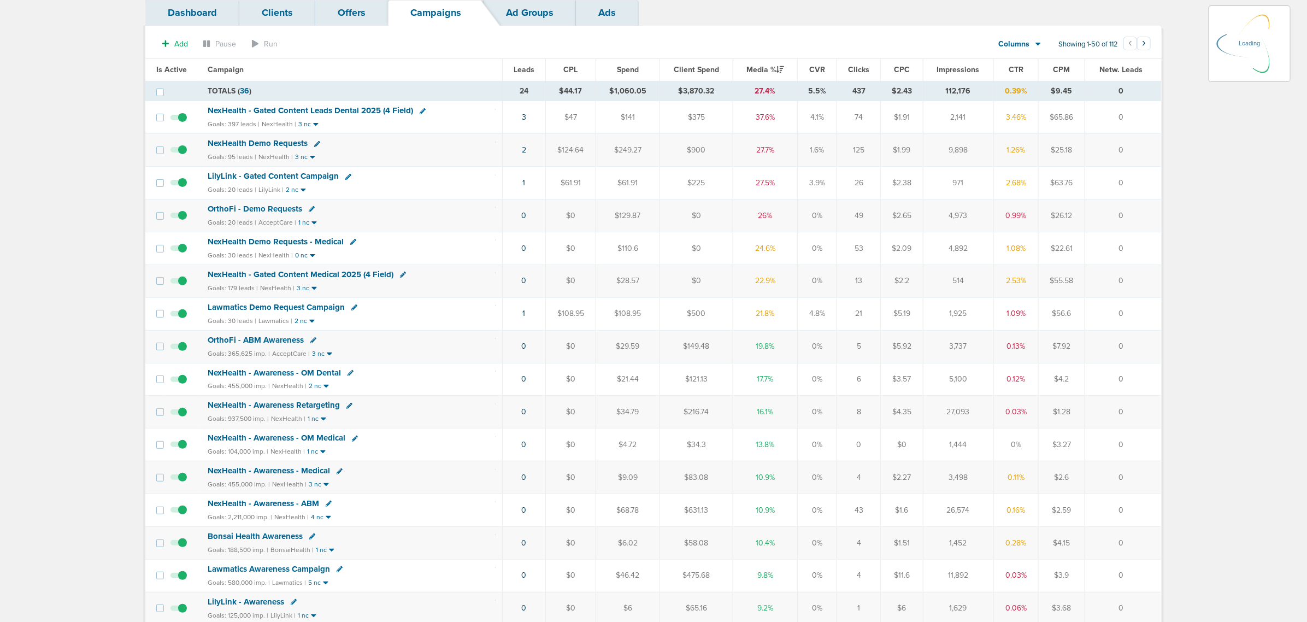
click at [279, 242] on span "NexHealth Demo Requests - Medical" at bounding box center [276, 242] width 136 height 10
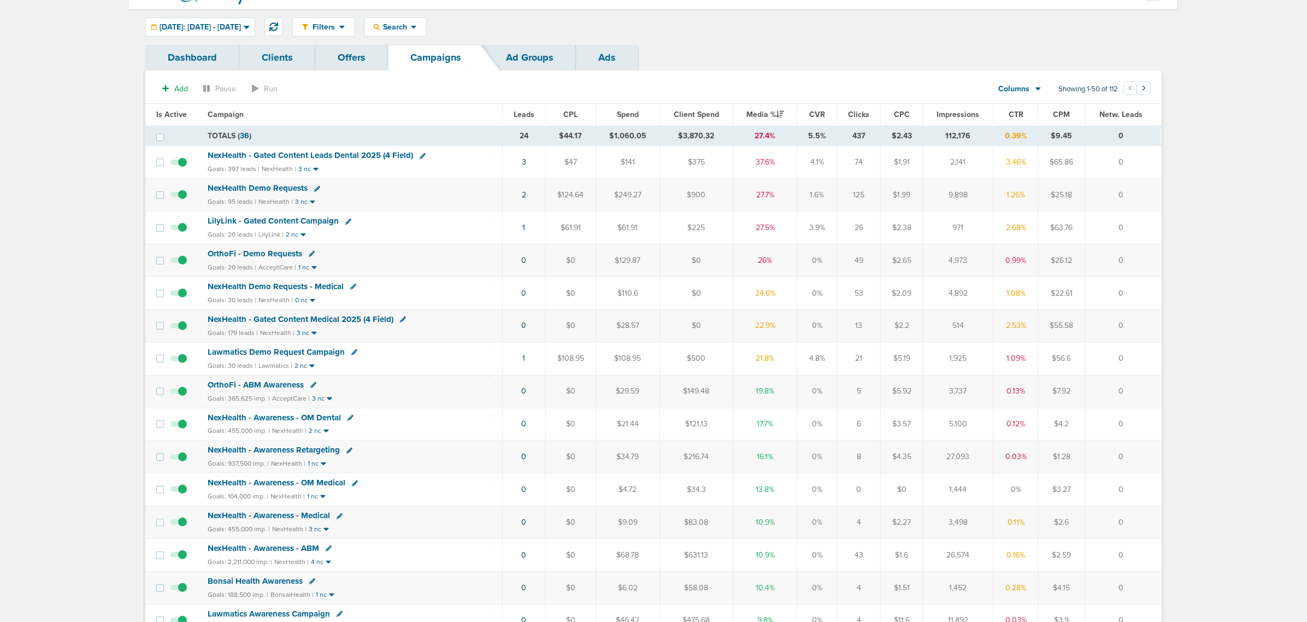
scroll to position [0, 0]
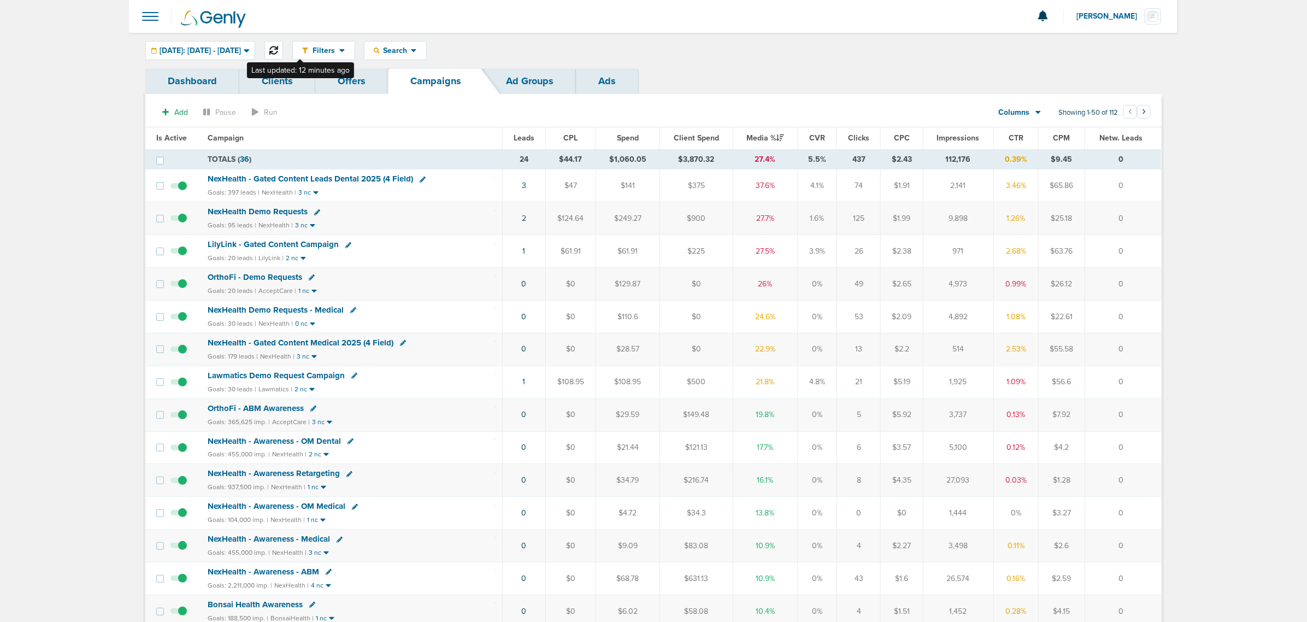
click at [278, 48] on icon at bounding box center [273, 50] width 9 height 9
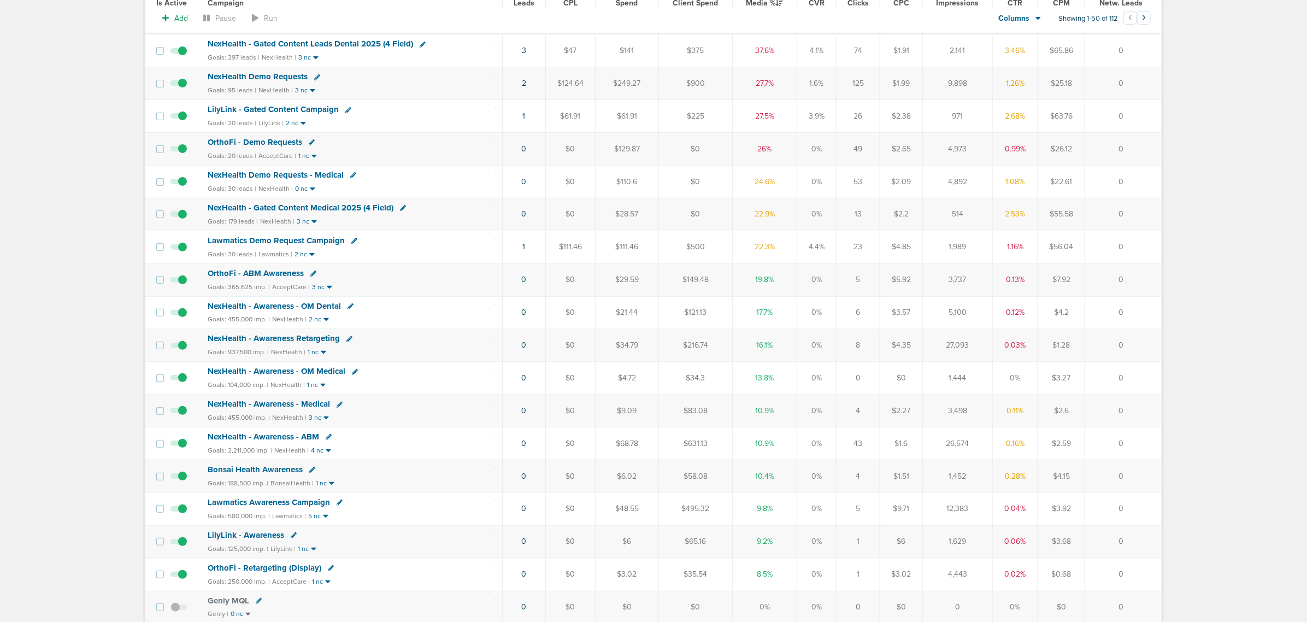
scroll to position [68, 0]
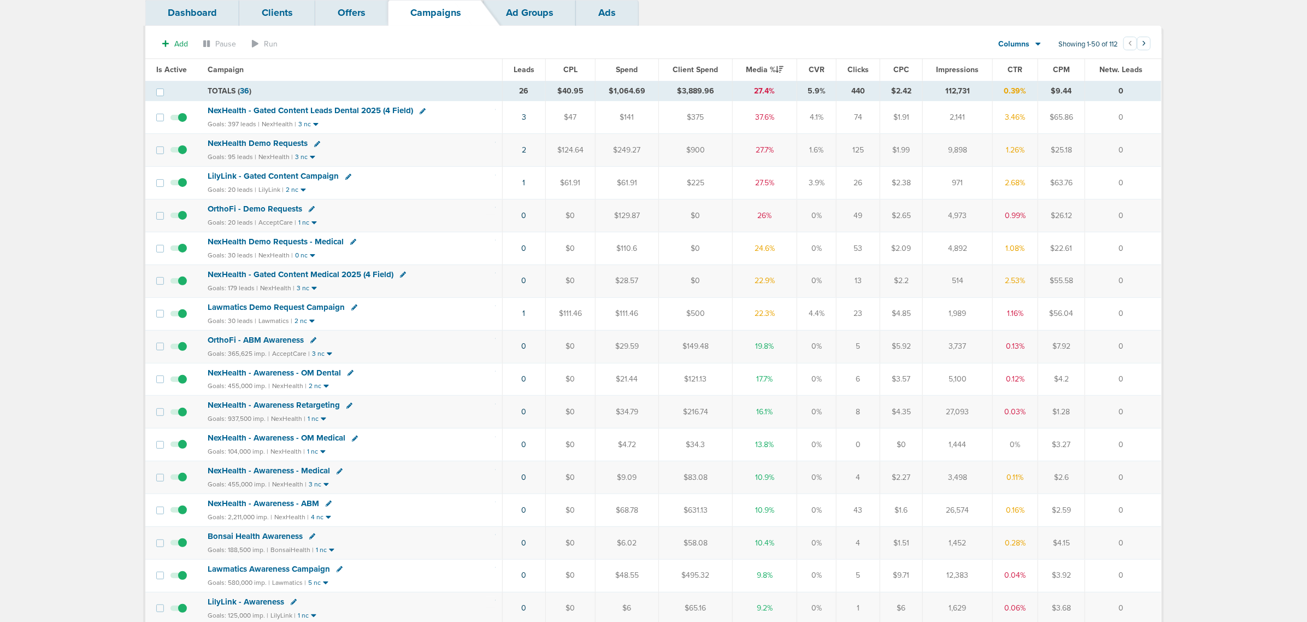
click at [323, 276] on span "NexHealth - Gated Content Medical 2025 (4 Field)" at bounding box center [301, 274] width 186 height 10
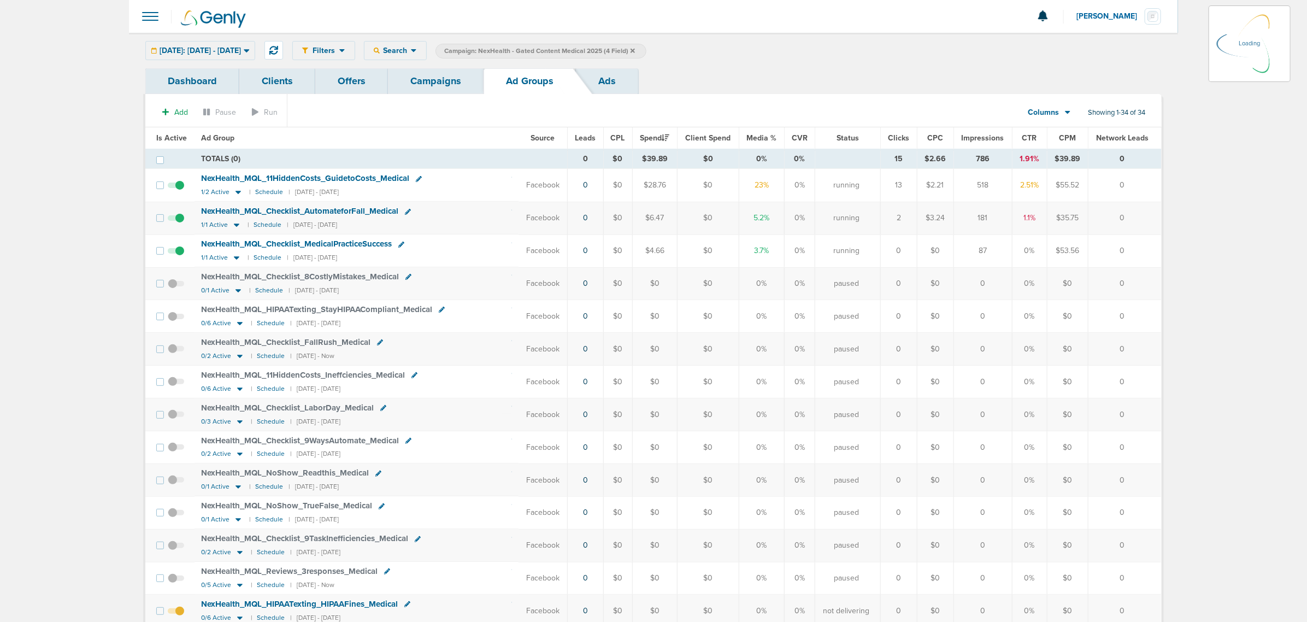
click at [420, 89] on link "Campaigns" at bounding box center [436, 81] width 96 height 26
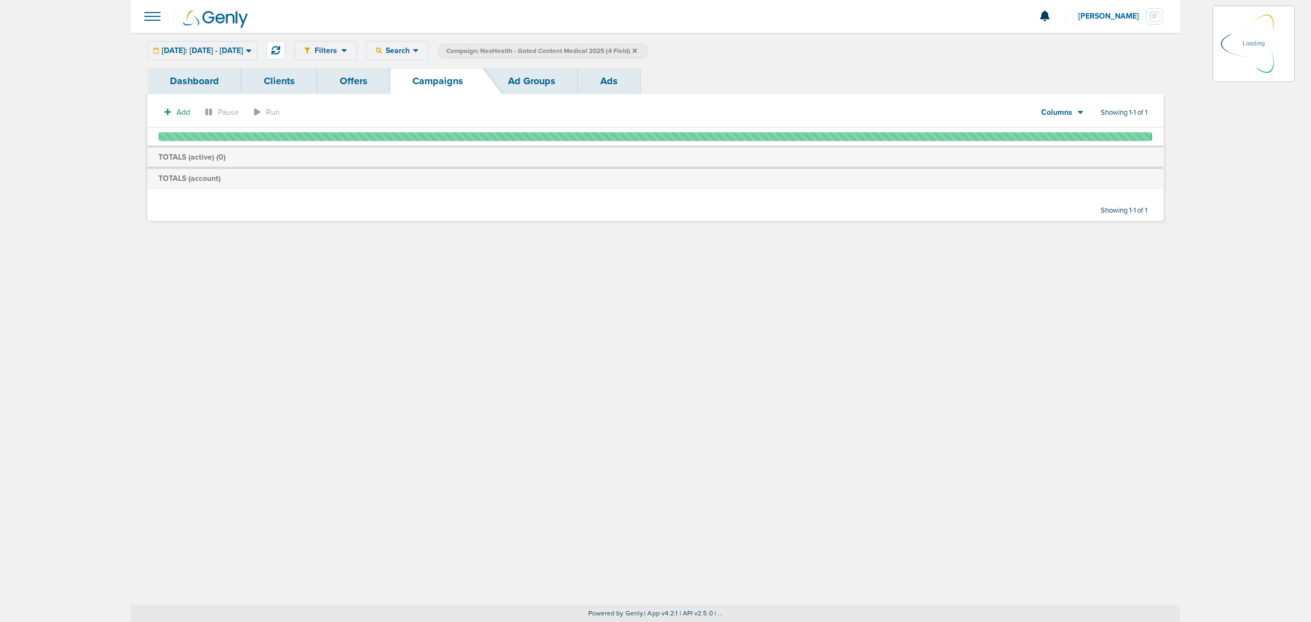
click at [637, 50] on icon at bounding box center [635, 51] width 4 height 7
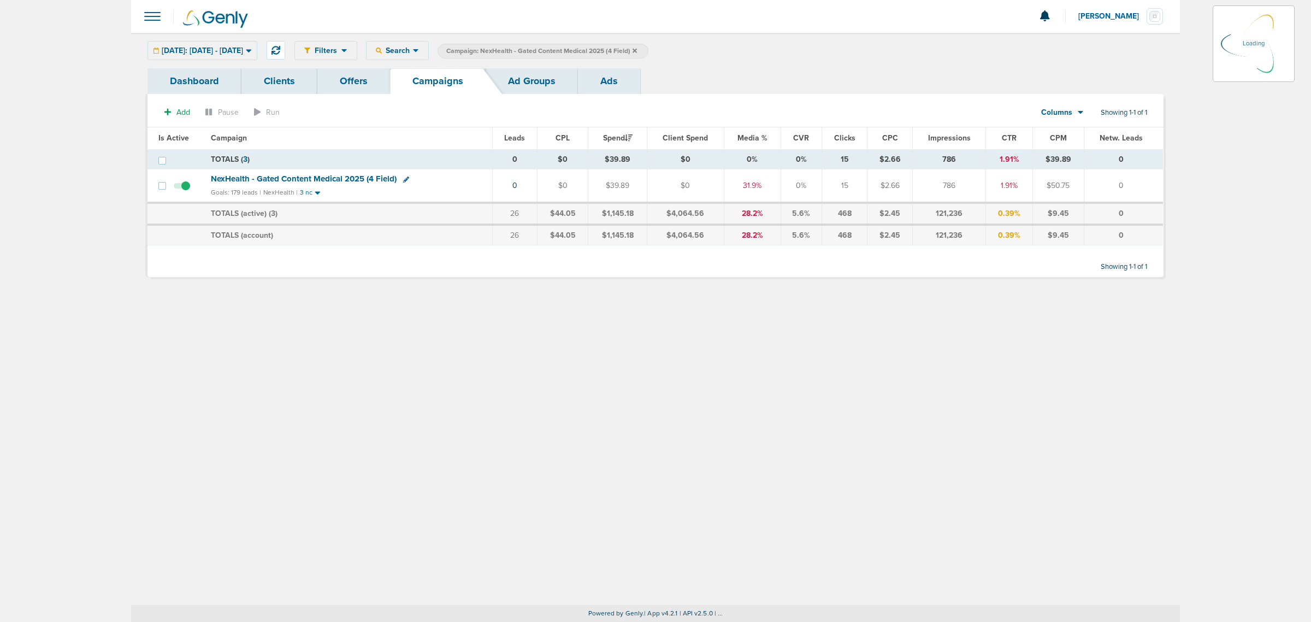
click at [637, 50] on icon at bounding box center [635, 50] width 4 height 4
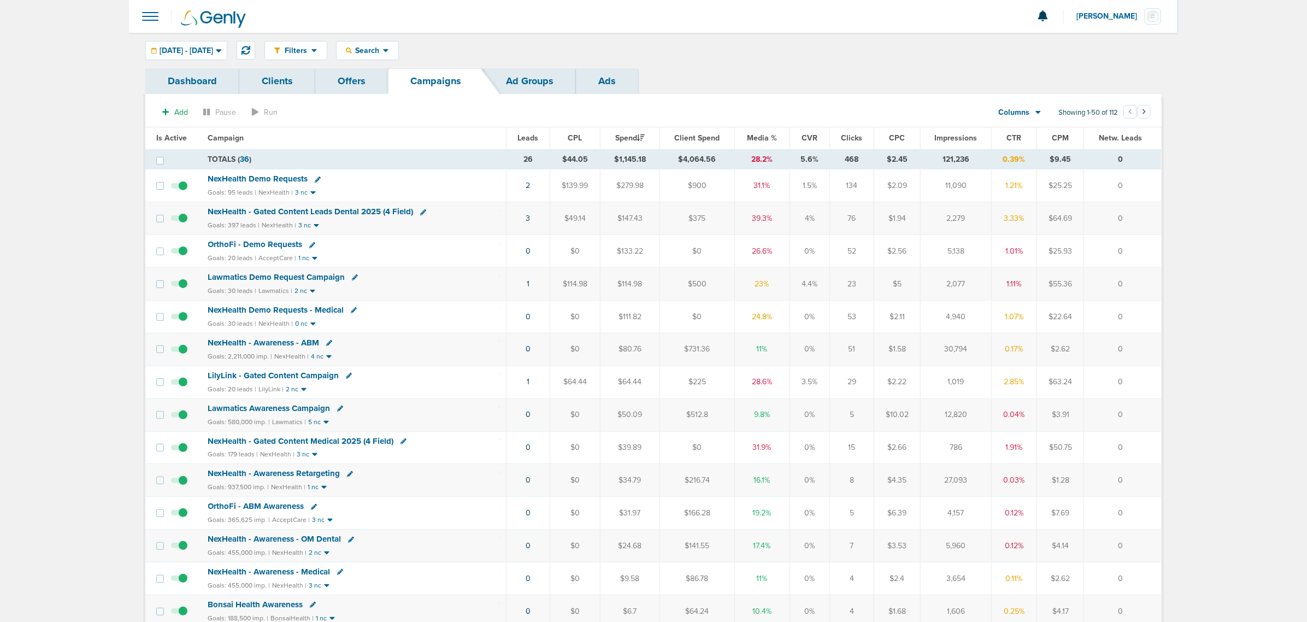
click at [480, 447] on div "NexHealth - Gated Content Medical 2025 (4 Field)" at bounding box center [354, 441] width 292 height 11
click at [351, 207] on td "NexHealth - Gated Content Leads Dental 2025 (4 Field) Goals: 397 leads | NexHea…" at bounding box center [354, 218] width 305 height 33
click at [351, 211] on span "NexHealth - Gated Content Leads Dental 2025 (4 Field)" at bounding box center [310, 212] width 205 height 10
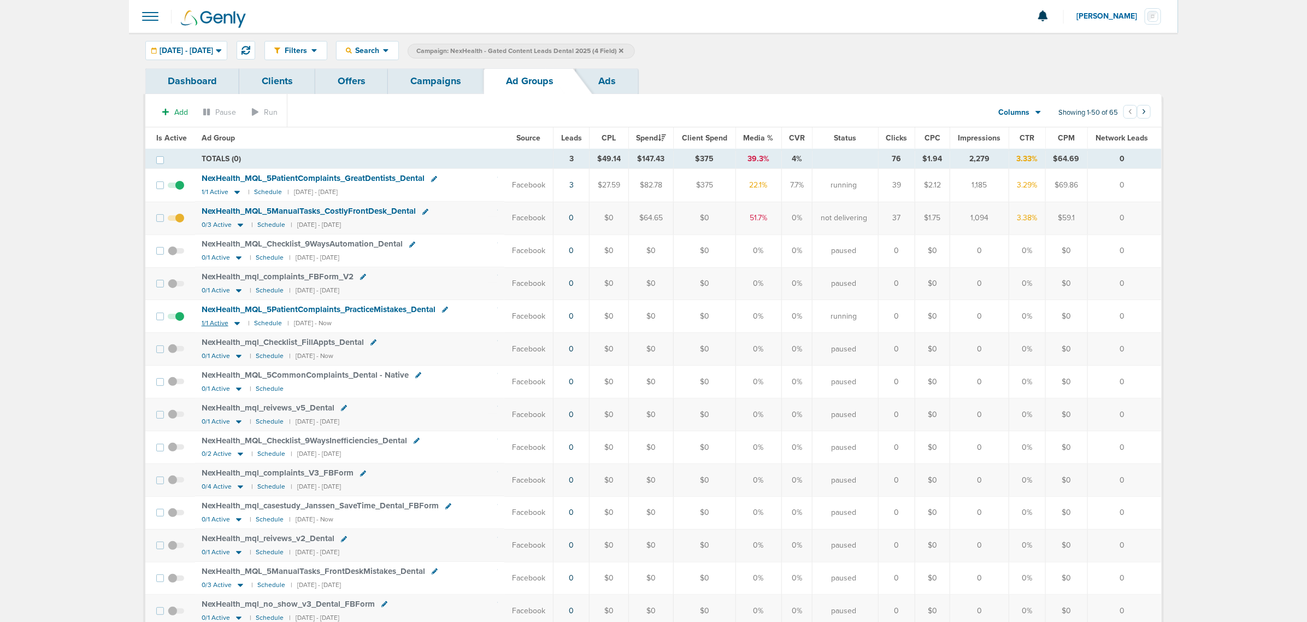
click at [234, 325] on icon at bounding box center [236, 323] width 5 height 3
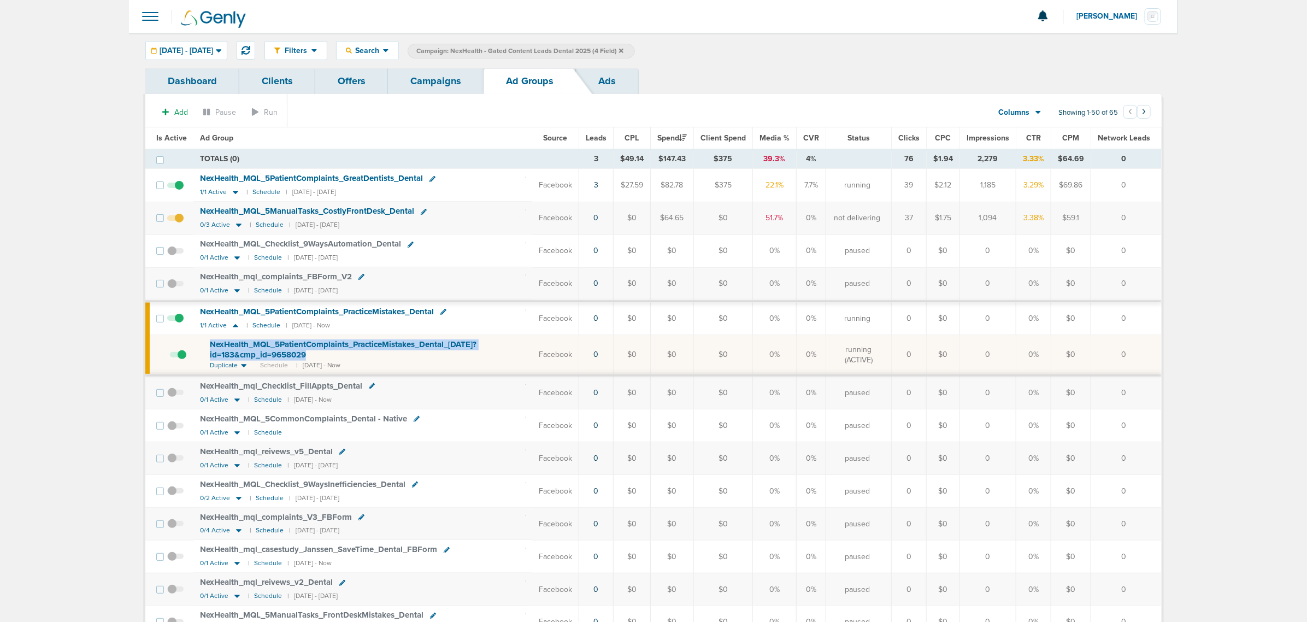
drag, startPoint x: 332, startPoint y: 356, endPoint x: 197, endPoint y: 346, distance: 135.3
click at [197, 346] on td "NexHealth_ MQL_ 5PatientComplaints_ PracticeMistakes_ Dental_ [DATE]?id=183&cmp…" at bounding box center [362, 355] width 339 height 40
copy span "NexHealth_ MQL_ 5PatientComplaints_ PracticeMistakes_ Dental_ [DATE]?id=183&cmp…"
click at [487, 138] on th "Ad Group" at bounding box center [362, 138] width 339 height 22
click at [165, 134] on span "Is Active" at bounding box center [171, 137] width 31 height 9
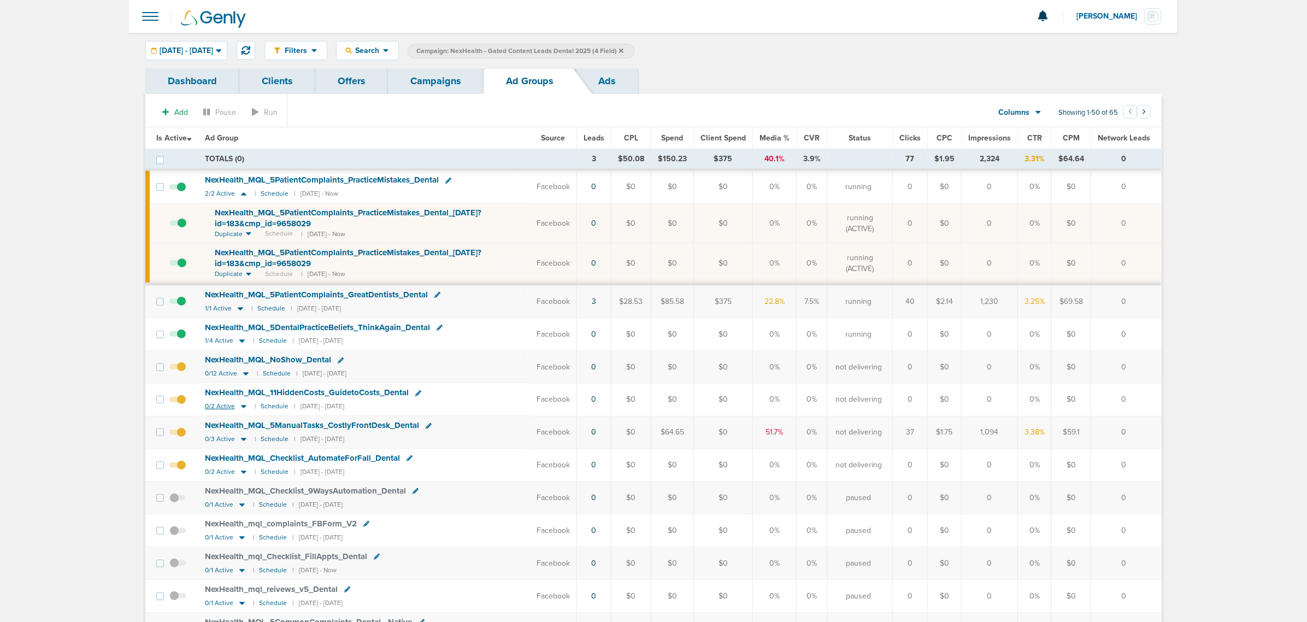
click at [243, 410] on icon at bounding box center [243, 406] width 11 height 9
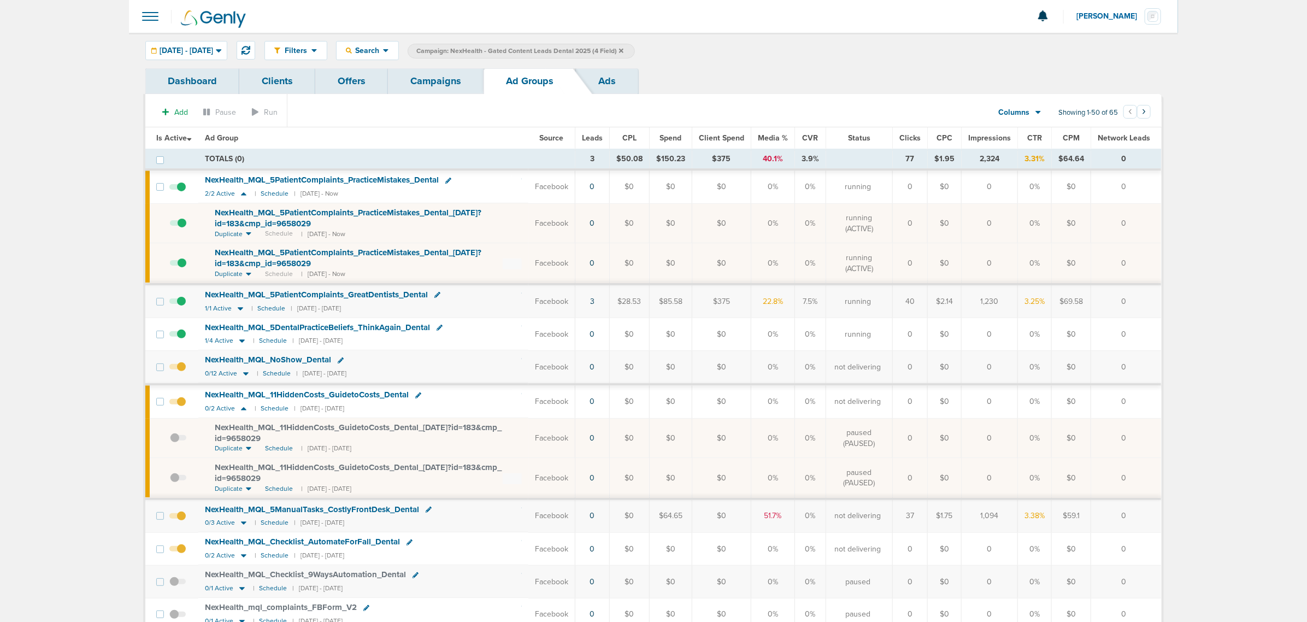
click at [182, 372] on span at bounding box center [177, 372] width 16 height 0
click at [178, 369] on input "checkbox" at bounding box center [178, 369] width 0 height 0
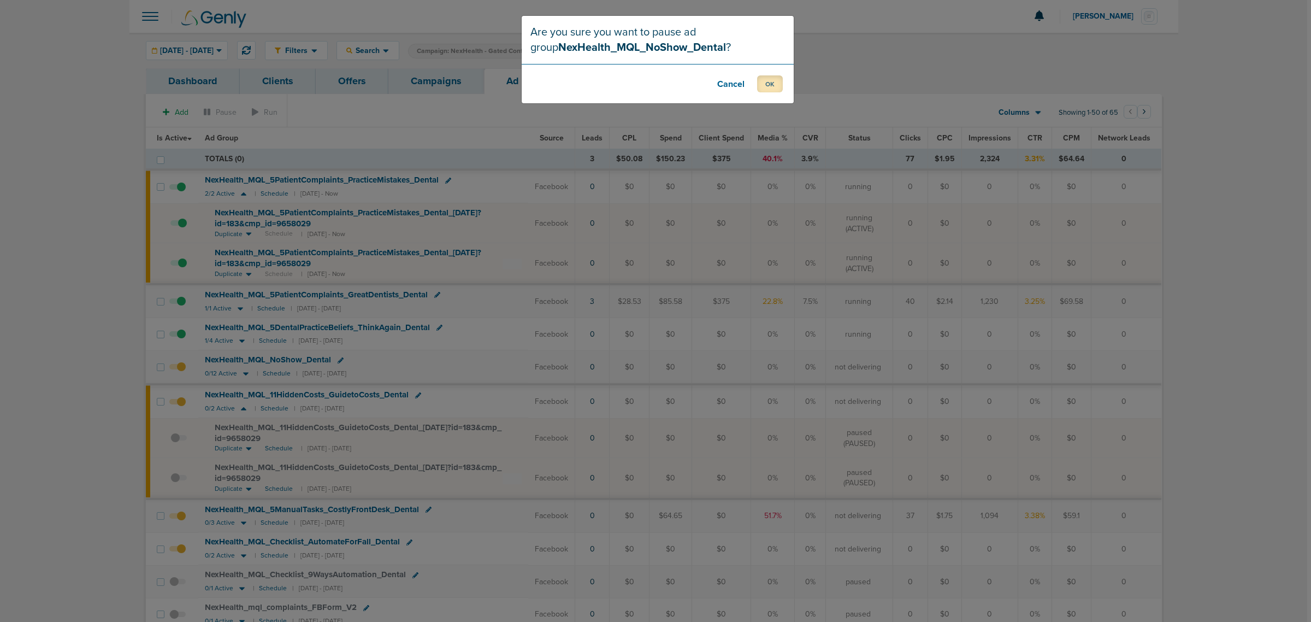
click at [777, 88] on button "OK" at bounding box center [770, 83] width 26 height 17
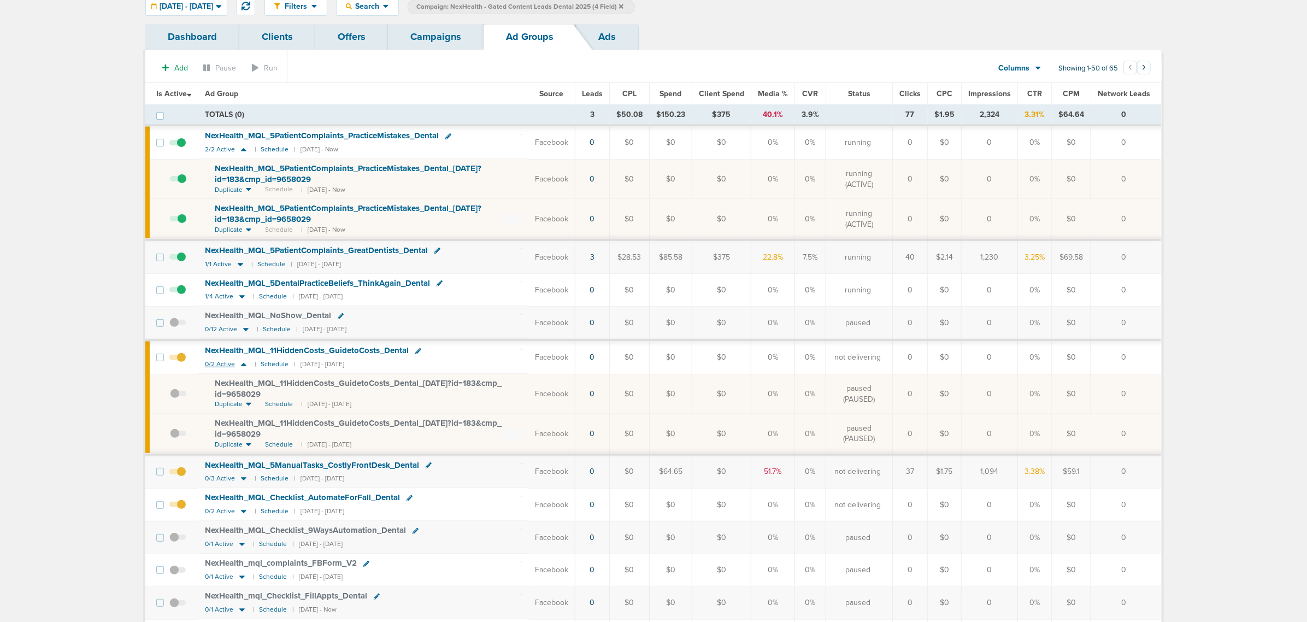
scroll to position [68, 0]
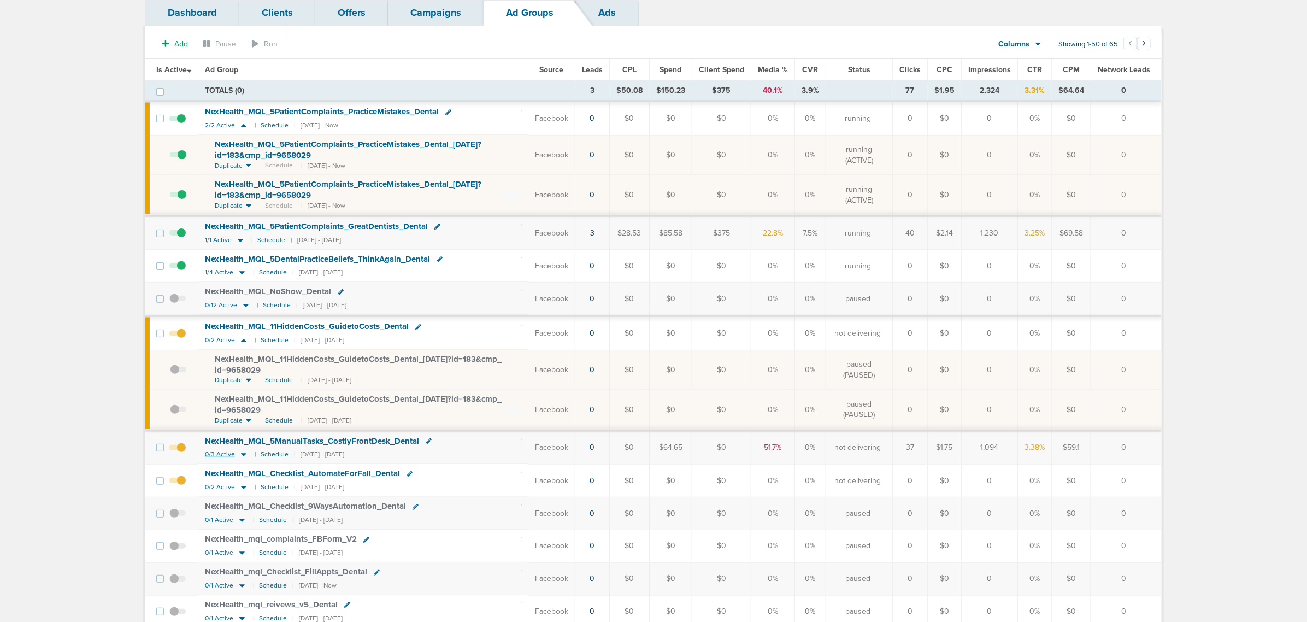
click at [244, 457] on icon at bounding box center [243, 454] width 5 height 3
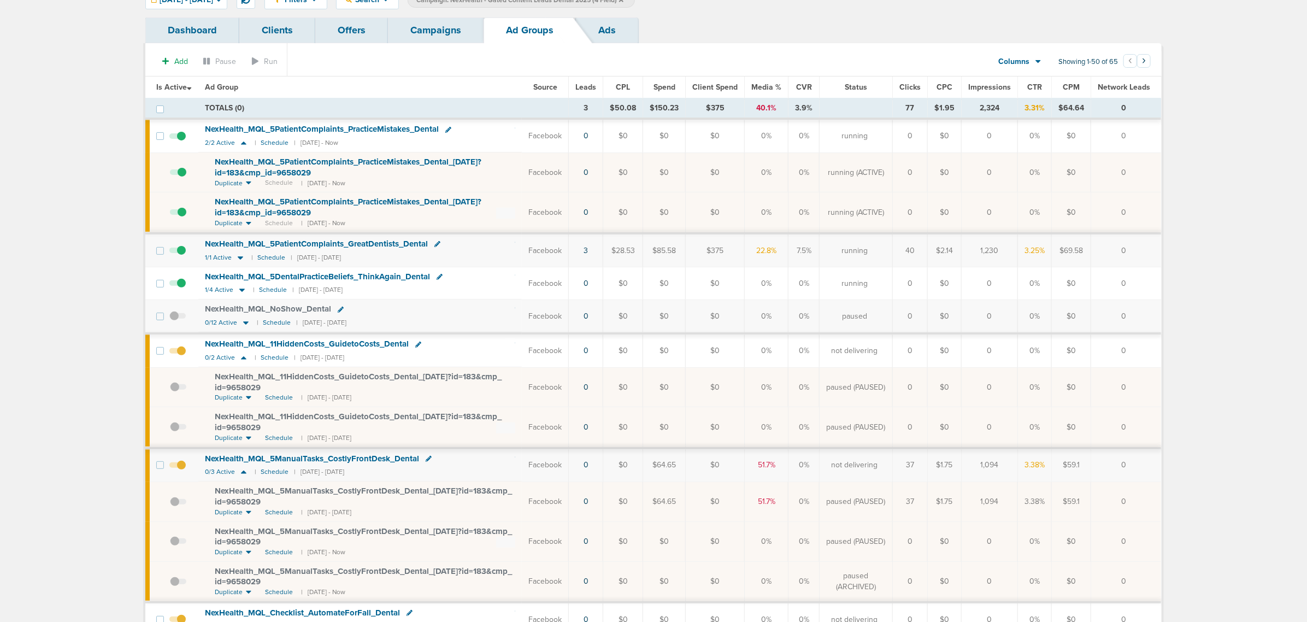
scroll to position [0, 0]
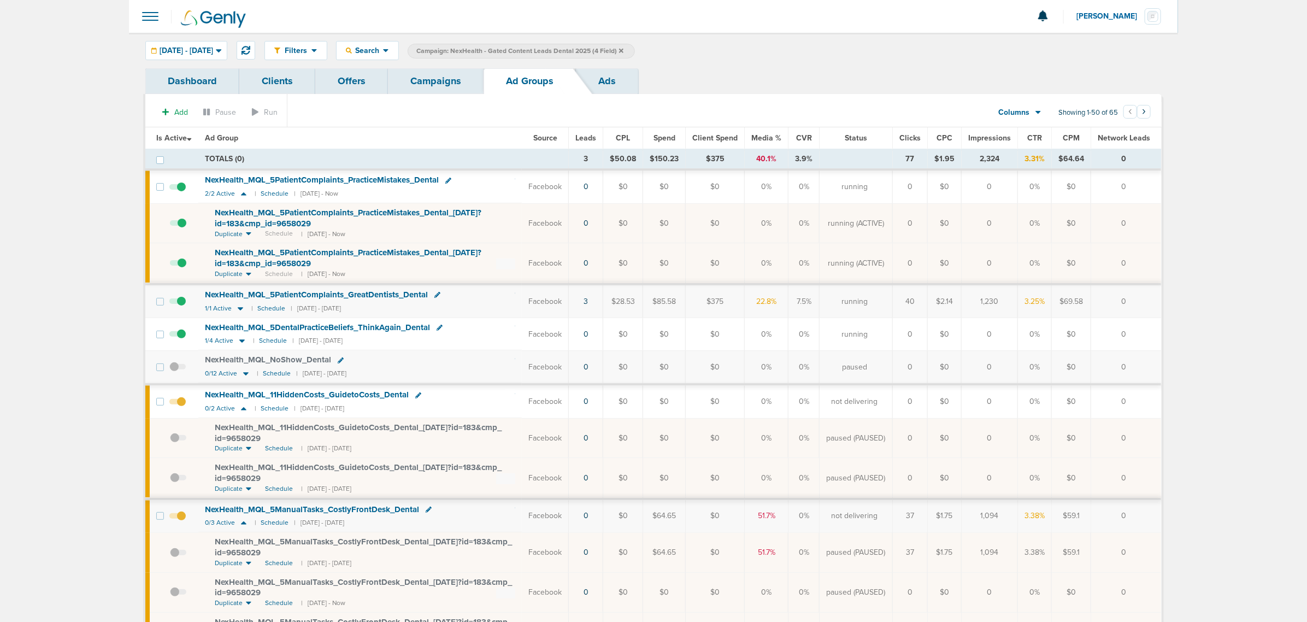
click at [414, 93] on link "Campaigns" at bounding box center [436, 81] width 96 height 26
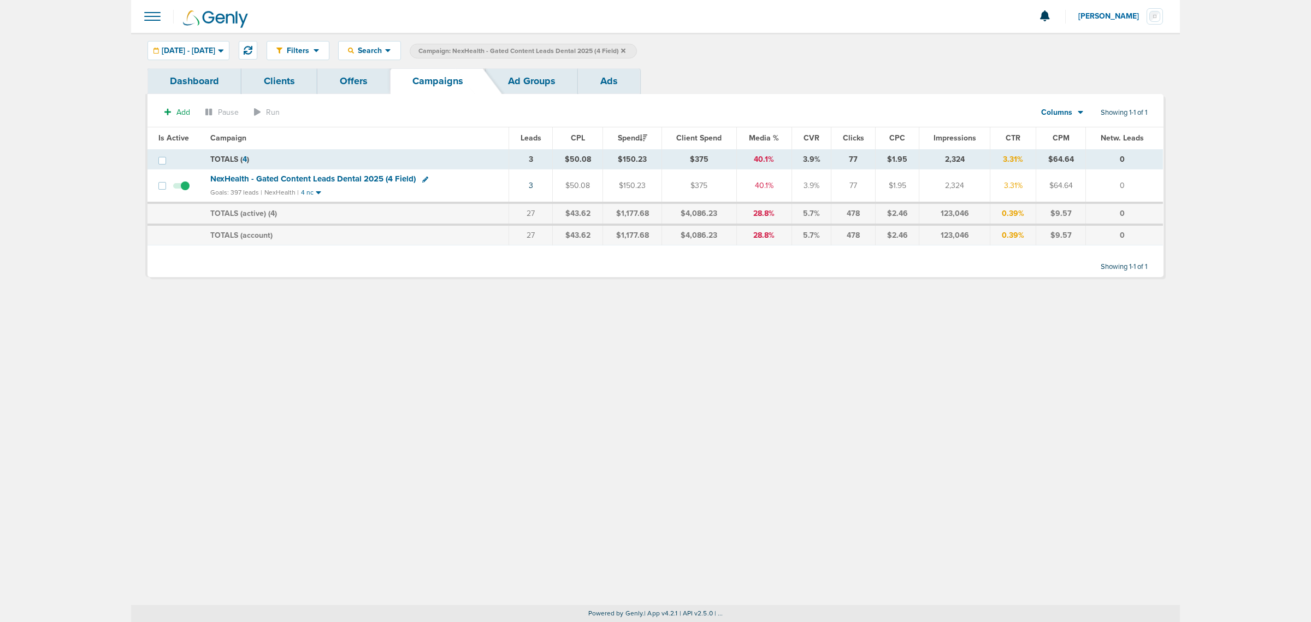
click at [626, 49] on icon at bounding box center [623, 51] width 4 height 7
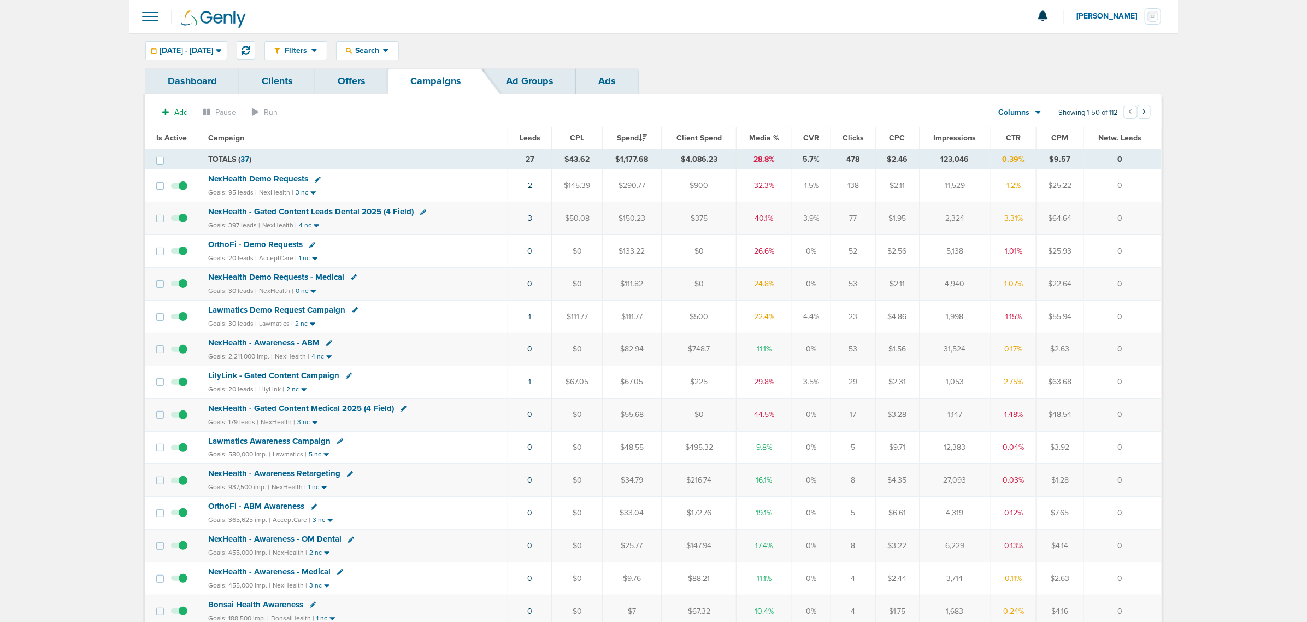
click at [347, 411] on span "NexHealth - Gated Content Medical 2025 (4 Field)" at bounding box center [301, 408] width 186 height 10
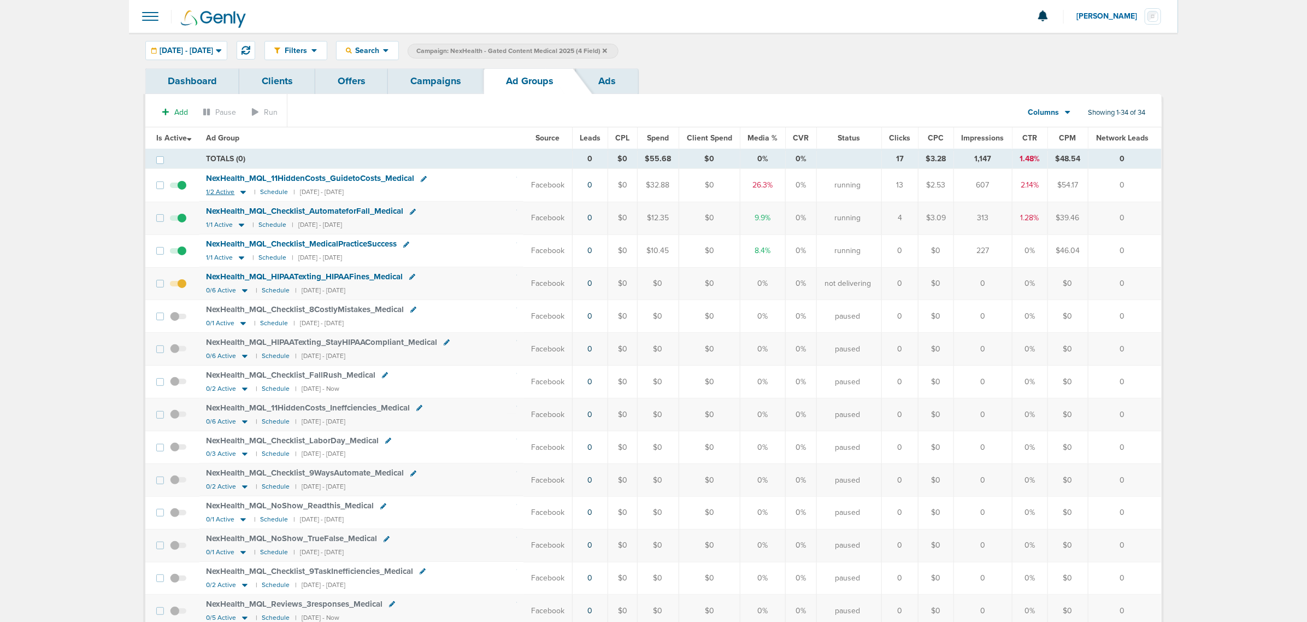
click at [245, 194] on icon at bounding box center [243, 191] width 11 height 9
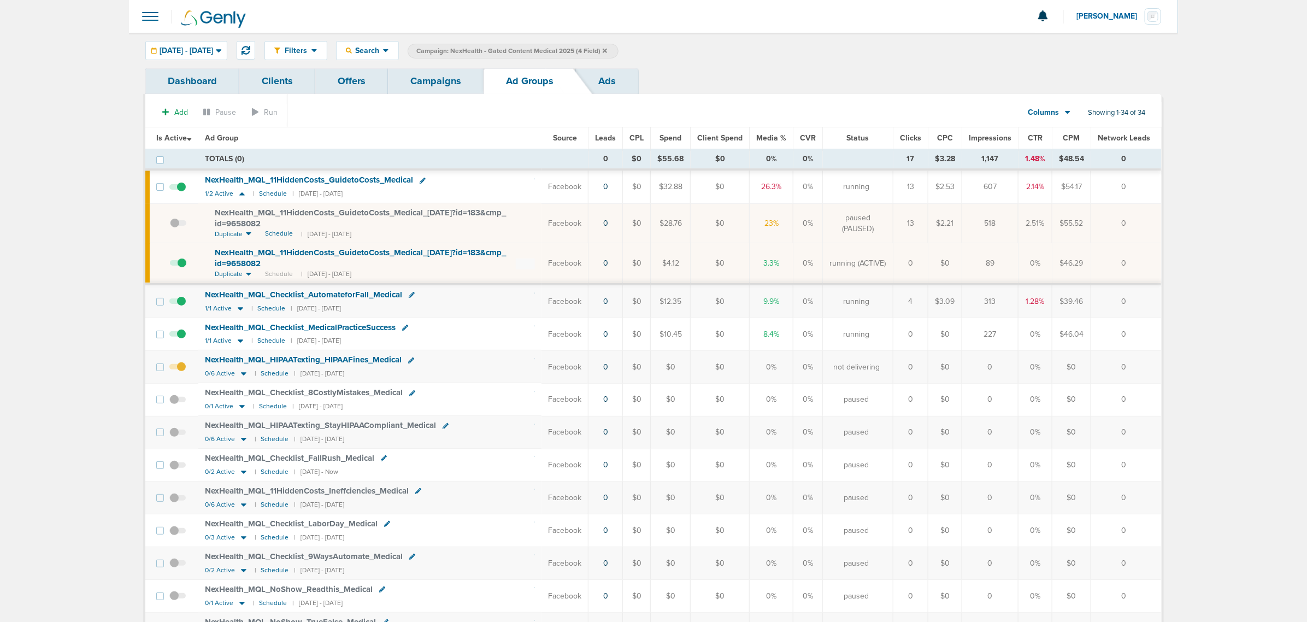
click at [182, 372] on span at bounding box center [177, 372] width 16 height 0
click at [178, 369] on input "checkbox" at bounding box center [178, 369] width 0 height 0
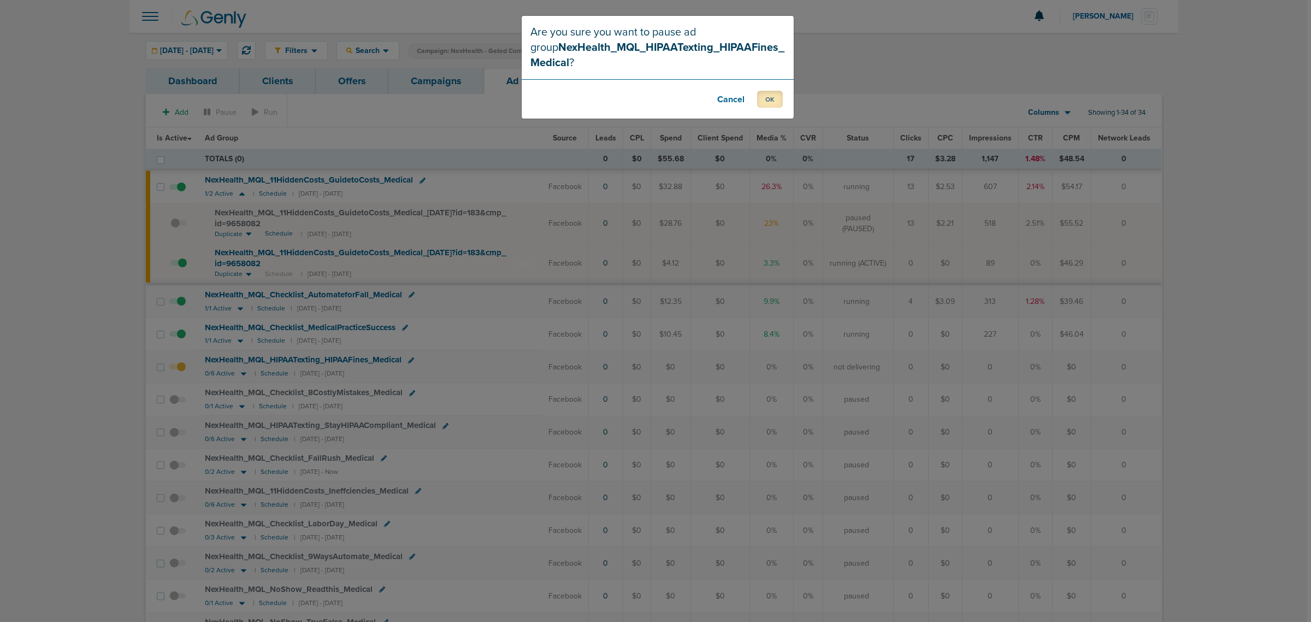
click at [766, 96] on button "OK" at bounding box center [770, 99] width 26 height 17
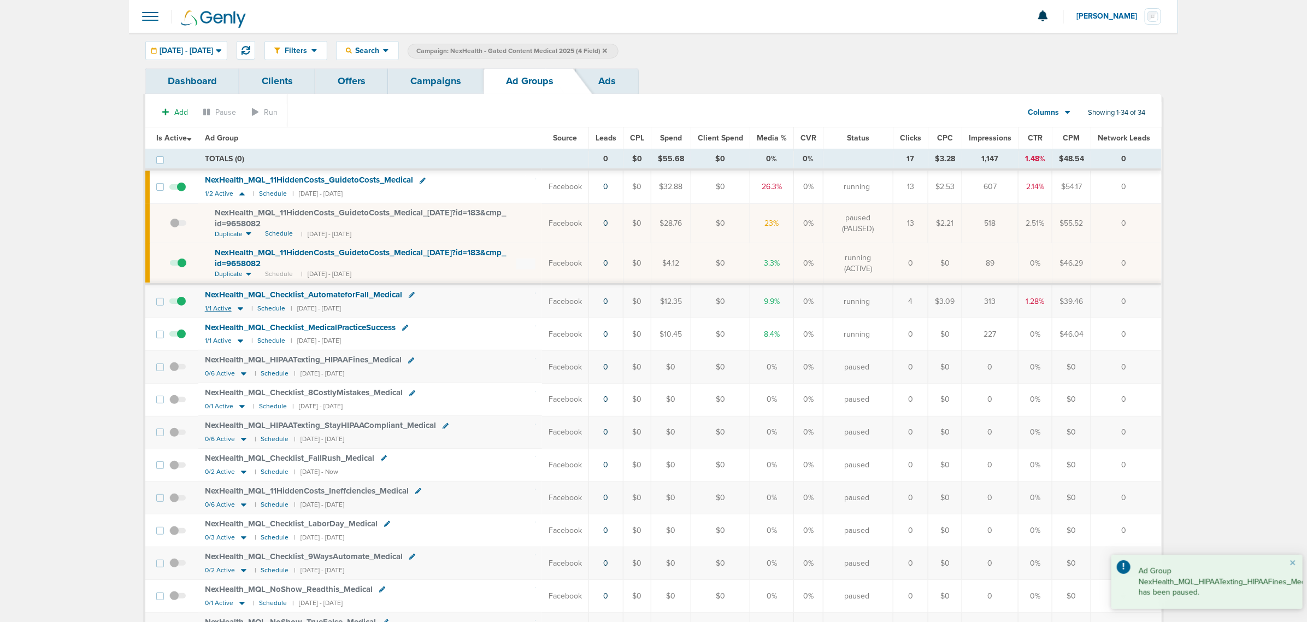
click at [239, 310] on icon at bounding box center [240, 308] width 11 height 9
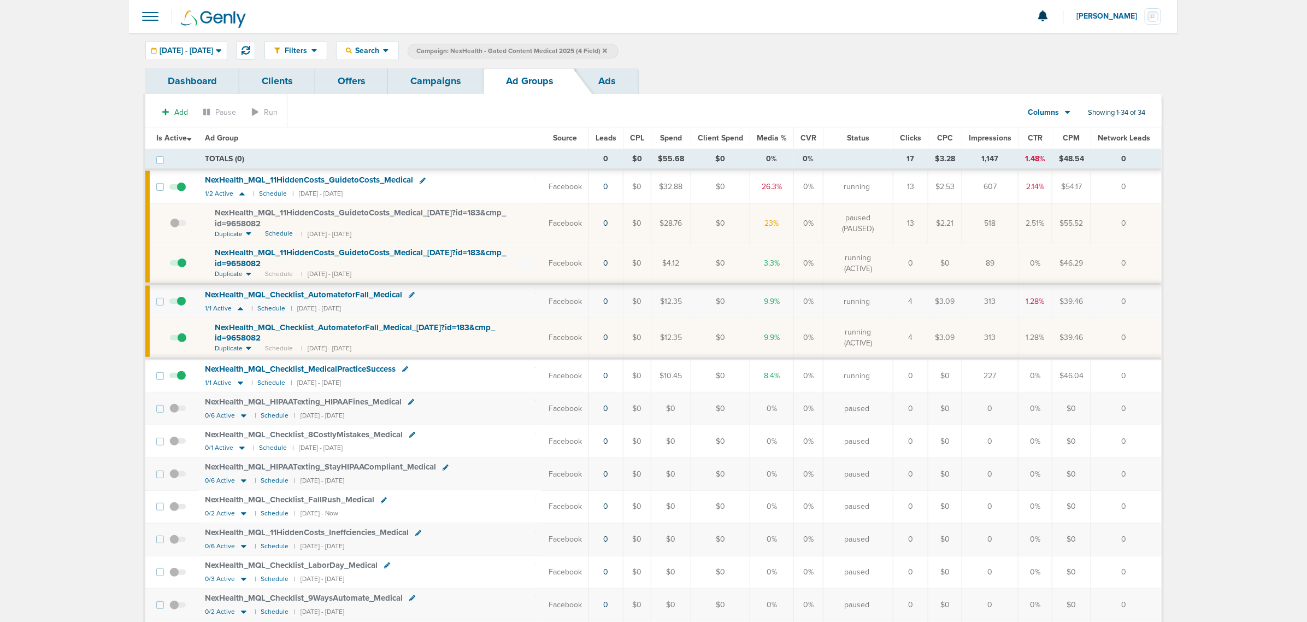
click at [253, 329] on span "NexHealth_ MQL_ Checklist_ AutomateforFall_ Medical_ [DATE]?id=183&cmp_ id=9658…" at bounding box center [355, 332] width 280 height 21
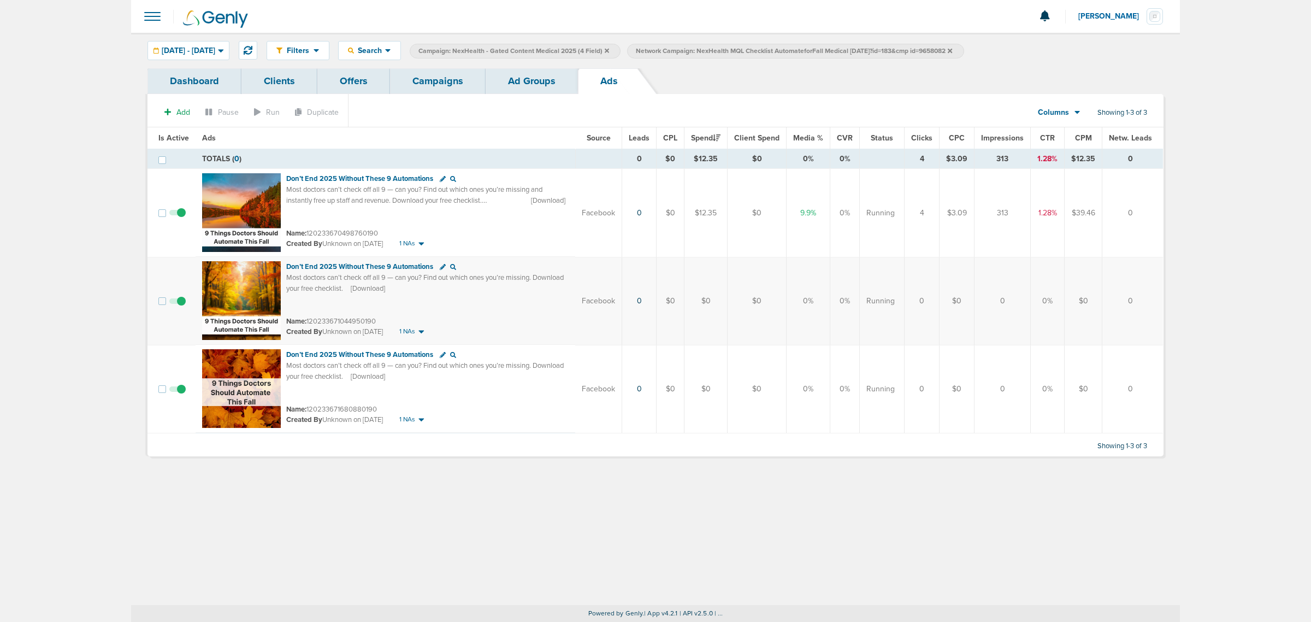
click at [424, 91] on link "Campaigns" at bounding box center [438, 81] width 96 height 26
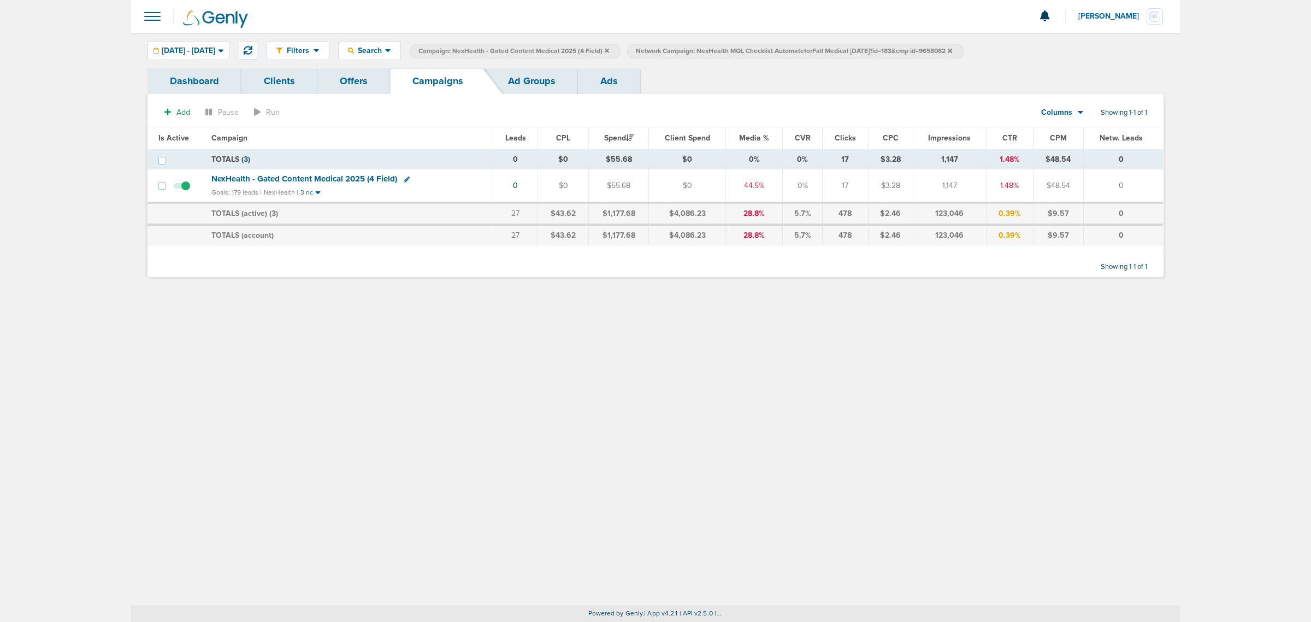
click at [567, 74] on link "Ad Groups" at bounding box center [532, 81] width 92 height 26
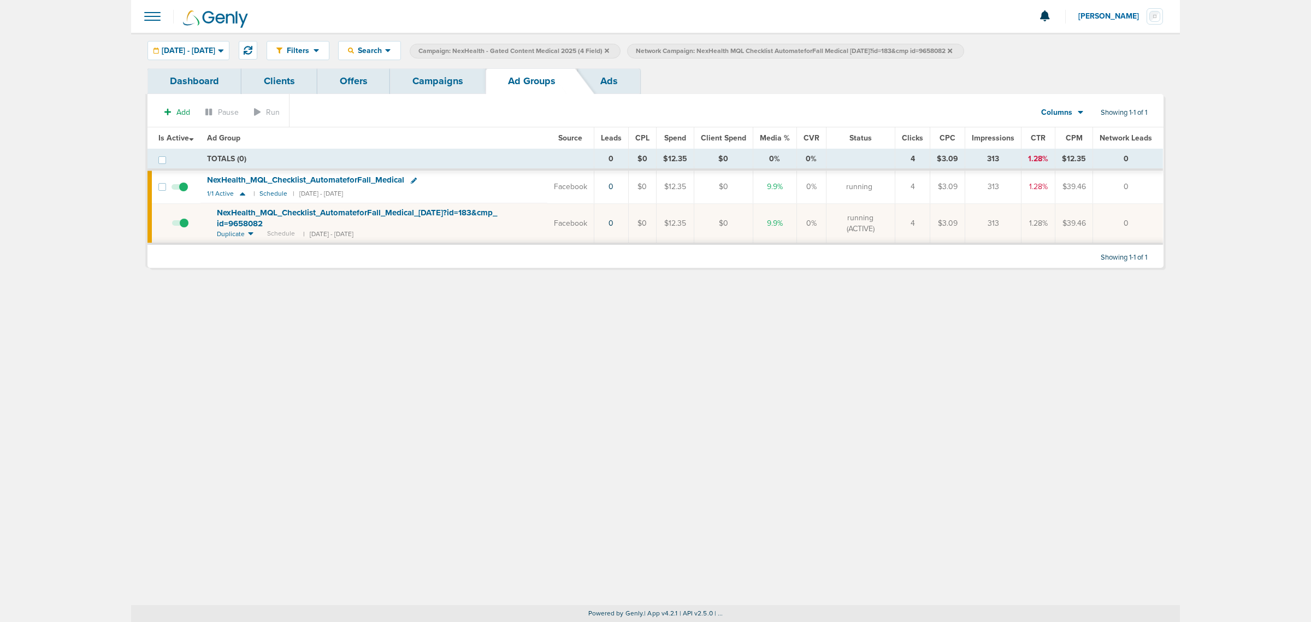
click at [184, 228] on span at bounding box center [180, 228] width 16 height 0
click at [172, 226] on input "checkbox" at bounding box center [172, 226] width 0 height 0
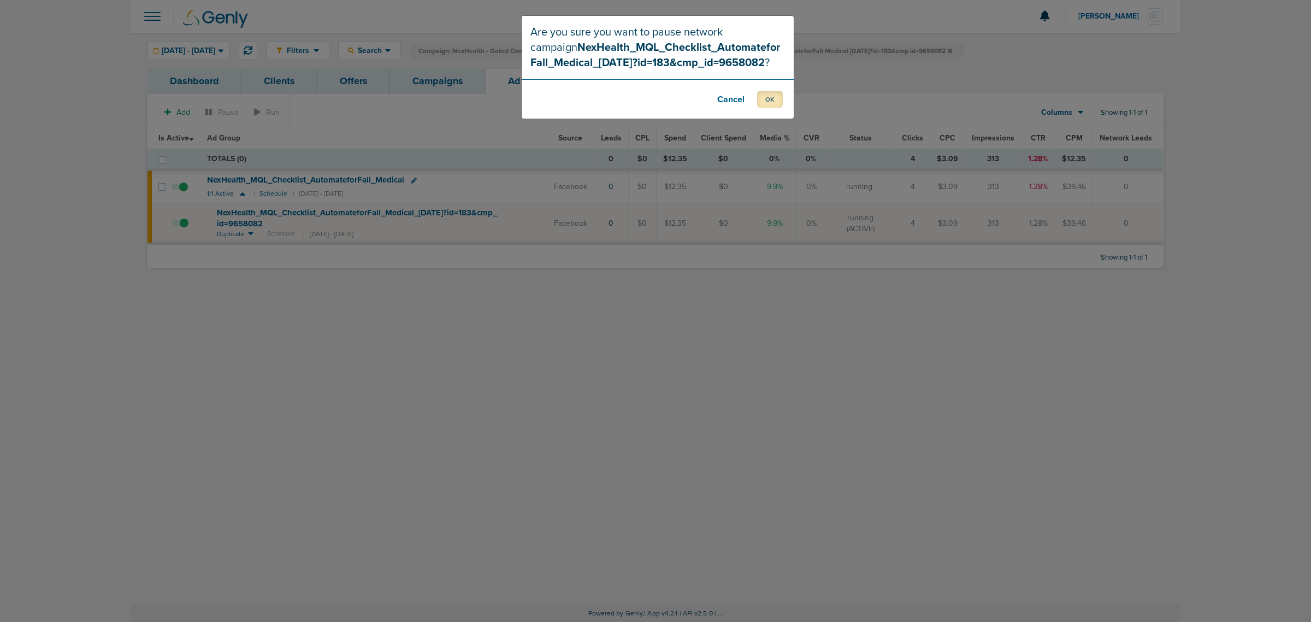
click at [766, 105] on button "OK" at bounding box center [770, 99] width 26 height 17
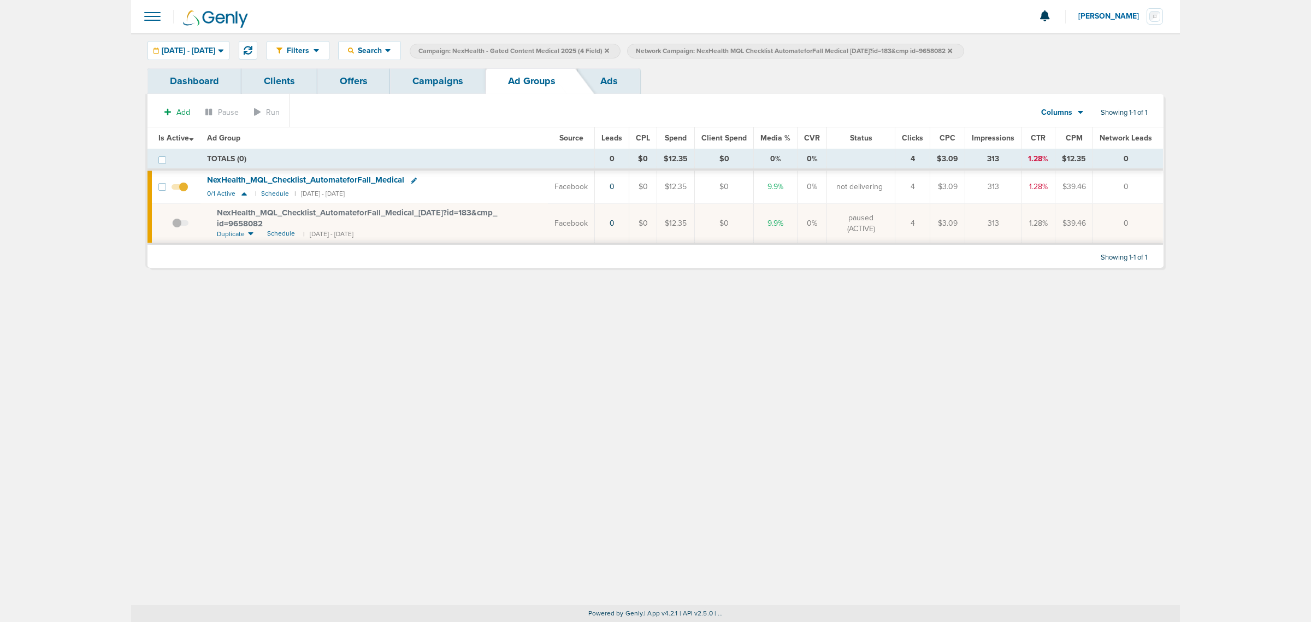
click at [428, 80] on link "Campaigns" at bounding box center [438, 81] width 96 height 26
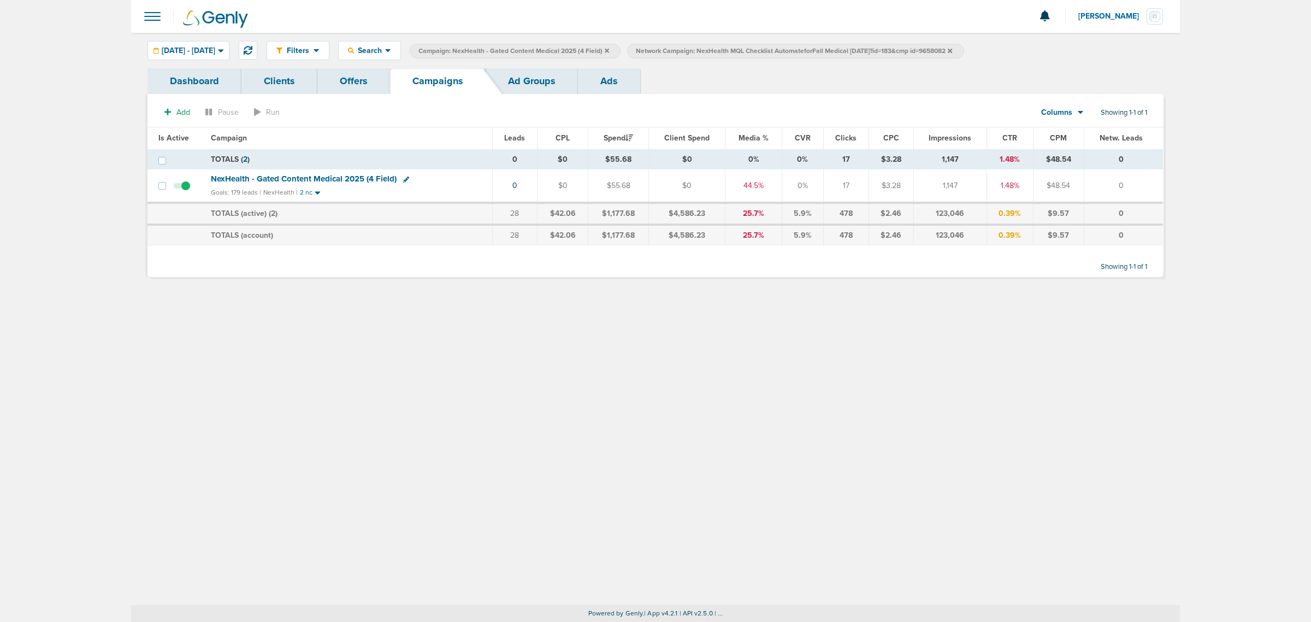
click at [952, 52] on icon at bounding box center [950, 50] width 4 height 4
click at [609, 49] on icon at bounding box center [607, 50] width 4 height 4
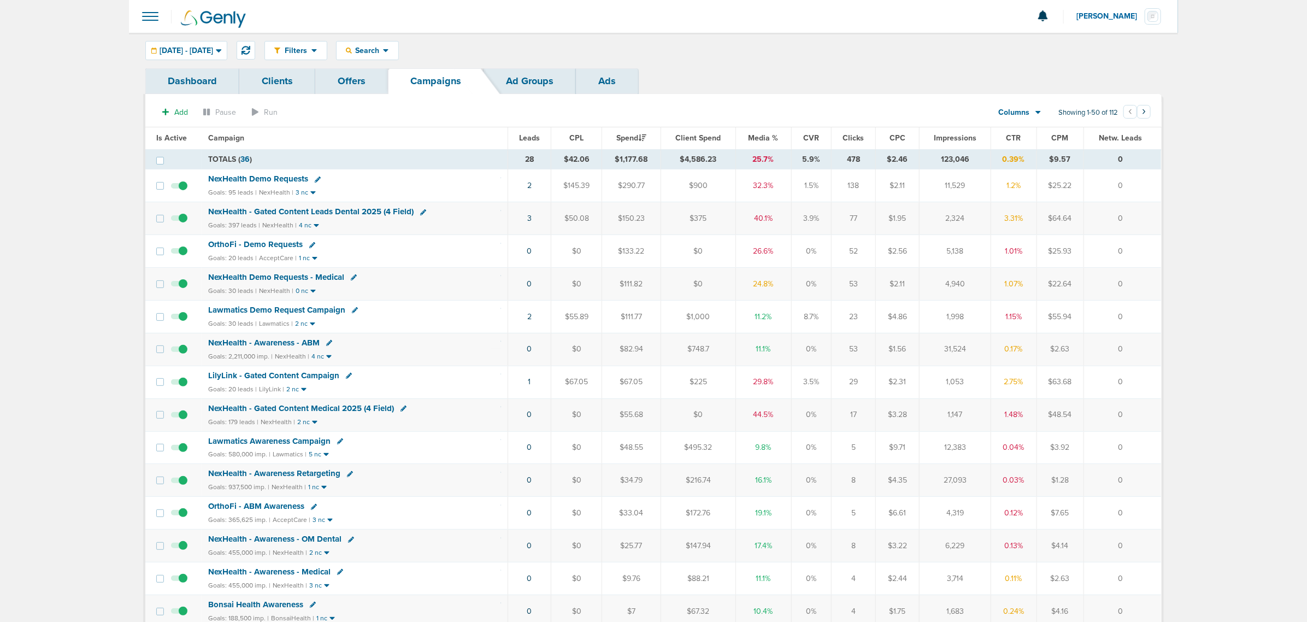
click at [764, 137] on span "Media %" at bounding box center [763, 137] width 30 height 9
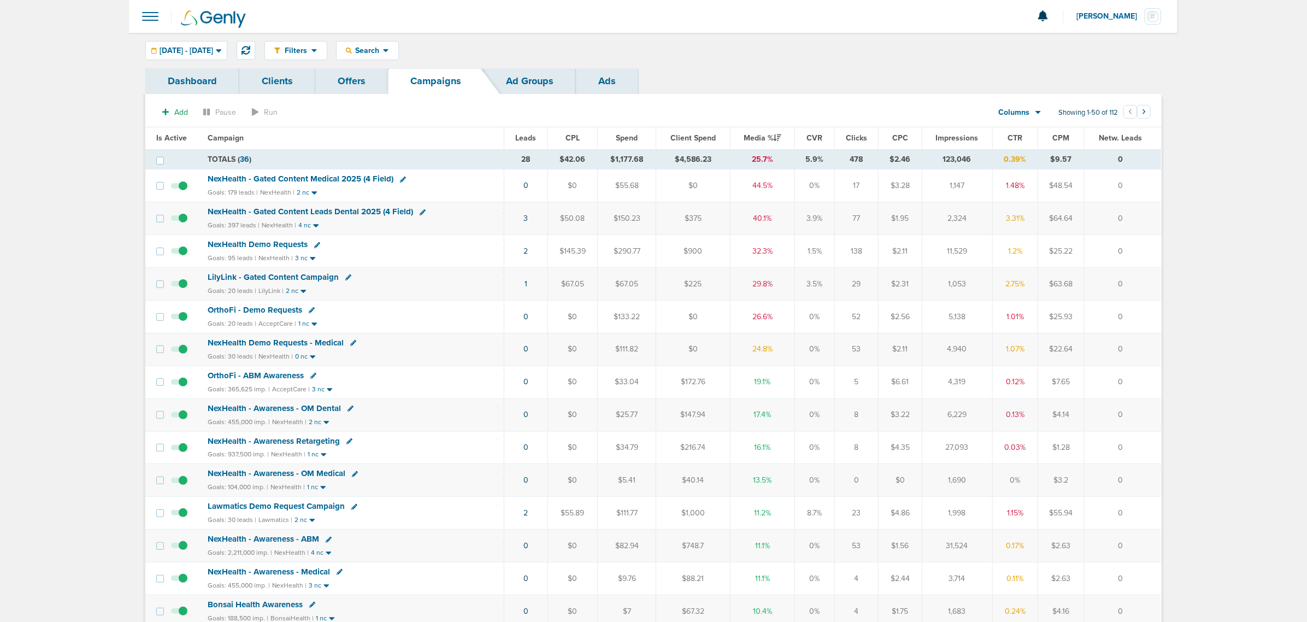
click at [269, 344] on span "NexHealth Demo Requests - Medical" at bounding box center [276, 343] width 136 height 10
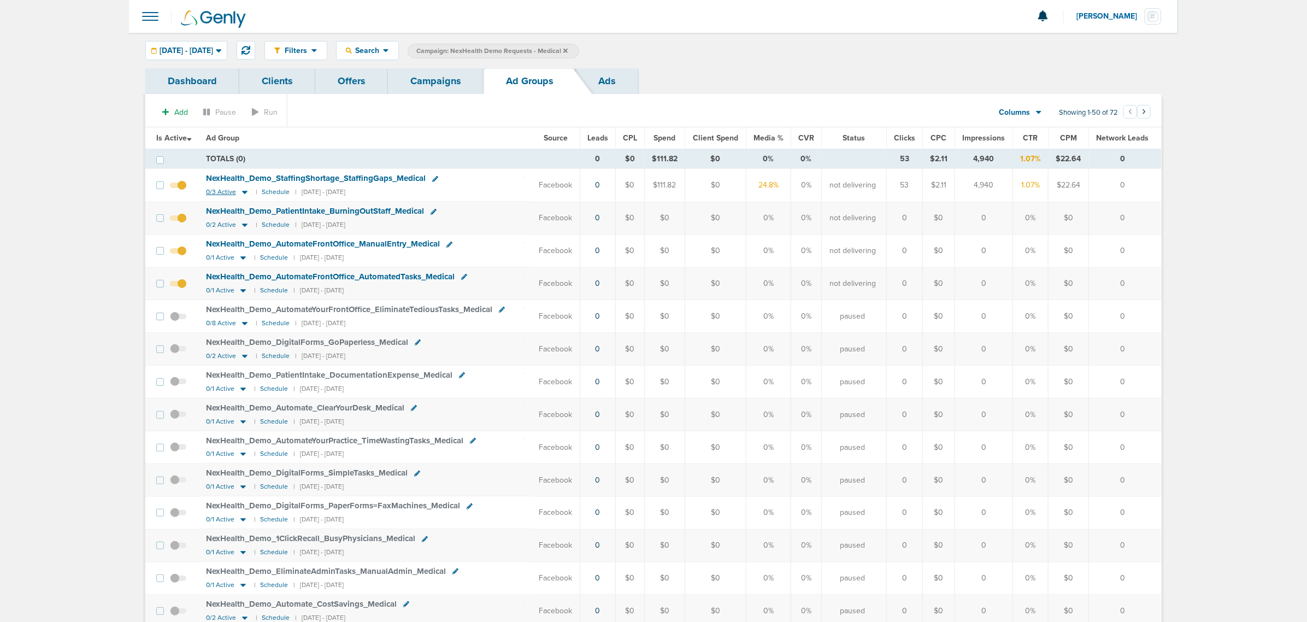
click at [244, 194] on icon at bounding box center [244, 192] width 5 height 3
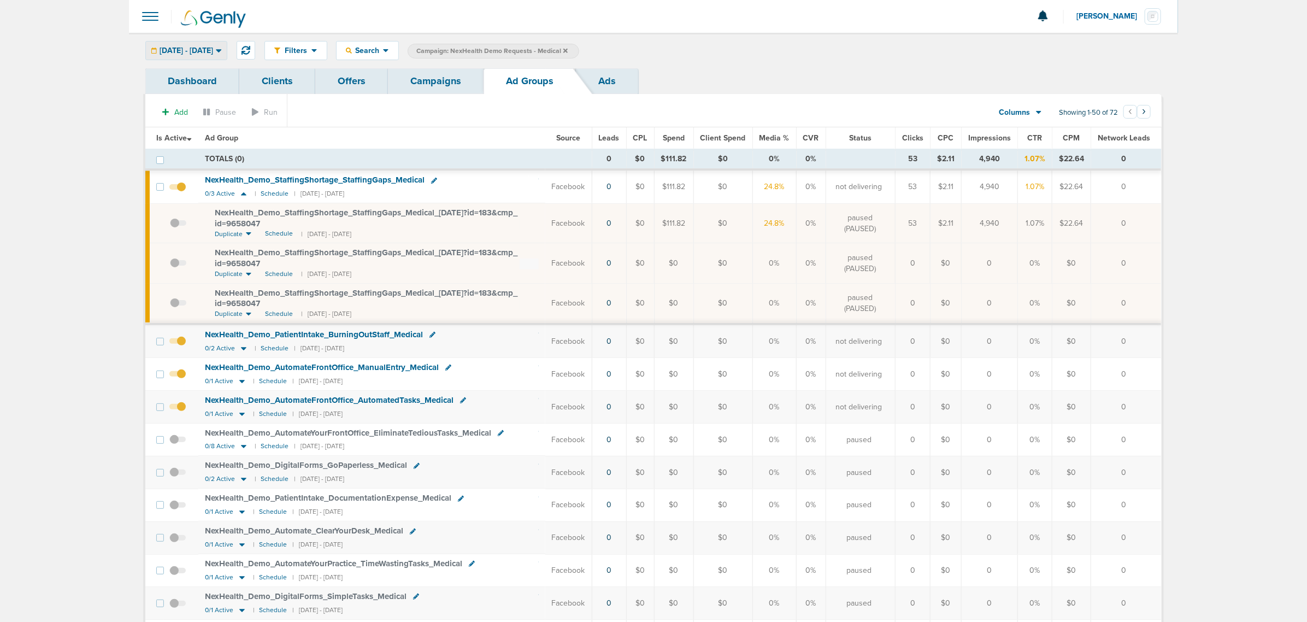
click at [205, 52] on span "[DATE] - [DATE]" at bounding box center [187, 51] width 54 height 8
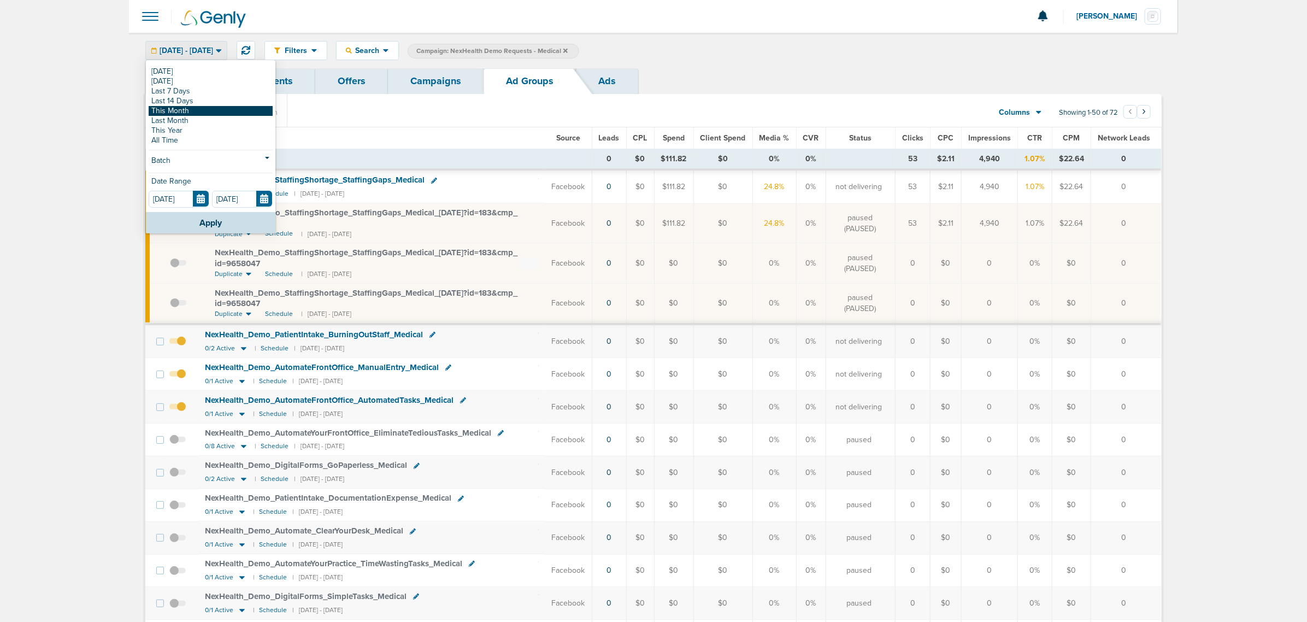
click at [195, 108] on link "This Month" at bounding box center [211, 111] width 124 height 10
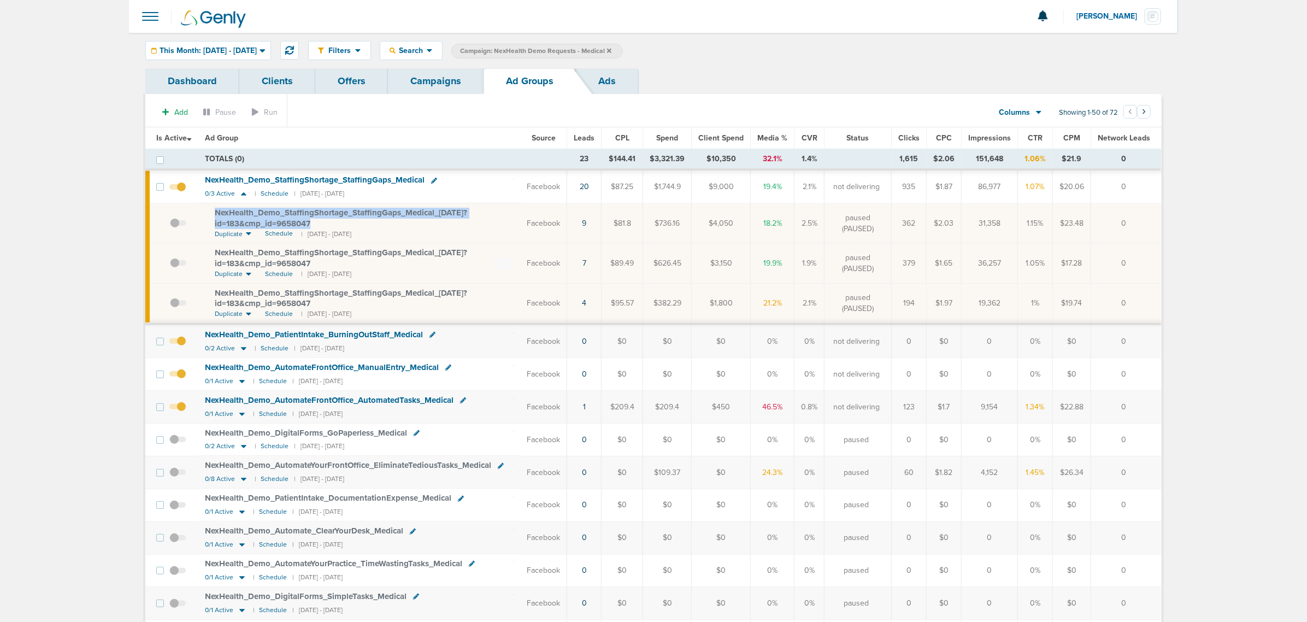
drag, startPoint x: 337, startPoint y: 227, endPoint x: 210, endPoint y: 212, distance: 127.1
click at [210, 212] on td "NexHealth_ Demo_ StaffingShortage_ StaffingGaps_ Medical_ [DATE]?id=183&cmp_ id…" at bounding box center [359, 223] width 322 height 40
copy span "NexHealth_ Demo_ StaffingShortage_ StaffingGaps_ Medical_ [DATE]?id=183&cmp_ id…"
click at [277, 220] on span "NexHealth_ Demo_ StaffingShortage_ StaffingGaps_ Medical_ [DATE]?id=183&cmp_ id…" at bounding box center [341, 218] width 252 height 21
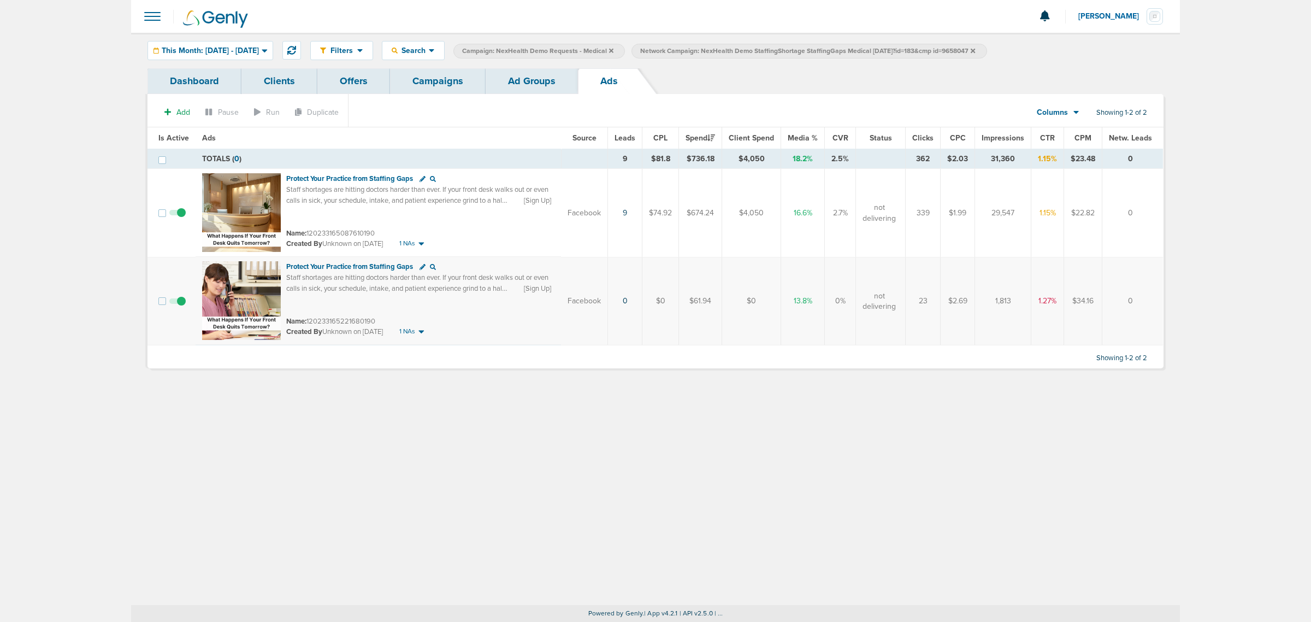
click at [521, 85] on link "Ad Groups" at bounding box center [532, 81] width 92 height 26
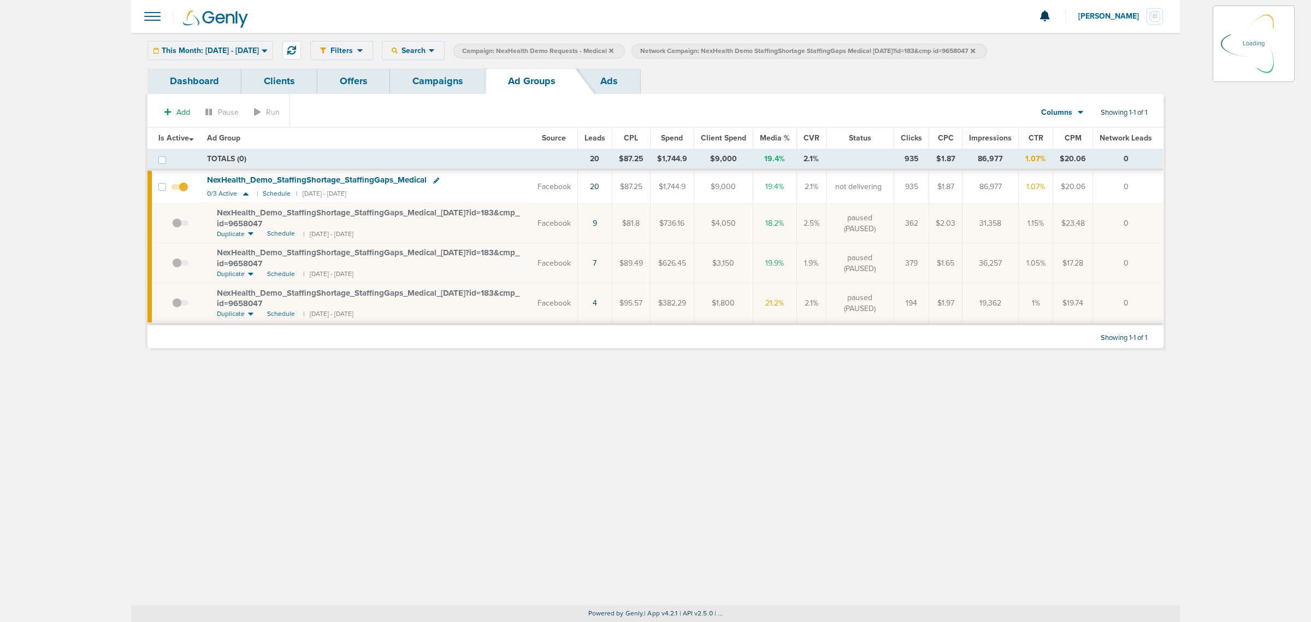
click at [975, 50] on icon at bounding box center [973, 51] width 4 height 7
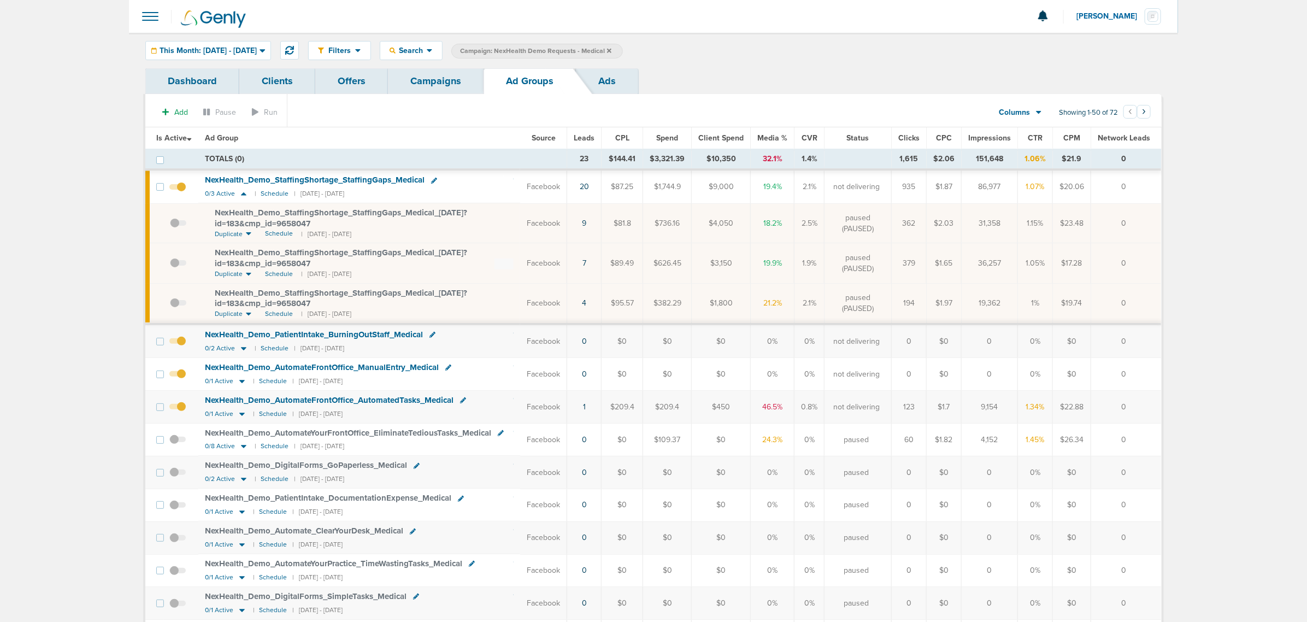
click at [328, 253] on span "NexHealth_ Demo_ StaffingShortage_ StaffingGaps_ Medical_ [DATE]?id=183&cmp_ id…" at bounding box center [341, 257] width 252 height 21
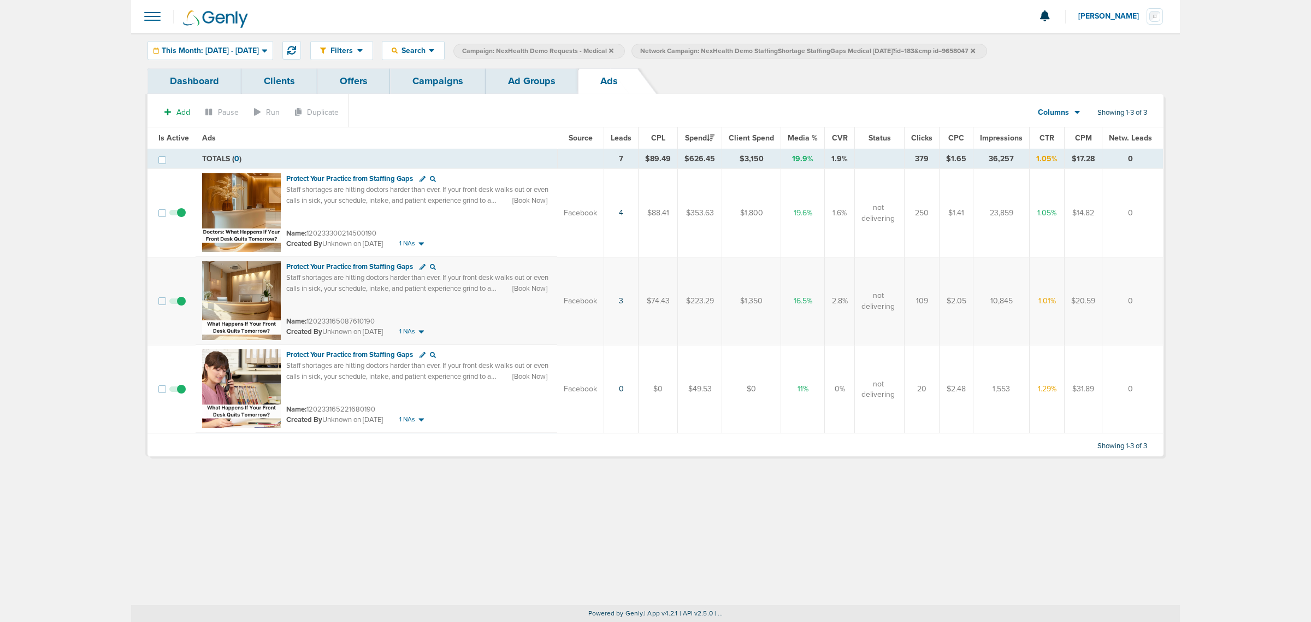
click at [536, 86] on link "Ad Groups" at bounding box center [532, 81] width 92 height 26
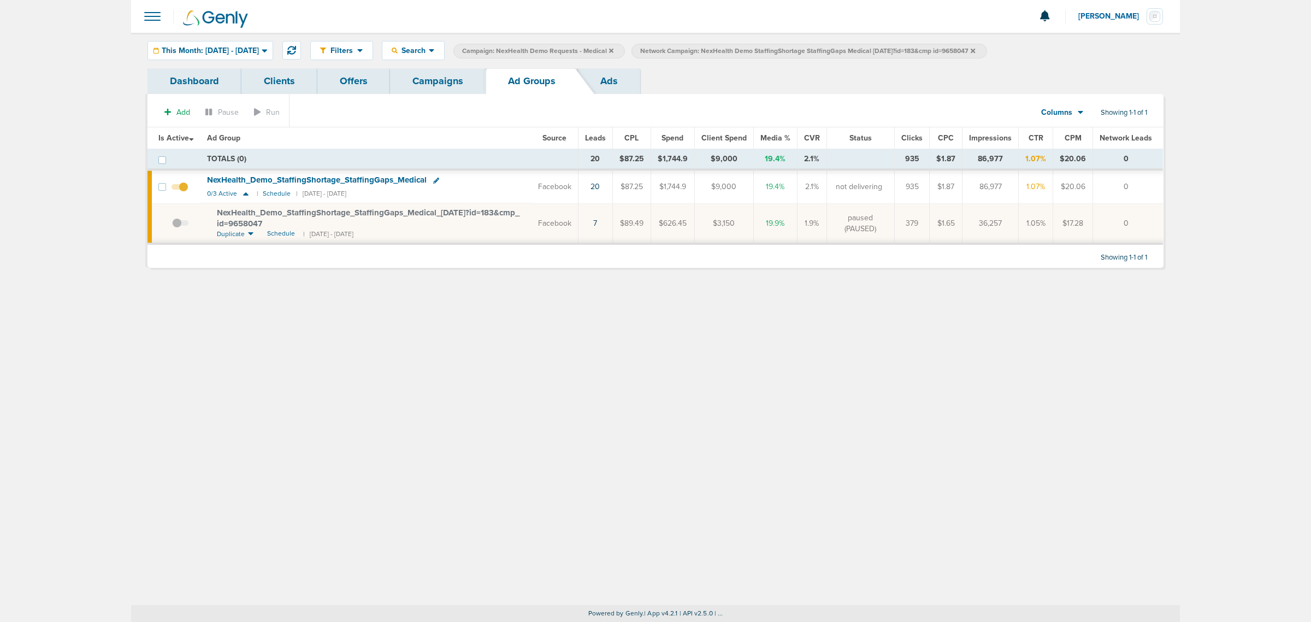
click at [975, 50] on icon at bounding box center [973, 51] width 4 height 7
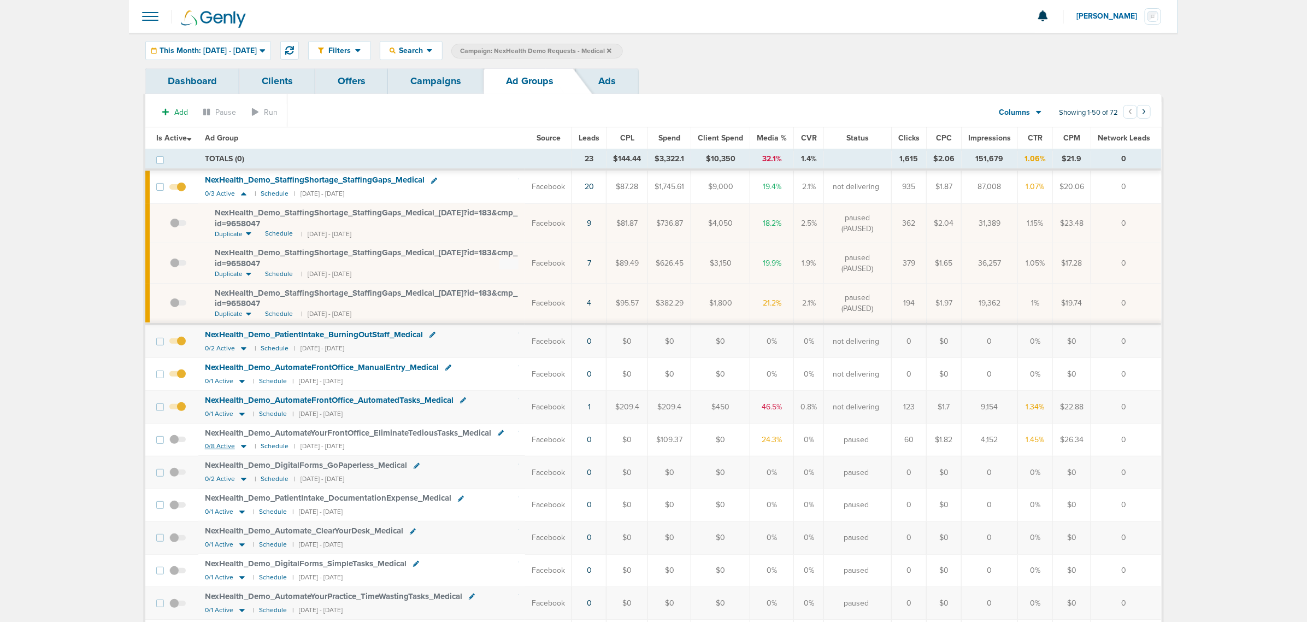
click at [244, 449] on icon at bounding box center [243, 446] width 5 height 3
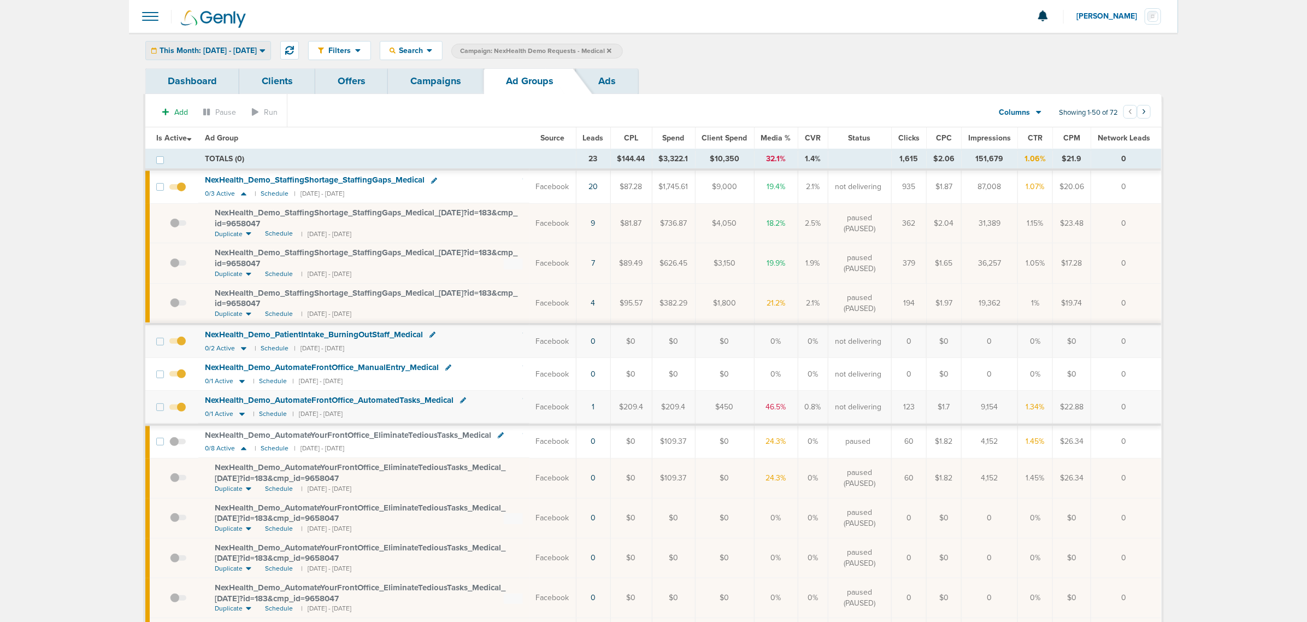
click at [213, 47] on span "This Month: [DATE] - [DATE]" at bounding box center [208, 51] width 97 height 8
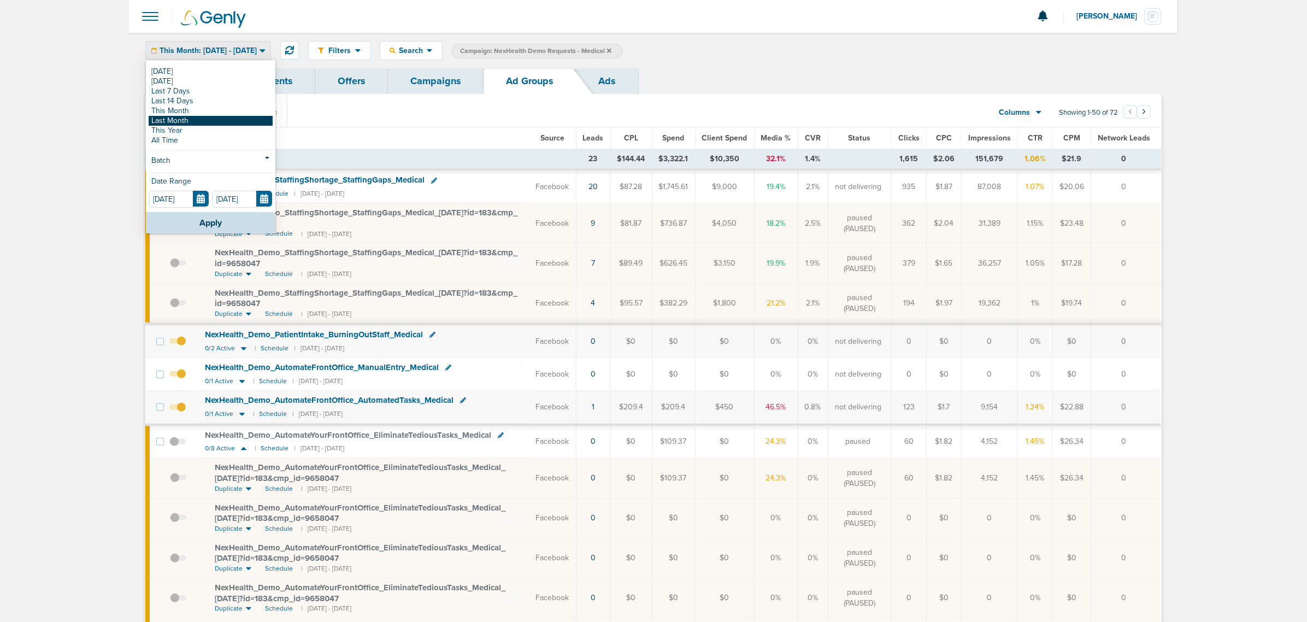
click at [205, 119] on link "Last Month" at bounding box center [211, 121] width 124 height 10
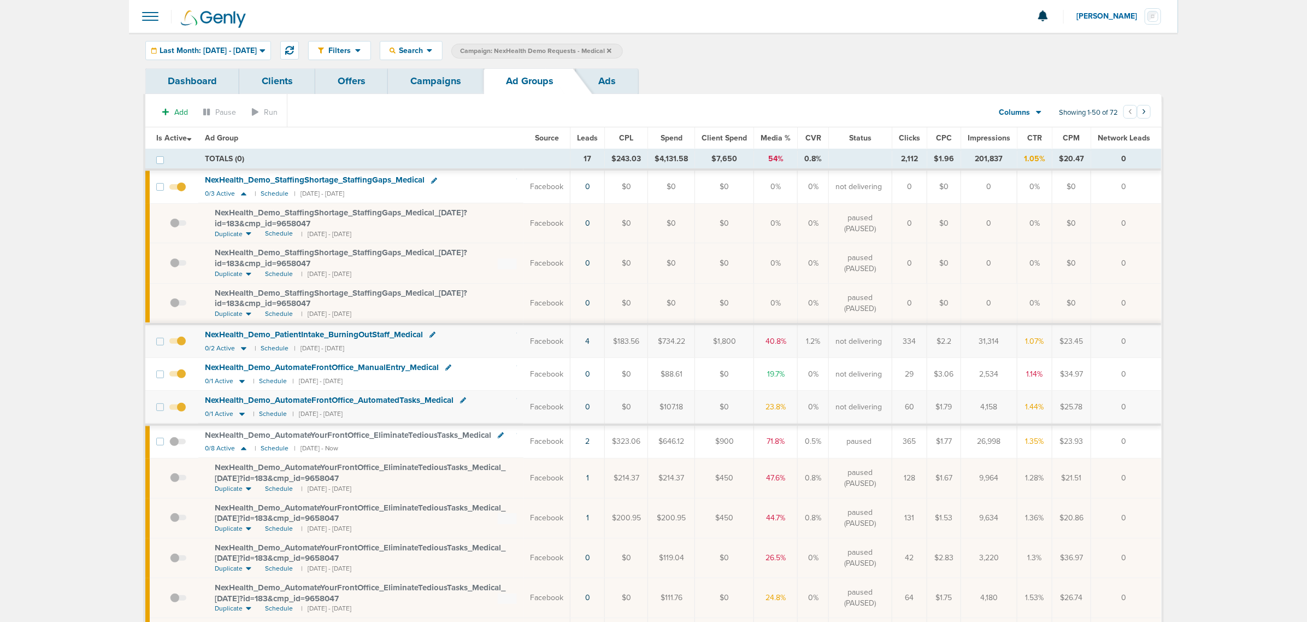
click at [598, 137] on span "Leads" at bounding box center [587, 137] width 21 height 9
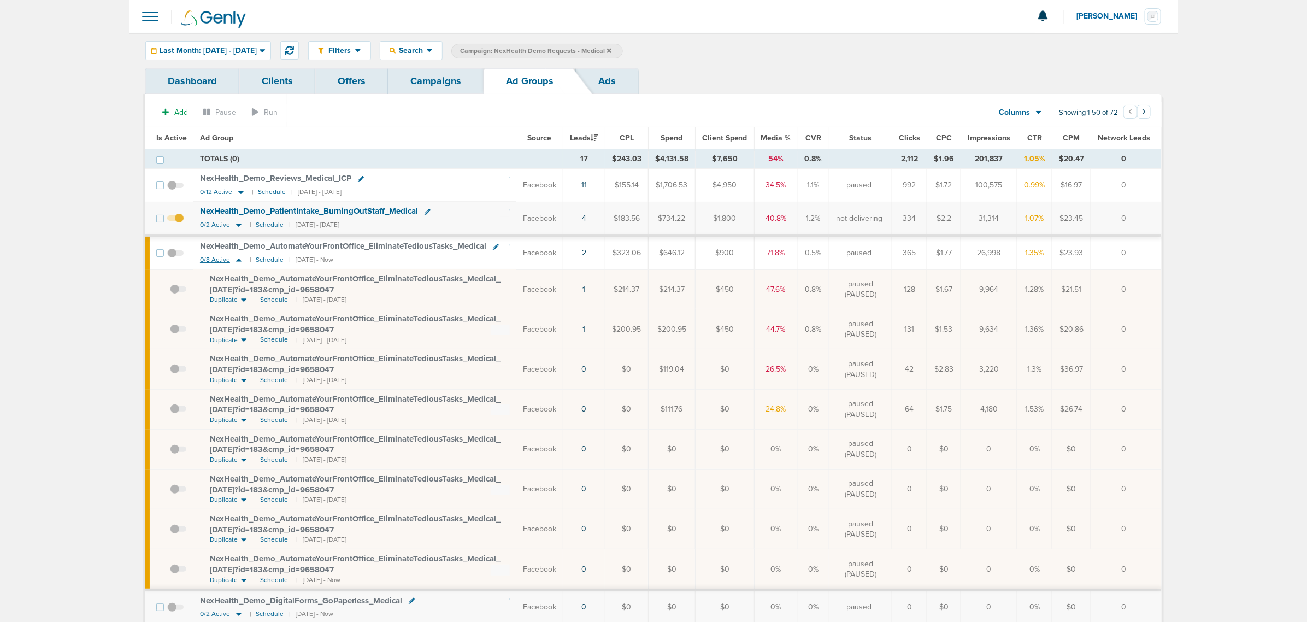
click at [238, 263] on icon at bounding box center [238, 259] width 11 height 9
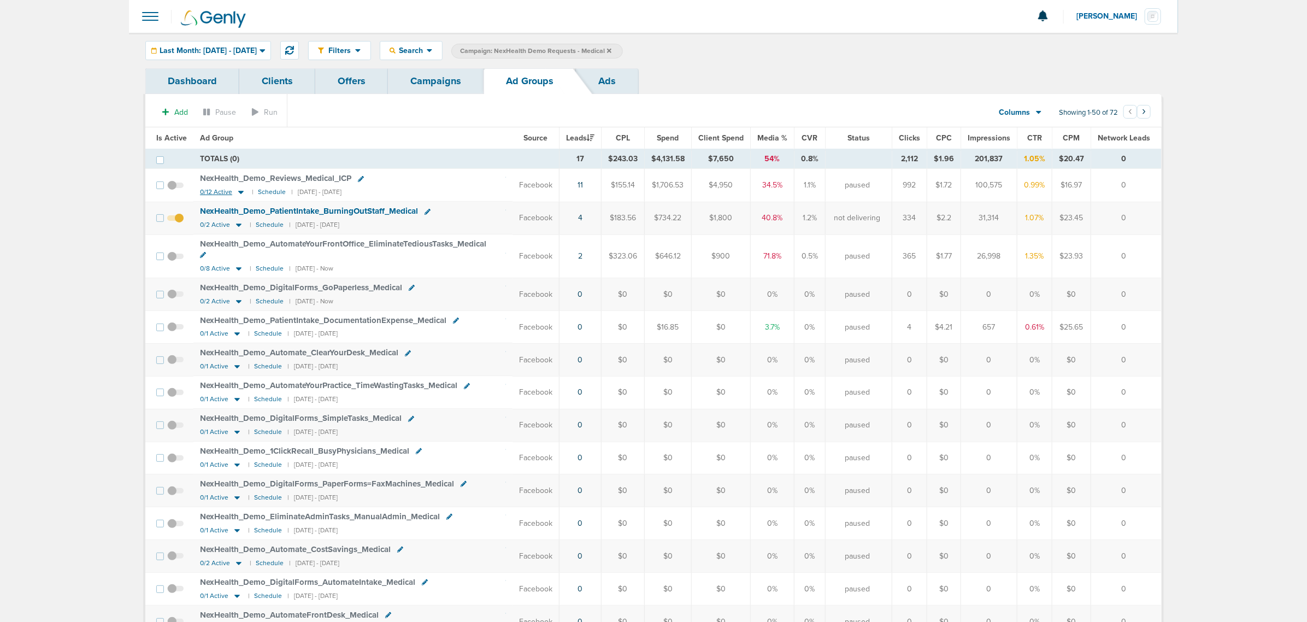
click at [239, 192] on icon at bounding box center [240, 192] width 5 height 3
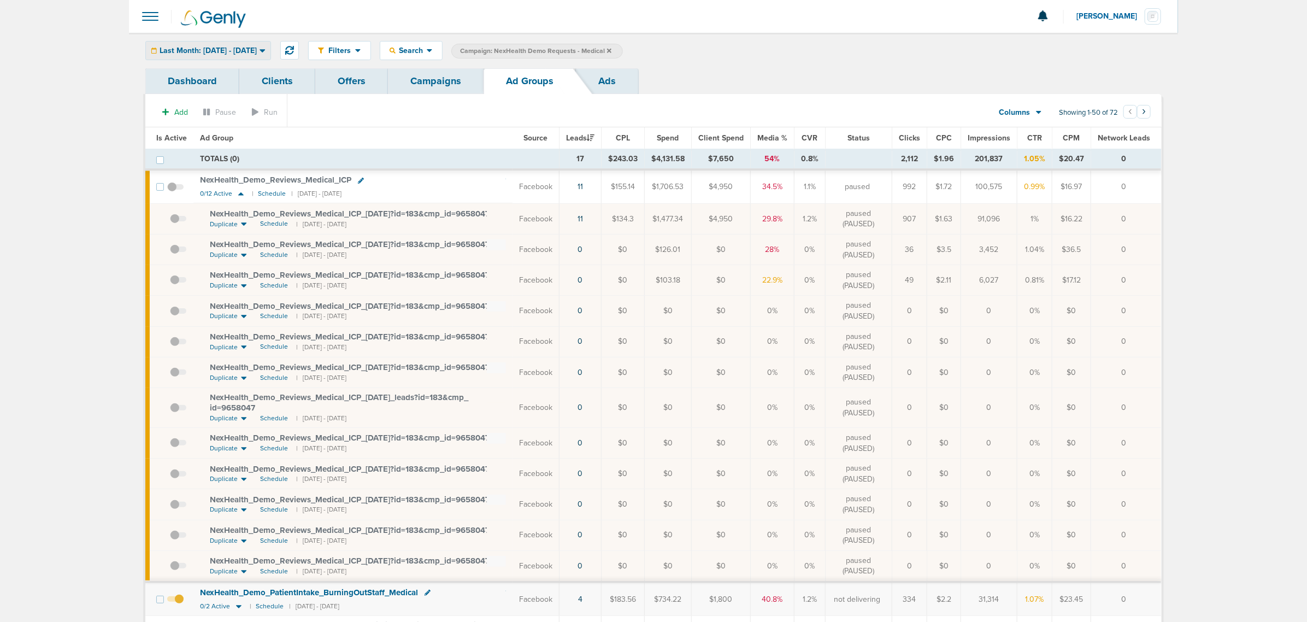
click at [257, 50] on span "Last Month: [DATE] - [DATE]" at bounding box center [208, 51] width 97 height 8
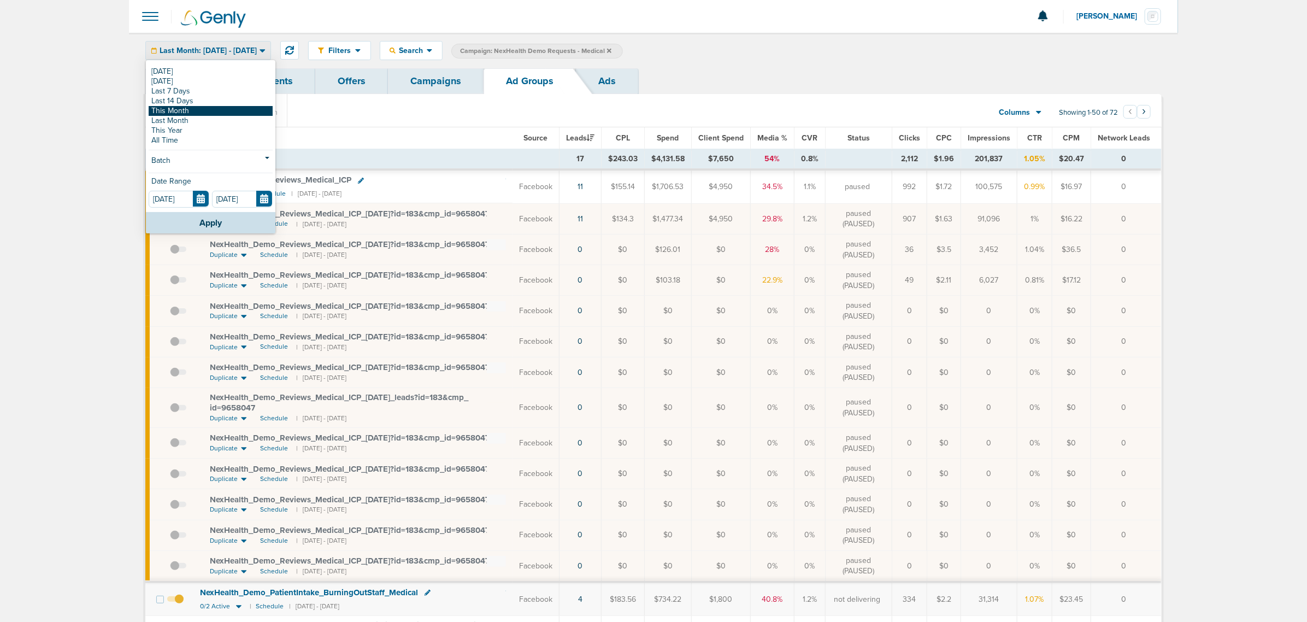
click at [184, 110] on link "This Month" at bounding box center [211, 111] width 124 height 10
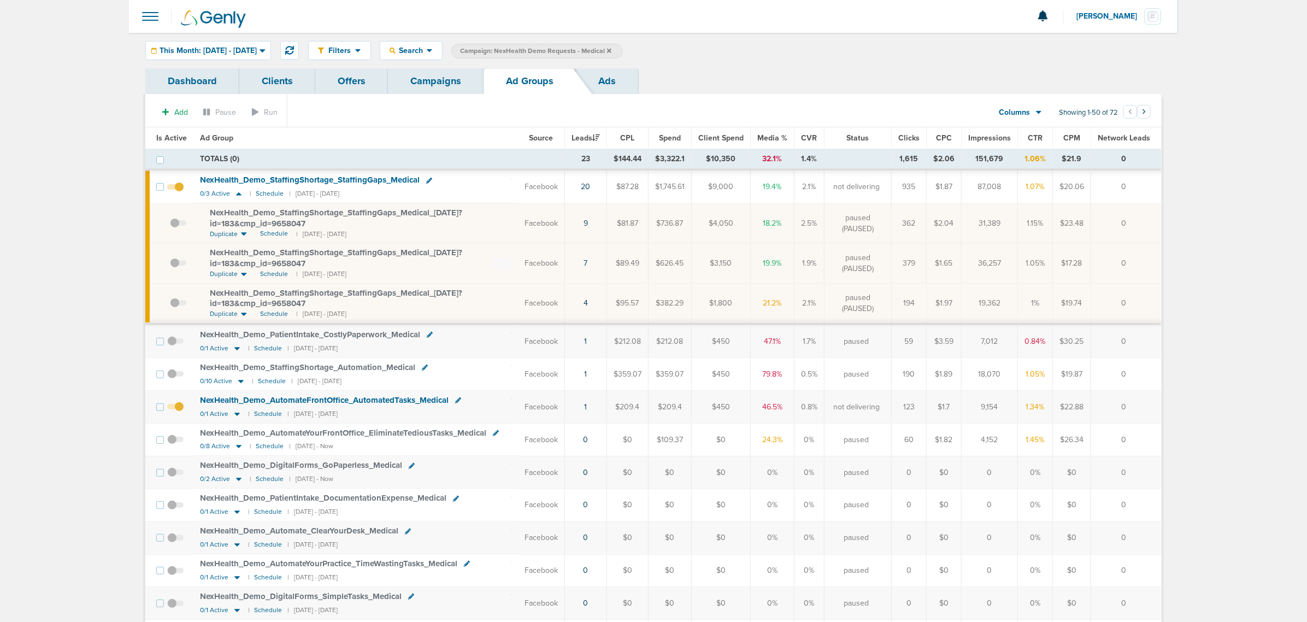
click at [782, 137] on span "Media %" at bounding box center [772, 137] width 30 height 9
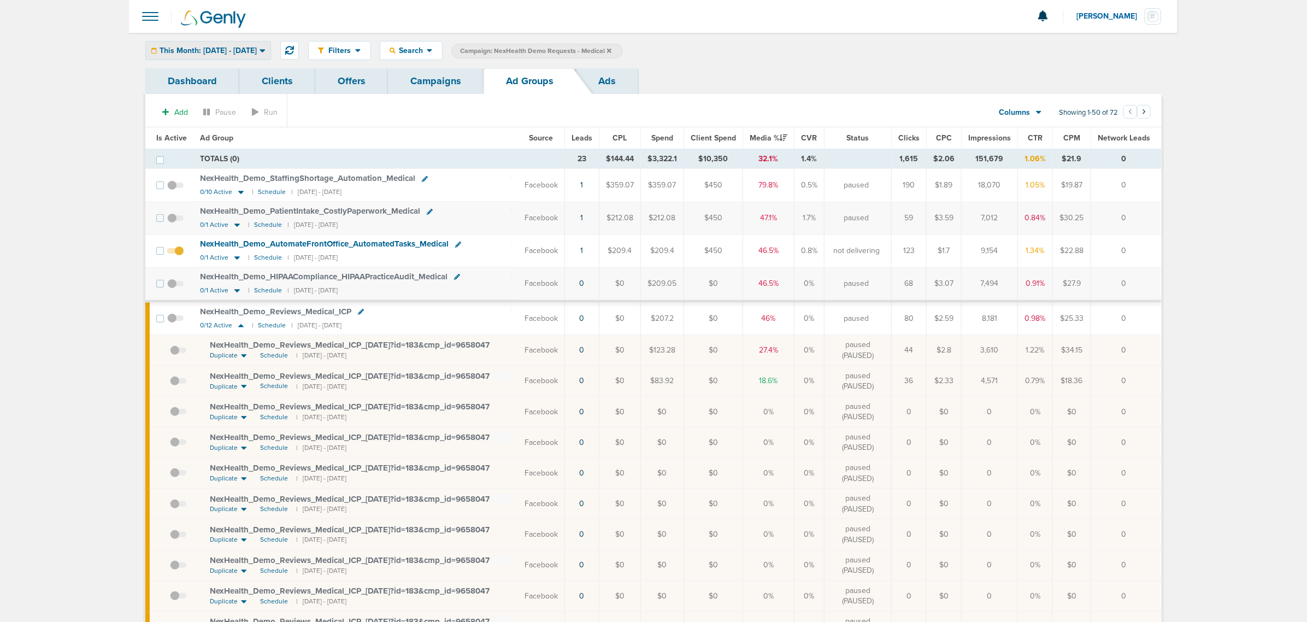
click at [253, 54] on span "This Month: [DATE] - [DATE]" at bounding box center [208, 51] width 97 height 8
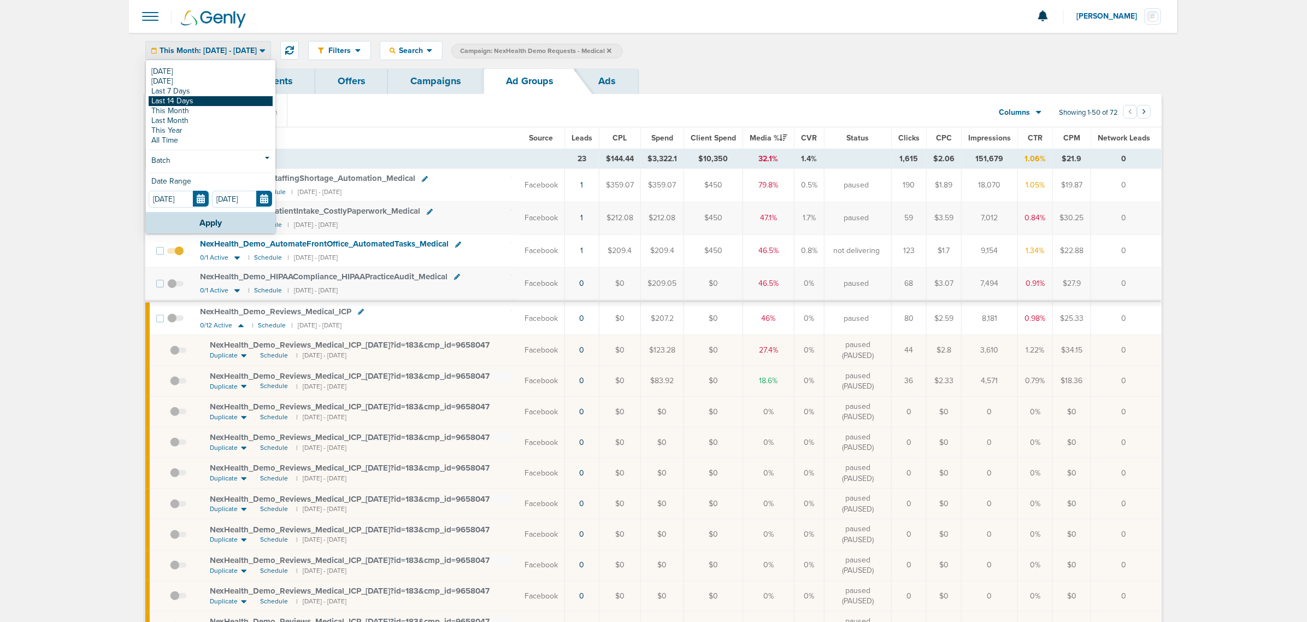
click at [223, 100] on link "Last 14 Days" at bounding box center [211, 101] width 124 height 10
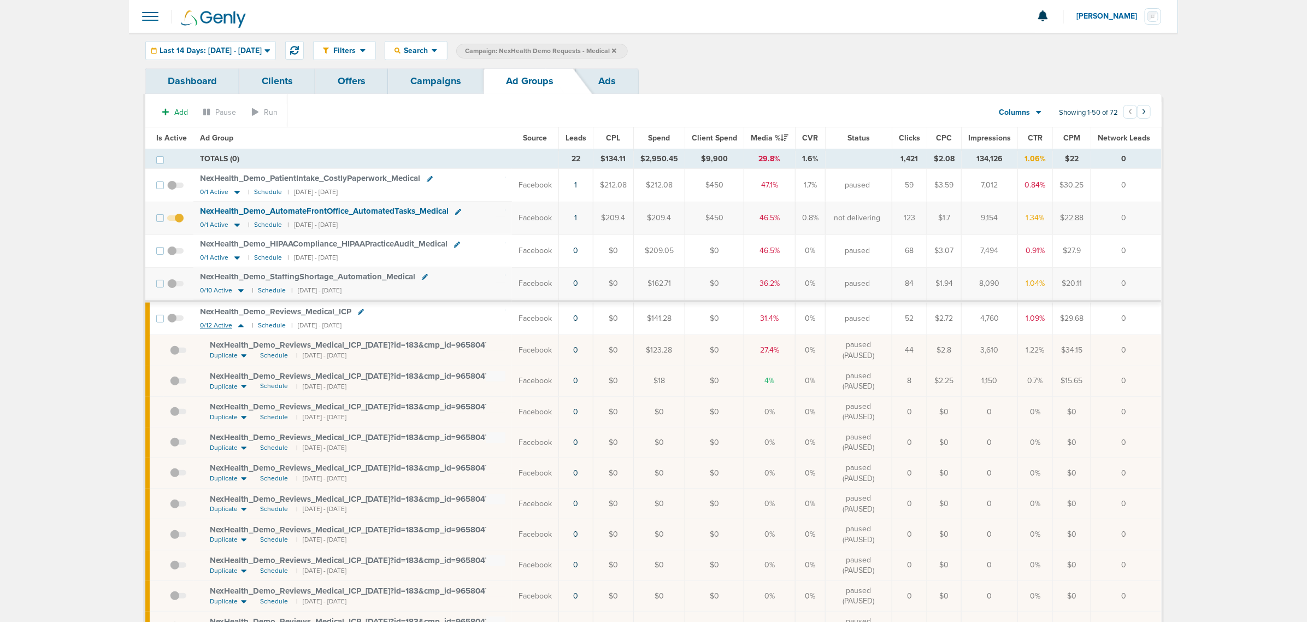
click at [239, 325] on icon at bounding box center [240, 325] width 11 height 9
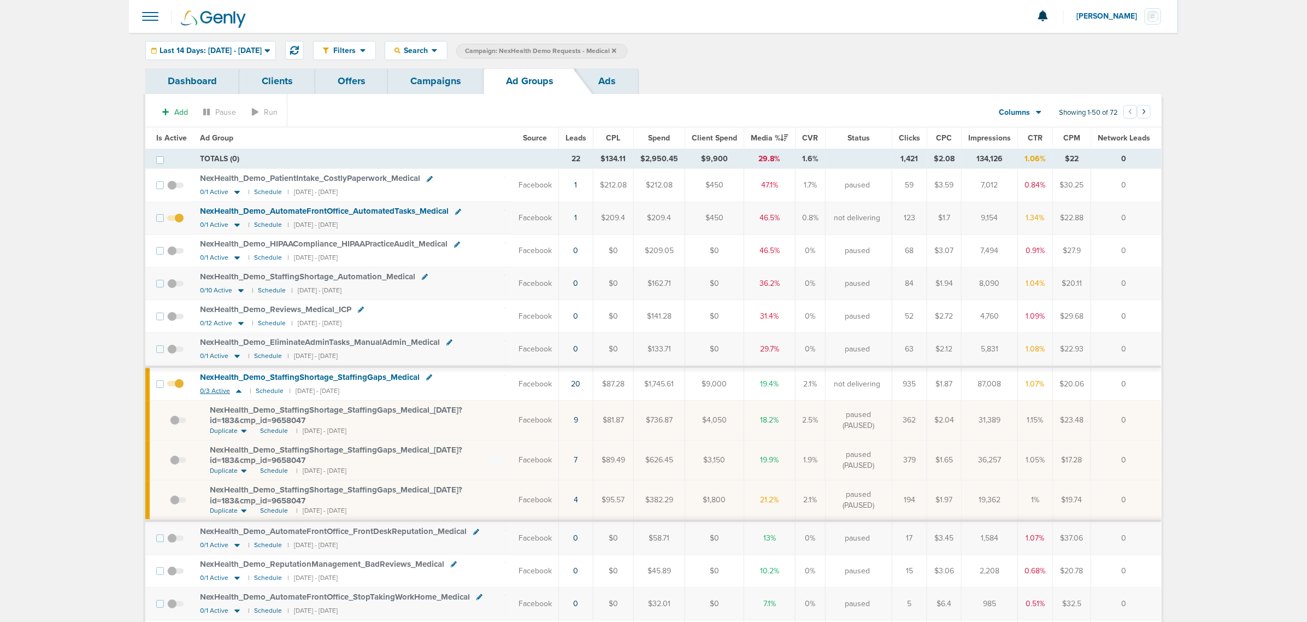
click at [238, 393] on icon at bounding box center [238, 391] width 5 height 3
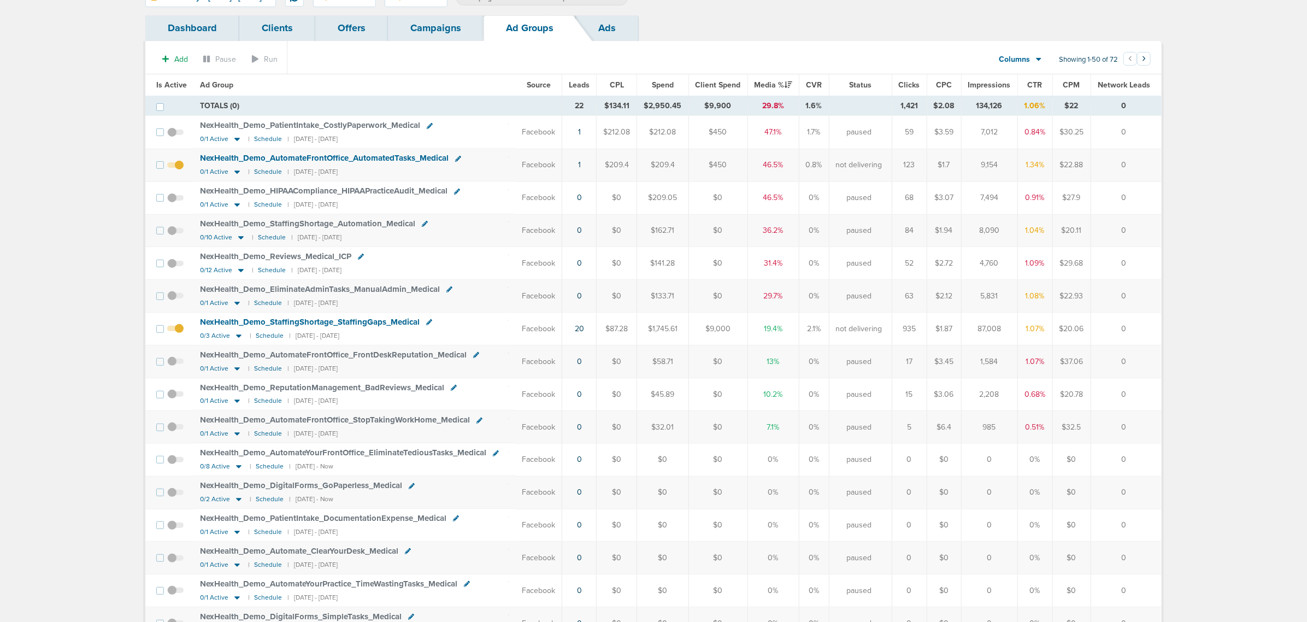
scroll to position [137, 0]
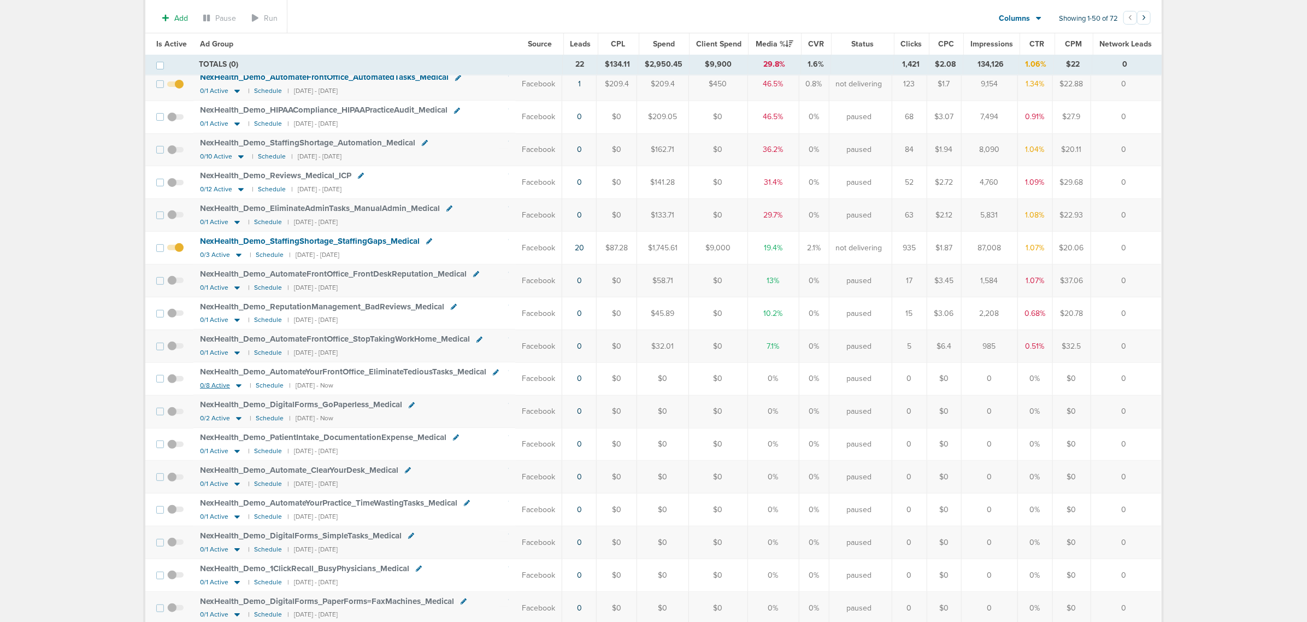
click at [237, 388] on icon at bounding box center [238, 386] width 5 height 3
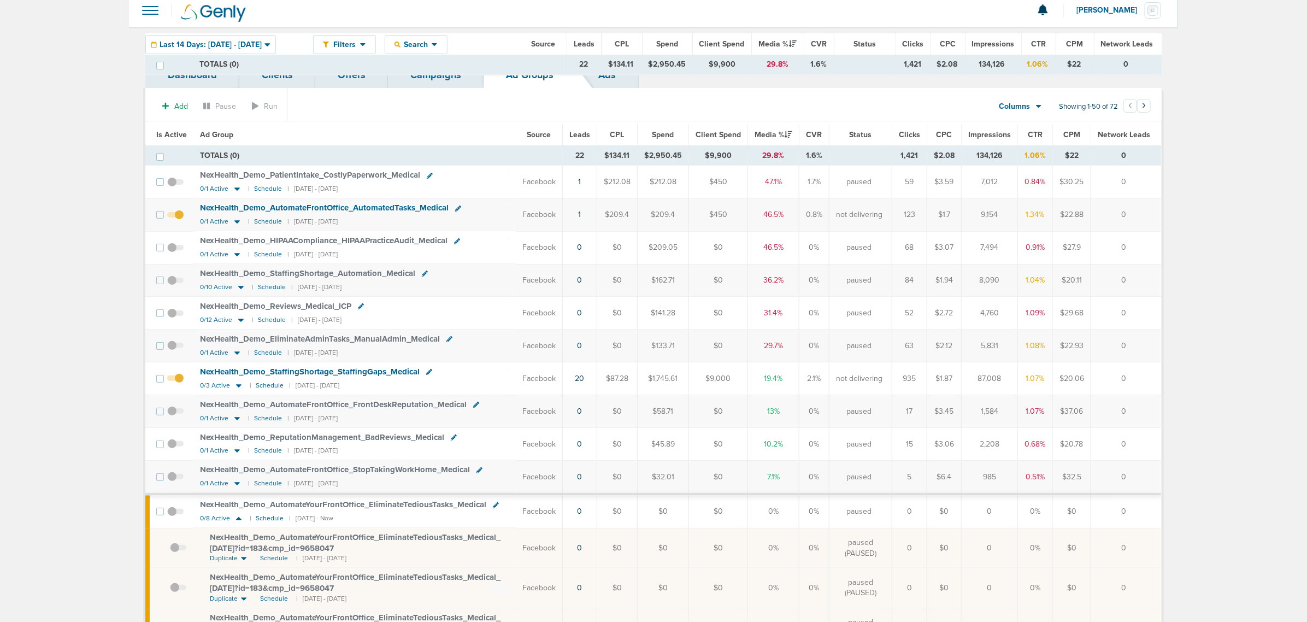
scroll to position [0, 0]
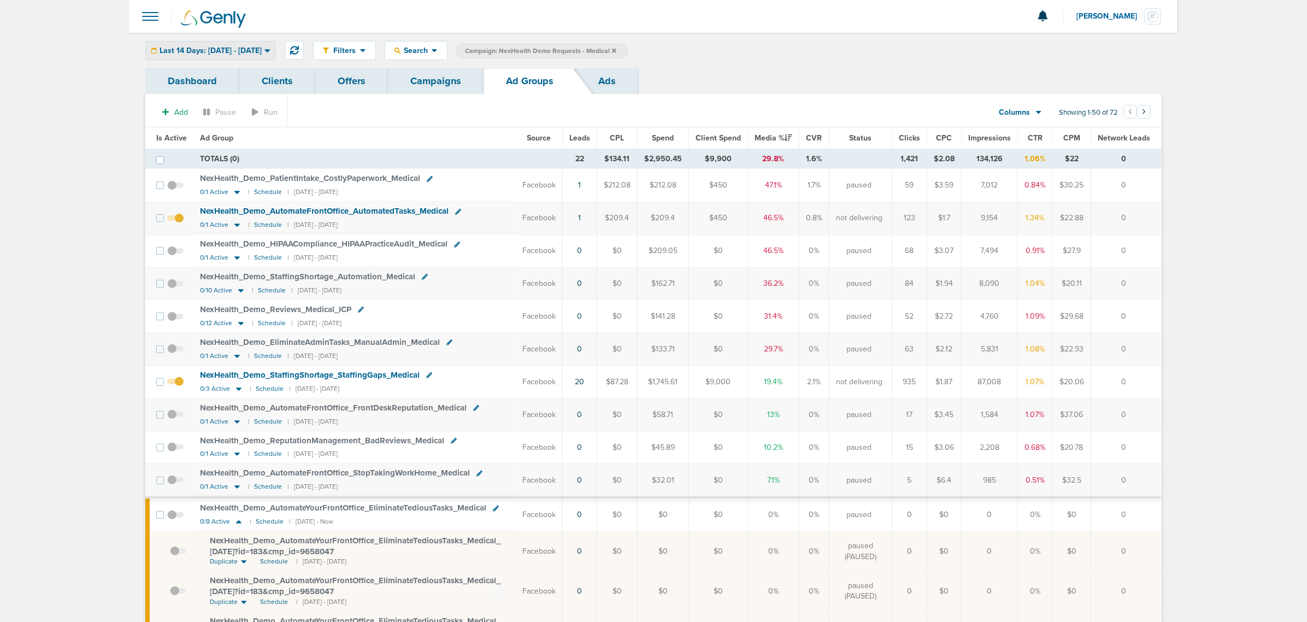
click at [256, 48] on span "Last 14 Days: [DATE] - [DATE]" at bounding box center [211, 51] width 102 height 8
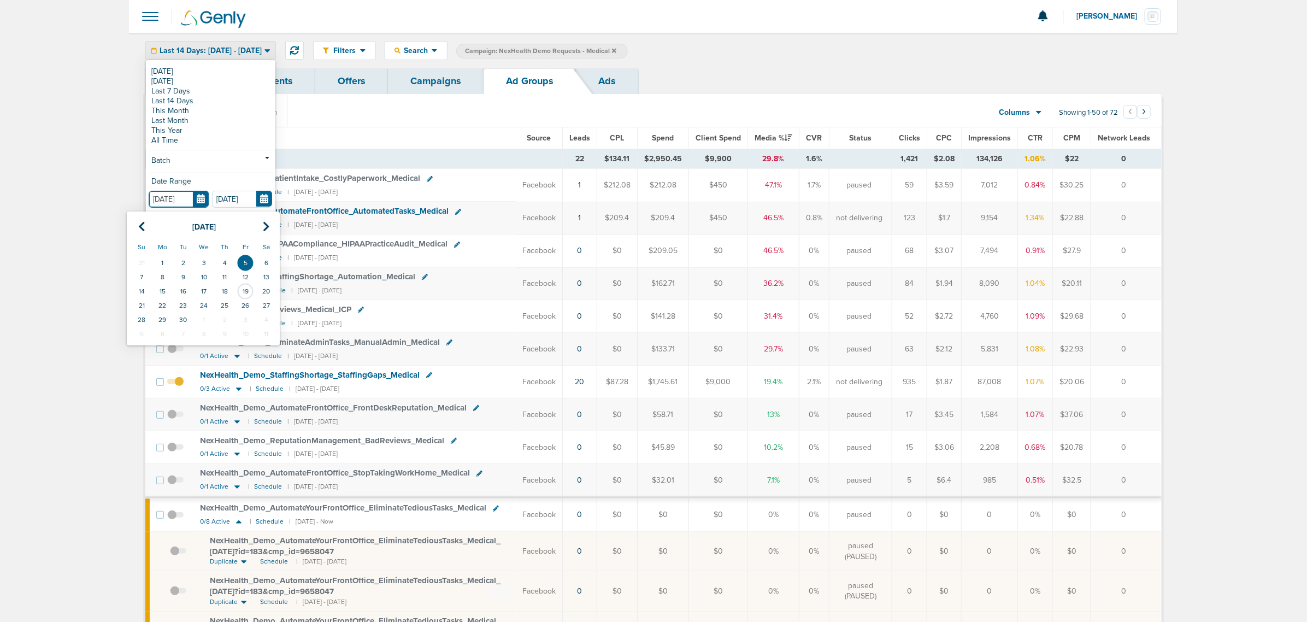
click at [196, 197] on input "[DATE]" at bounding box center [179, 199] width 60 height 17
click at [150, 228] on th at bounding box center [141, 227] width 21 height 22
click at [182, 257] on td "1" at bounding box center [183, 263] width 21 height 14
type input "[DATE]"
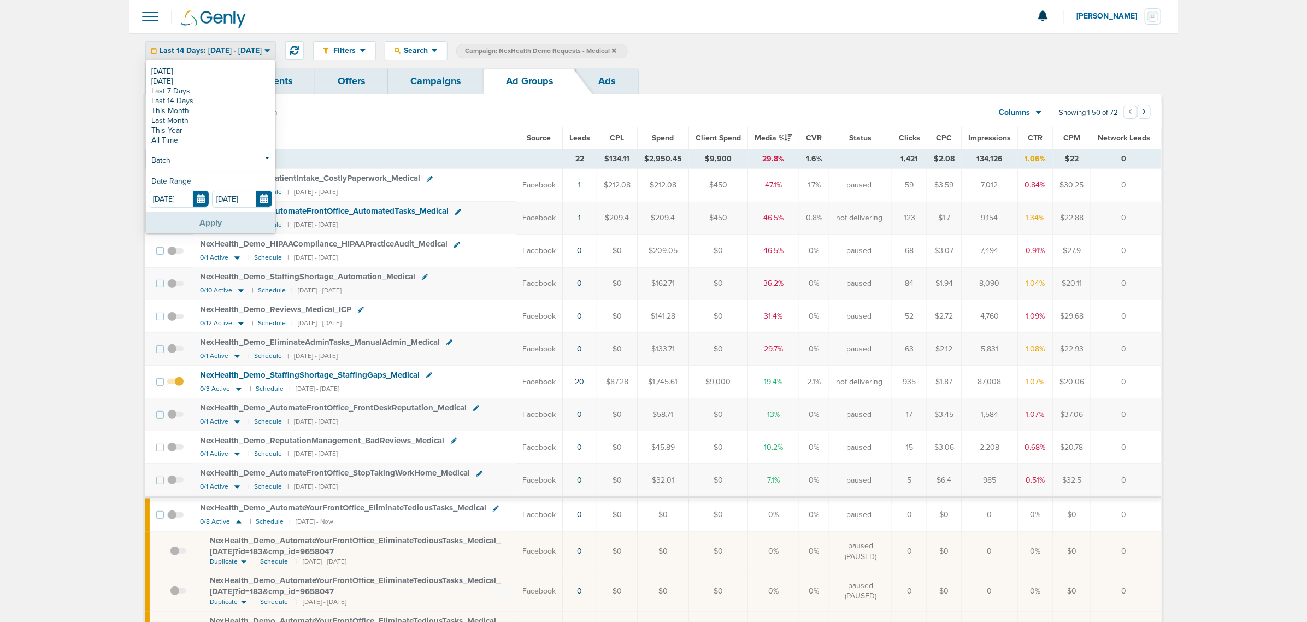
click at [206, 217] on button "Apply" at bounding box center [210, 222] width 129 height 21
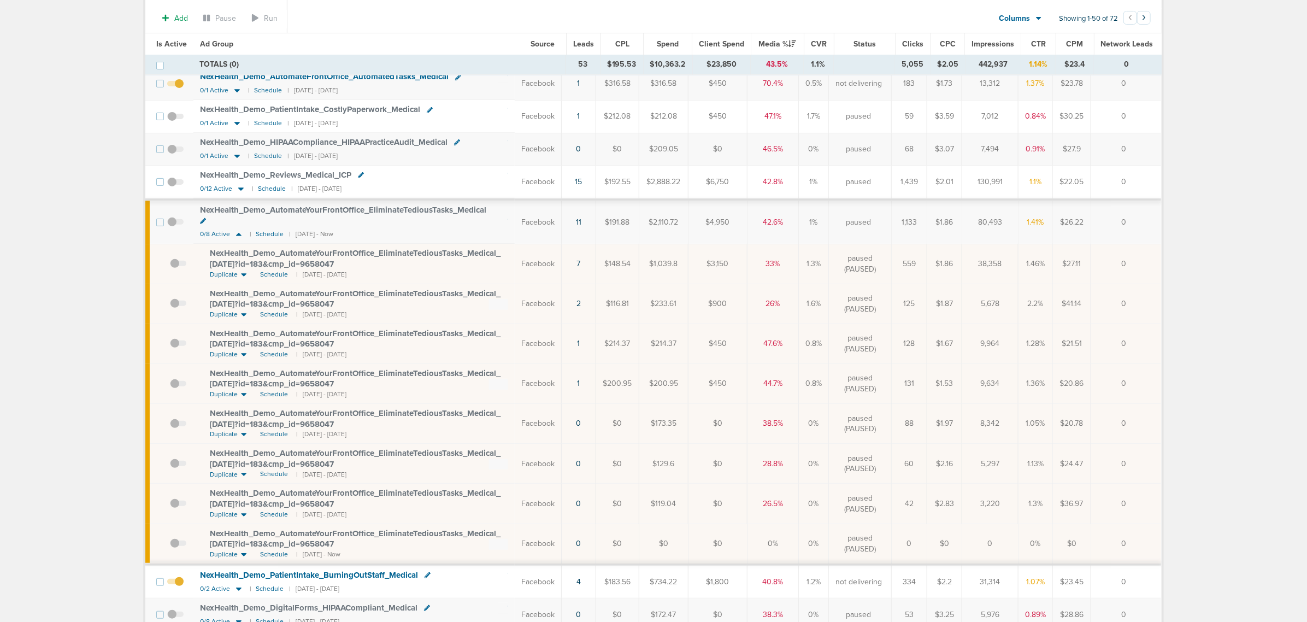
scroll to position [137, 0]
drag, startPoint x: 362, startPoint y: 257, endPoint x: 205, endPoint y: 247, distance: 157.1
click at [205, 247] on td "NexHealth_ Demo_ AutomateYourFrontOffice_ EliminateTediousTasks_ Medical_ [DATE…" at bounding box center [353, 264] width 321 height 40
copy span "NexHealth_ Demo_ AutomateYourFrontOffice_ EliminateTediousTasks_ Medical_ [DATE…"
click at [322, 255] on span "NexHealth_ Demo_ AutomateYourFrontOffice_ EliminateTediousTasks_ Medical_ [DATE…" at bounding box center [355, 259] width 291 height 21
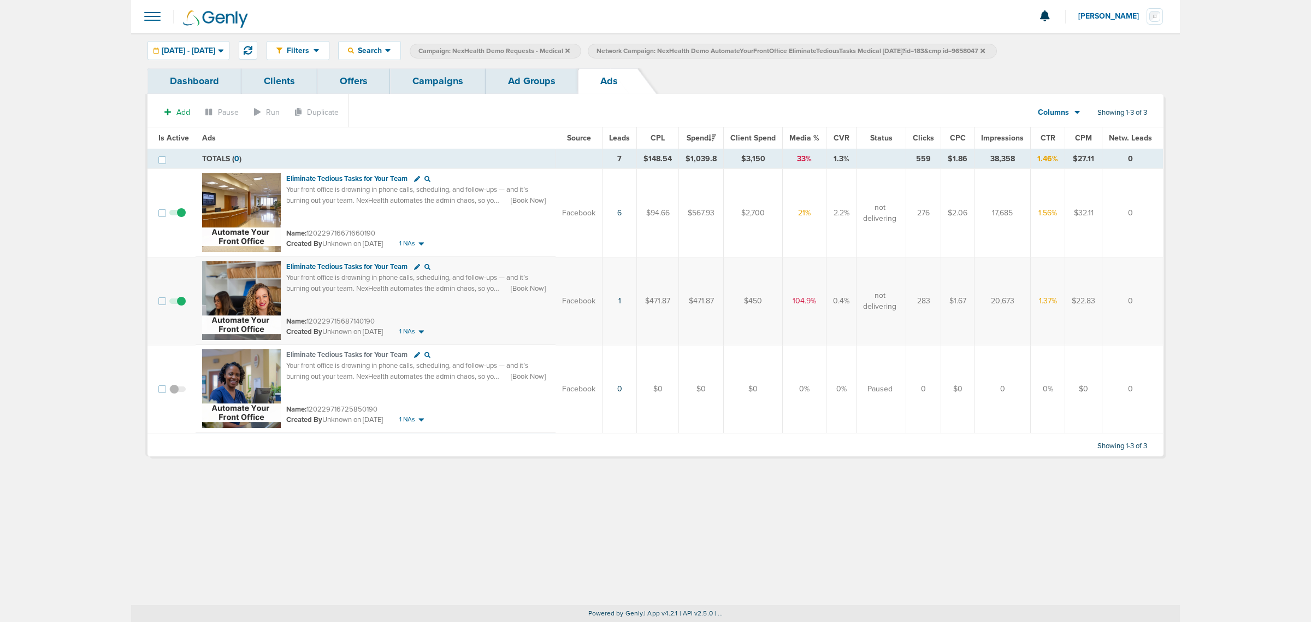
click at [457, 78] on link "Campaigns" at bounding box center [438, 81] width 96 height 26
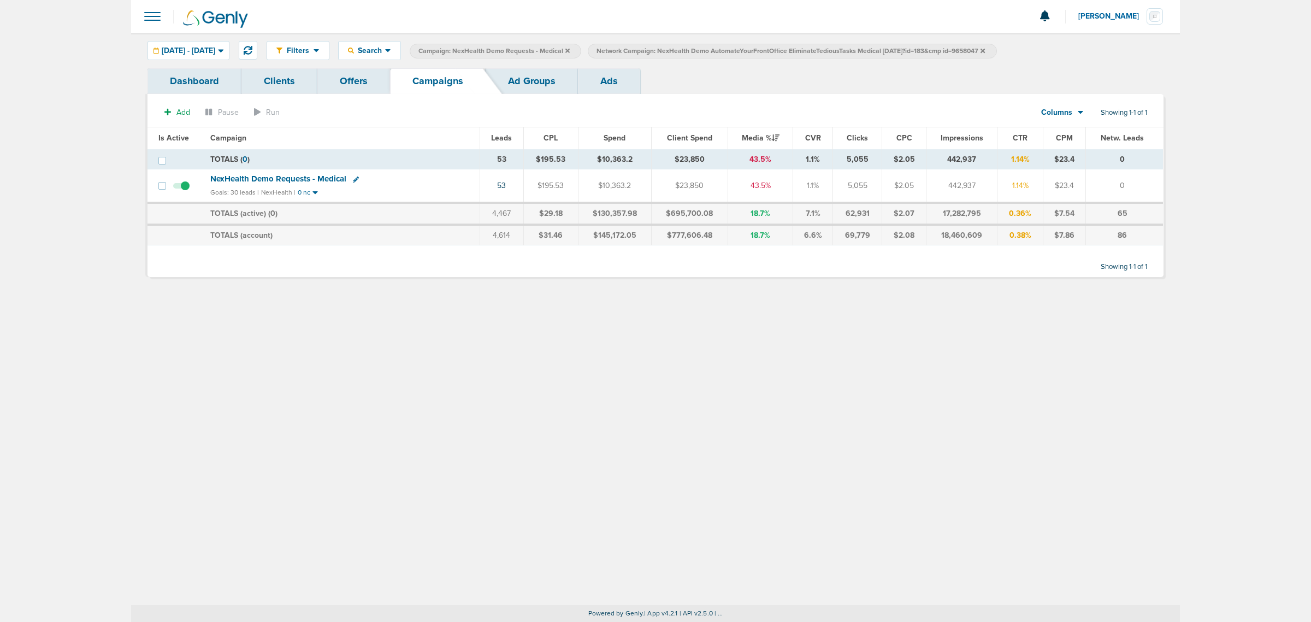
click at [985, 51] on icon at bounding box center [983, 51] width 4 height 7
click at [570, 50] on icon at bounding box center [567, 50] width 4 height 4
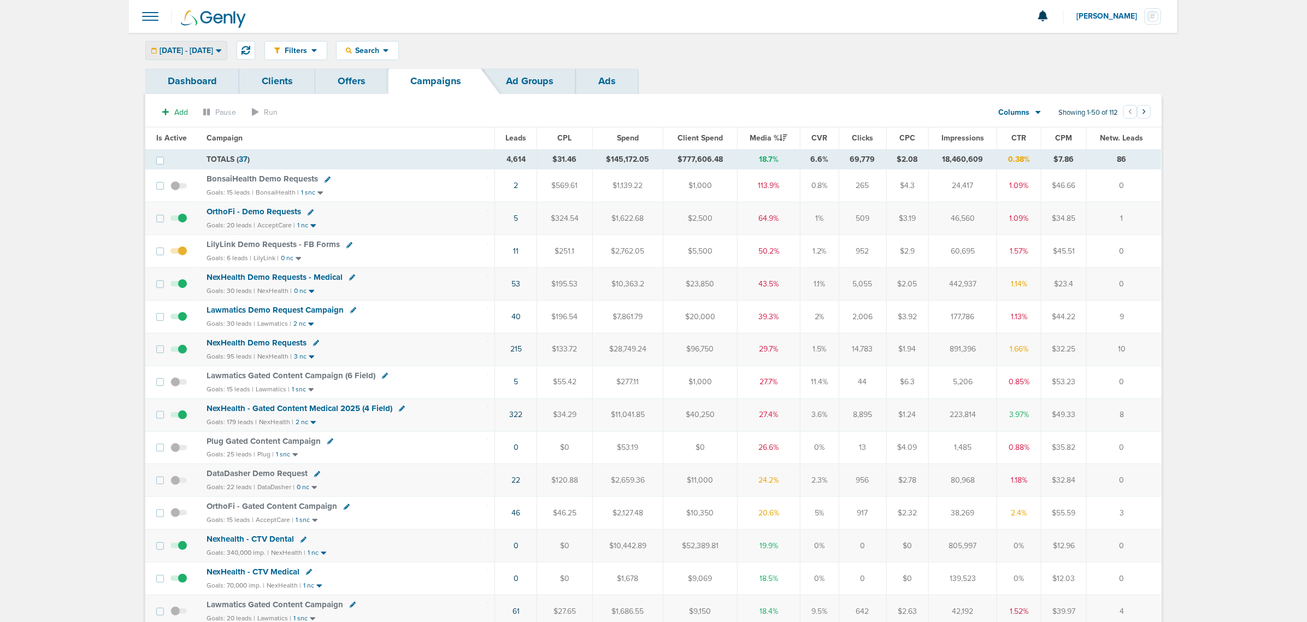
click at [211, 53] on span "[DATE] - [DATE]" at bounding box center [187, 51] width 54 height 8
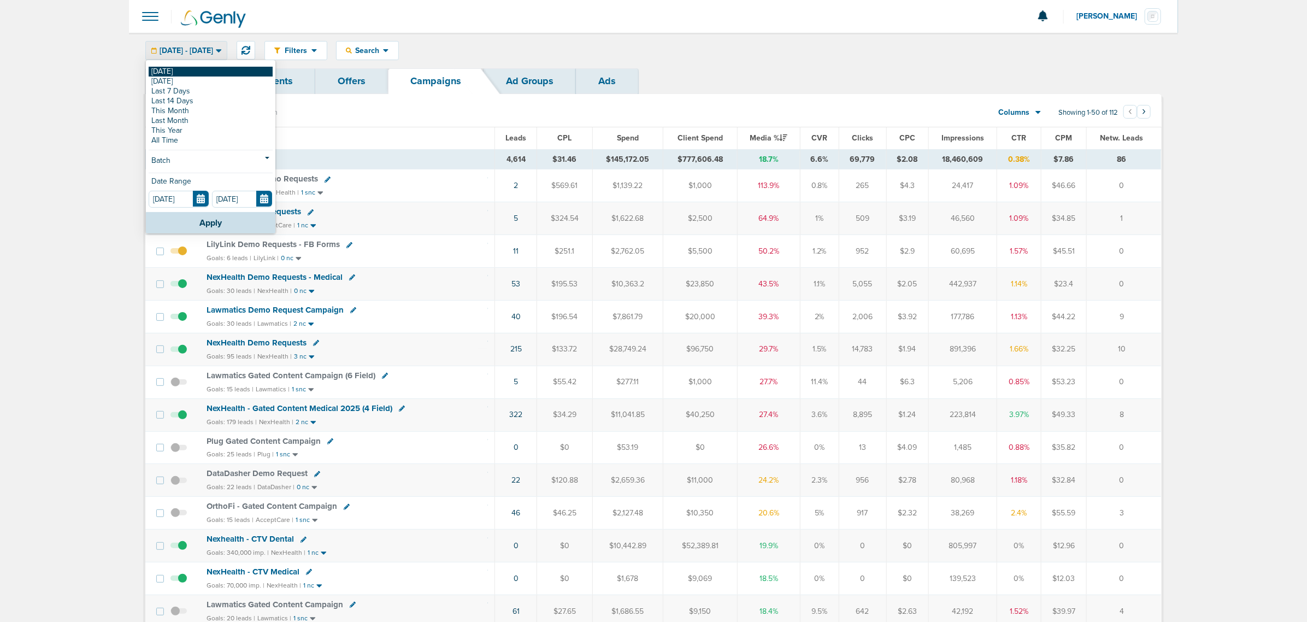
click at [181, 74] on link "[DATE]" at bounding box center [211, 72] width 124 height 10
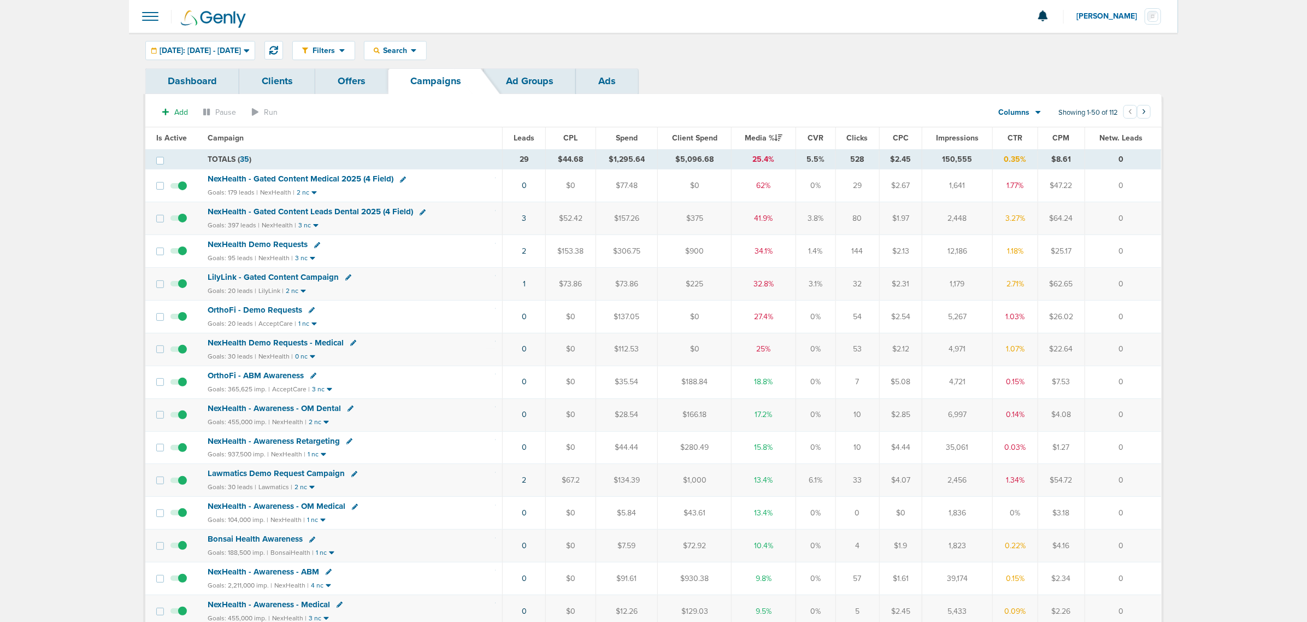
click at [343, 179] on span "NexHealth - Gated Content Medical 2025 (4 Field)" at bounding box center [301, 179] width 186 height 10
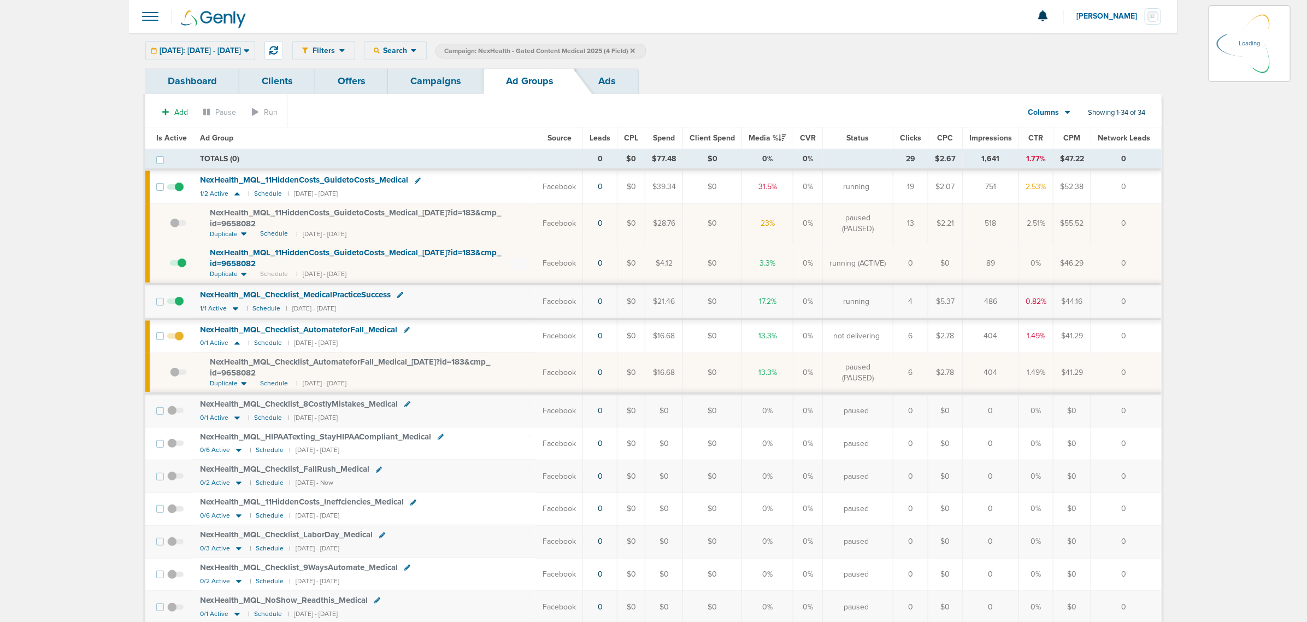
click at [503, 299] on div "NexHealth_ MQL_ Checklist_ MedicalPracticeSuccess" at bounding box center [364, 295] width 329 height 11
click at [233, 309] on icon at bounding box center [235, 308] width 5 height 3
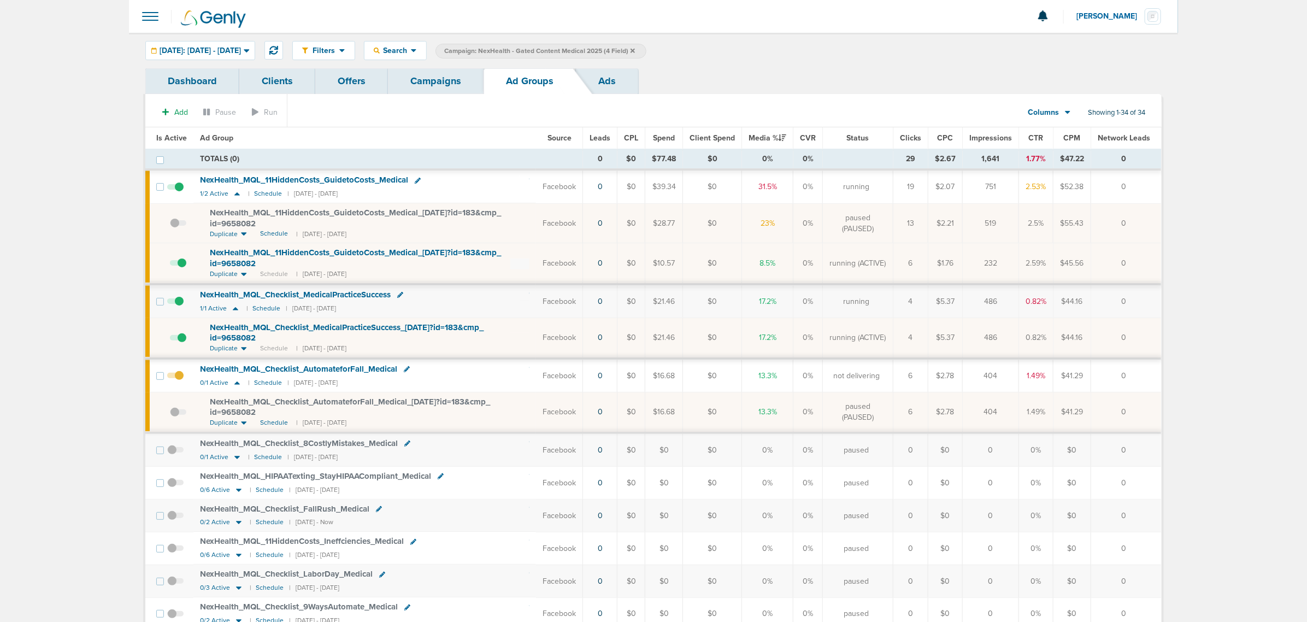
click at [178, 343] on span at bounding box center [178, 343] width 16 height 0
click at [170, 340] on input "checkbox" at bounding box center [170, 340] width 0 height 0
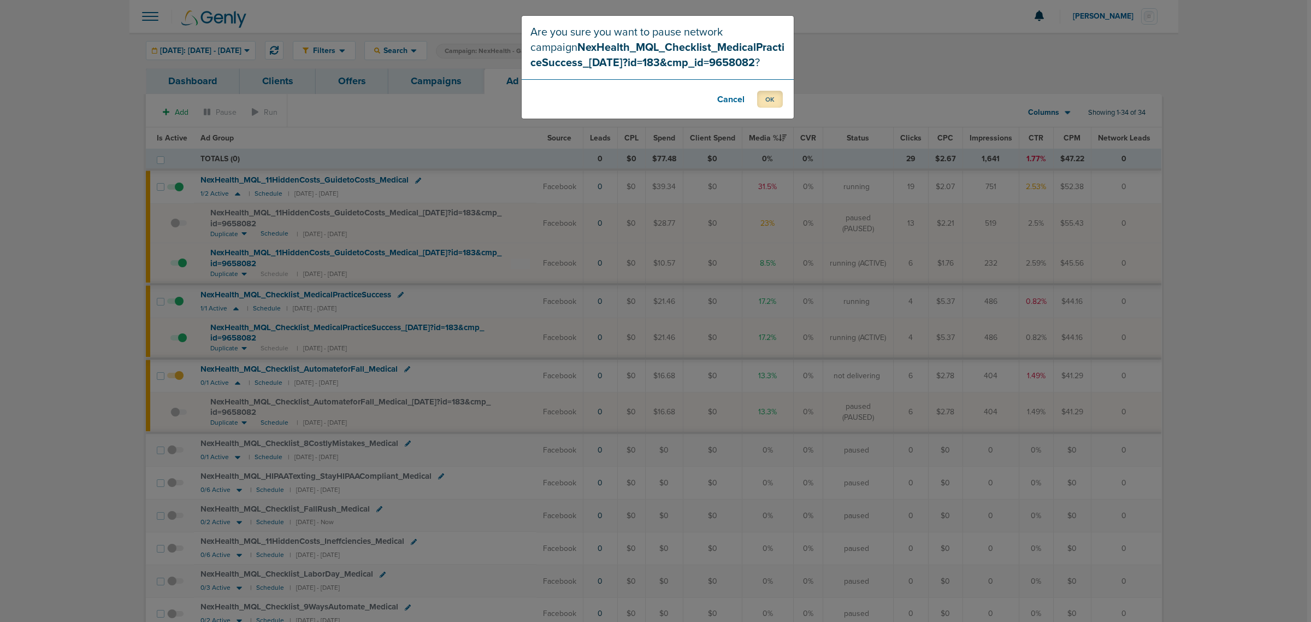
click at [771, 94] on button "OK" at bounding box center [770, 99] width 26 height 17
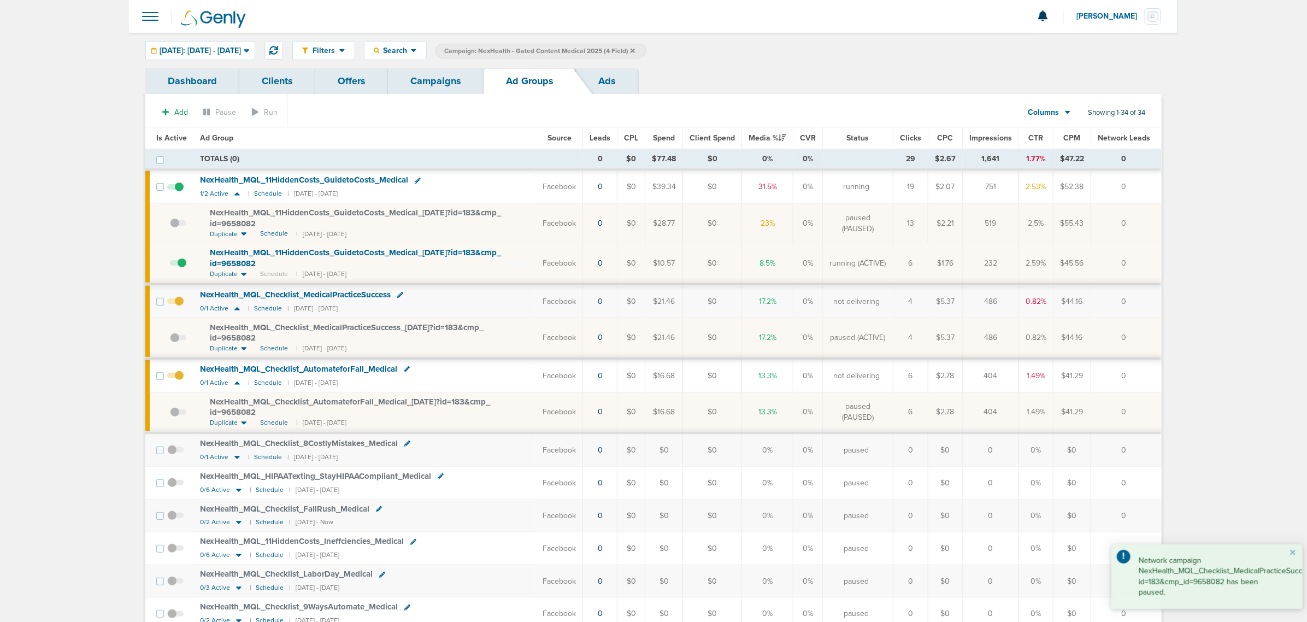
click at [433, 69] on link "Campaigns" at bounding box center [436, 81] width 96 height 26
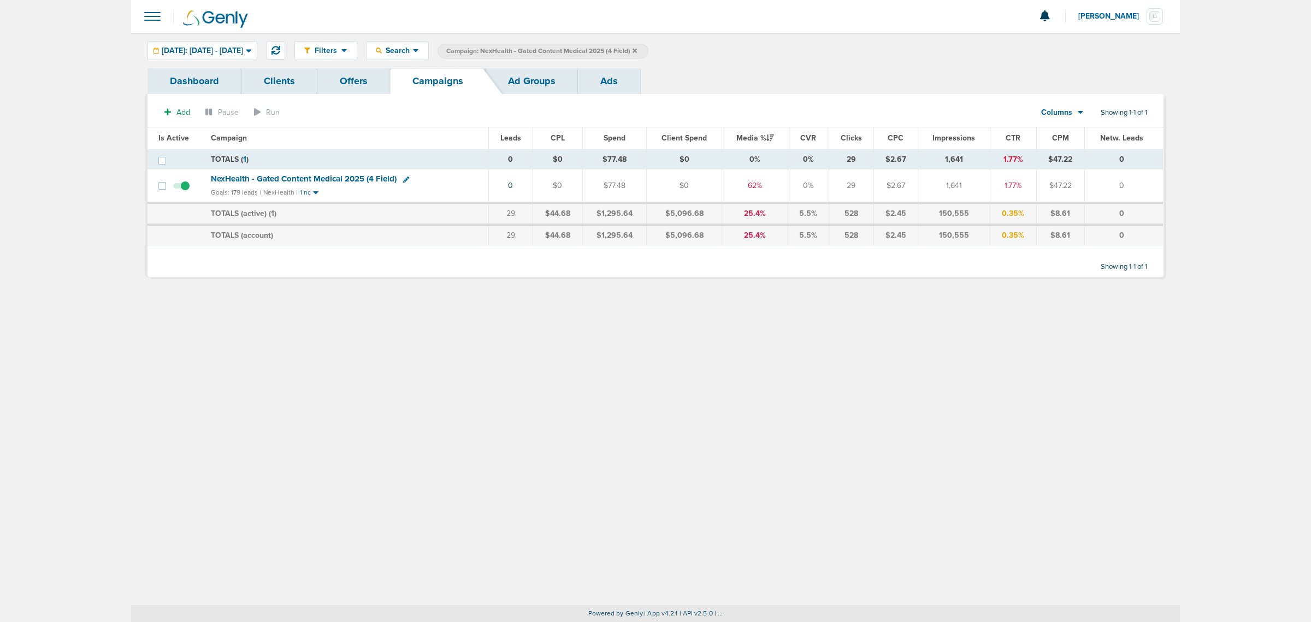
click at [637, 50] on icon at bounding box center [635, 51] width 4 height 7
